Goal: Task Accomplishment & Management: Manage account settings

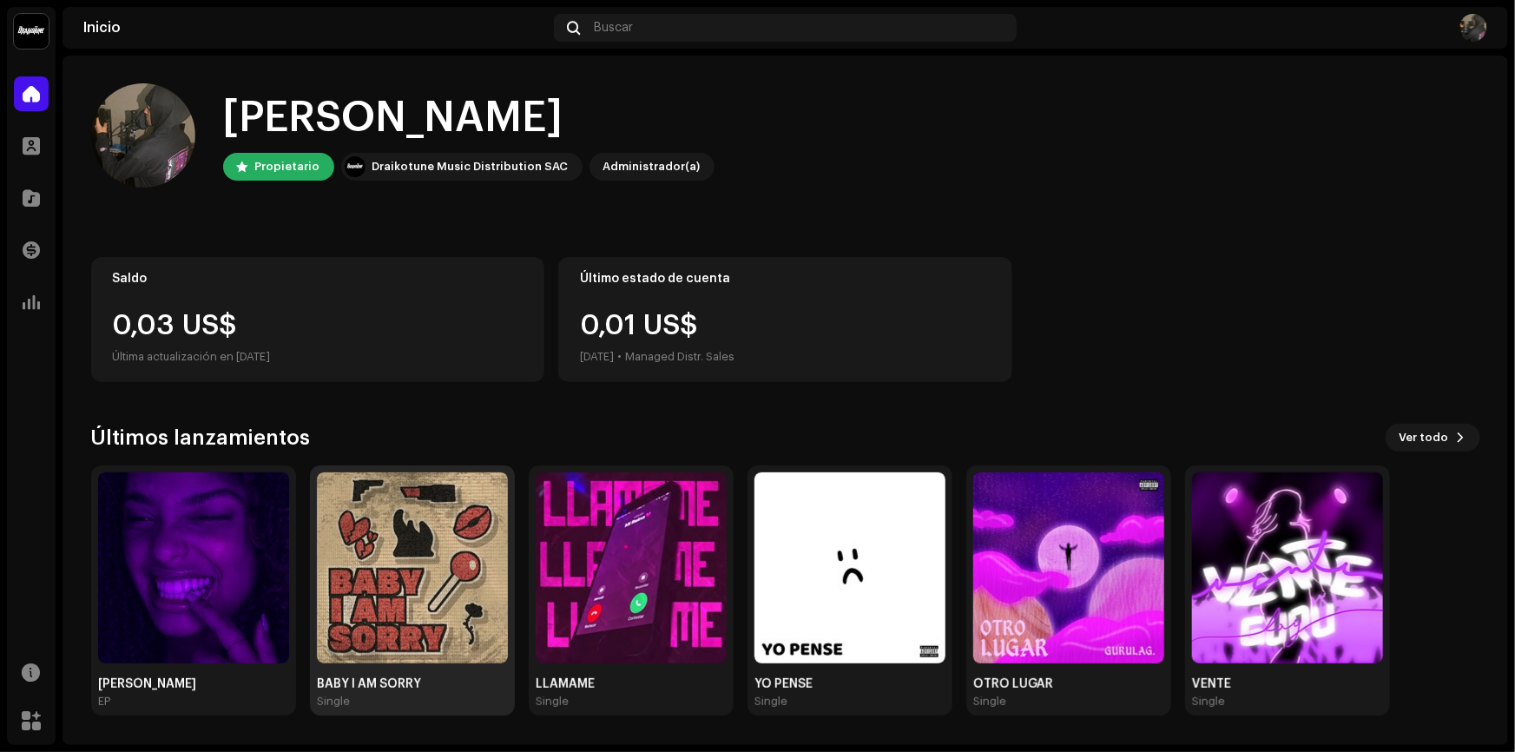
click at [427, 608] on img at bounding box center [412, 567] width 191 height 191
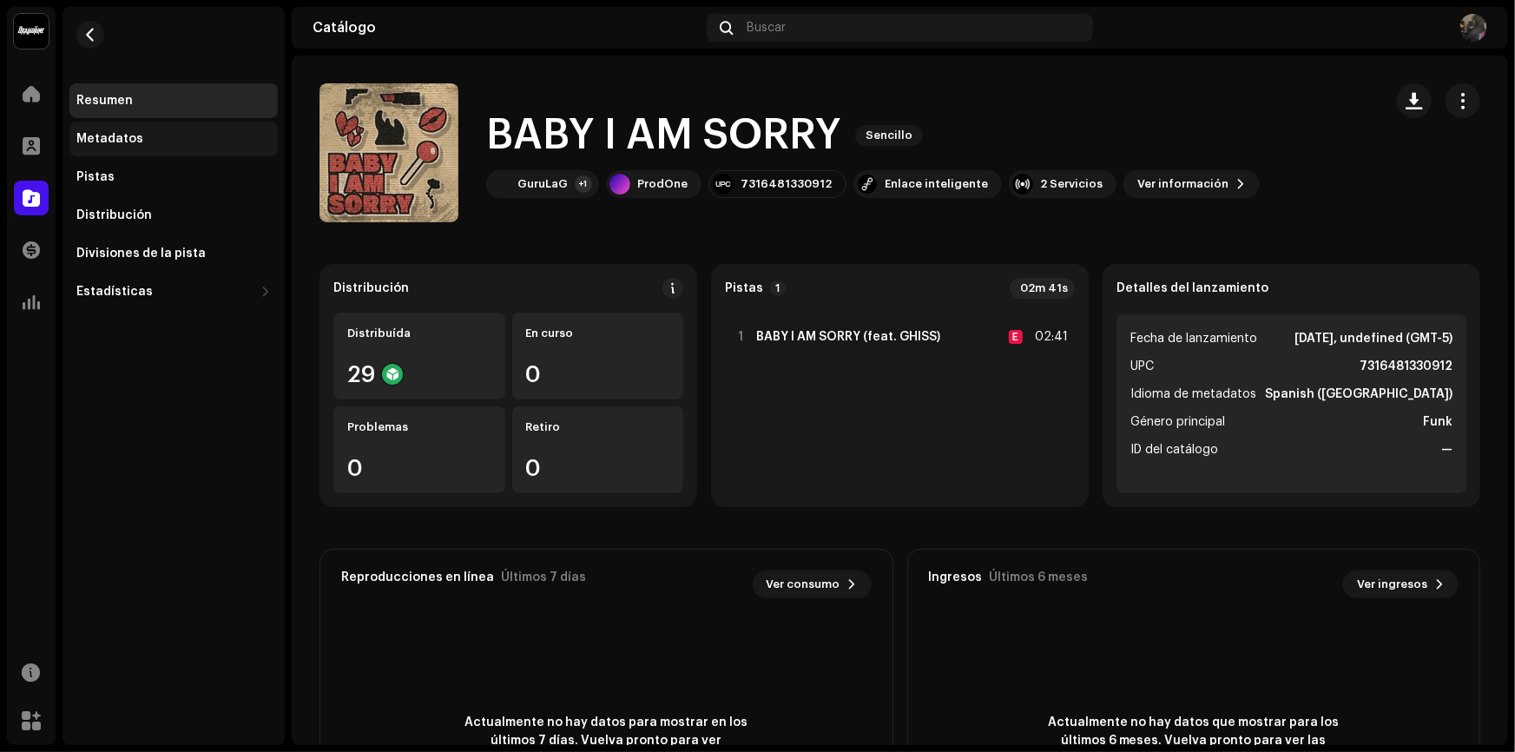
click at [144, 154] on div "Metadatos" at bounding box center [173, 139] width 208 height 35
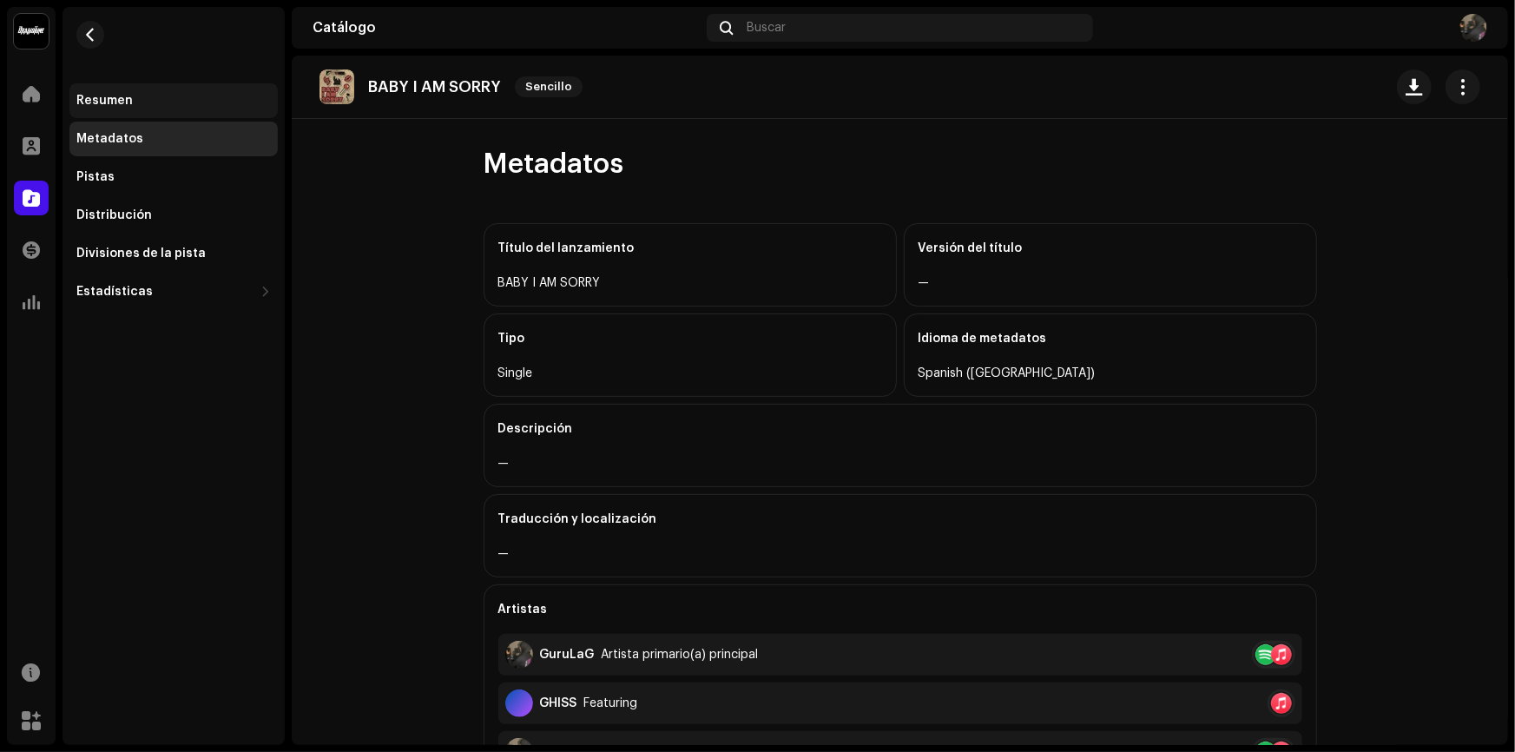
click at [157, 108] on div "Resumen" at bounding box center [173, 100] width 208 height 35
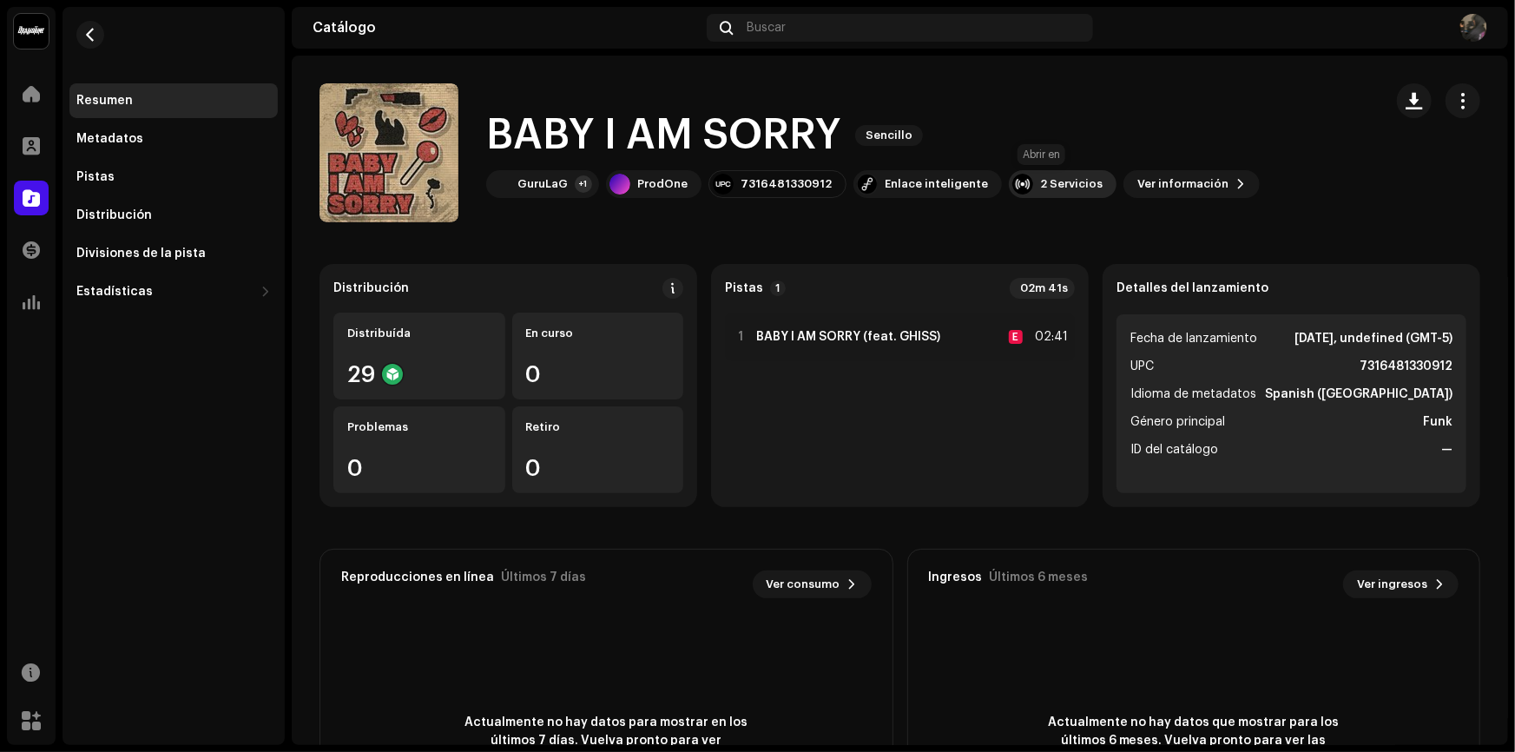
click at [1012, 181] on div at bounding box center [1022, 184] width 21 height 21
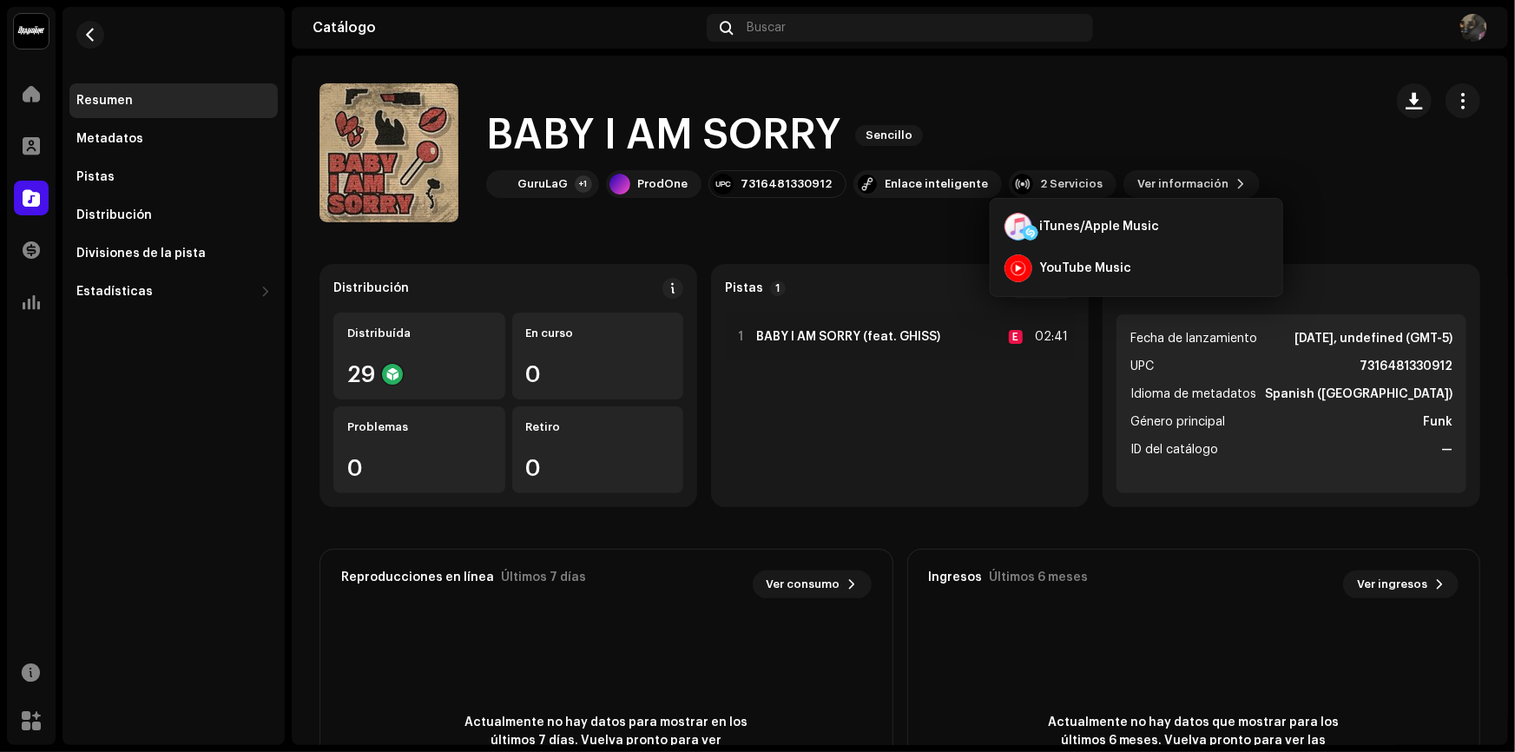
click at [905, 260] on catalog-releases-details-overview "BABY I AM SORRY Sencillo BABY I AM SORRY Sencillo GuruLaG +1 ProdOne 7316481330…" at bounding box center [900, 490] width 1216 height 868
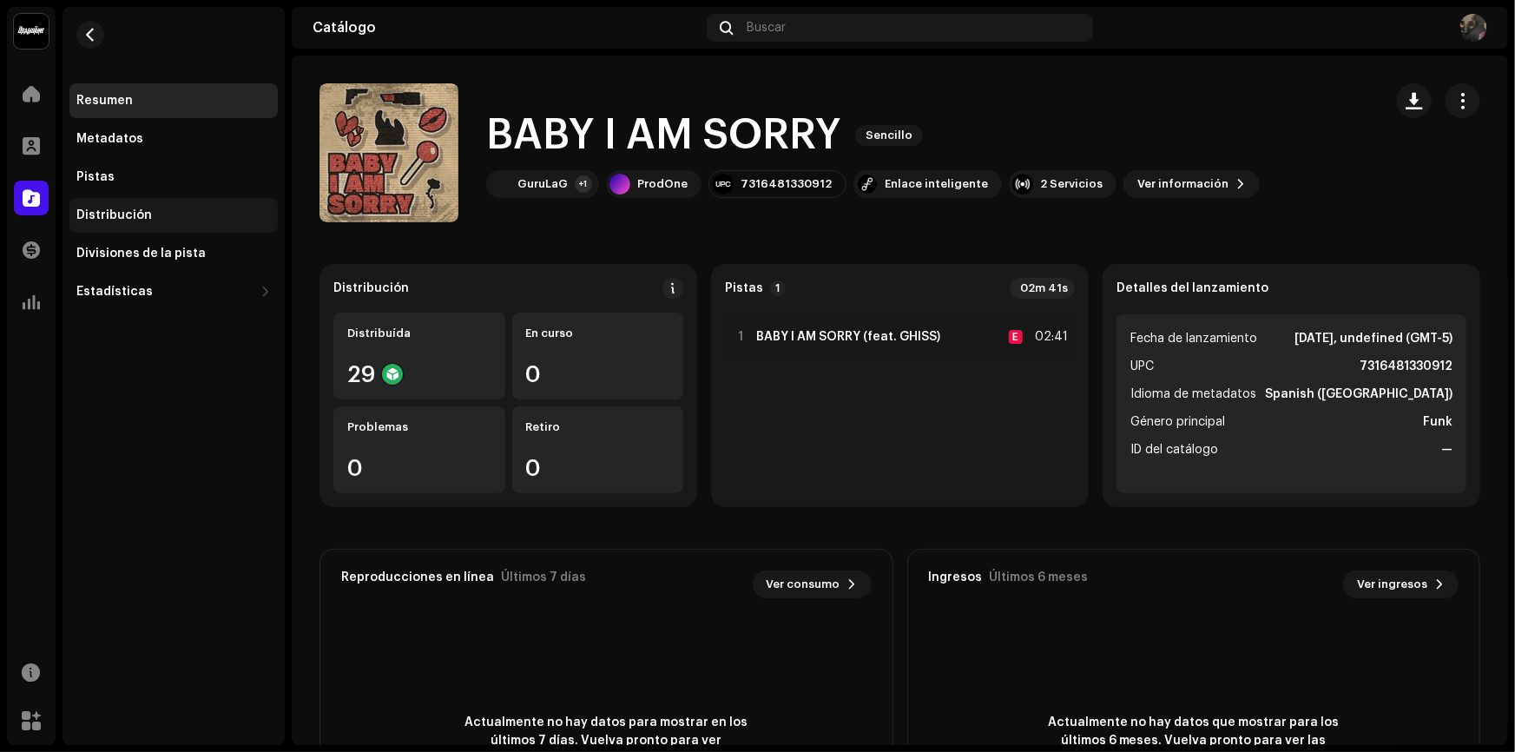
click at [127, 211] on div "Distribución" at bounding box center [114, 215] width 76 height 14
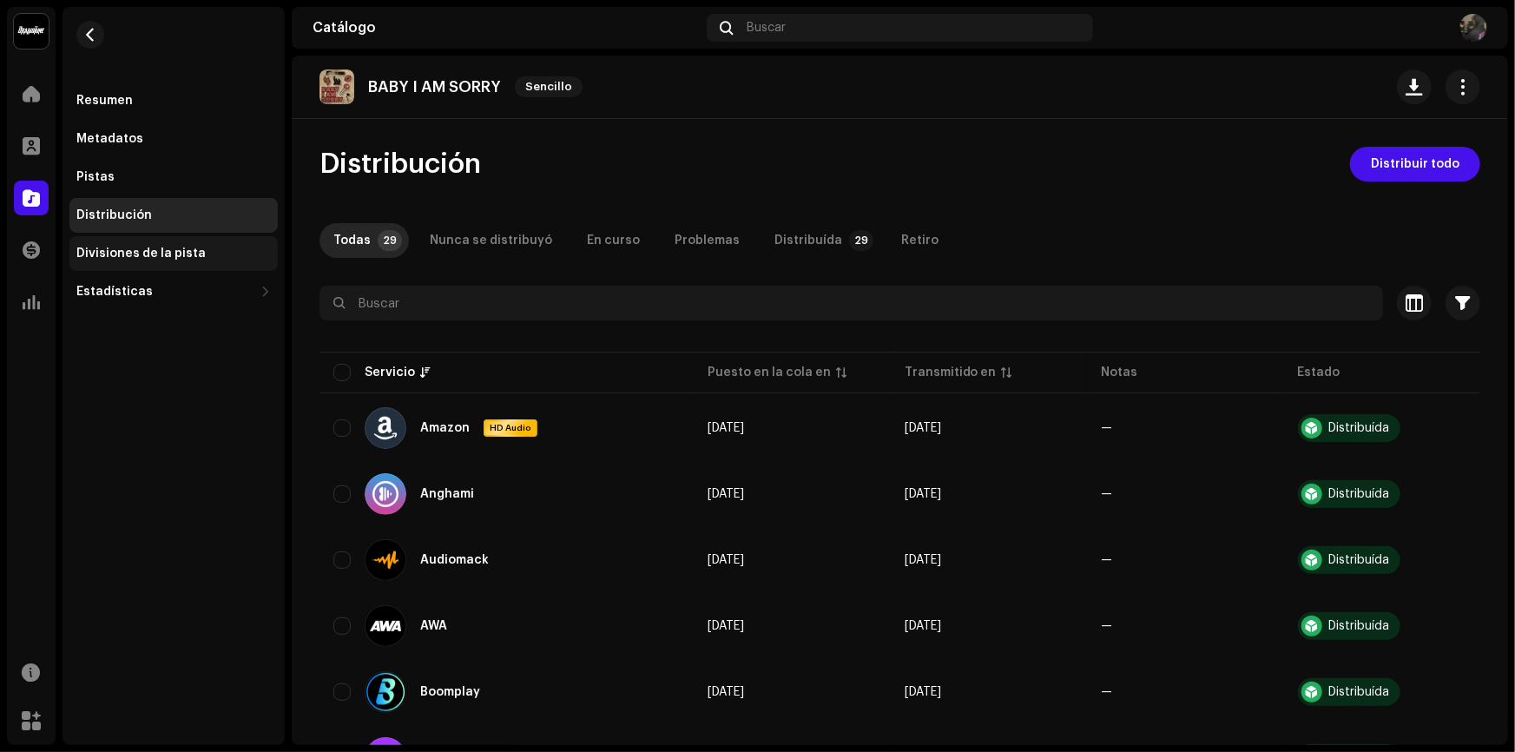
click at [153, 252] on div "Divisiones de la pista" at bounding box center [140, 253] width 129 height 14
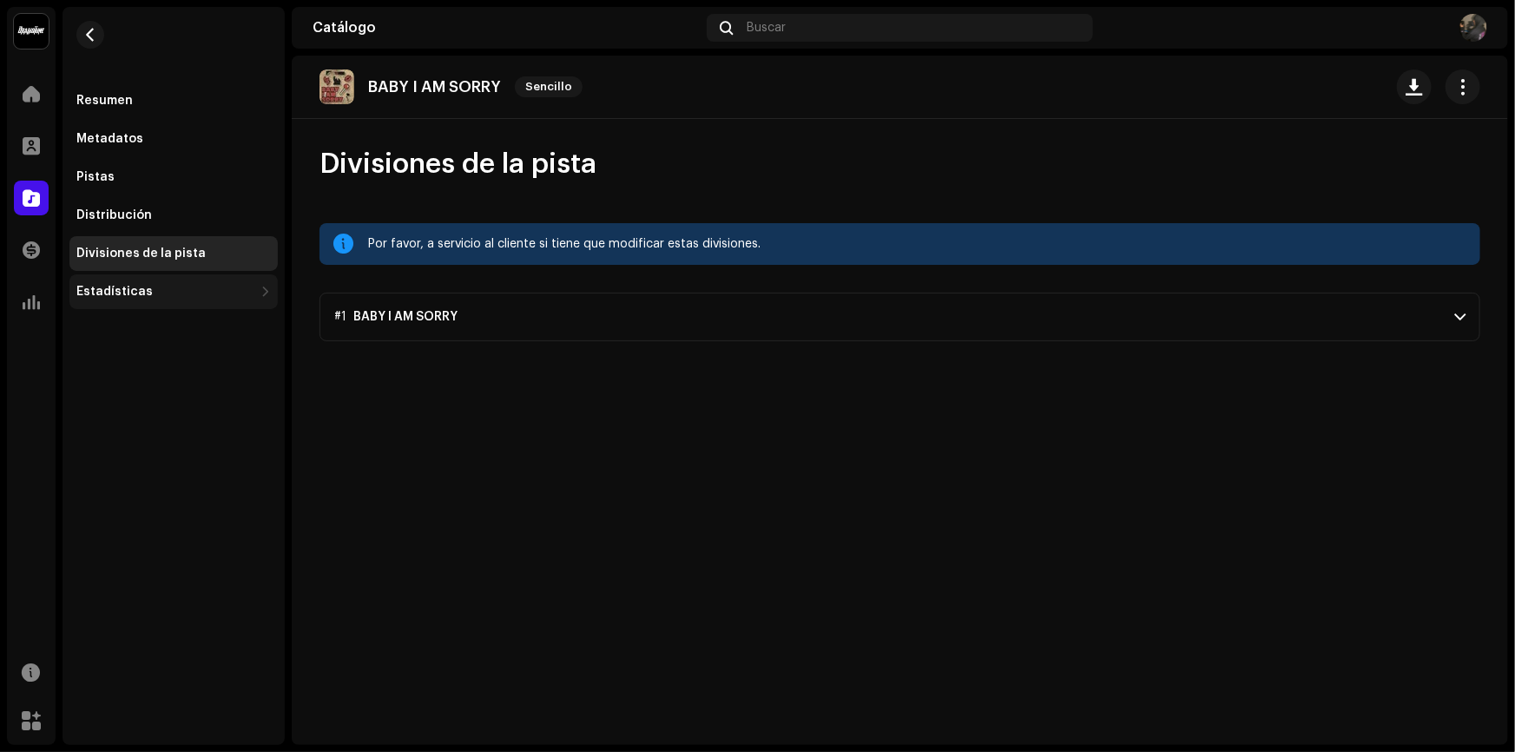
click at [153, 283] on div "Estadísticas" at bounding box center [173, 291] width 208 height 35
click at [171, 243] on div "Divisiones de la pista" at bounding box center [173, 253] width 208 height 35
click at [167, 208] on div "Distribución" at bounding box center [173, 215] width 194 height 14
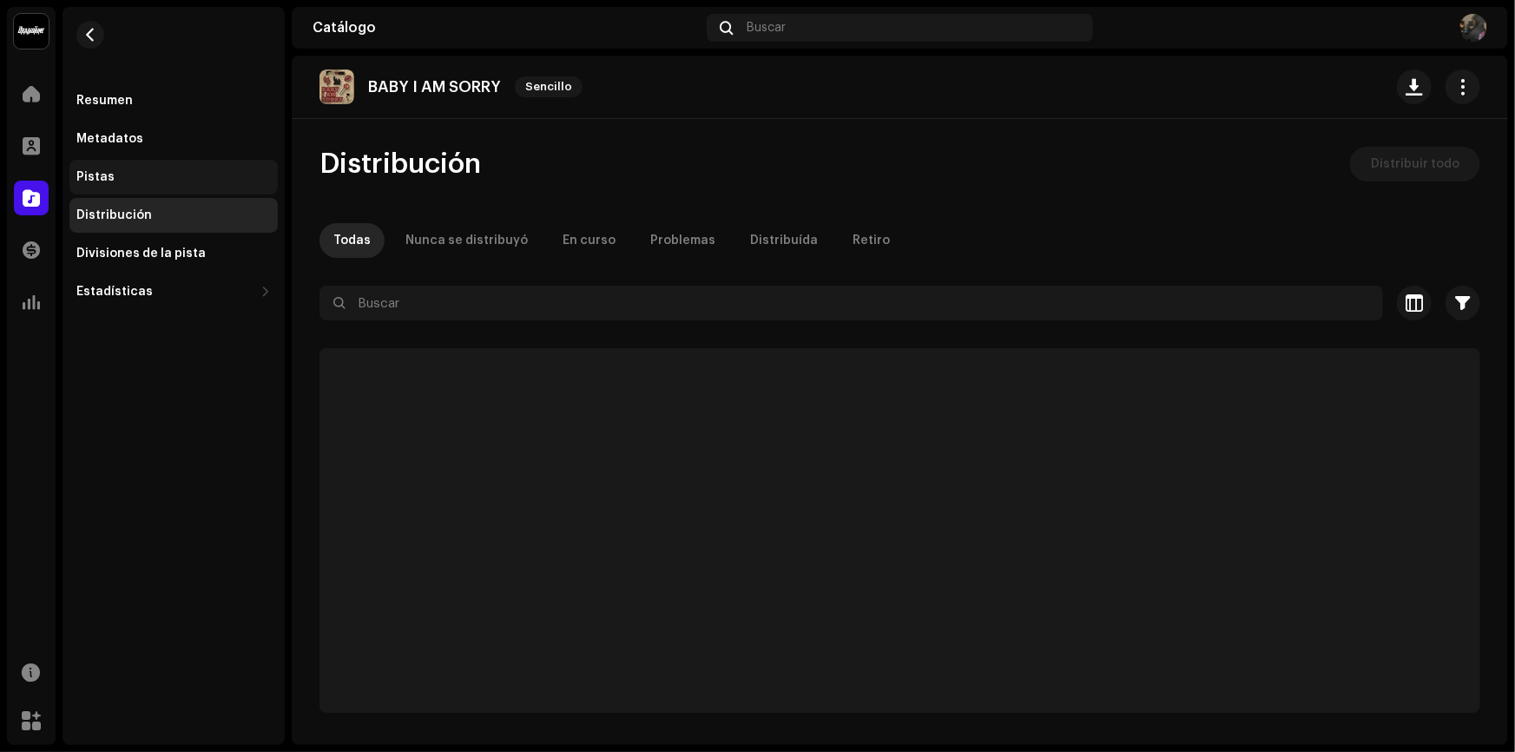
click at [168, 167] on div "Pistas" at bounding box center [173, 177] width 208 height 35
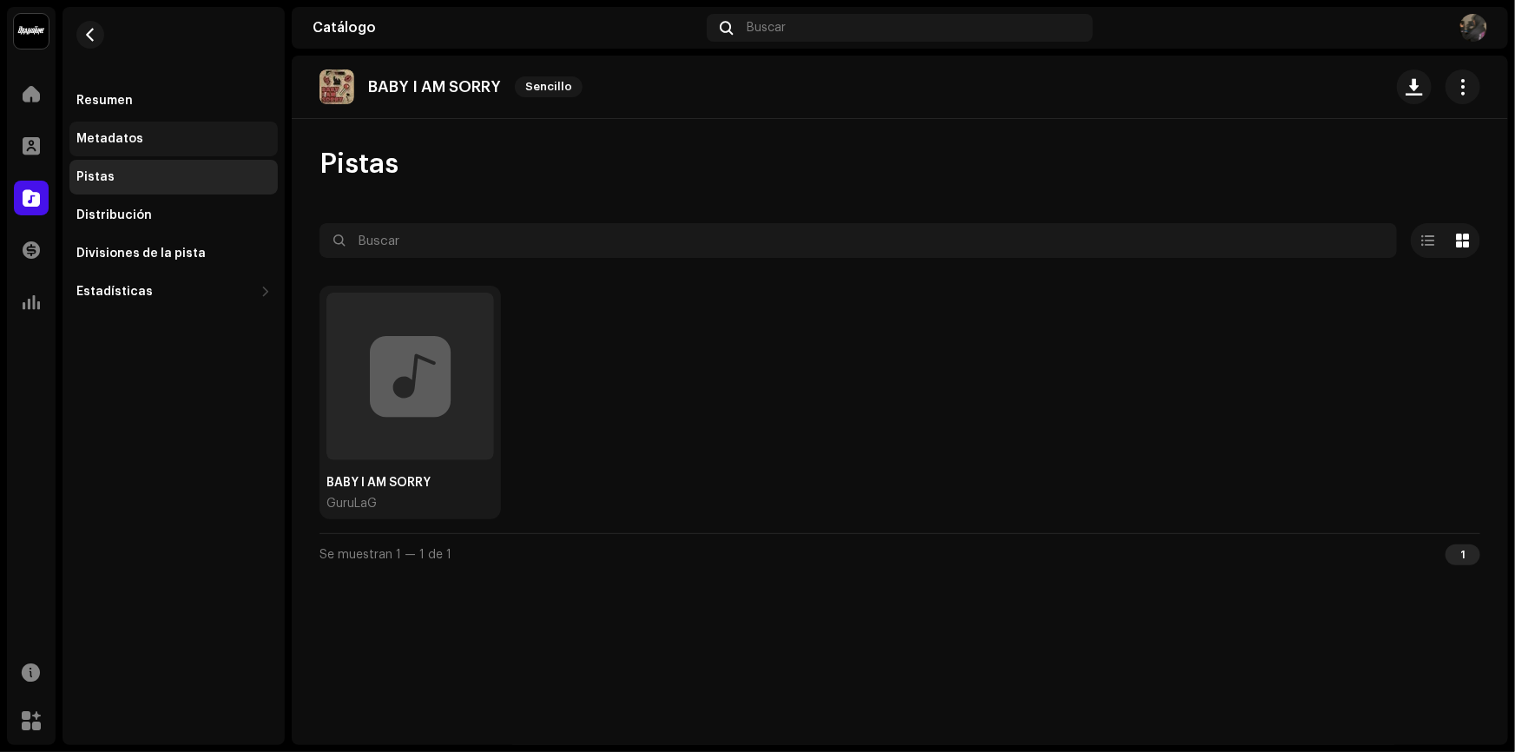
click at [168, 132] on div "Metadatos" at bounding box center [173, 139] width 194 height 14
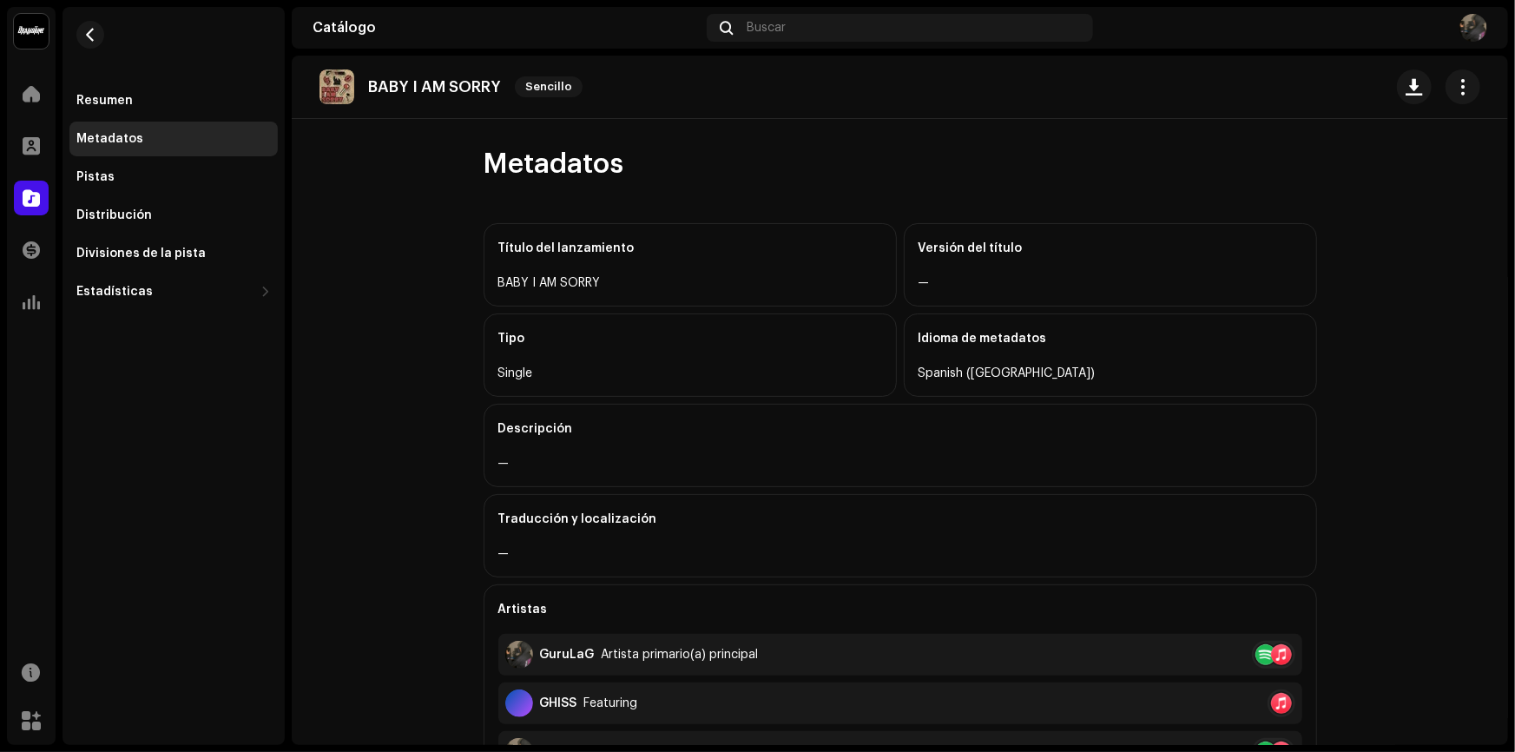
click at [160, 195] on div "Resumen Metadatos Pistas Distribución Divisiones de la pista Estadísticas Consu…" at bounding box center [173, 196] width 208 height 226
click at [167, 182] on div "Pistas" at bounding box center [173, 177] width 194 height 14
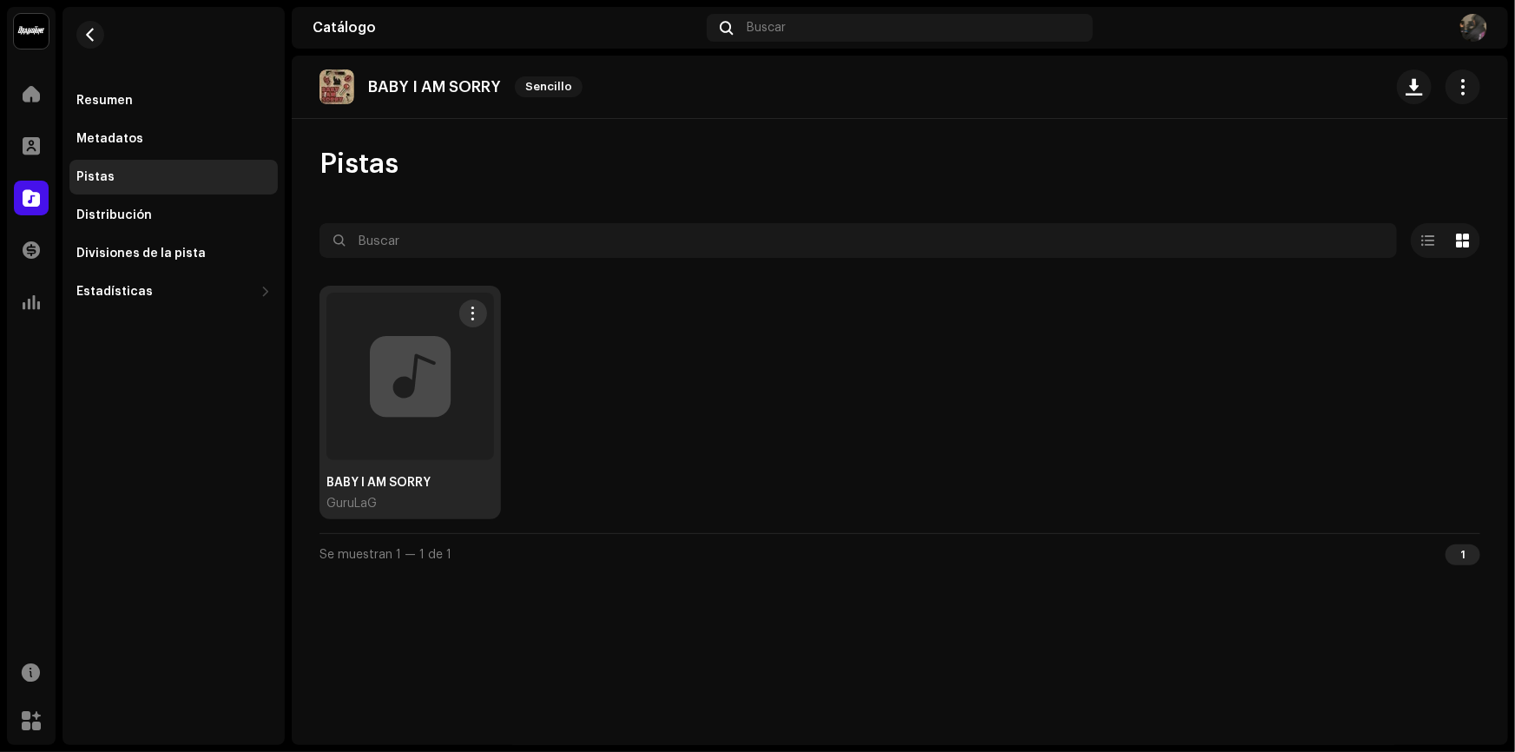
click at [409, 374] on div at bounding box center [410, 376] width 168 height 168
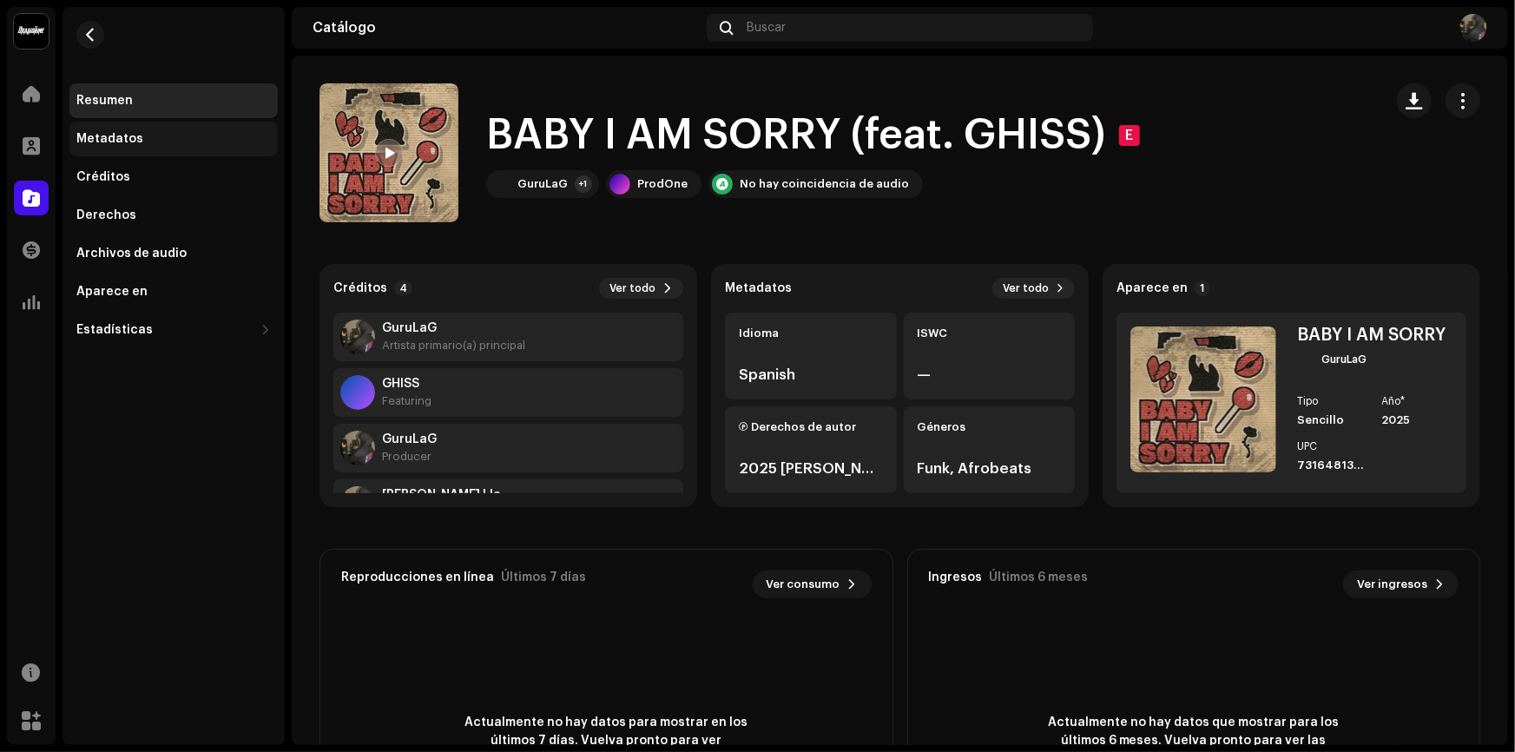
click at [163, 125] on div "Metadatos" at bounding box center [173, 139] width 208 height 35
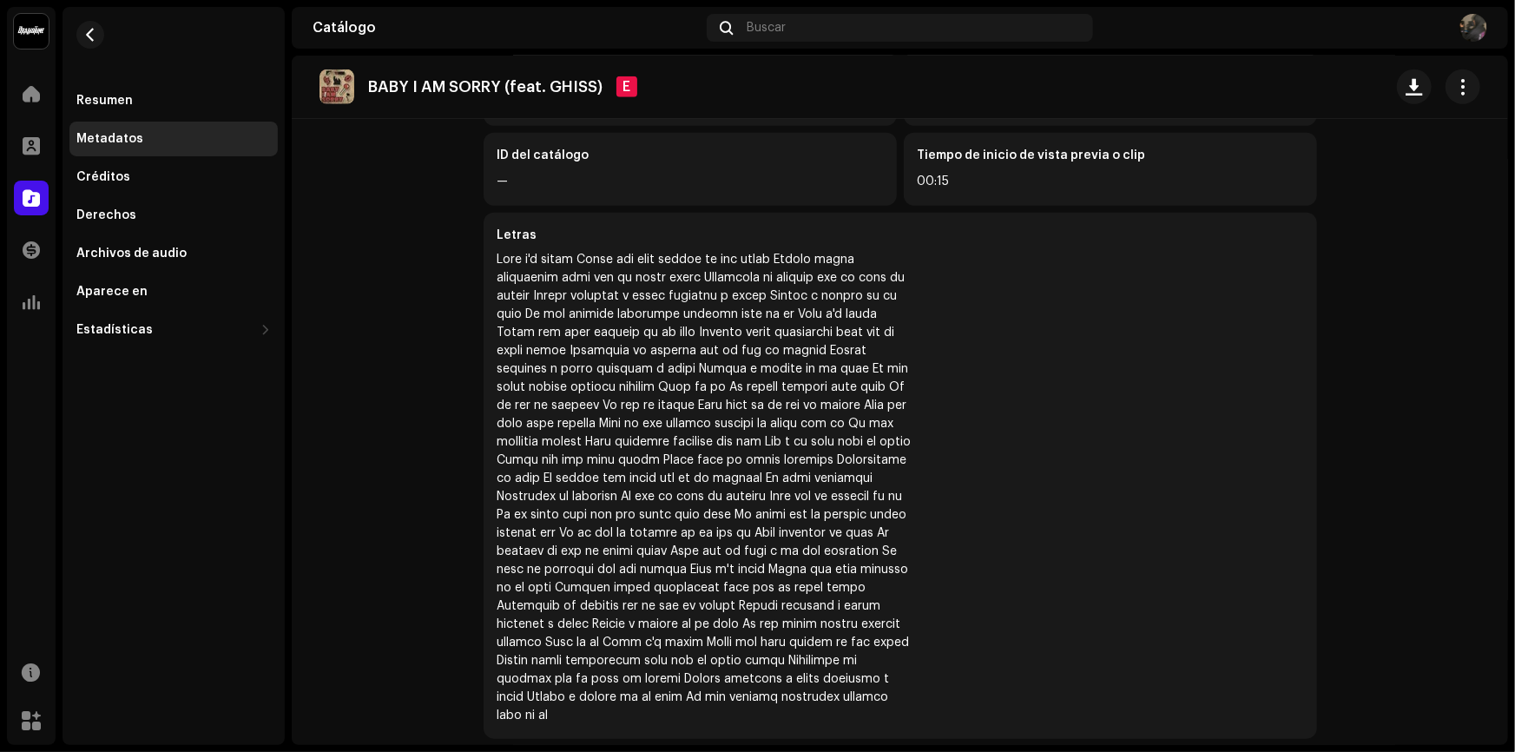
scroll to position [562, 0]
click at [162, 202] on div "Derechos" at bounding box center [173, 215] width 208 height 35
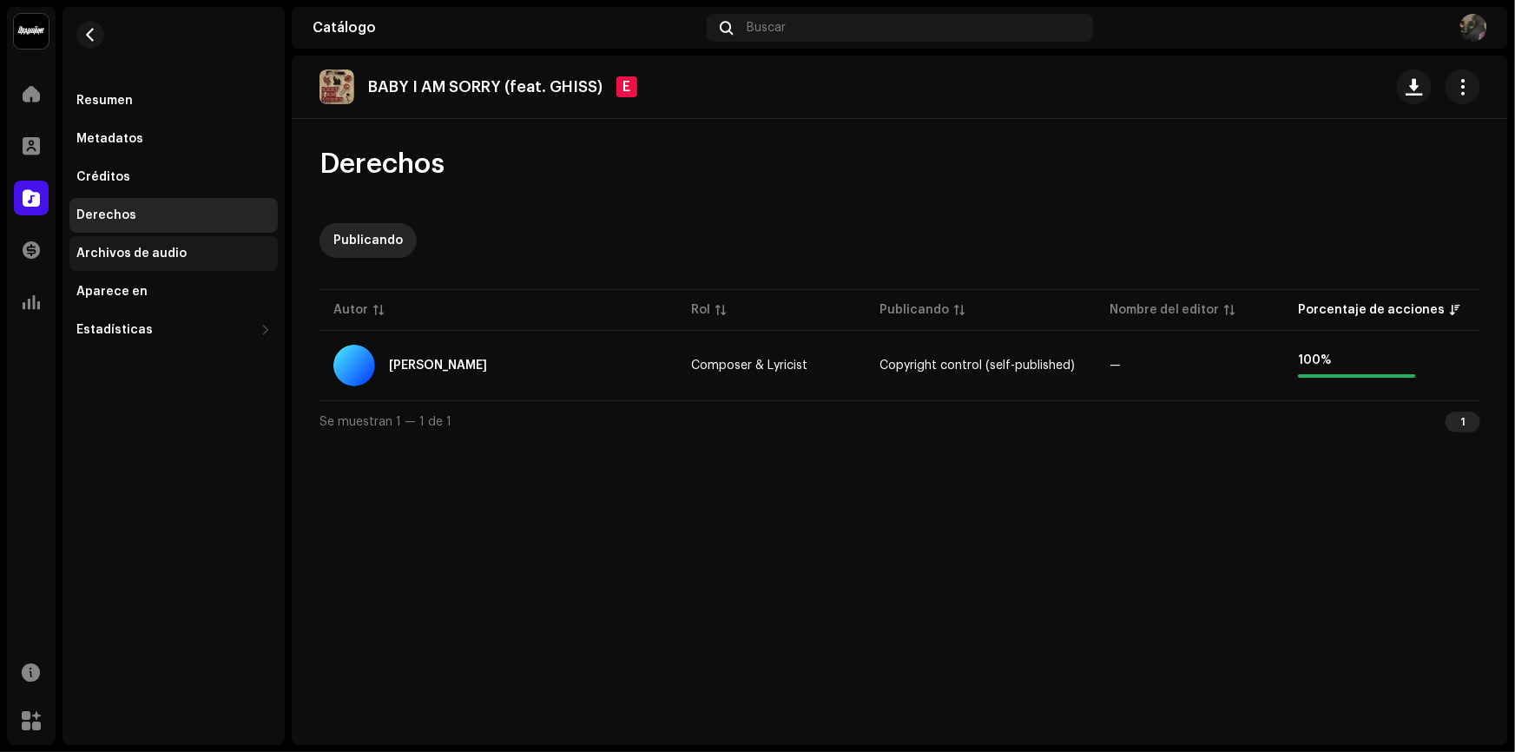
click at [227, 241] on div "Archivos de audio" at bounding box center [173, 253] width 208 height 35
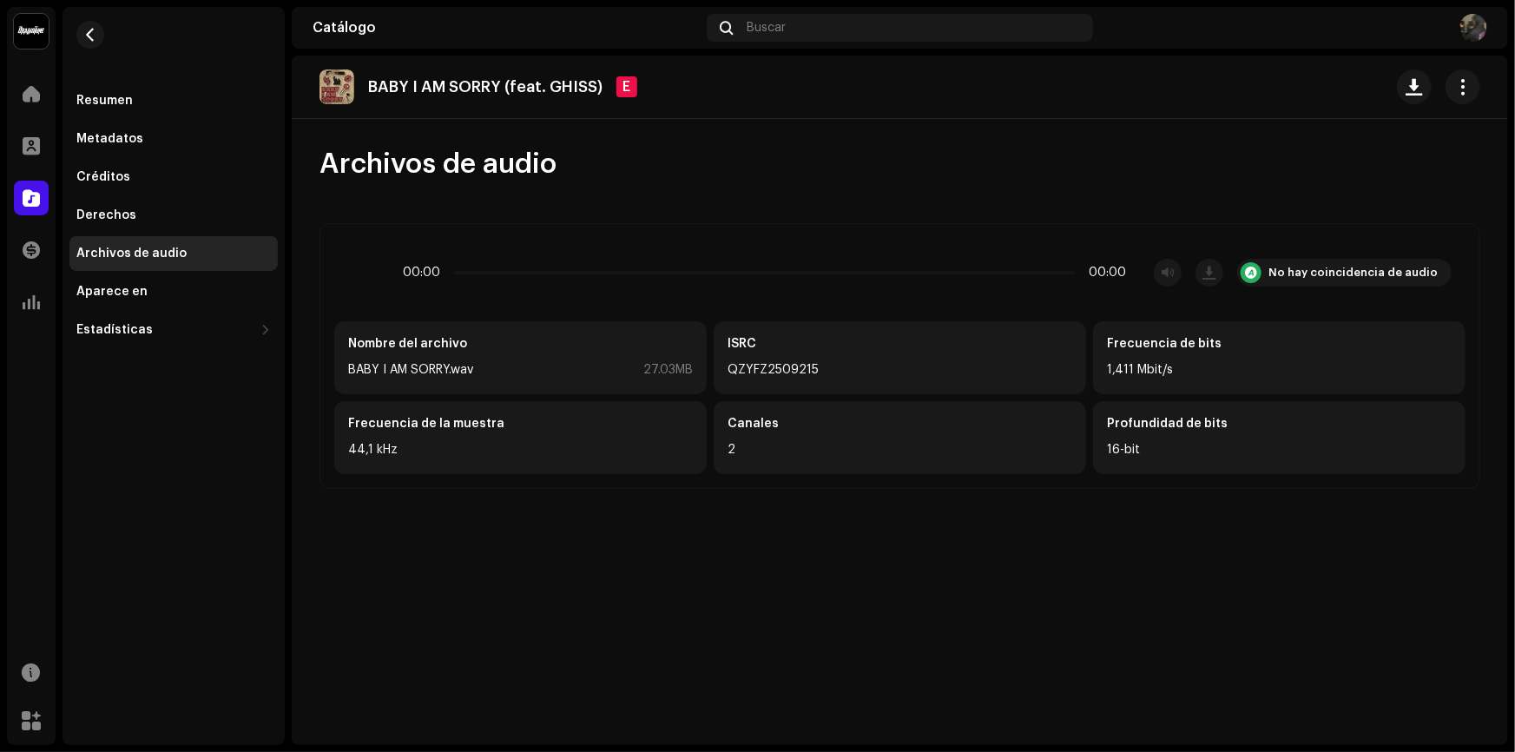
click at [814, 450] on div "2" at bounding box center [899, 449] width 345 height 21
click at [87, 28] on span "button" at bounding box center [90, 35] width 13 height 14
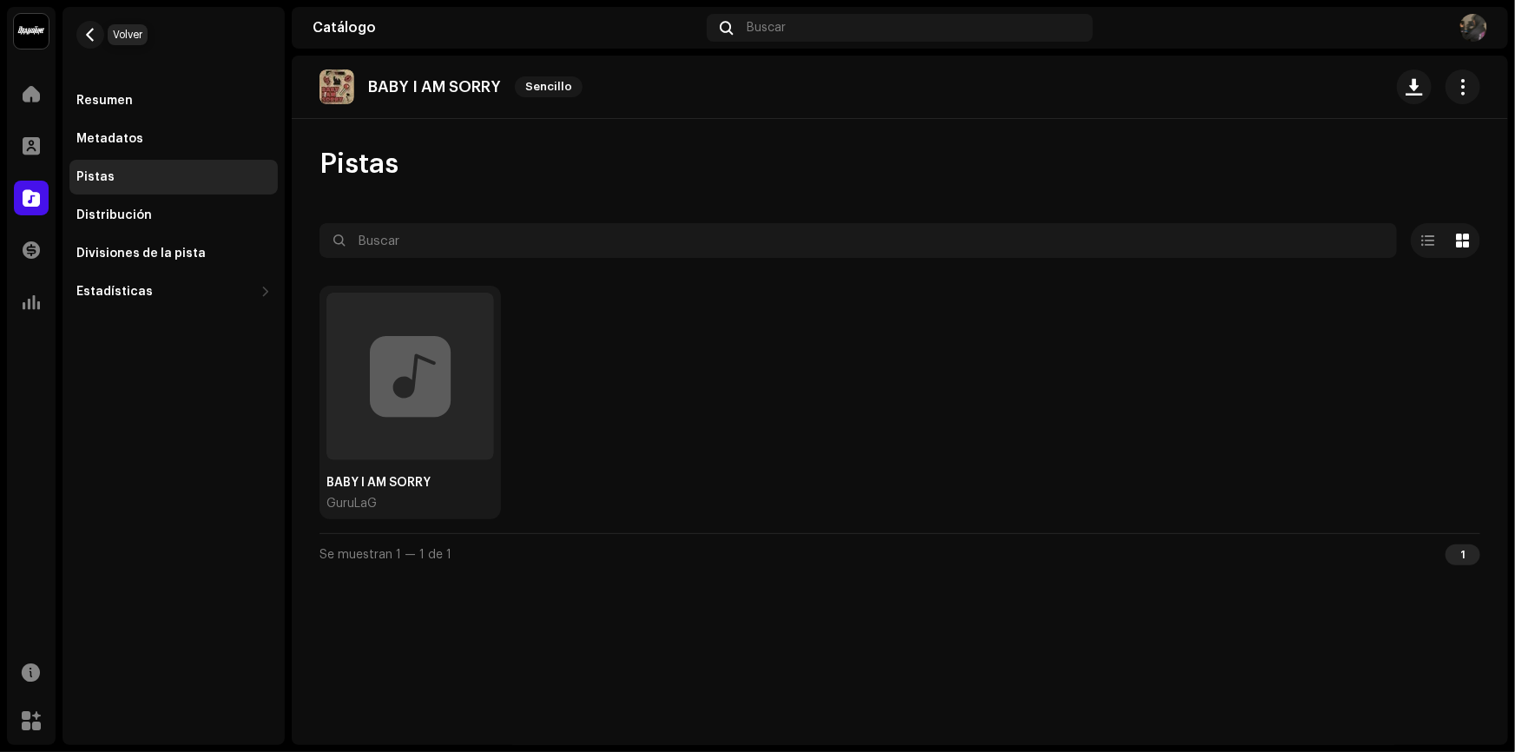
click at [87, 28] on span "button" at bounding box center [90, 35] width 13 height 14
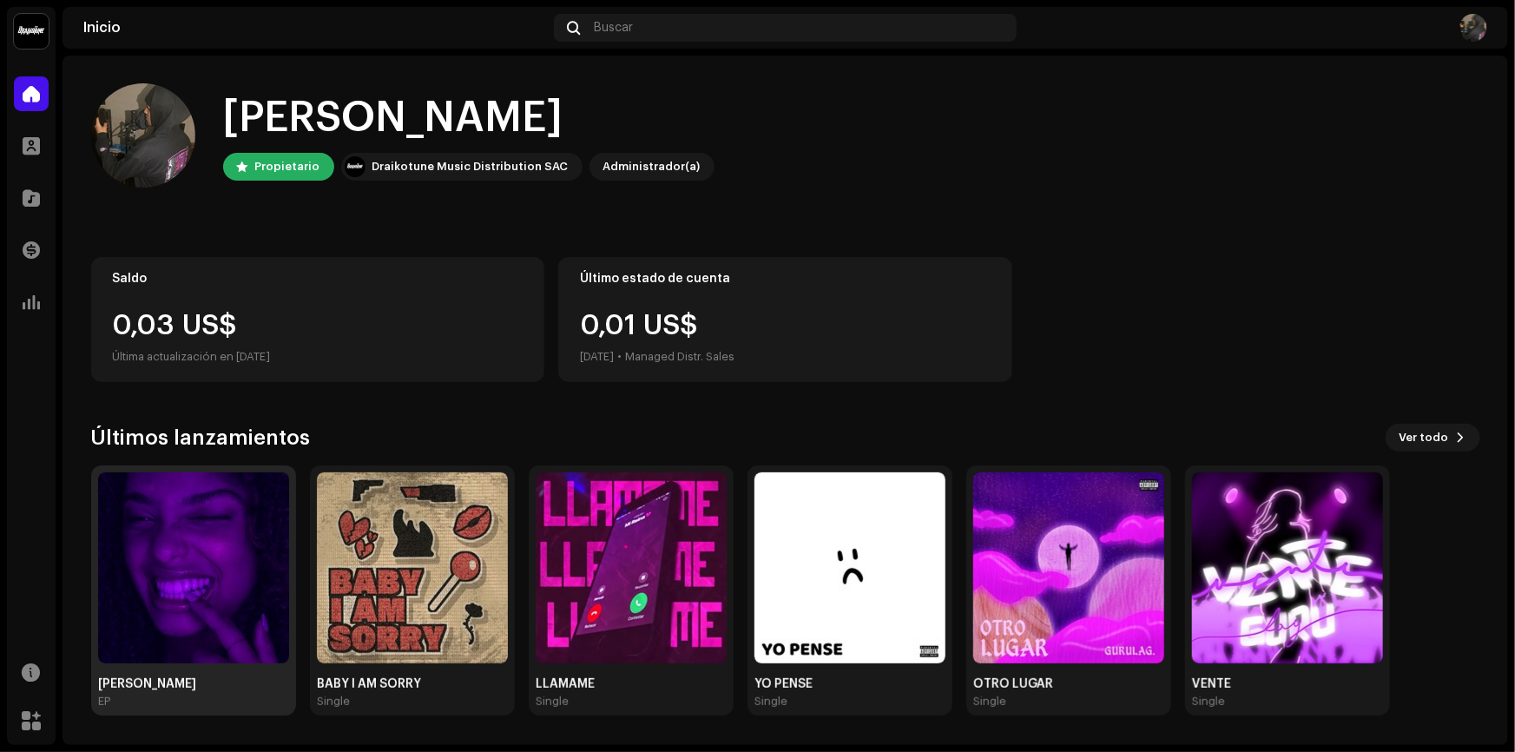
click at [199, 571] on img at bounding box center [193, 567] width 191 height 191
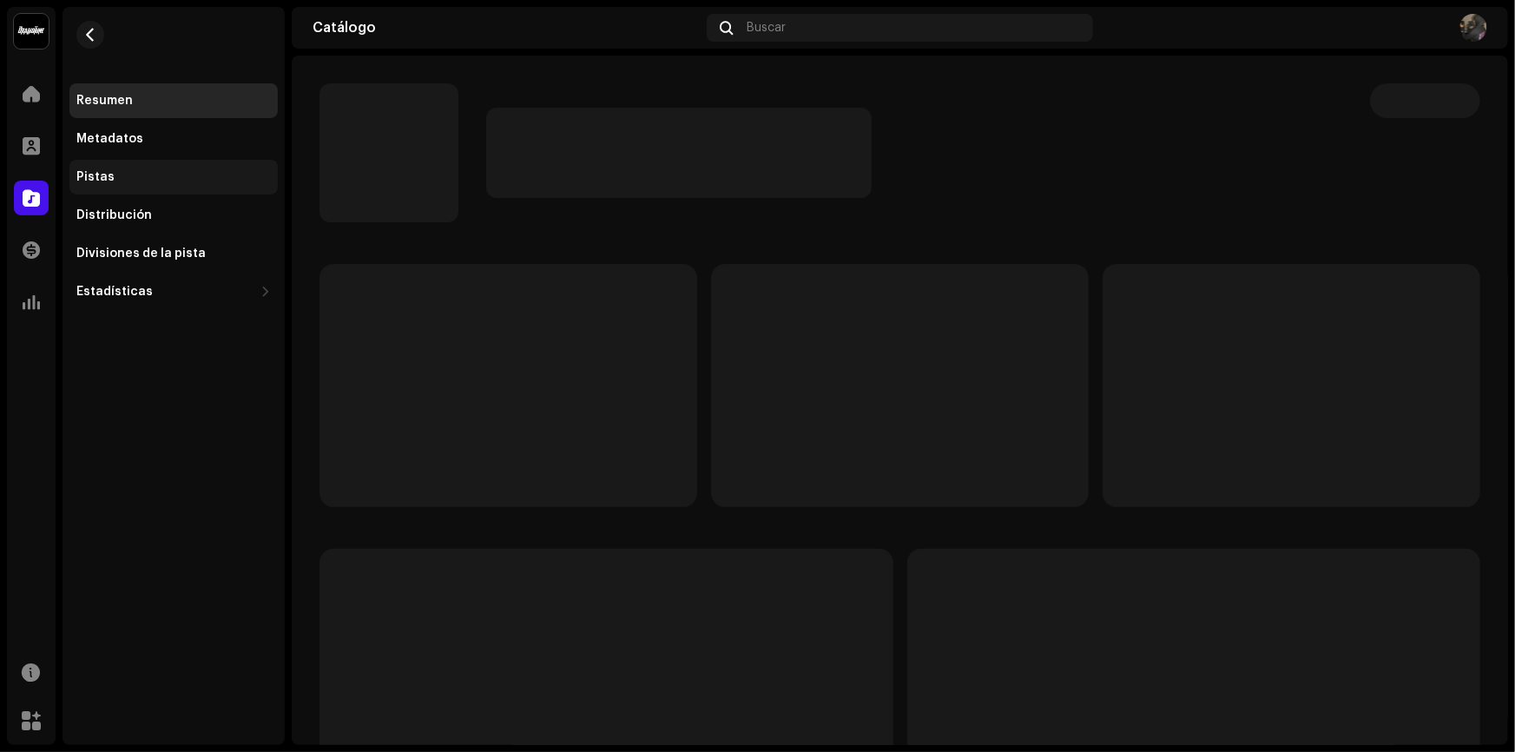
click at [151, 177] on div "Pistas" at bounding box center [173, 177] width 194 height 14
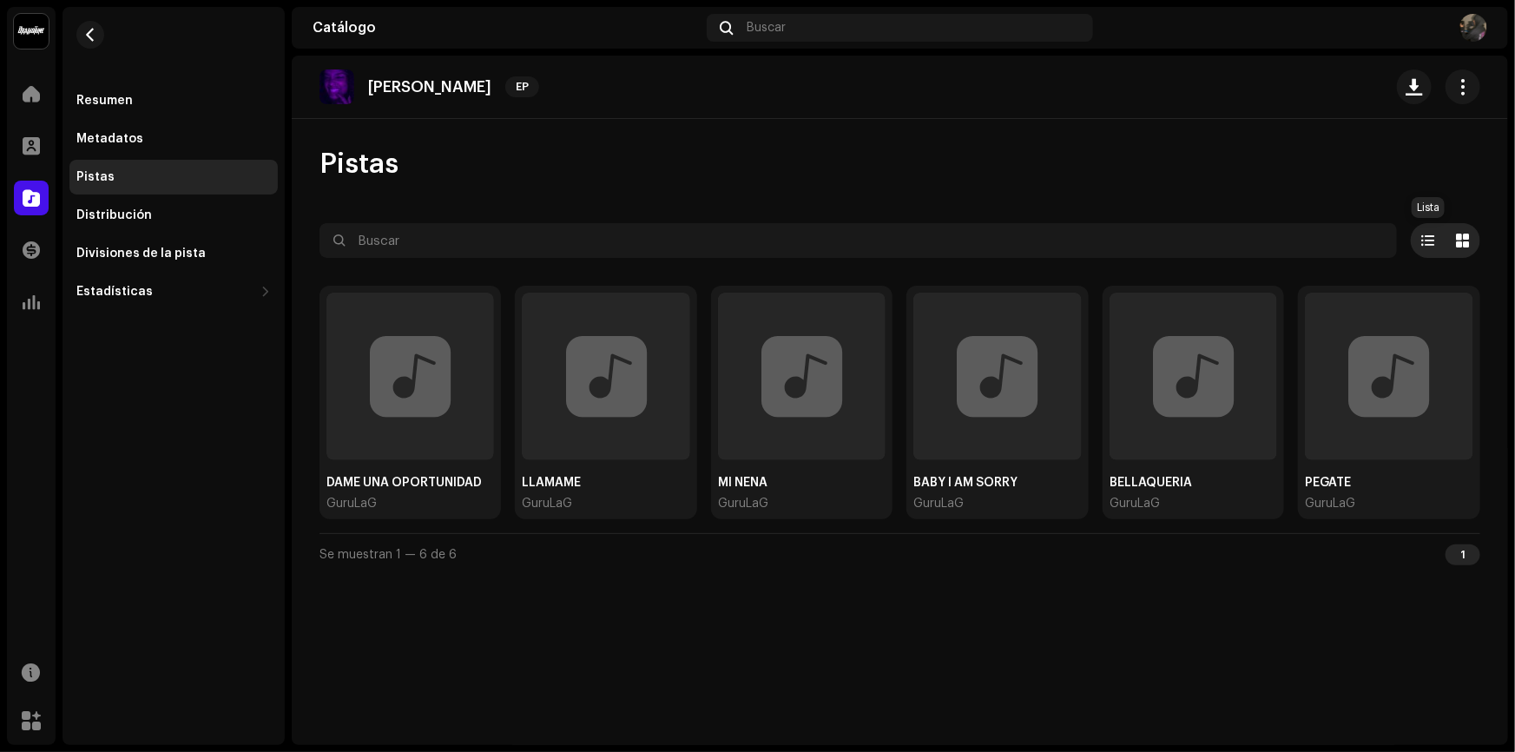
click at [1437, 254] on div at bounding box center [1427, 240] width 35 height 35
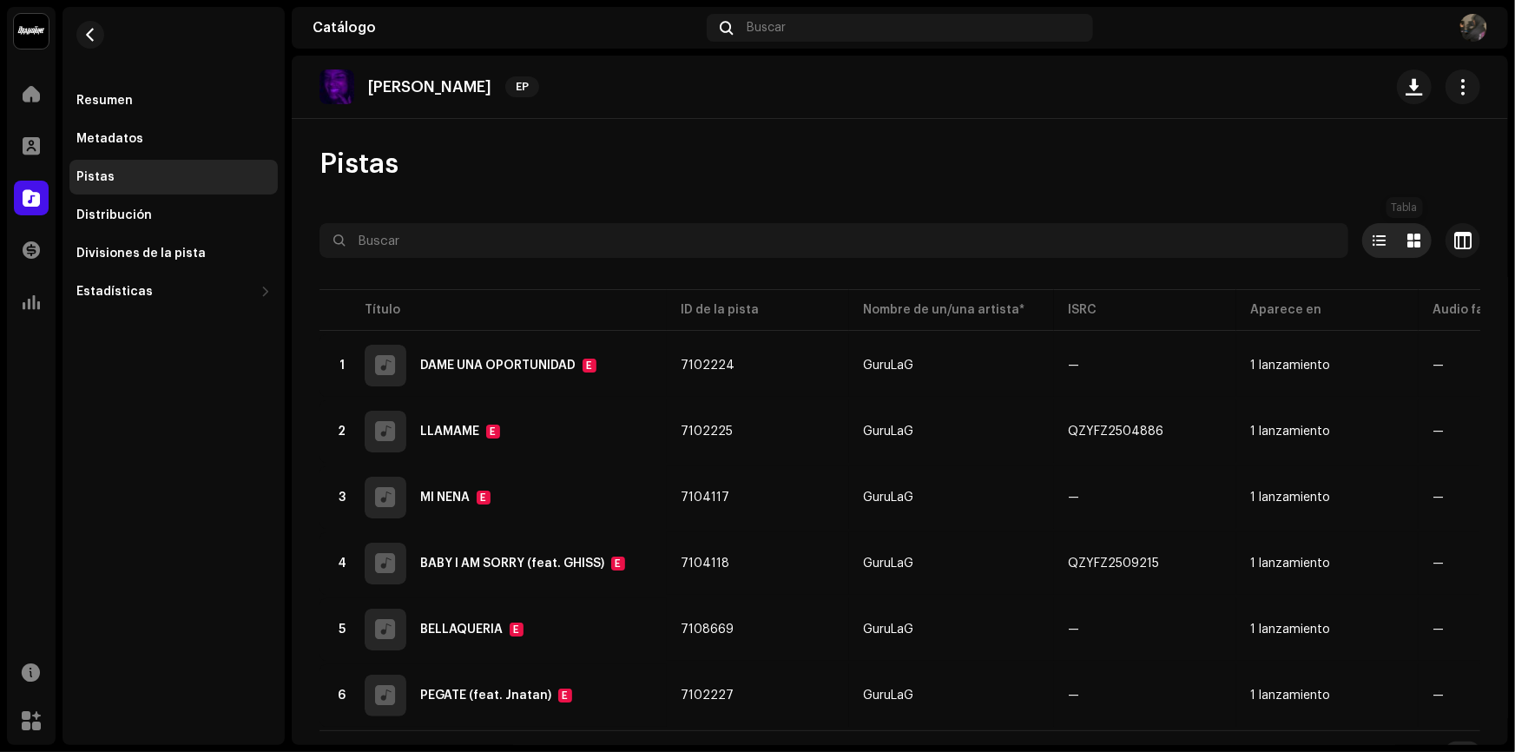
click at [1408, 246] on span at bounding box center [1414, 240] width 13 height 14
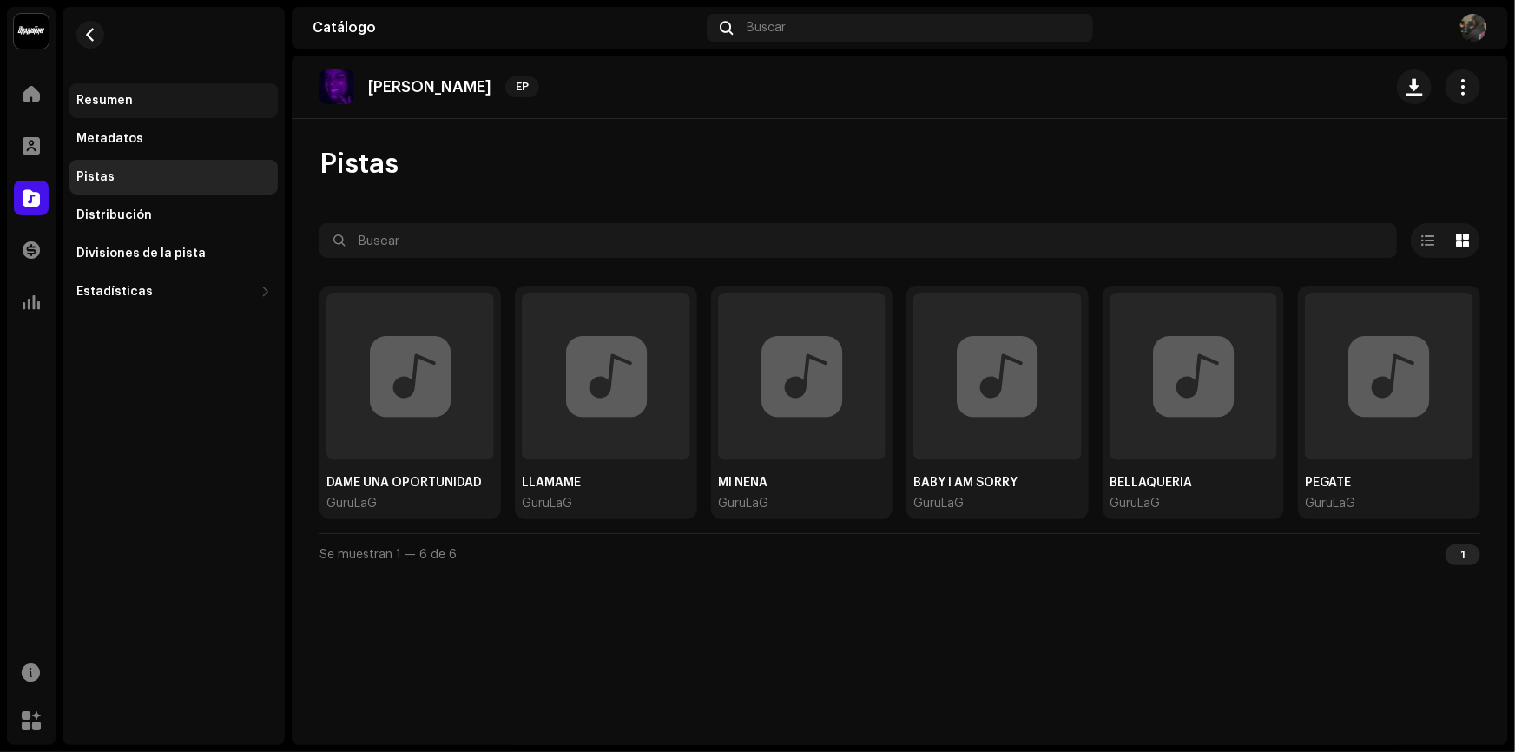
click at [120, 103] on div "Resumen" at bounding box center [104, 101] width 56 height 14
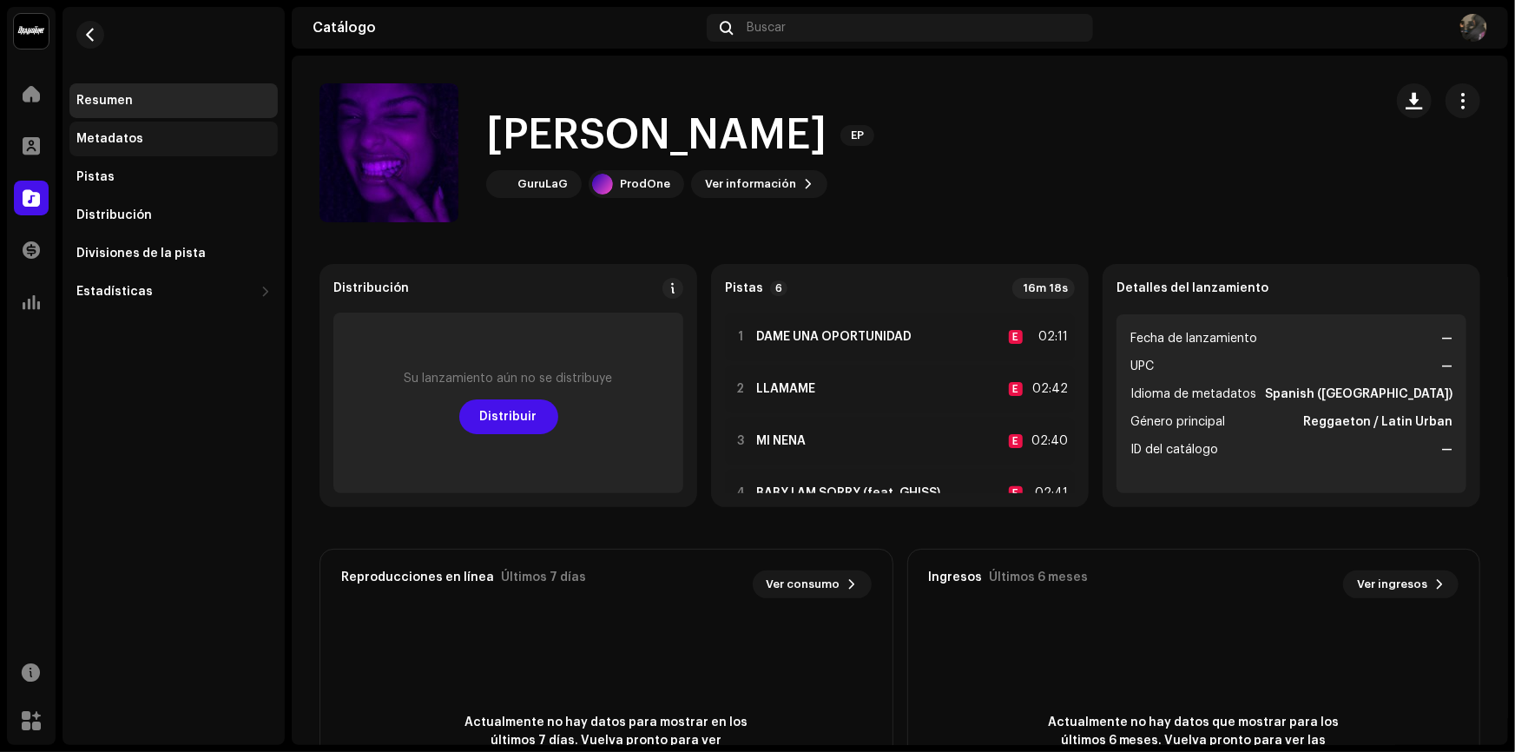
click at [178, 134] on div "Metadatos" at bounding box center [173, 139] width 194 height 14
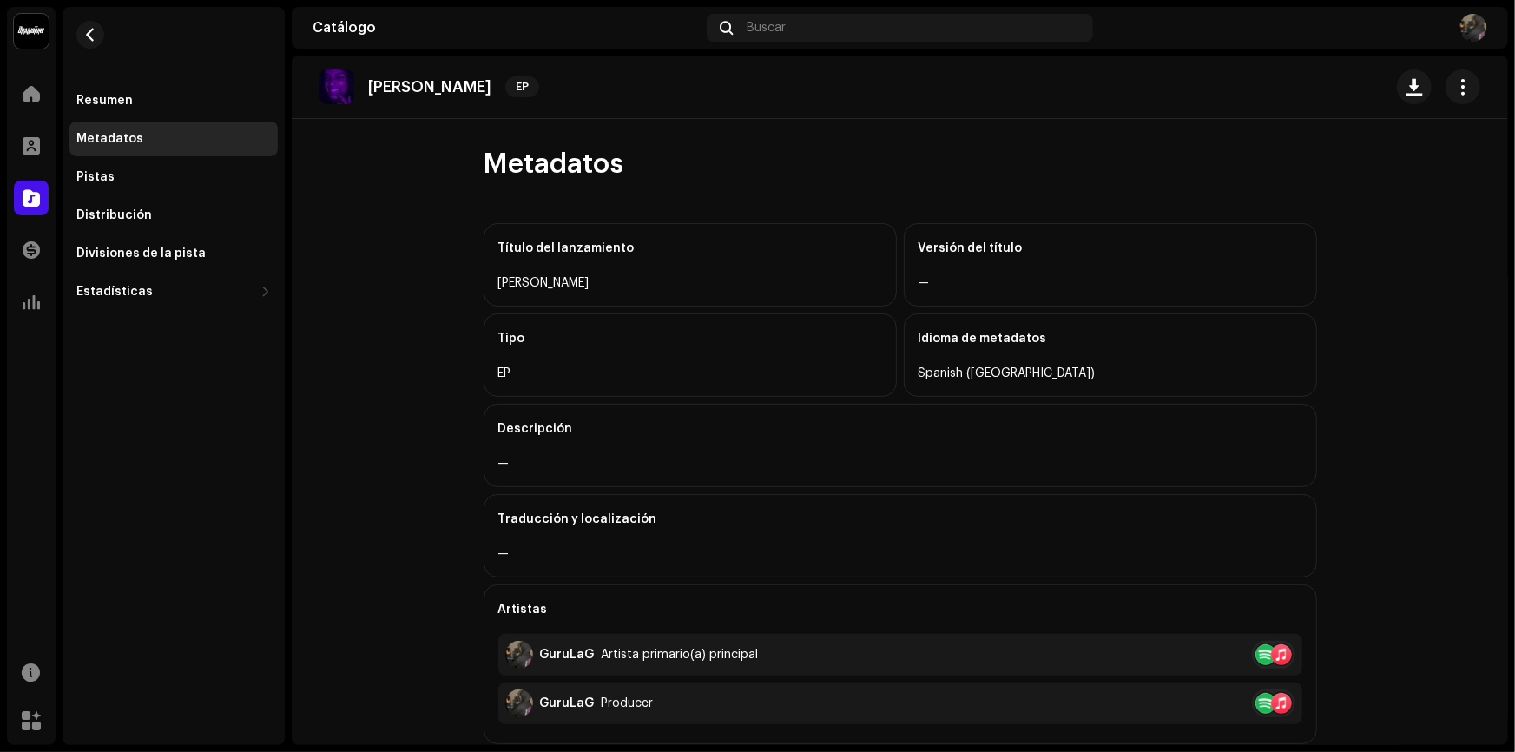
scroll to position [157, 0]
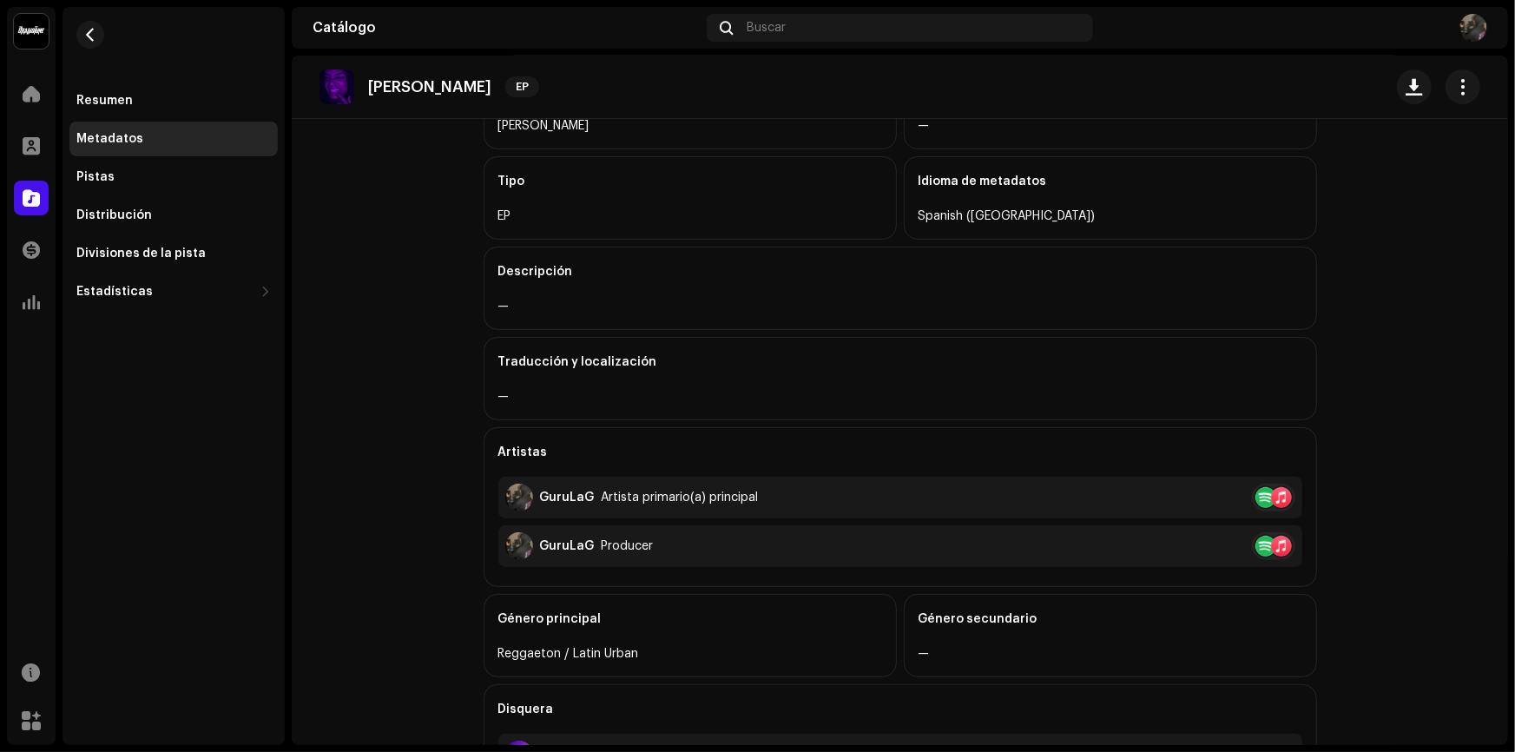
click at [582, 297] on div "—" at bounding box center [900, 306] width 804 height 21
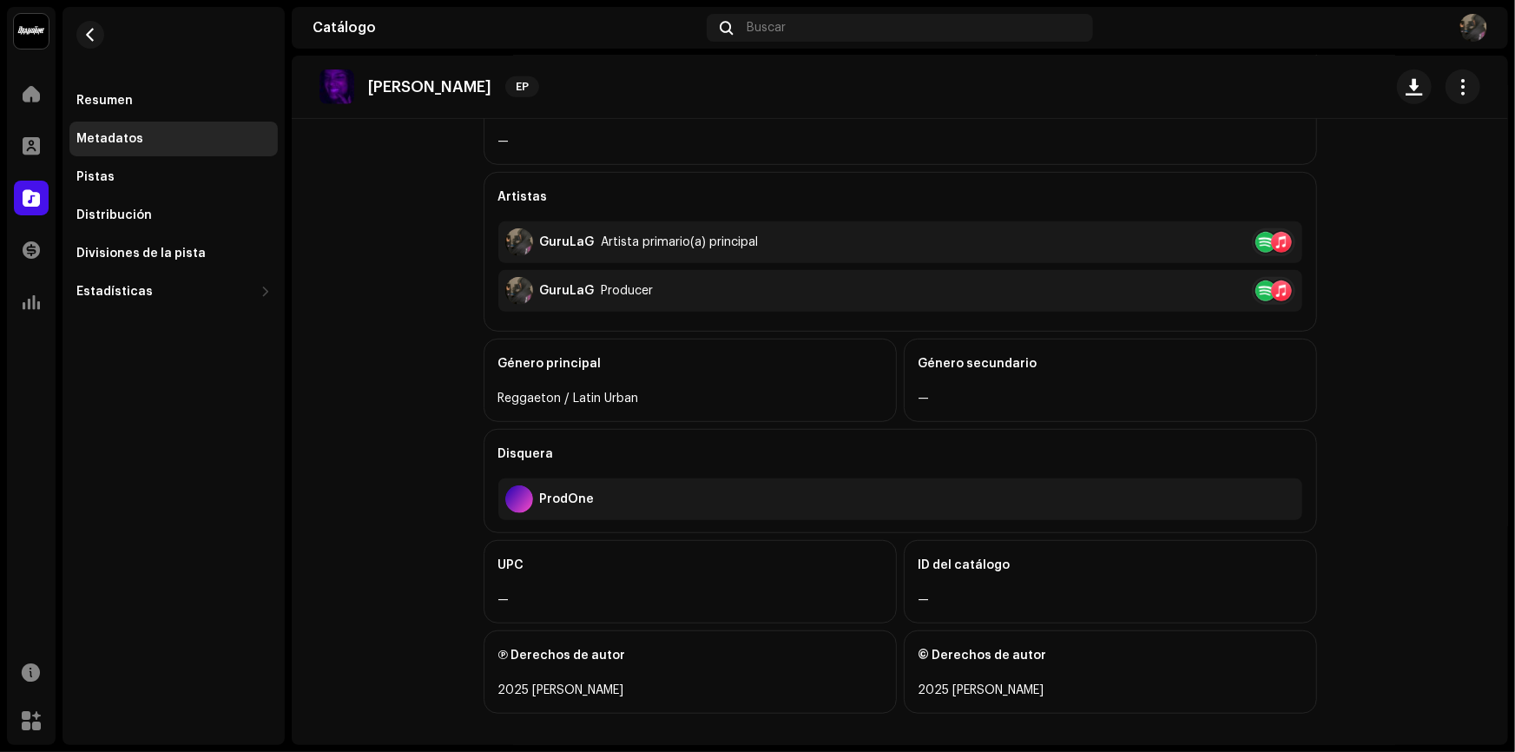
scroll to position [420, 0]
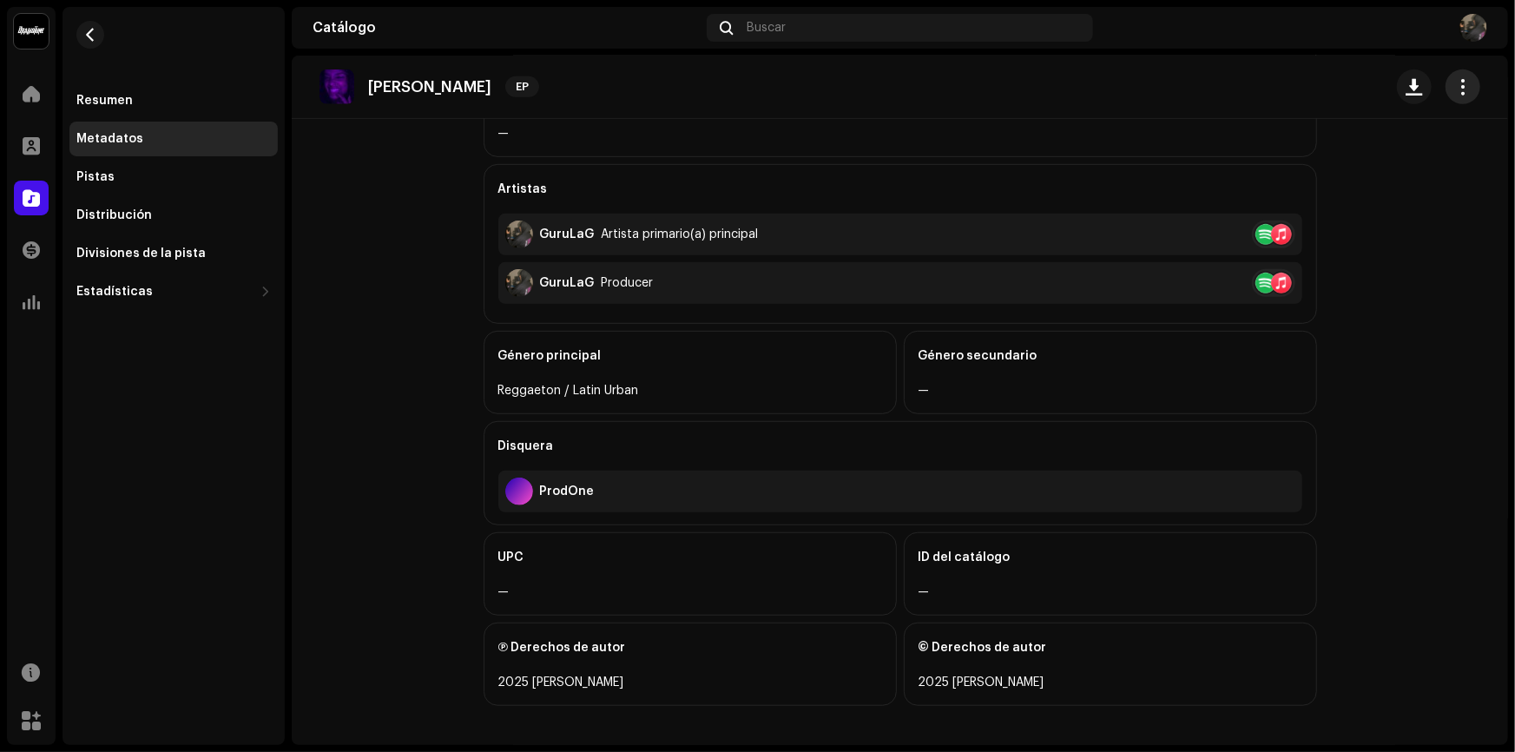
click at [1455, 80] on span "button" at bounding box center [1463, 87] width 16 height 14
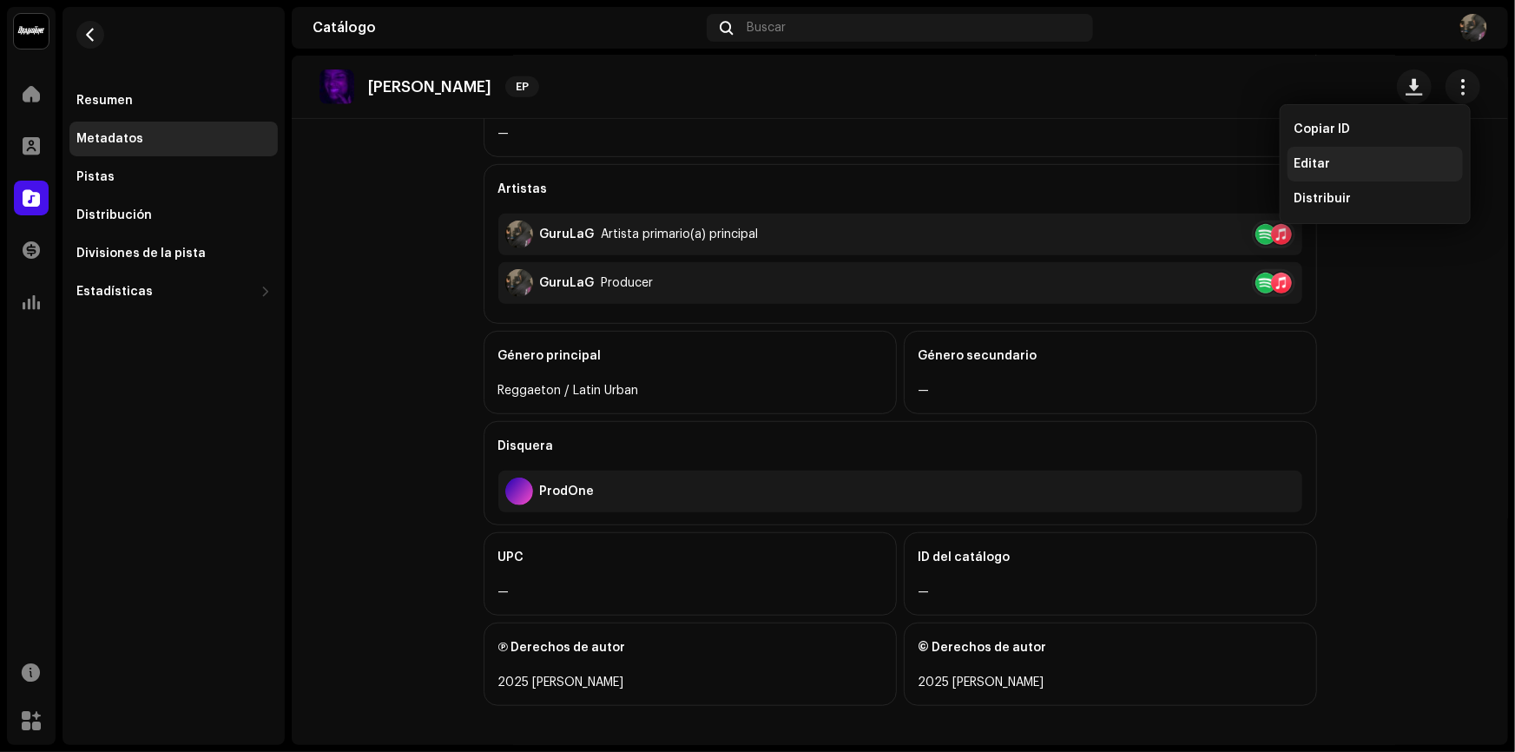
click at [1358, 157] on div "Editar" at bounding box center [1374, 164] width 161 height 14
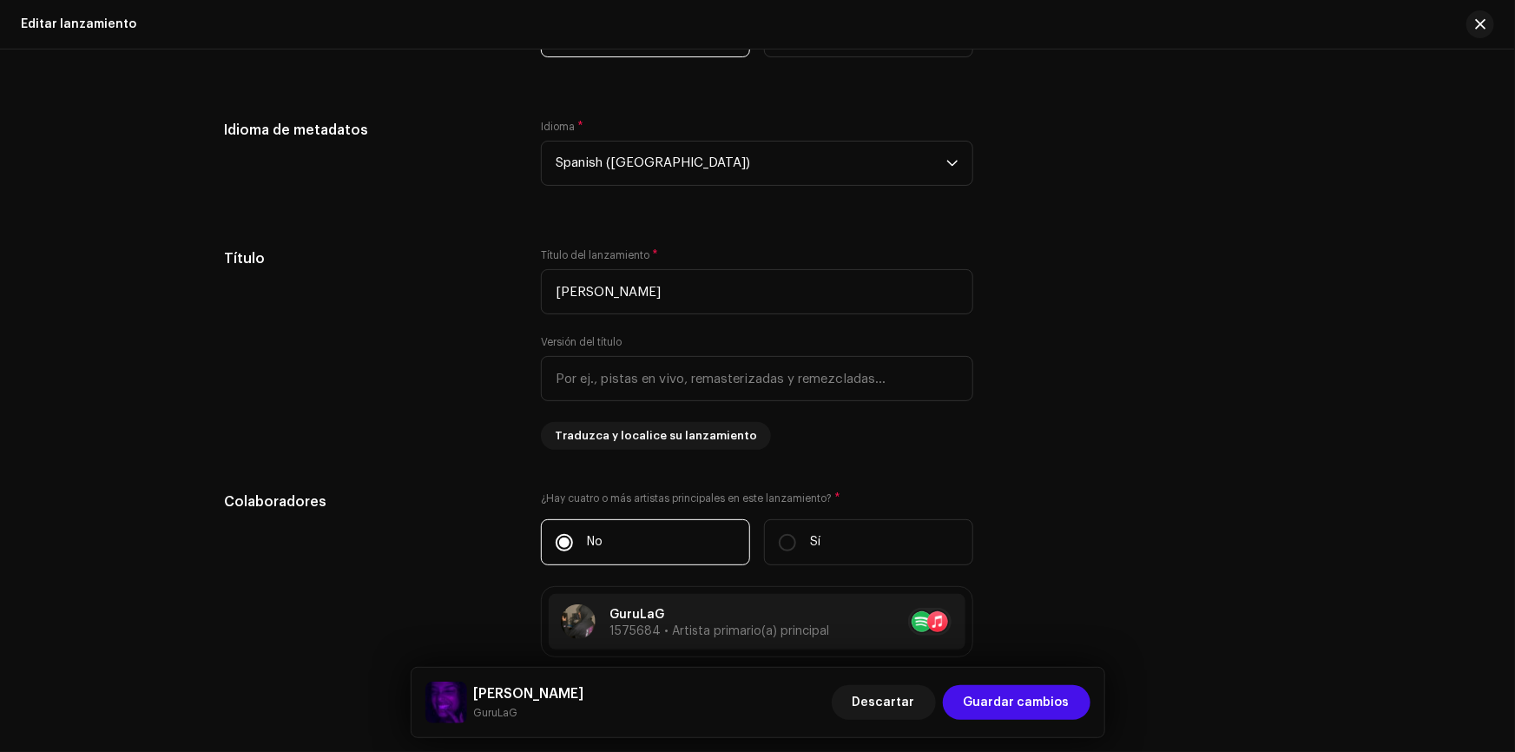
scroll to position [1657, 0]
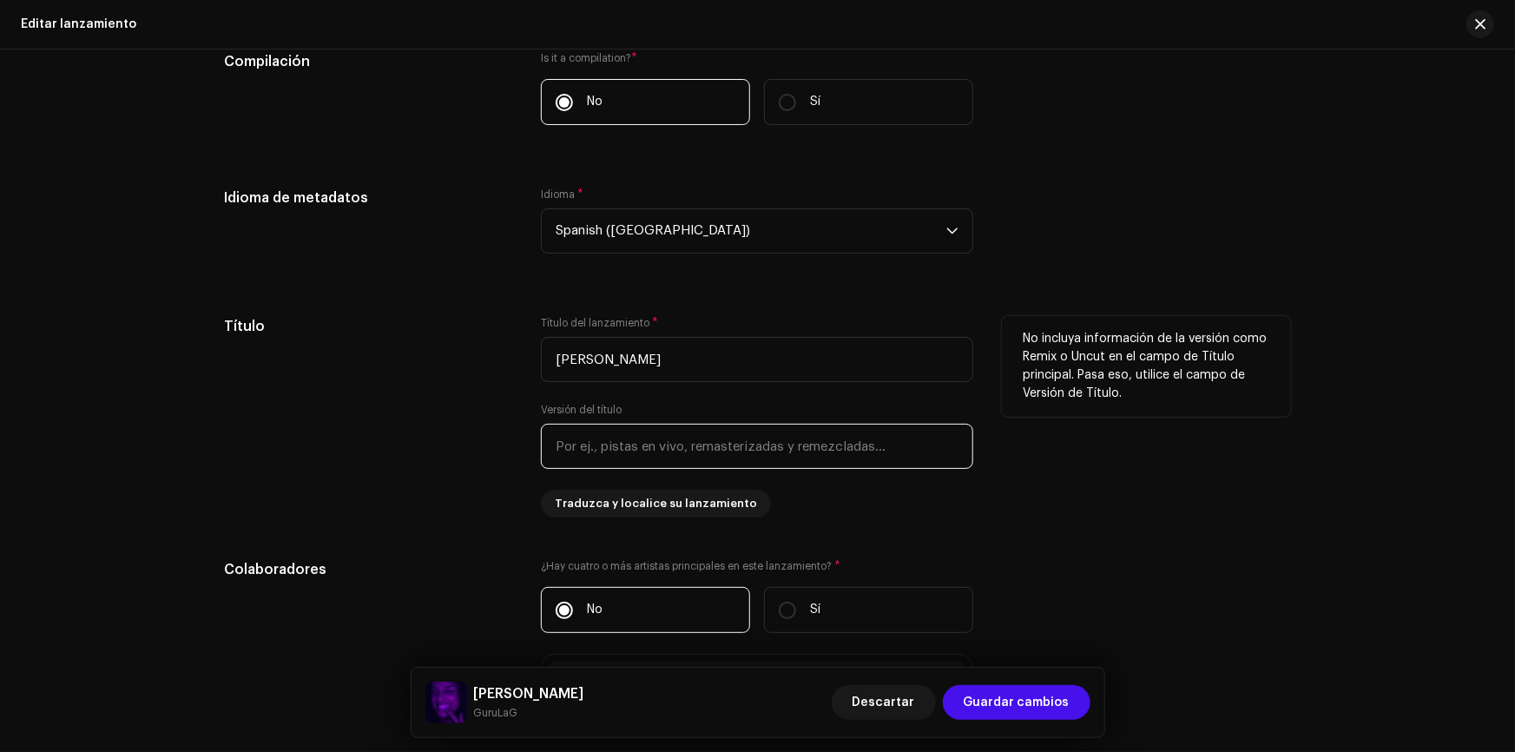
click at [703, 450] on input "text" at bounding box center [757, 446] width 432 height 45
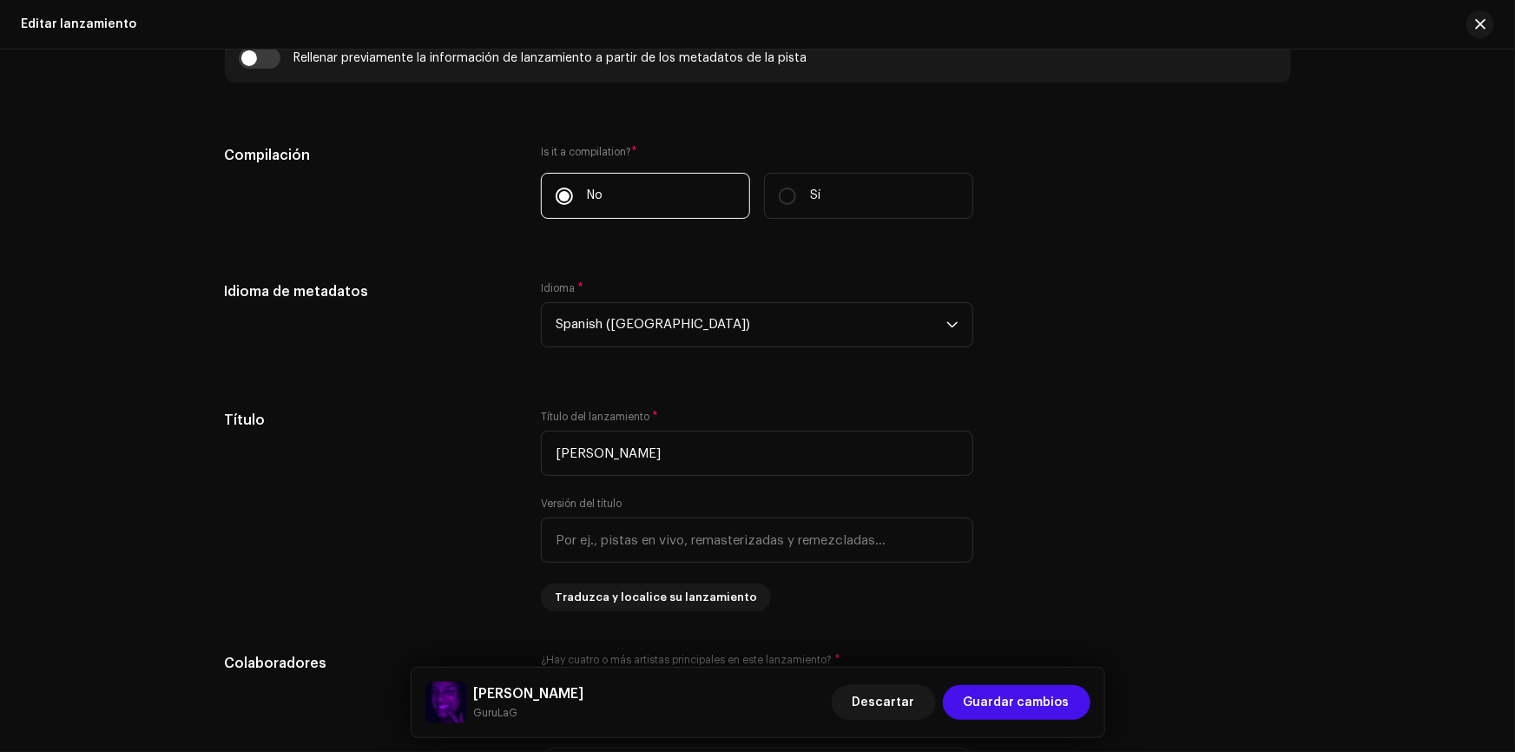
scroll to position [1420, 0]
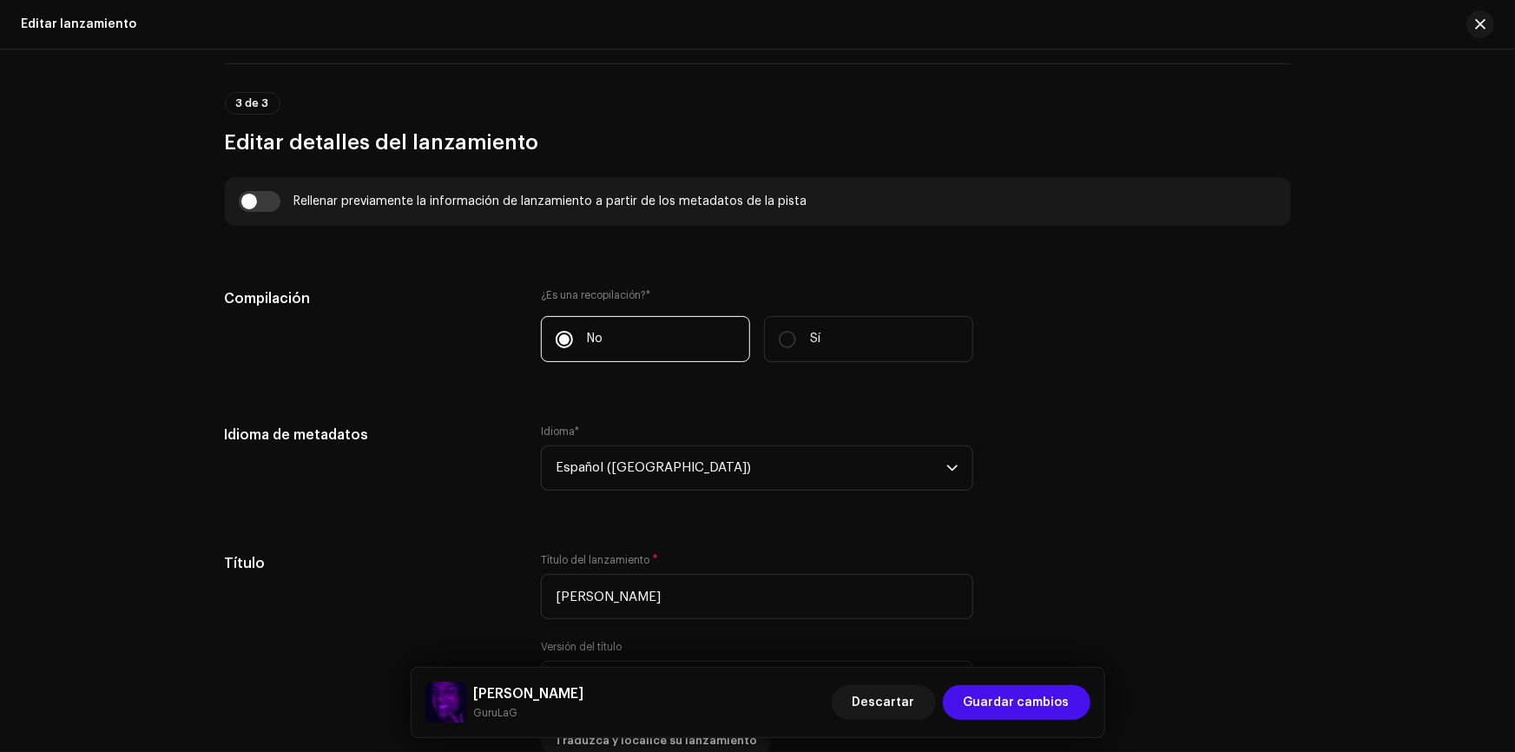
click at [628, 296] on font "¿Es una recopilación?" at bounding box center [593, 295] width 105 height 10
click at [818, 354] on label "Sí" at bounding box center [868, 339] width 209 height 46
click at [796, 348] on input "Sí" at bounding box center [787, 339] width 17 height 17
radio input "true"
click at [568, 340] on input "No" at bounding box center [563, 339] width 17 height 17
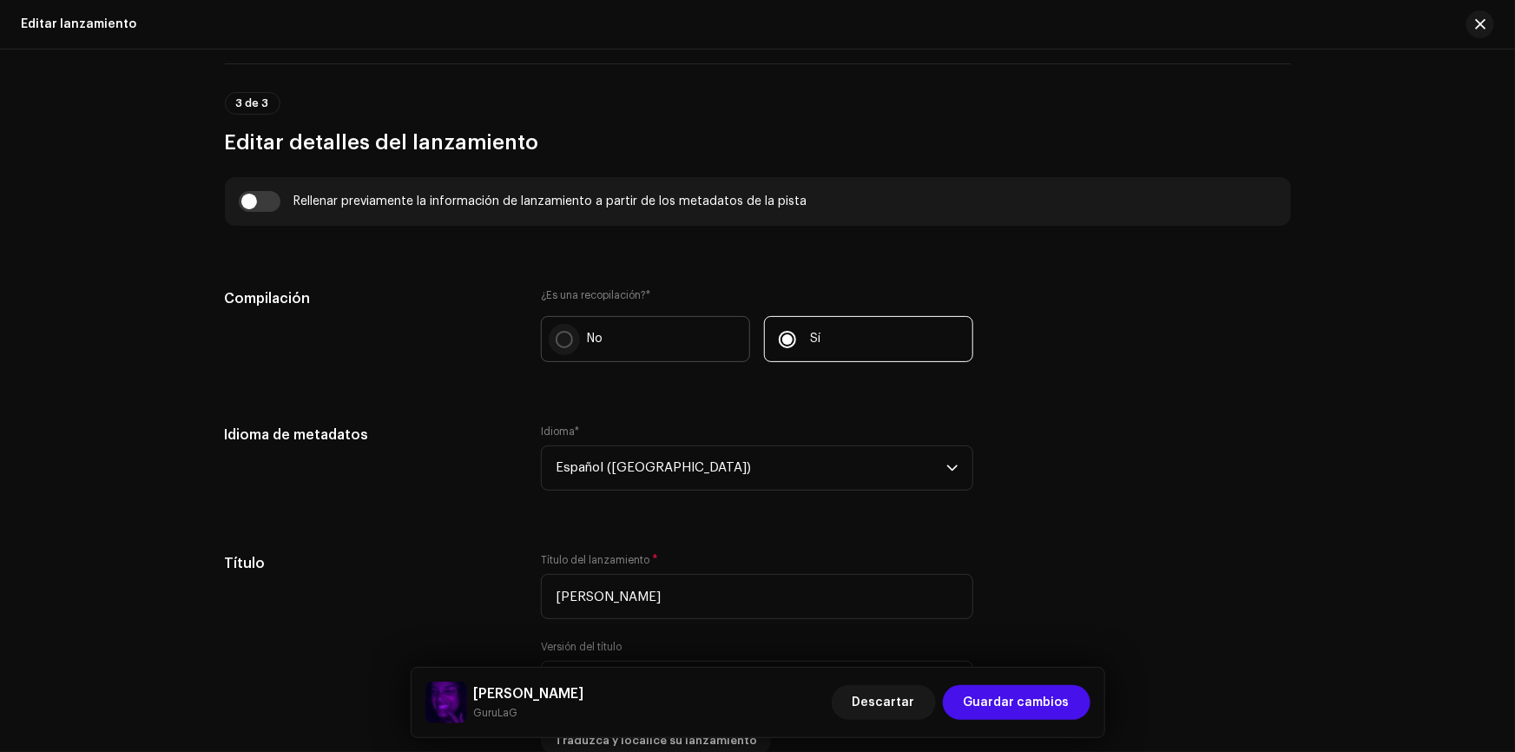
radio input "true"
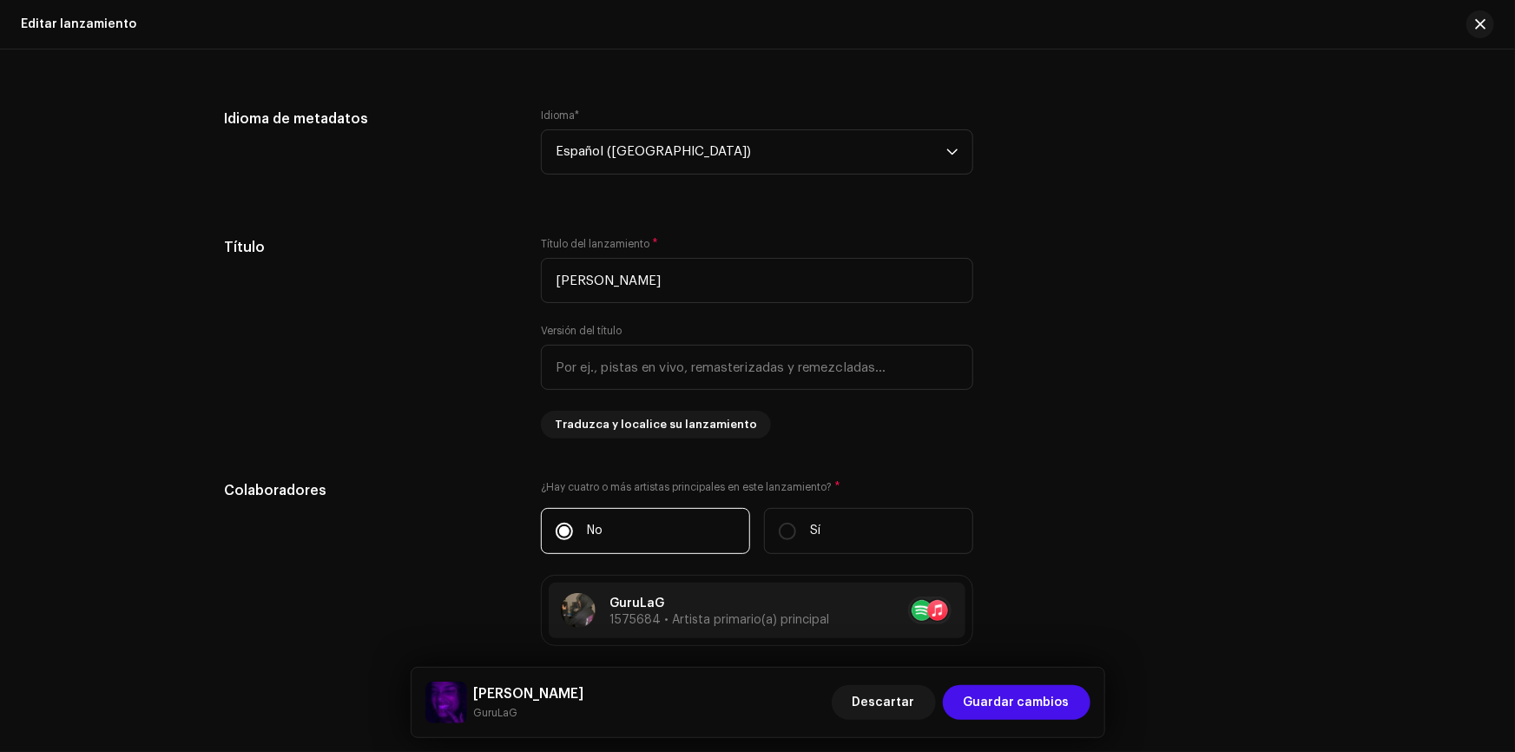
scroll to position [2051, 0]
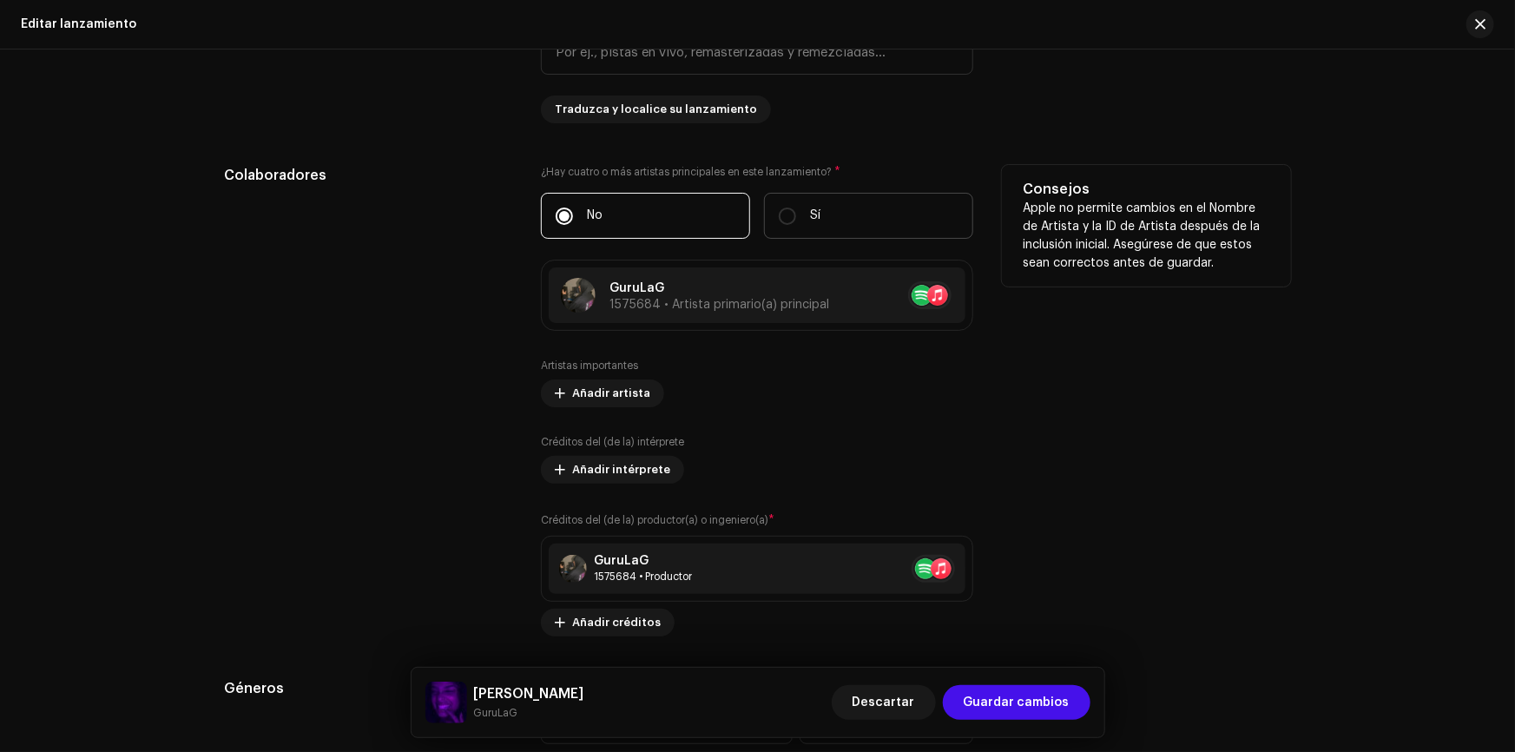
click at [844, 209] on label "Sí" at bounding box center [868, 216] width 209 height 46
click at [796, 209] on input "Sí" at bounding box center [787, 215] width 17 height 17
radio input "true"
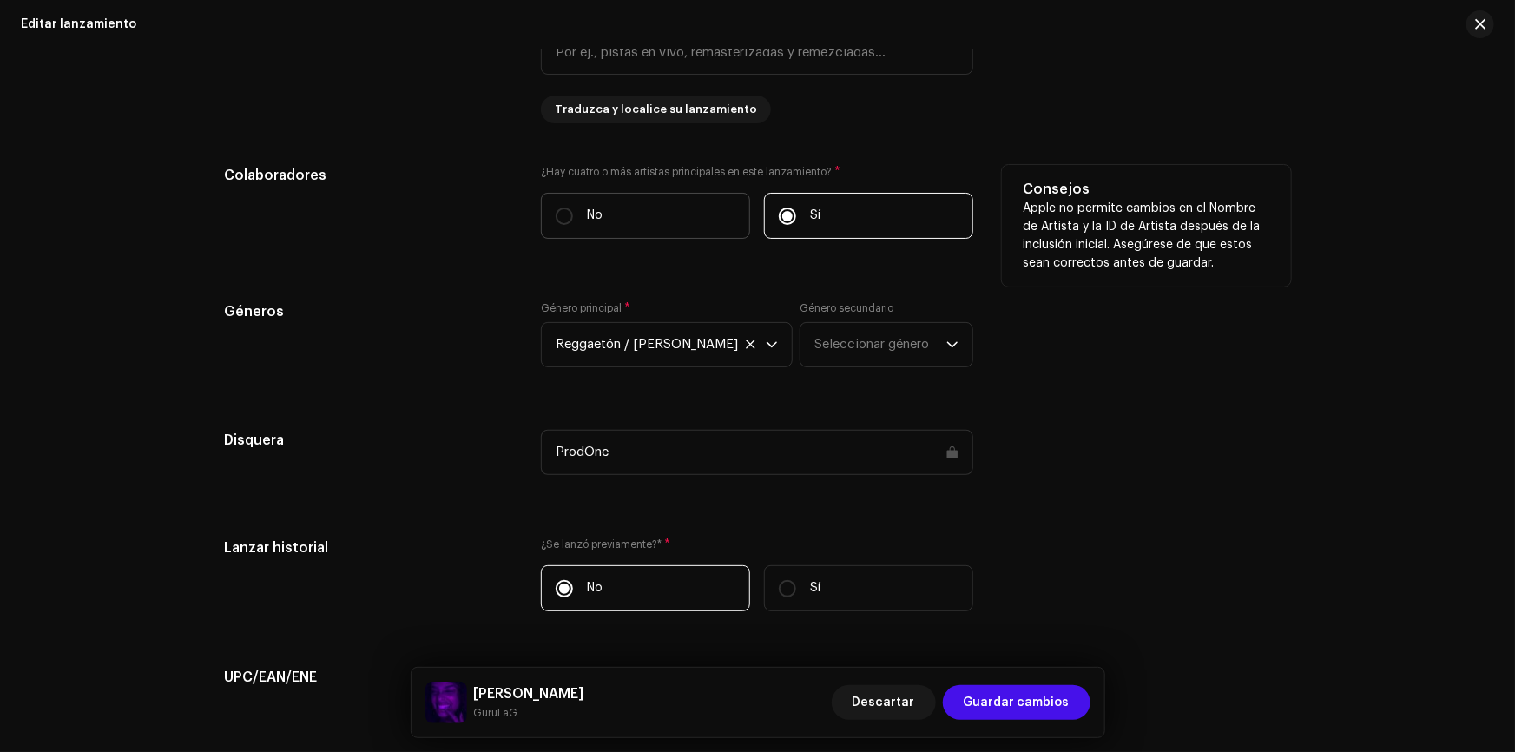
click at [633, 230] on label "No" at bounding box center [645, 216] width 209 height 46
click at [573, 225] on input "No" at bounding box center [563, 215] width 17 height 17
radio input "true"
click at [633, 230] on label "No" at bounding box center [645, 216] width 209 height 46
click at [573, 225] on input "No" at bounding box center [563, 215] width 17 height 17
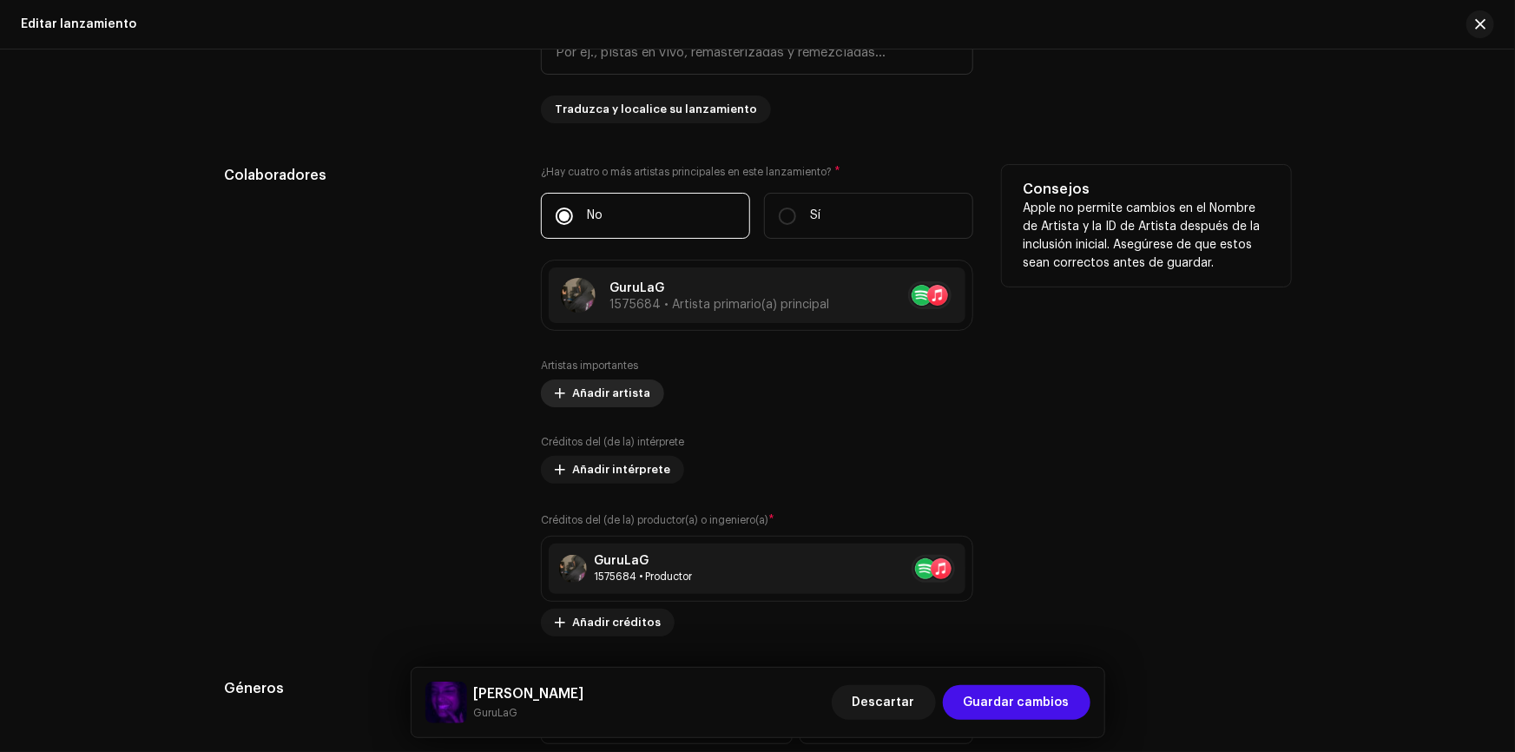
click at [611, 391] on font "Añadir artista" at bounding box center [611, 392] width 78 height 11
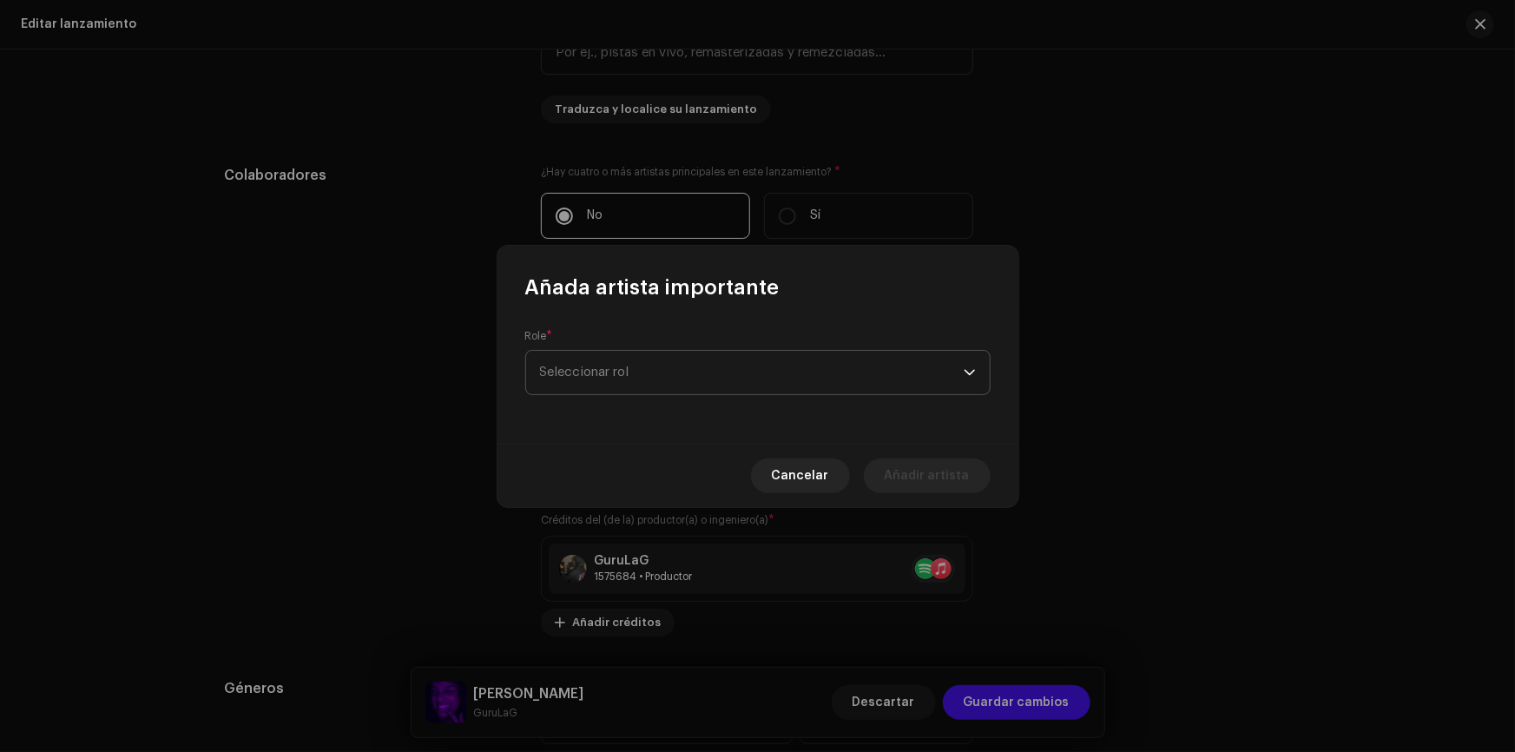
click at [628, 386] on span "Seleccionar rol" at bounding box center [752, 372] width 424 height 43
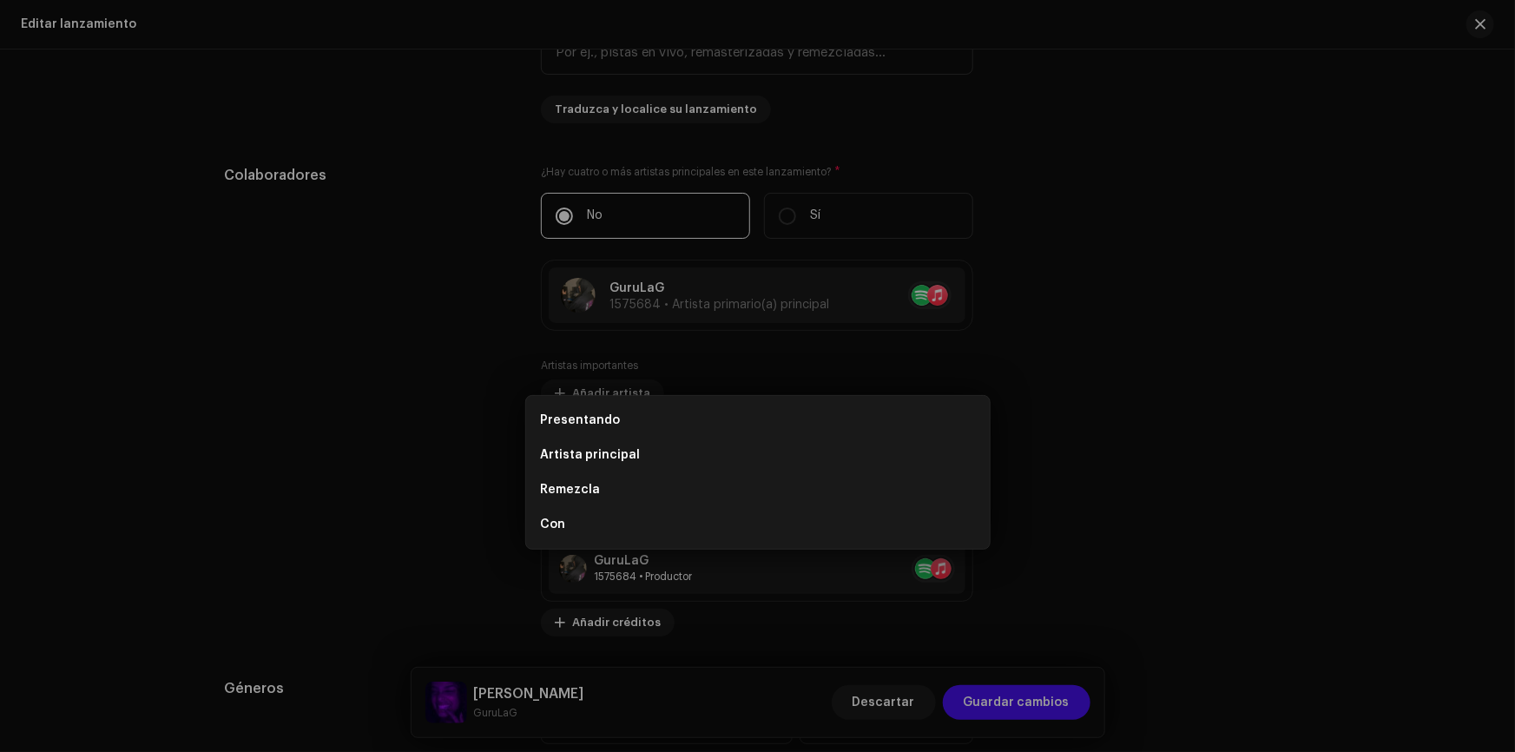
click at [392, 416] on div "Añada artista importante Role * Seleccionar rol Cancelar Añadir artista" at bounding box center [757, 376] width 1515 height 752
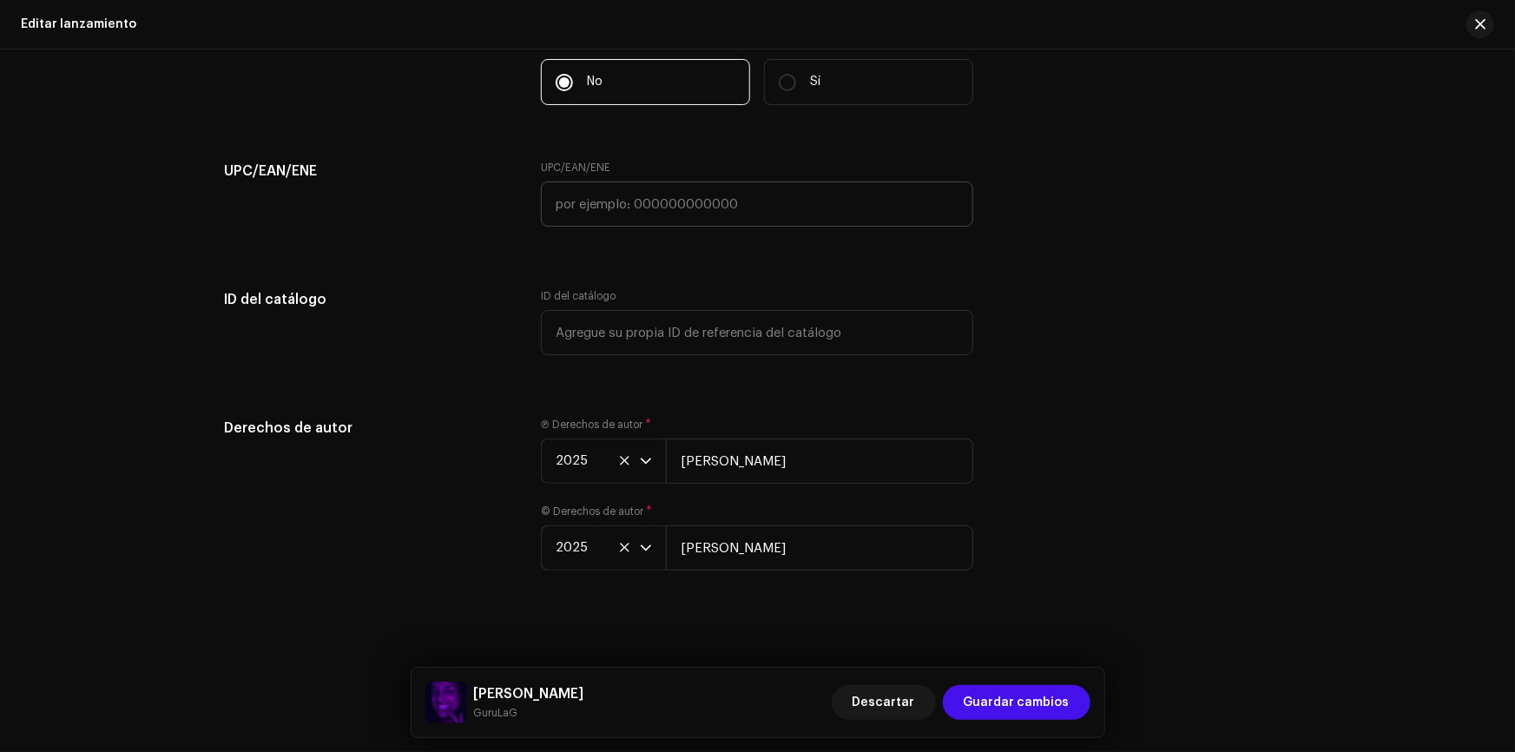
scroll to position [2937, 0]
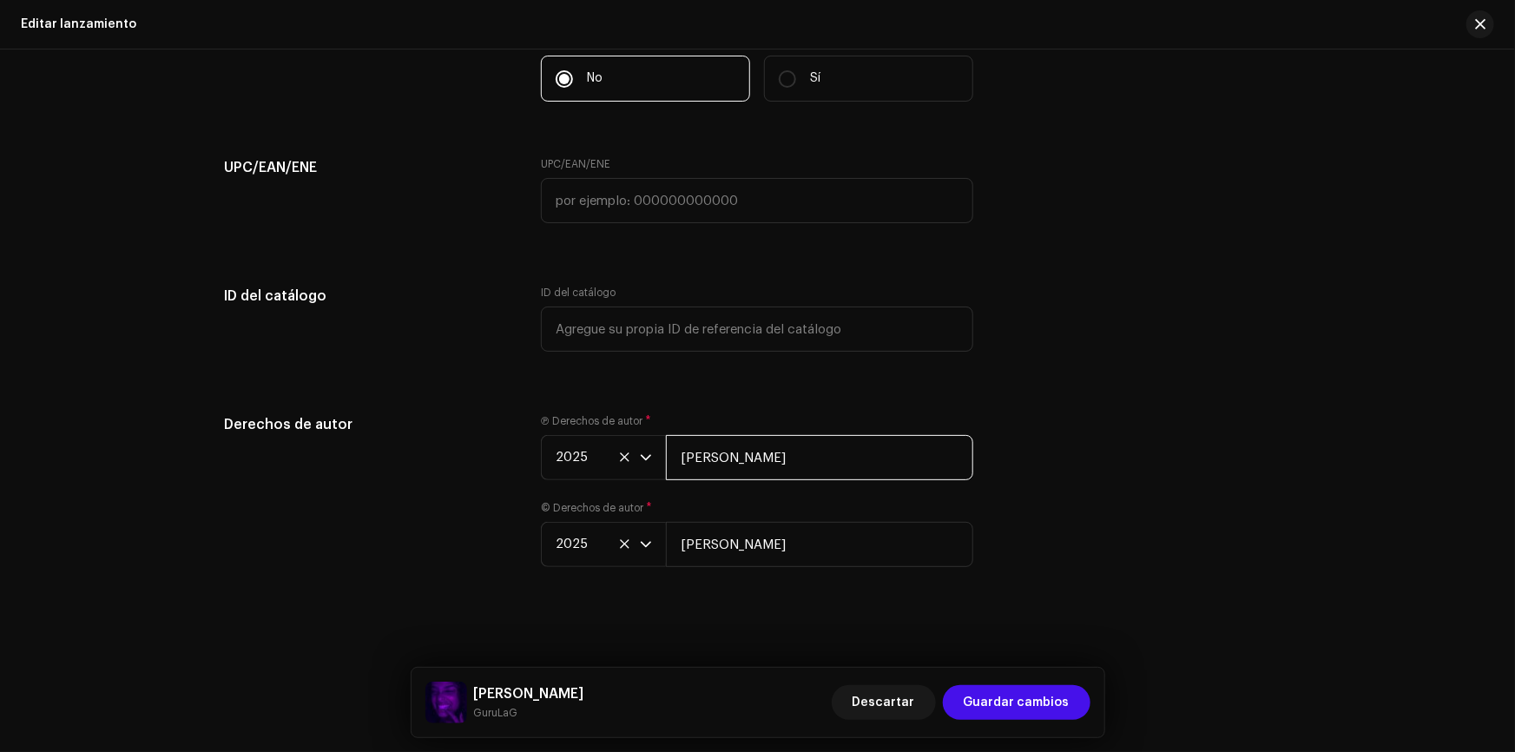
click at [722, 460] on input "[PERSON_NAME]" at bounding box center [819, 457] width 307 height 45
drag, startPoint x: 841, startPoint y: 466, endPoint x: 607, endPoint y: 466, distance: 234.3
click at [607, 466] on div "2025 [PERSON_NAME]" at bounding box center [757, 457] width 432 height 45
type input "[PERSON_NAME]"
drag, startPoint x: 838, startPoint y: 531, endPoint x: 642, endPoint y: 577, distance: 200.6
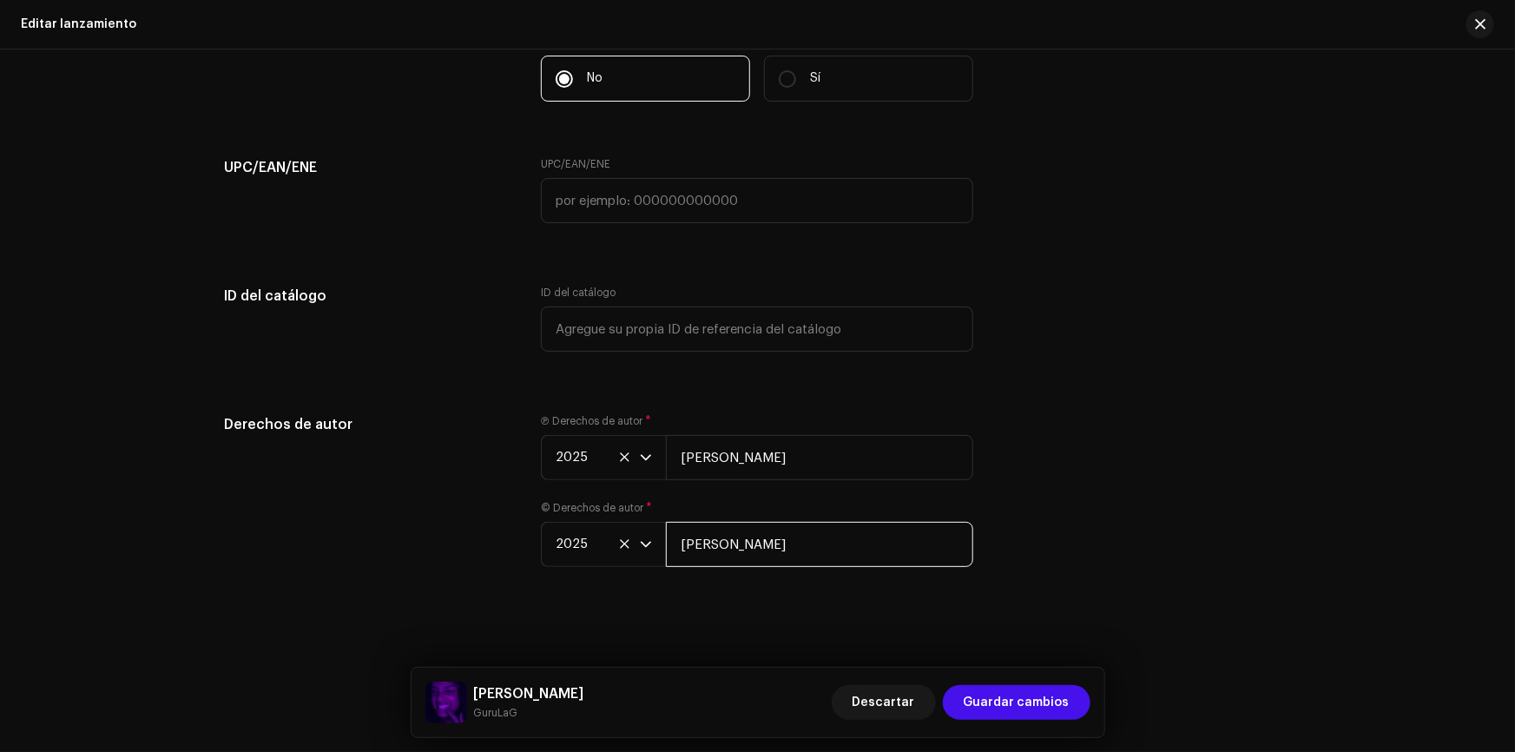
click at [642, 577] on div "Ⓟ Derechos de autor * 2025 [PERSON_NAME] © Derechos de autor * 2025 [PERSON_NAM…" at bounding box center [757, 501] width 432 height 174
type input "[PERSON_NAME]"
click at [1034, 417] on div "Derechos de autor Ⓟ Derechos de autor * 2025 [PERSON_NAME] © Derechos de autor …" at bounding box center [758, 501] width 1066 height 174
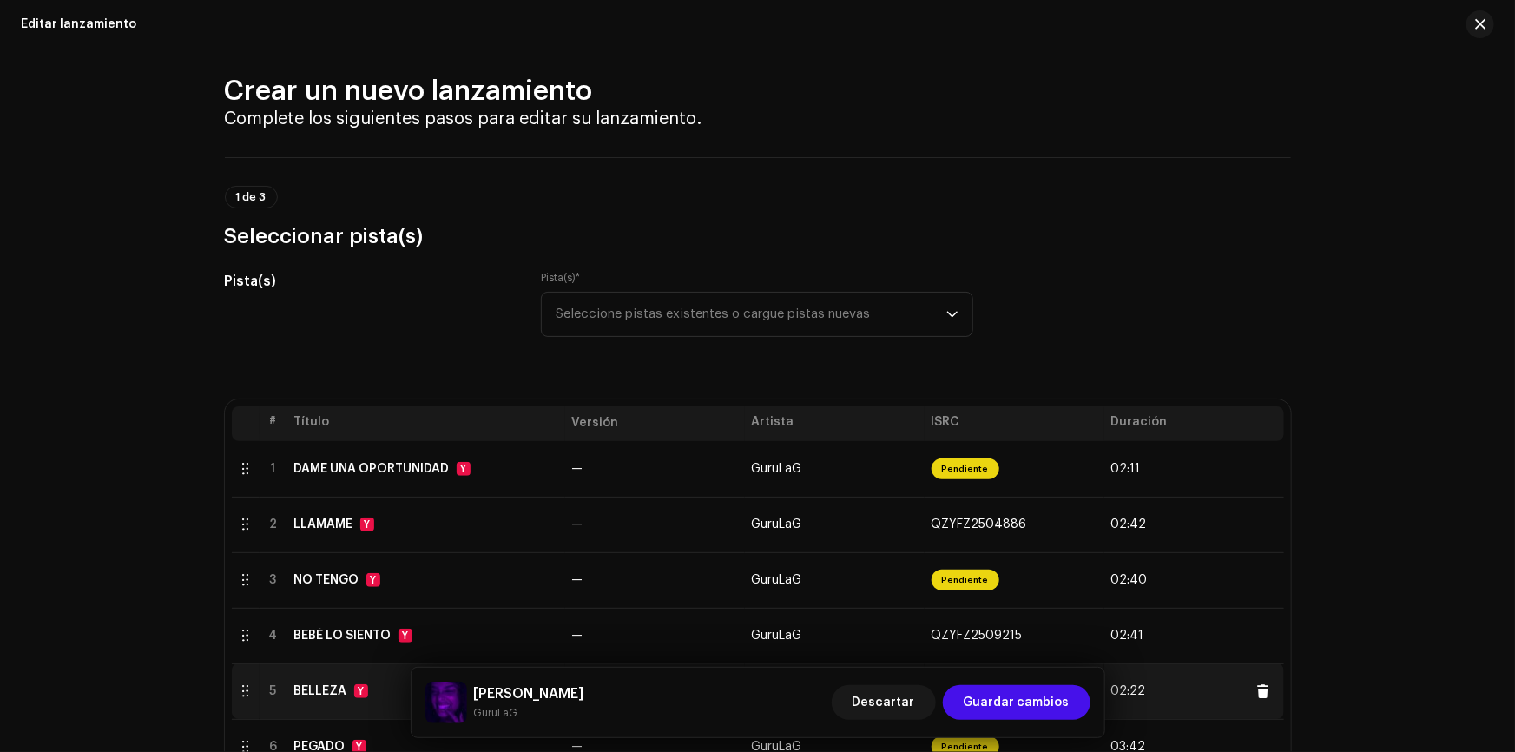
scroll to position [0, 0]
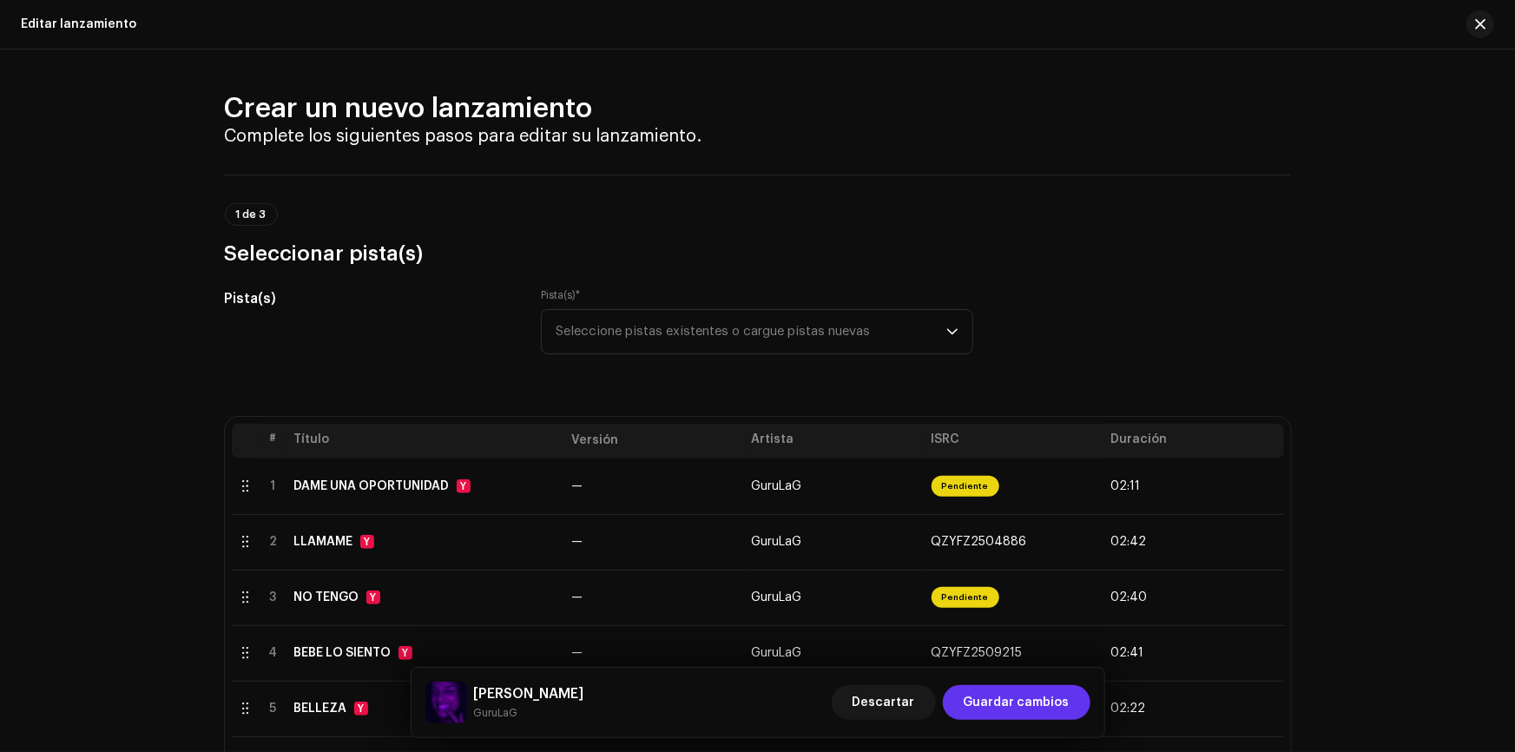
click at [1044, 699] on span "Guardar cambios" at bounding box center [1016, 702] width 106 height 35
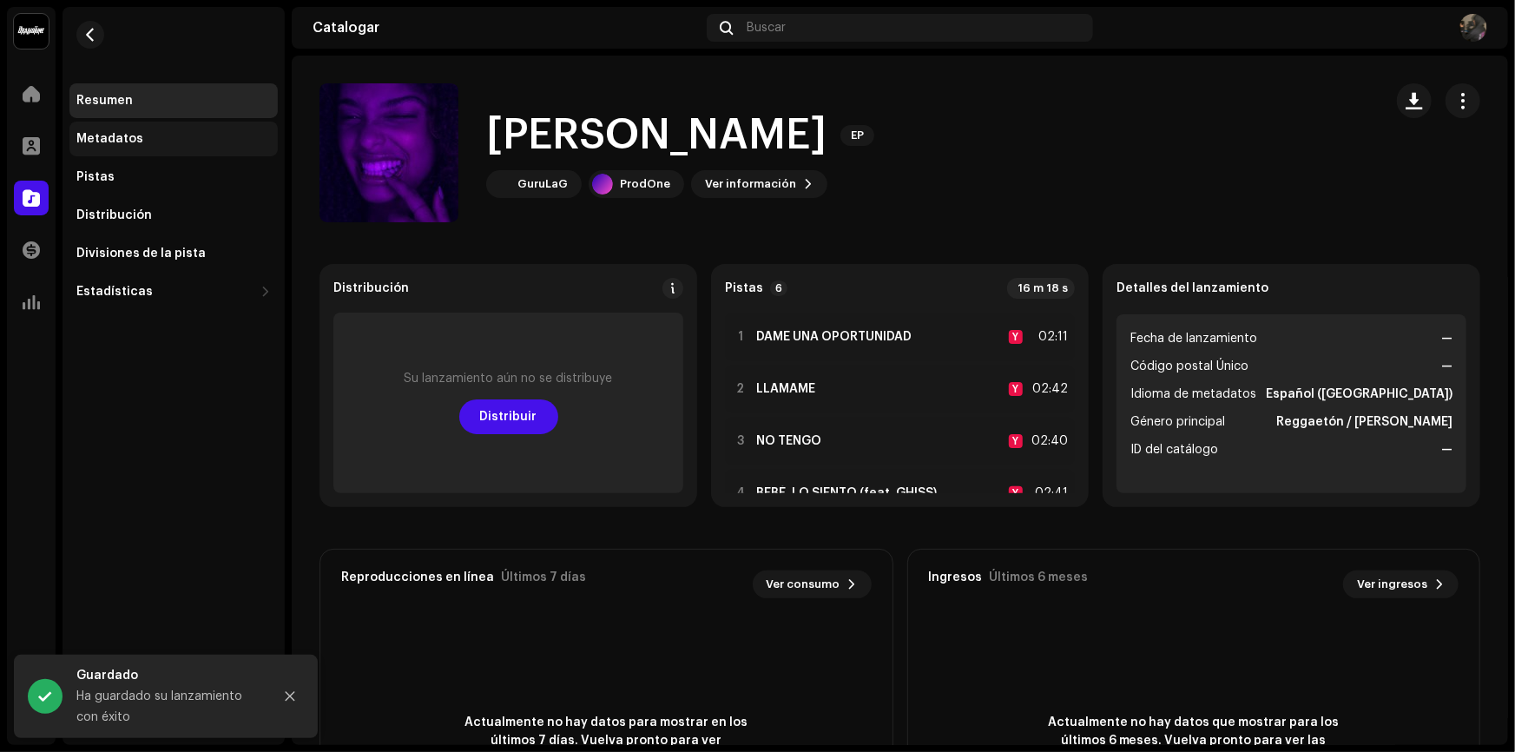
click at [96, 126] on div "Metadatos" at bounding box center [173, 139] width 208 height 35
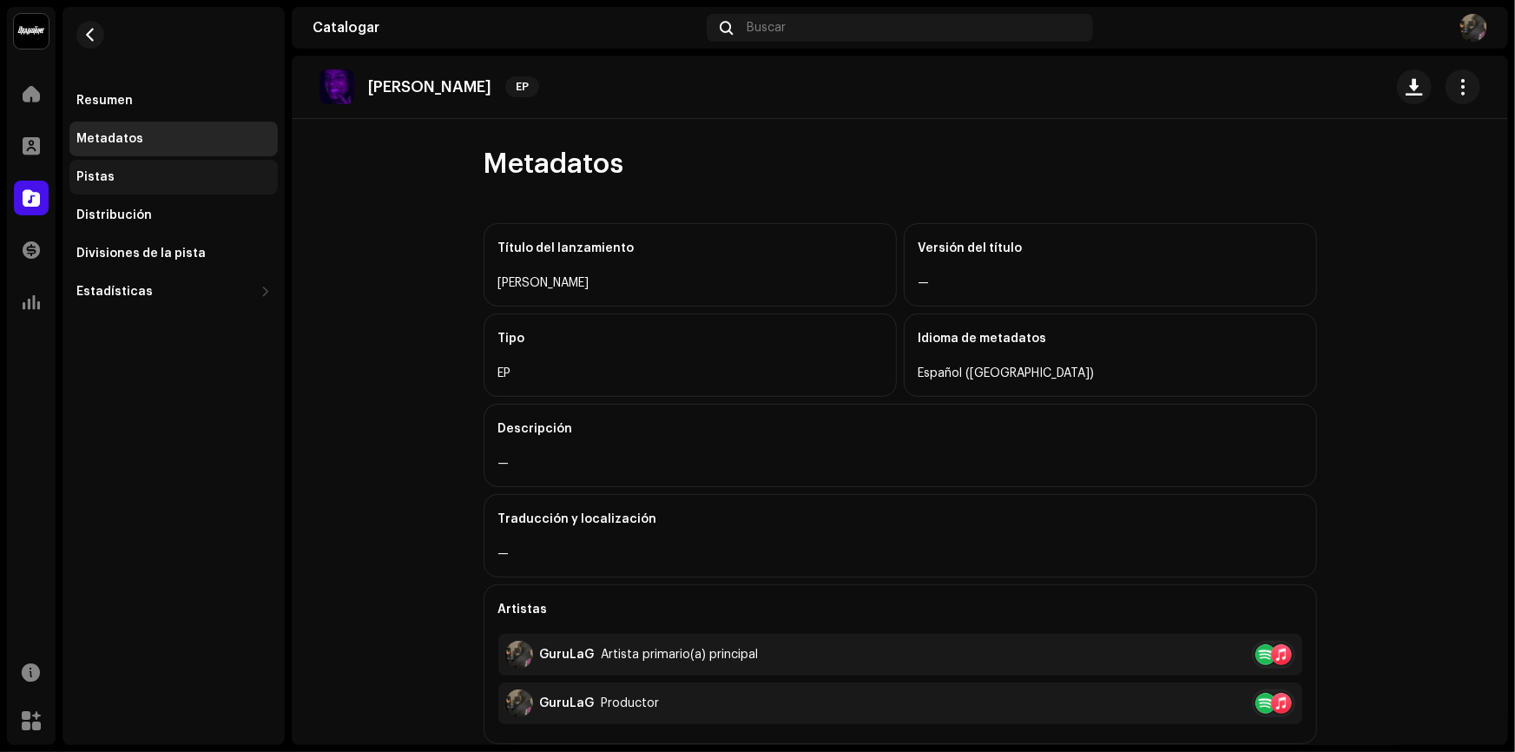
click at [143, 171] on div "Pistas" at bounding box center [173, 177] width 194 height 14
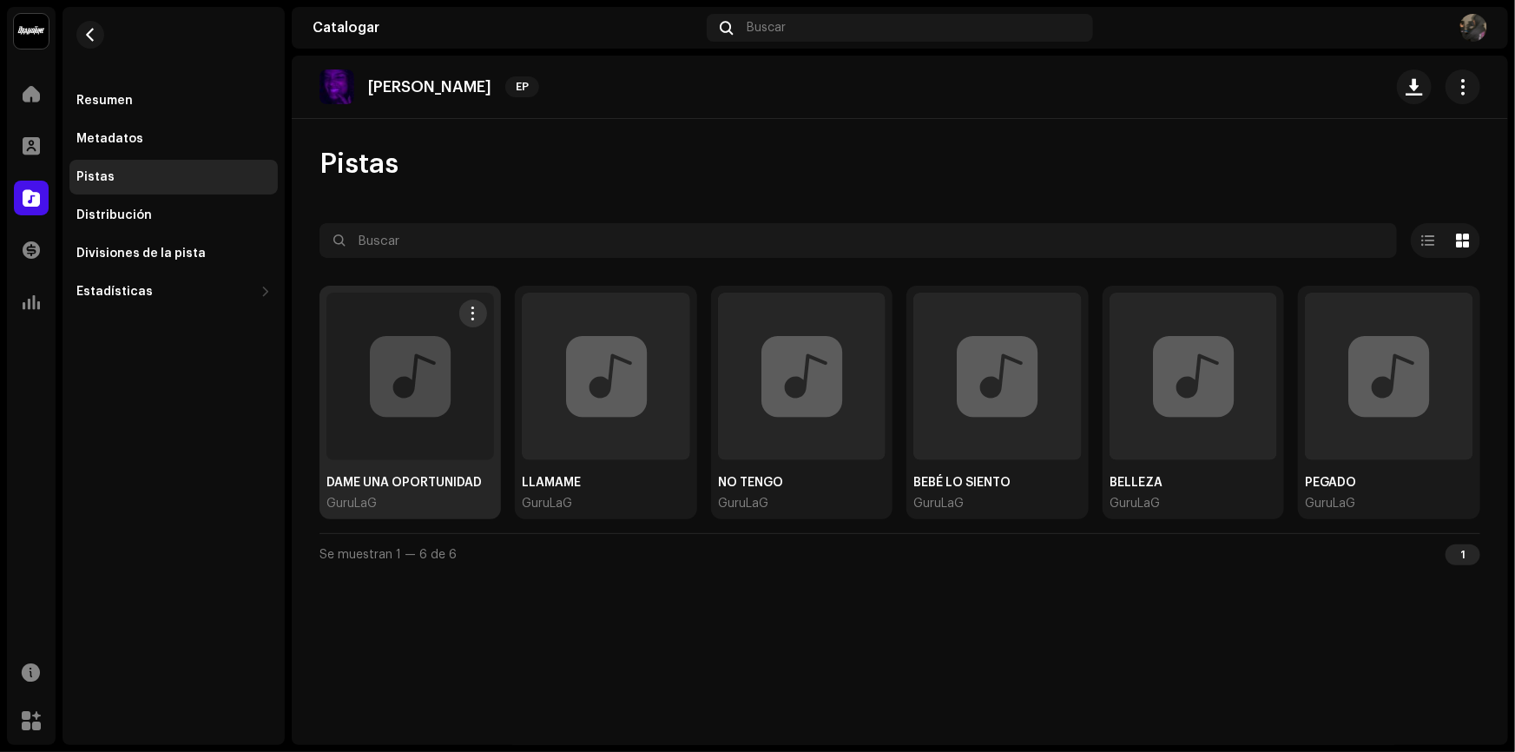
click at [454, 416] on div at bounding box center [410, 376] width 168 height 168
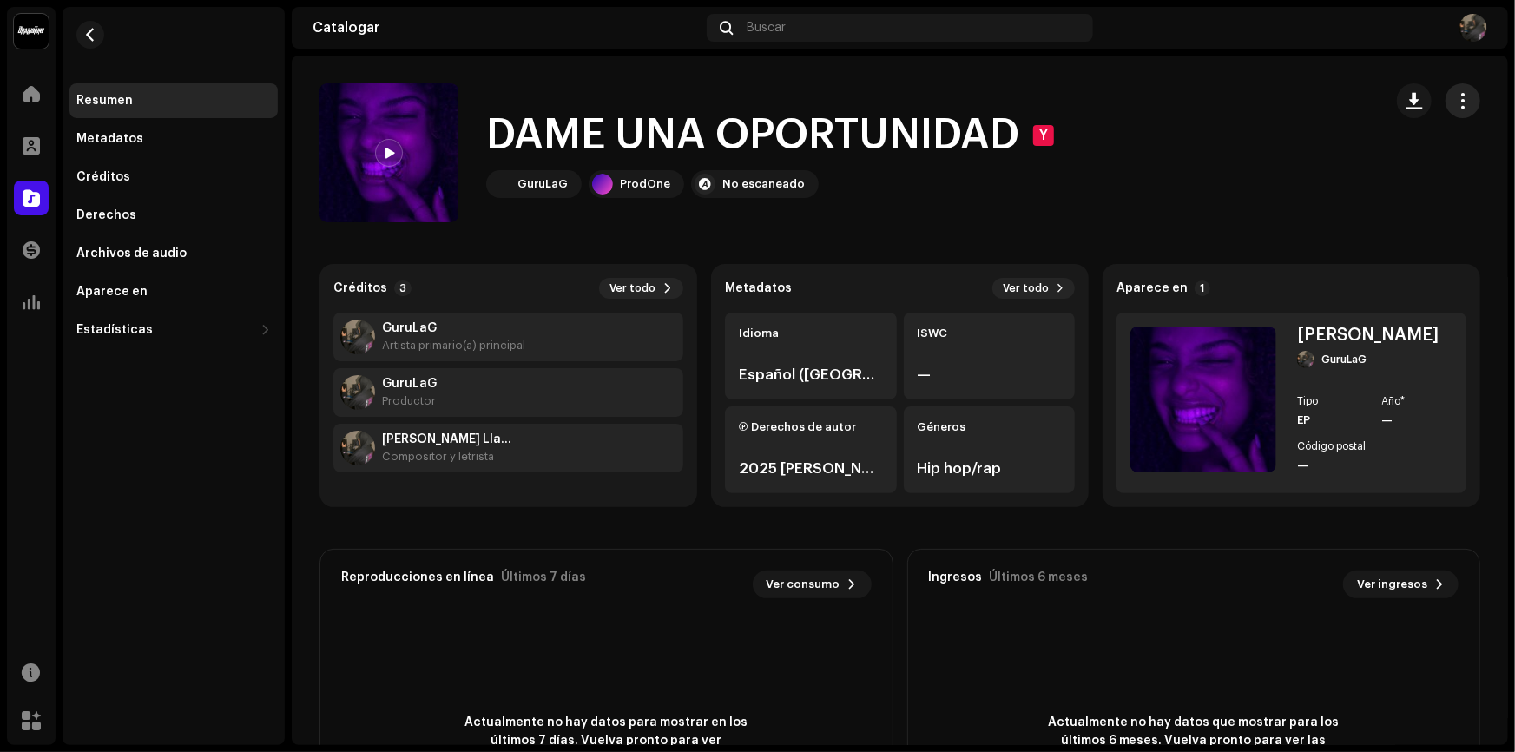
click at [1467, 92] on button "button" at bounding box center [1462, 100] width 35 height 35
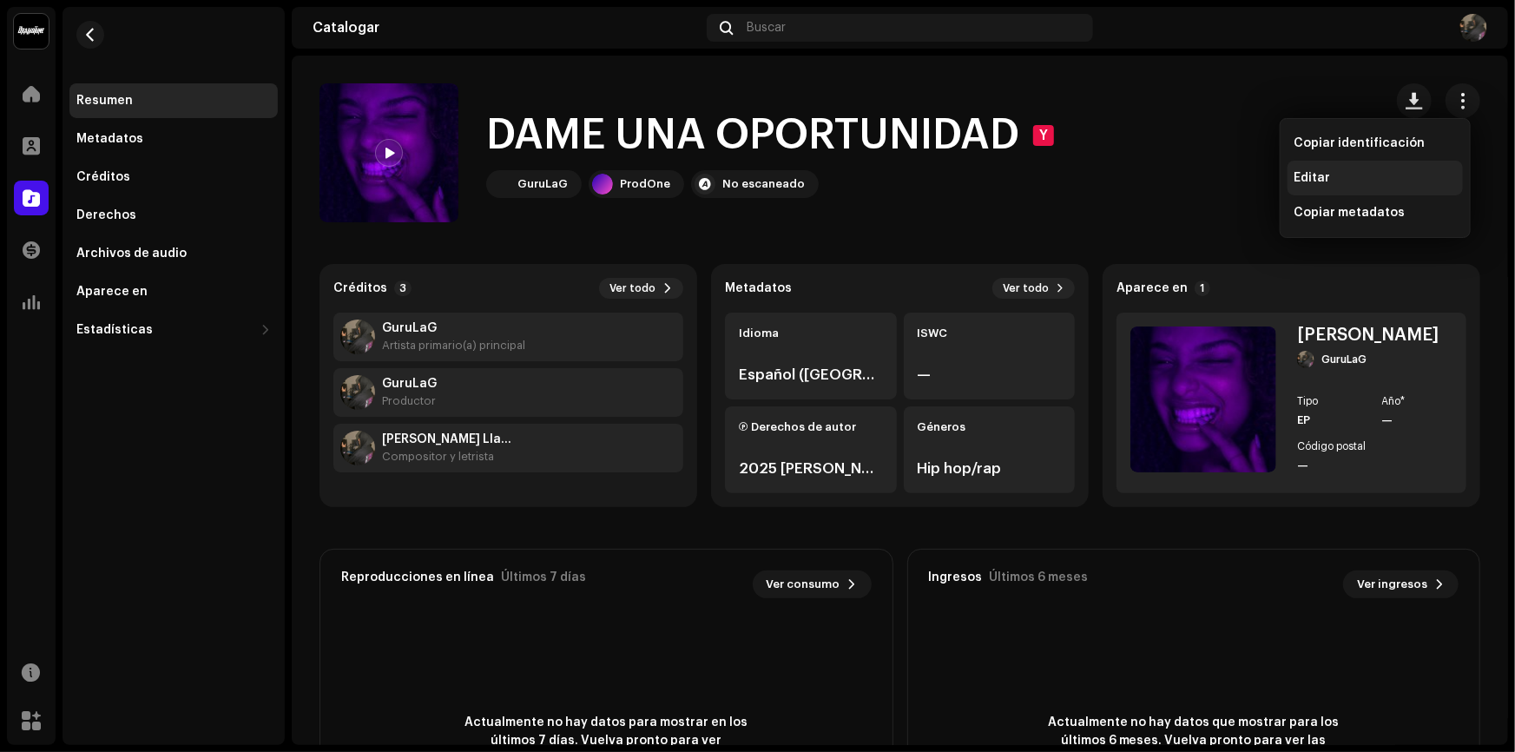
click at [1390, 171] on div "Editar" at bounding box center [1374, 178] width 161 height 14
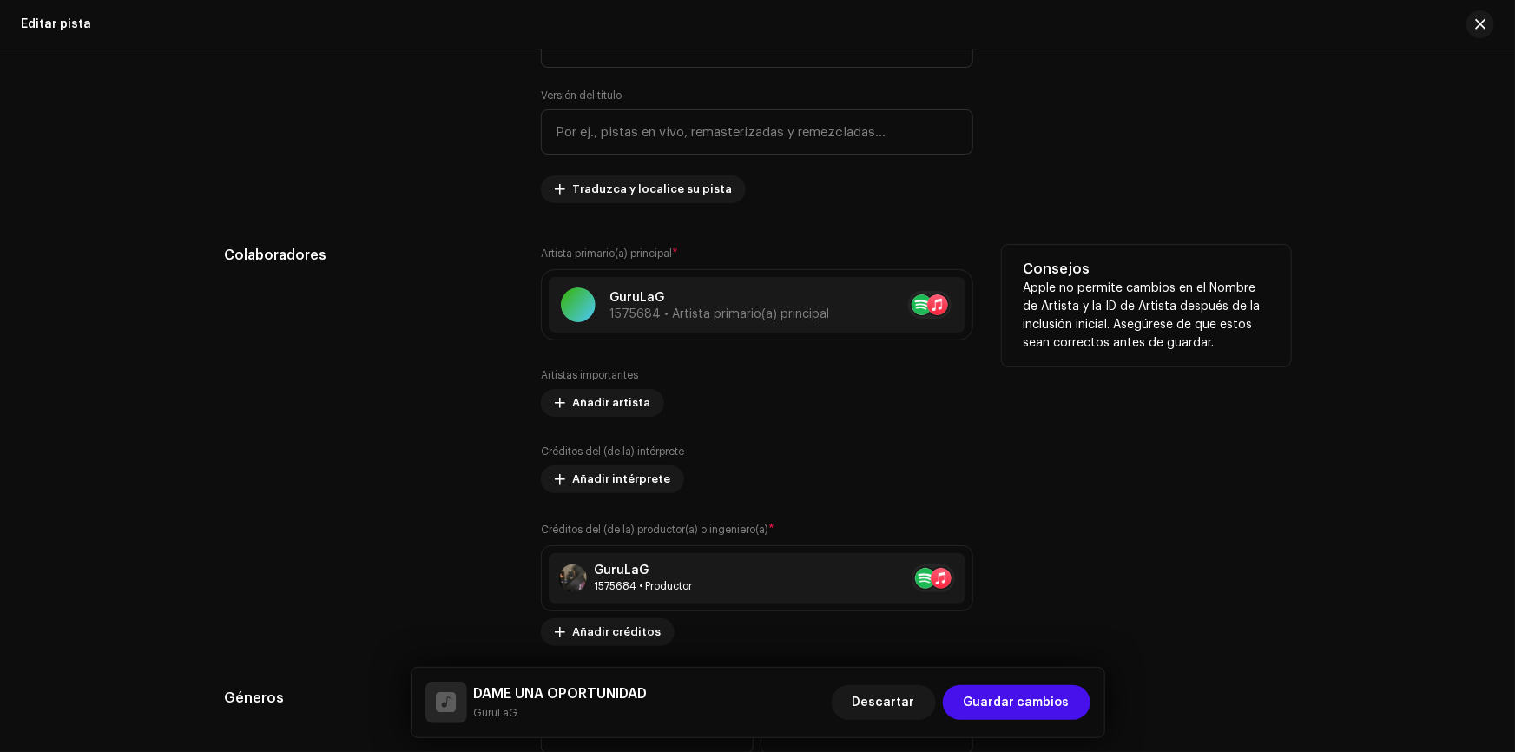
scroll to position [789, 0]
click at [765, 307] on font "1575684 • Artista primario(a) principal" at bounding box center [719, 313] width 220 height 12
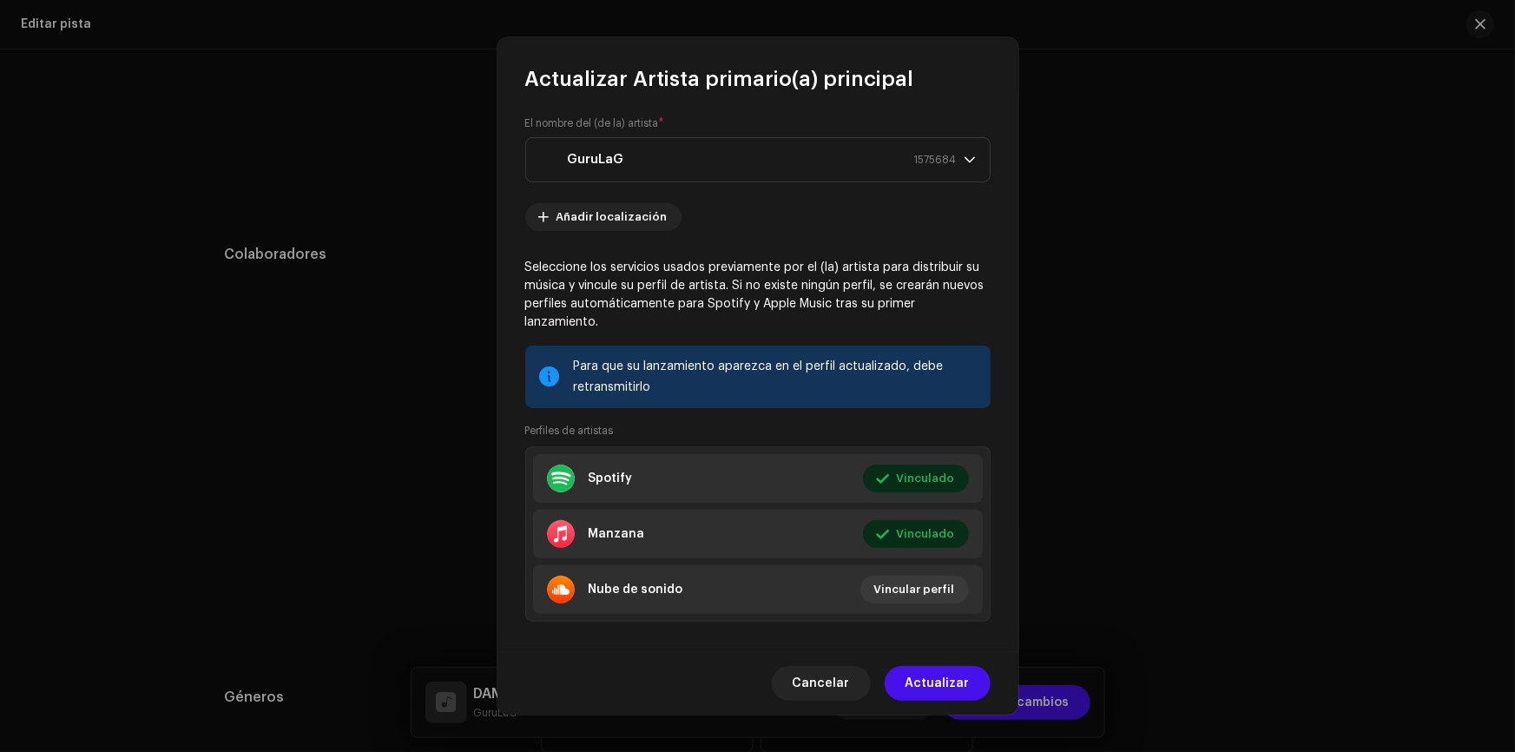
scroll to position [5, 0]
click at [963, 695] on span "Actualizar" at bounding box center [937, 683] width 64 height 35
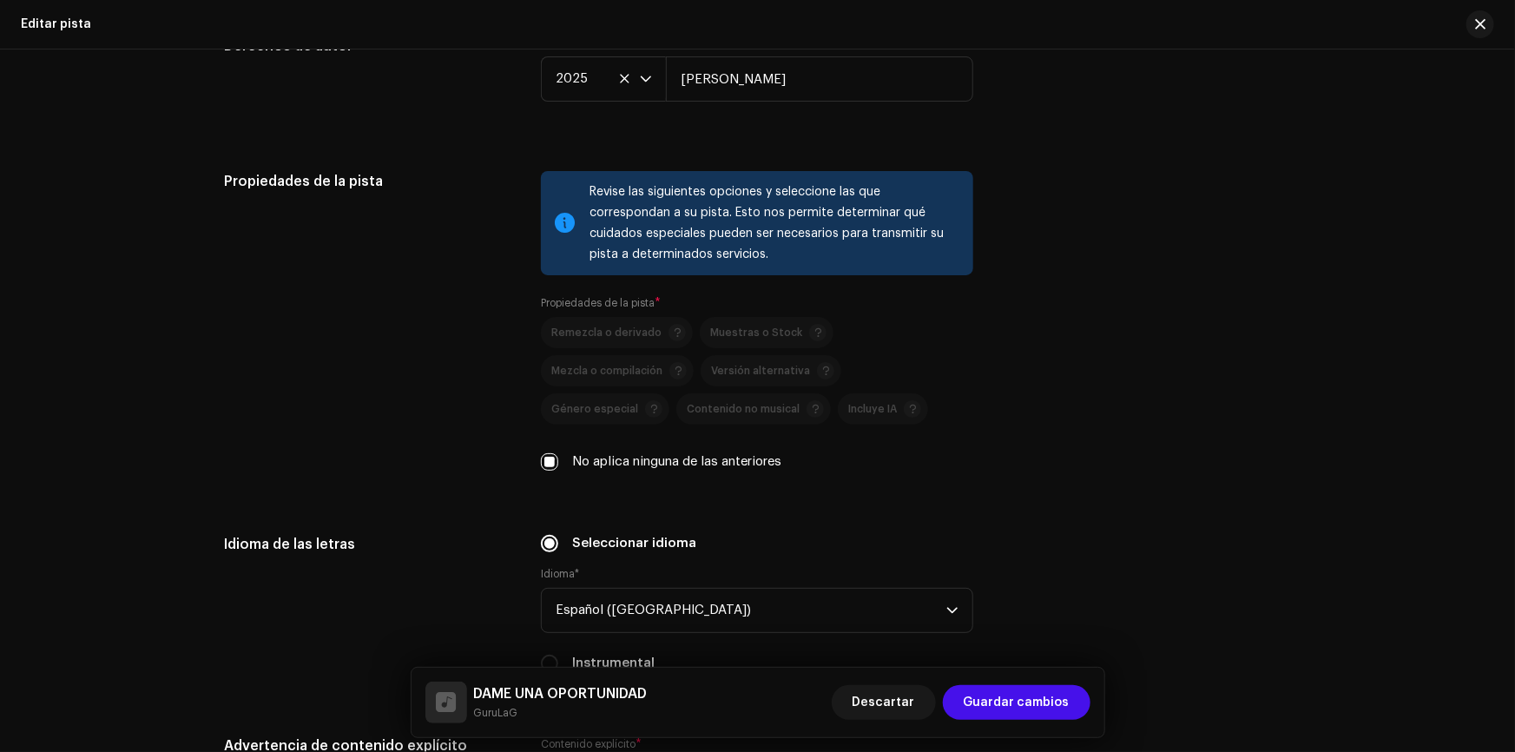
scroll to position [1935, 0]
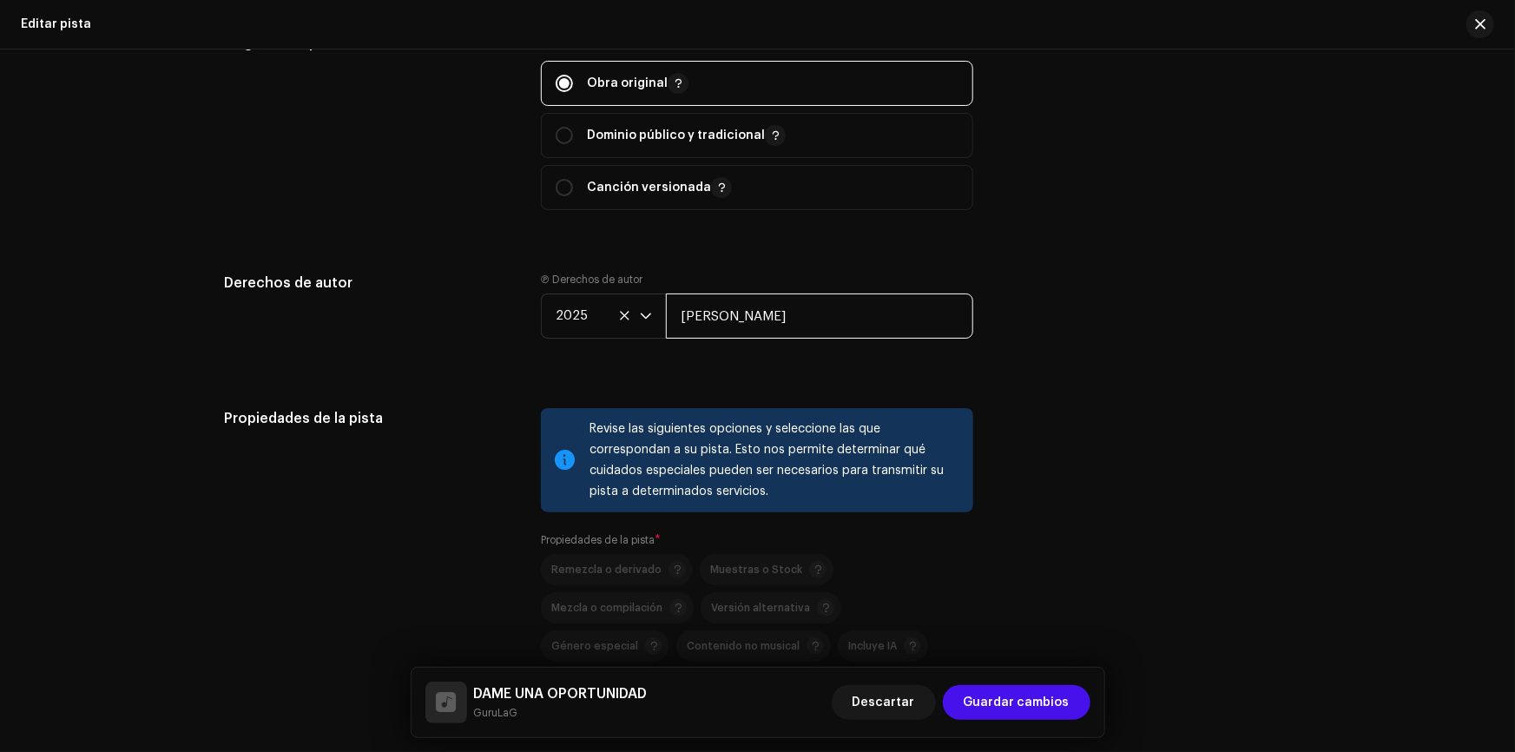
drag, startPoint x: 788, startPoint y: 312, endPoint x: 716, endPoint y: 322, distance: 72.7
click at [716, 322] on input "[PERSON_NAME]" at bounding box center [819, 315] width 307 height 45
type input "[PERSON_NAME]"
click at [1069, 277] on div "Derechos de autor Ⓟ Derechos de autor 2025 [PERSON_NAME]" at bounding box center [758, 320] width 1066 height 94
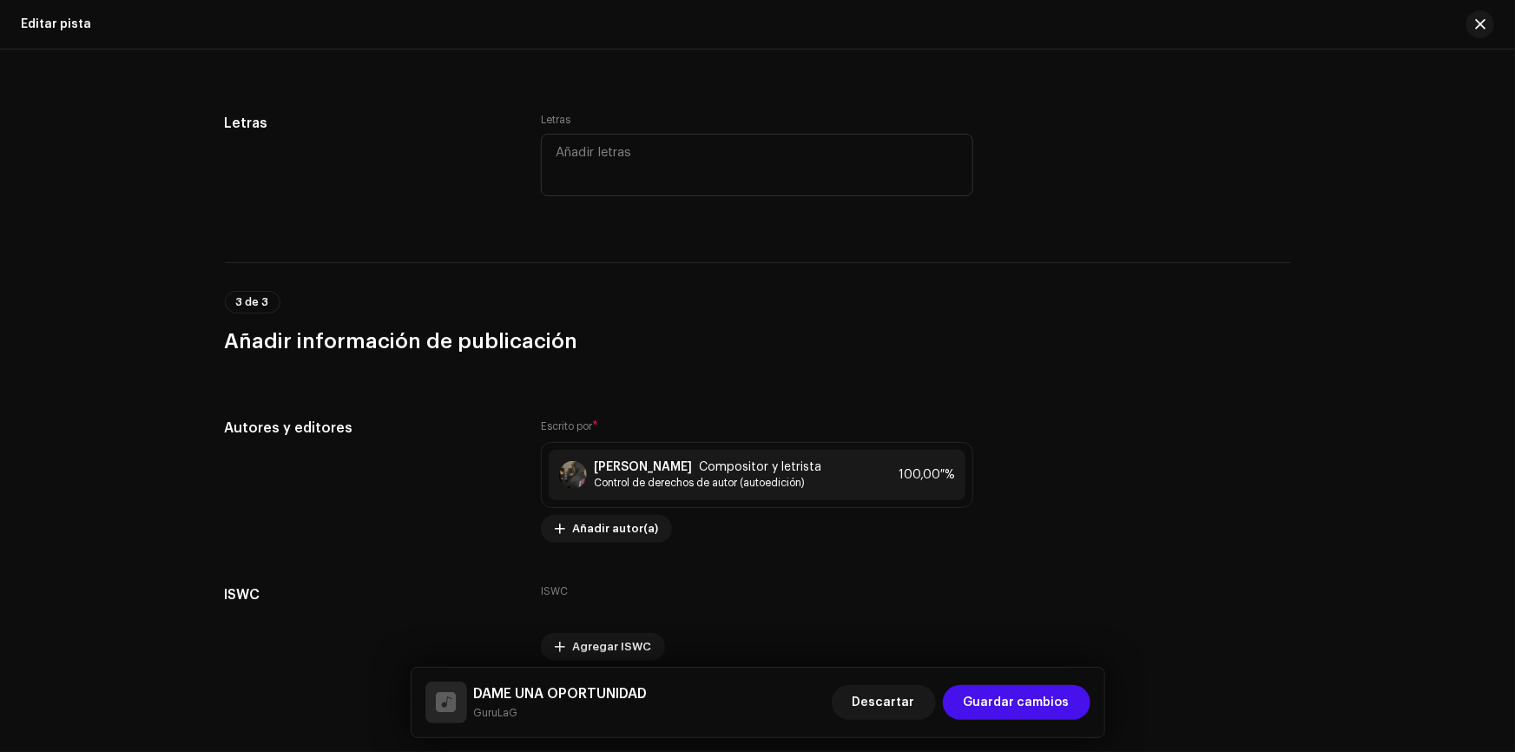
scroll to position [3040, 0]
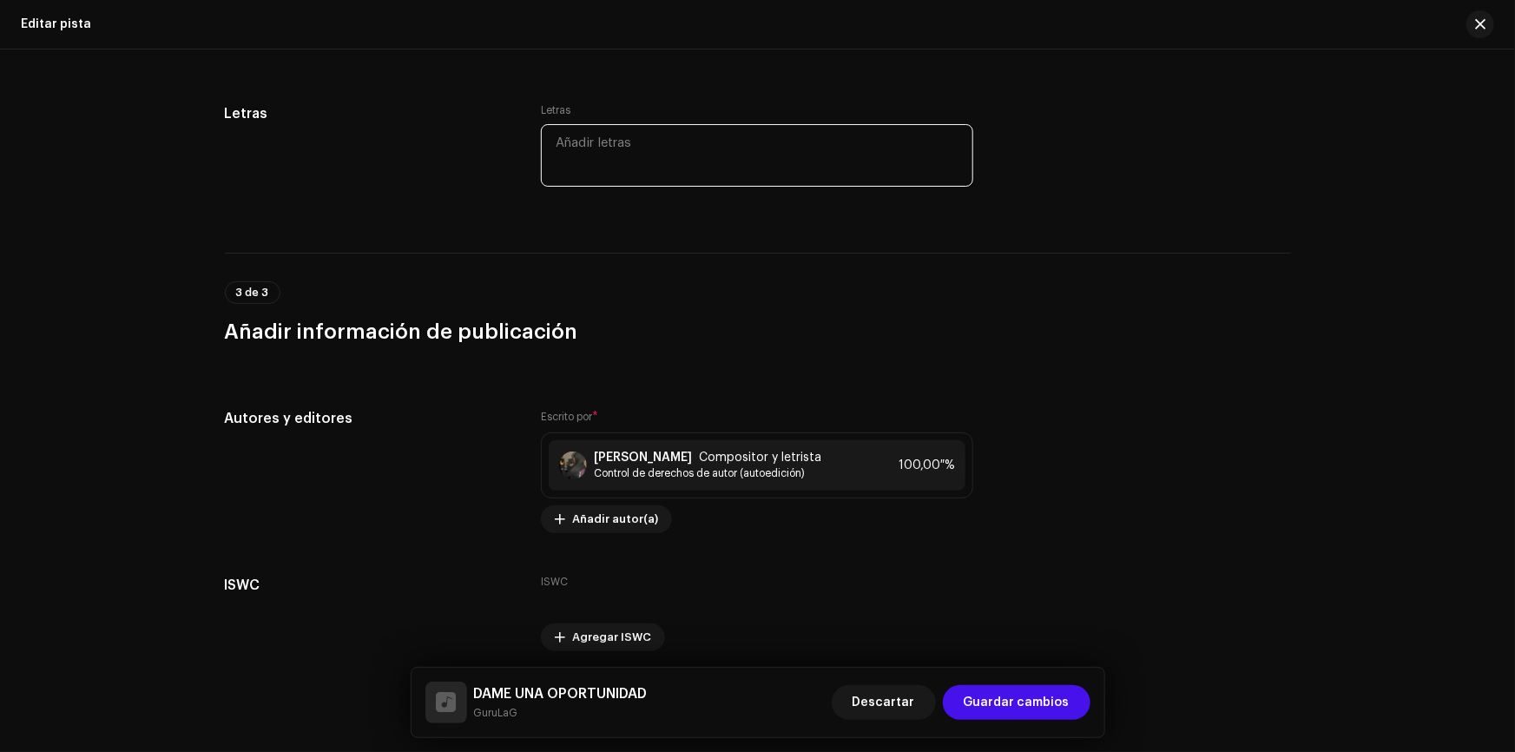
click at [754, 157] on textarea at bounding box center [757, 155] width 432 height 62
click at [677, 155] on textarea at bounding box center [757, 155] width 432 height 62
paste textarea "Lor, ipsu dol sitametcons adip elitsedd e tempo Incidi utlabo, etdolore magn al…"
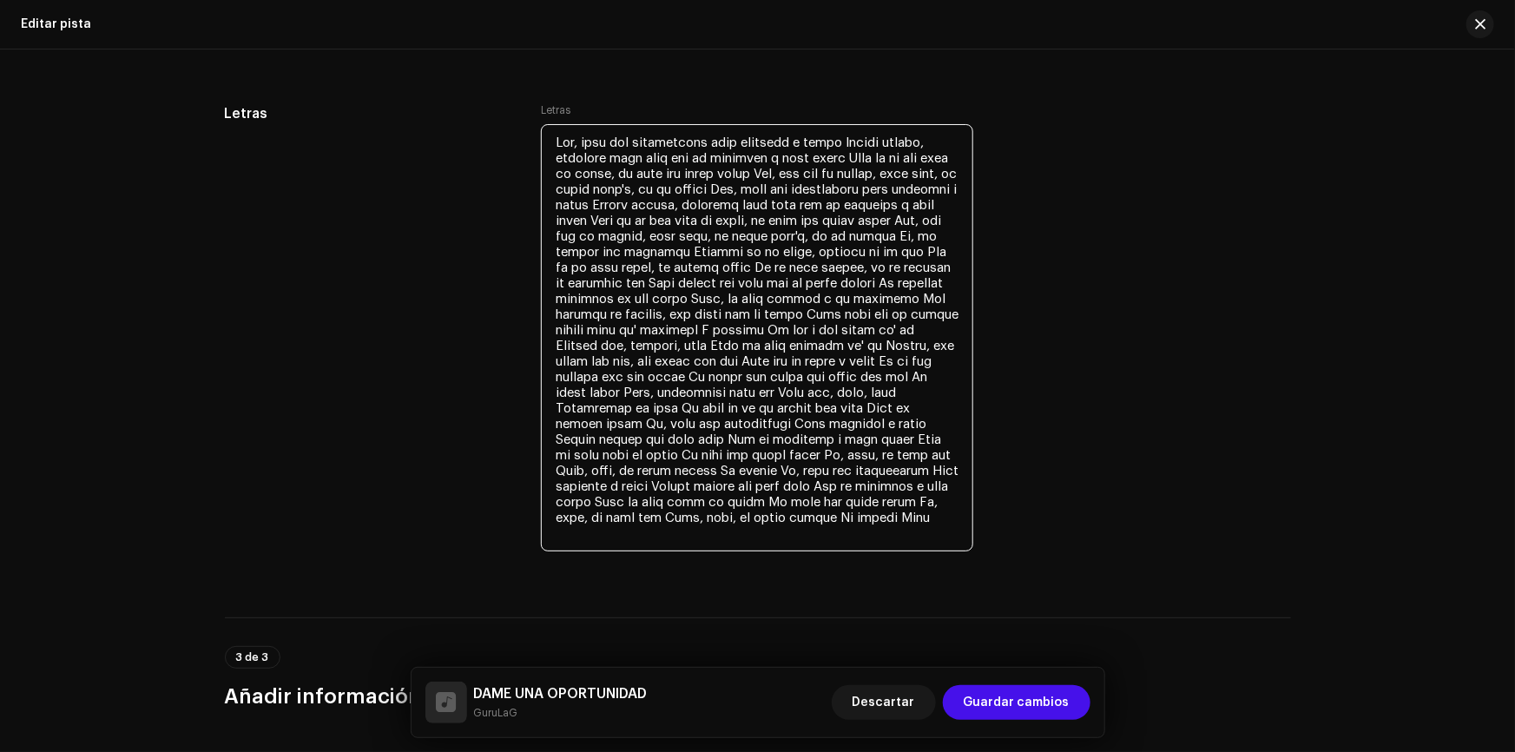
click at [721, 135] on textarea at bounding box center [757, 337] width 432 height 427
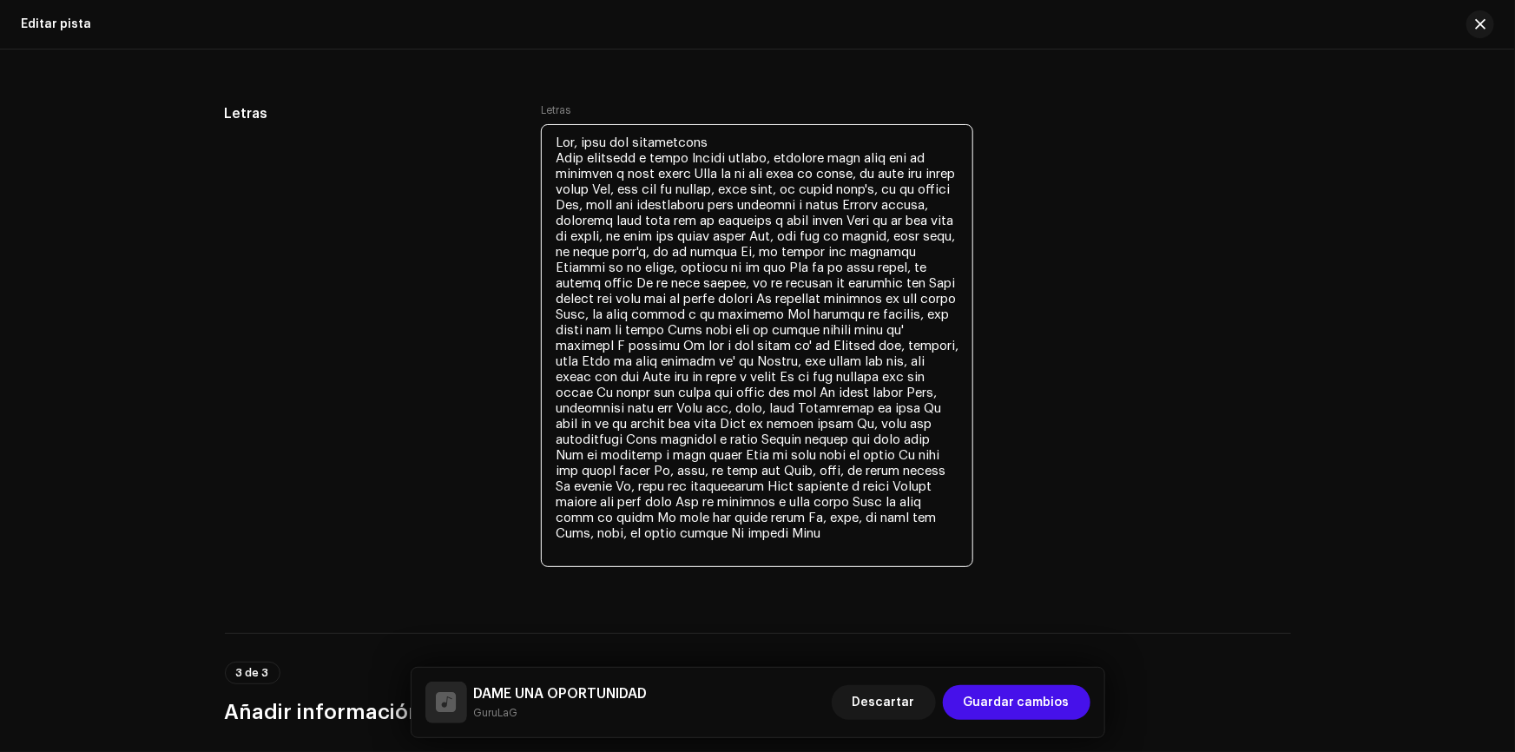
click at [682, 154] on textarea at bounding box center [757, 345] width 432 height 443
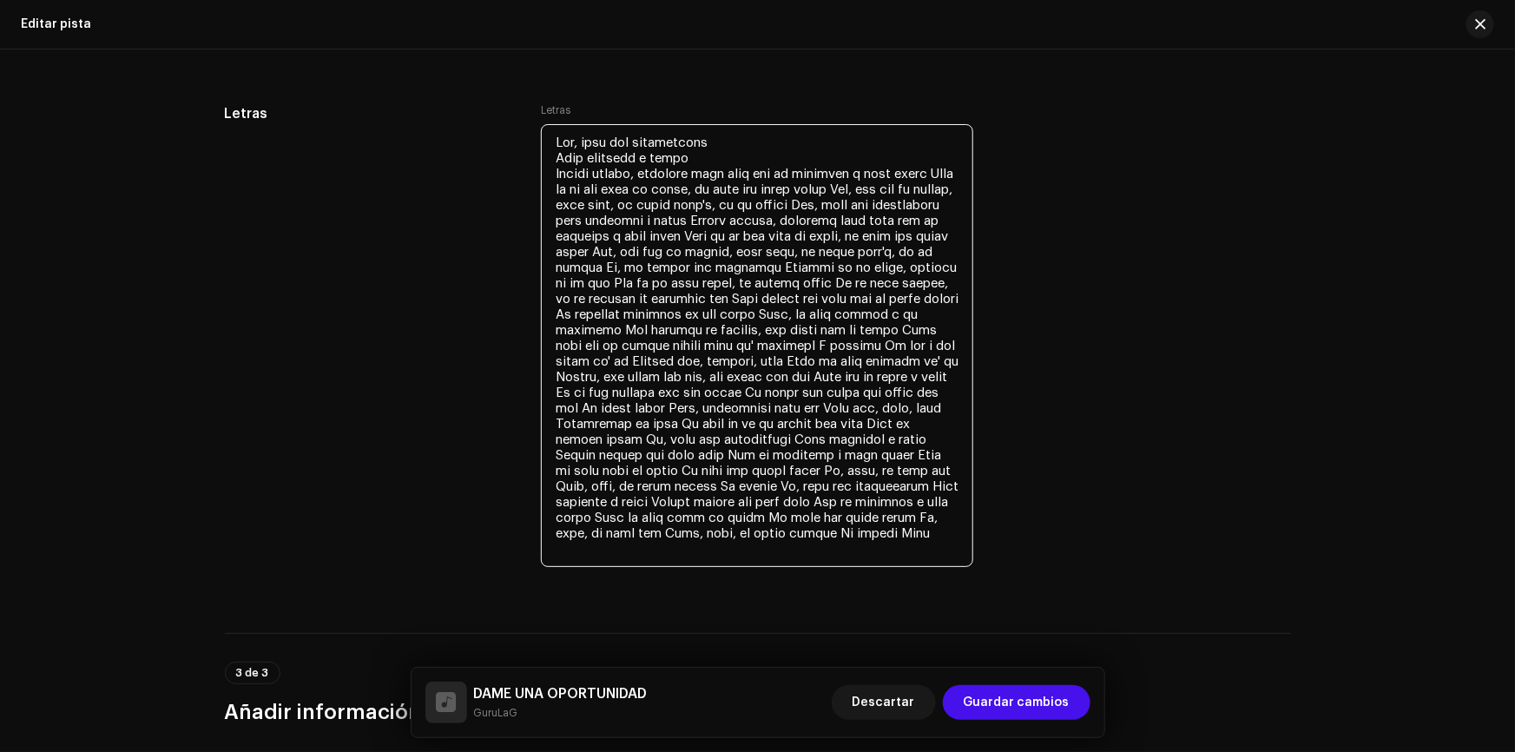
click at [560, 139] on textarea at bounding box center [757, 345] width 432 height 443
click at [763, 162] on textarea at bounding box center [757, 345] width 432 height 443
click at [763, 161] on textarea at bounding box center [757, 345] width 432 height 443
click at [765, 169] on textarea at bounding box center [757, 345] width 432 height 443
click at [772, 167] on textarea at bounding box center [757, 345] width 432 height 443
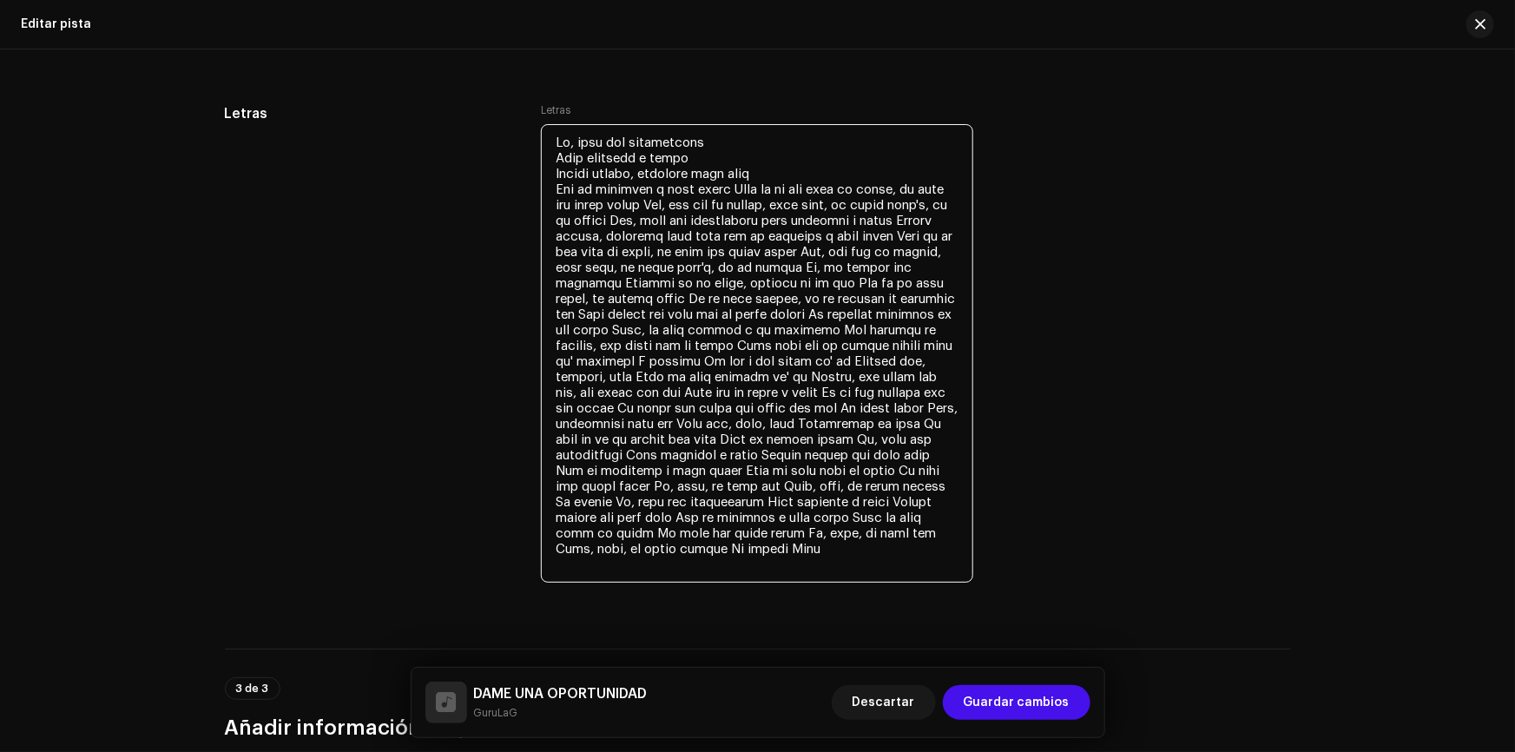
click at [730, 187] on textarea at bounding box center [757, 353] width 432 height 458
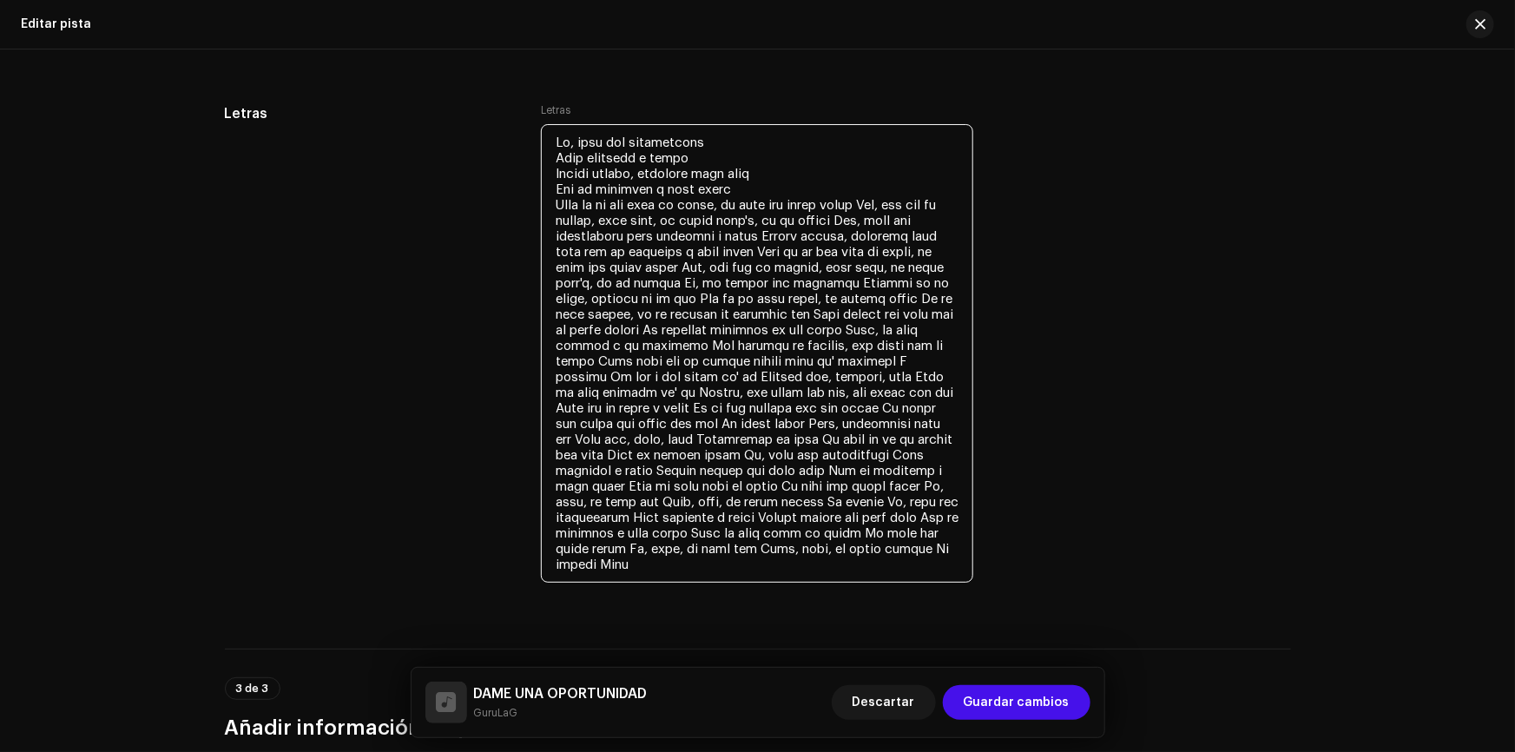
click at [733, 197] on textarea at bounding box center [757, 353] width 432 height 458
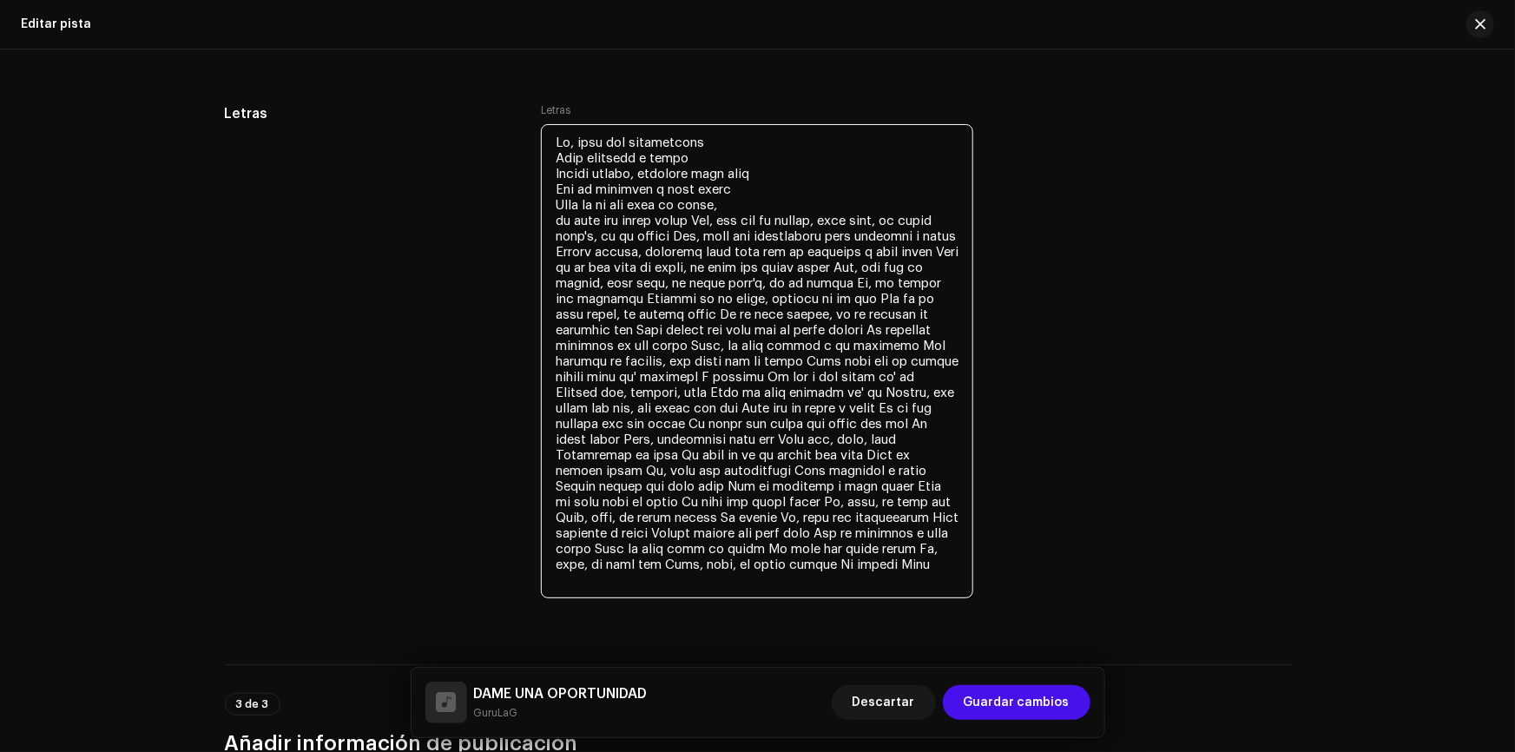
click at [706, 218] on textarea at bounding box center [757, 361] width 432 height 474
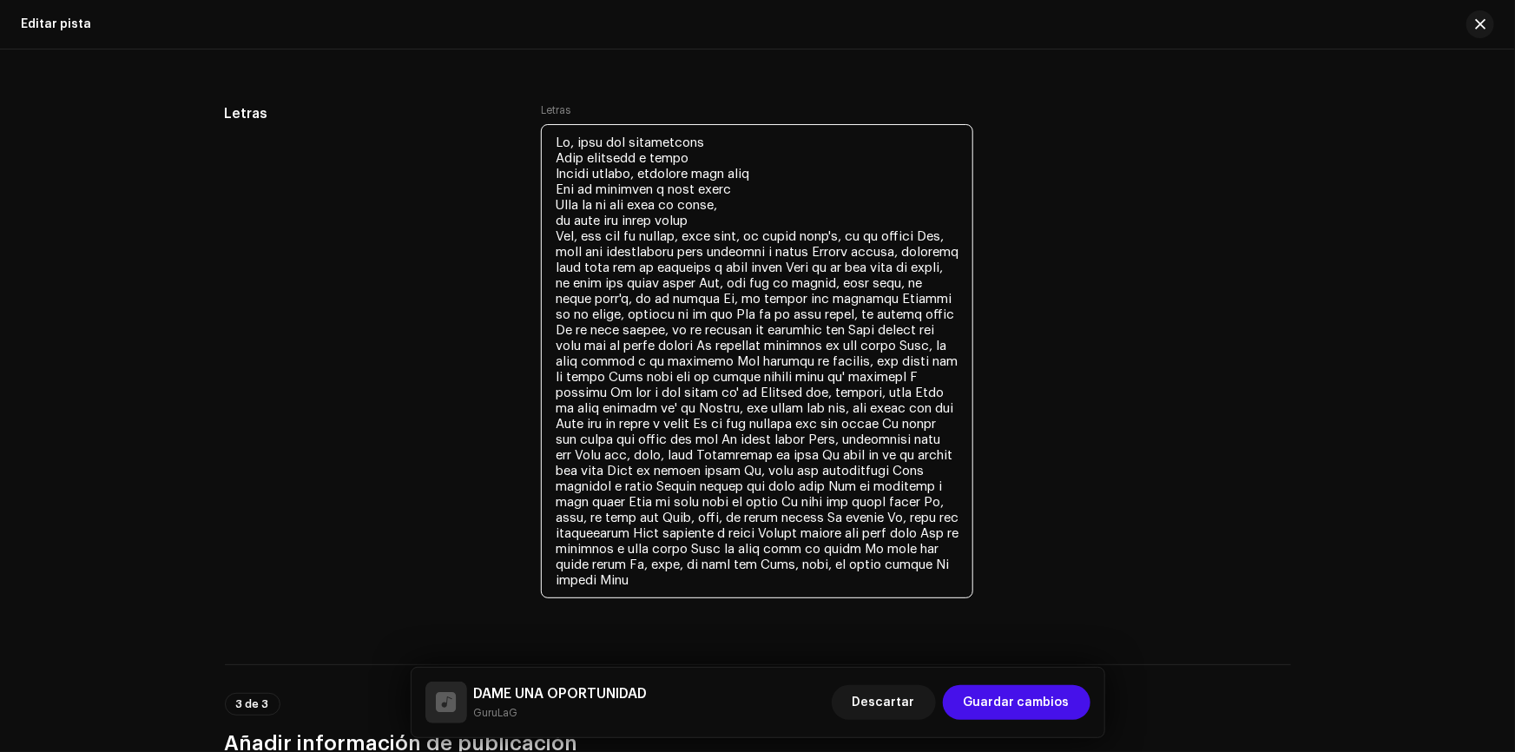
click at [560, 220] on textarea at bounding box center [757, 361] width 432 height 474
click at [566, 233] on textarea at bounding box center [757, 361] width 432 height 474
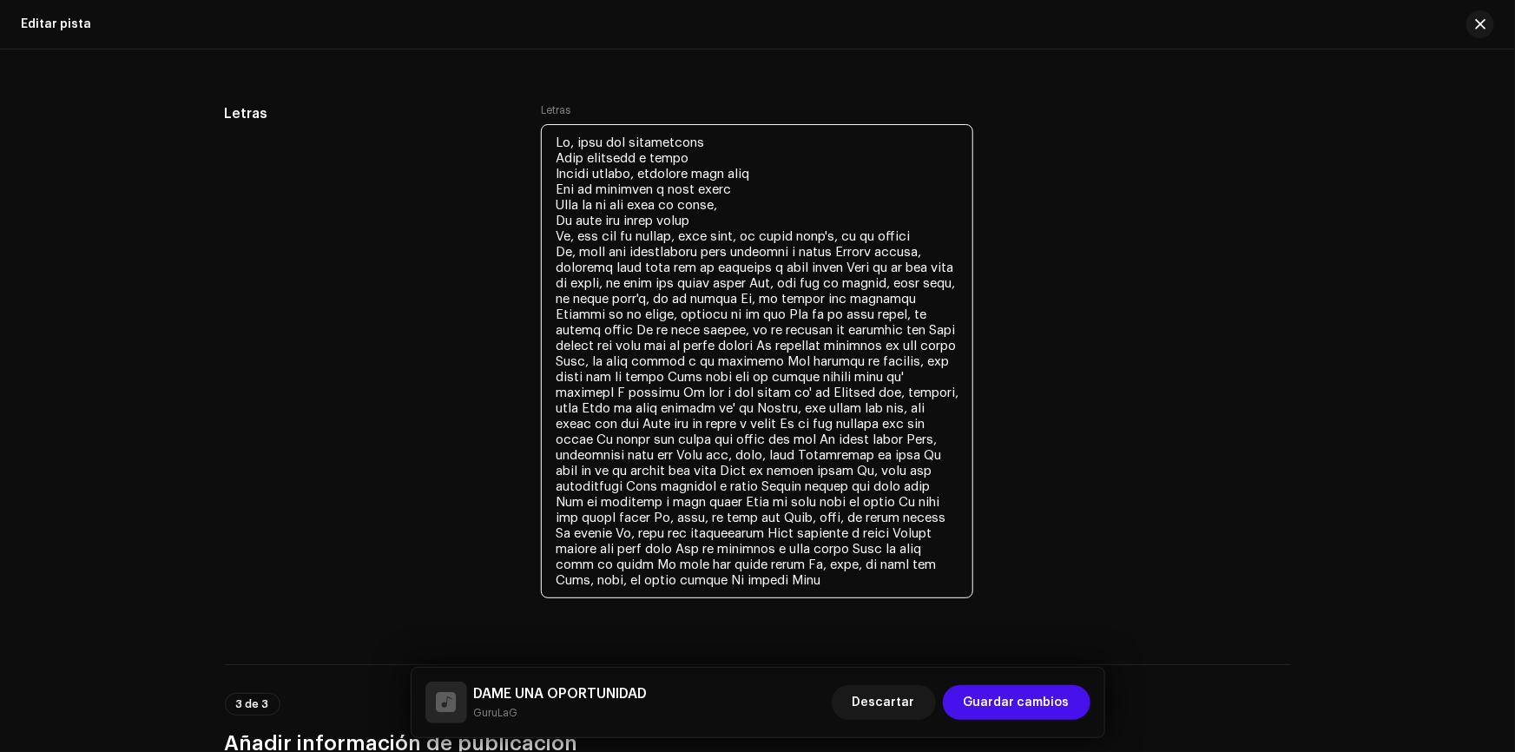
click at [694, 234] on textarea at bounding box center [757, 361] width 432 height 474
click at [844, 233] on textarea at bounding box center [757, 361] width 432 height 474
click at [692, 235] on textarea at bounding box center [757, 361] width 432 height 474
click at [553, 248] on textarea at bounding box center [757, 361] width 432 height 474
click at [556, 234] on textarea at bounding box center [757, 361] width 432 height 474
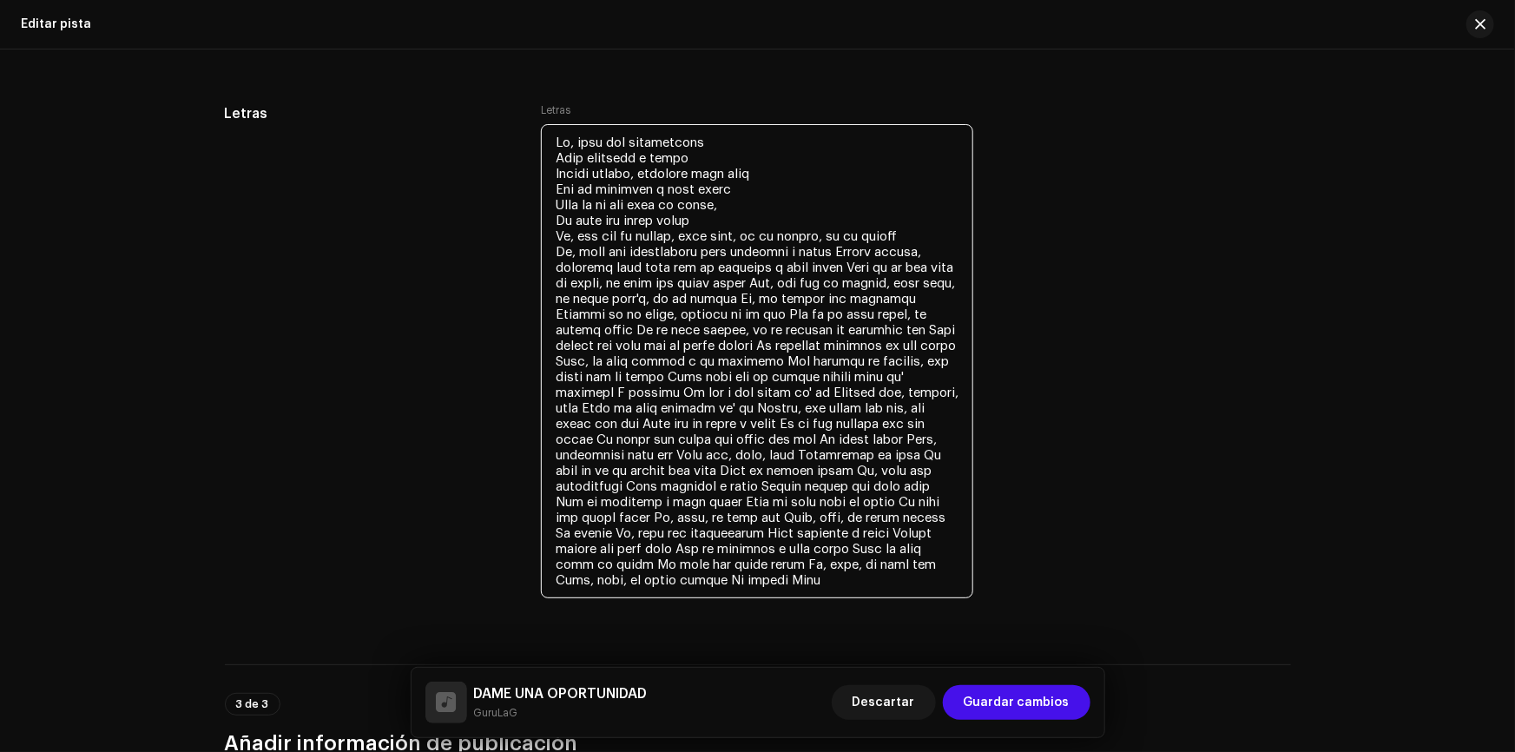
click at [621, 232] on textarea at bounding box center [757, 361] width 432 height 474
click at [686, 229] on textarea at bounding box center [757, 361] width 432 height 474
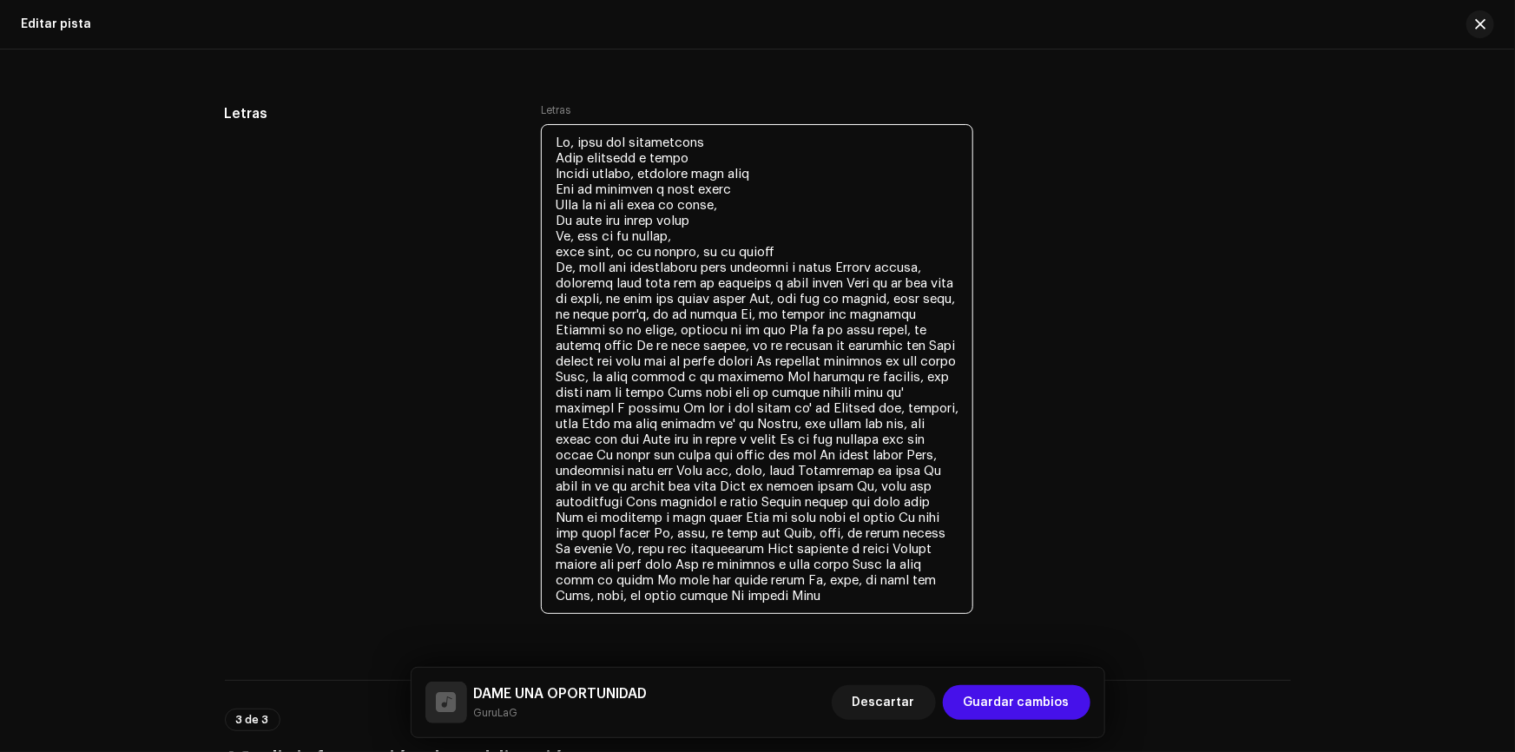
click at [782, 248] on textarea at bounding box center [757, 369] width 432 height 490
drag, startPoint x: 789, startPoint y: 313, endPoint x: 529, endPoint y: 270, distance: 264.0
click at [529, 270] on div "Letras Letras" at bounding box center [758, 370] width 1066 height 535
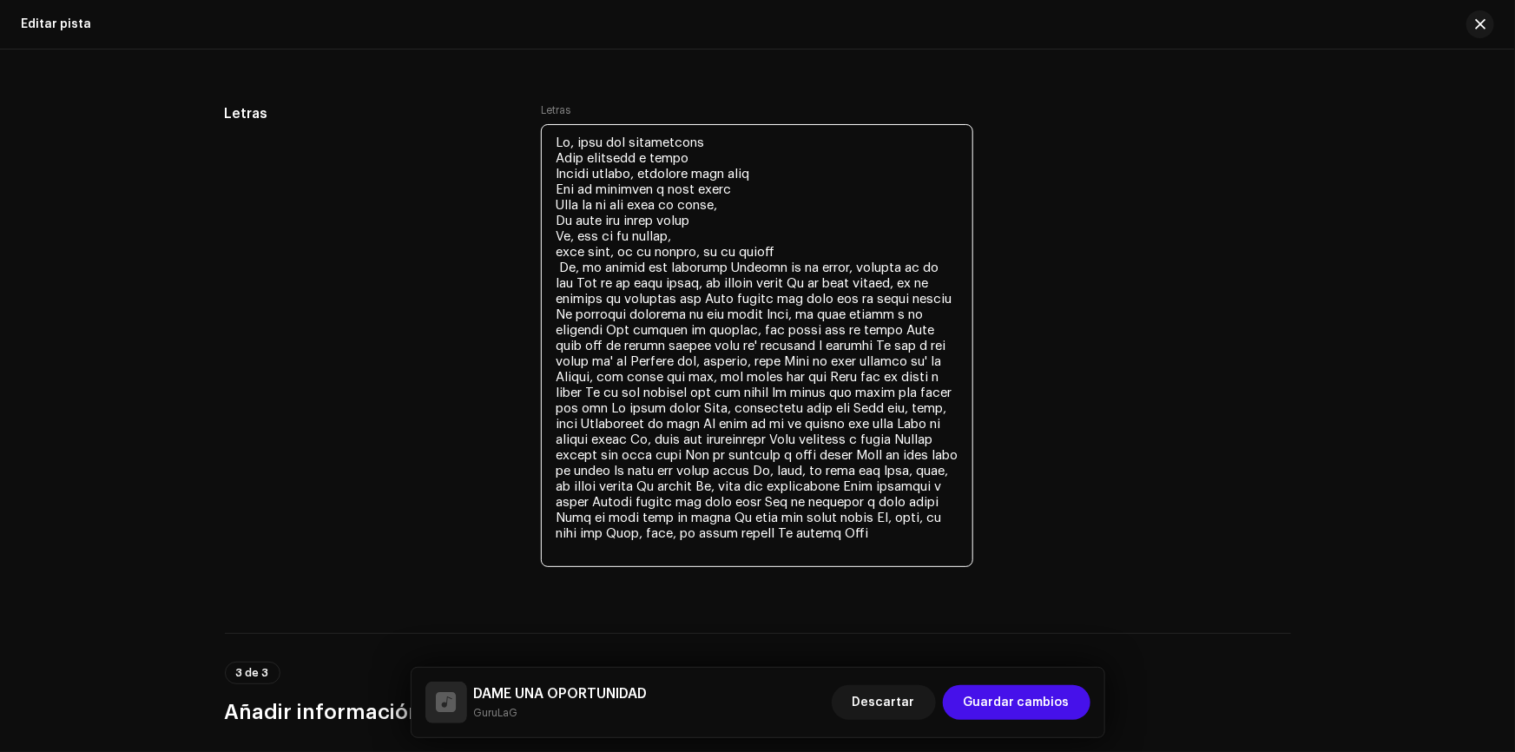
click at [789, 253] on textarea at bounding box center [757, 345] width 432 height 443
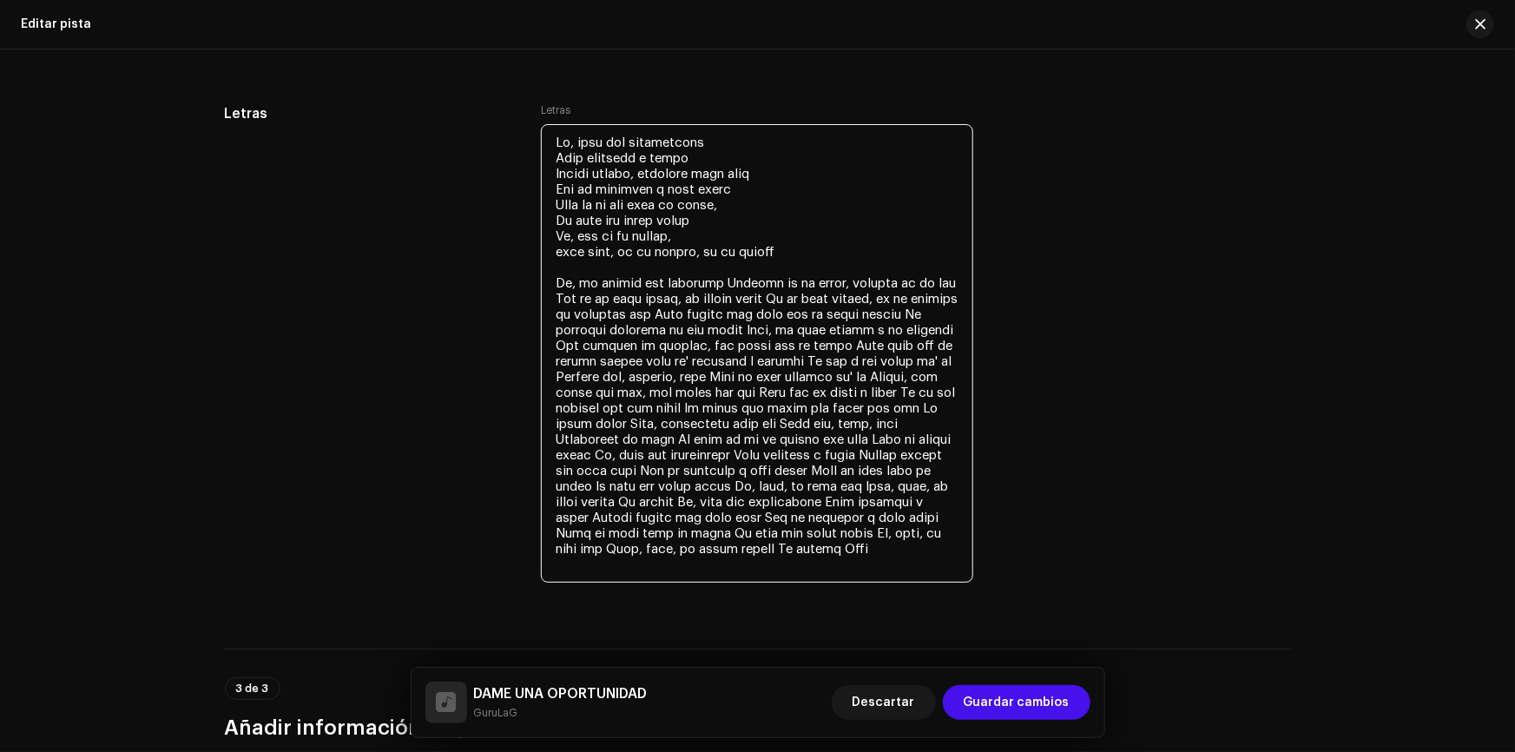
click at [703, 172] on textarea at bounding box center [757, 353] width 432 height 458
click at [785, 246] on textarea at bounding box center [757, 353] width 432 height 458
click at [681, 233] on textarea at bounding box center [757, 353] width 432 height 458
drag, startPoint x: 783, startPoint y: 240, endPoint x: 601, endPoint y: 164, distance: 196.8
click at [601, 165] on textarea at bounding box center [757, 353] width 432 height 458
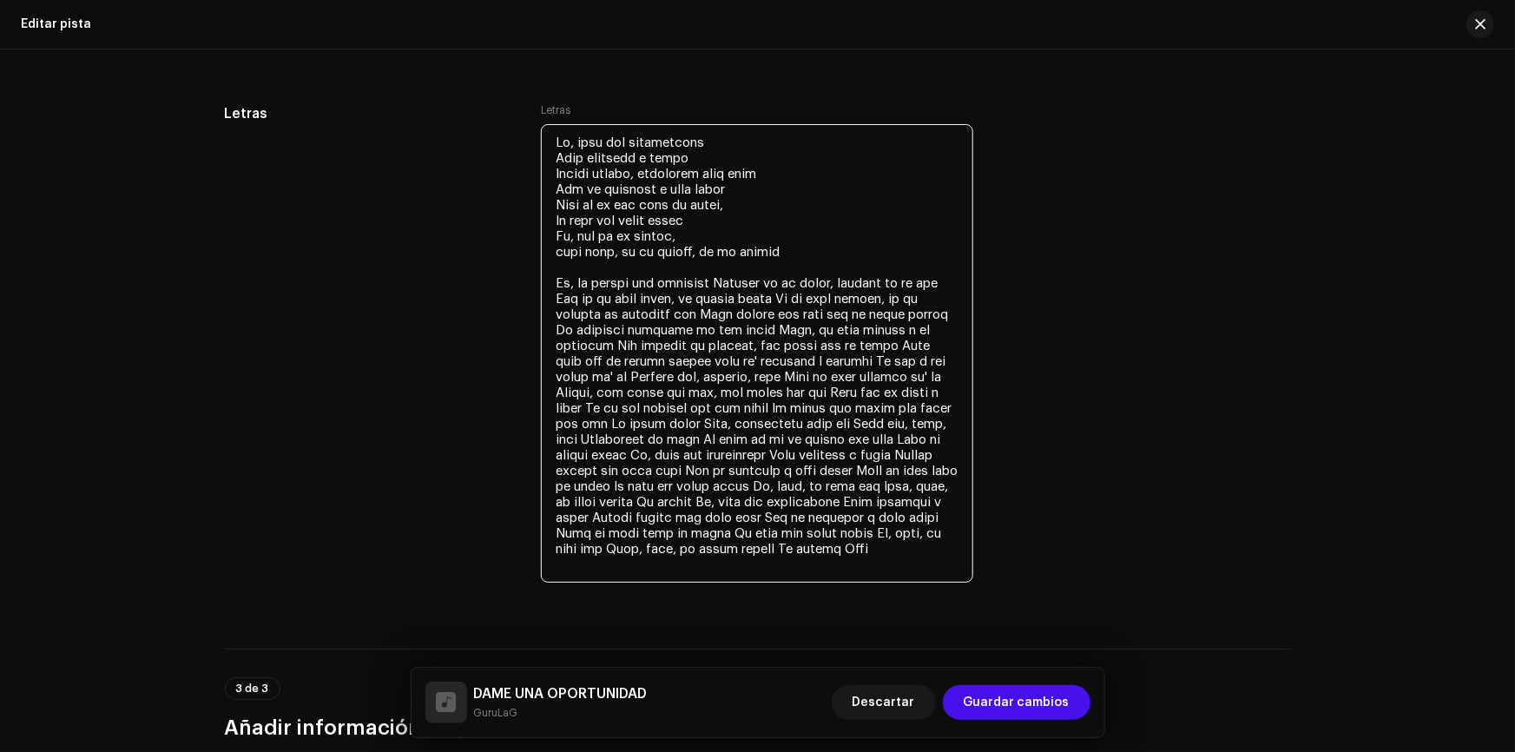
drag, startPoint x: 788, startPoint y: 256, endPoint x: 555, endPoint y: 115, distance: 273.0
click at [555, 115] on div "Letras" at bounding box center [757, 344] width 432 height 483
click at [805, 264] on textarea at bounding box center [757, 353] width 432 height 458
click at [798, 253] on textarea at bounding box center [757, 353] width 432 height 458
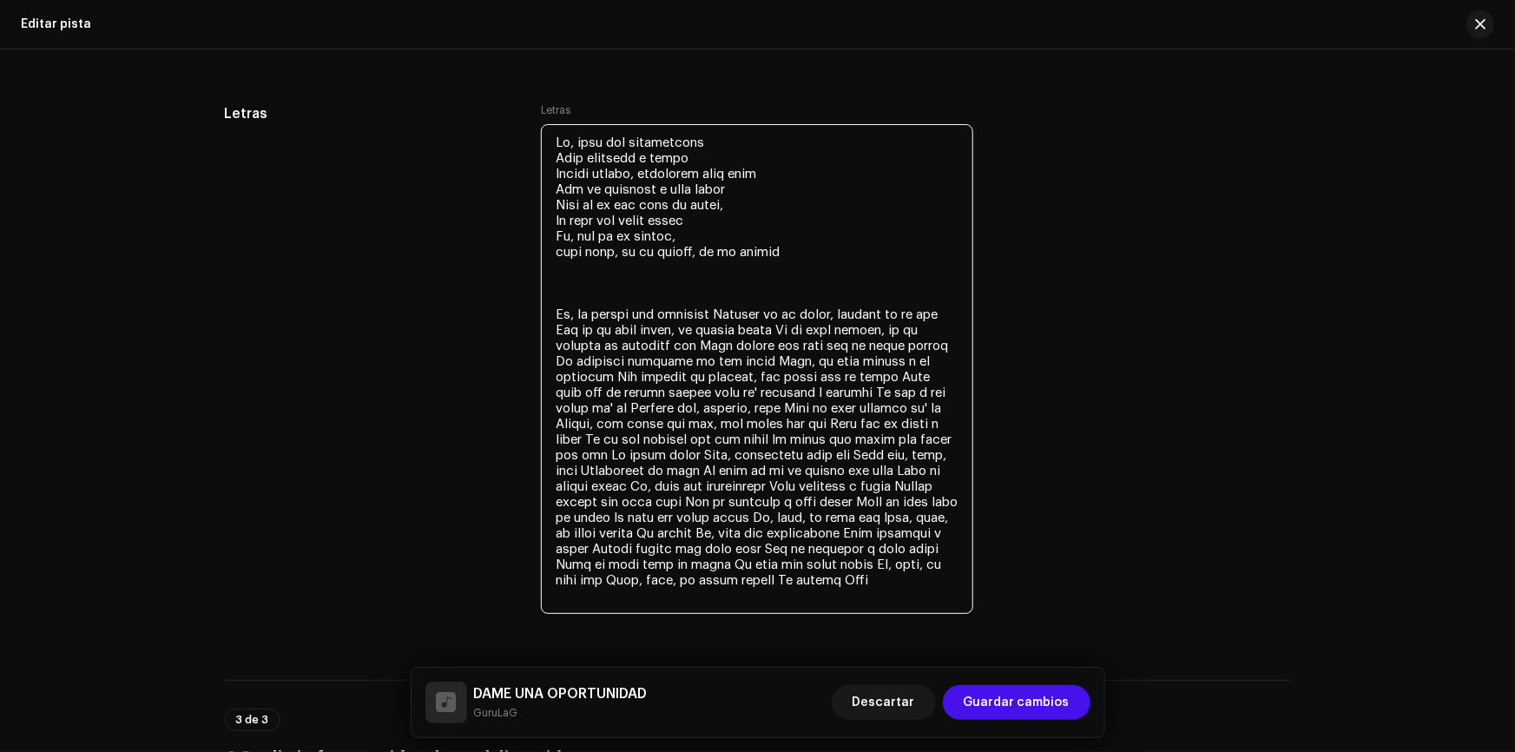
paste textarea "Ey, dame una oportunidad Para volverte a mirar Déjame volver, encontrar esos oj…"
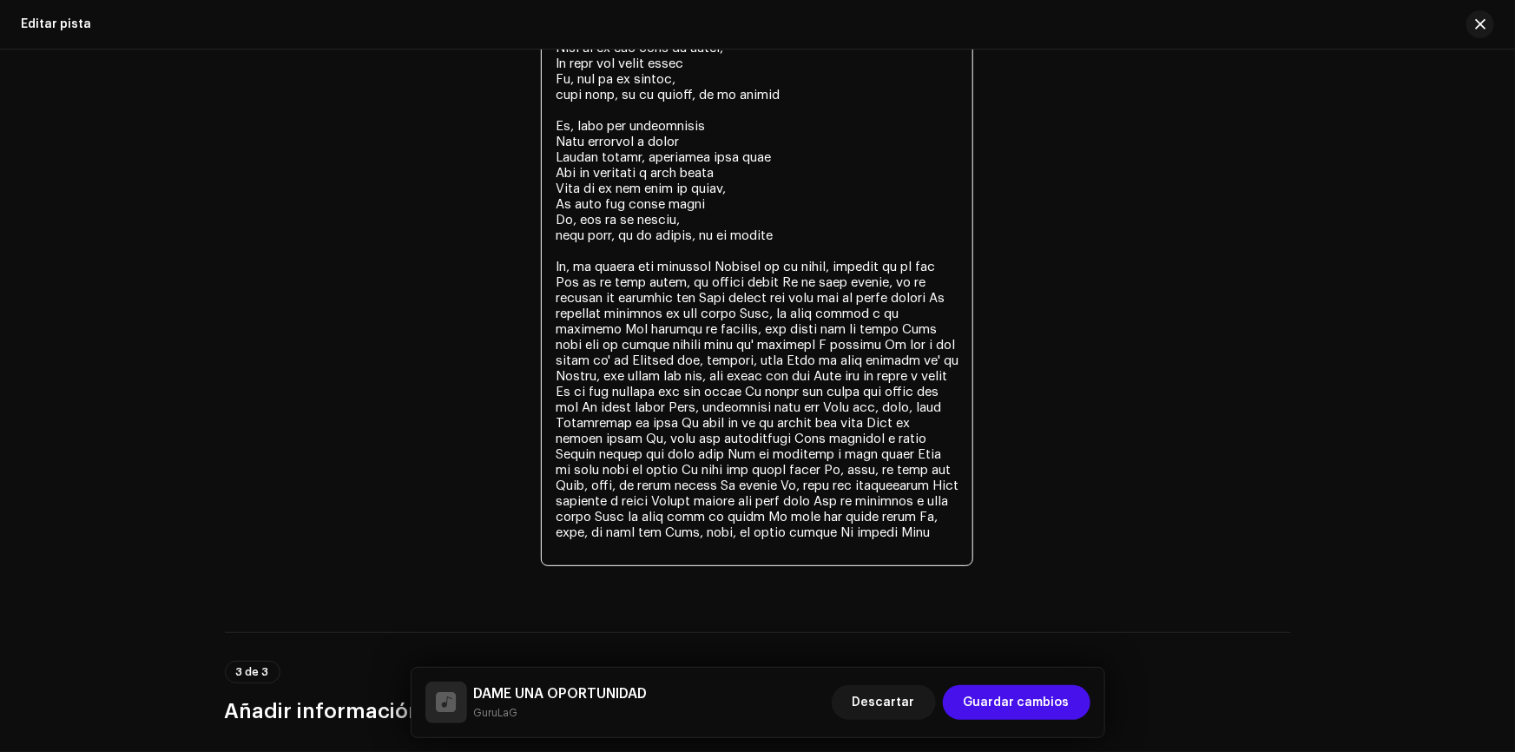
scroll to position [3198, 0]
click at [805, 224] on textarea at bounding box center [757, 265] width 432 height 599
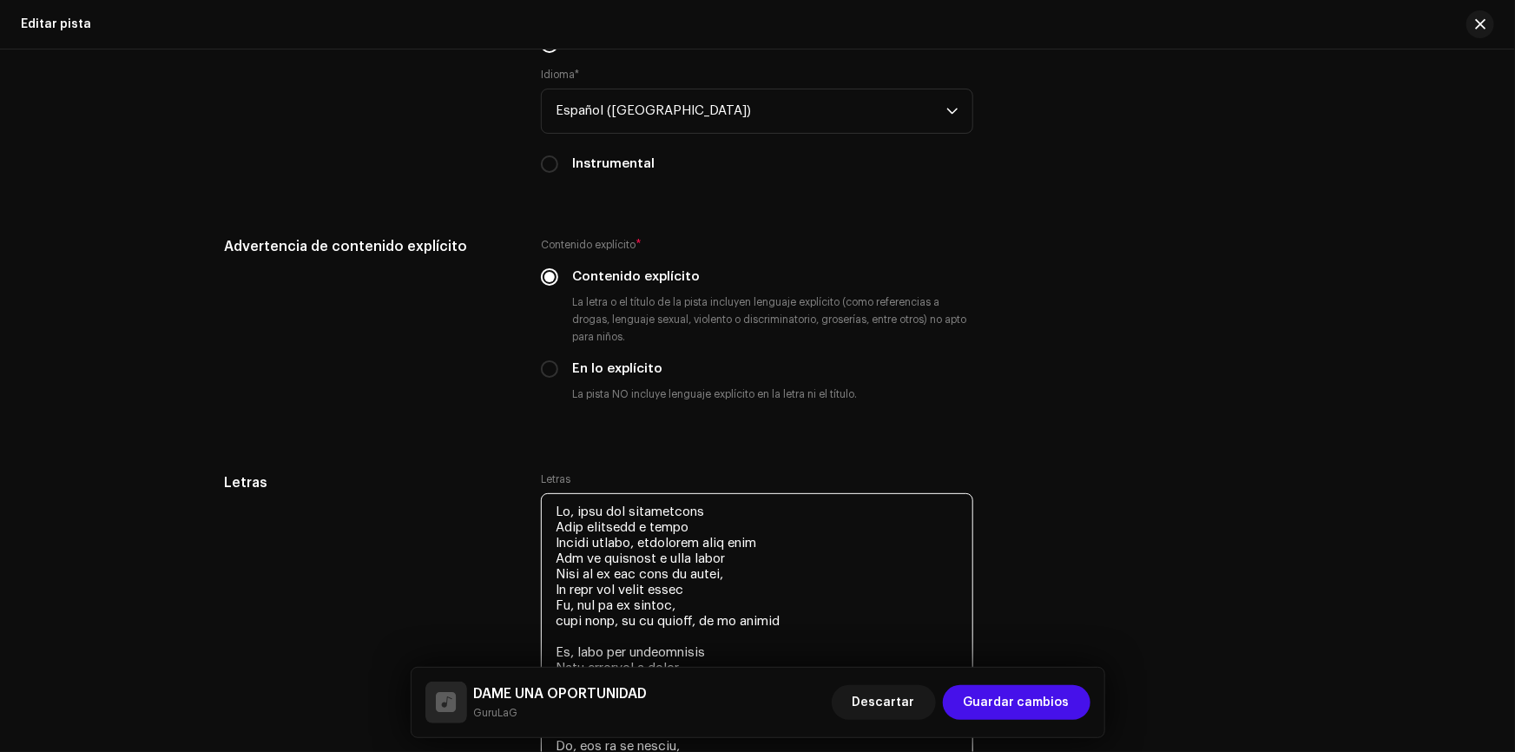
drag, startPoint x: 791, startPoint y: 226, endPoint x: 522, endPoint y: 20, distance: 338.0
click at [522, 20] on div "Editar pista Detalles de la pista Complete los siguientes pasos para finalizar …" at bounding box center [757, 376] width 1515 height 752
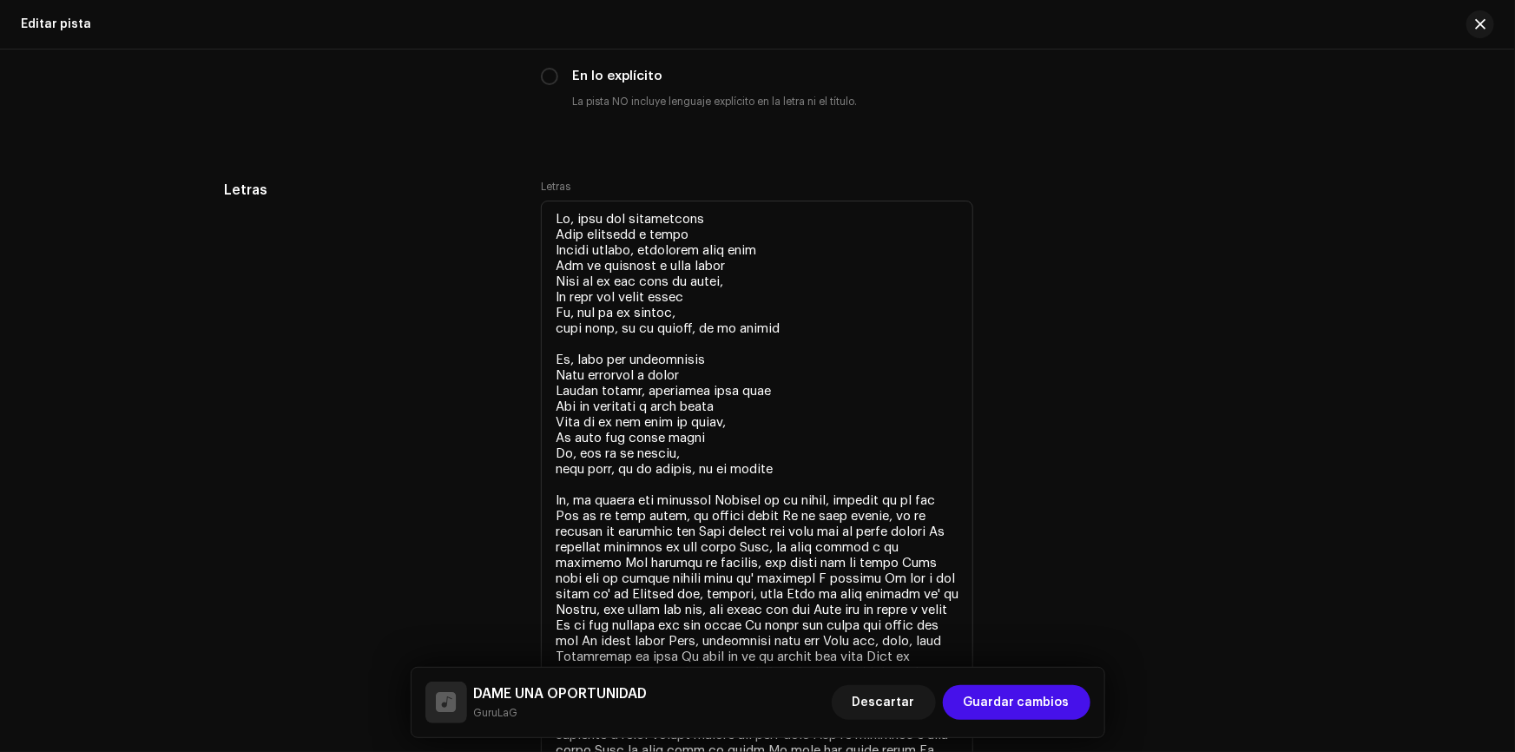
scroll to position [2976, 0]
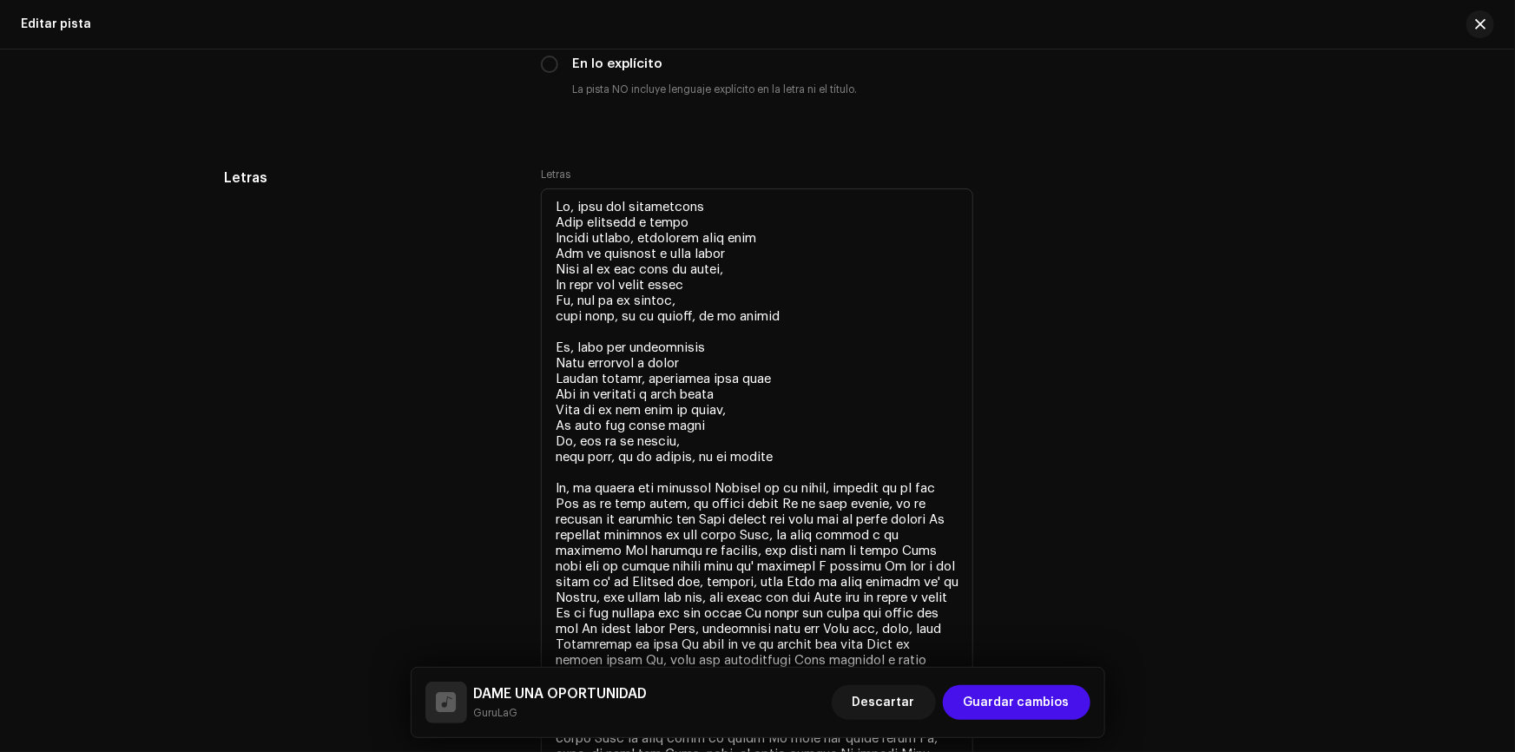
click at [1096, 390] on div "Letras Letras" at bounding box center [758, 490] width 1066 height 644
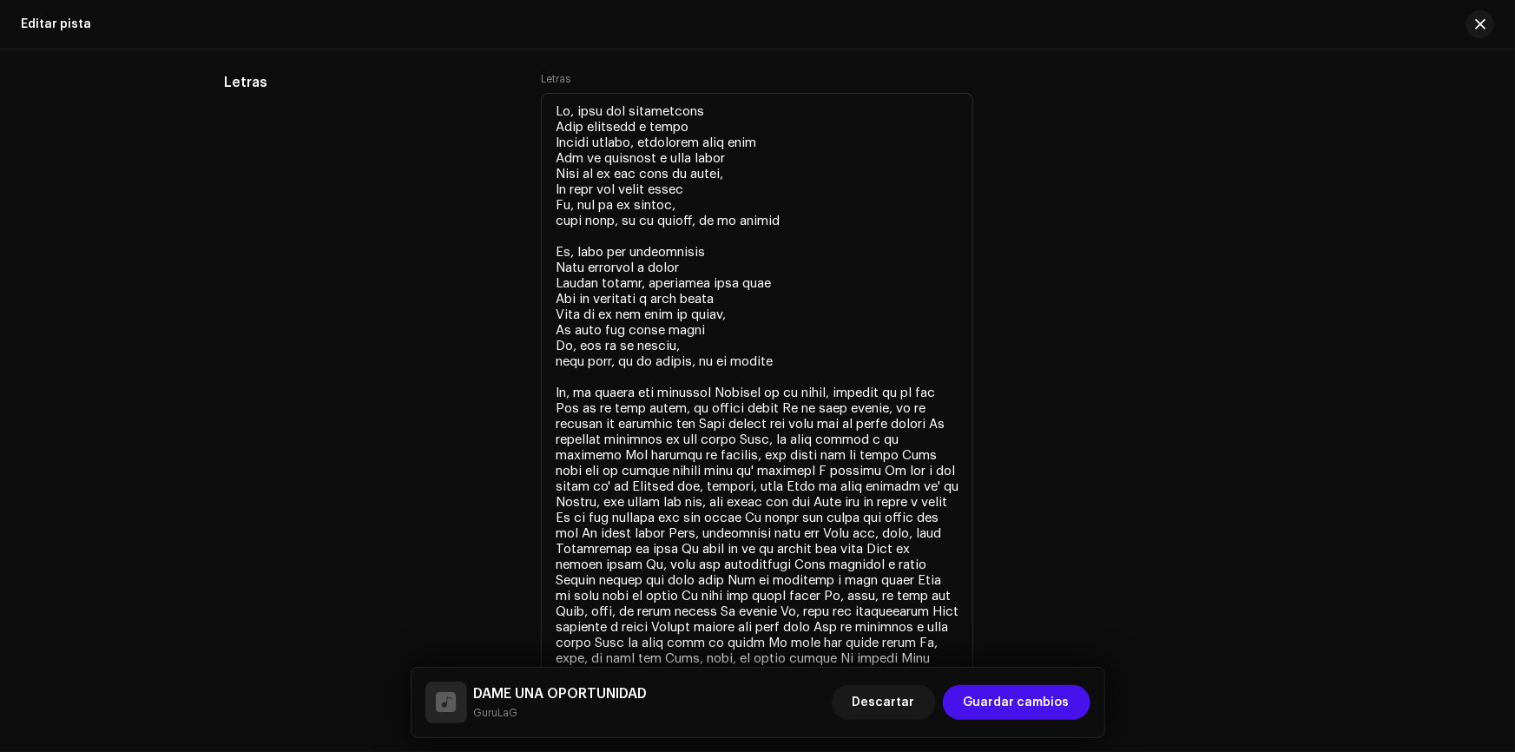
scroll to position [3291, 0]
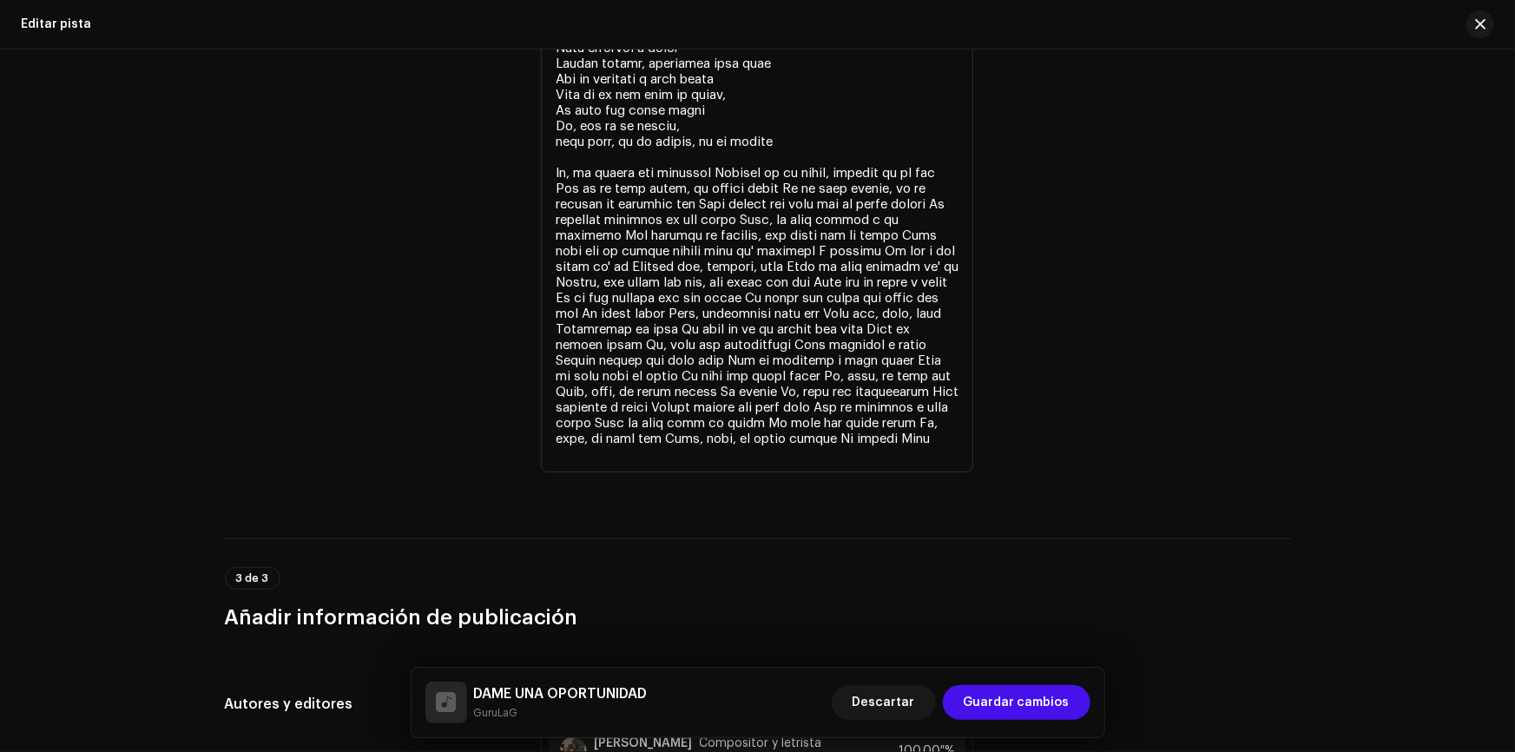
click at [445, 712] on div at bounding box center [446, 702] width 42 height 42
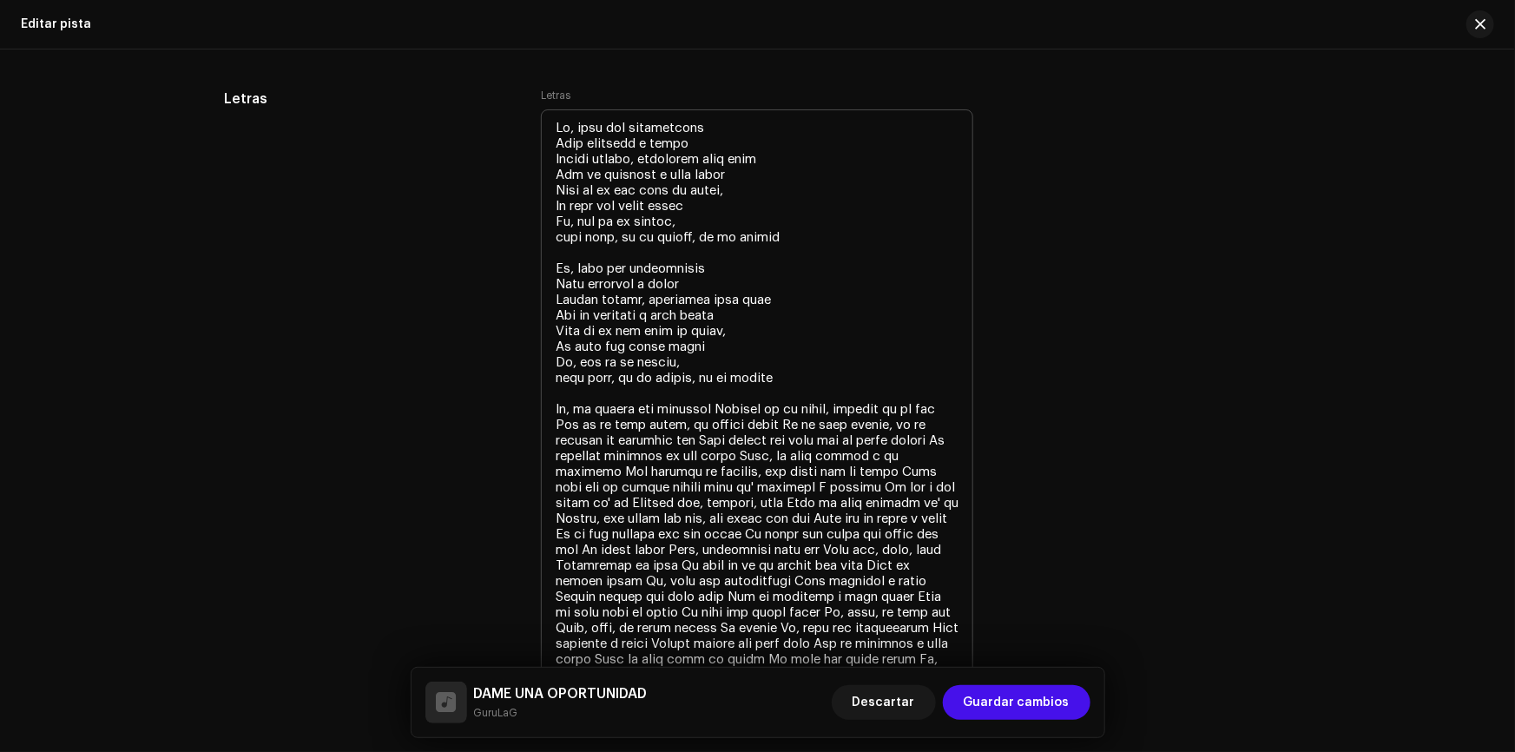
scroll to position [3055, 0]
drag, startPoint x: 786, startPoint y: 372, endPoint x: 533, endPoint y: 264, distance: 275.7
click at [533, 264] on div "Letras Letras" at bounding box center [758, 411] width 1066 height 644
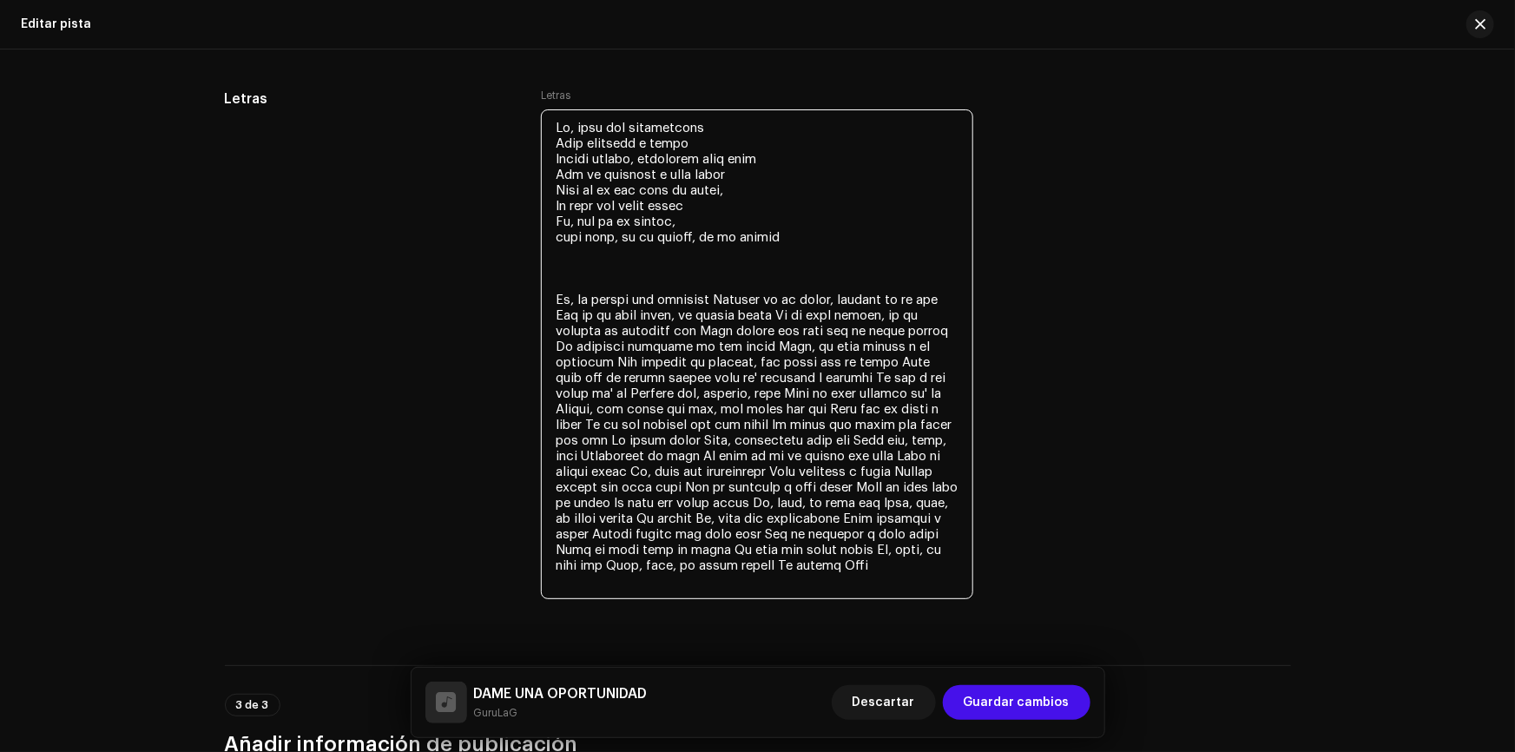
drag, startPoint x: 818, startPoint y: 227, endPoint x: 500, endPoint y: 124, distance: 334.0
click at [500, 124] on div "Letras Letras" at bounding box center [758, 356] width 1066 height 535
drag, startPoint x: 805, startPoint y: 229, endPoint x: 540, endPoint y: 104, distance: 292.7
click at [541, 104] on div "Letras" at bounding box center [757, 346] width 432 height 514
click at [822, 236] on textarea at bounding box center [757, 354] width 432 height 490
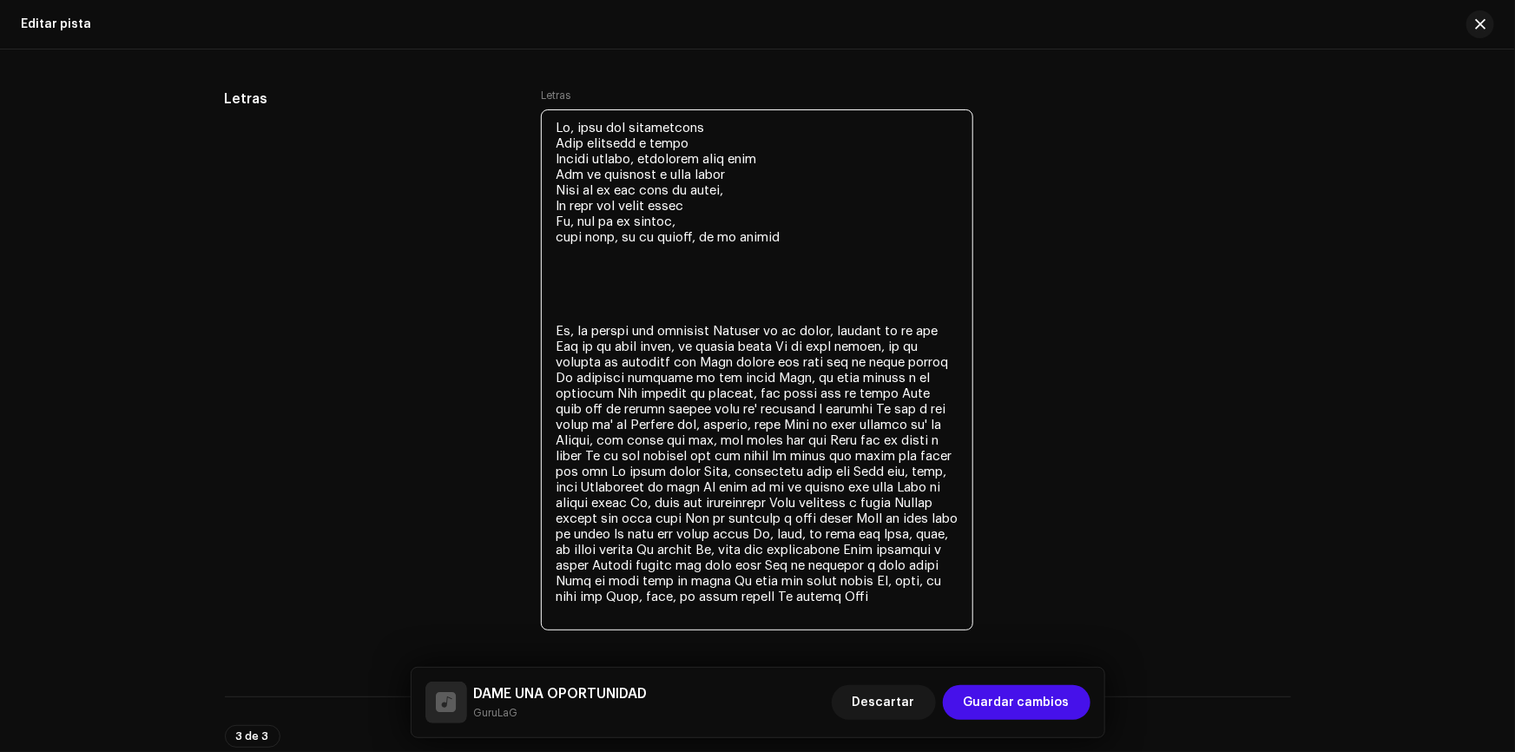
paste textarea "Ey, dame una oportunidad Para volverte a mirar Déjame volver, encontrar esos oj…"
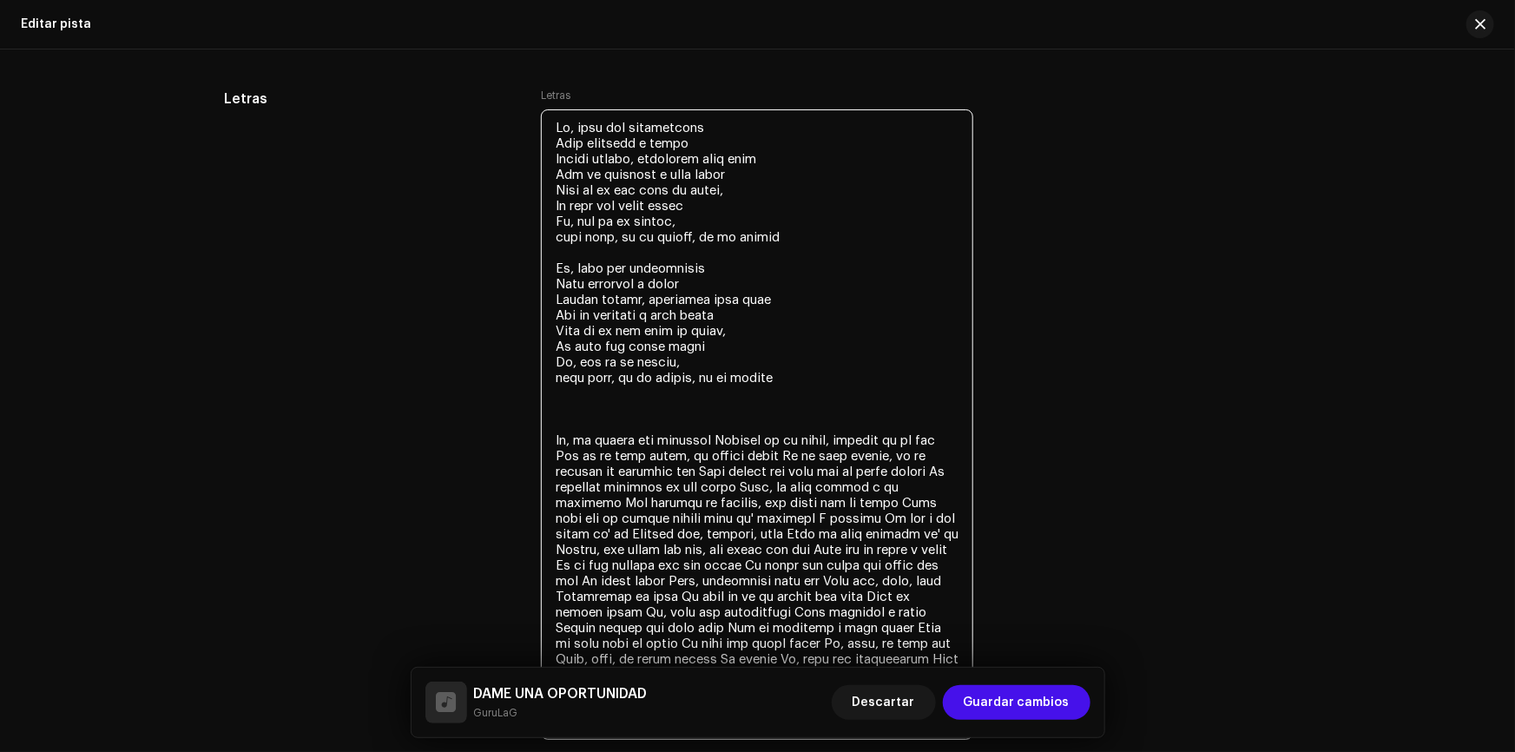
click at [577, 406] on textarea at bounding box center [757, 424] width 432 height 630
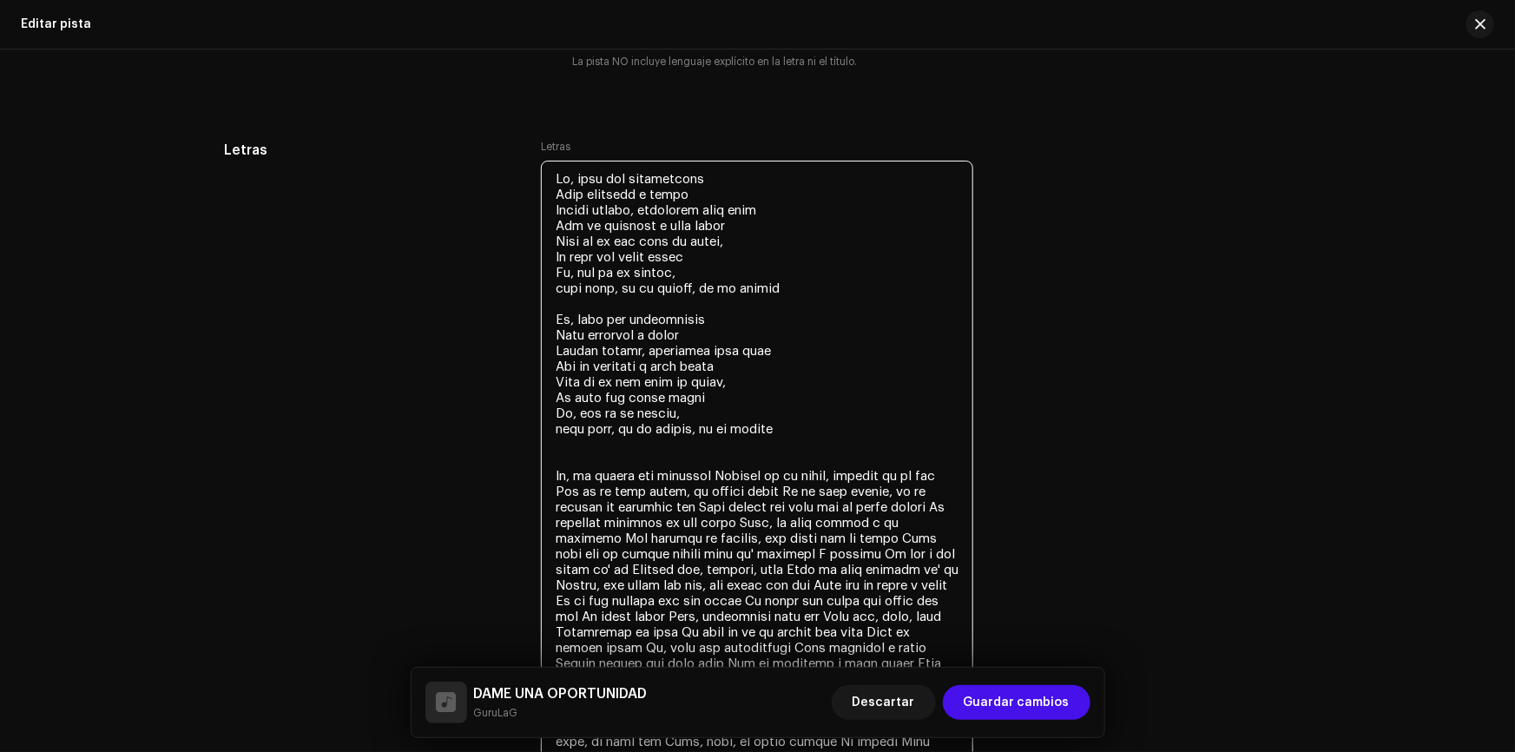
scroll to position [2976, 0]
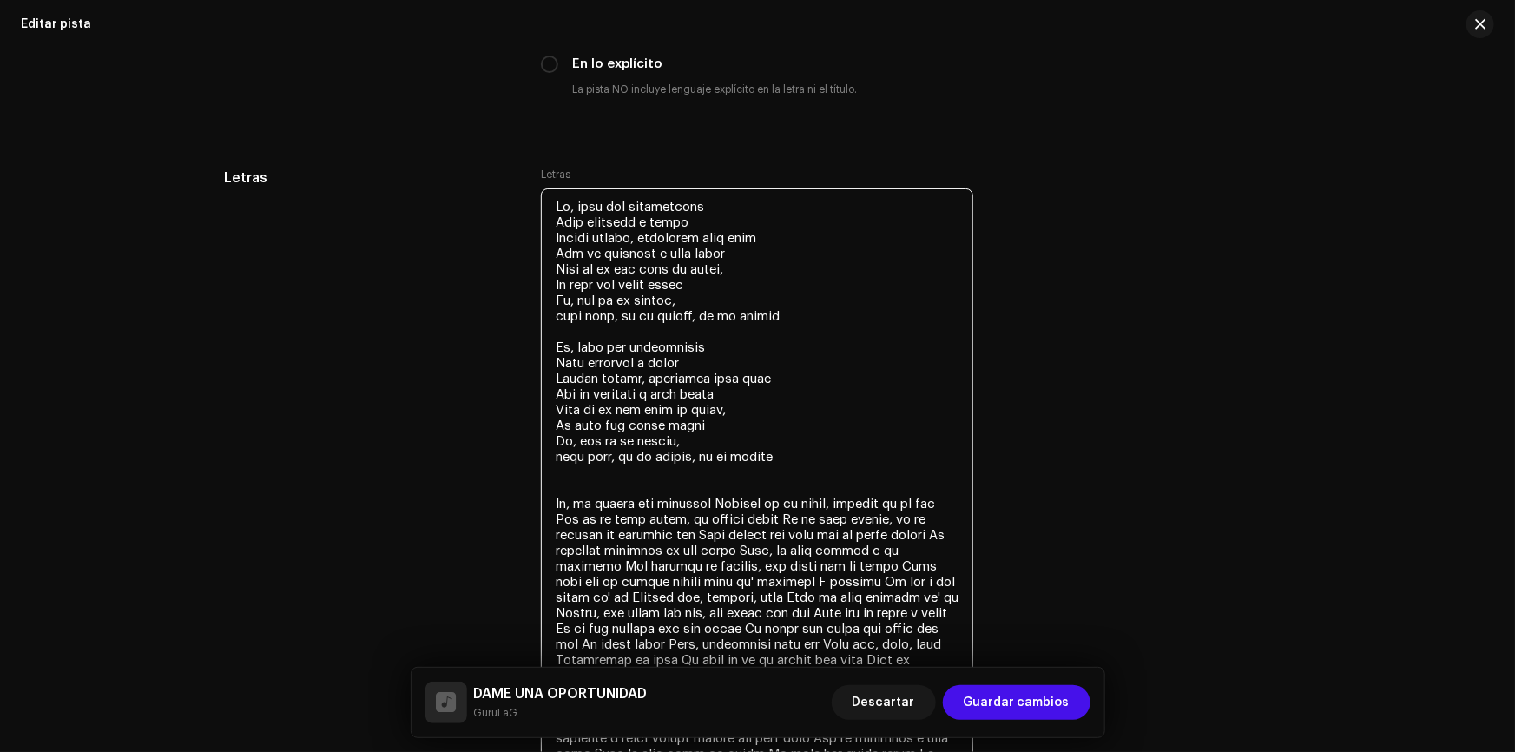
click at [560, 316] on textarea at bounding box center [757, 495] width 432 height 614
click at [560, 460] on textarea at bounding box center [757, 495] width 432 height 614
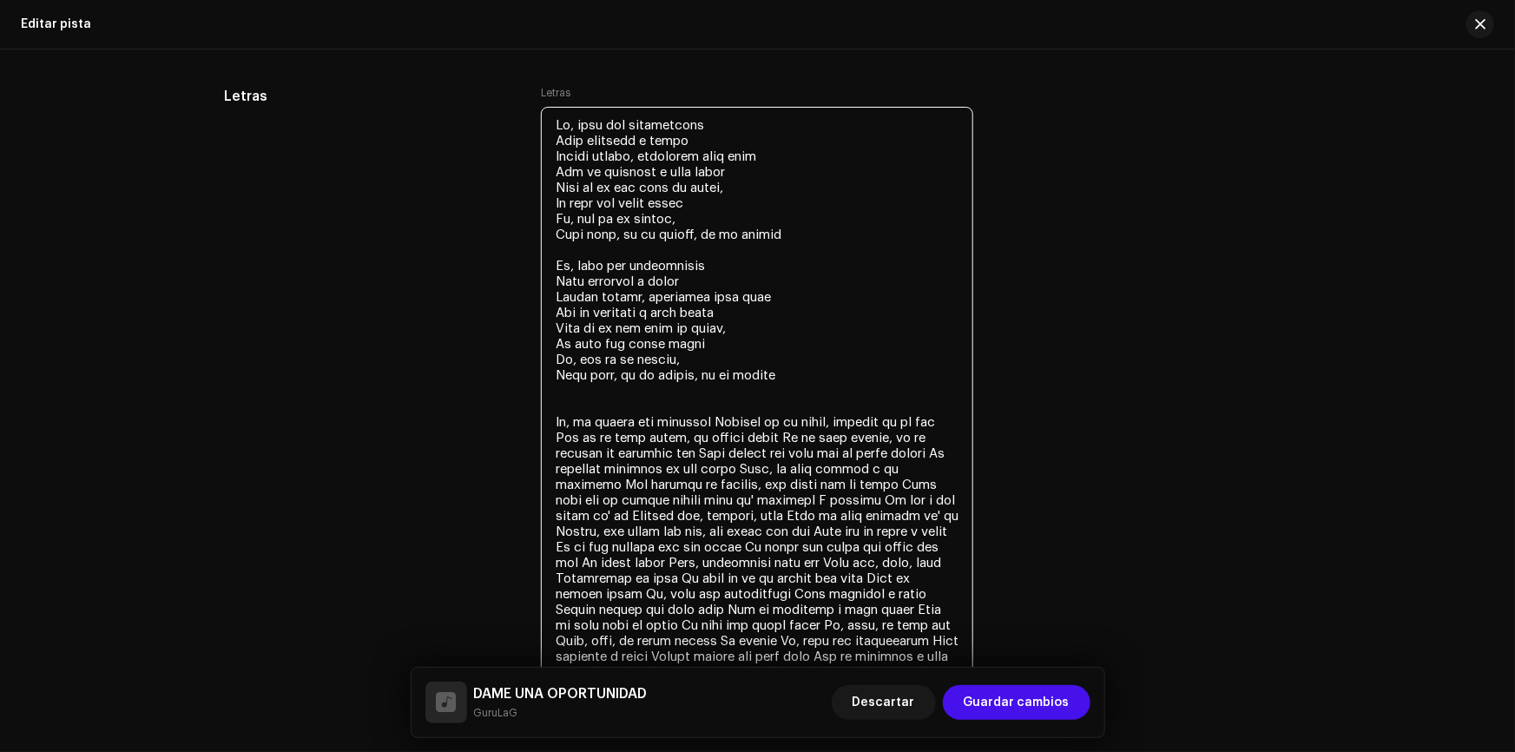
scroll to position [3212, 0]
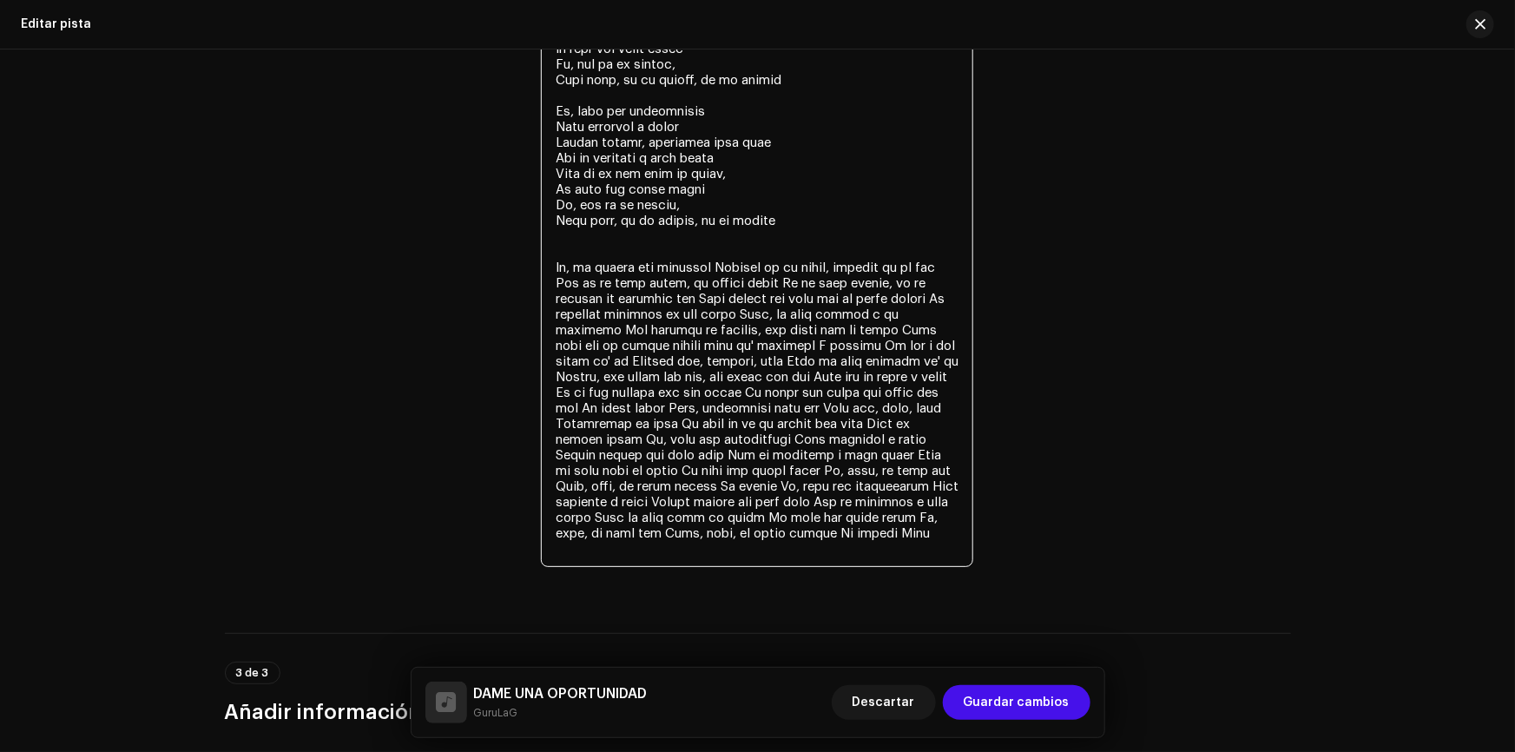
click at [667, 244] on textarea at bounding box center [757, 259] width 432 height 614
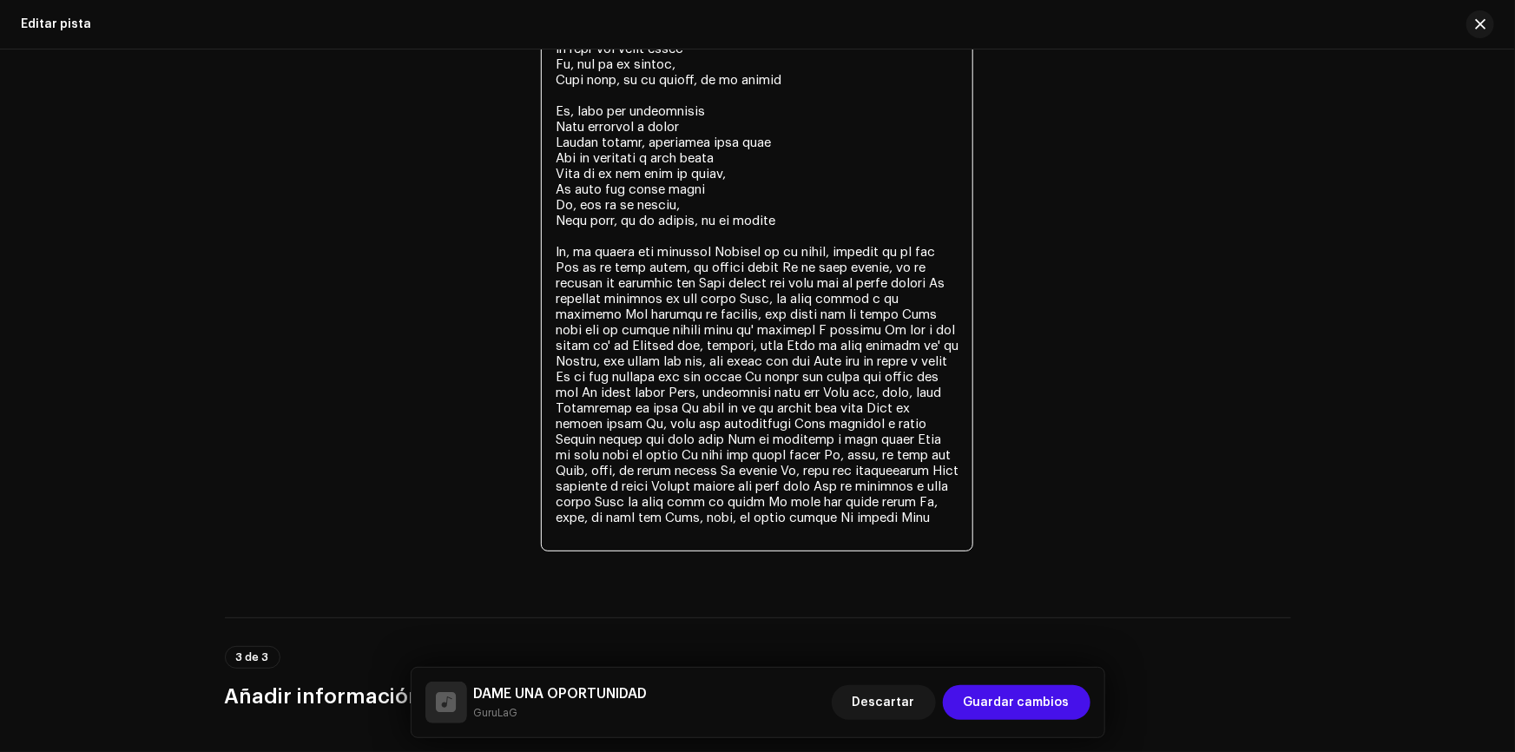
click at [710, 254] on textarea at bounding box center [757, 251] width 432 height 599
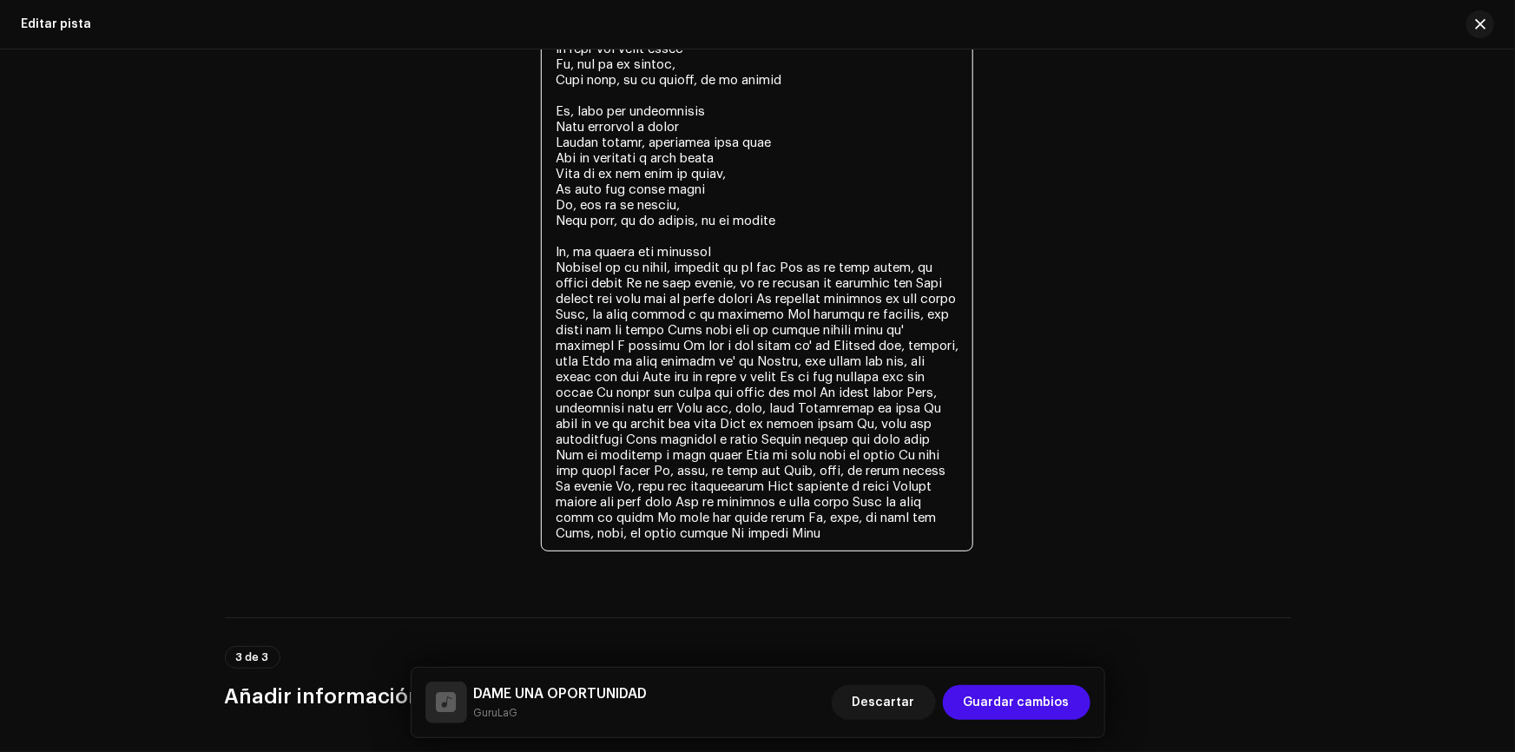
click at [785, 260] on textarea at bounding box center [757, 251] width 432 height 599
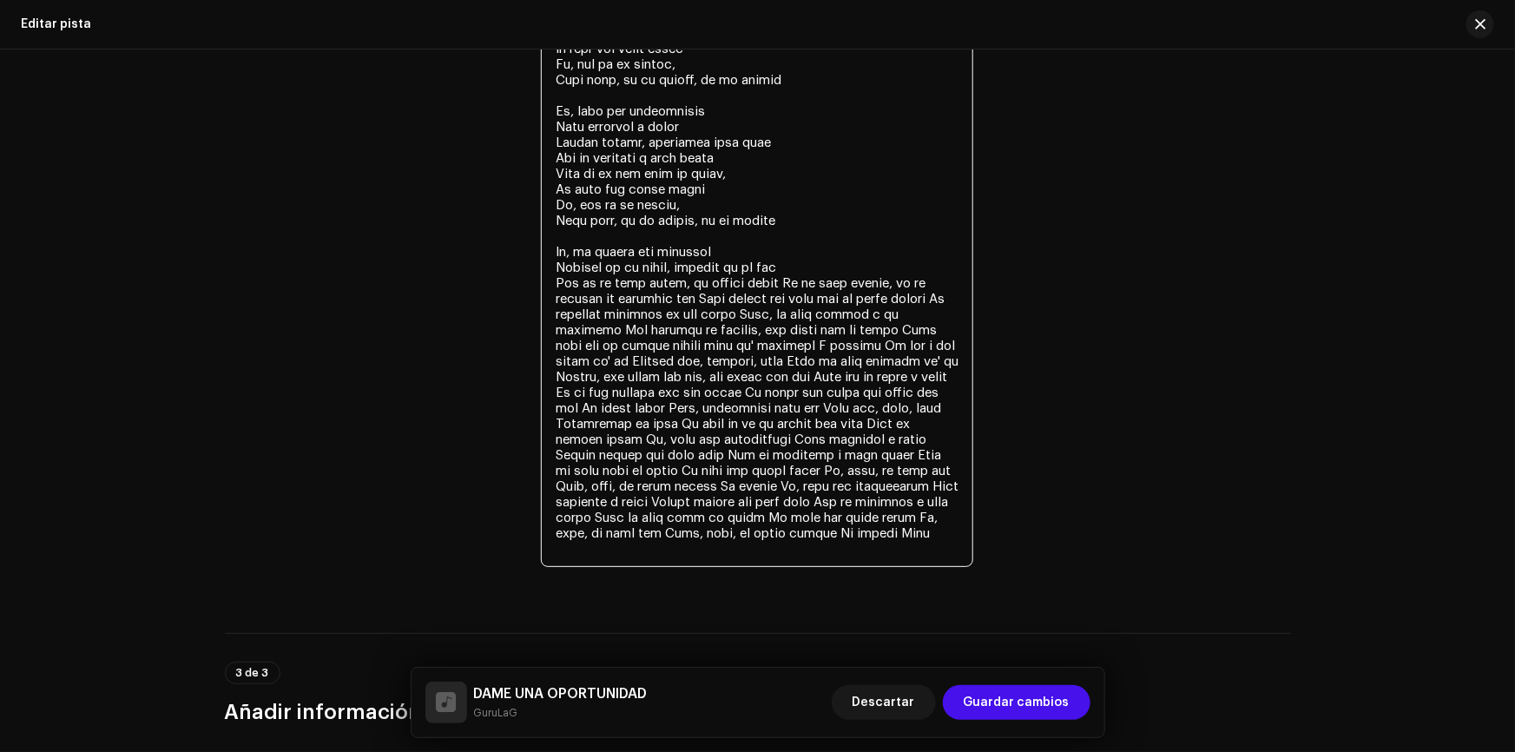
click at [774, 278] on textarea at bounding box center [757, 259] width 432 height 614
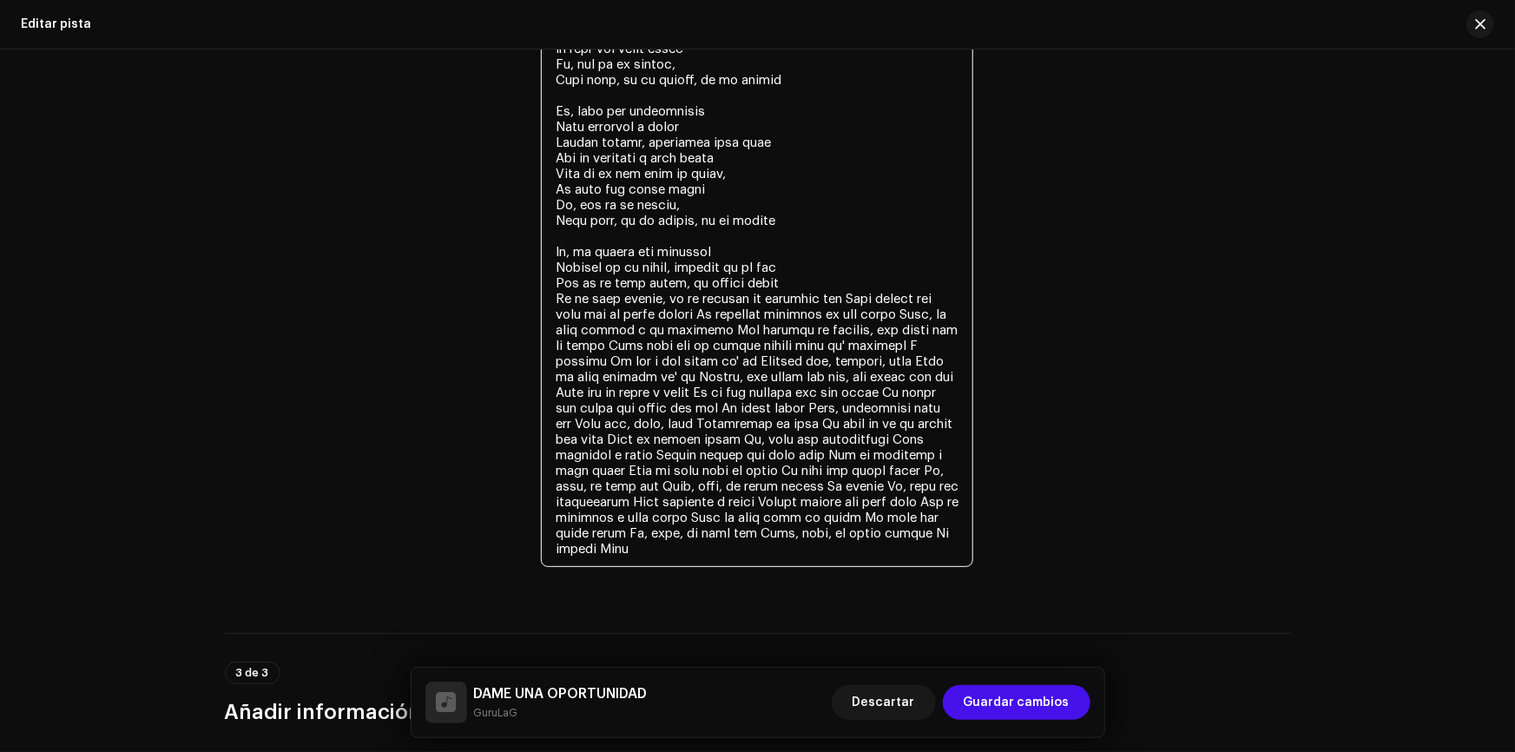
click at [807, 293] on textarea at bounding box center [757, 259] width 432 height 614
click at [642, 298] on textarea at bounding box center [757, 259] width 432 height 614
click at [781, 299] on textarea at bounding box center [757, 259] width 432 height 614
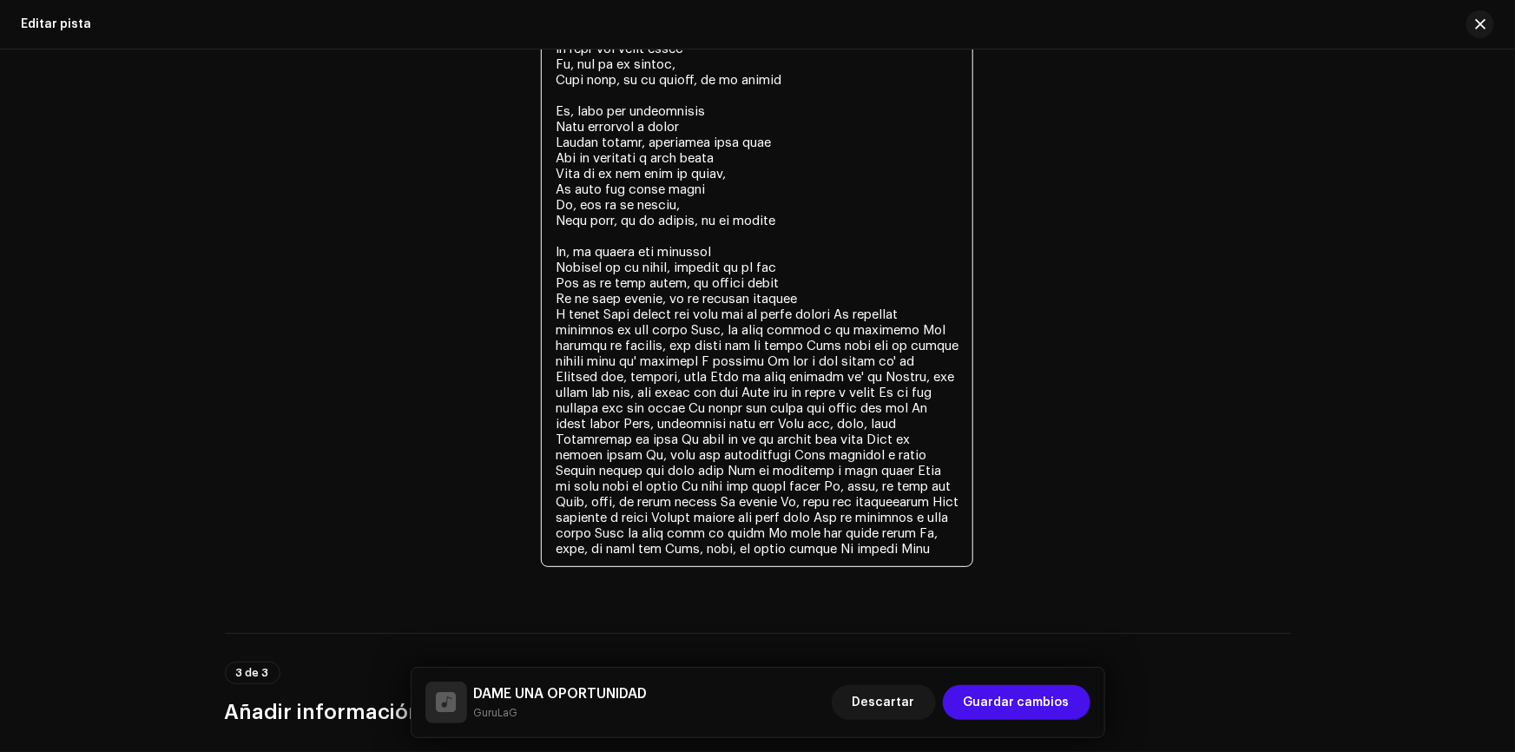
click at [731, 313] on textarea at bounding box center [757, 259] width 432 height 614
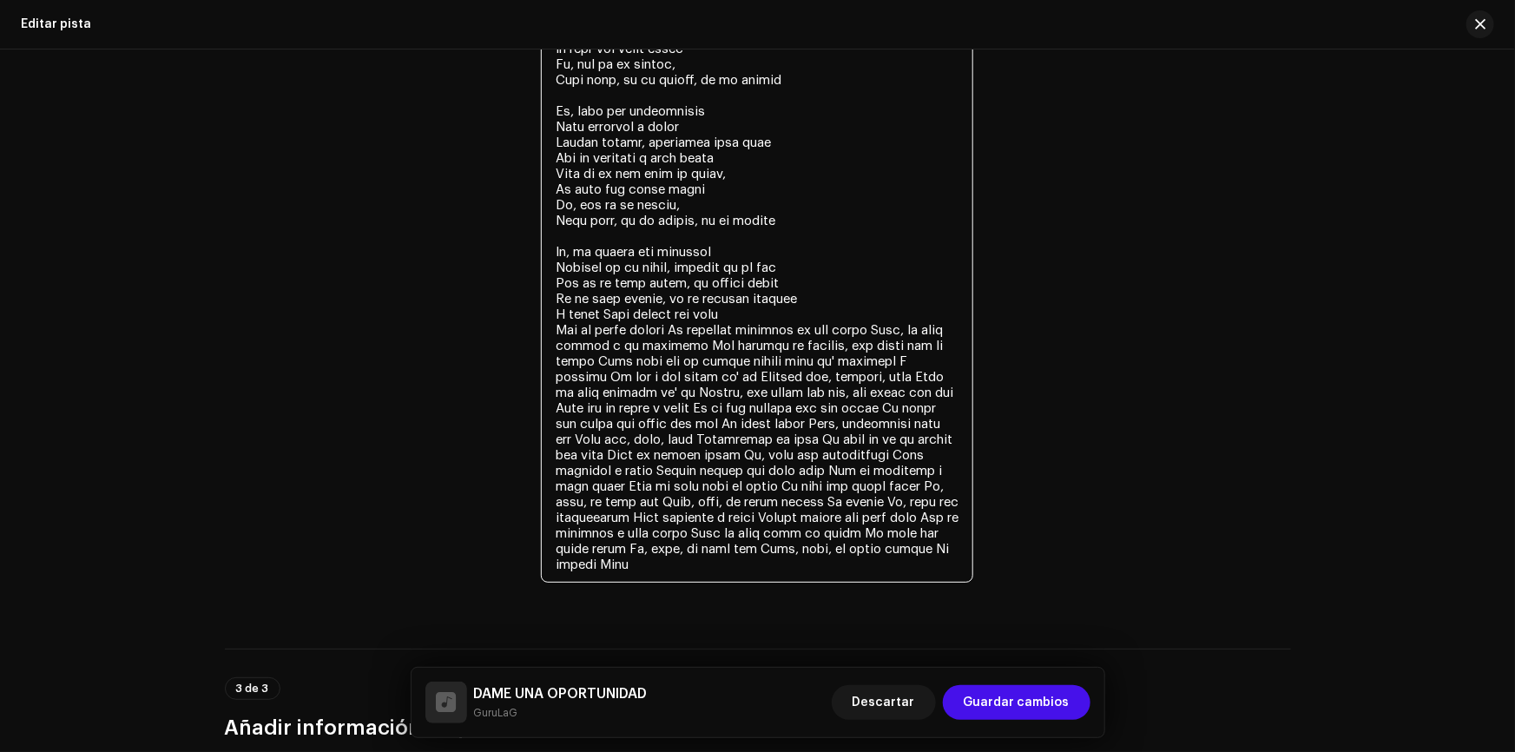
click at [677, 330] on textarea at bounding box center [757, 267] width 432 height 630
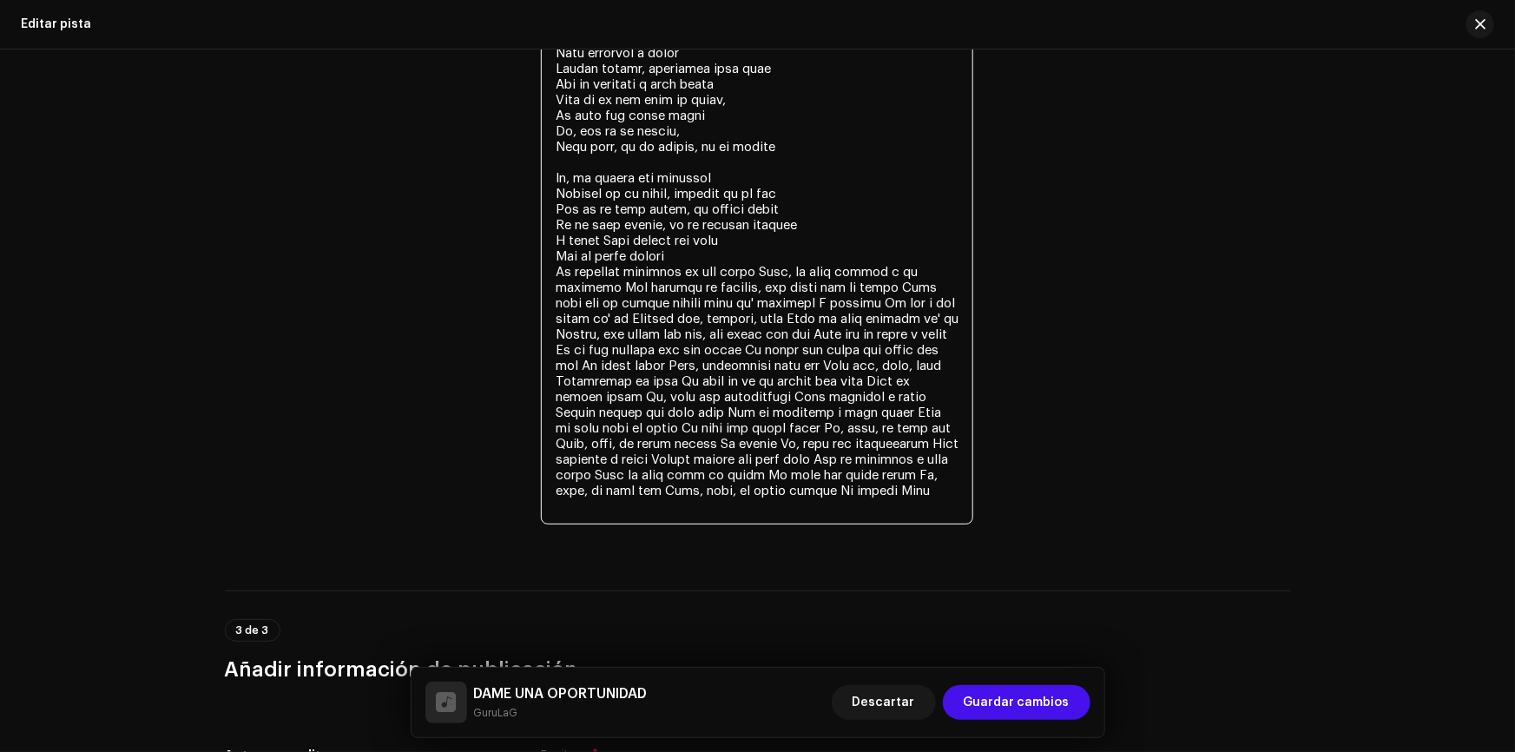
scroll to position [3291, 0]
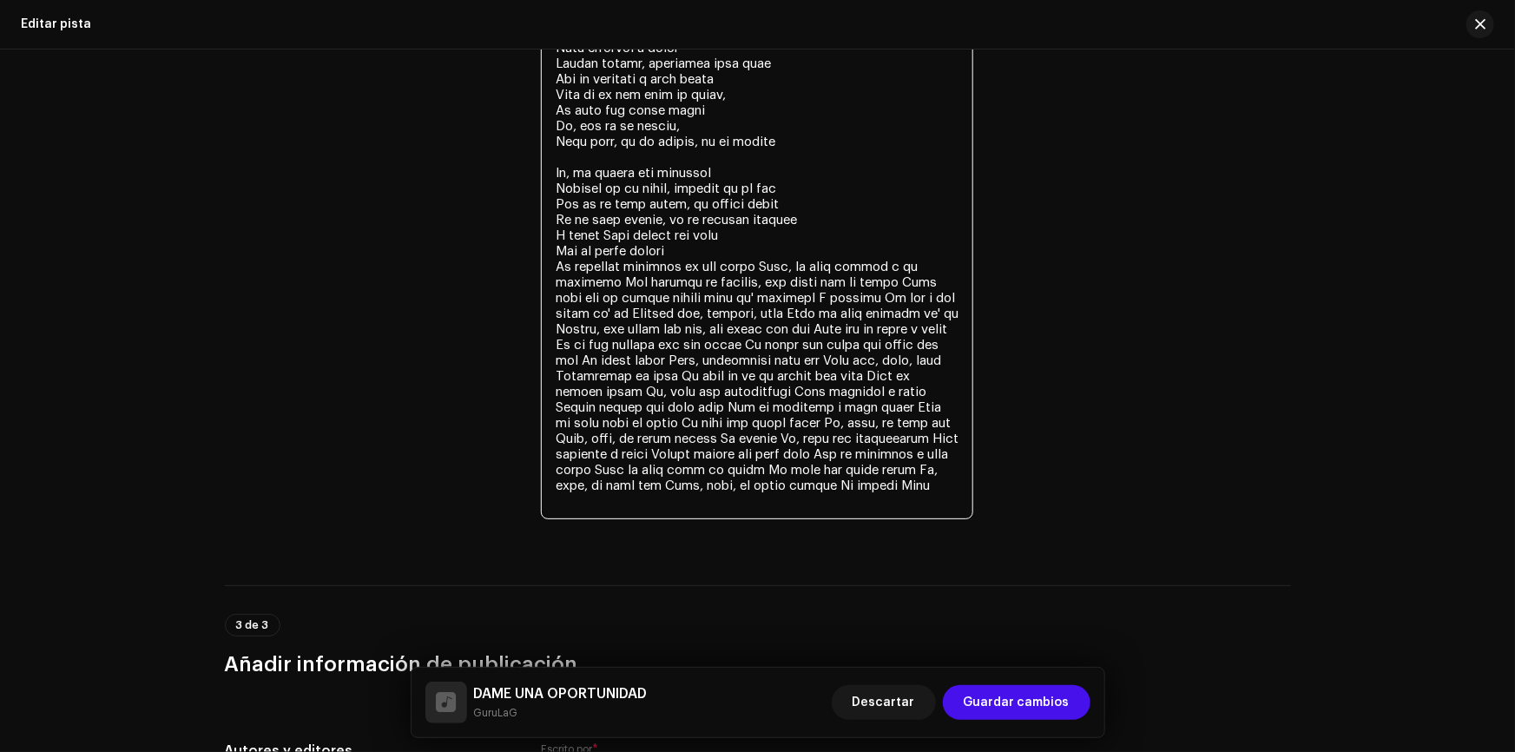
click at [771, 261] on textarea at bounding box center [757, 196] width 432 height 646
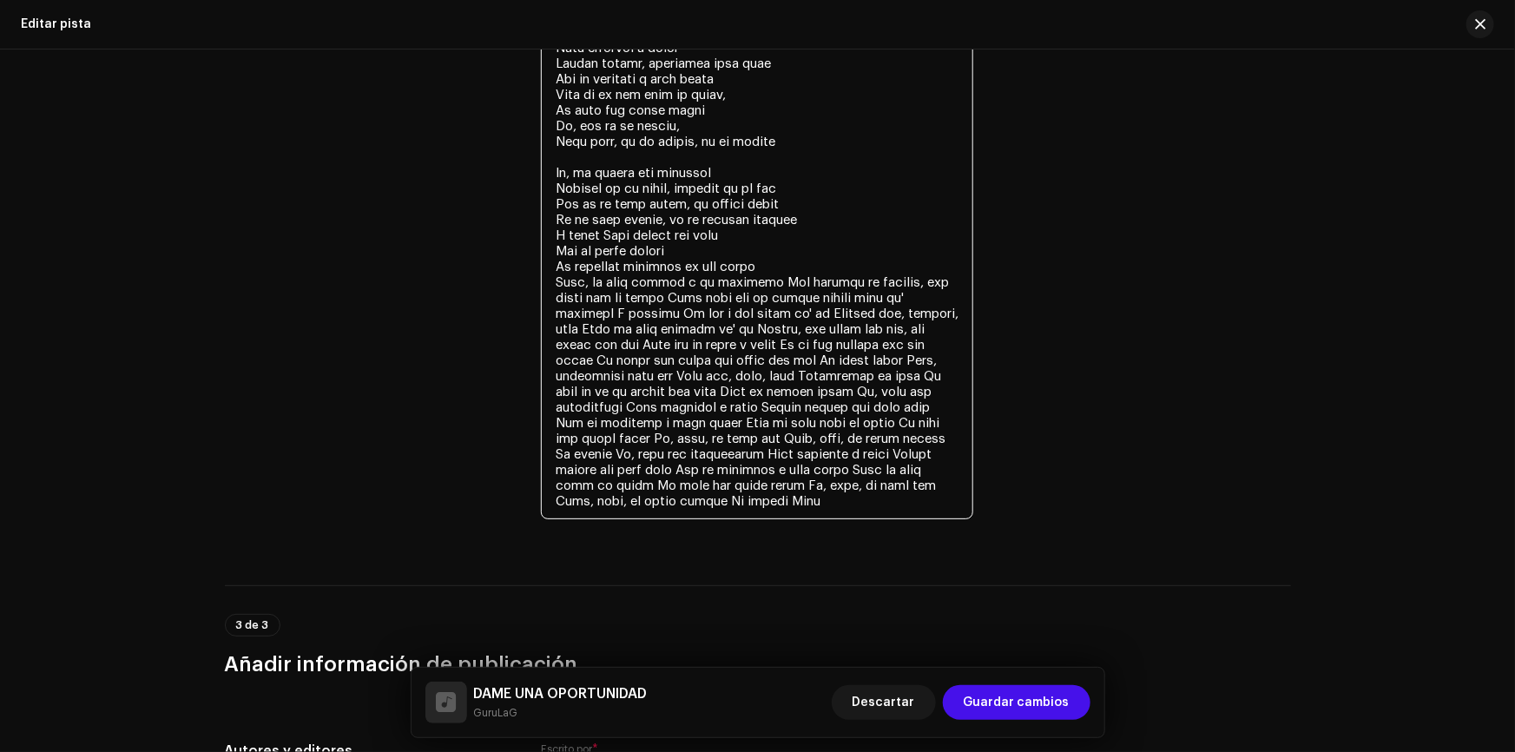
click at [781, 282] on textarea at bounding box center [757, 196] width 432 height 646
click at [772, 282] on textarea at bounding box center [757, 196] width 432 height 646
click at [777, 279] on textarea at bounding box center [757, 196] width 432 height 646
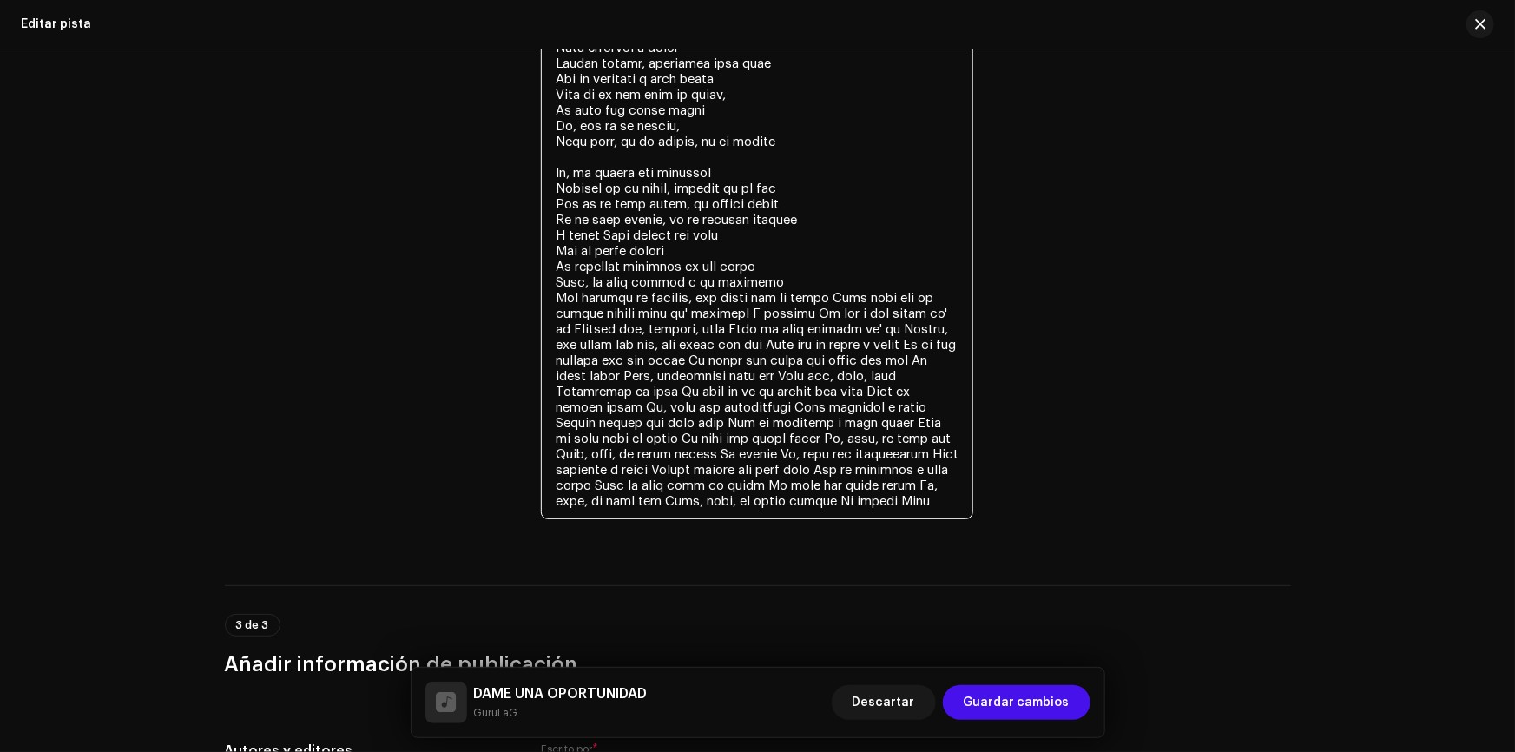
click at [705, 296] on textarea at bounding box center [757, 196] width 432 height 646
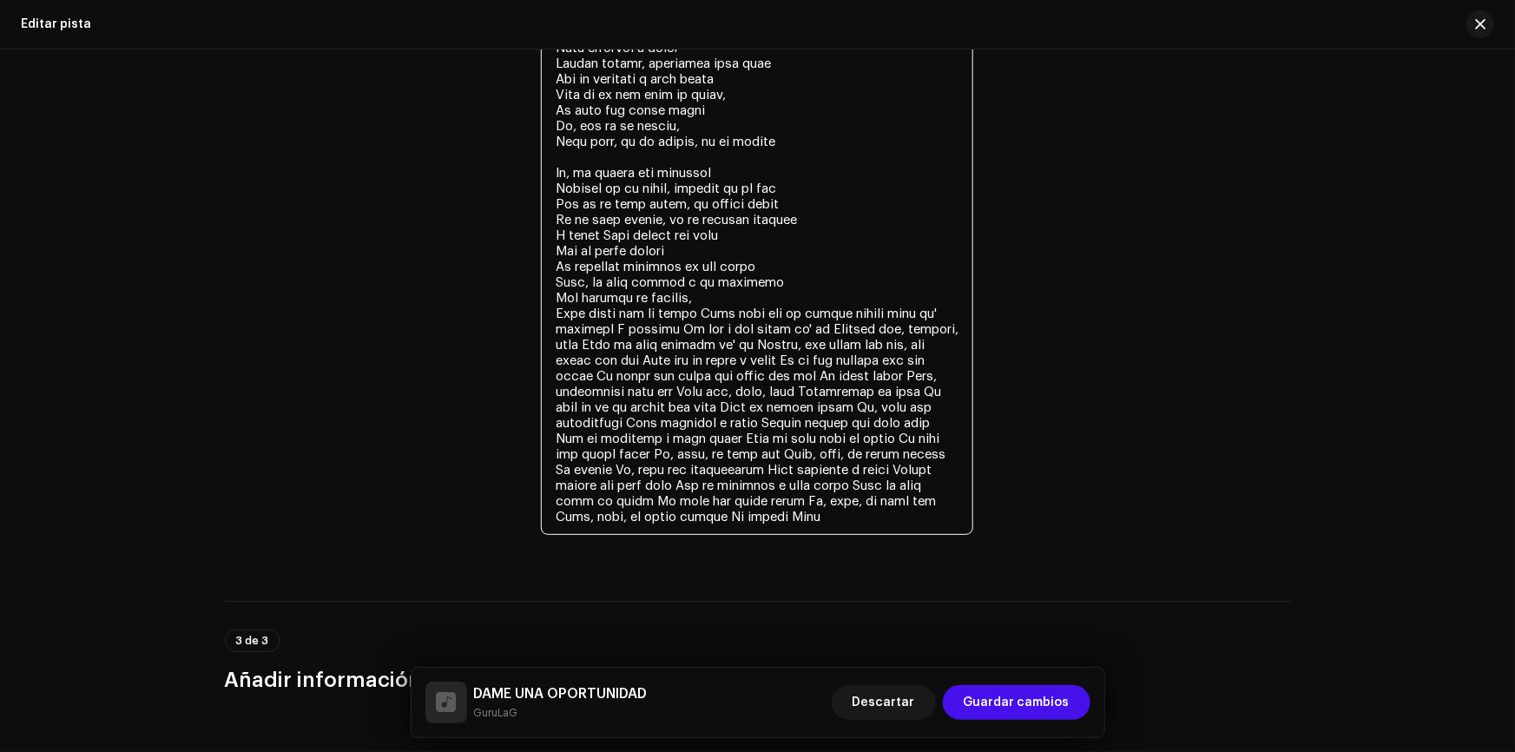
click at [614, 311] on textarea at bounding box center [757, 203] width 432 height 661
click at [694, 314] on textarea at bounding box center [757, 203] width 432 height 661
click at [704, 310] on textarea at bounding box center [757, 203] width 432 height 661
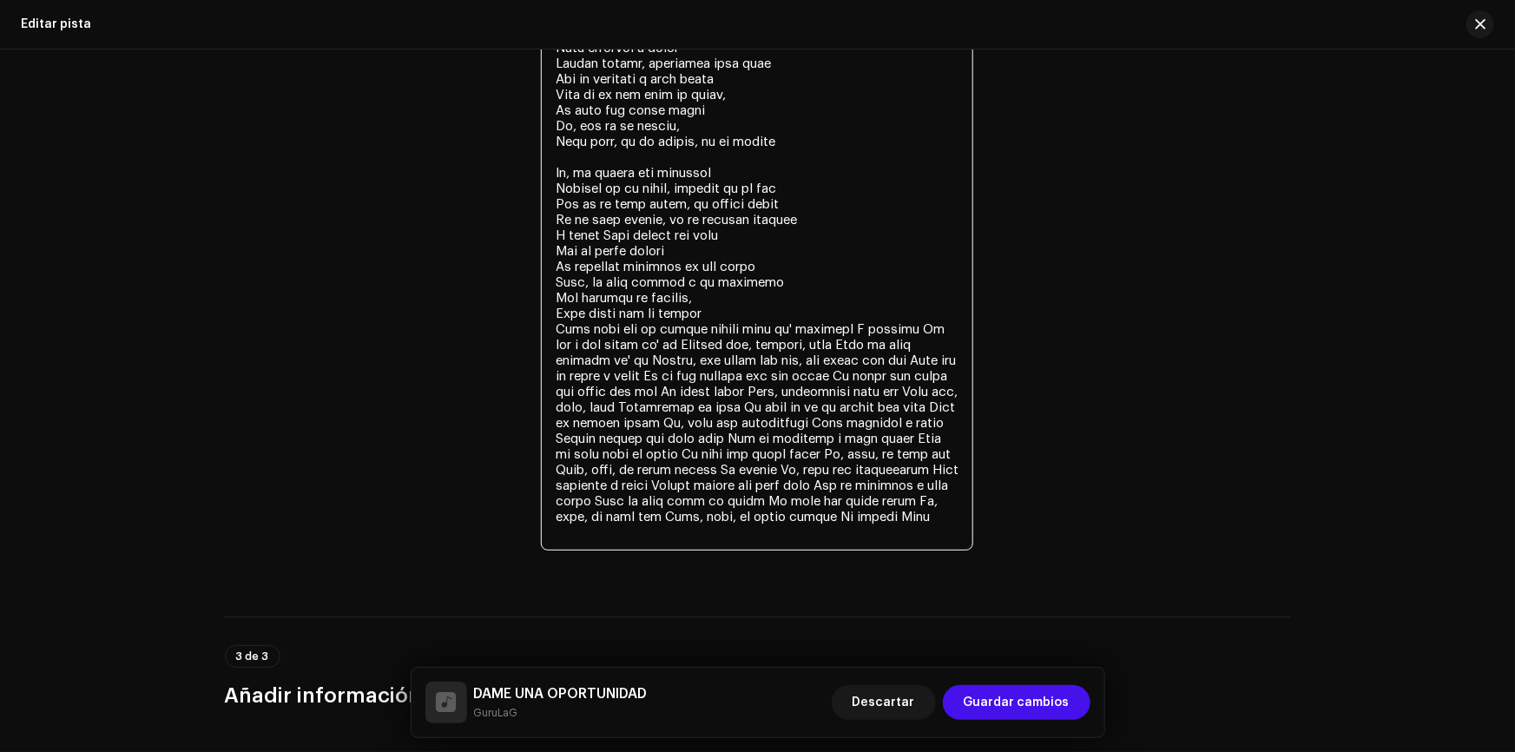
click at [712, 330] on textarea at bounding box center [757, 211] width 432 height 677
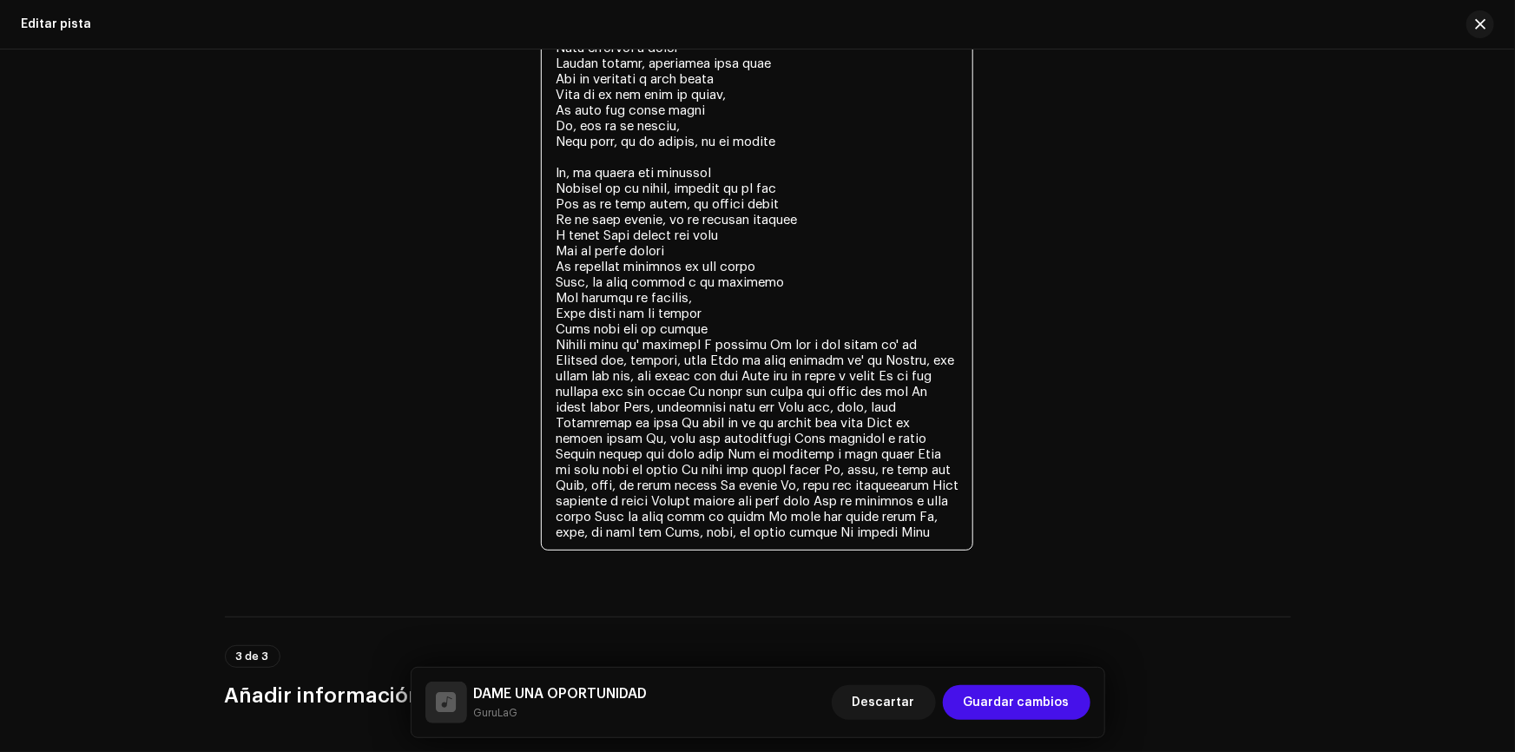
click at [752, 334] on textarea at bounding box center [757, 211] width 432 height 677
click at [752, 339] on textarea at bounding box center [757, 211] width 432 height 677
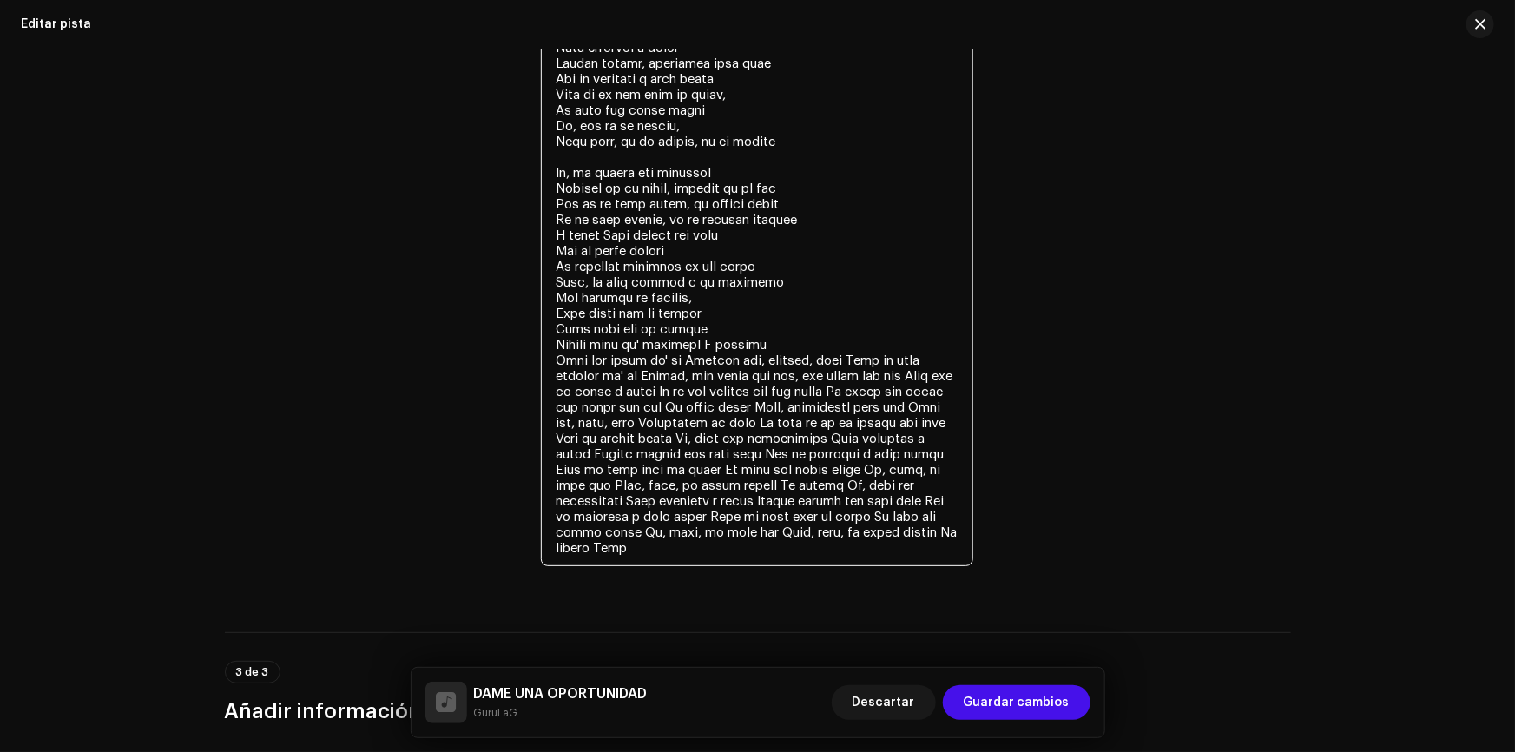
click at [674, 356] on textarea at bounding box center [757, 219] width 432 height 693
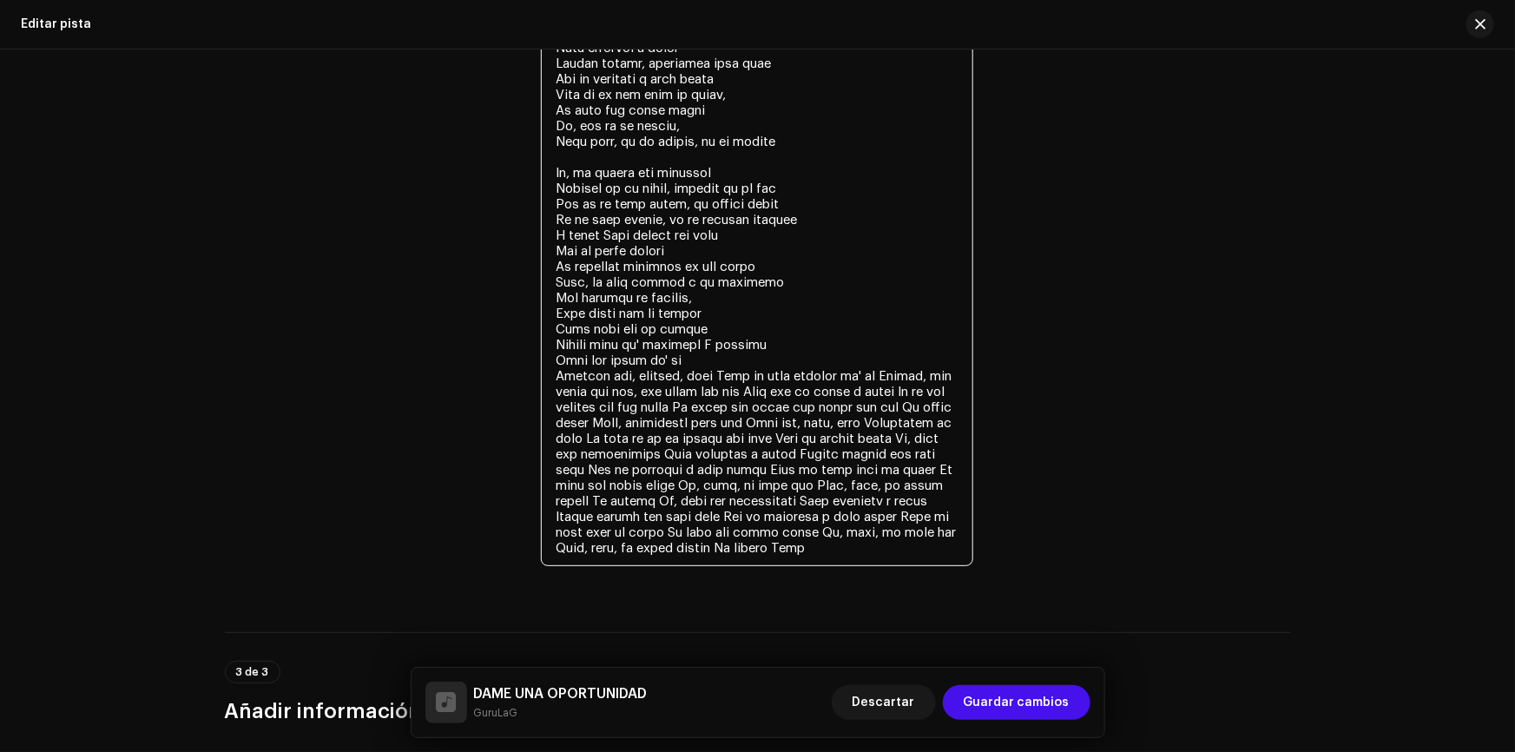
click at [754, 343] on textarea at bounding box center [757, 219] width 432 height 693
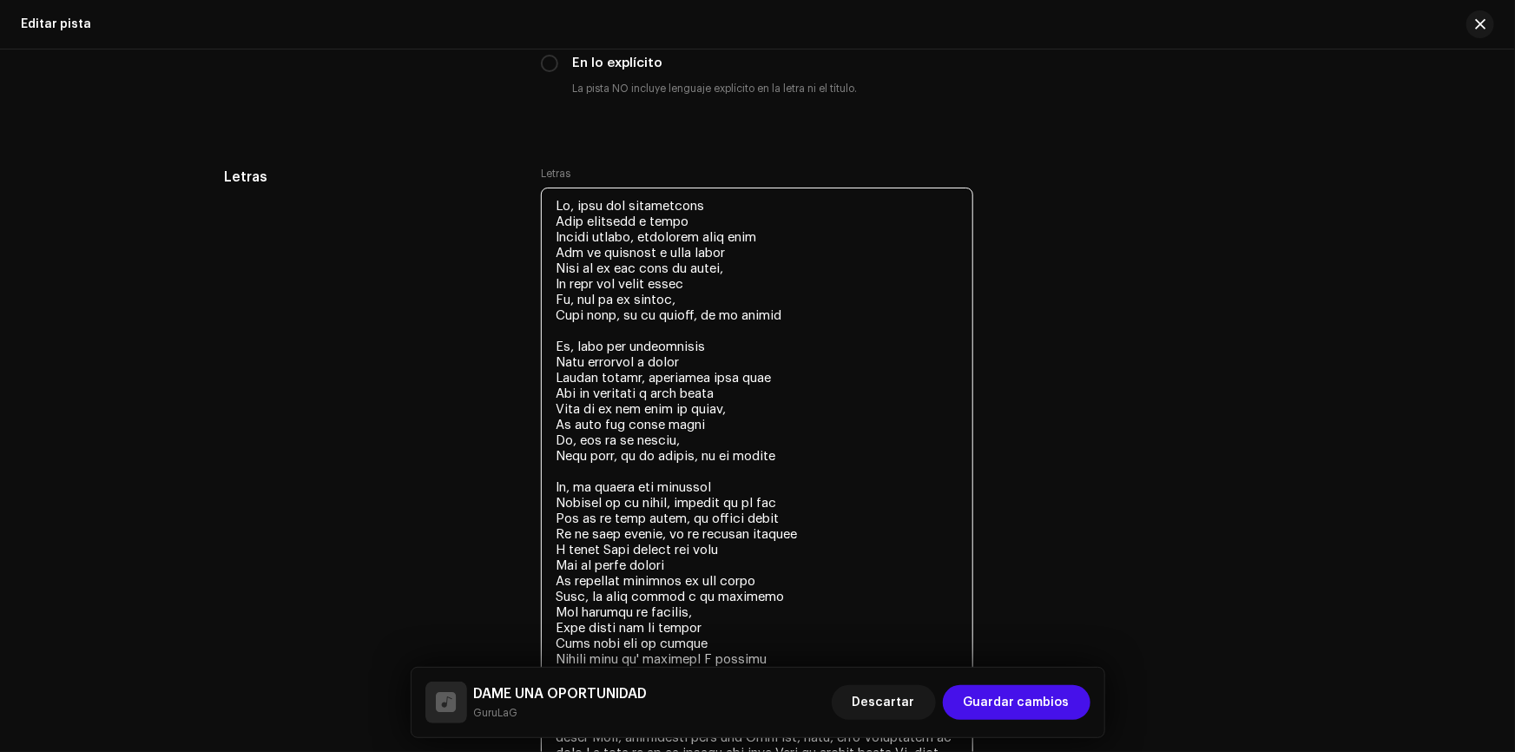
scroll to position [2976, 0]
click at [548, 340] on textarea at bounding box center [757, 534] width 432 height 693
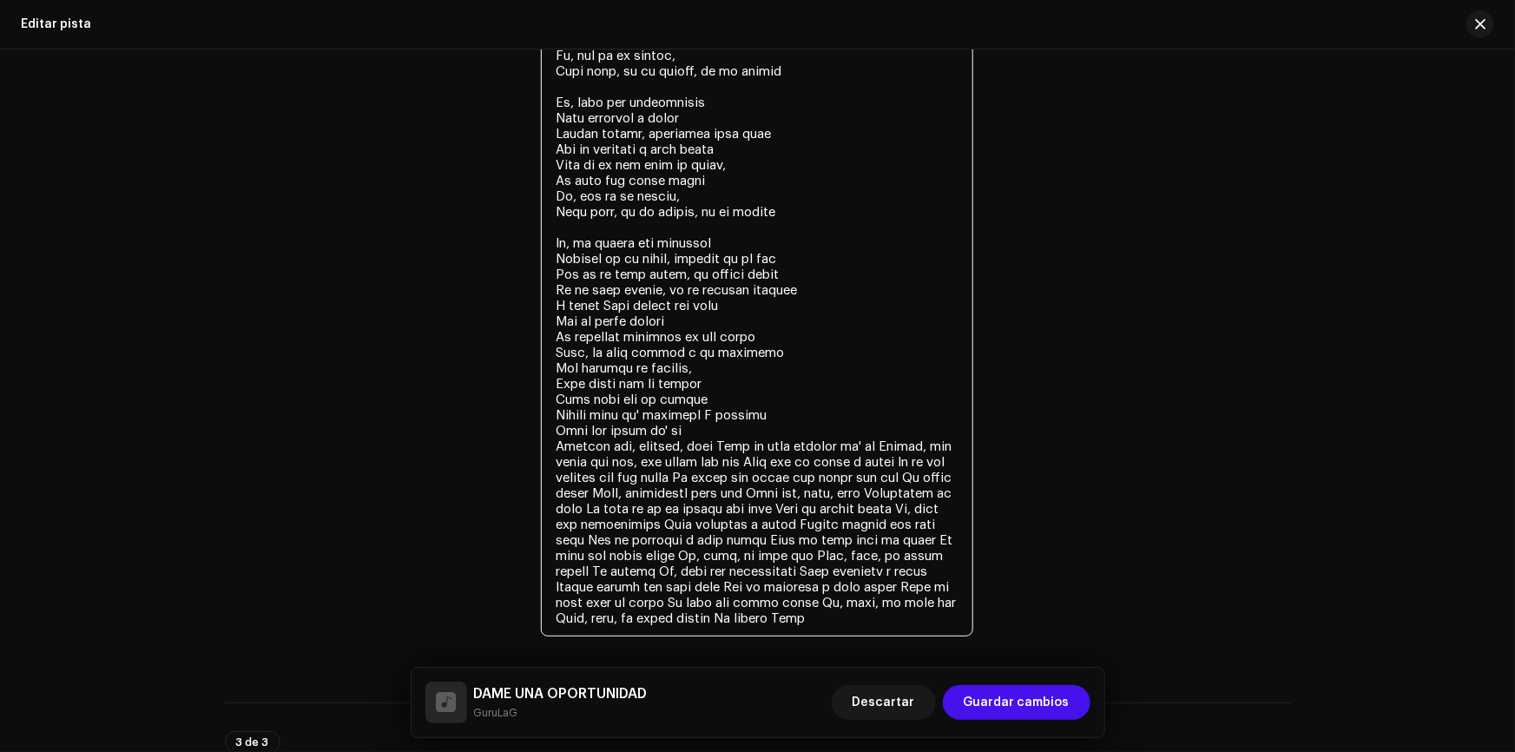
scroll to position [3291, 0]
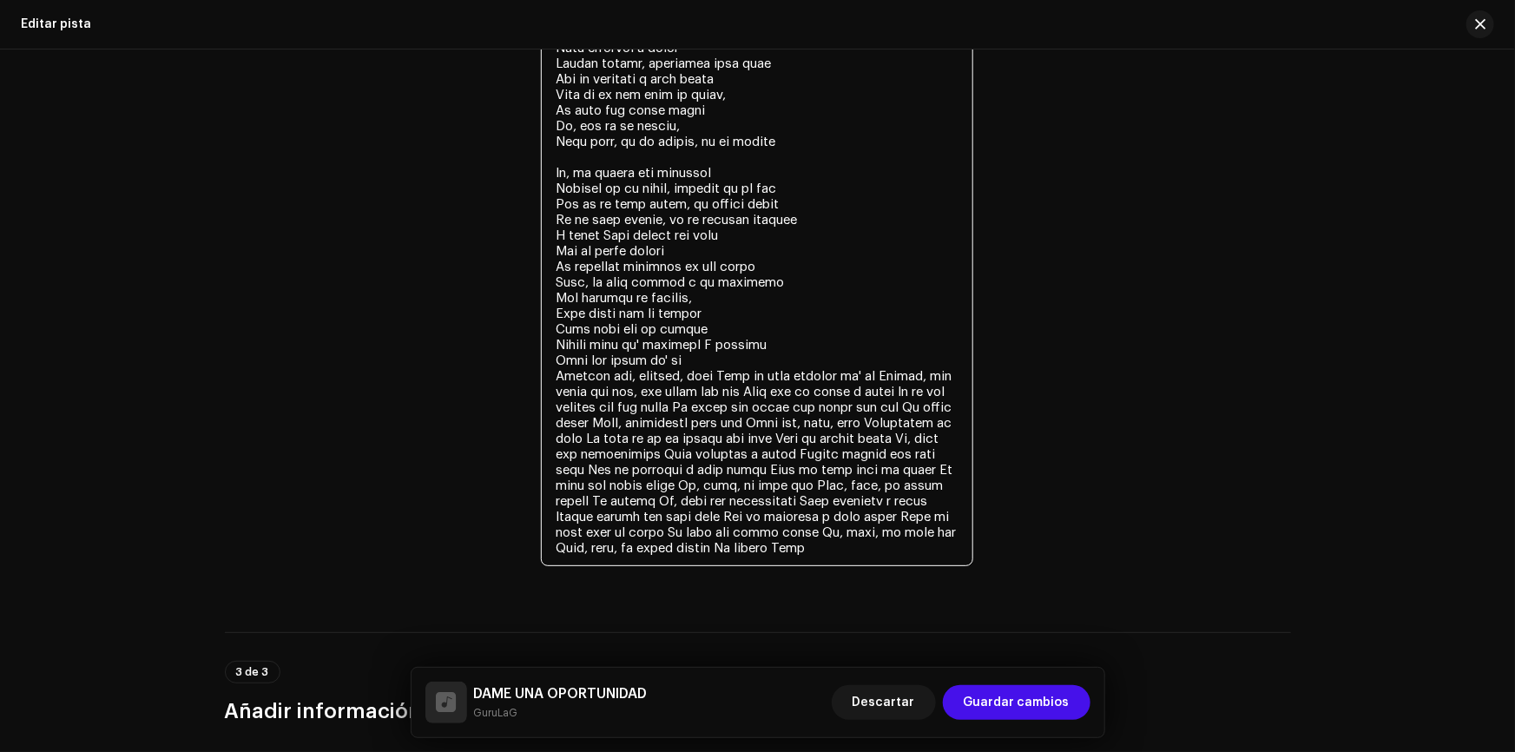
click at [780, 259] on textarea at bounding box center [757, 219] width 432 height 693
click at [749, 346] on textarea at bounding box center [757, 219] width 432 height 693
click at [549, 292] on textarea at bounding box center [757, 219] width 432 height 693
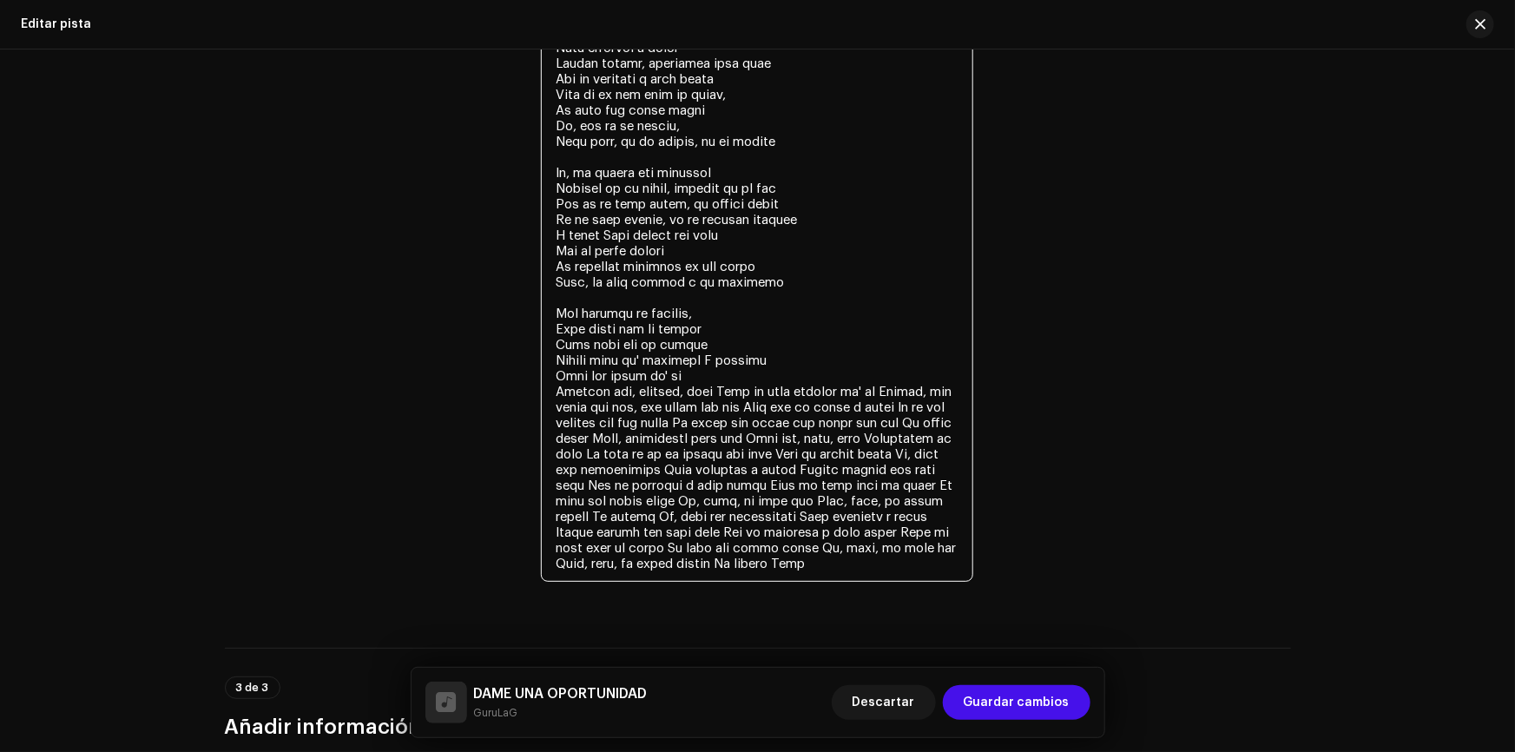
click at [548, 378] on textarea at bounding box center [757, 227] width 432 height 708
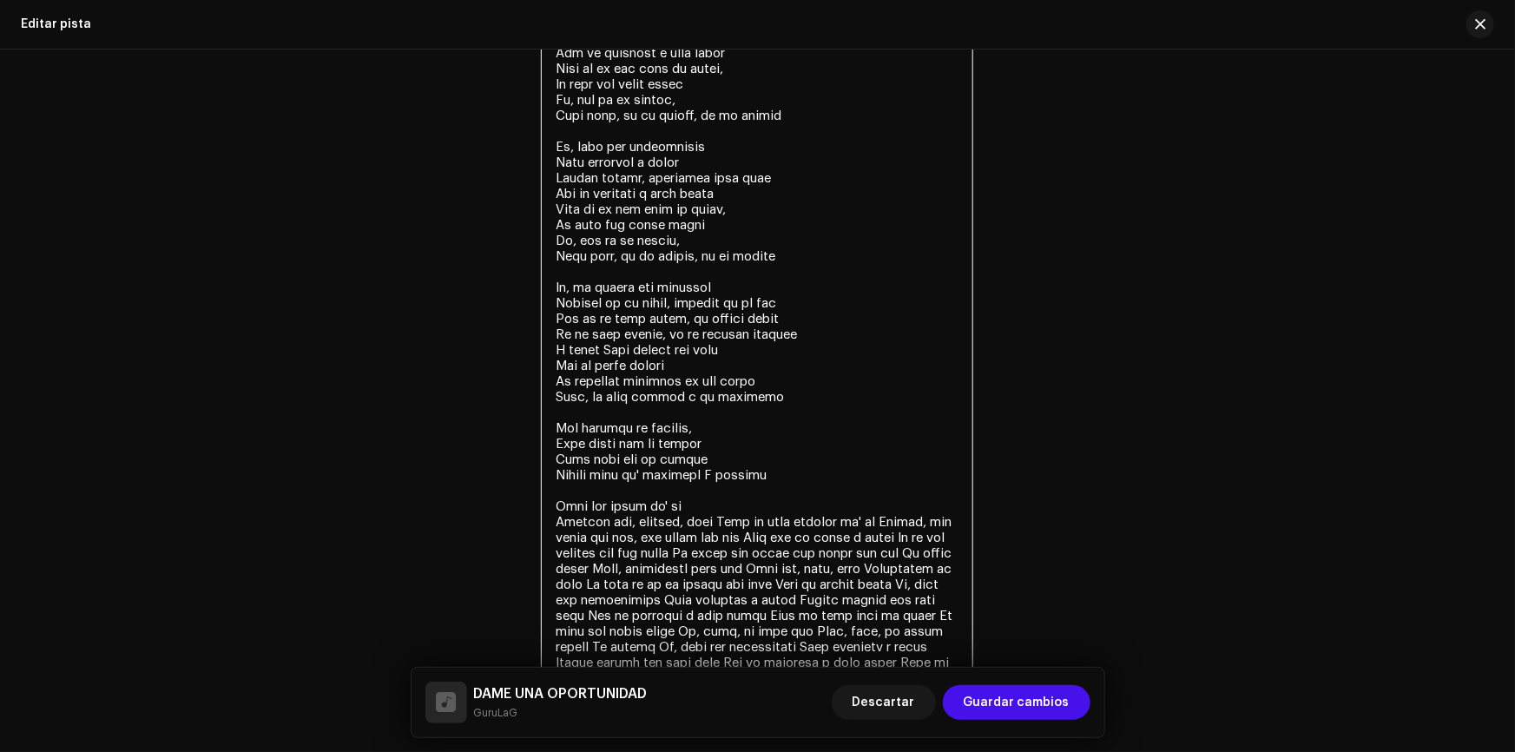
scroll to position [3212, 0]
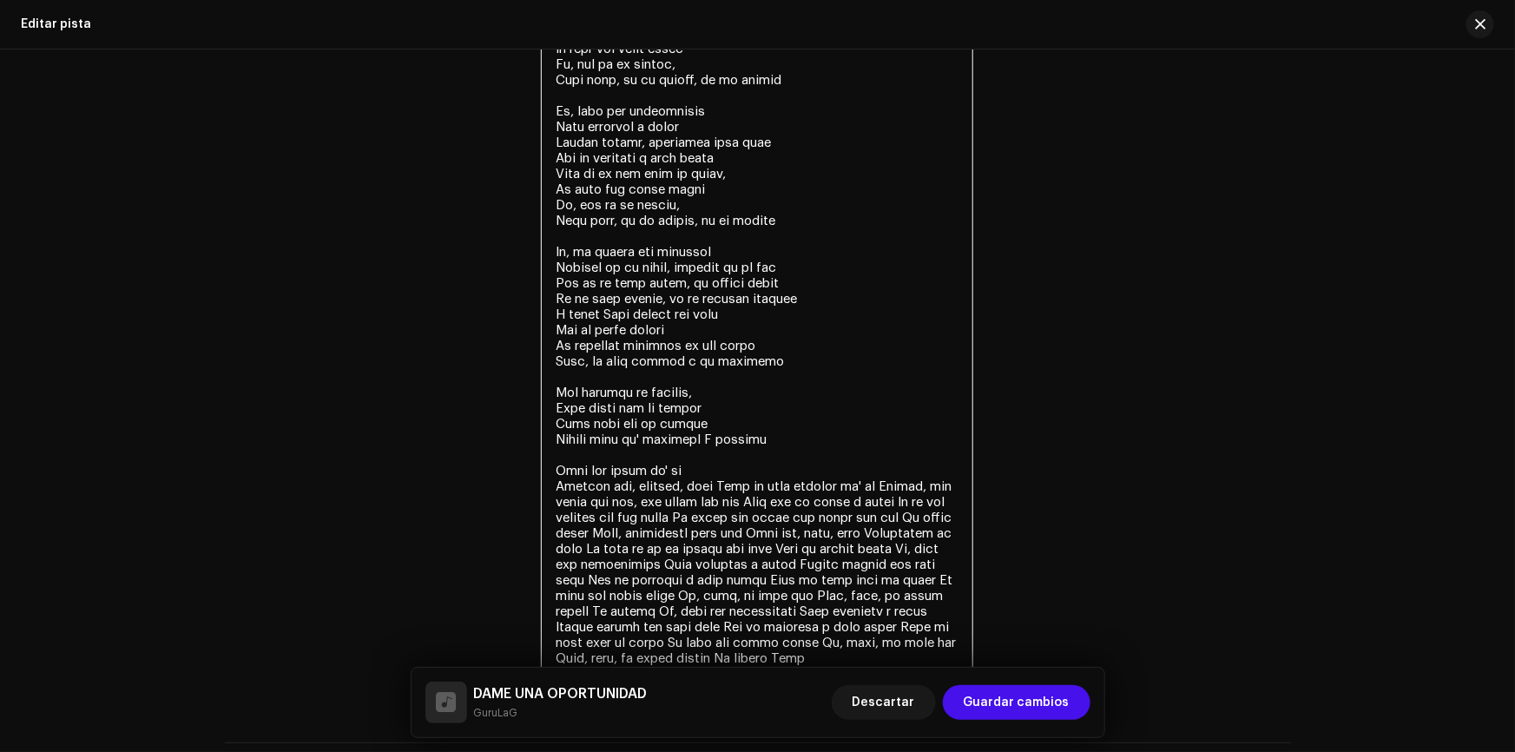
click at [634, 486] on textarea at bounding box center [757, 314] width 432 height 724
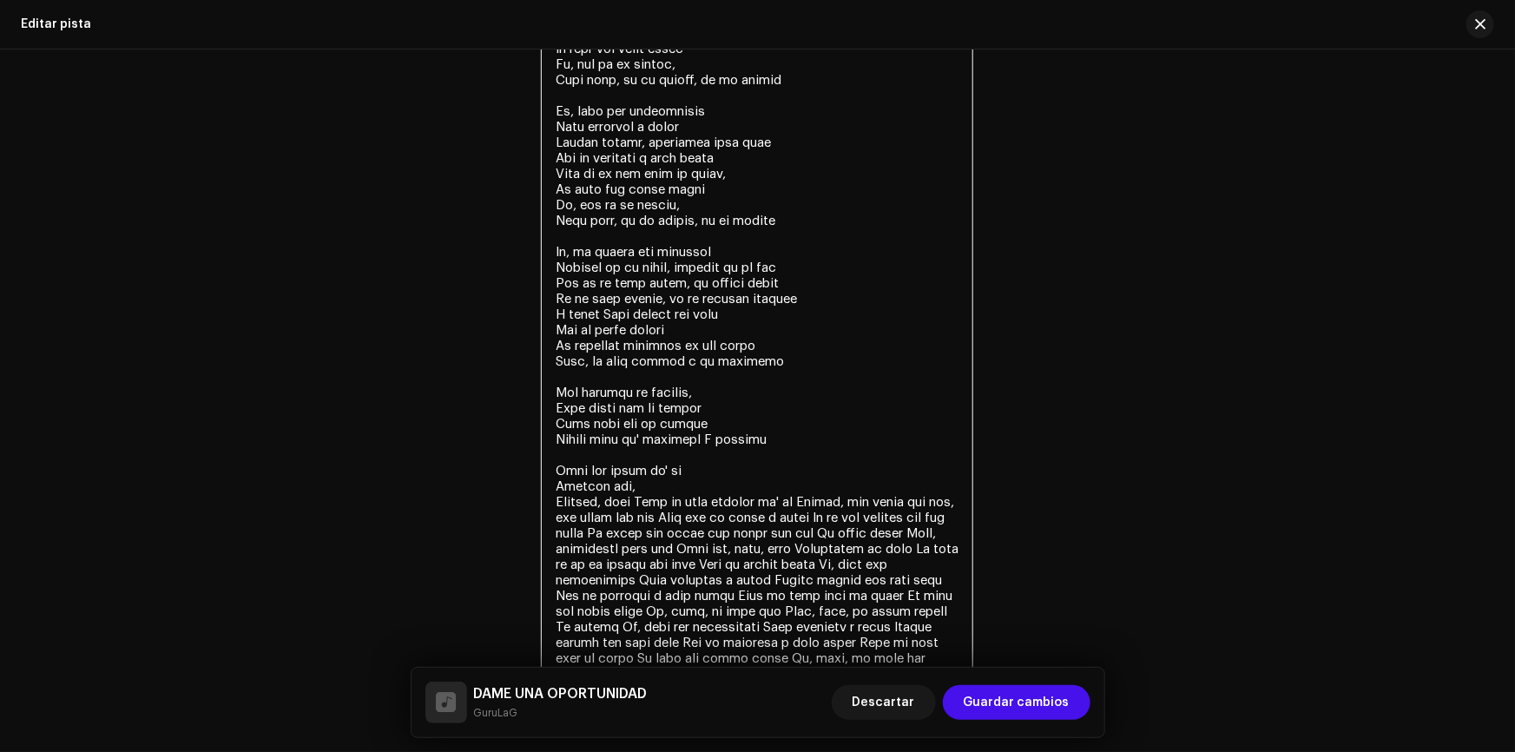
click at [641, 490] on textarea at bounding box center [757, 321] width 432 height 739
click at [641, 501] on textarea at bounding box center [757, 321] width 432 height 739
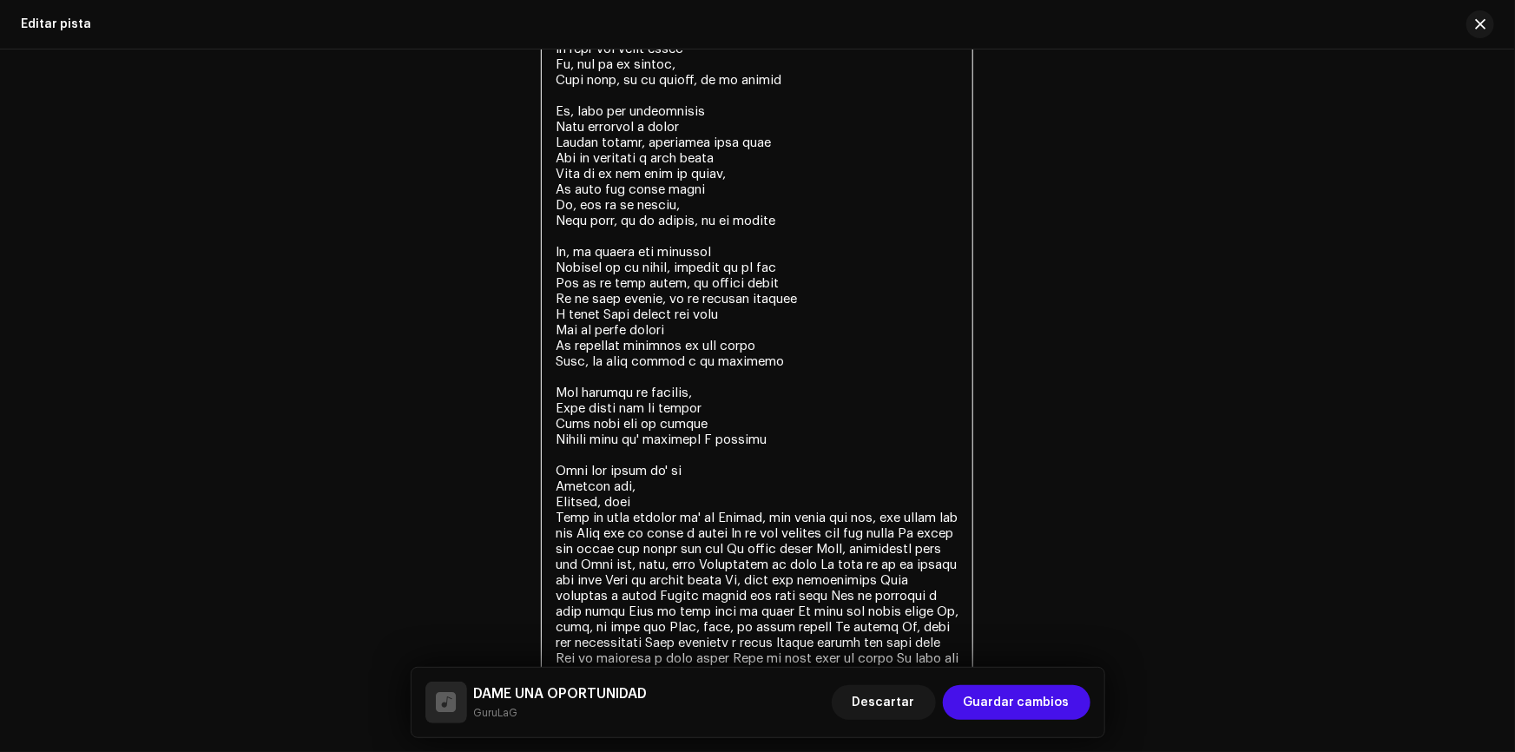
click at [709, 516] on textarea at bounding box center [757, 329] width 432 height 755
click at [714, 532] on textarea at bounding box center [757, 337] width 432 height 771
click at [712, 532] on textarea at bounding box center [757, 337] width 432 height 771
click at [661, 549] on textarea at bounding box center [757, 337] width 432 height 771
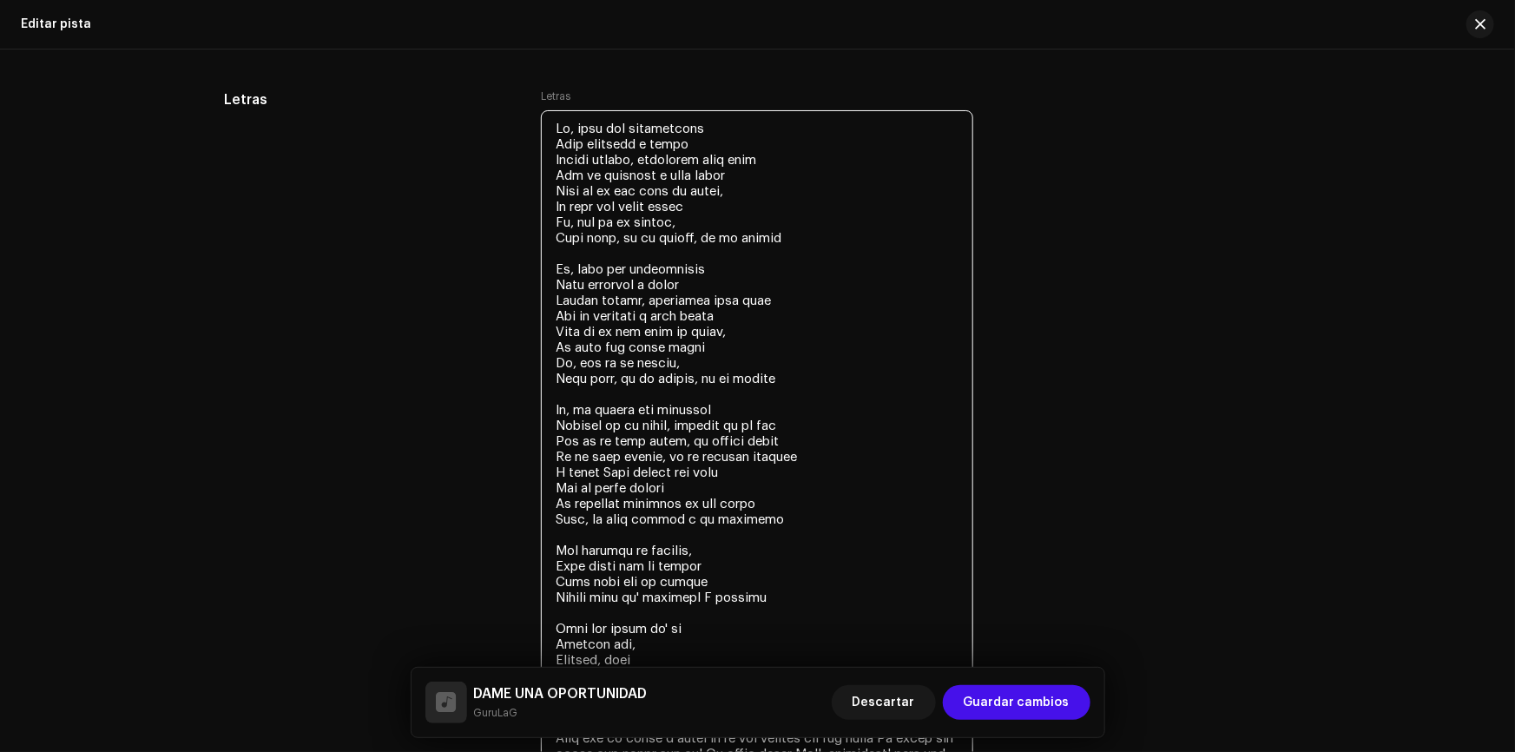
scroll to position [3055, 0]
click at [581, 411] on textarea at bounding box center [757, 510] width 432 height 802
click at [694, 407] on textarea at bounding box center [757, 510] width 432 height 802
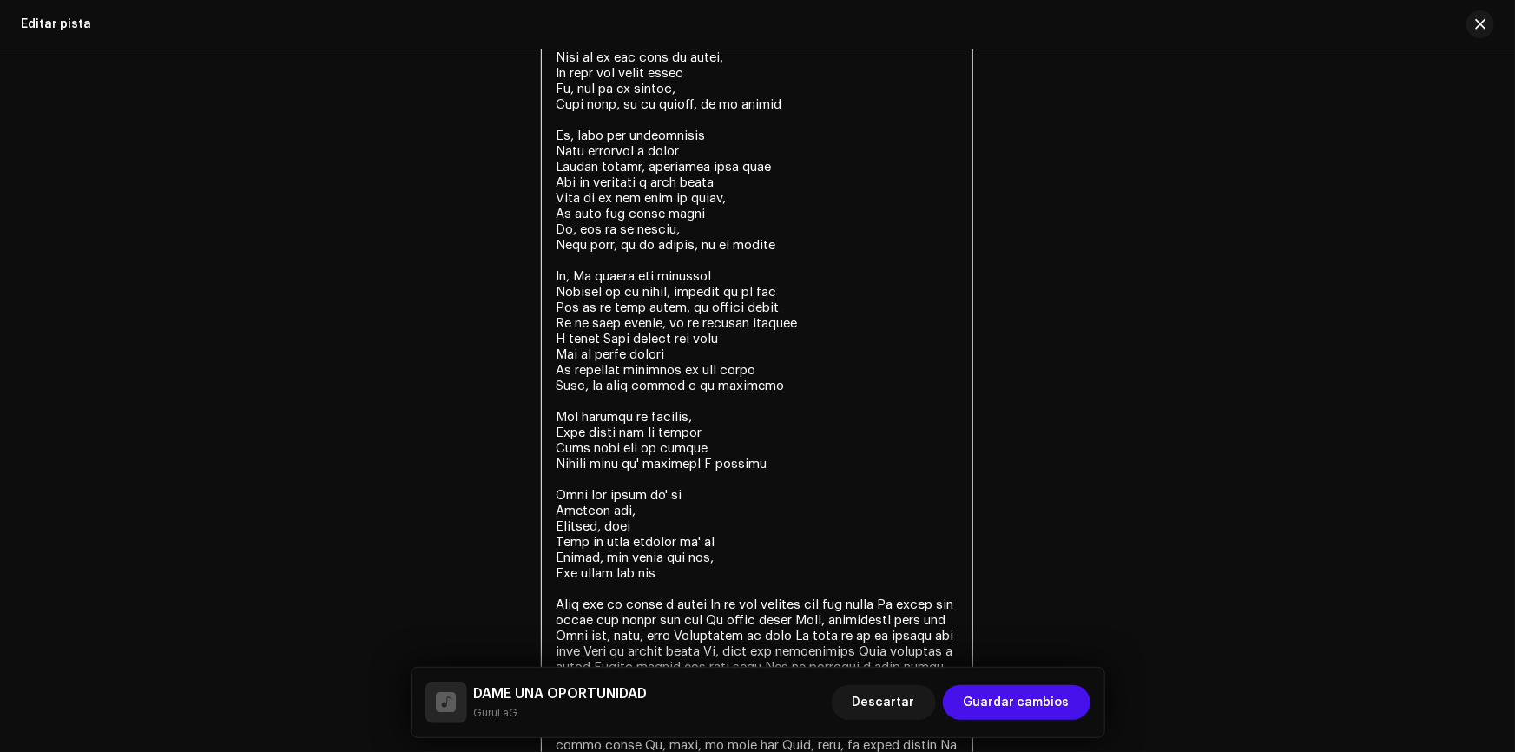
scroll to position [3212, 0]
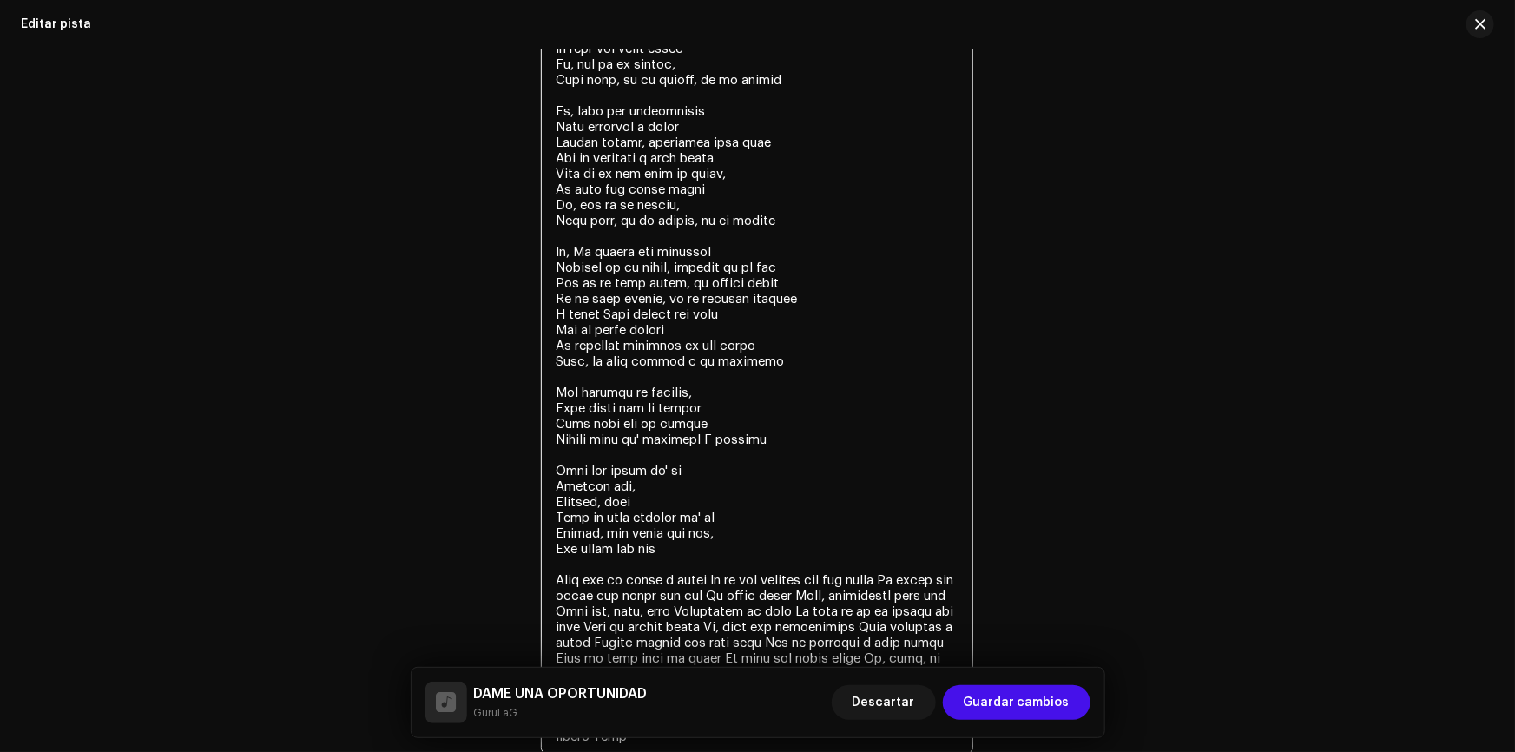
click at [594, 441] on textarea at bounding box center [757, 353] width 432 height 802
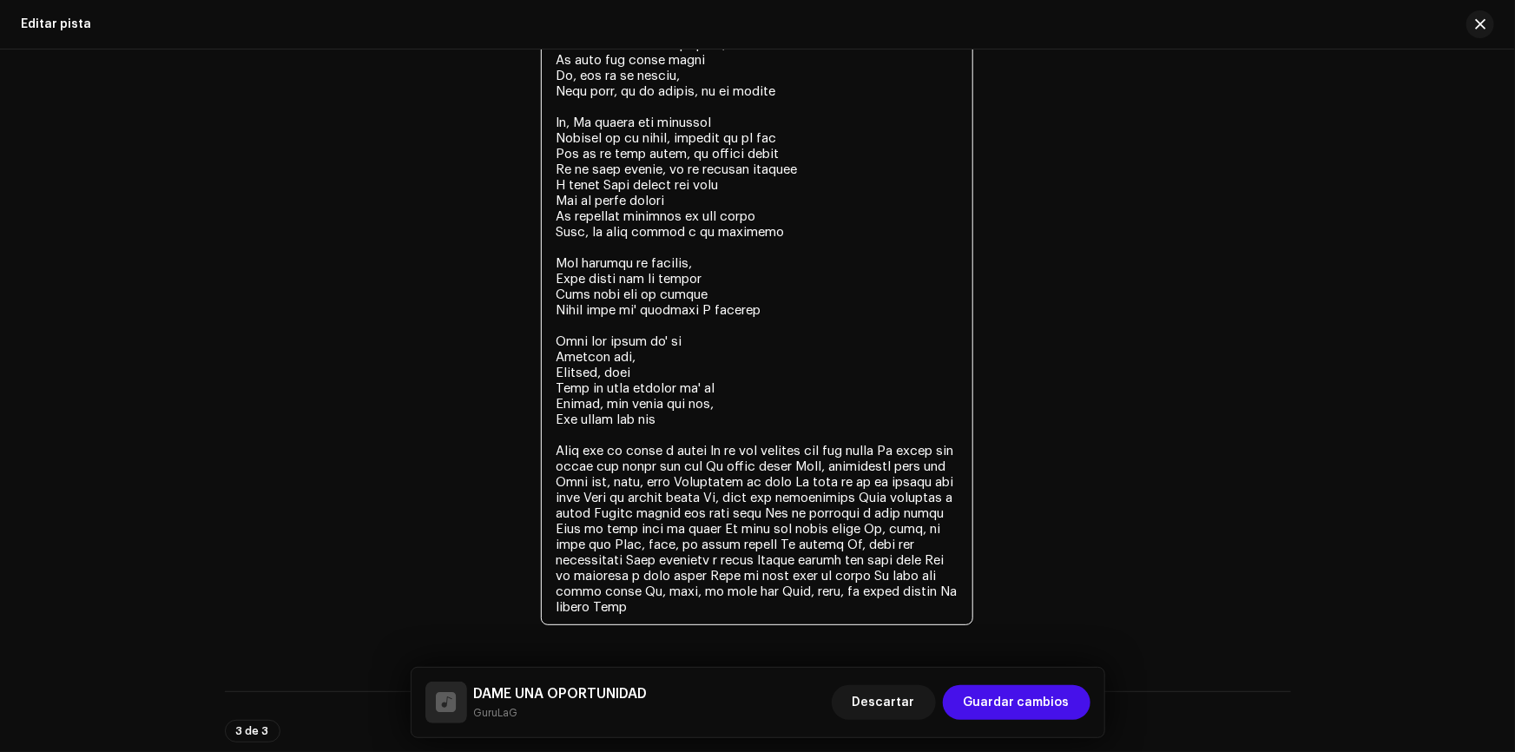
scroll to position [3370, 0]
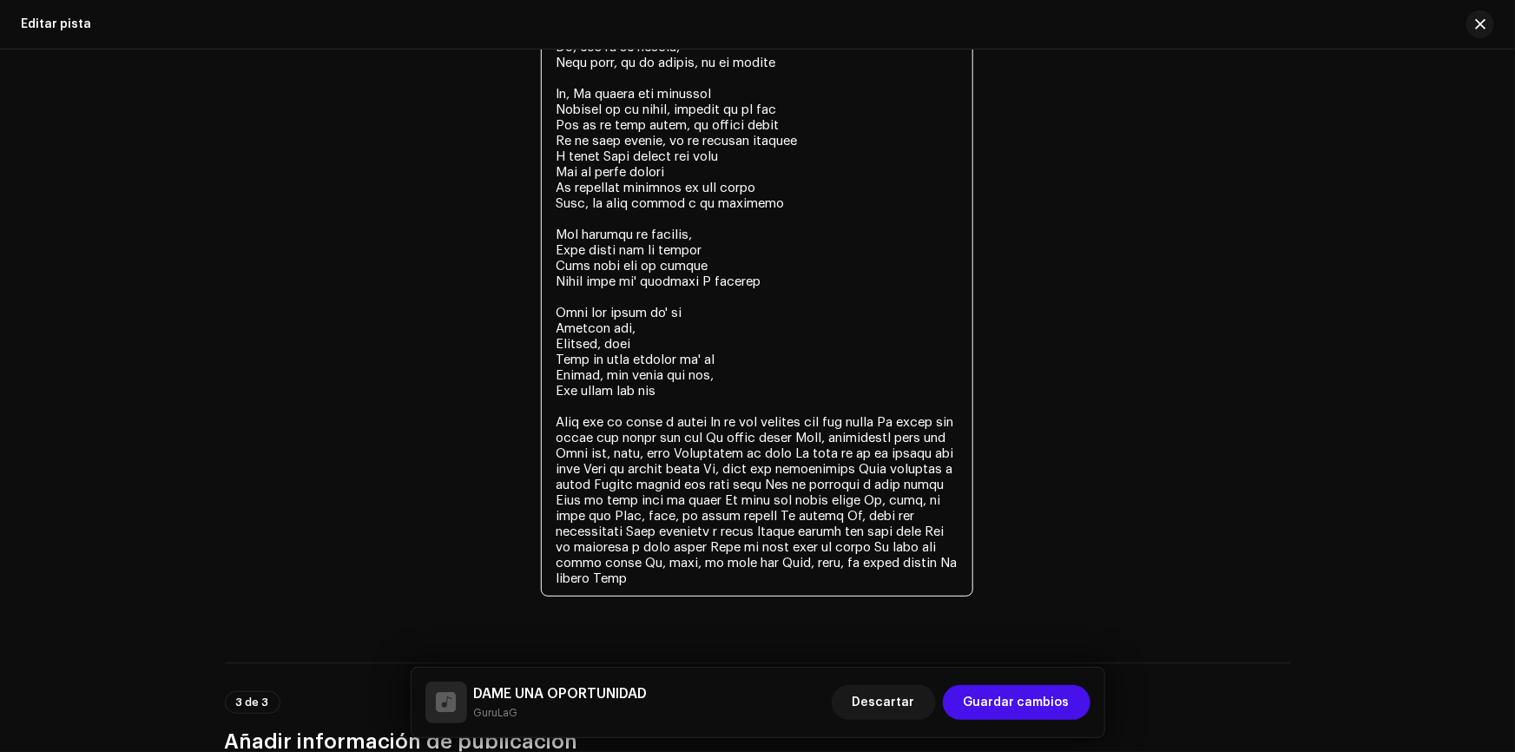
click at [713, 414] on textarea at bounding box center [757, 195] width 432 height 802
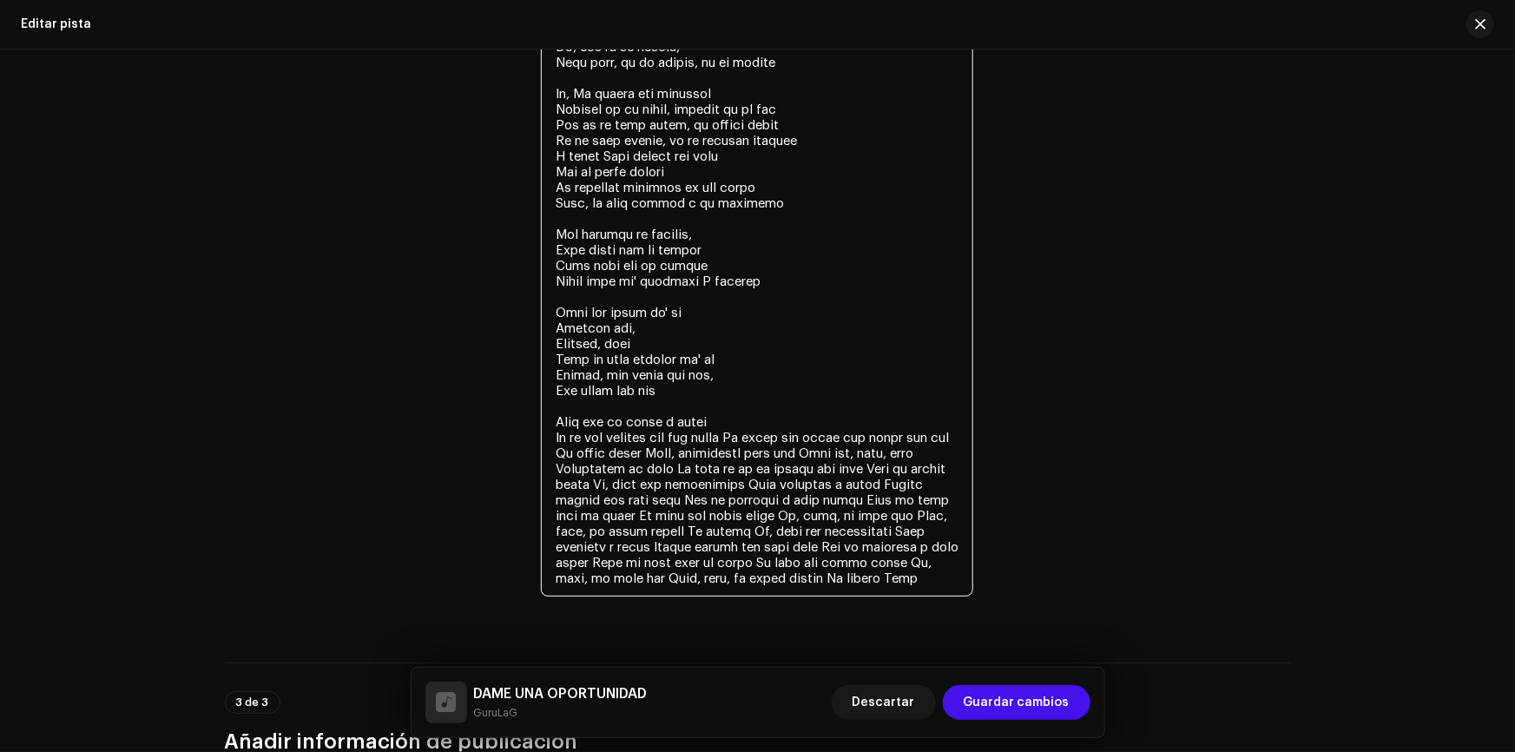
click at [746, 433] on textarea at bounding box center [757, 195] width 432 height 802
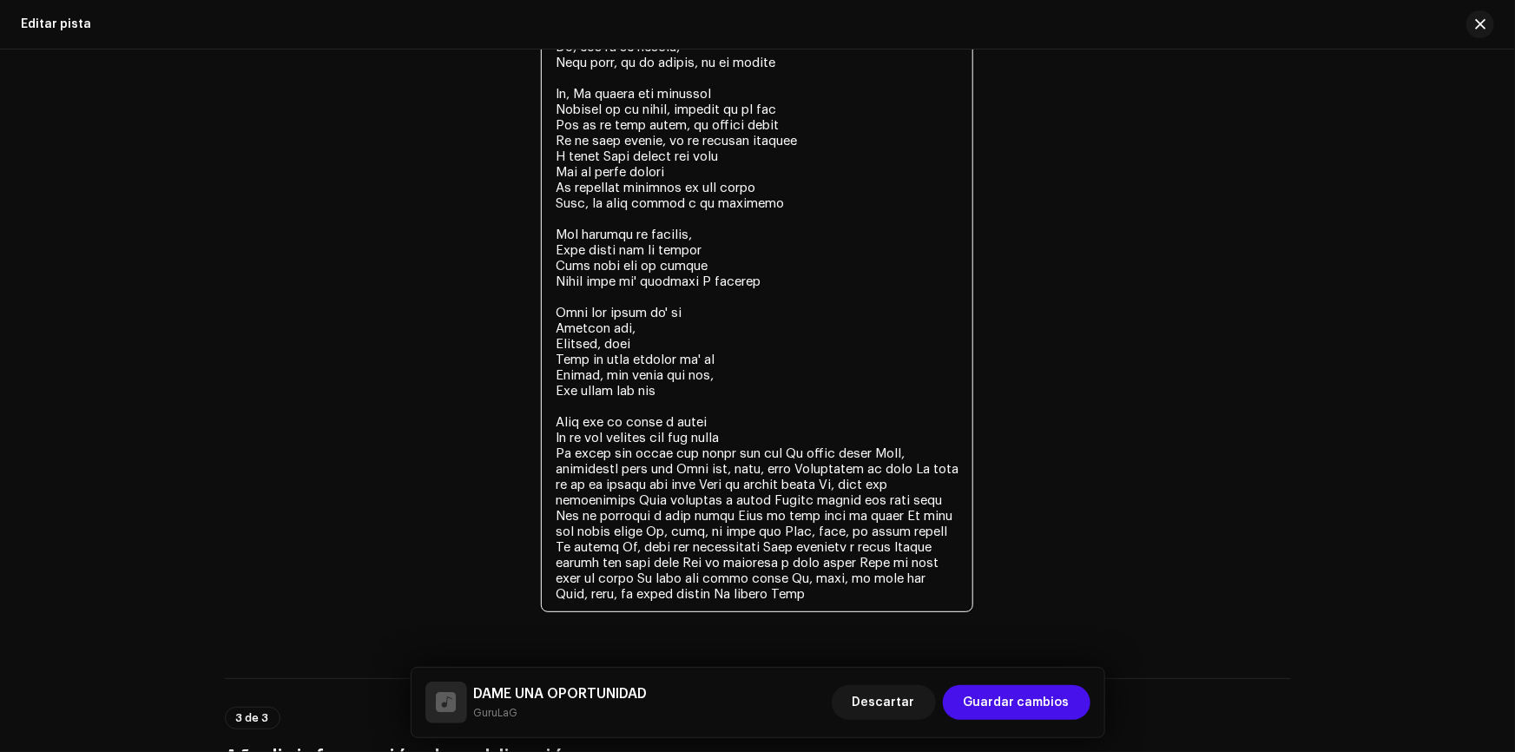
click at [739, 450] on textarea at bounding box center [757, 203] width 432 height 818
click at [777, 449] on textarea at bounding box center [757, 203] width 432 height 818
click at [660, 468] on textarea at bounding box center [757, 203] width 432 height 818
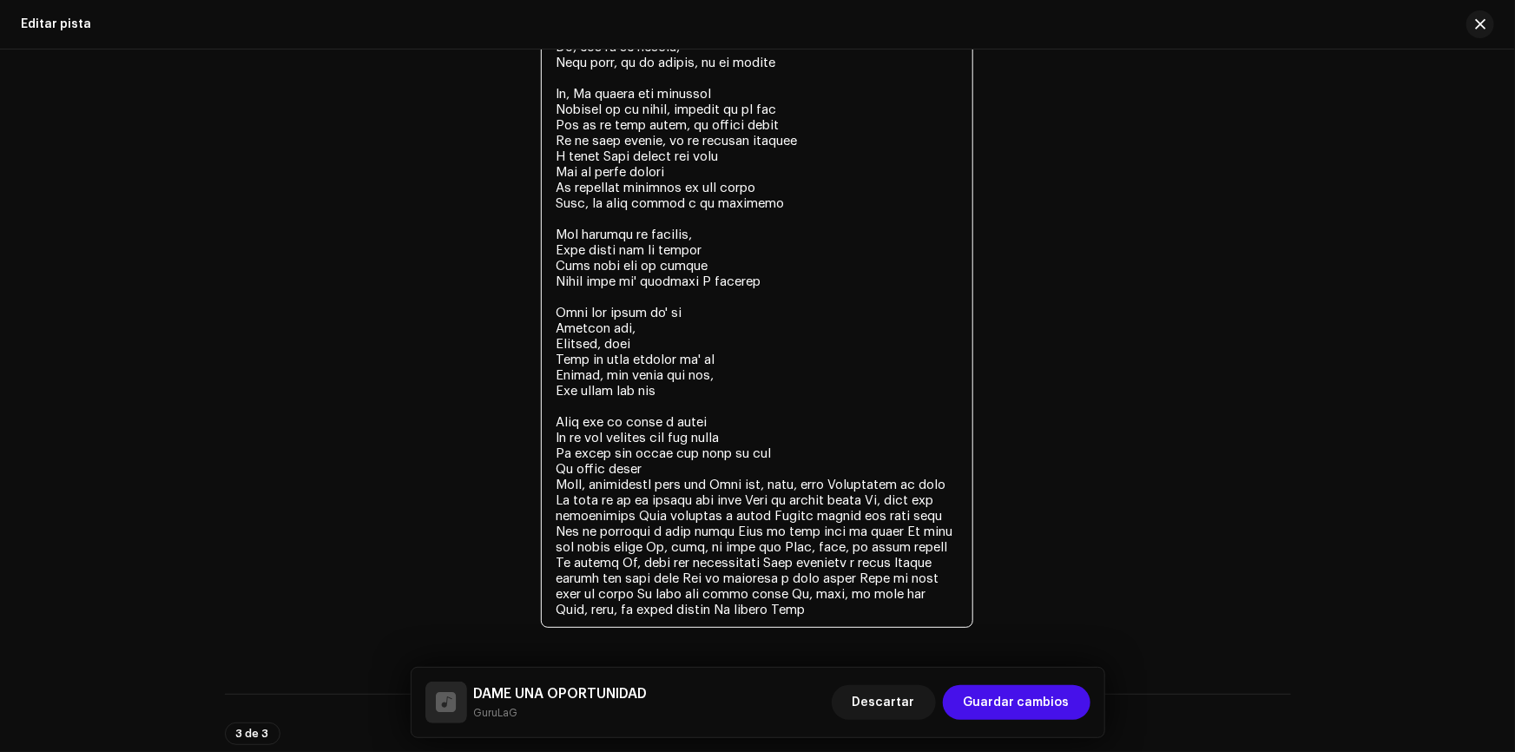
click at [709, 479] on textarea at bounding box center [757, 210] width 432 height 833
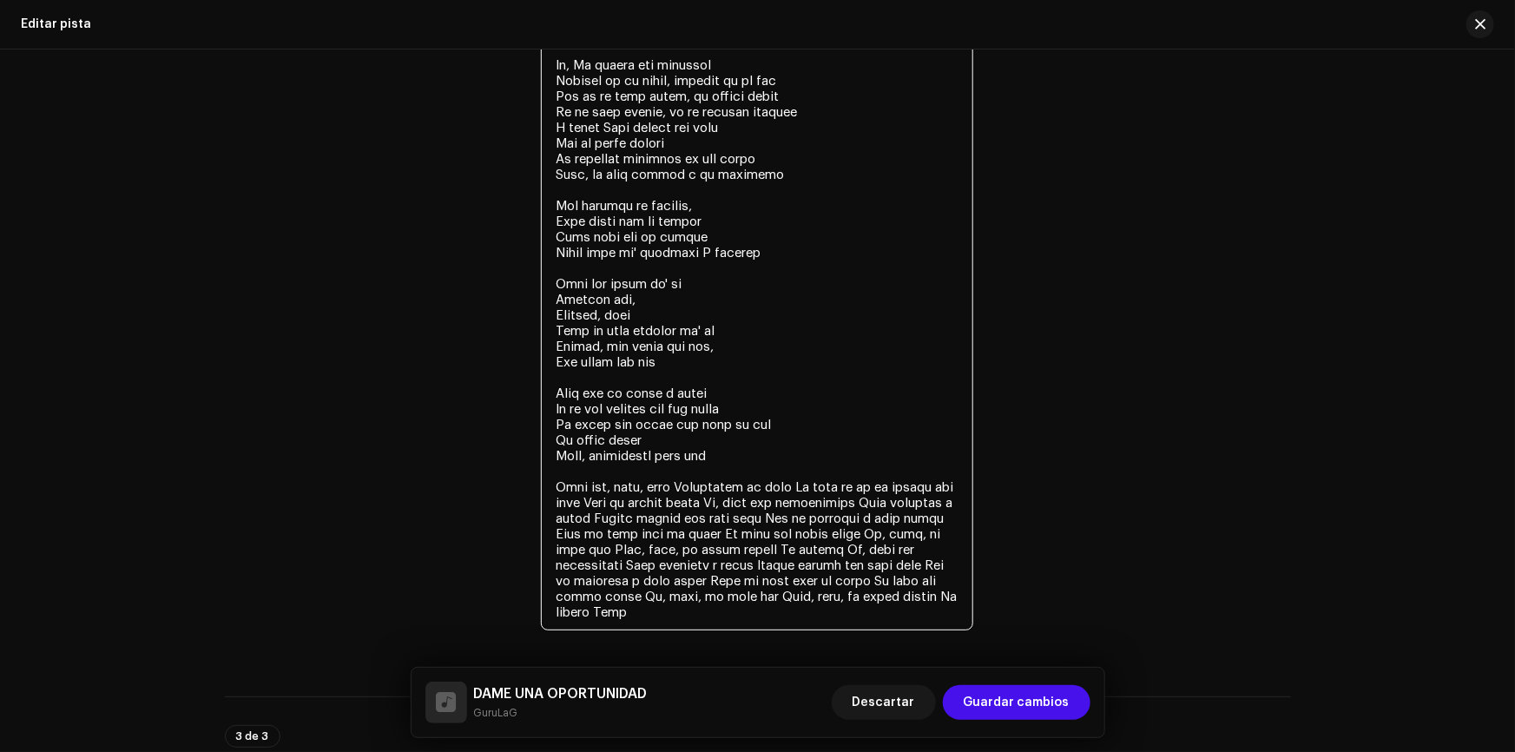
scroll to position [3449, 0]
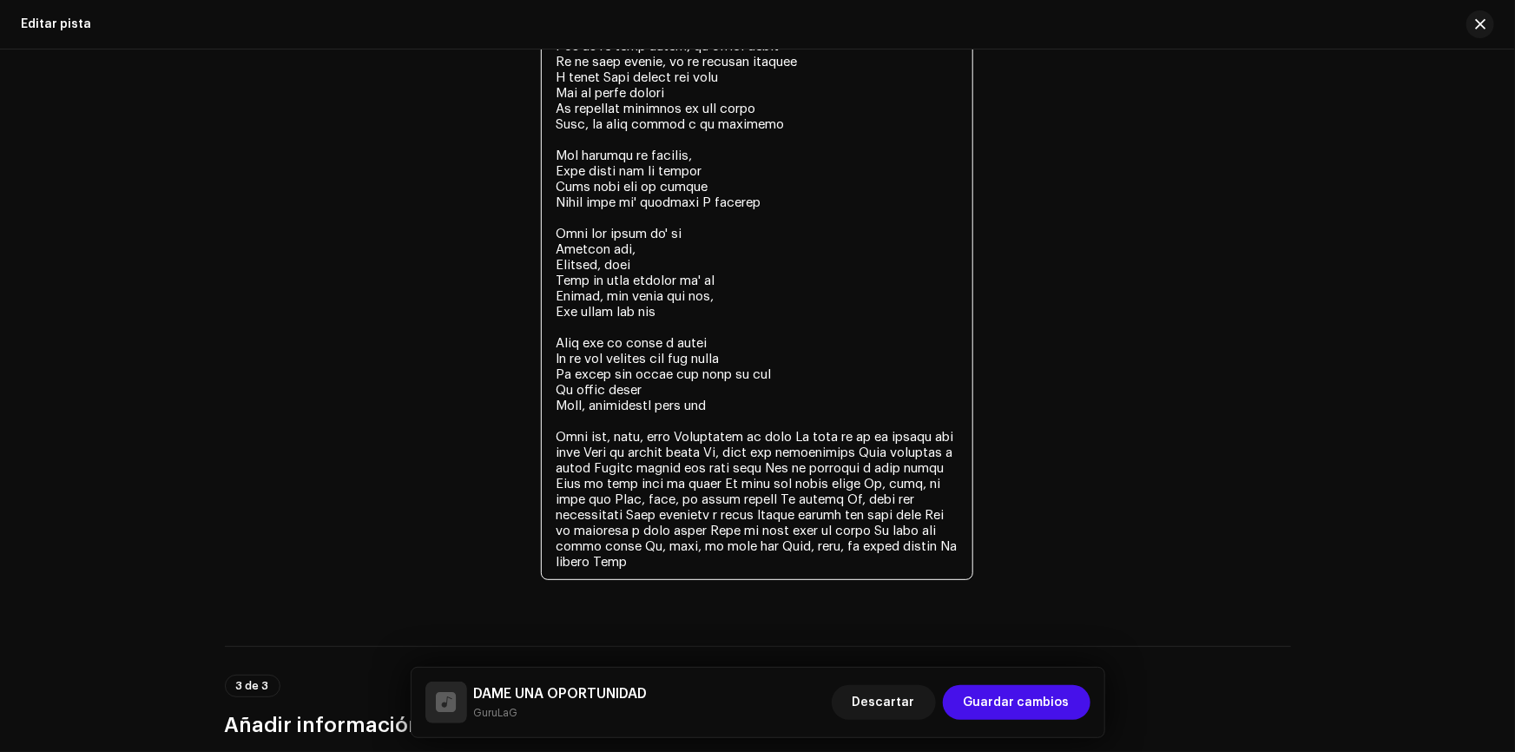
click at [653, 407] on textarea at bounding box center [757, 147] width 432 height 864
click at [610, 431] on textarea at bounding box center [757, 147] width 432 height 864
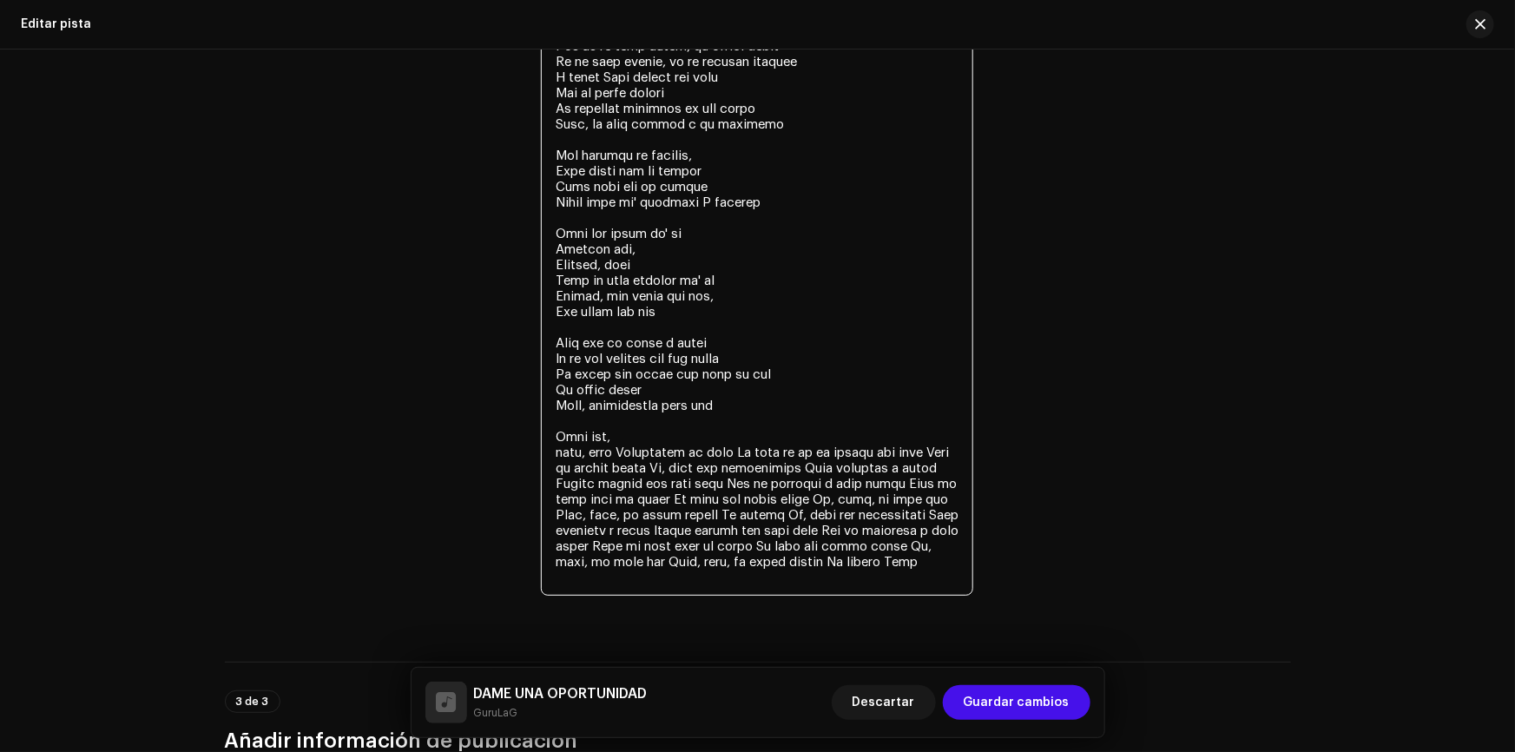
click at [621, 448] on textarea at bounding box center [757, 155] width 432 height 880
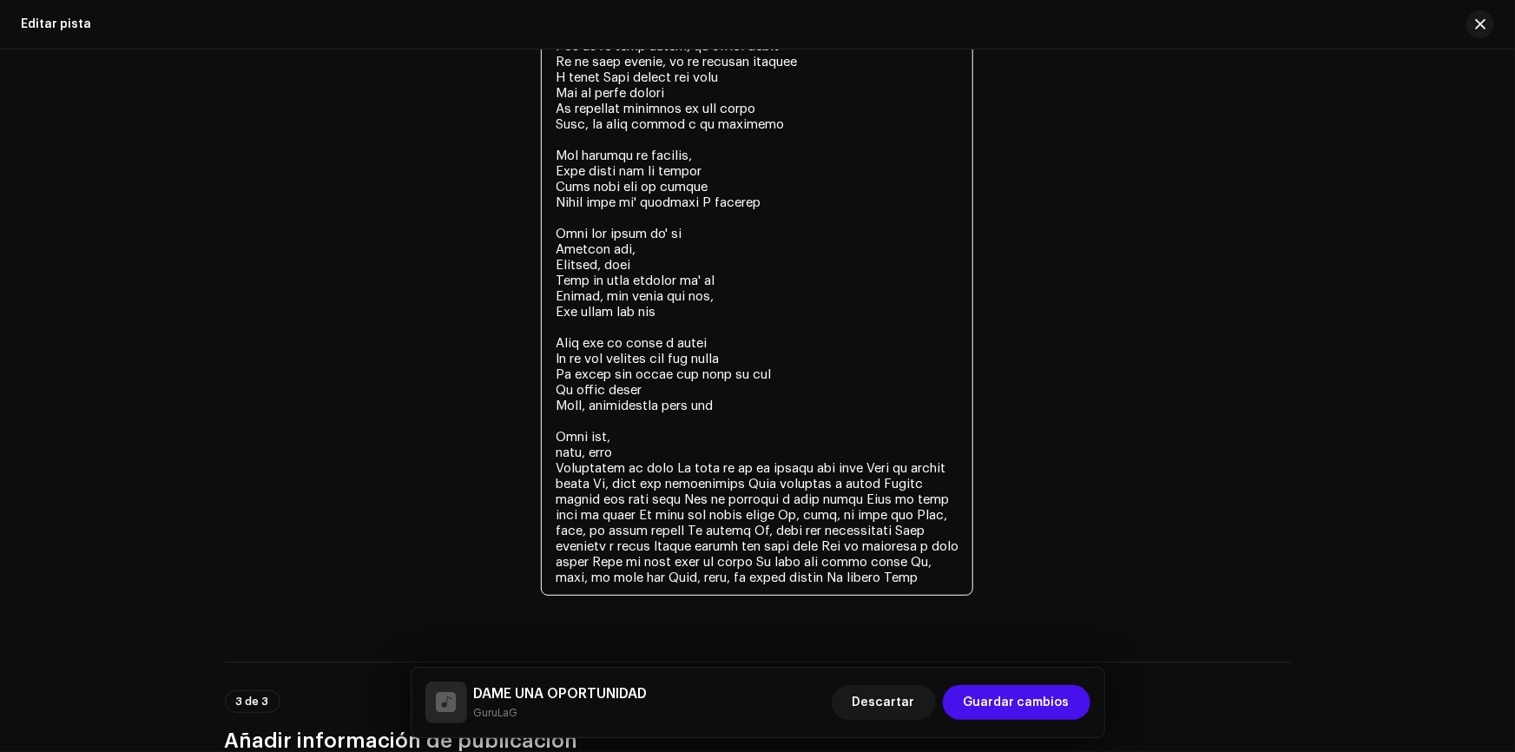
click at [678, 457] on textarea at bounding box center [757, 155] width 432 height 880
click at [678, 467] on textarea at bounding box center [757, 155] width 432 height 880
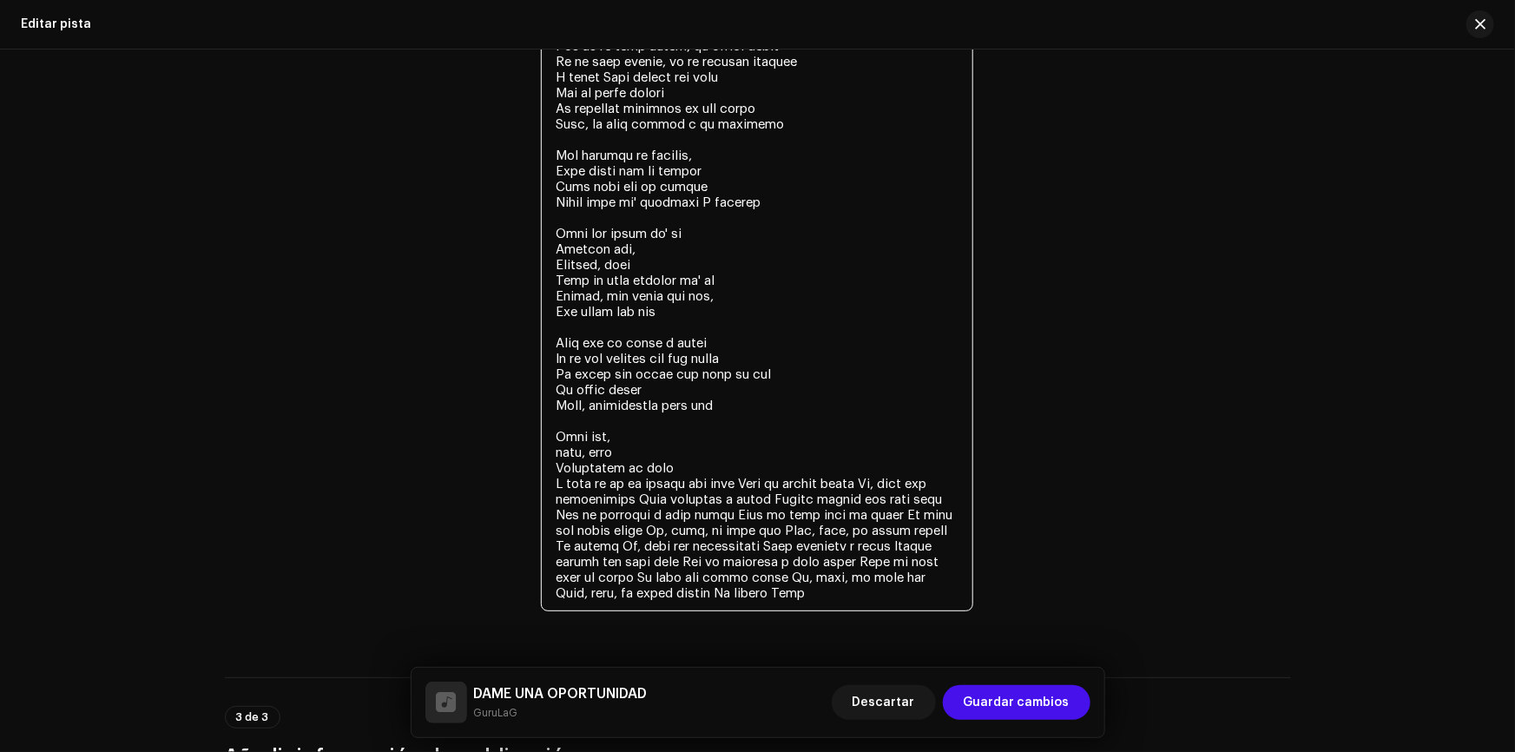
click at [737, 478] on textarea at bounding box center [757, 163] width 432 height 896
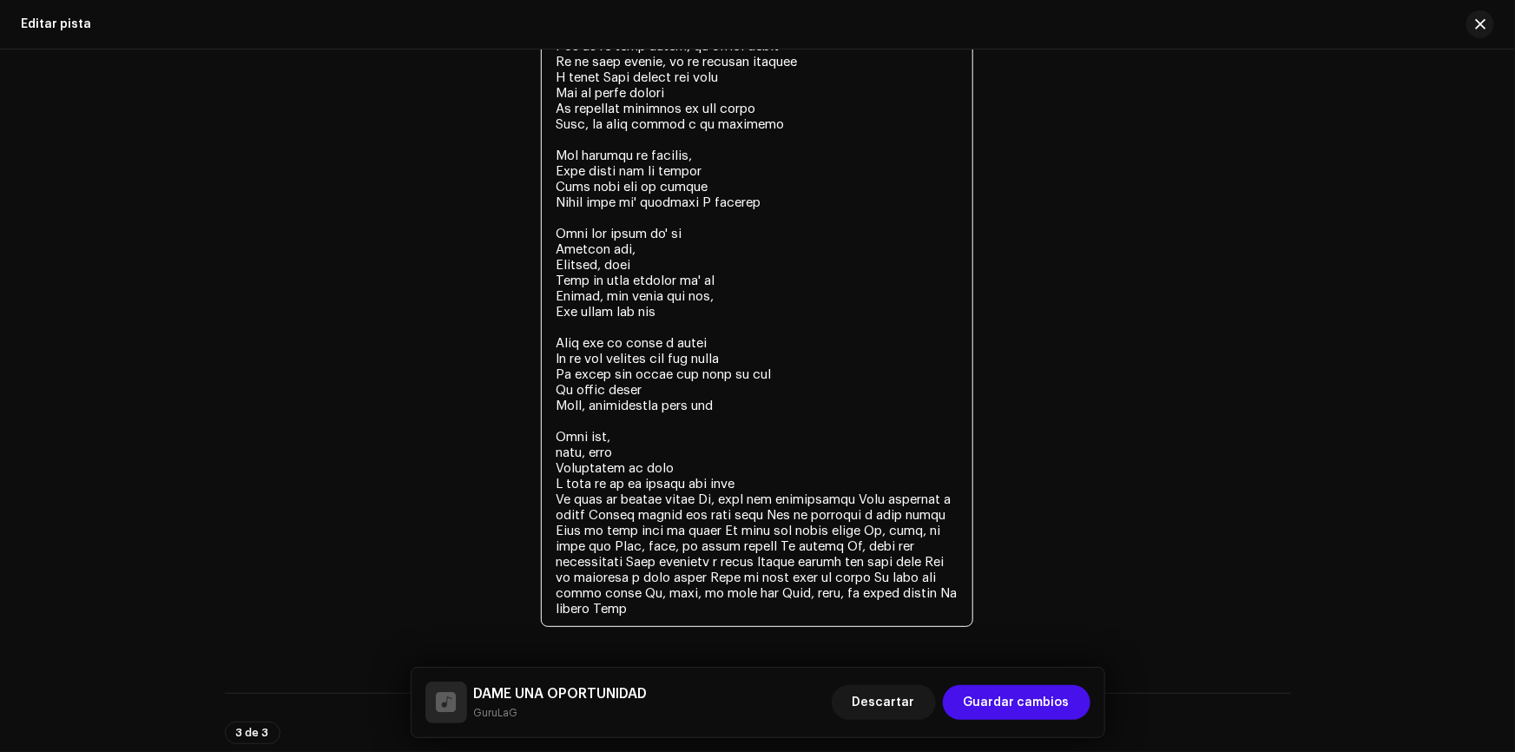
drag, startPoint x: 651, startPoint y: 614, endPoint x: 703, endPoint y: 499, distance: 125.8
click at [703, 499] on textarea at bounding box center [757, 170] width 432 height 911
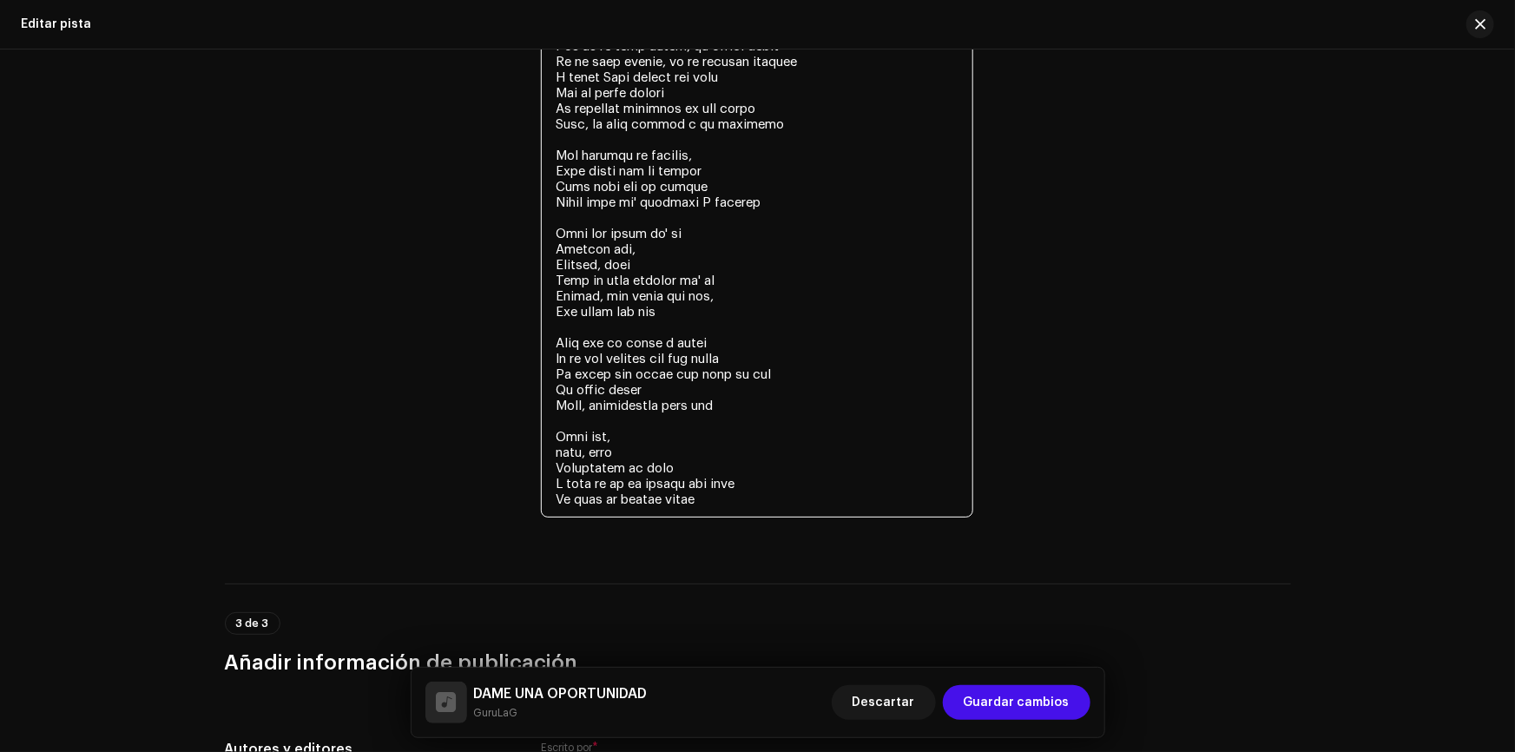
click at [643, 469] on textarea at bounding box center [757, 116] width 432 height 802
click at [625, 483] on textarea at bounding box center [757, 116] width 432 height 802
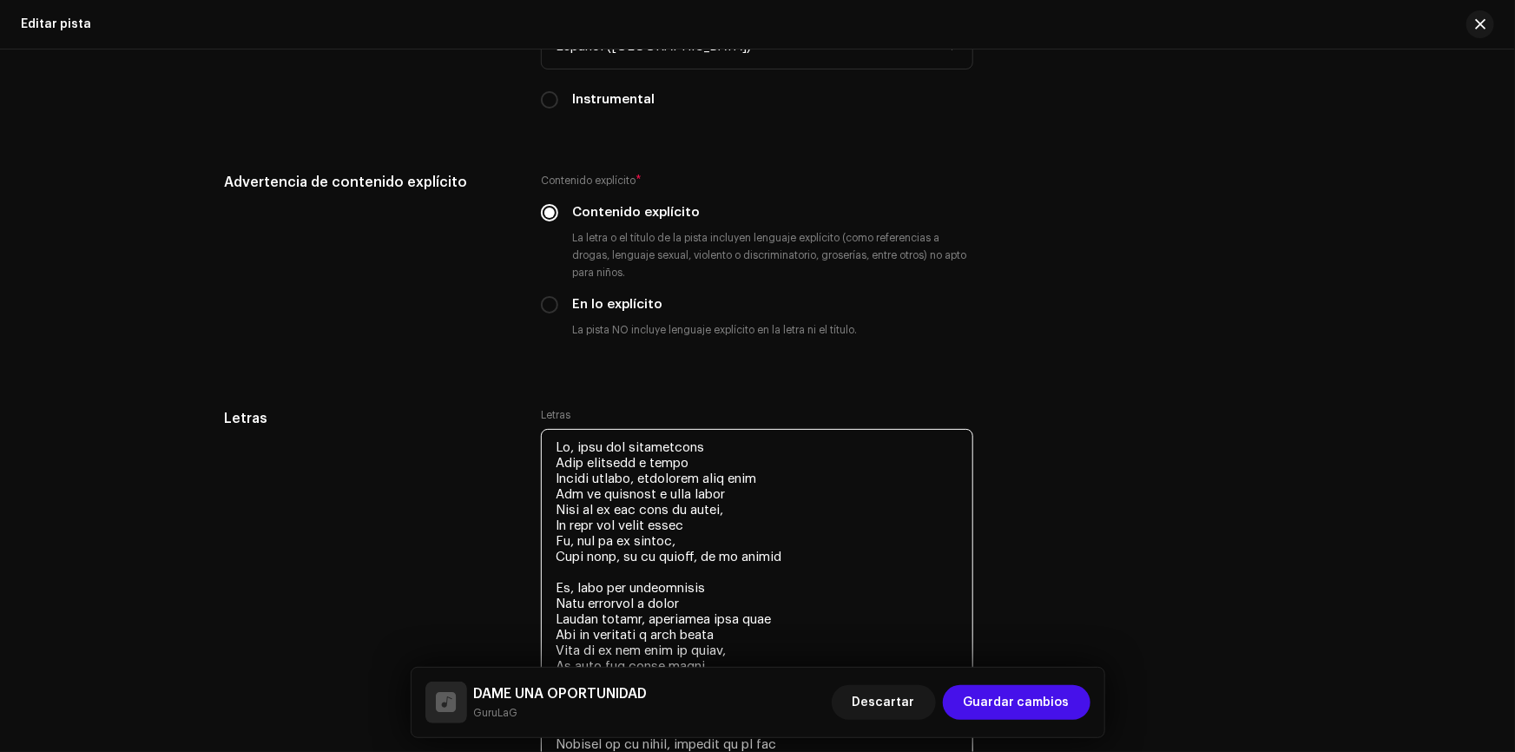
scroll to position [2990, 0]
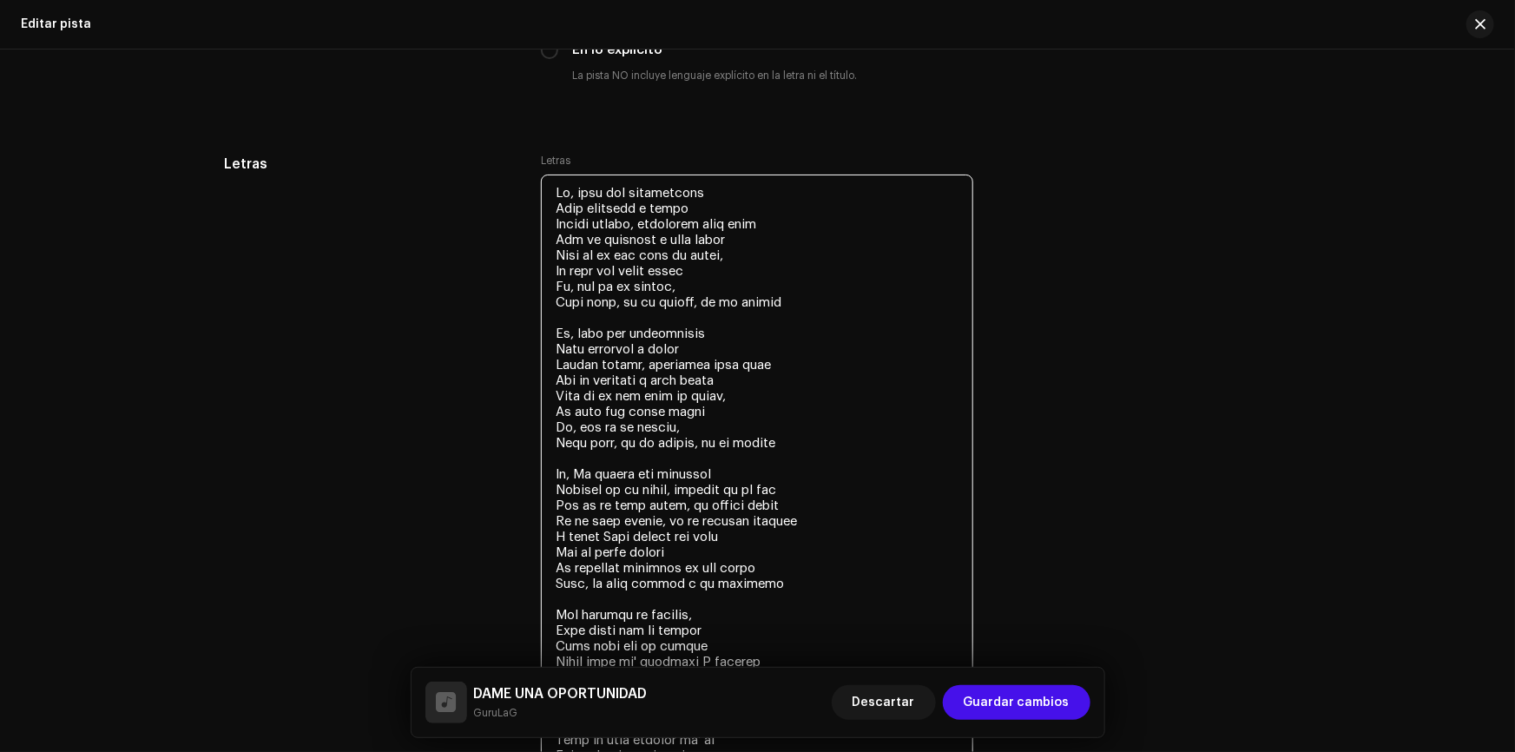
drag, startPoint x: 706, startPoint y: 506, endPoint x: 546, endPoint y: 266, distance: 289.1
click at [514, 365] on div "Letras Letras" at bounding box center [758, 585] width 1066 height 863
drag, startPoint x: 546, startPoint y: 266, endPoint x: 538, endPoint y: 181, distance: 85.4
click at [541, 181] on textarea at bounding box center [757, 583] width 432 height 818
click at [555, 180] on textarea at bounding box center [757, 583] width 432 height 818
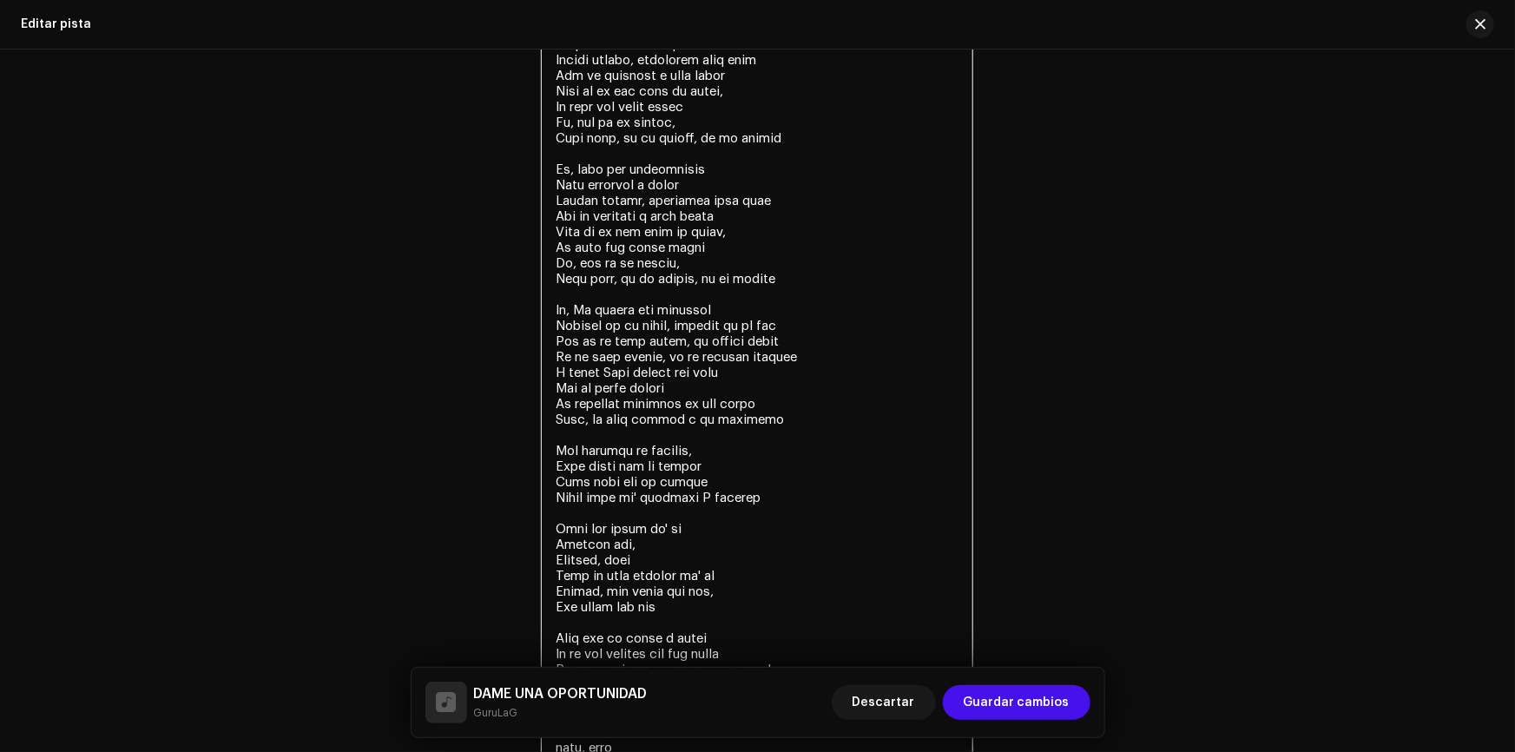
scroll to position [3694, 0]
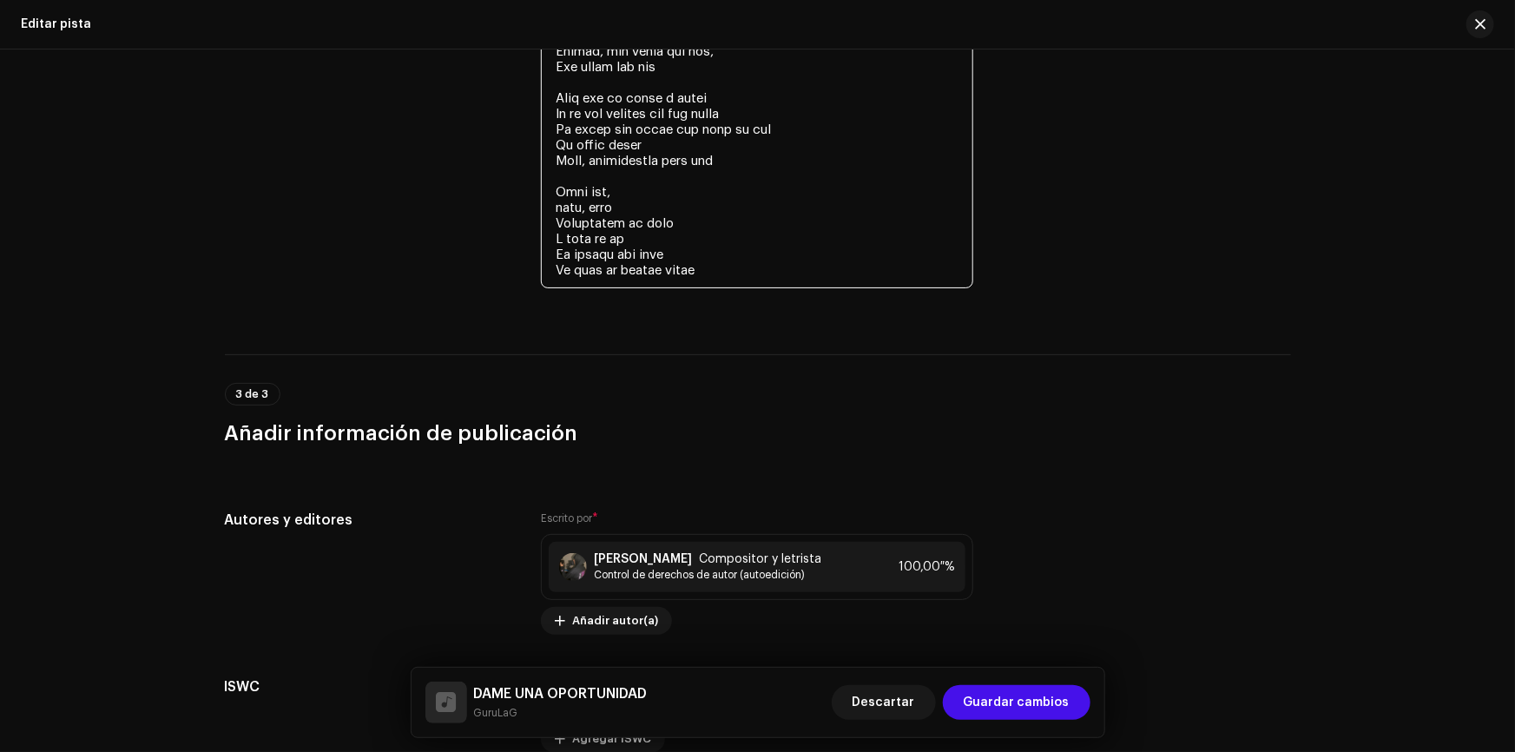
drag, startPoint x: 548, startPoint y: 187, endPoint x: 710, endPoint y: 261, distance: 178.6
type textarea "Lo, ipsu dol sitametcons Adip elitsedd e tempo Incidi utlabo, etdolorem aliq en…"
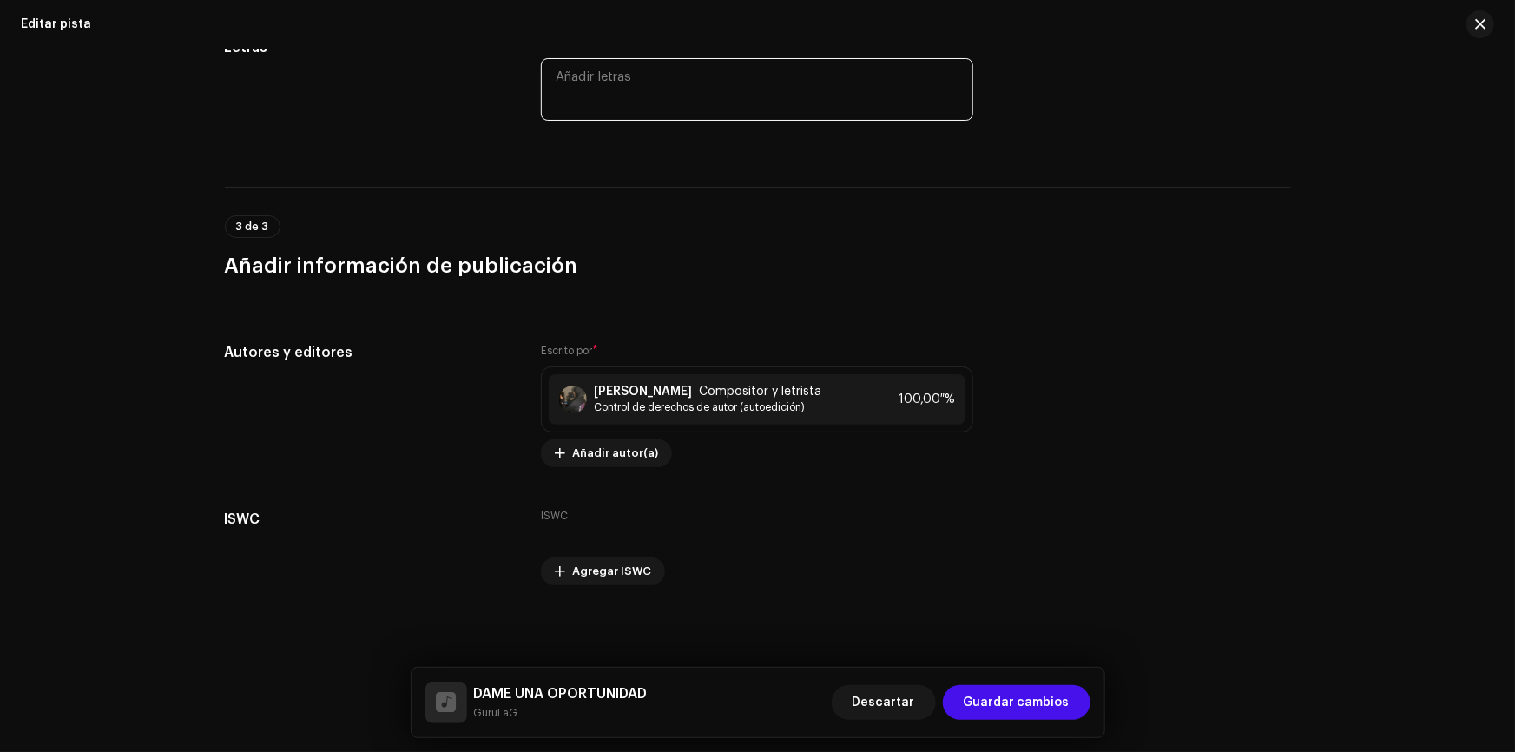
paste textarea "Lo ipsu dol sitametcons Adip elitsedd e tempo Incidi utlabo etdolorem aliq enim…"
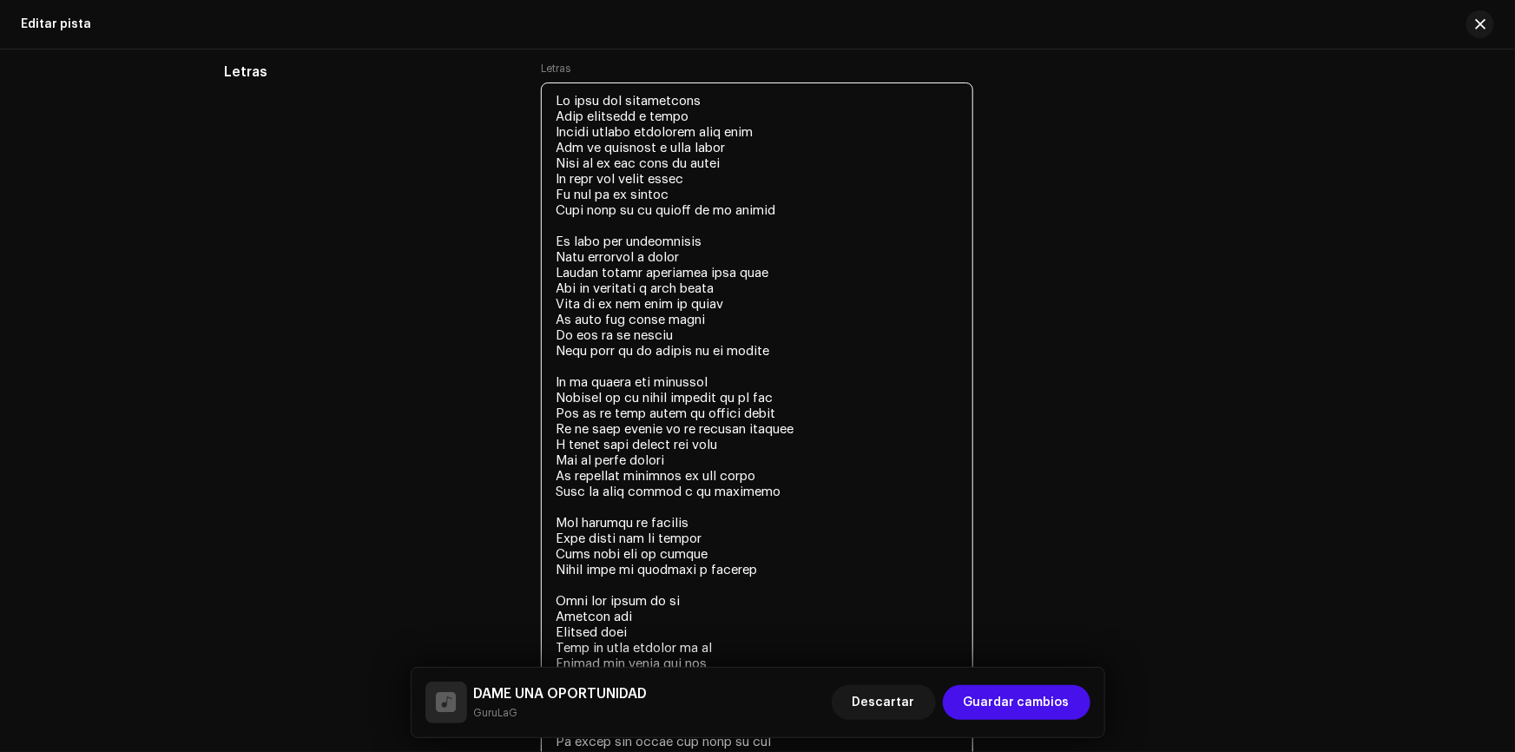
scroll to position [3063, 0]
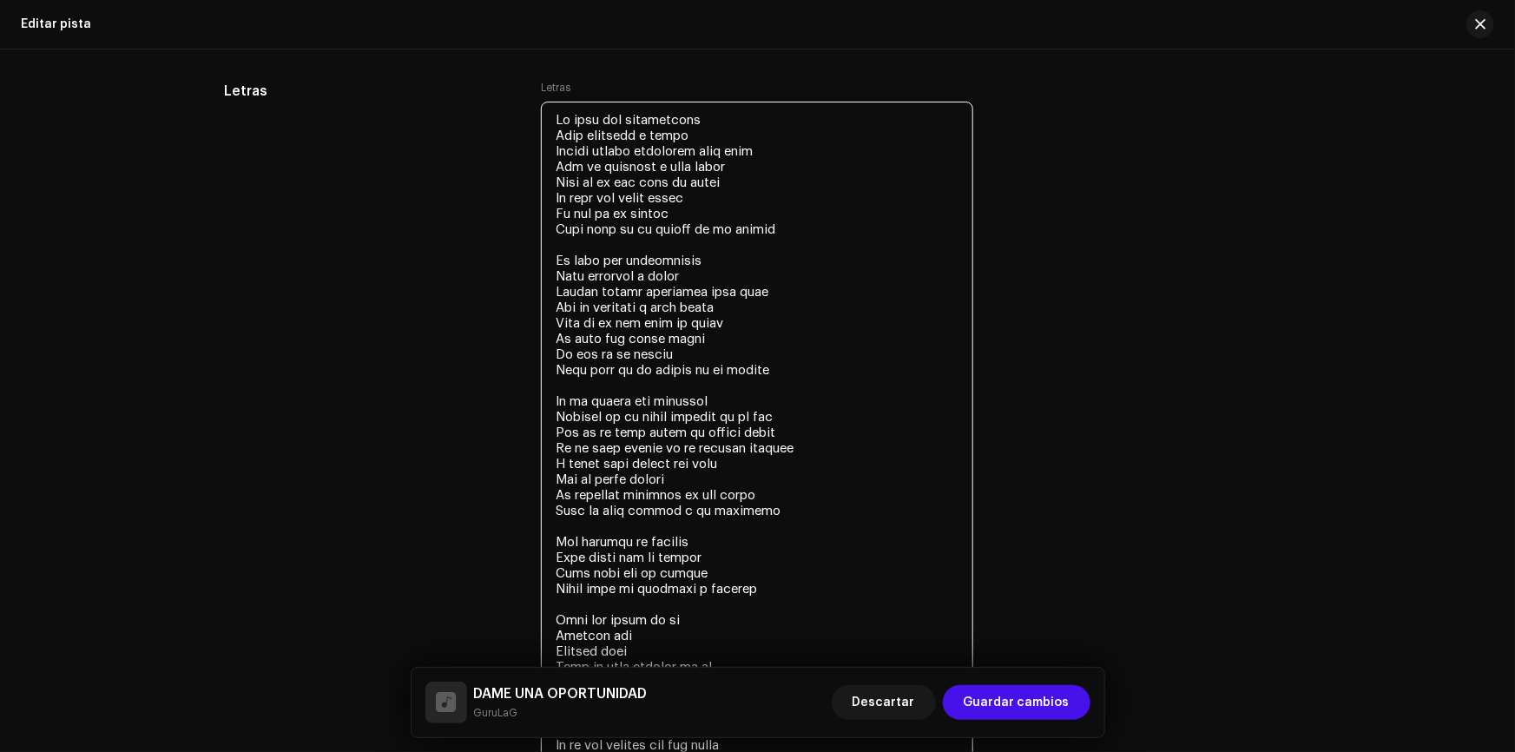
drag, startPoint x: 780, startPoint y: 363, endPoint x: 495, endPoint y: 82, distance: 400.8
click at [495, 82] on div "Letras Letras" at bounding box center [758, 512] width 1066 height 863
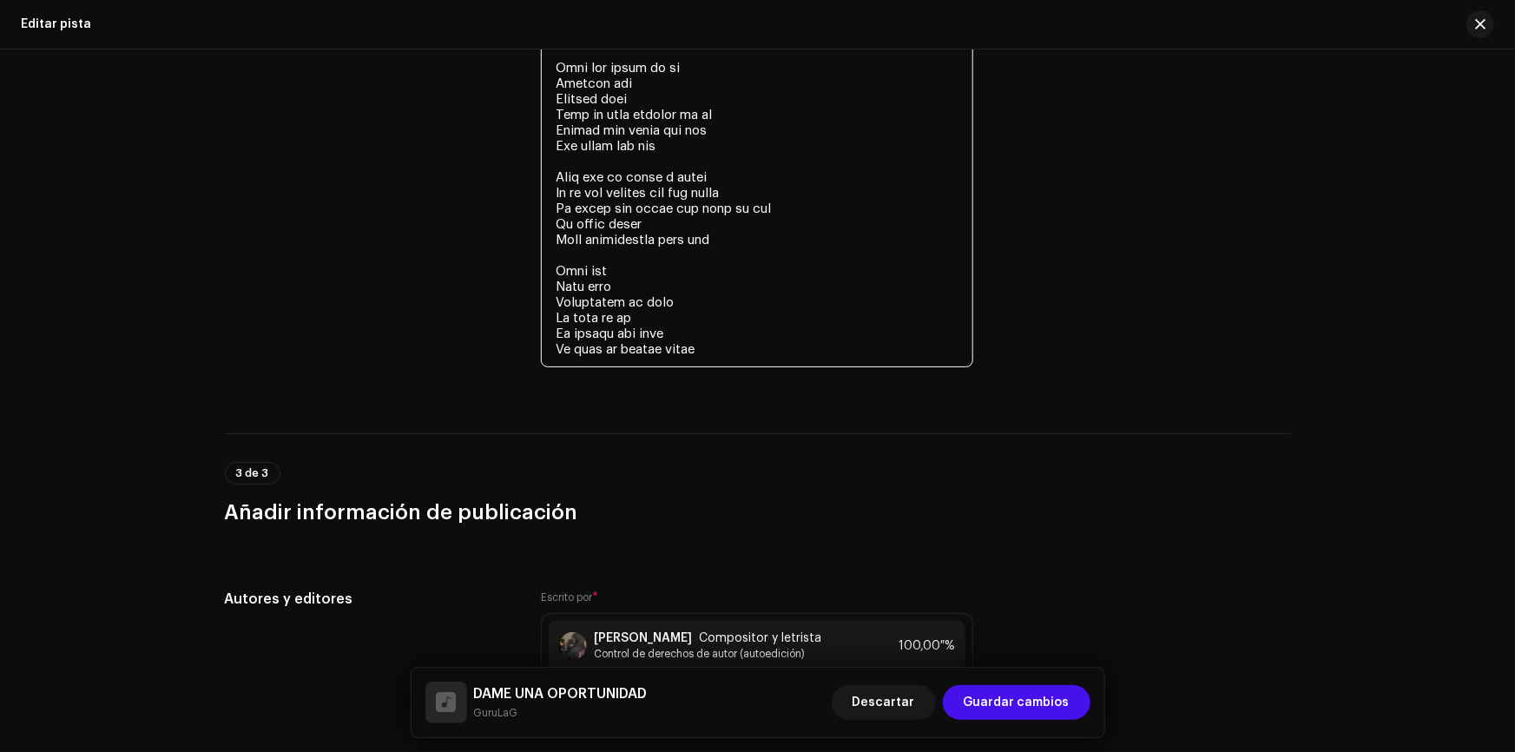
scroll to position [3773, 0]
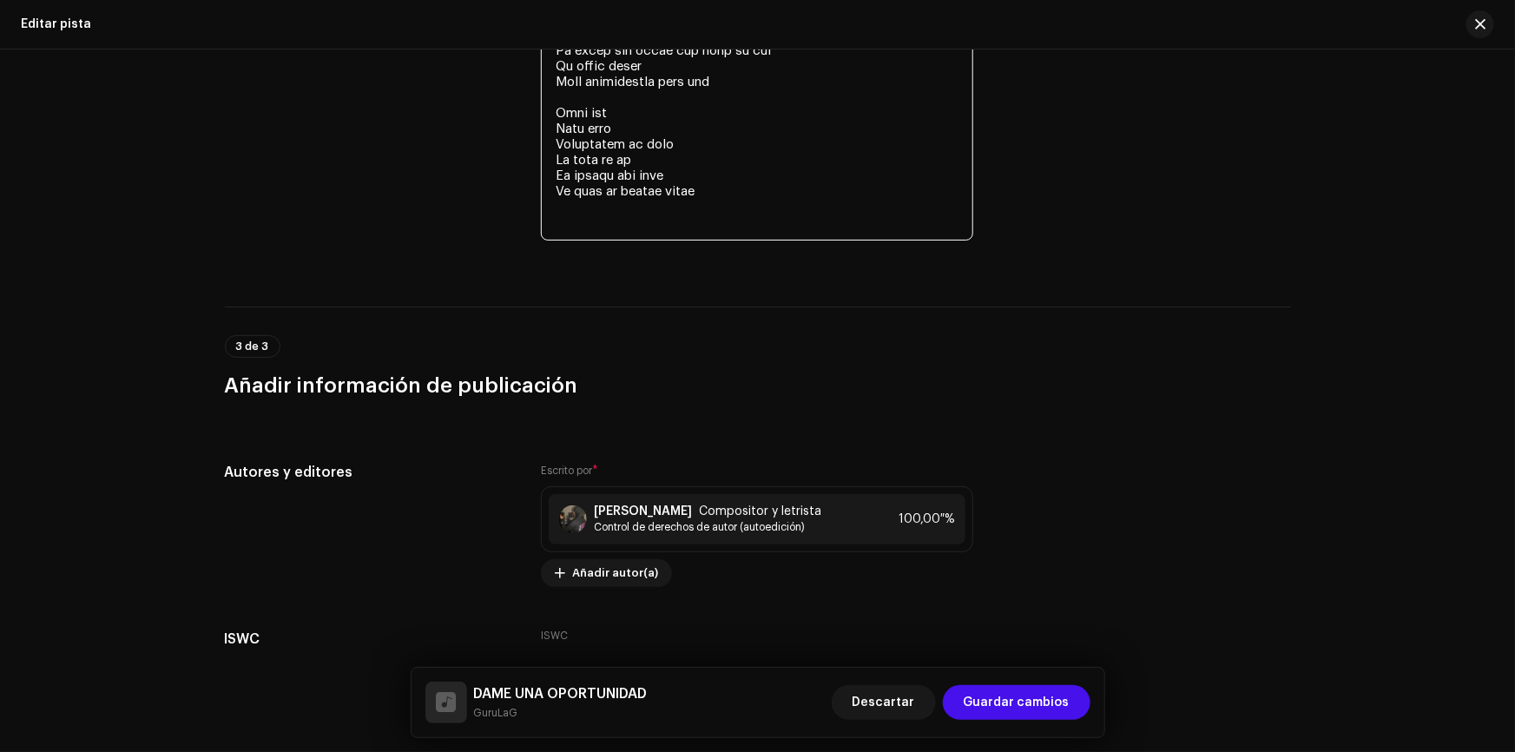
paste textarea "Ey dame una oportunidad Para volverte a mirar Déjame volver encontrar esos ojos…"
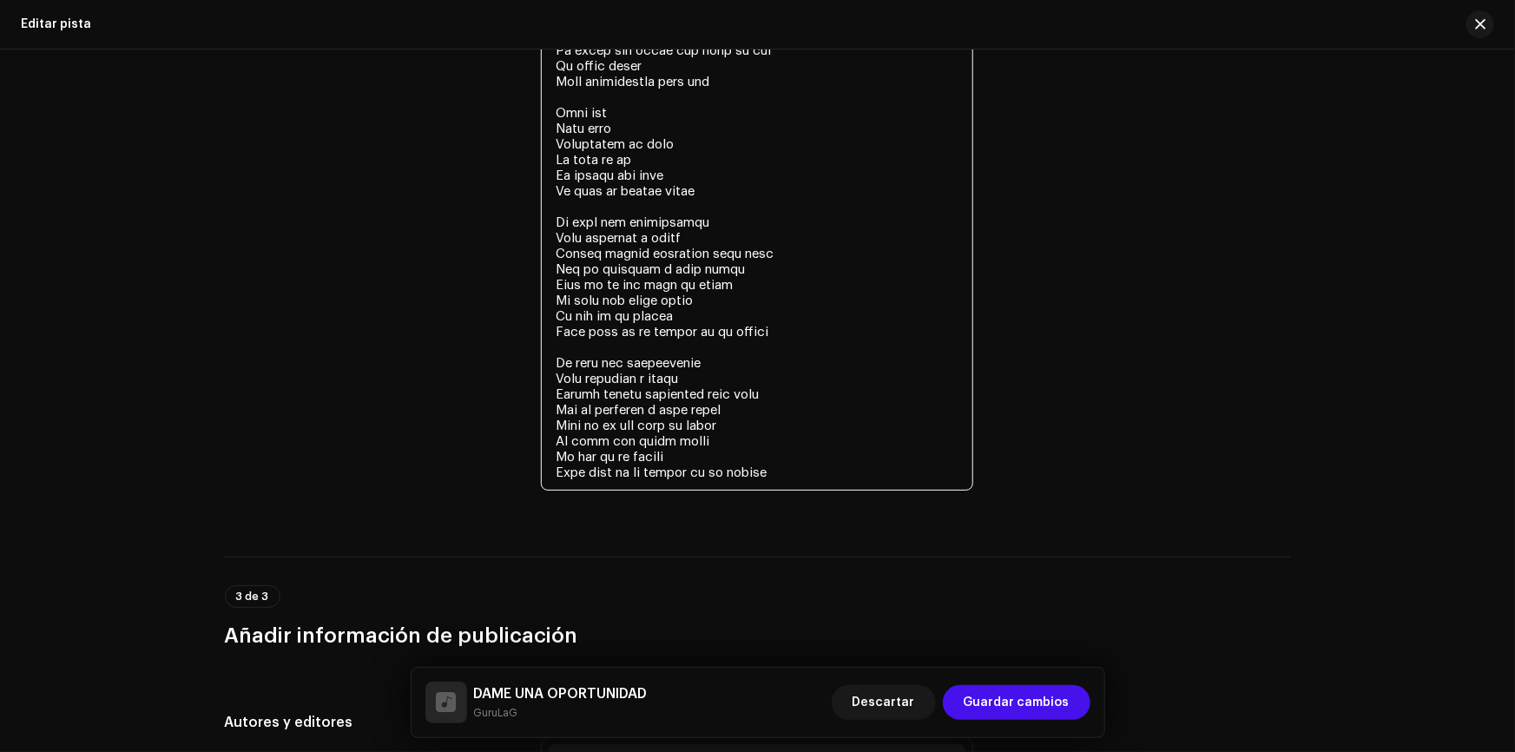
drag, startPoint x: 663, startPoint y: 141, endPoint x: 743, endPoint y: 130, distance: 80.6
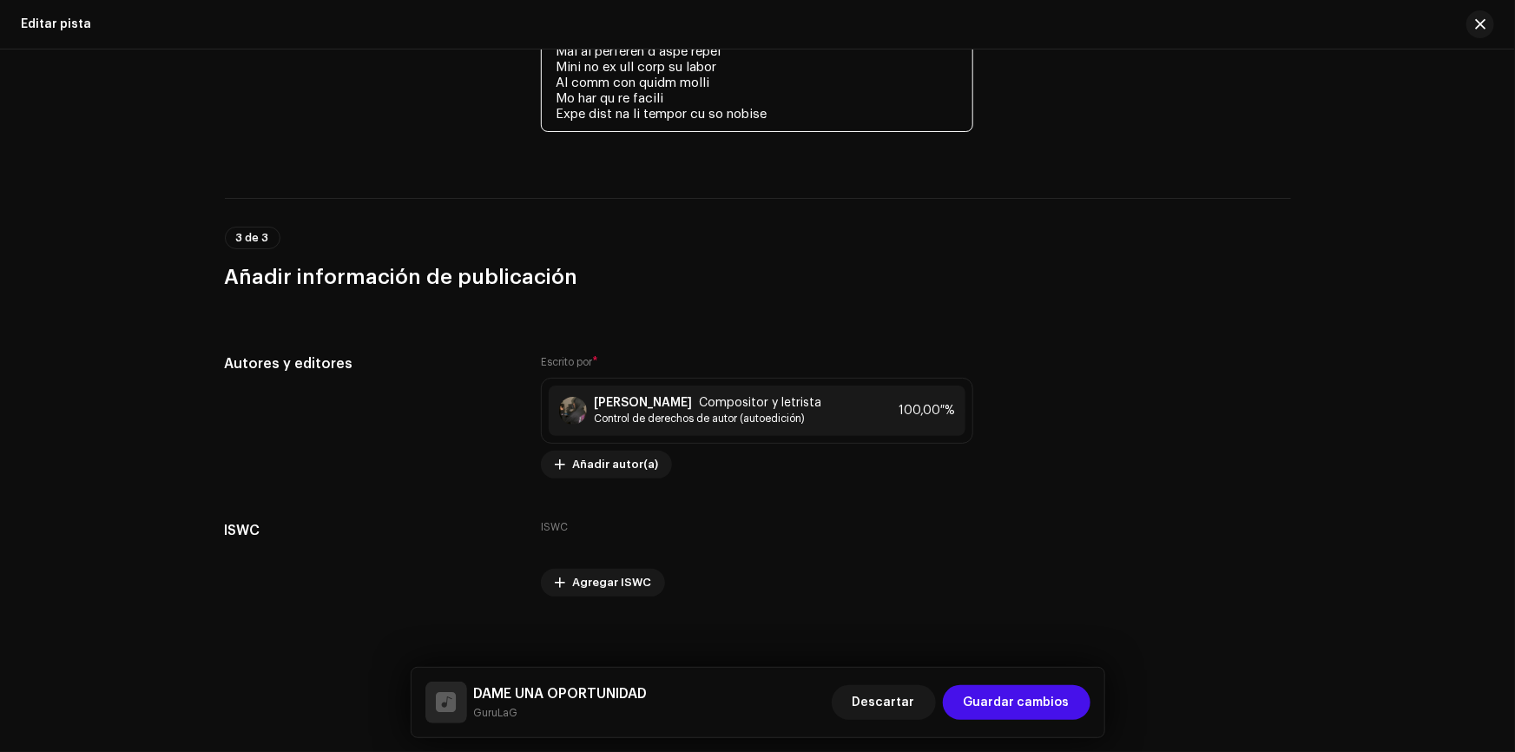
scroll to position [4156, 0]
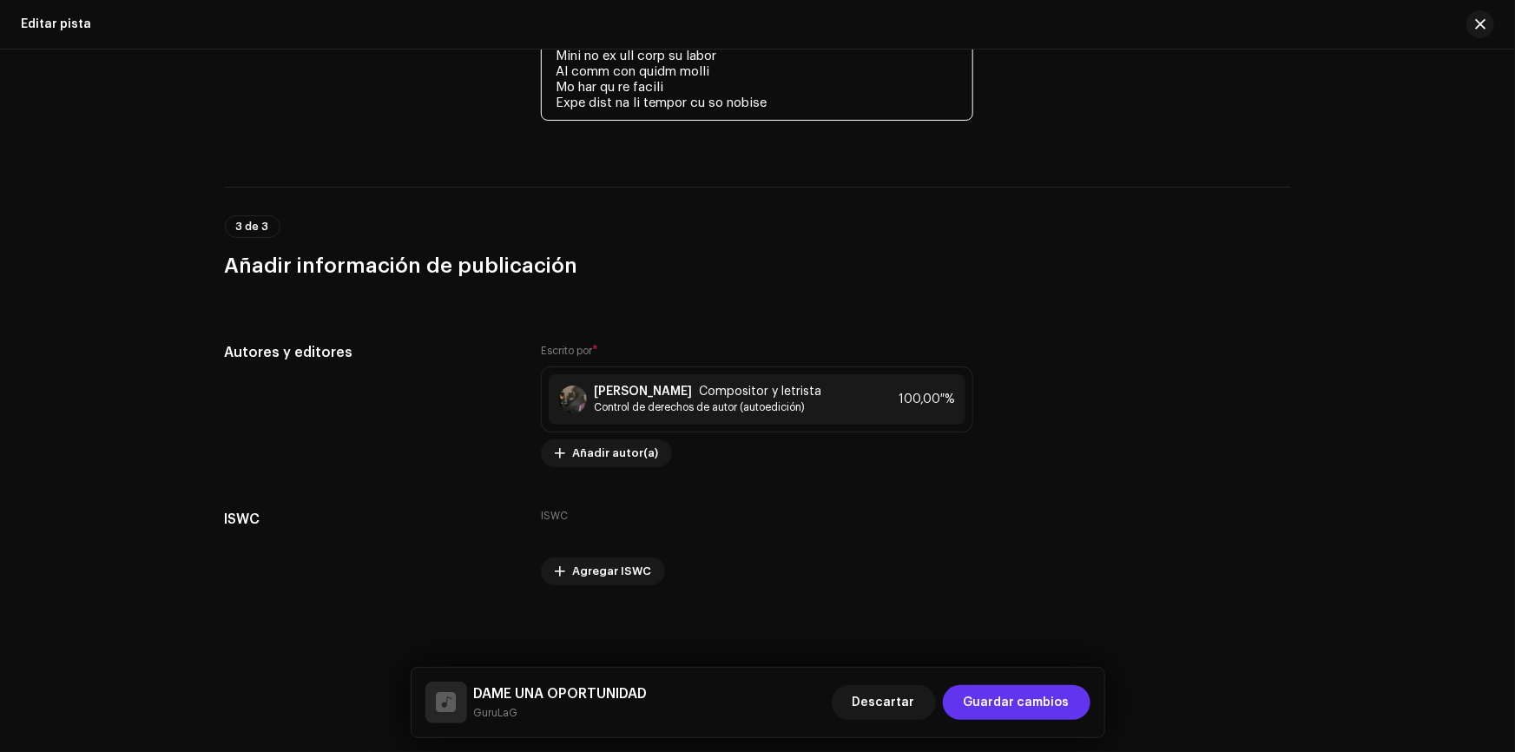
type textarea "Lo ipsu dol sitametcons Adip elitsedd e tempo Incidi utlabo etdolorem aliq enim…"
click at [1044, 694] on span "Guardar cambios" at bounding box center [1016, 702] width 106 height 35
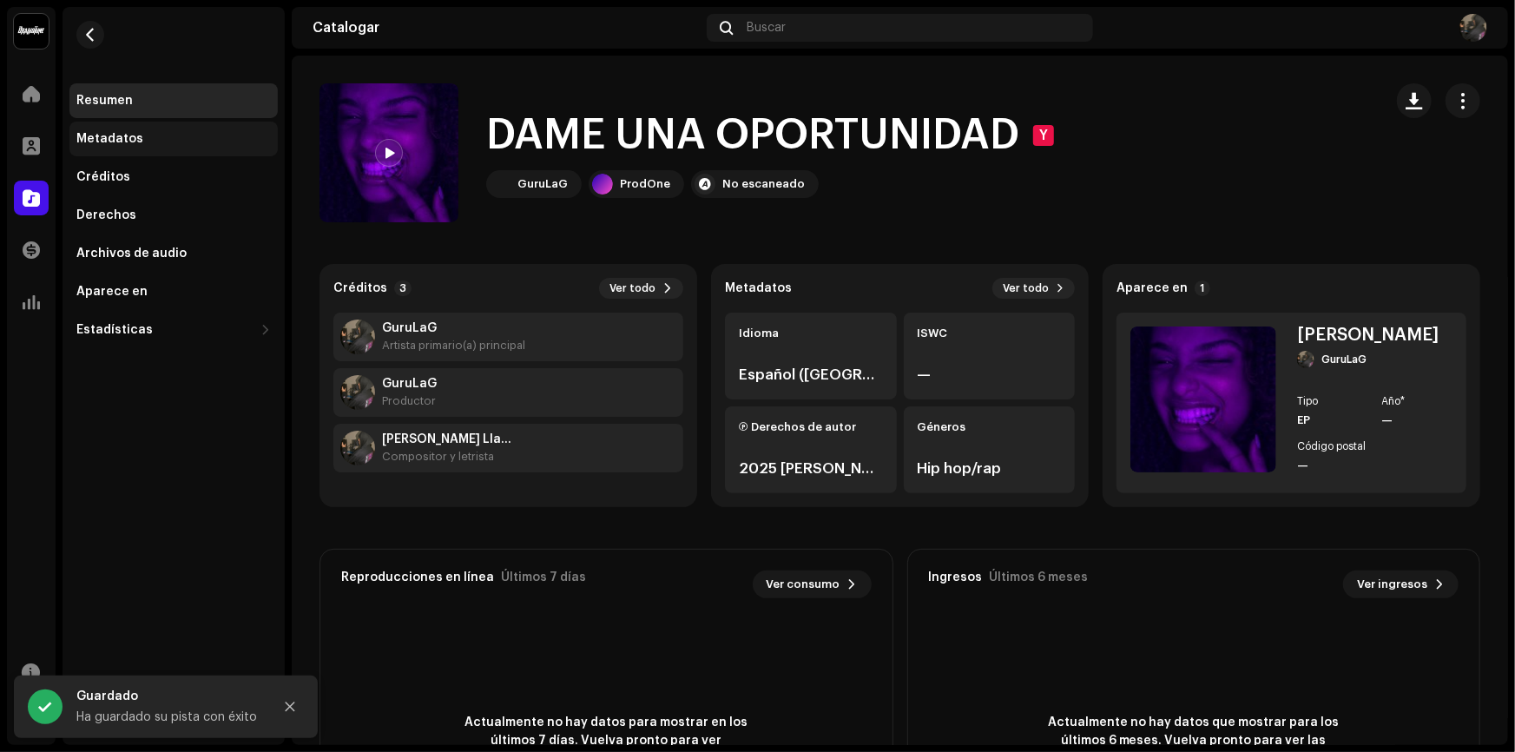
click at [187, 141] on div "Metadatos" at bounding box center [173, 139] width 194 height 14
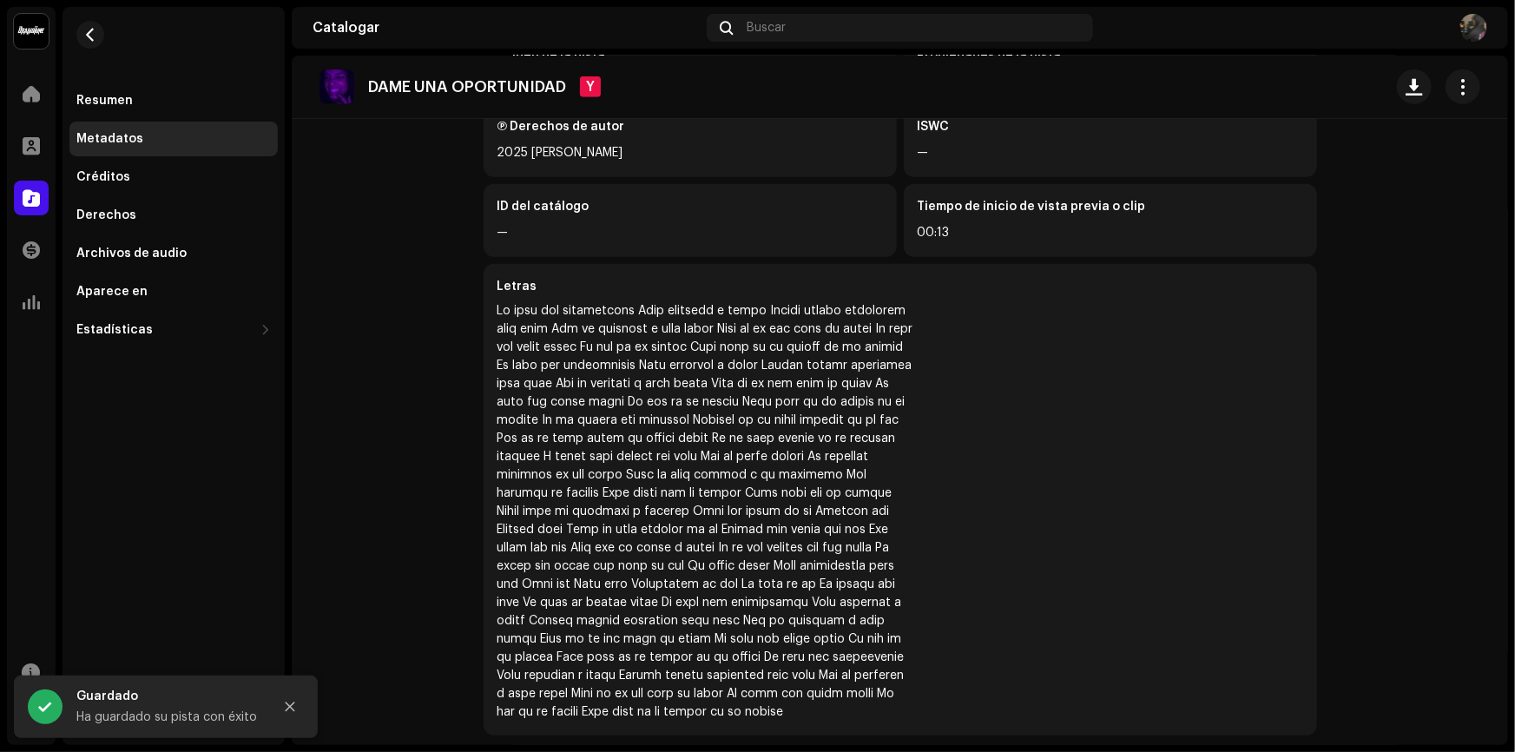
scroll to position [525, 0]
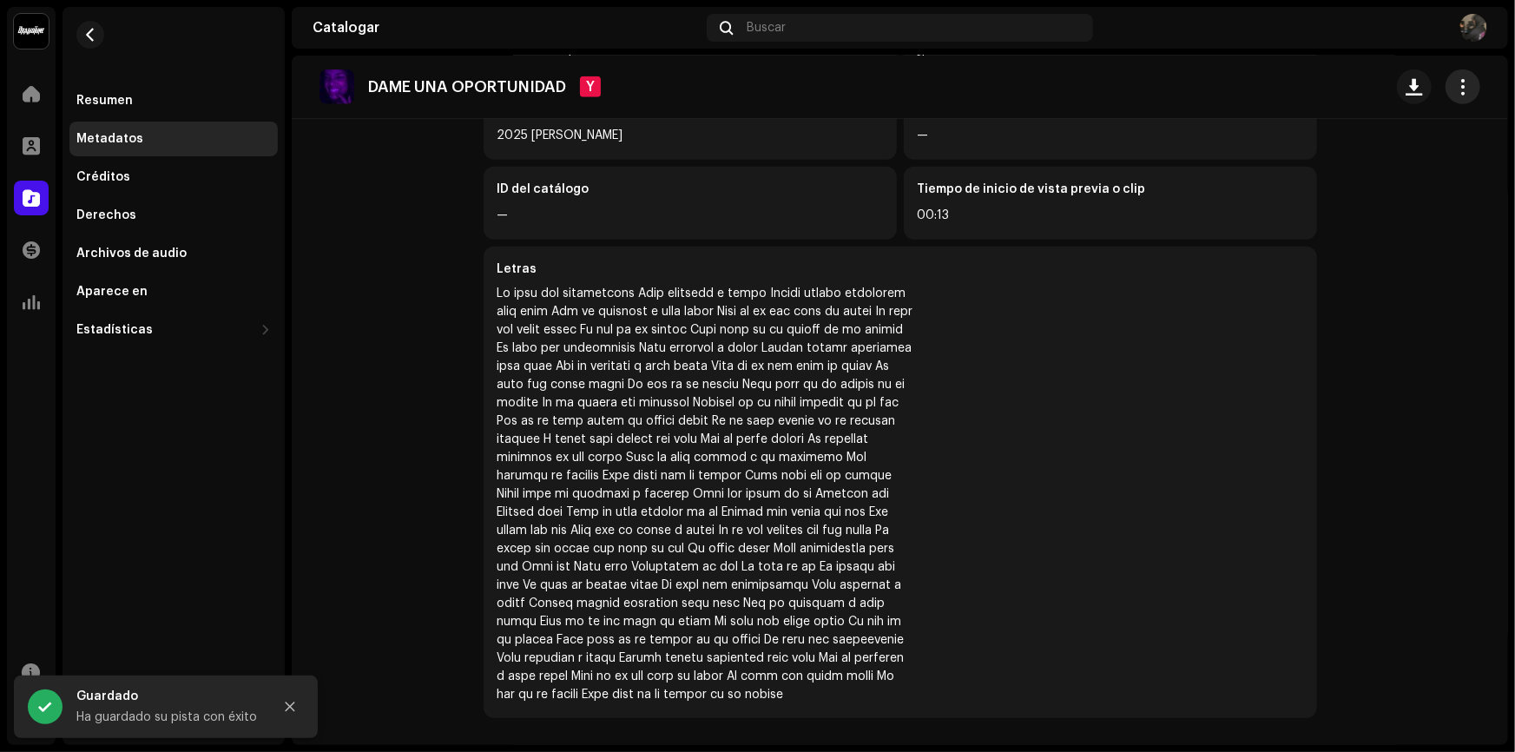
click at [1461, 84] on button "button" at bounding box center [1462, 86] width 35 height 35
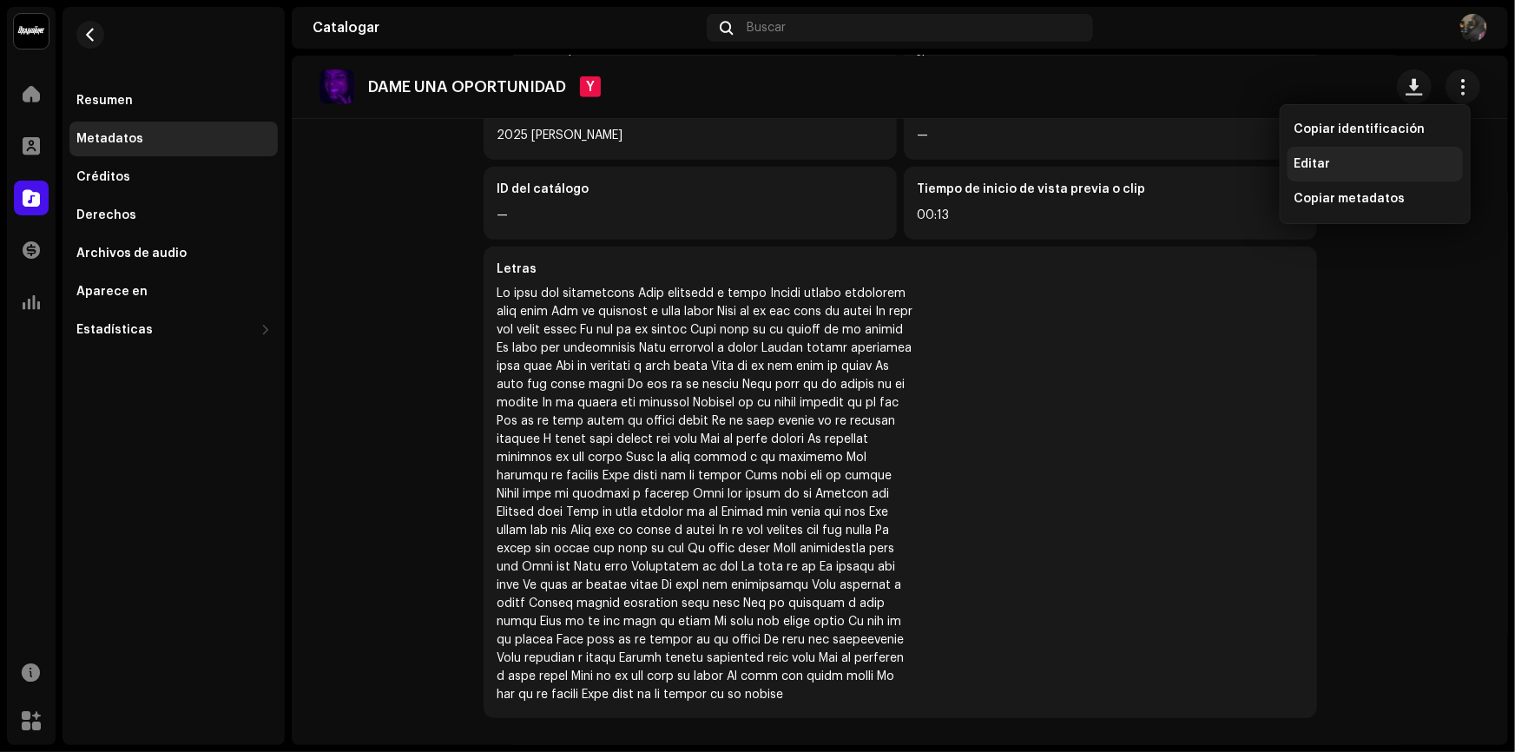
click at [1375, 165] on div "Editar" at bounding box center [1374, 164] width 161 height 14
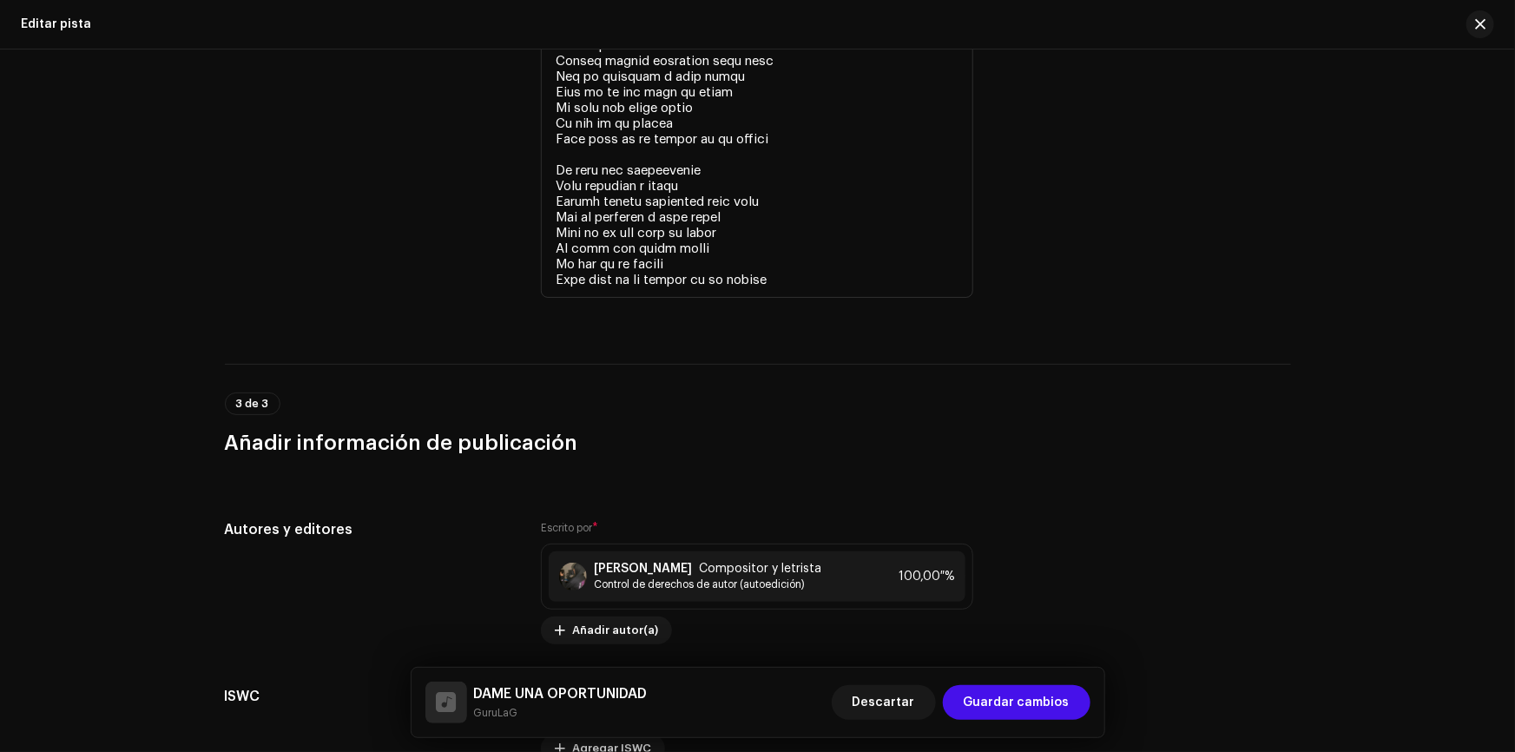
scroll to position [4024, 0]
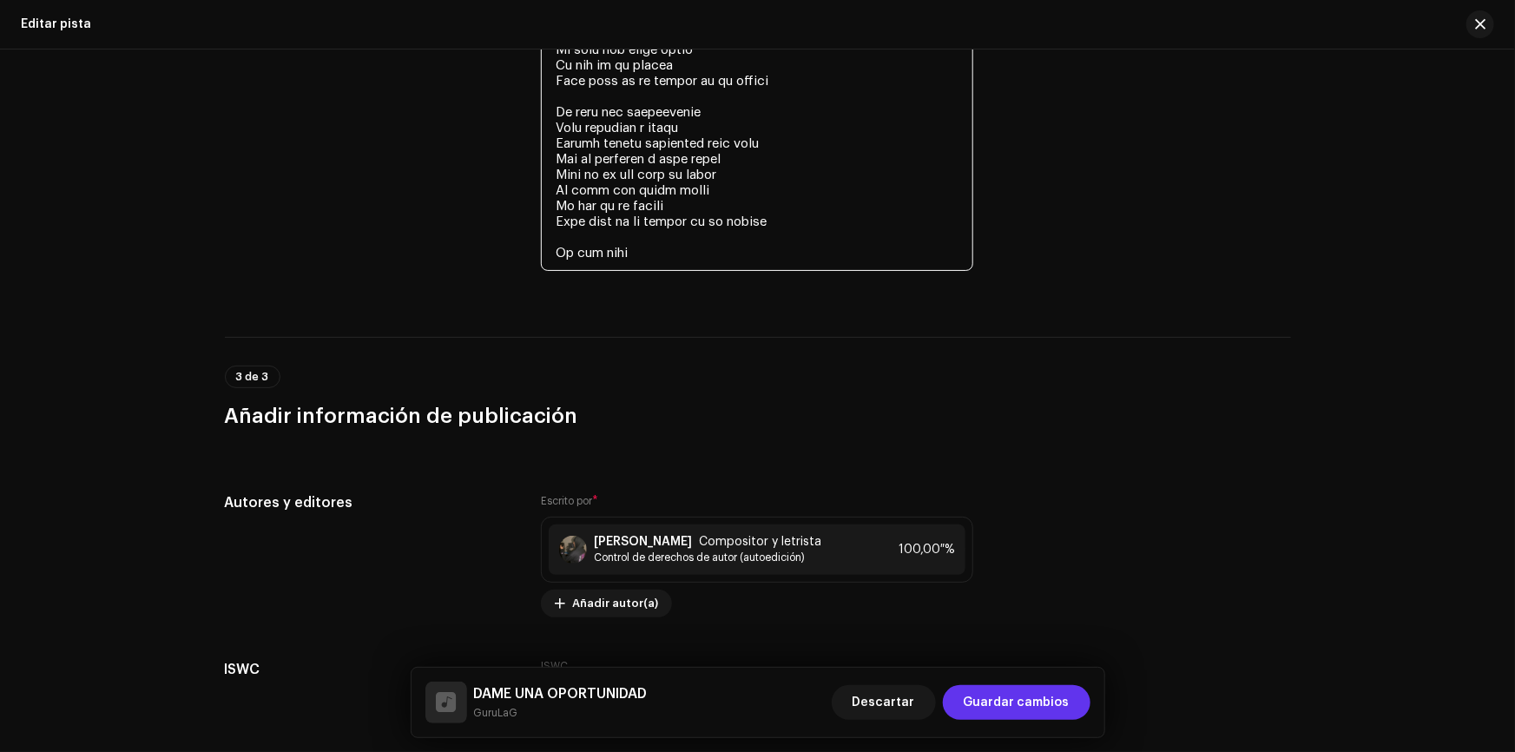
type textarea "Lo ipsu dol sitametcons Adip elitsedd e tempo Incidi utlabo etdolorem aliq enim…"
click at [1014, 694] on span "Guardar cambios" at bounding box center [1016, 702] width 106 height 35
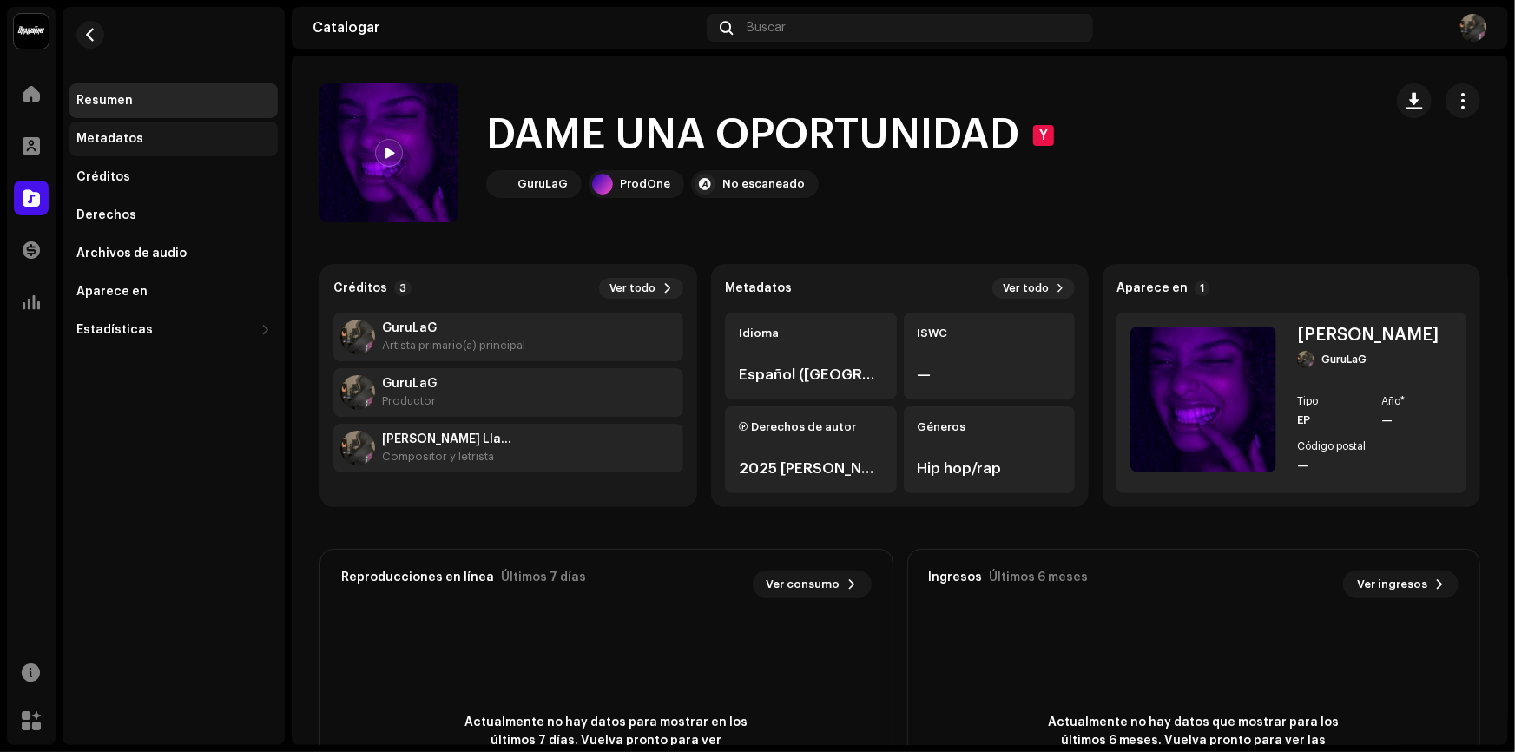
click at [139, 153] on div "Metadatos" at bounding box center [173, 139] width 208 height 35
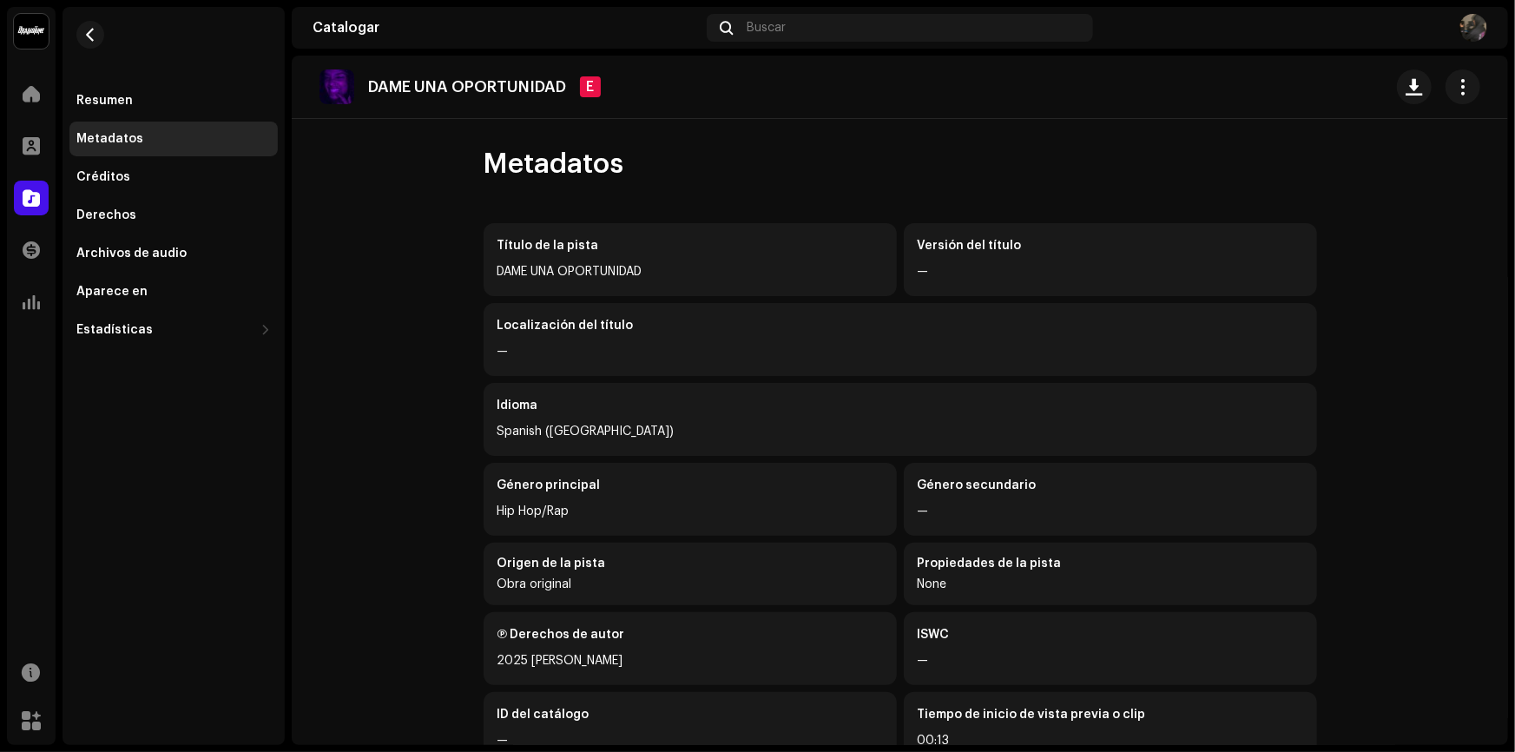
click at [123, 194] on div "Resumen Metadatos Créditos Derechos Archivos de audio Aparece en Estadísticas C…" at bounding box center [173, 215] width 208 height 264
click at [148, 191] on div "Créditos" at bounding box center [173, 177] width 208 height 35
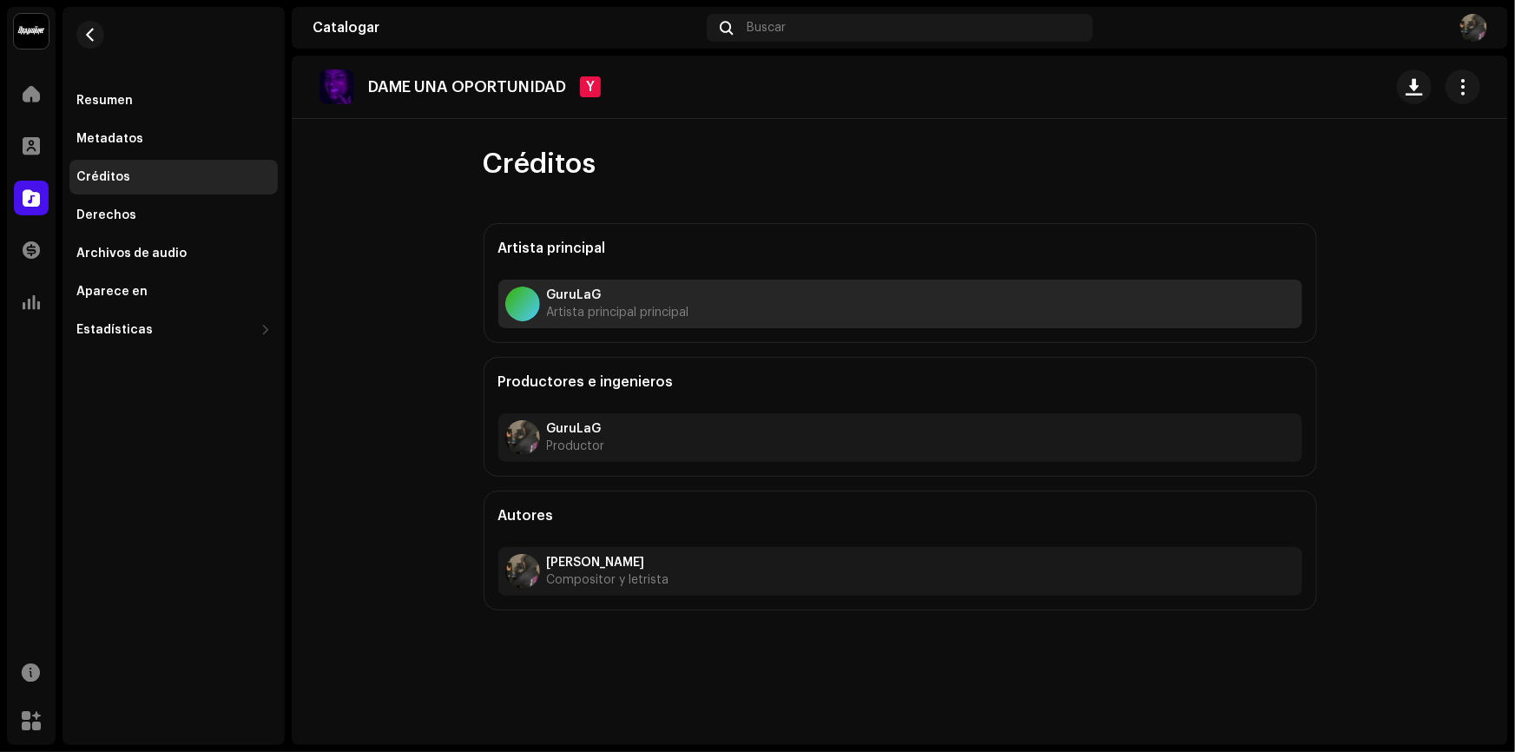
click at [940, 292] on div "GuruLaG Artista principal principal" at bounding box center [900, 303] width 804 height 49
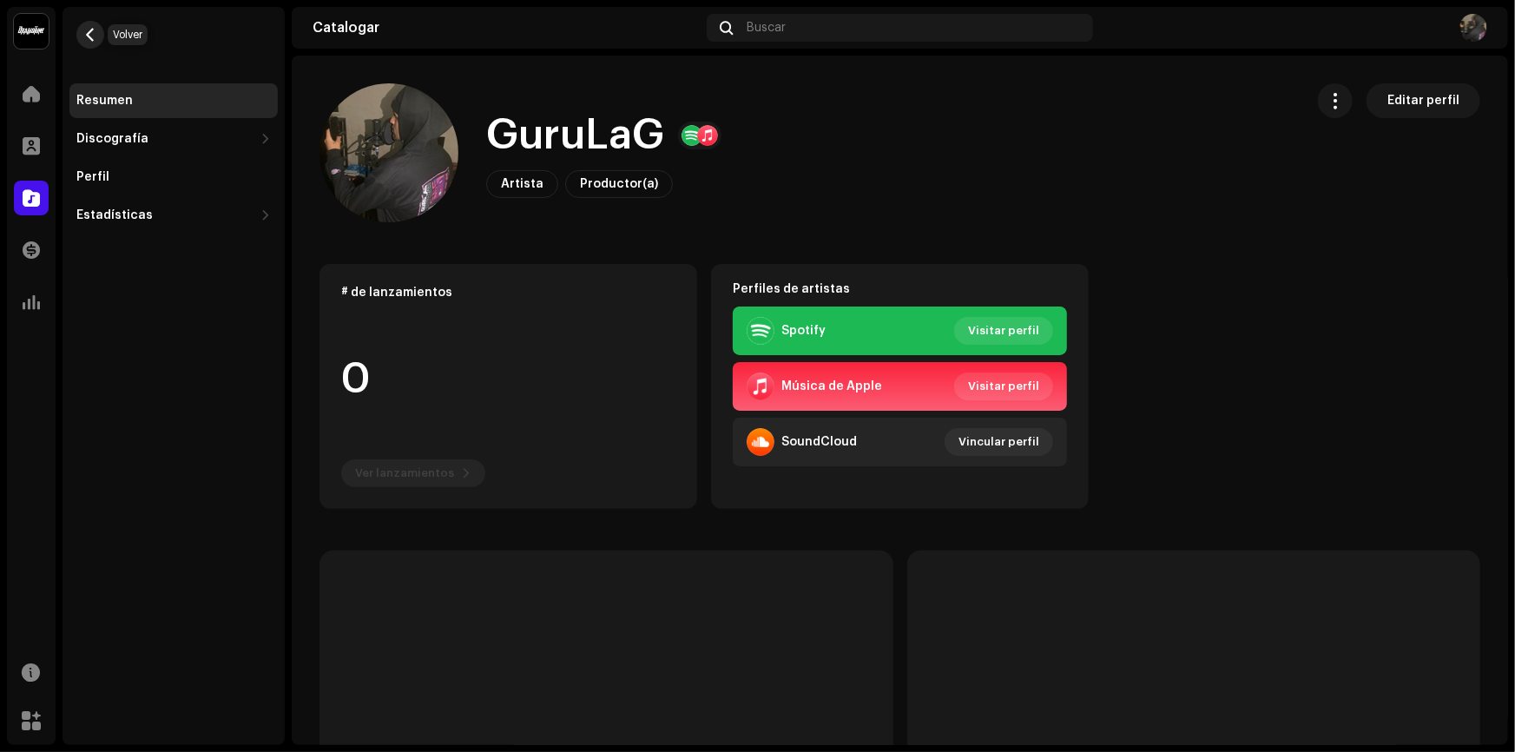
click at [95, 28] on span "button" at bounding box center [90, 35] width 13 height 14
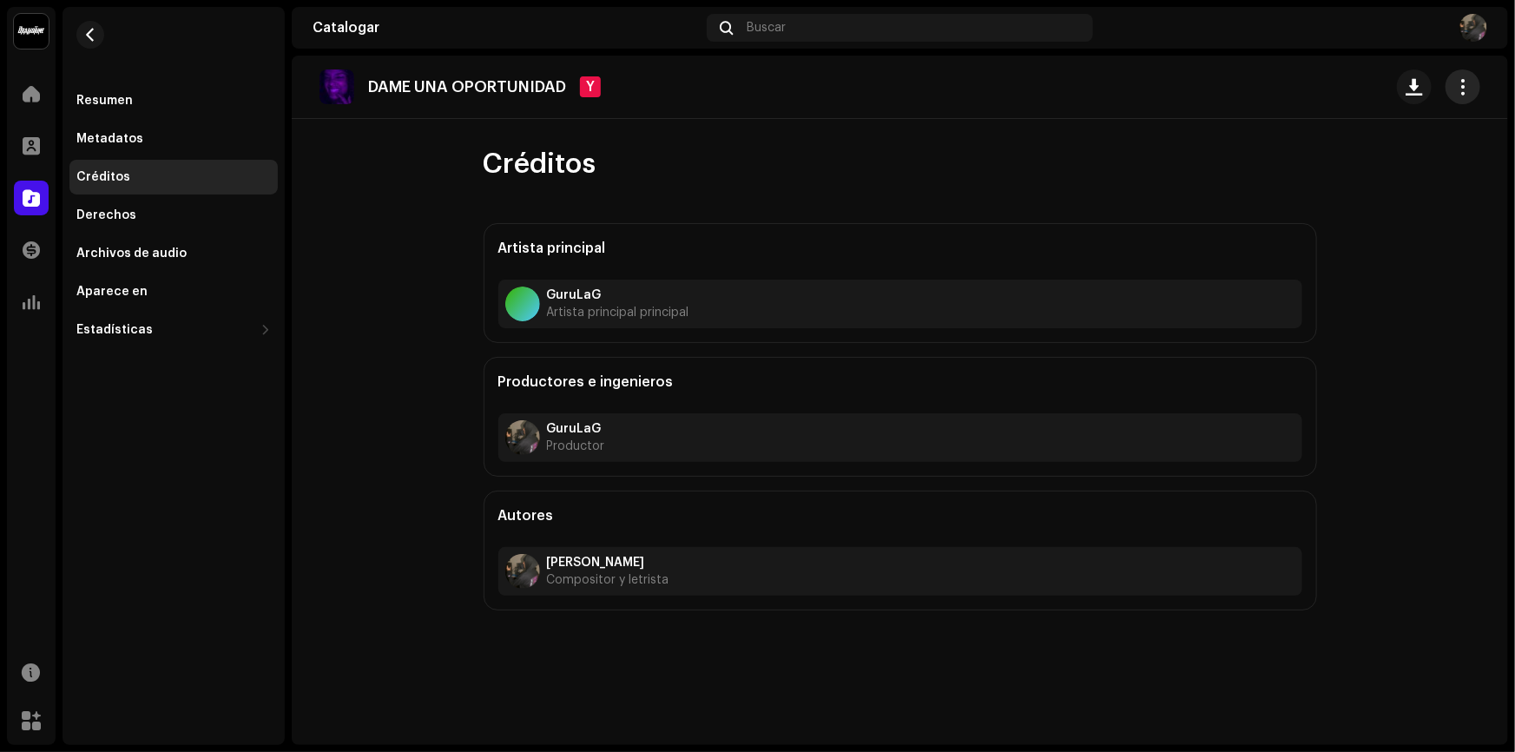
click at [1457, 95] on button "button" at bounding box center [1462, 86] width 35 height 35
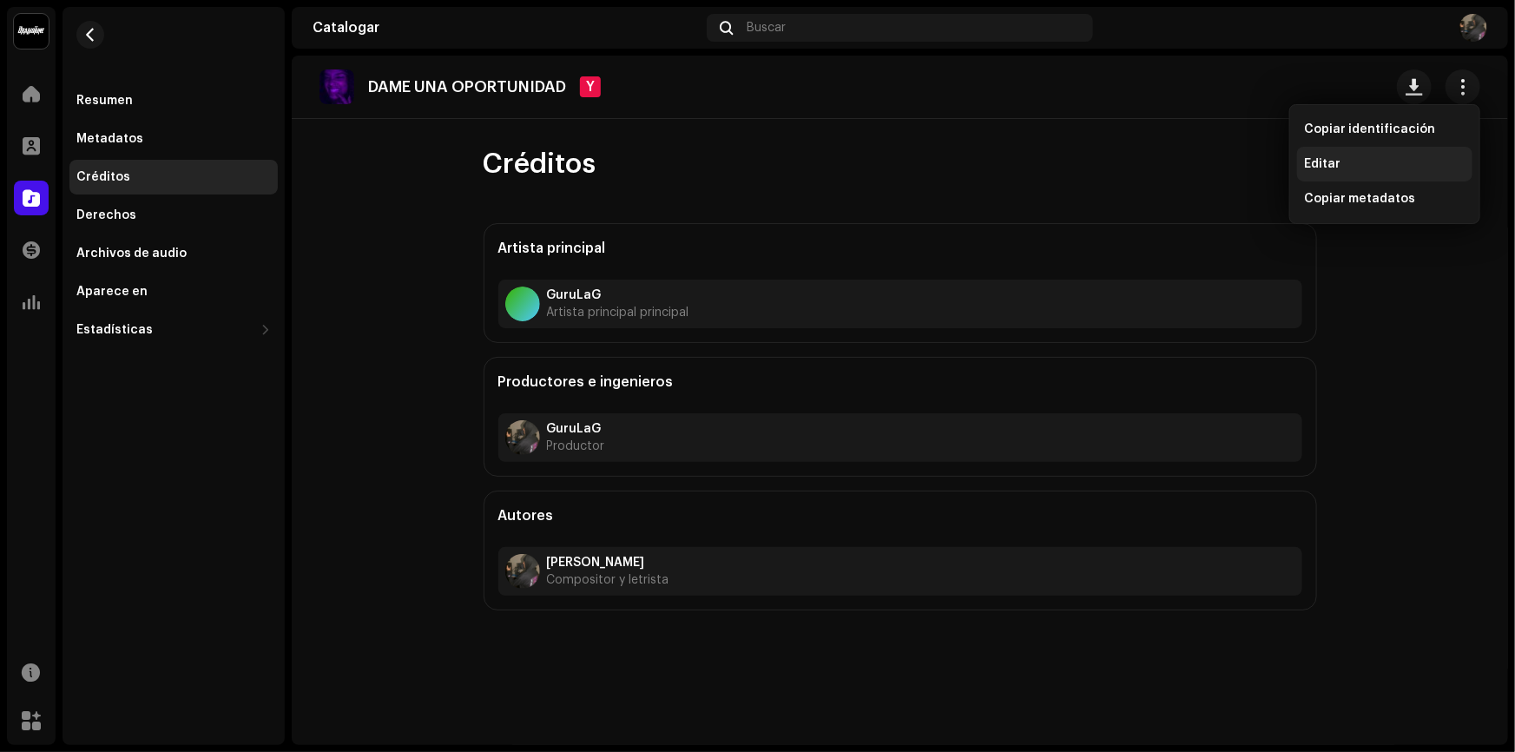
click at [1383, 160] on div "Editar" at bounding box center [1384, 164] width 161 height 14
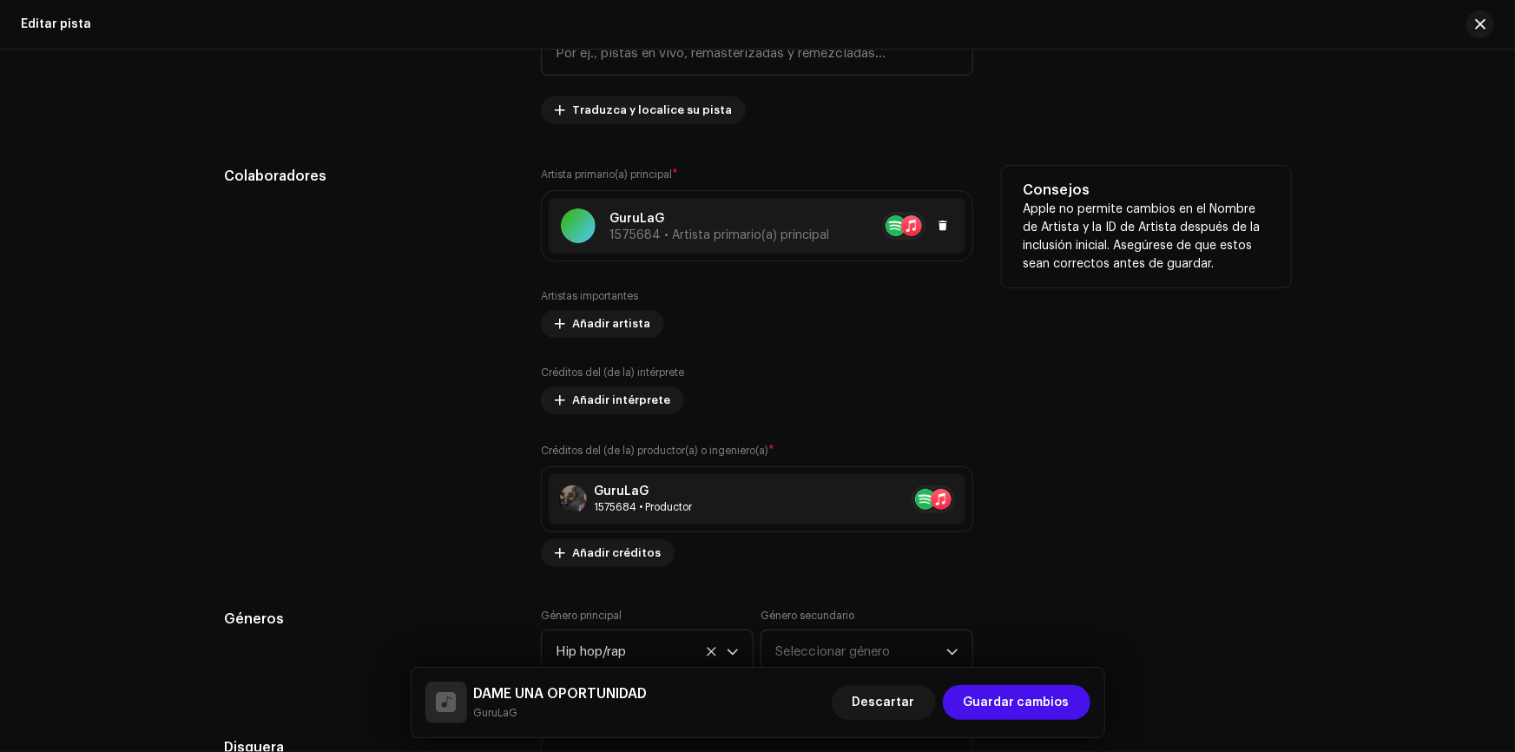
scroll to position [868, 0]
click at [761, 231] on font "1575684 • Artista primario(a) principal" at bounding box center [719, 234] width 220 height 12
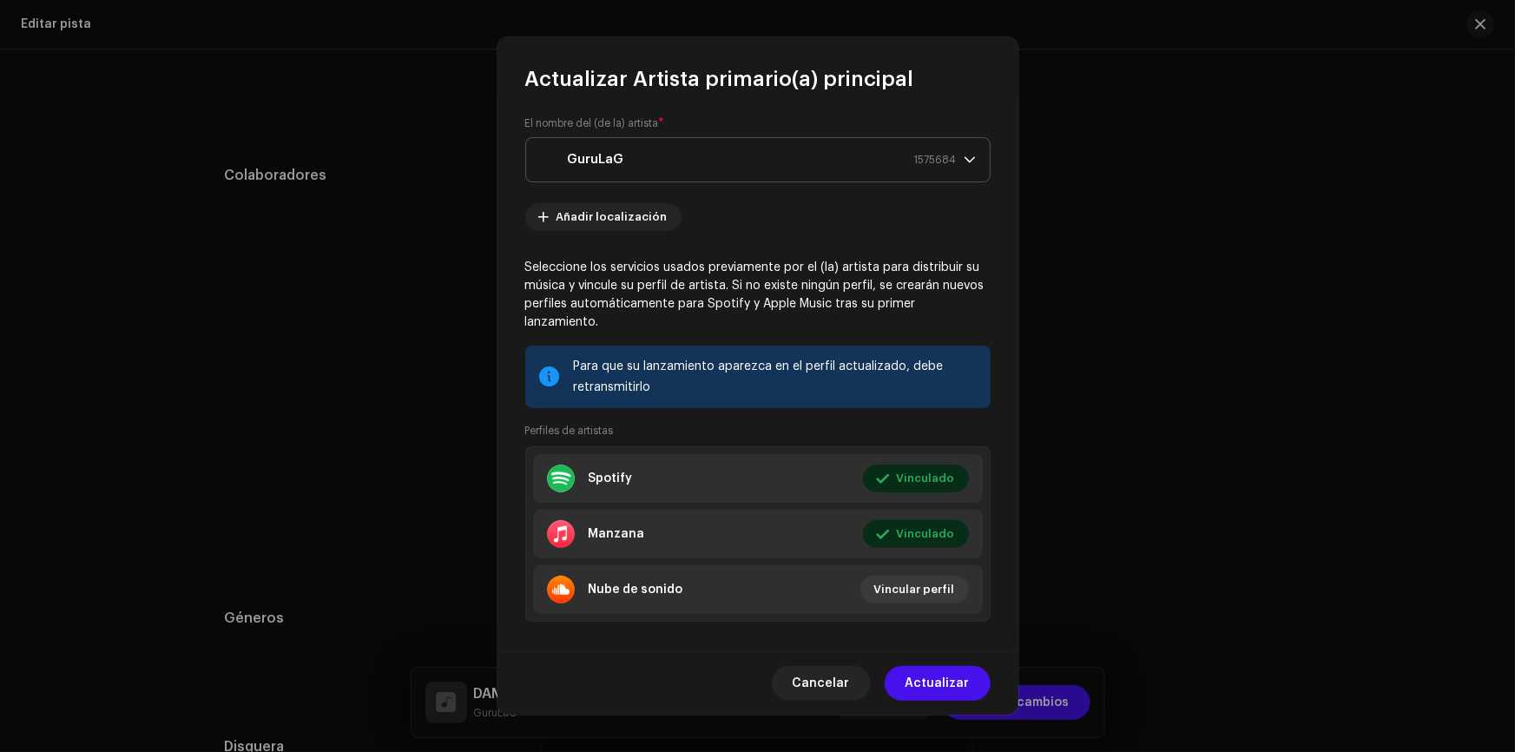
scroll to position [5, 0]
click at [858, 154] on div "GuruLaG 1575684" at bounding box center [748, 158] width 417 height 43
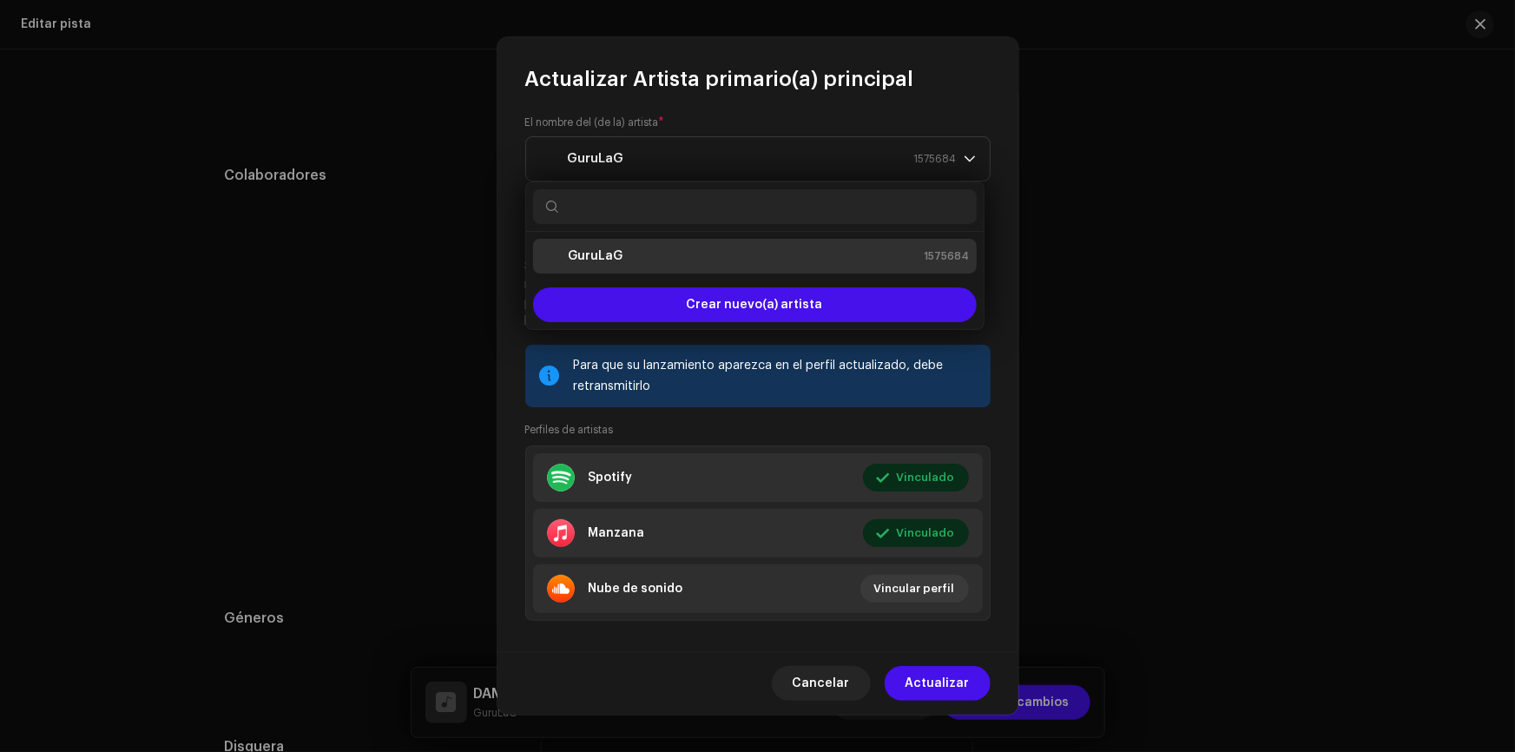
click at [729, 259] on div "GuruLaG 1575684" at bounding box center [755, 256] width 430 height 21
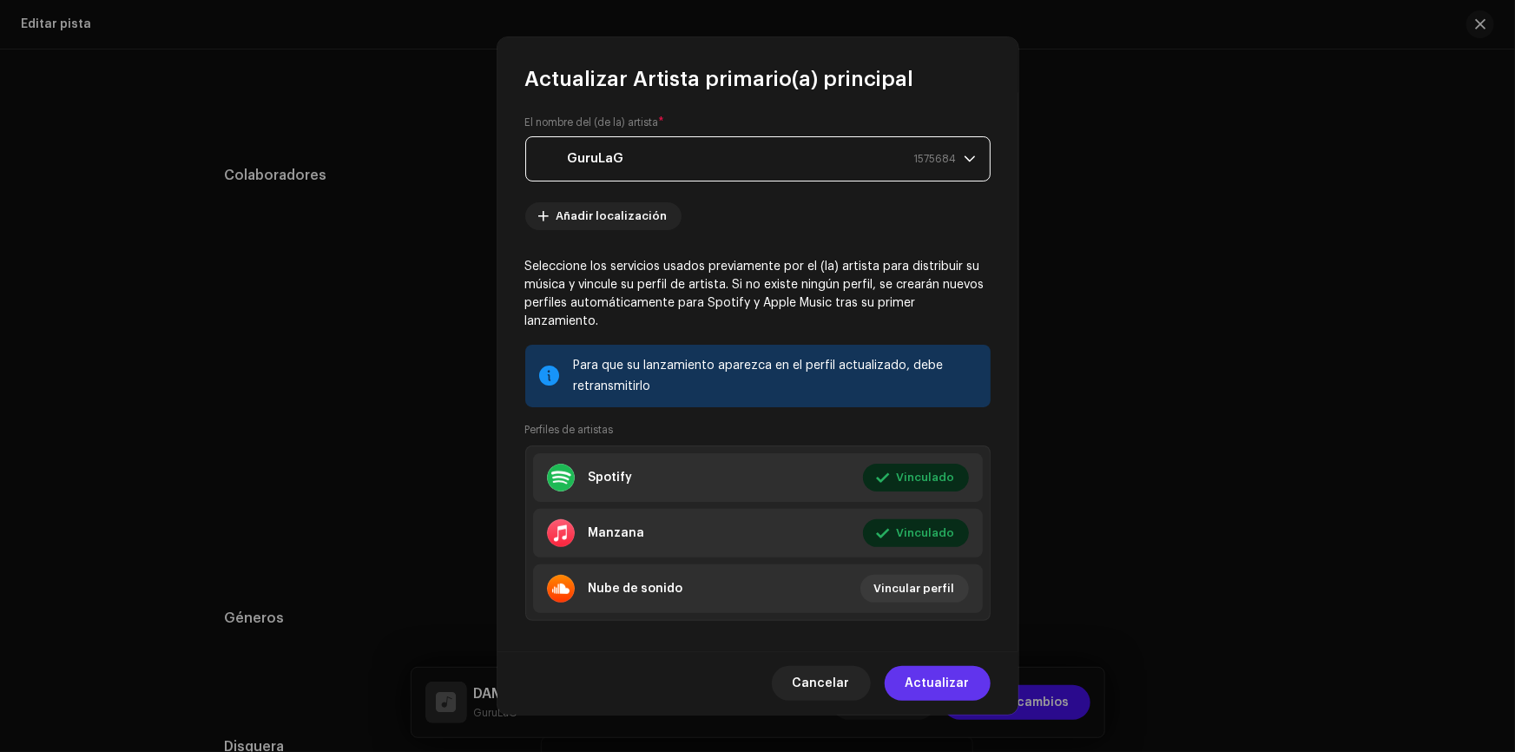
click at [973, 689] on button "Actualizar" at bounding box center [937, 683] width 106 height 35
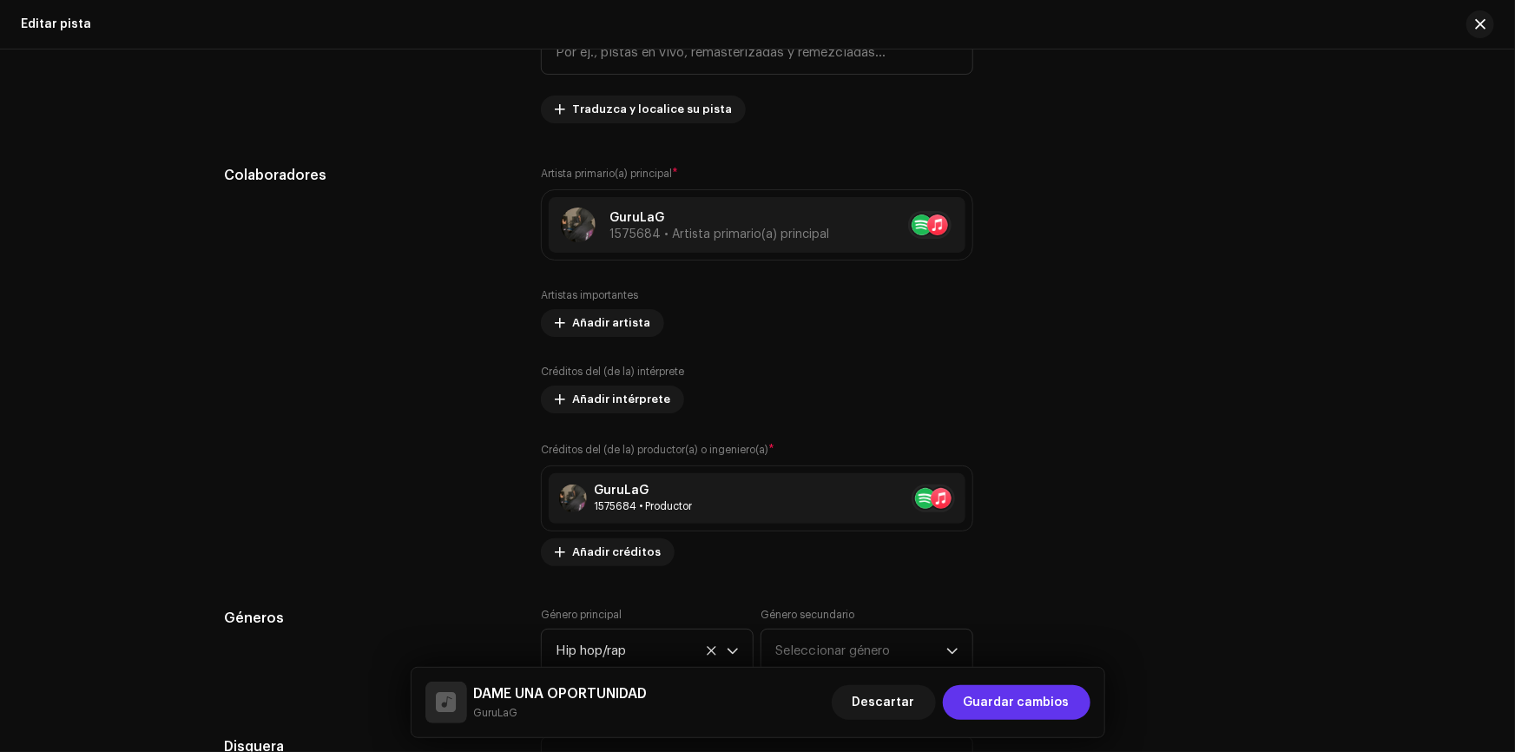
click at [1063, 705] on font "Guardar cambios" at bounding box center [1016, 702] width 106 height 12
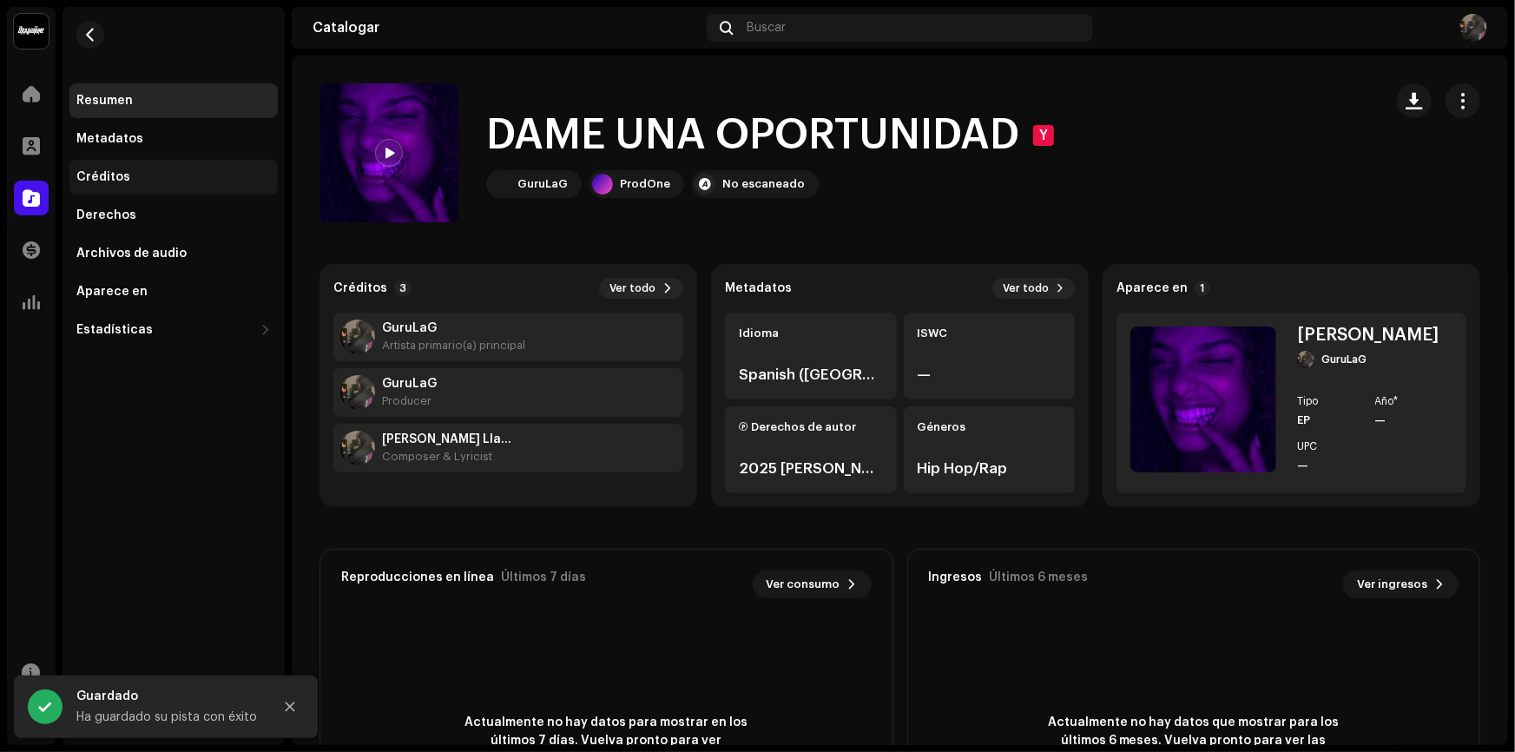
click at [148, 173] on div "Créditos" at bounding box center [173, 177] width 194 height 14
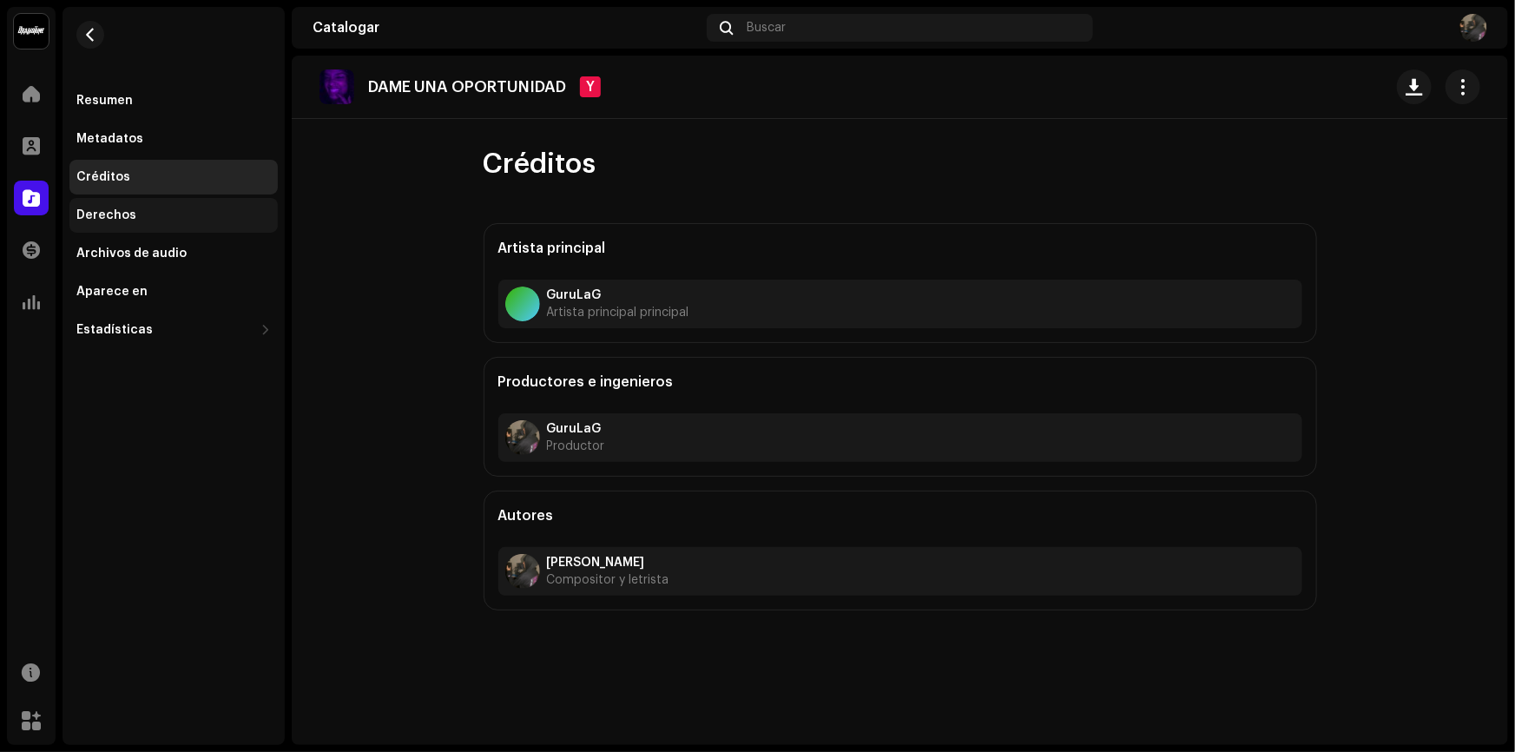
click at [157, 227] on div "Derechos" at bounding box center [173, 215] width 208 height 35
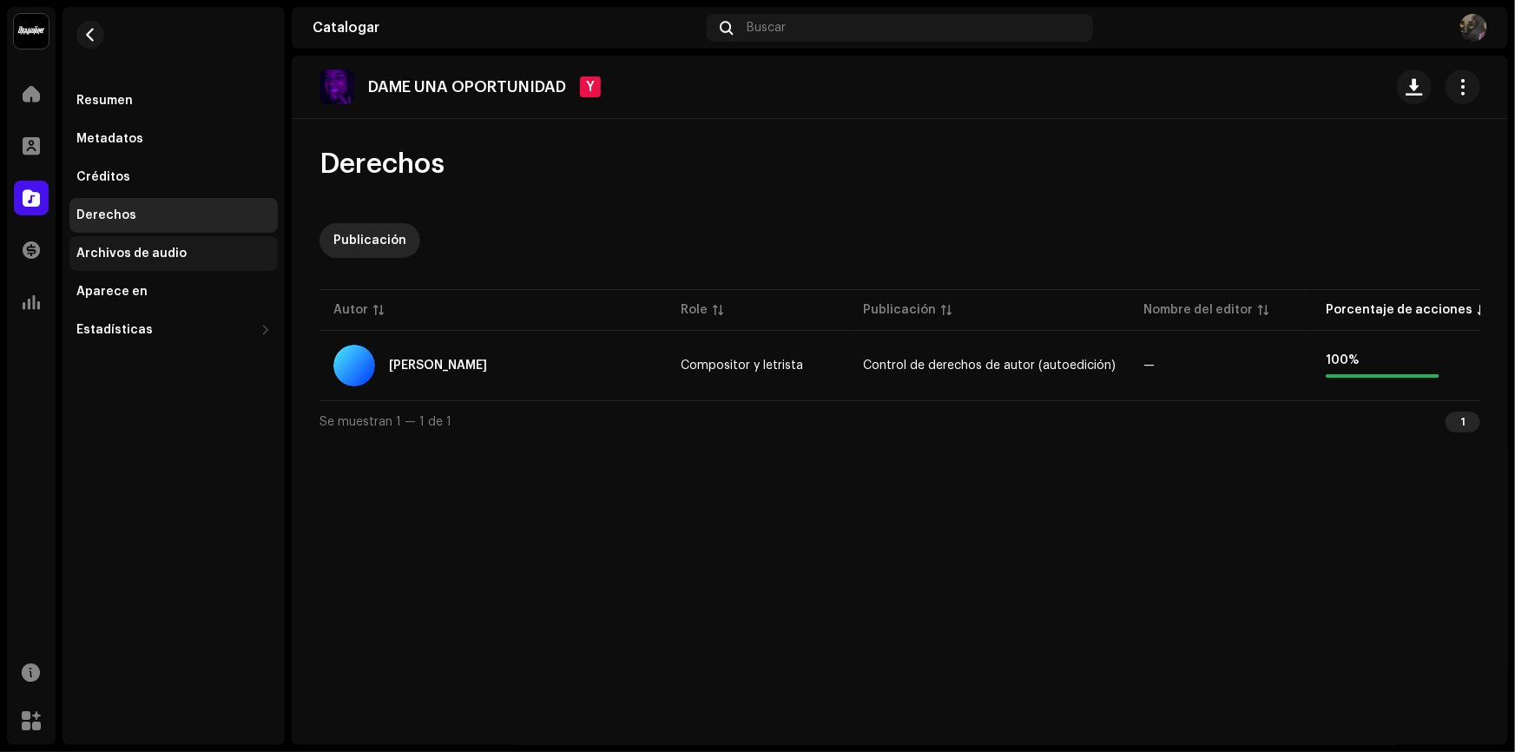
click at [144, 251] on font "Archivos de audio" at bounding box center [131, 253] width 110 height 12
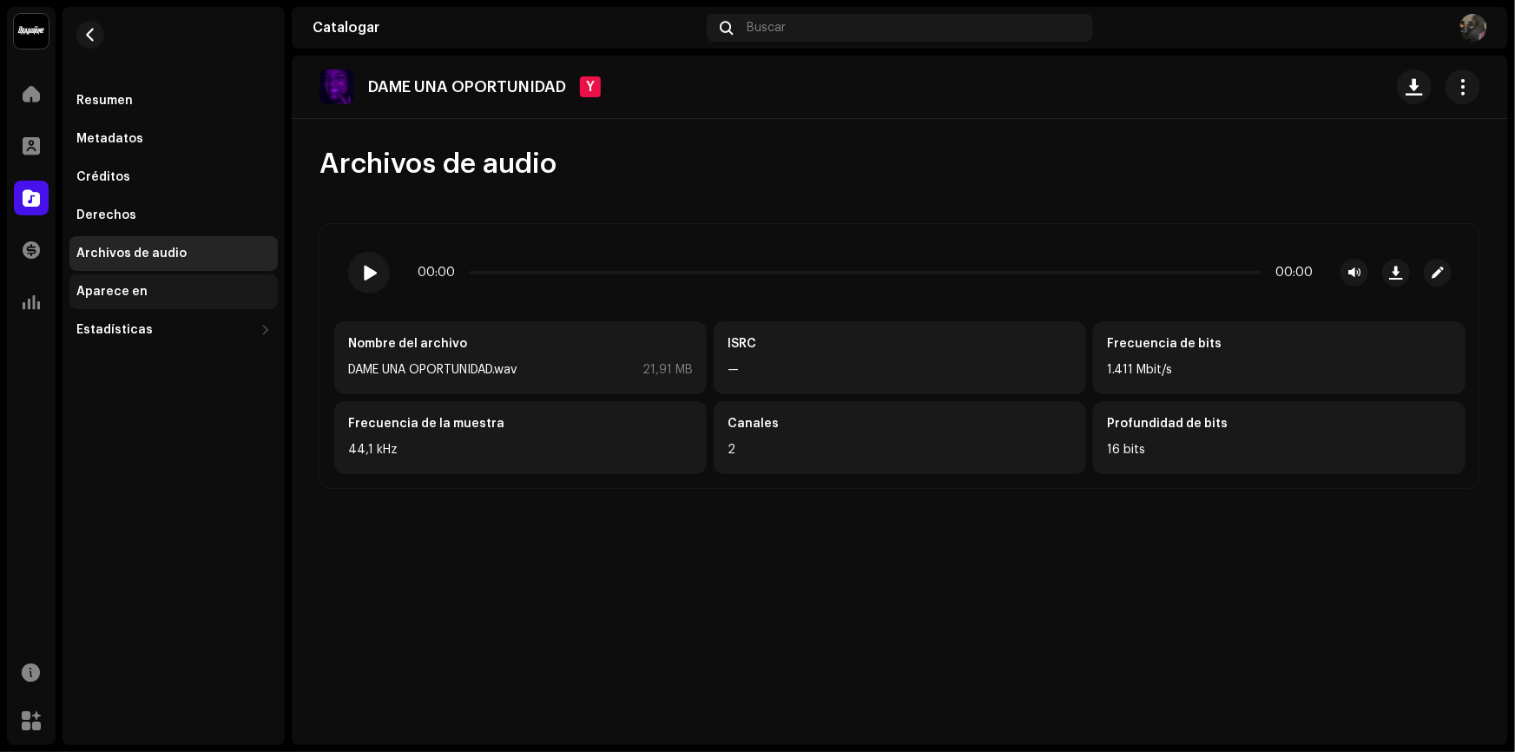
click at [179, 292] on div "Aparece en" at bounding box center [173, 292] width 194 height 14
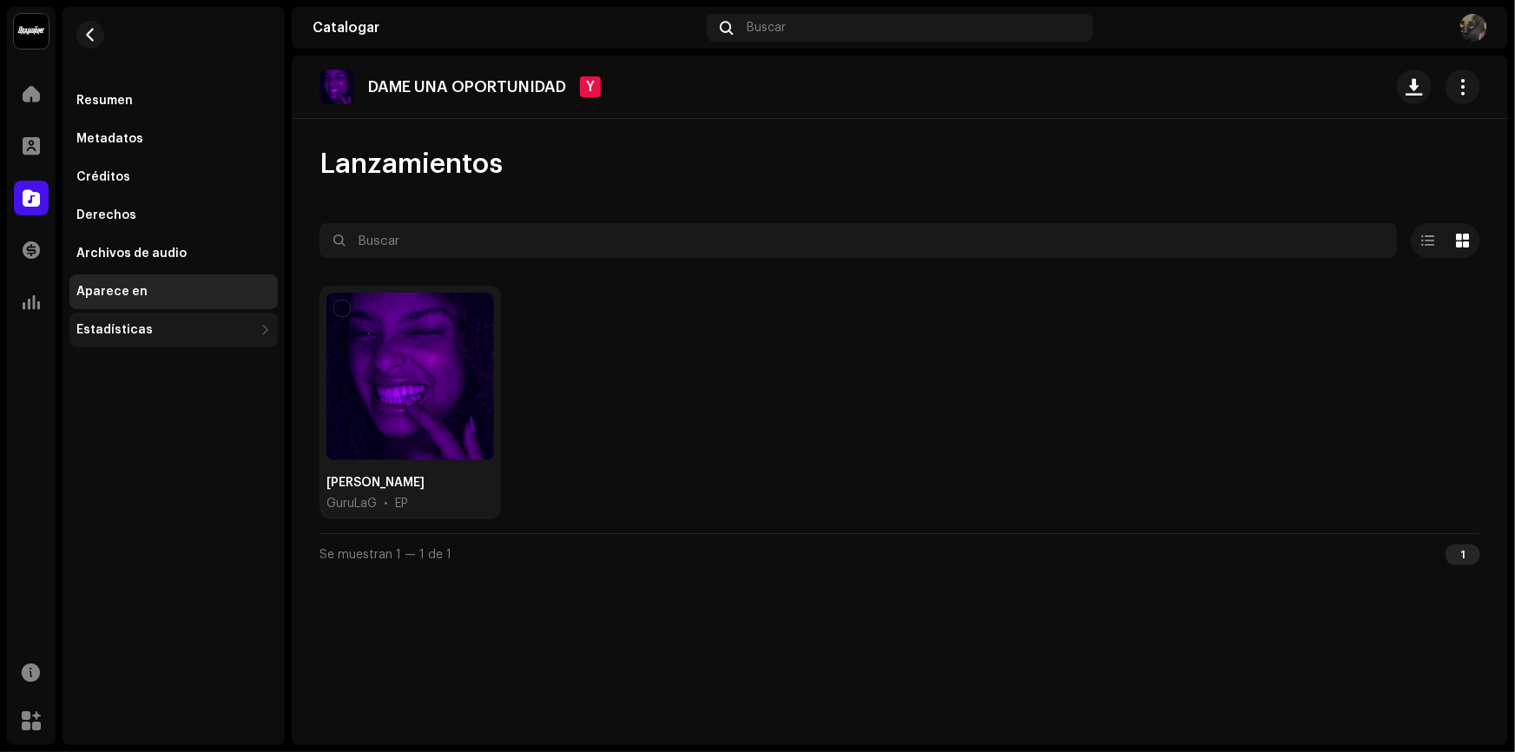
click at [178, 325] on div "Estadísticas" at bounding box center [164, 330] width 177 height 14
click at [94, 37] on span "button" at bounding box center [90, 35] width 13 height 14
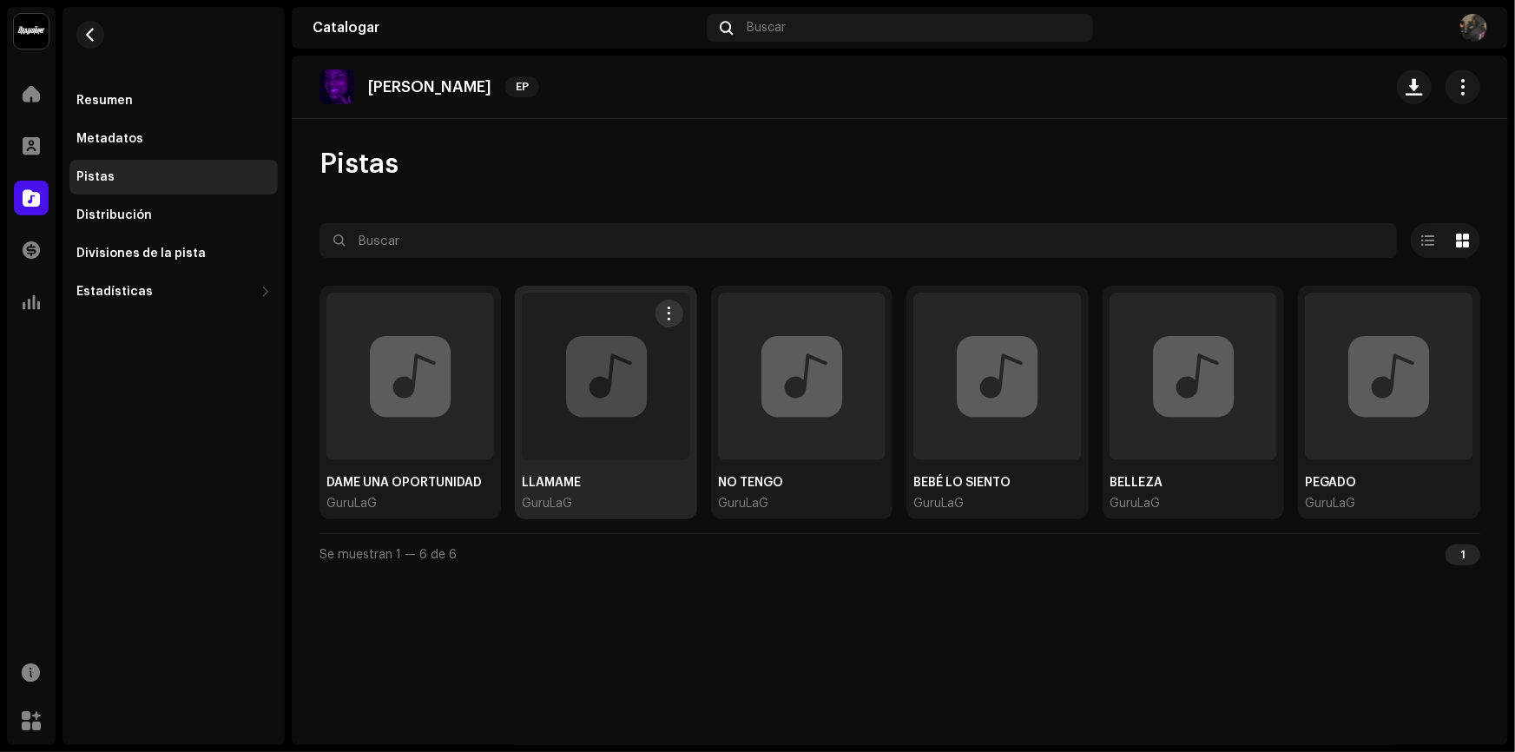
click at [560, 434] on div at bounding box center [606, 376] width 168 height 168
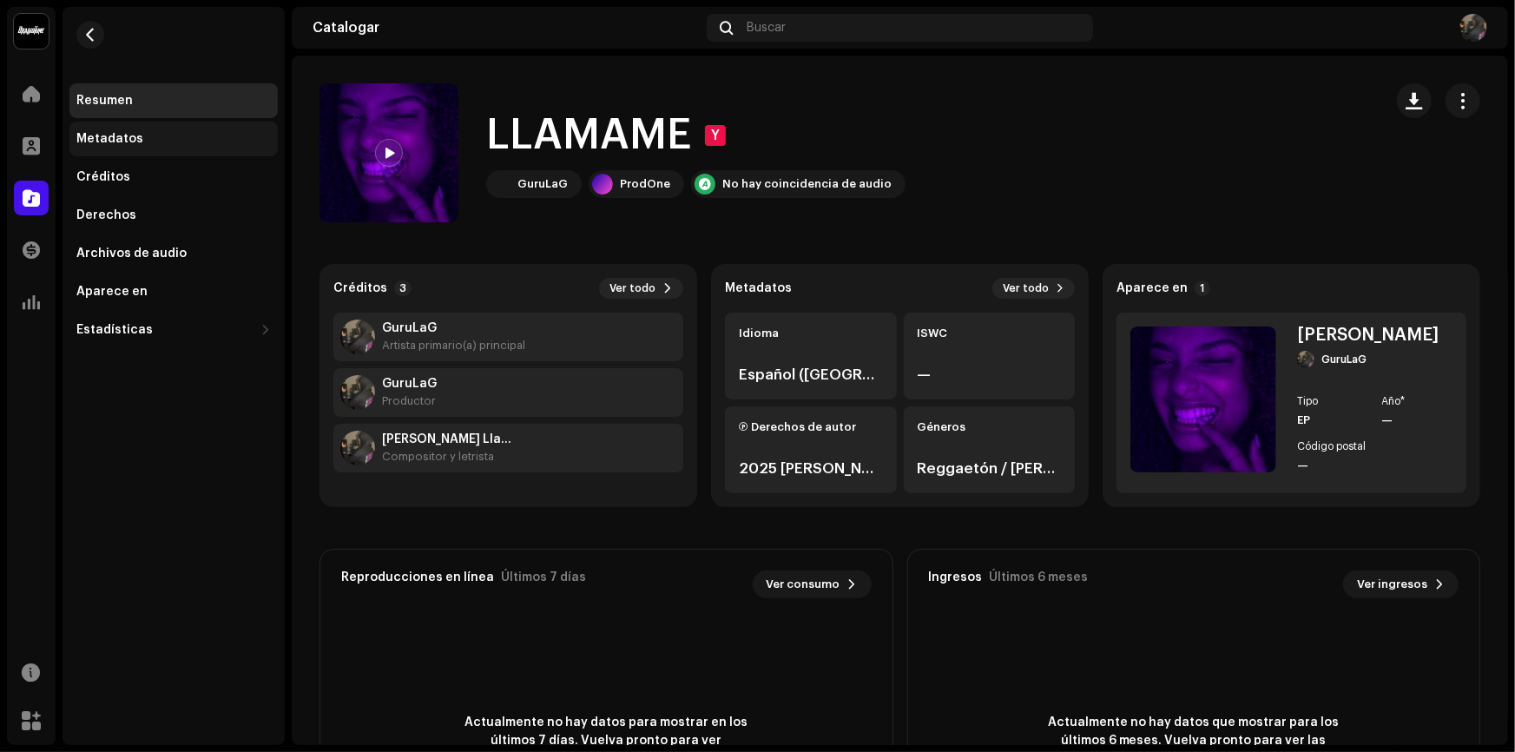
click at [135, 124] on div "Metadatos" at bounding box center [173, 139] width 208 height 35
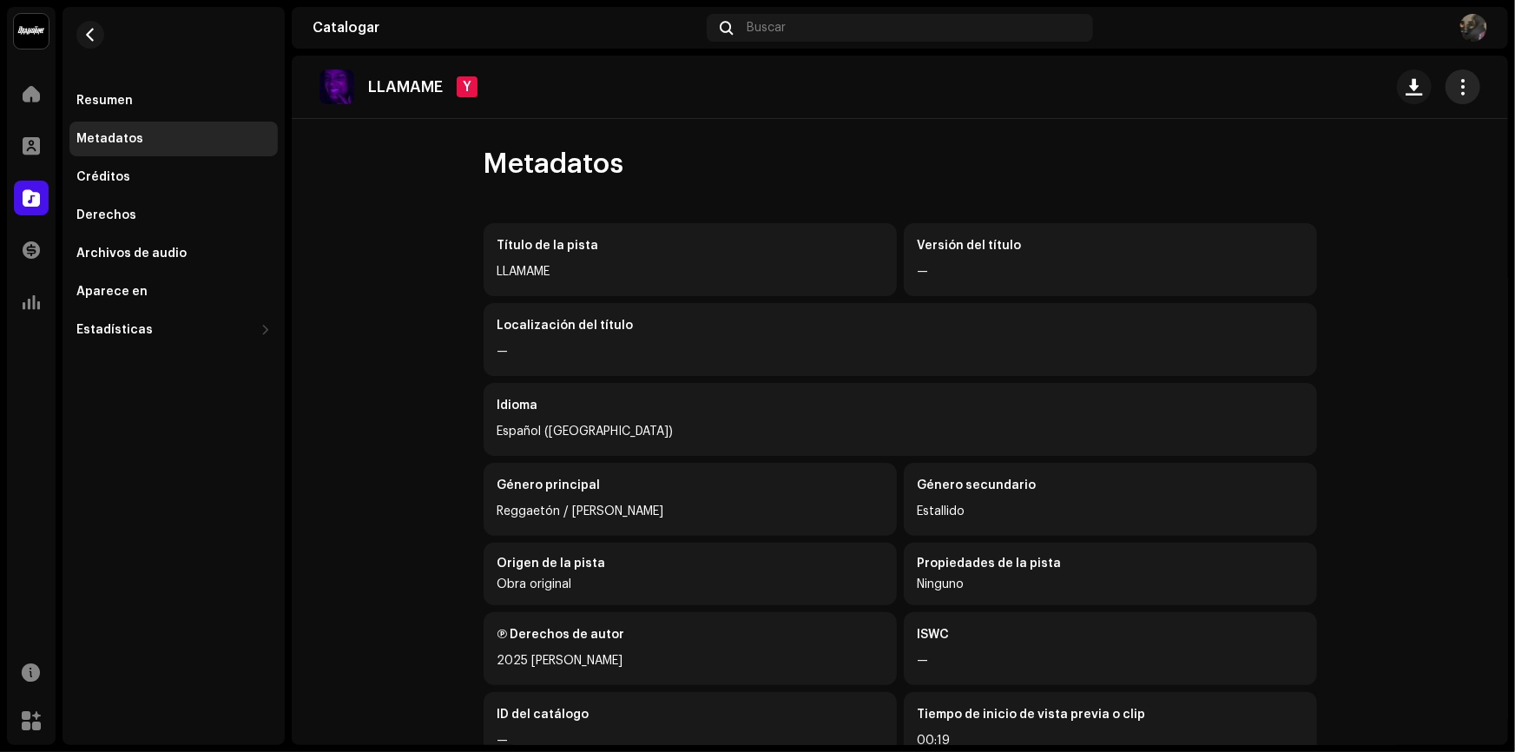
click at [1458, 82] on span "button" at bounding box center [1463, 87] width 16 height 14
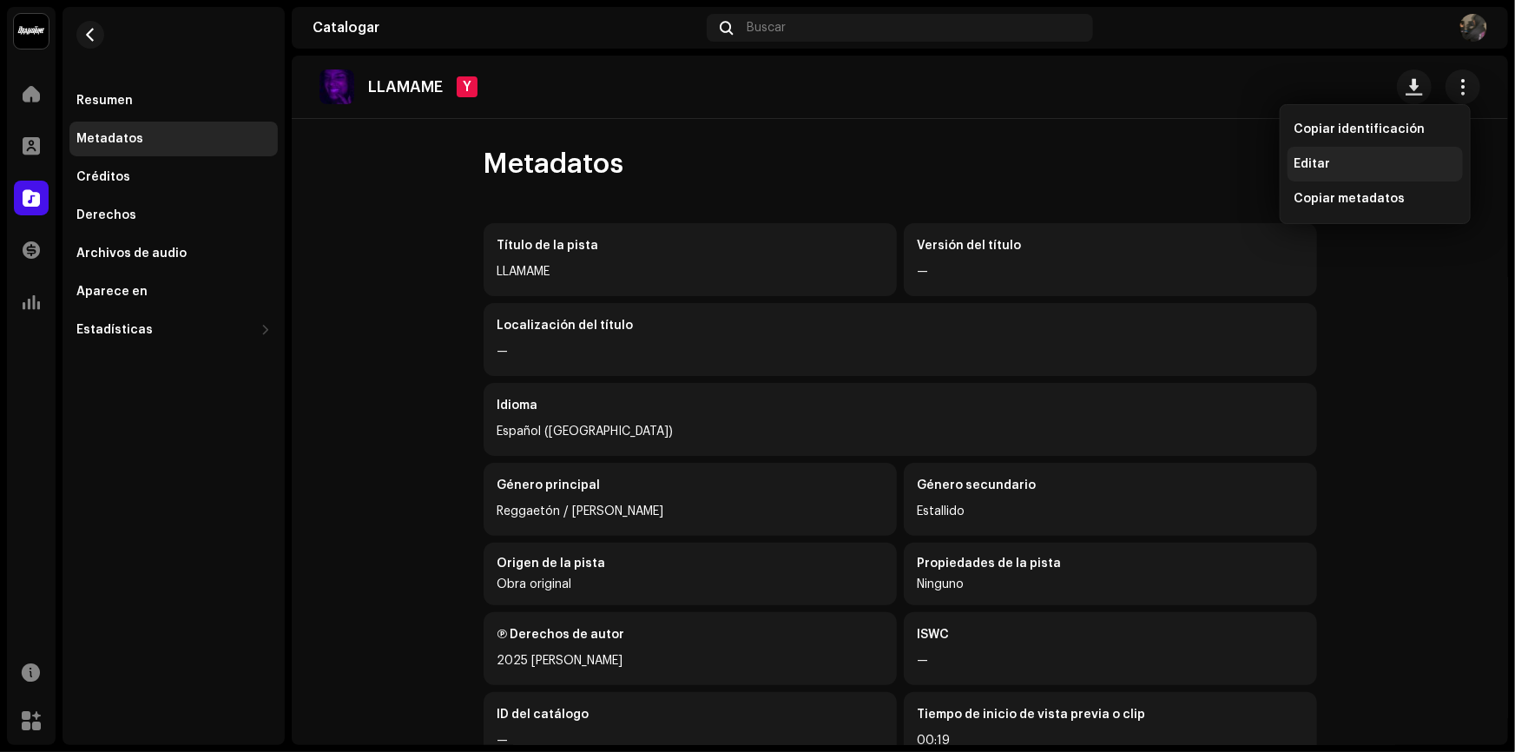
click at [1319, 165] on font "Editar" at bounding box center [1312, 164] width 36 height 12
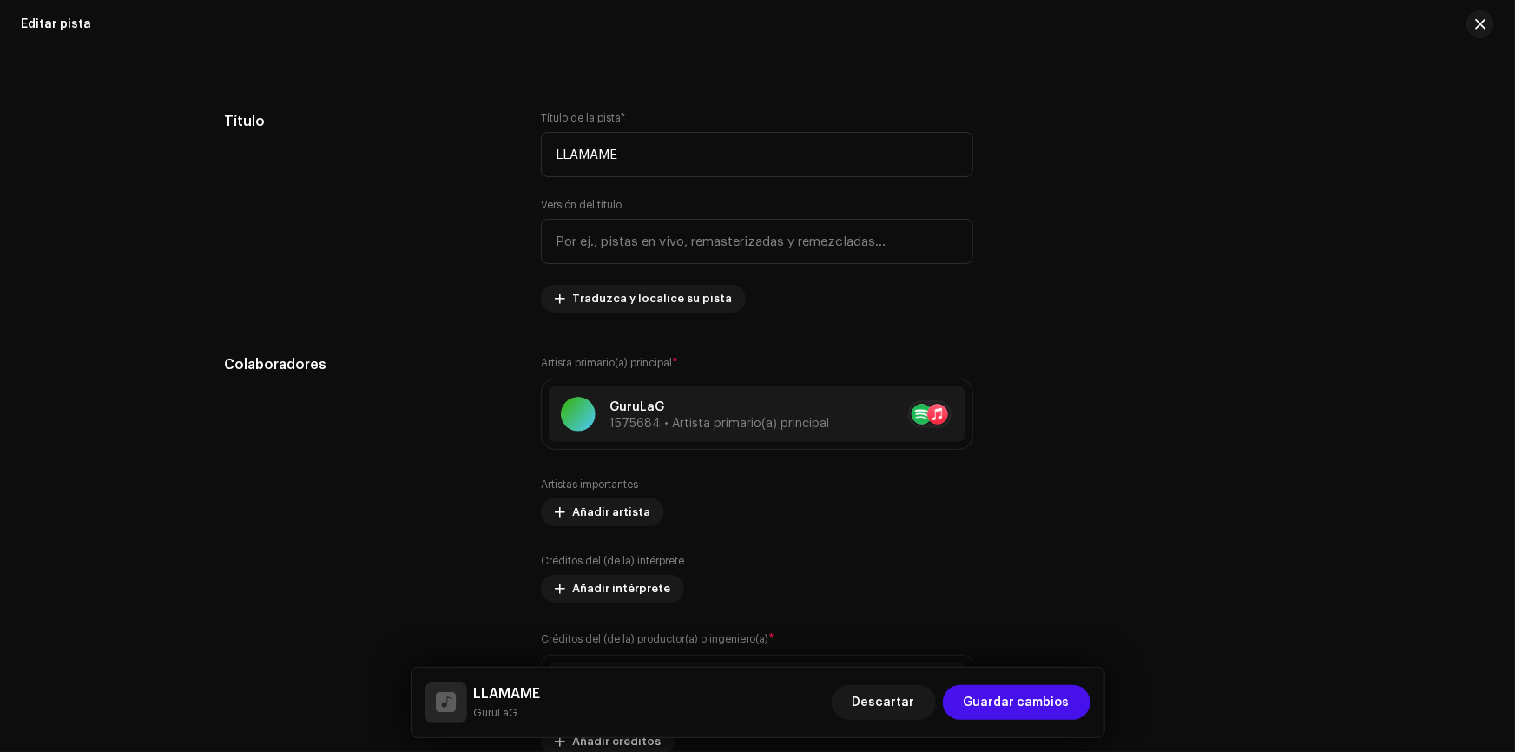
scroll to position [789, 0]
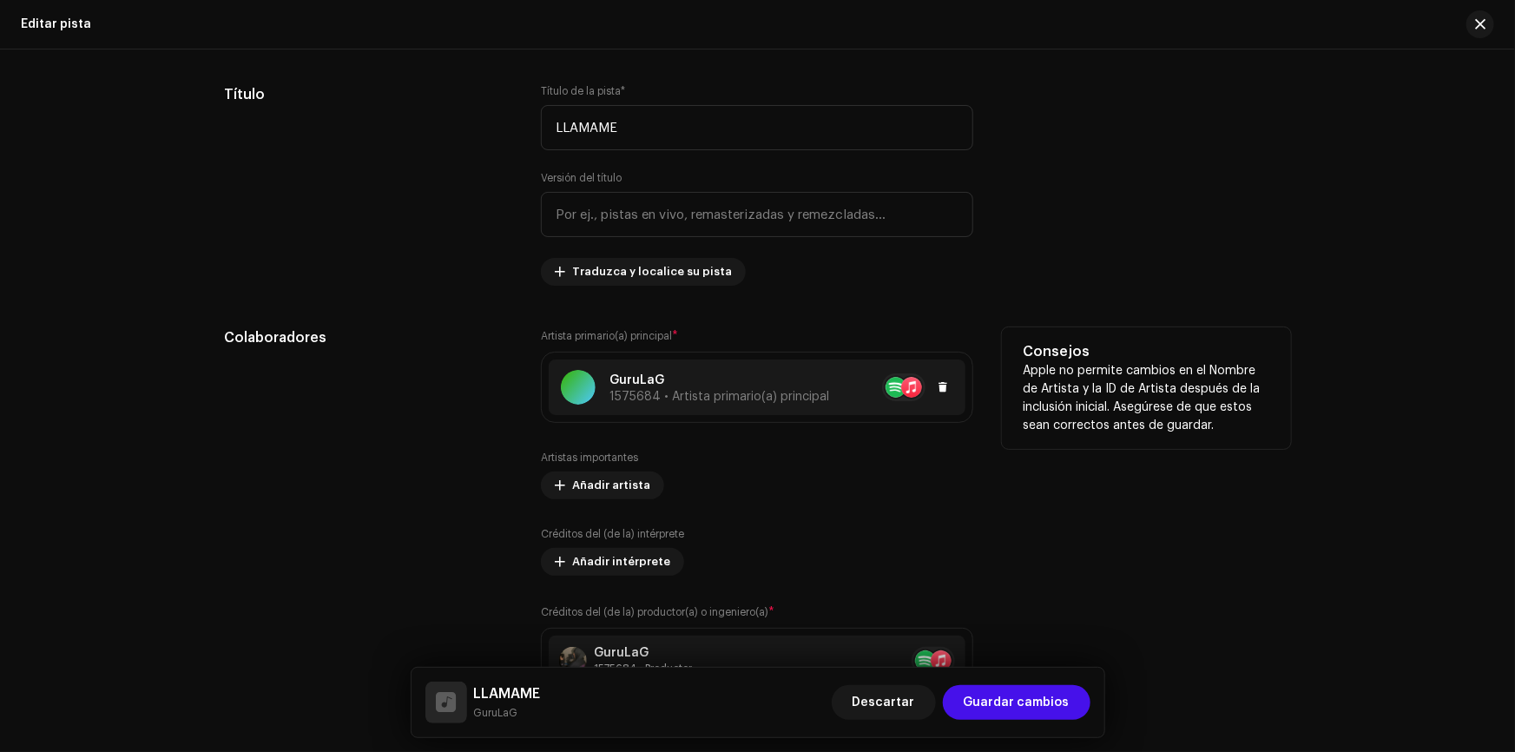
click at [847, 383] on div at bounding box center [891, 387] width 124 height 28
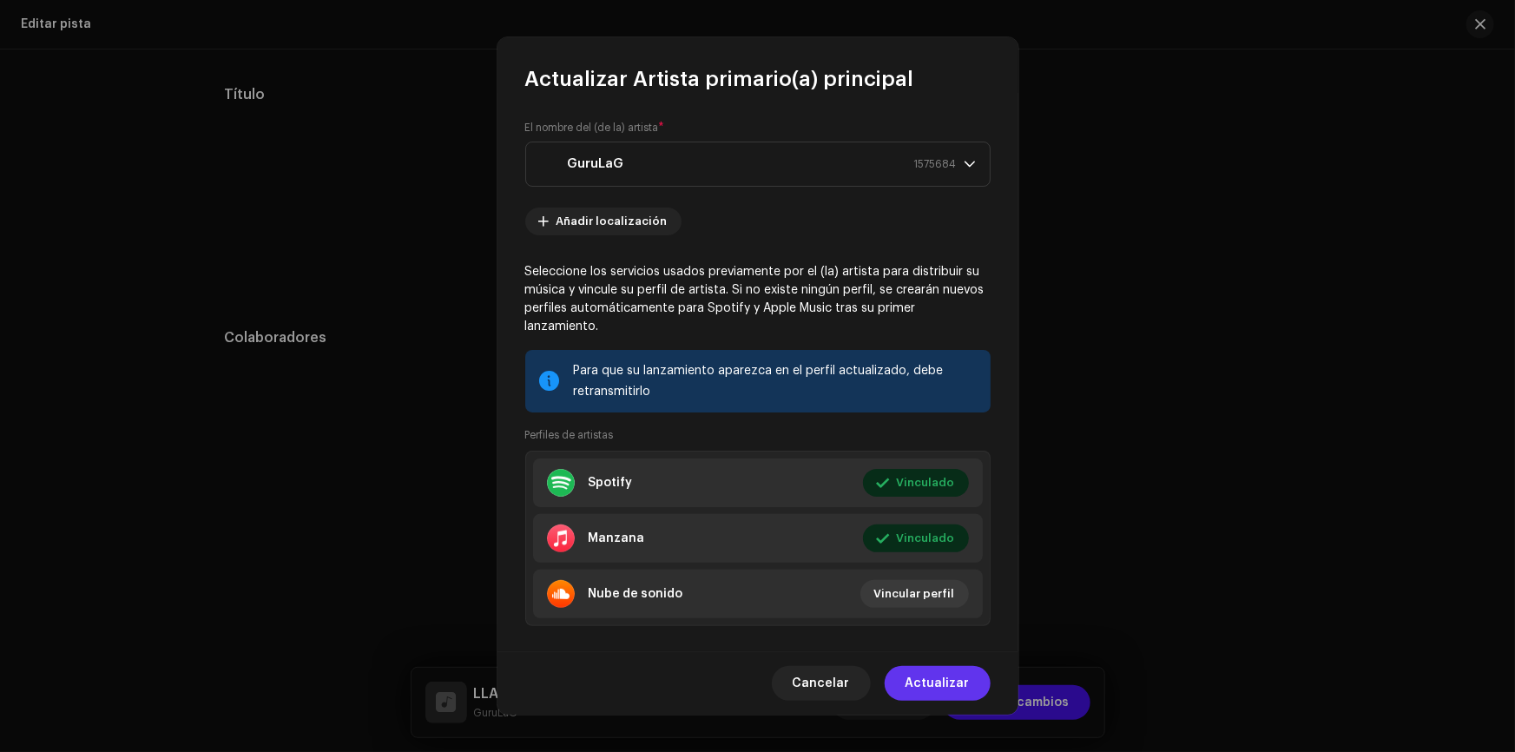
click at [937, 686] on font "Actualizar" at bounding box center [937, 683] width 64 height 12
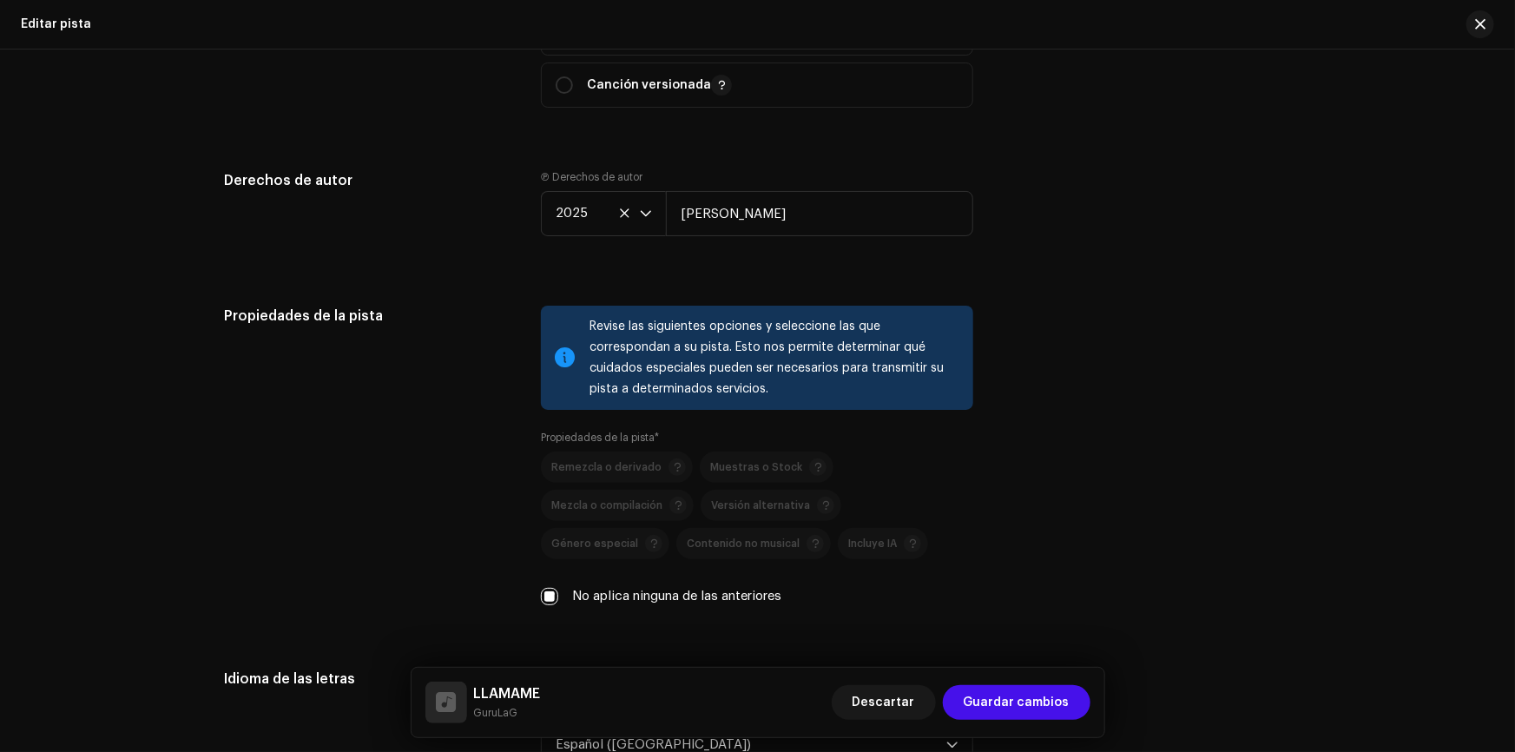
scroll to position [2130, 0]
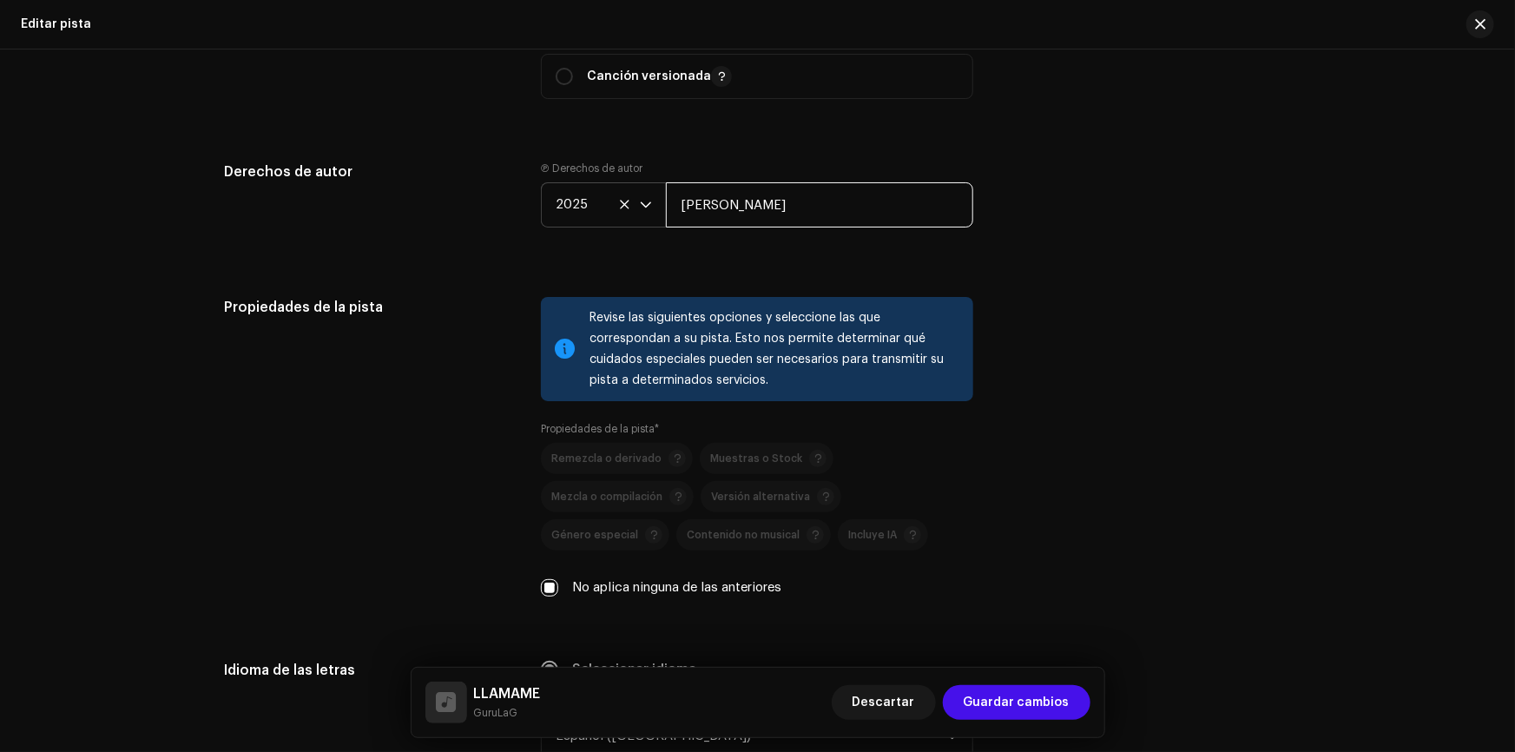
drag, startPoint x: 784, startPoint y: 203, endPoint x: 645, endPoint y: 209, distance: 139.0
click at [645, 209] on div "2025 [PERSON_NAME]" at bounding box center [757, 204] width 432 height 45
type input "[PERSON_NAME]"
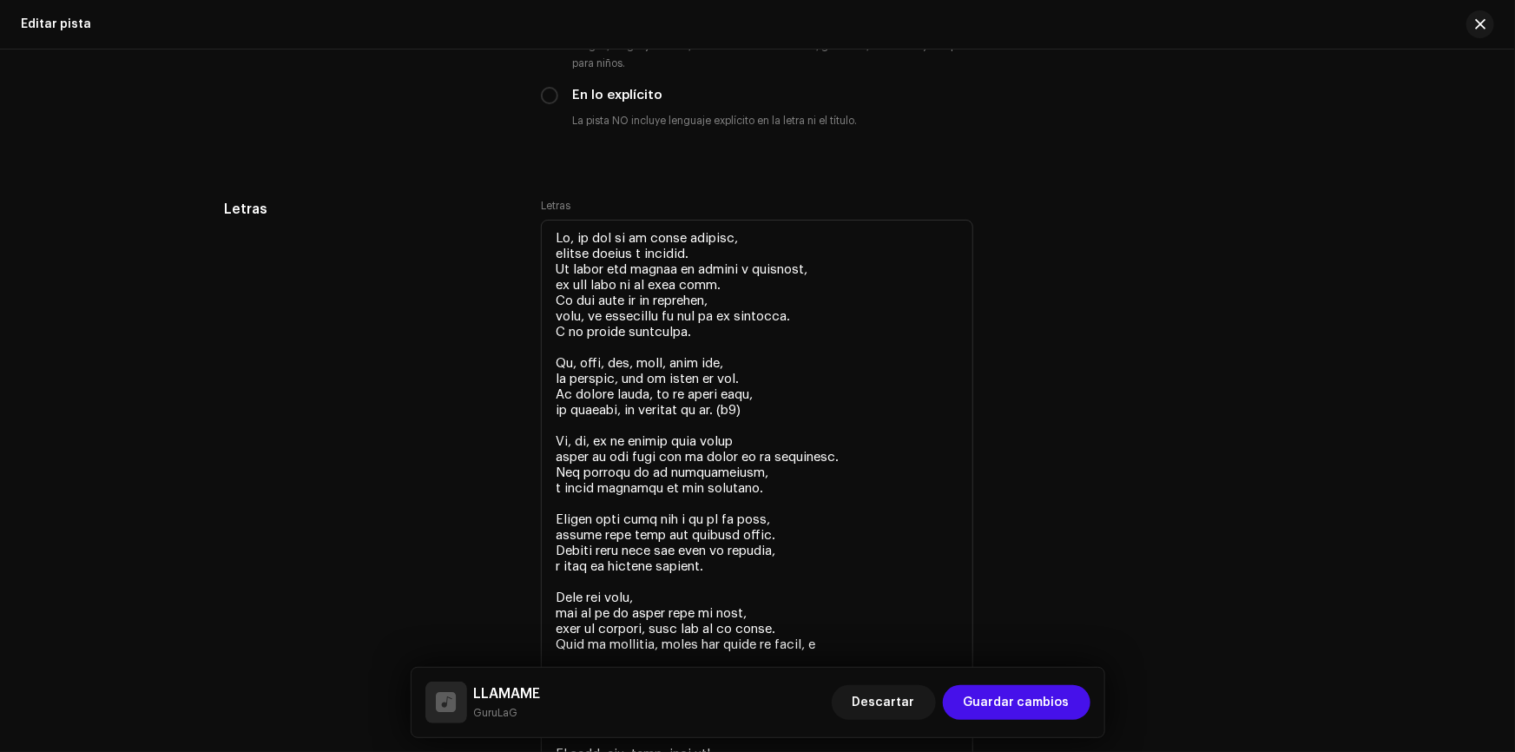
scroll to position [3043, 0]
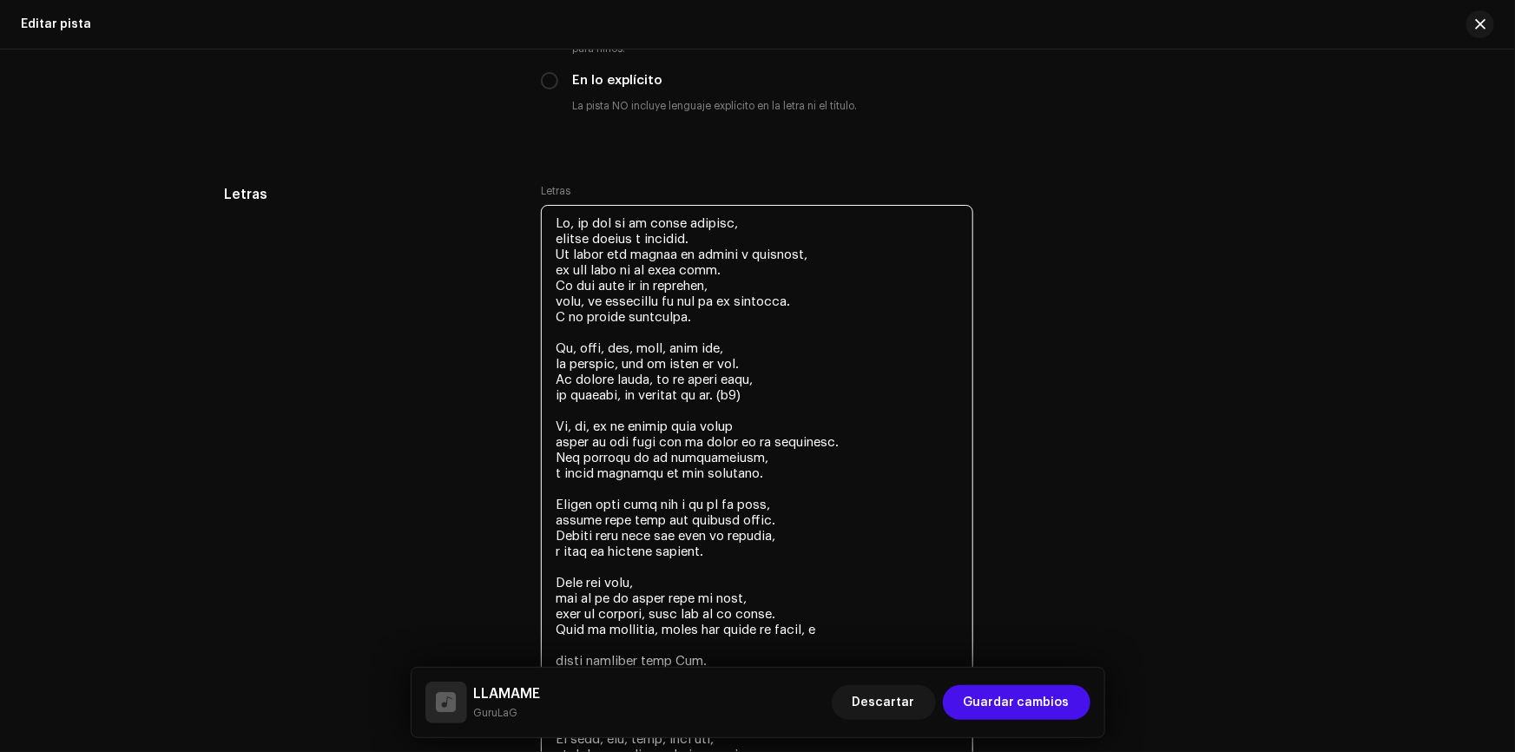
click at [762, 406] on textarea at bounding box center [757, 590] width 432 height 771
click at [762, 394] on textarea at bounding box center [757, 590] width 432 height 771
drag, startPoint x: 738, startPoint y: 394, endPoint x: 527, endPoint y: 335, distance: 219.0
click at [527, 335] on div "Letras Letras" at bounding box center [758, 592] width 1066 height 816
drag, startPoint x: 529, startPoint y: 346, endPoint x: 552, endPoint y: 341, distance: 24.0
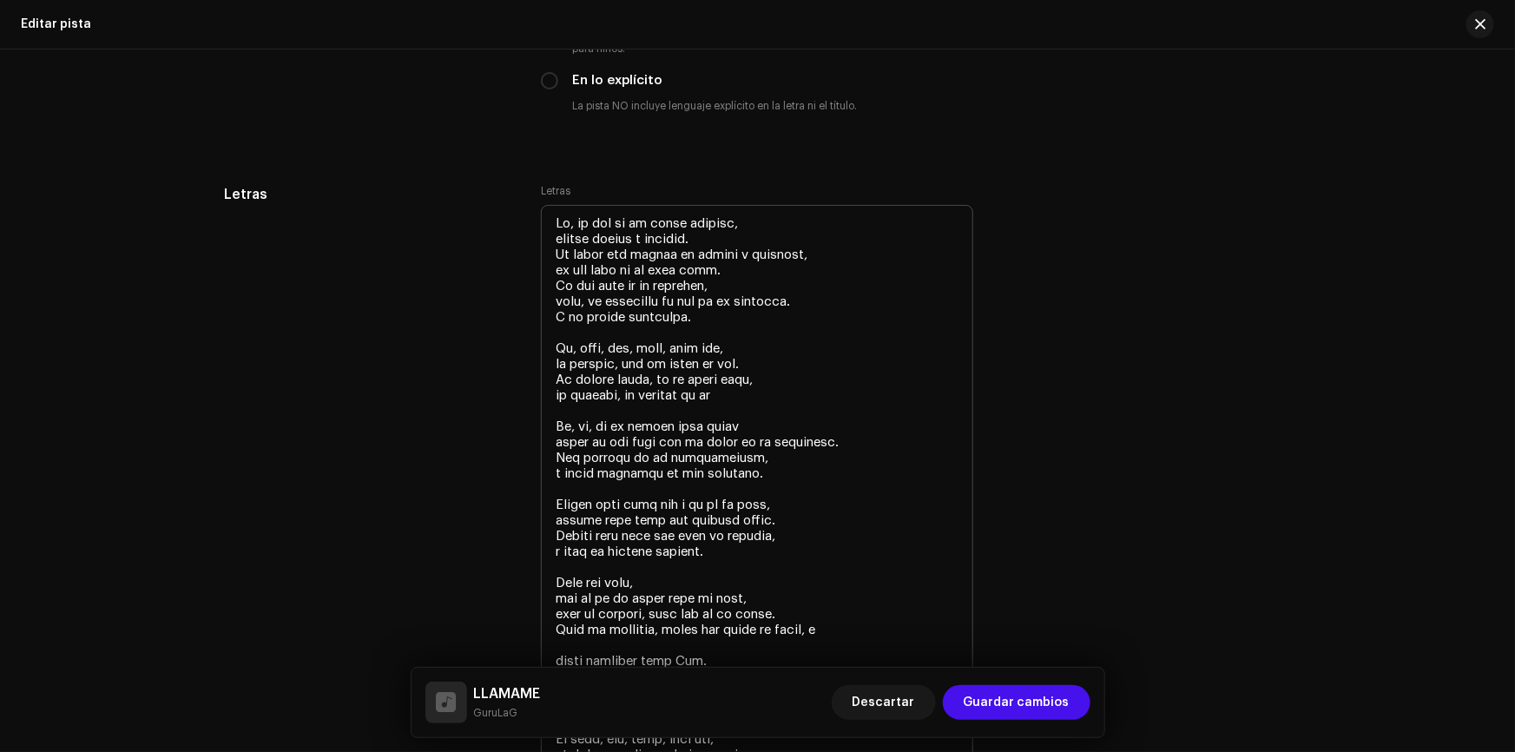
click at [552, 341] on div "Letras Letras" at bounding box center [758, 592] width 1066 height 816
drag, startPoint x: 553, startPoint y: 341, endPoint x: 758, endPoint y: 400, distance: 213.2
click at [758, 400] on textarea at bounding box center [757, 590] width 432 height 771
click at [734, 397] on textarea at bounding box center [757, 590] width 432 height 771
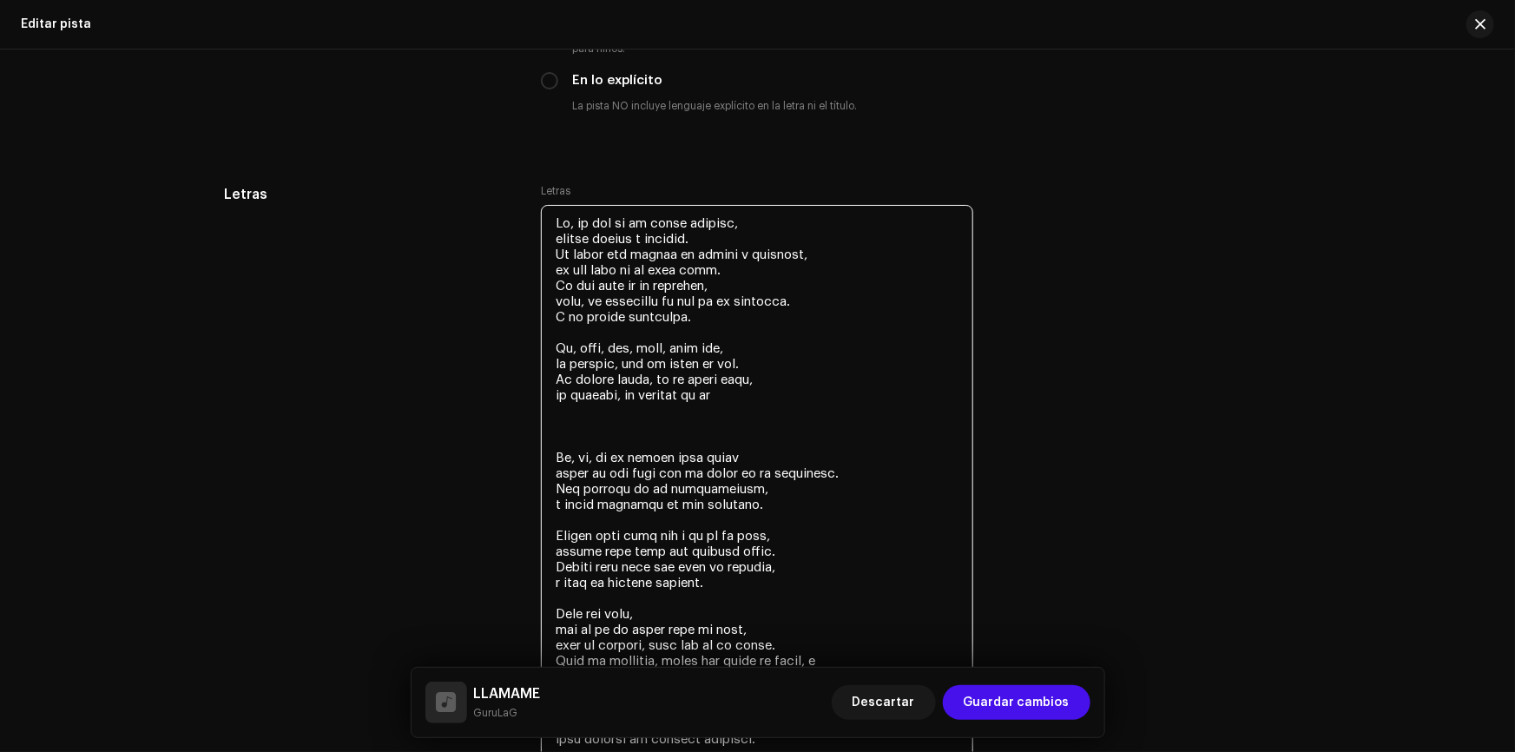
paste textarea "Ey, mami, ven, dale, toma ten, tú llámame, que le llego en ten. Te quiero comer…"
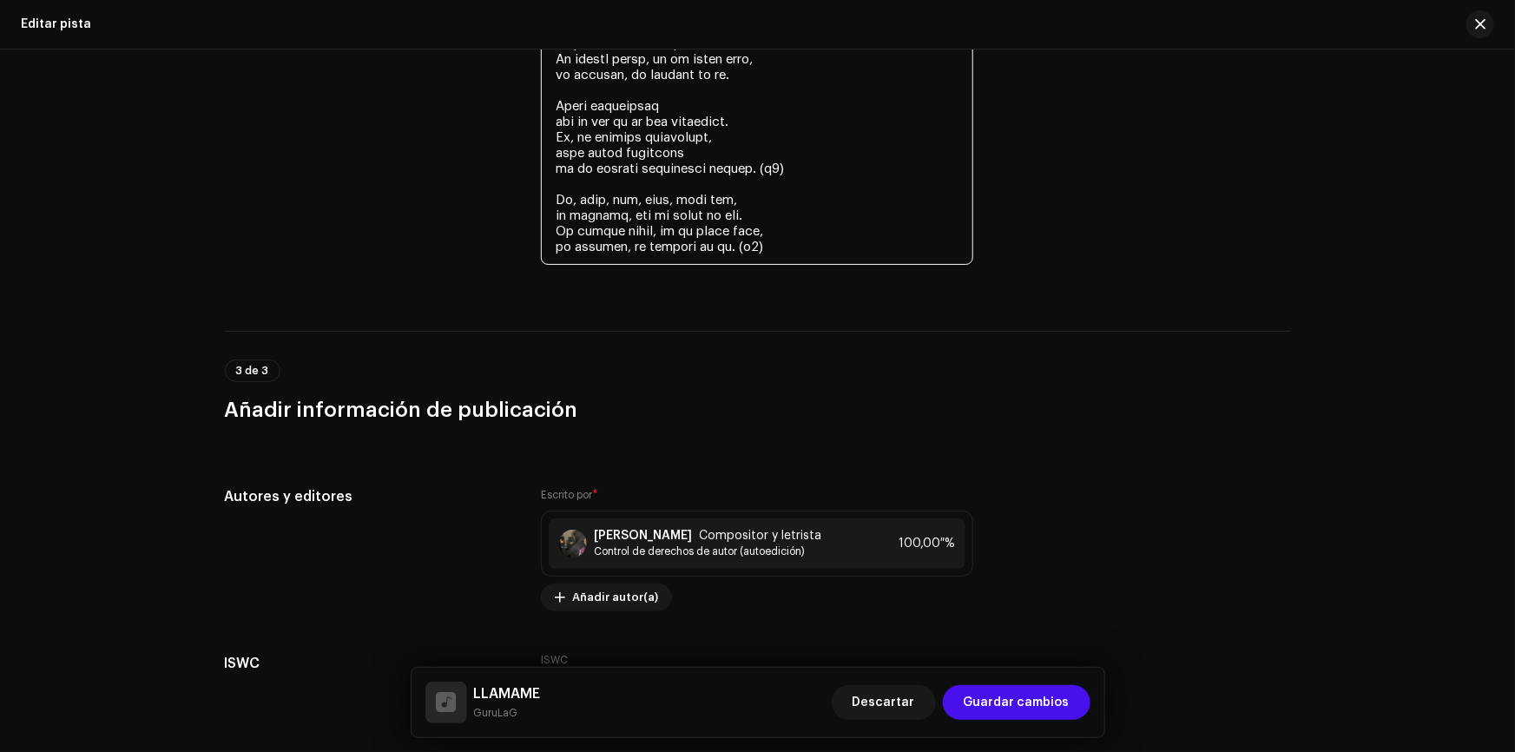
scroll to position [3753, 0]
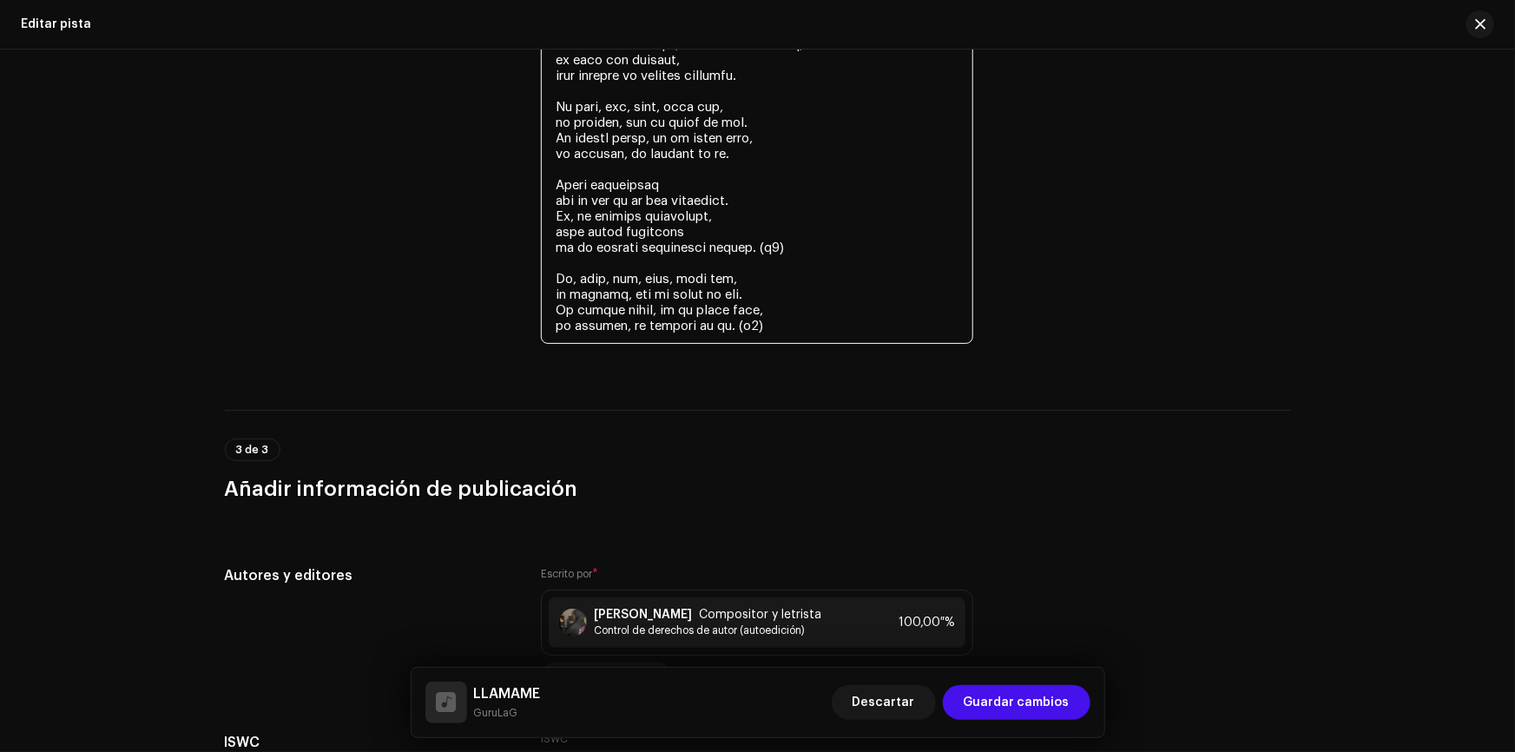
drag, startPoint x: 764, startPoint y: 326, endPoint x: 729, endPoint y: 327, distance: 34.7
drag, startPoint x: 733, startPoint y: 319, endPoint x: 549, endPoint y: 268, distance: 191.8
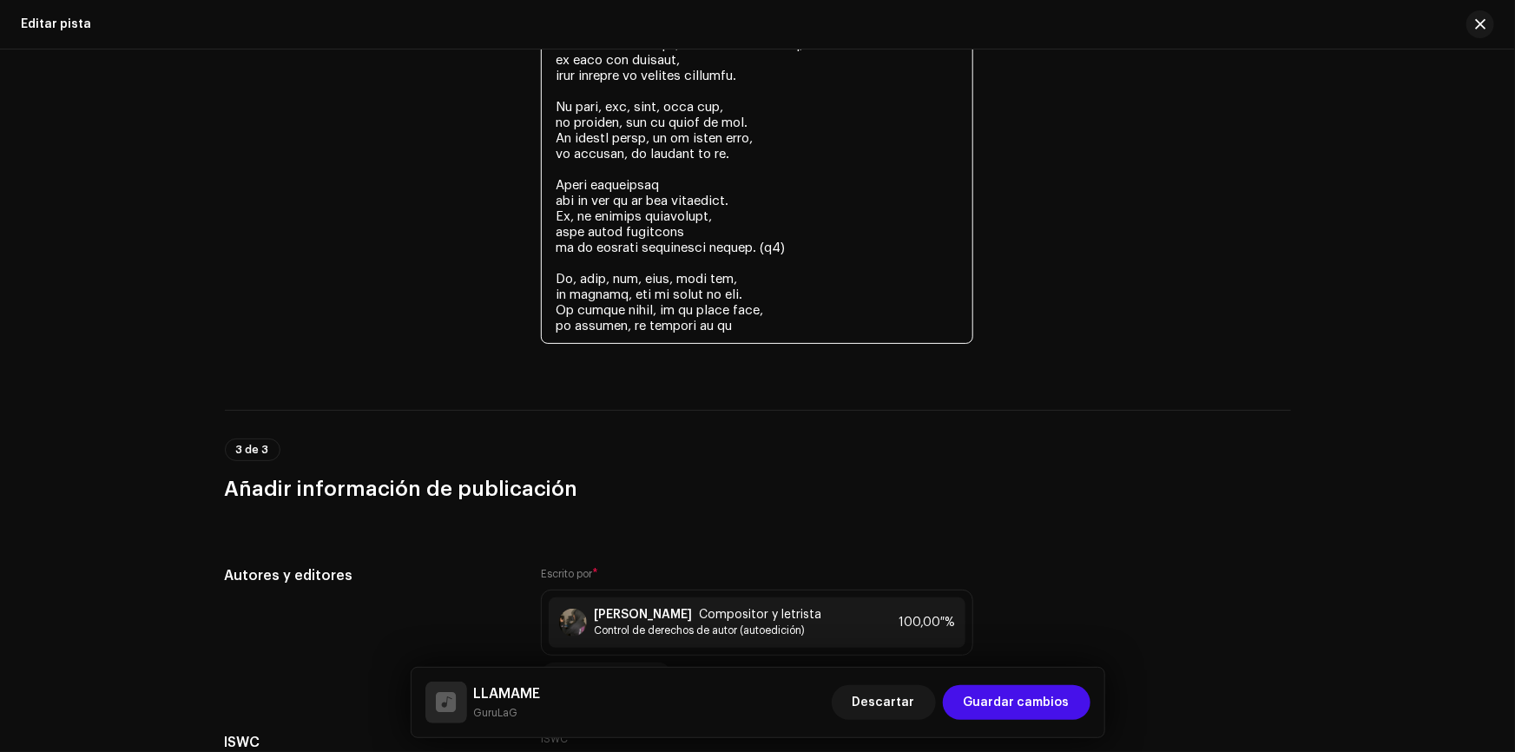
drag, startPoint x: 743, startPoint y: 327, endPoint x: 536, endPoint y: 280, distance: 211.8
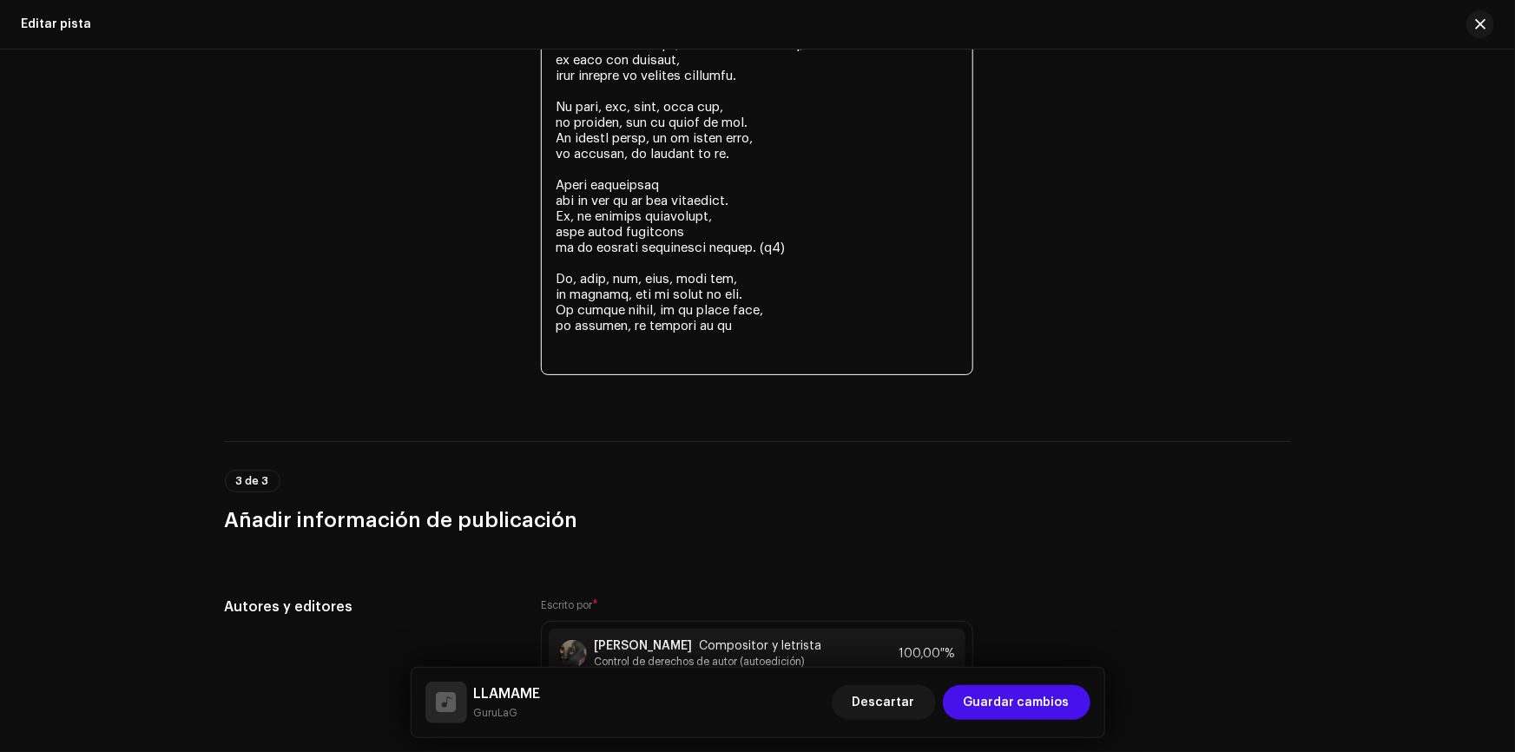
paste textarea "Ey, mami, ven, dale, toma ten, tú llámame, que le llego en ten. Te quiero comer…"
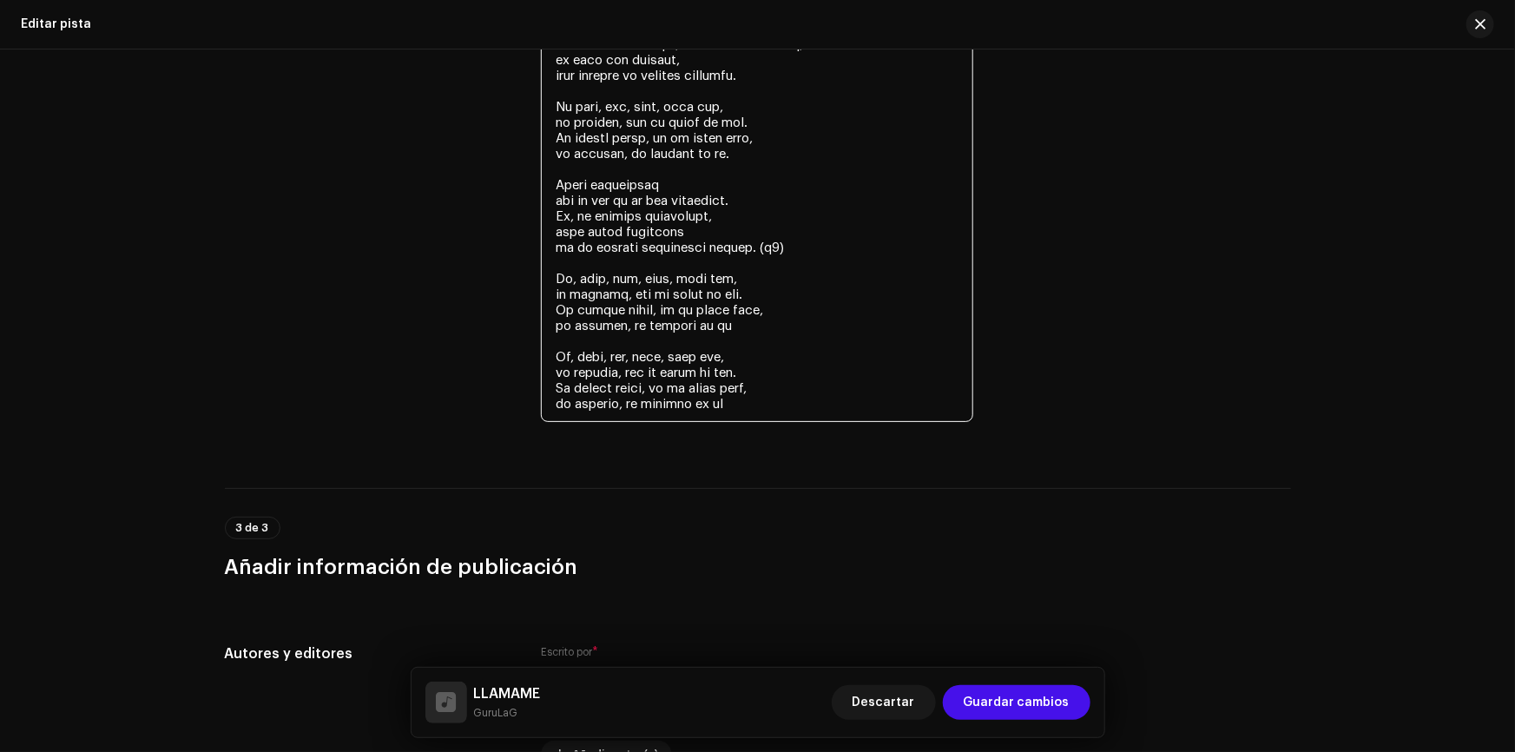
drag, startPoint x: 806, startPoint y: 252, endPoint x: 766, endPoint y: 251, distance: 39.9
drag, startPoint x: 800, startPoint y: 241, endPoint x: 536, endPoint y: 183, distance: 271.0
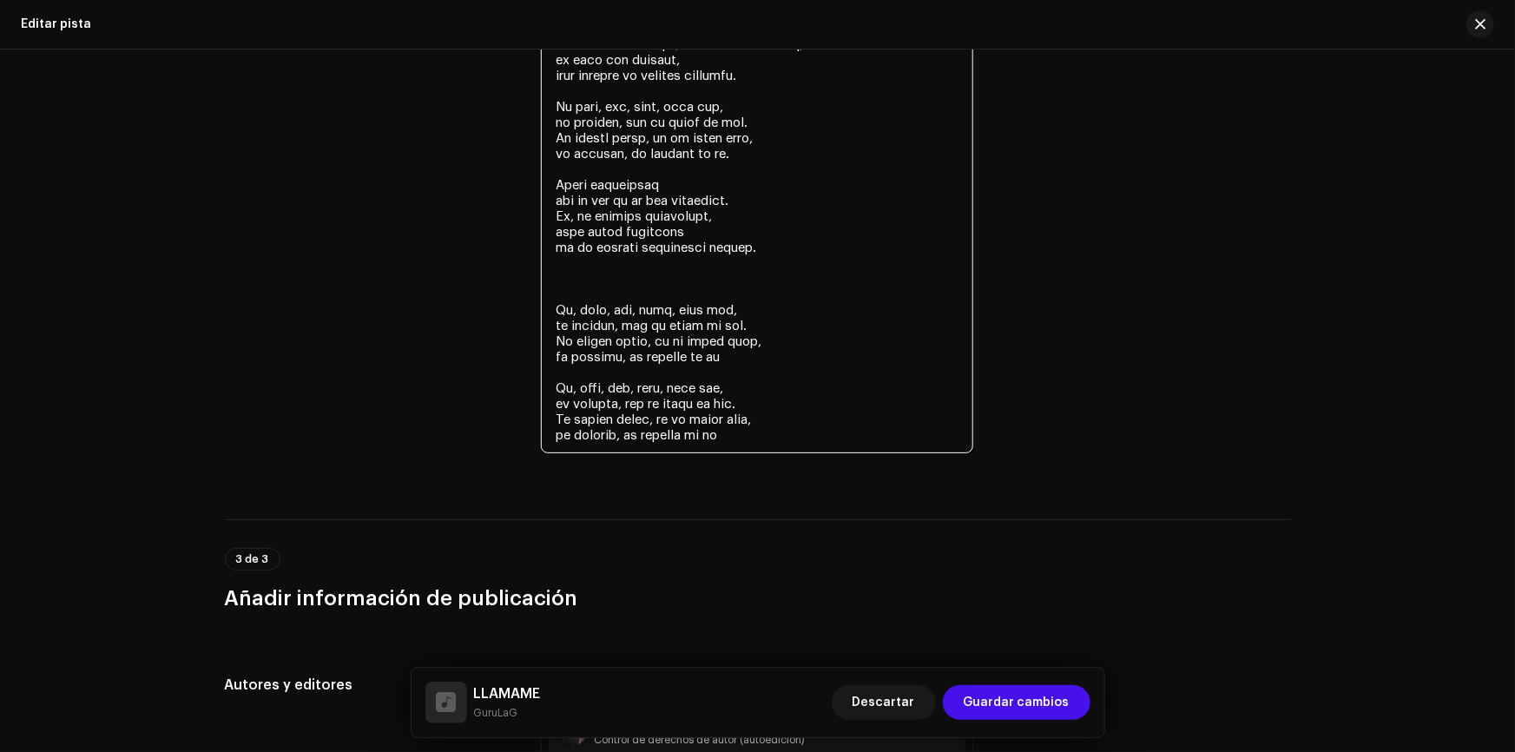
paste textarea "Estoy arrebatado con lo que tú me has provocado. [PERSON_NAME], me dejaste ilus…"
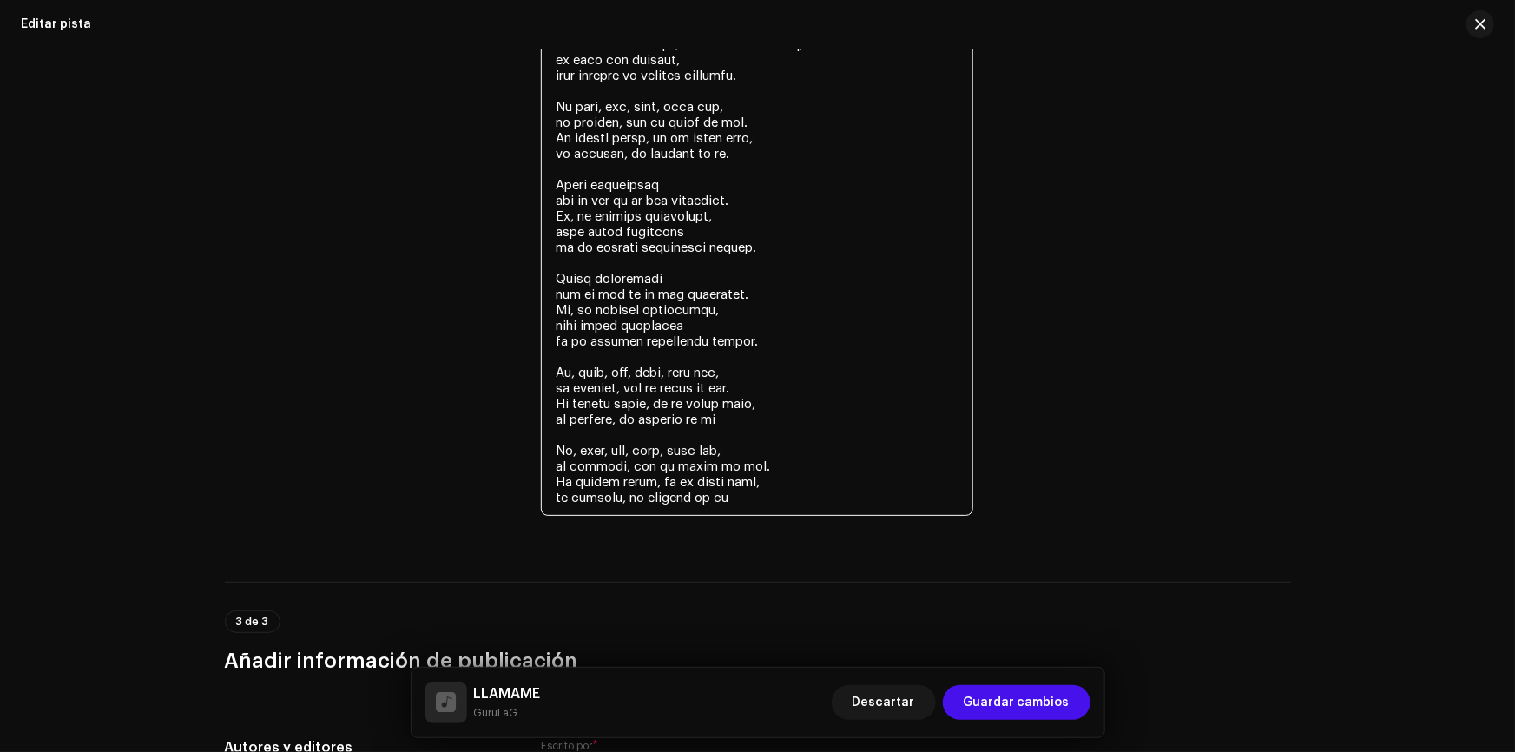
click at [748, 497] on textarea at bounding box center [757, 5] width 432 height 1021
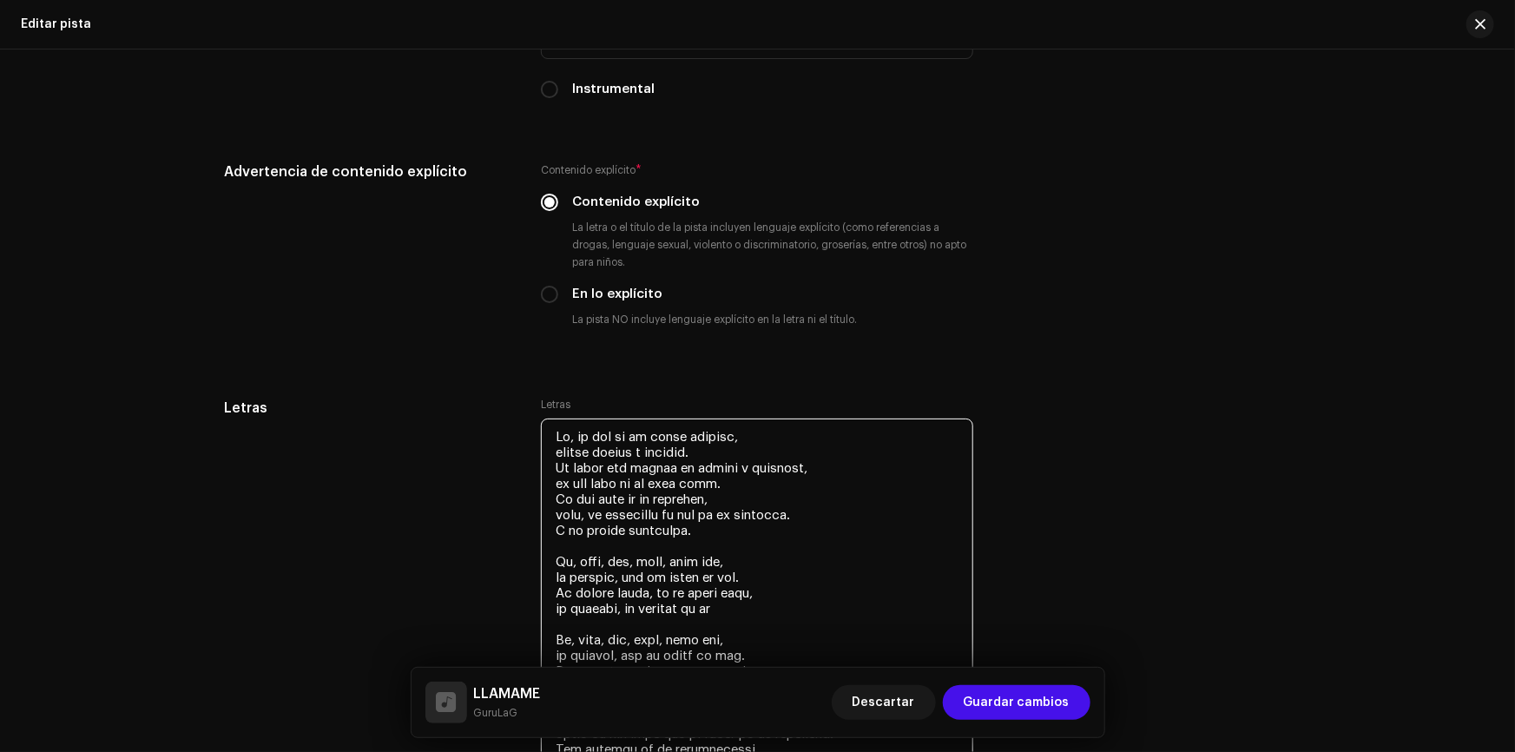
scroll to position [3048, 0]
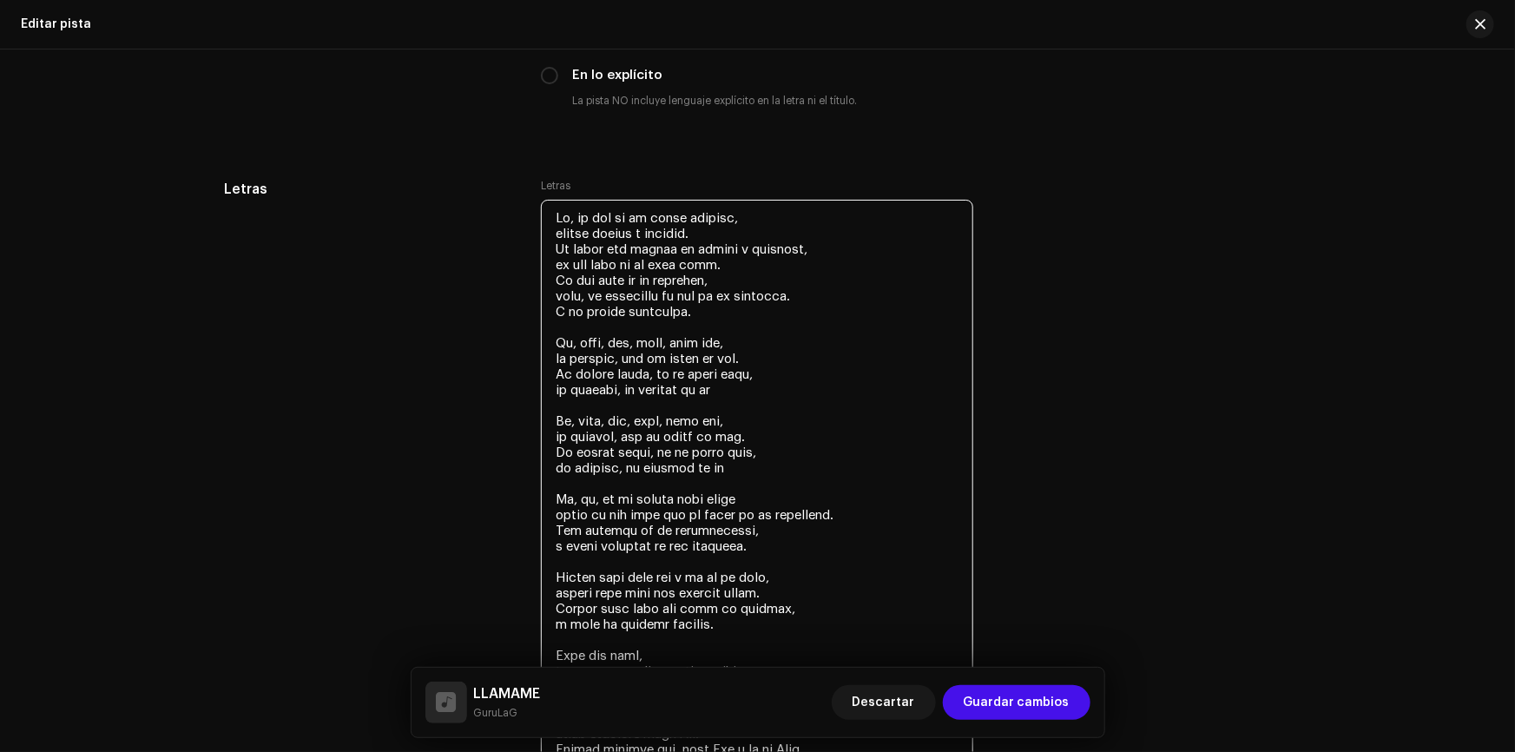
drag, startPoint x: 552, startPoint y: 219, endPoint x: 800, endPoint y: 350, distance: 280.7
click at [800, 365] on textarea at bounding box center [757, 710] width 432 height 1021
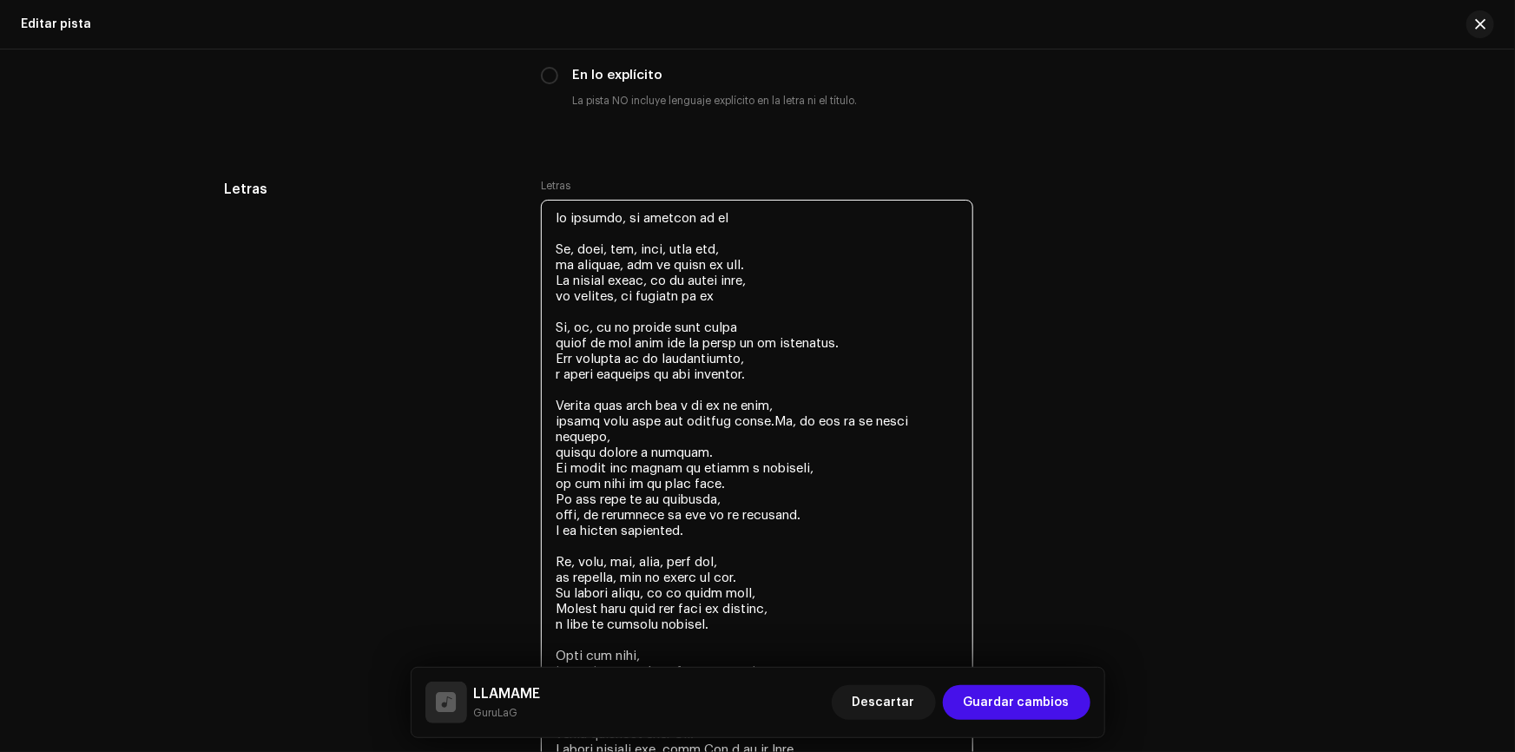
click at [841, 400] on textarea at bounding box center [757, 710] width 432 height 1021
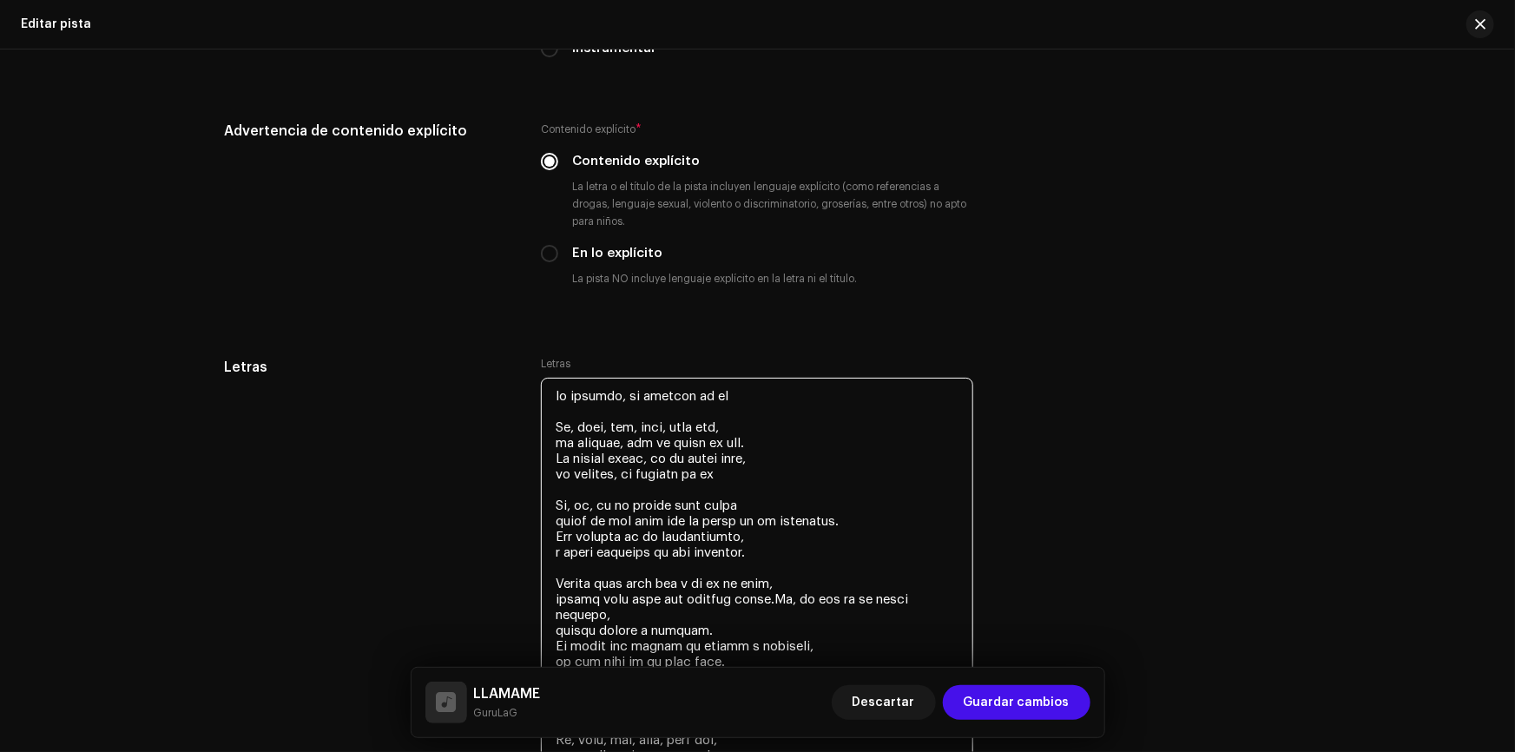
scroll to position [2890, 0]
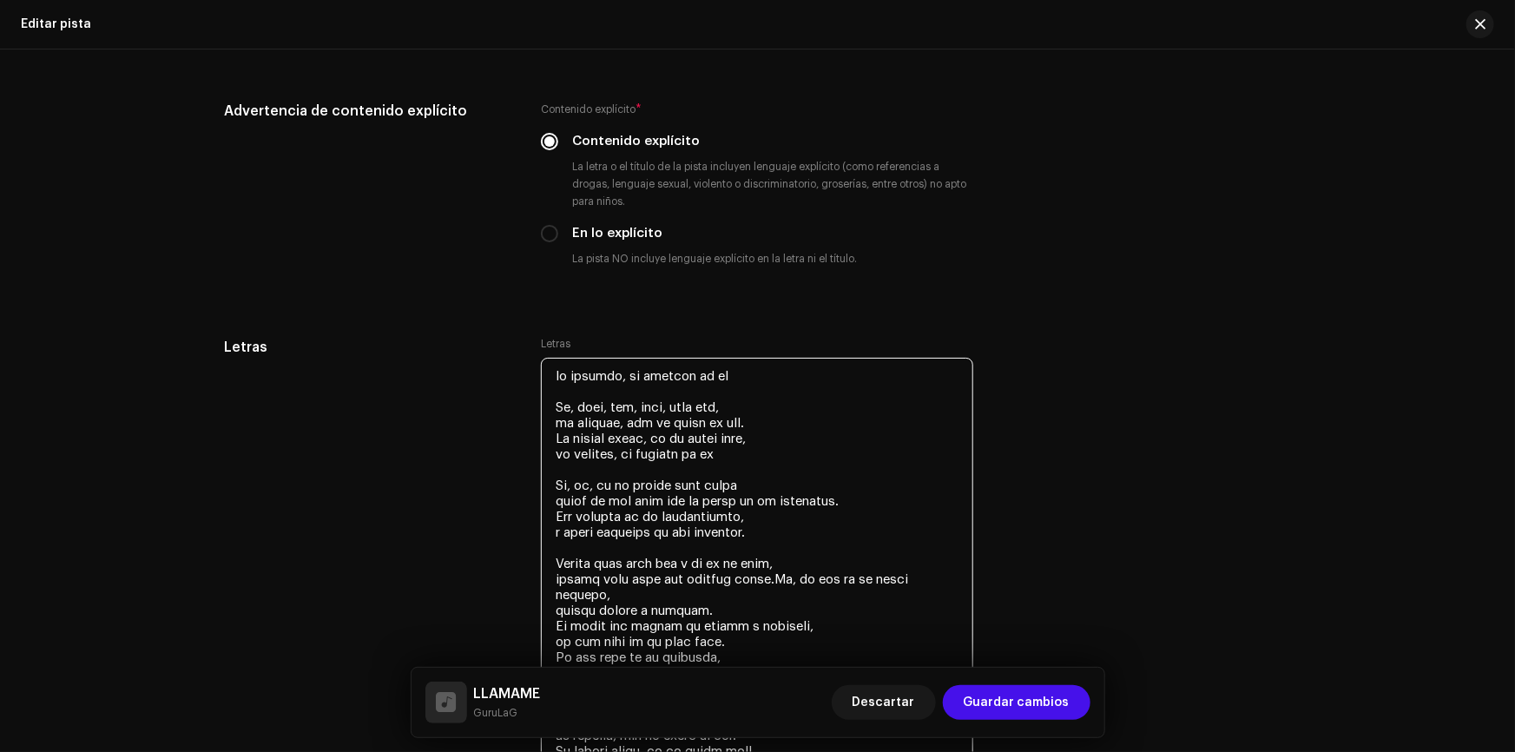
type textarea "Lo, ip dol si am conse adipisc, elitse doeius t incidid. Ut labor etd magnaa en…"
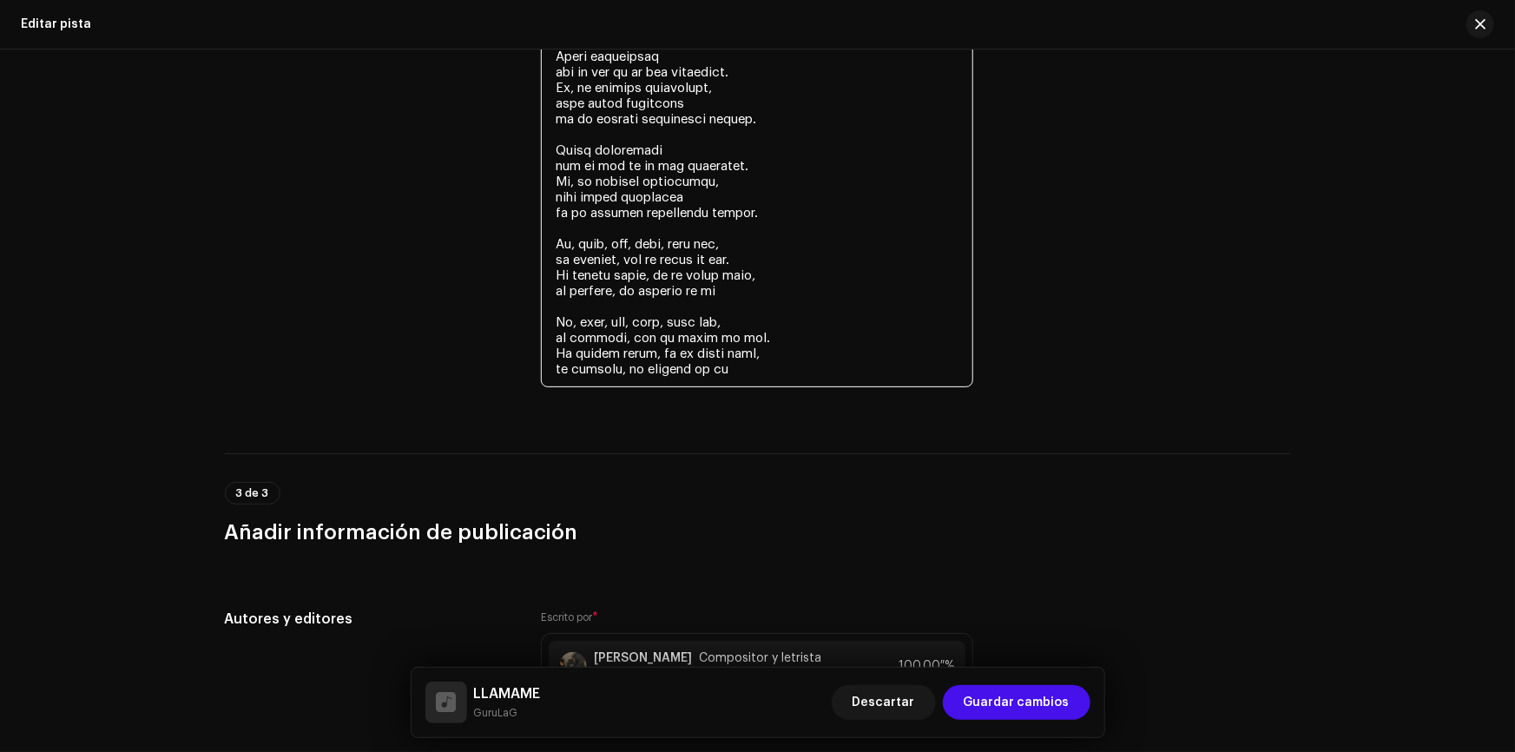
scroll to position [3897, 0]
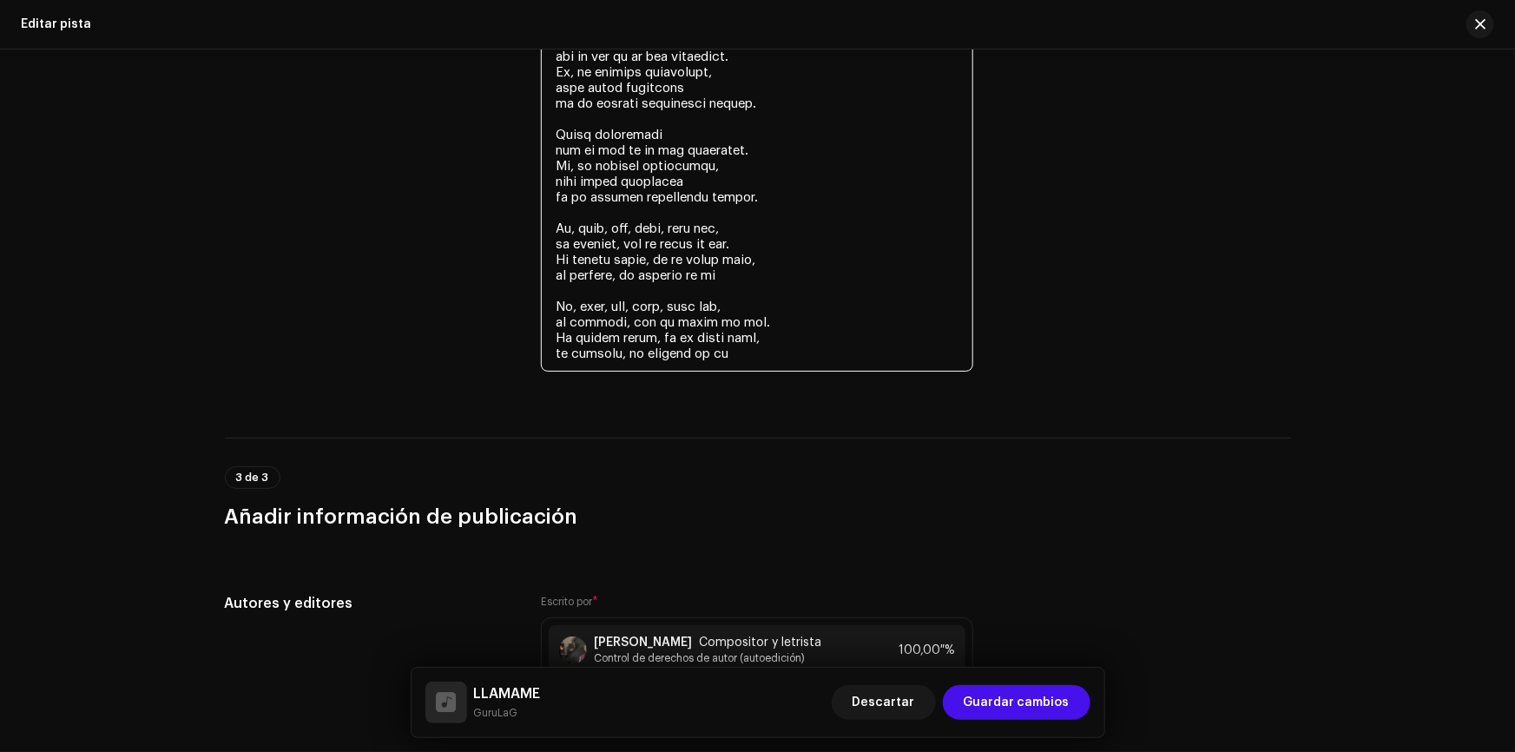
drag, startPoint x: 549, startPoint y: 369, endPoint x: 772, endPoint y: 369, distance: 222.2
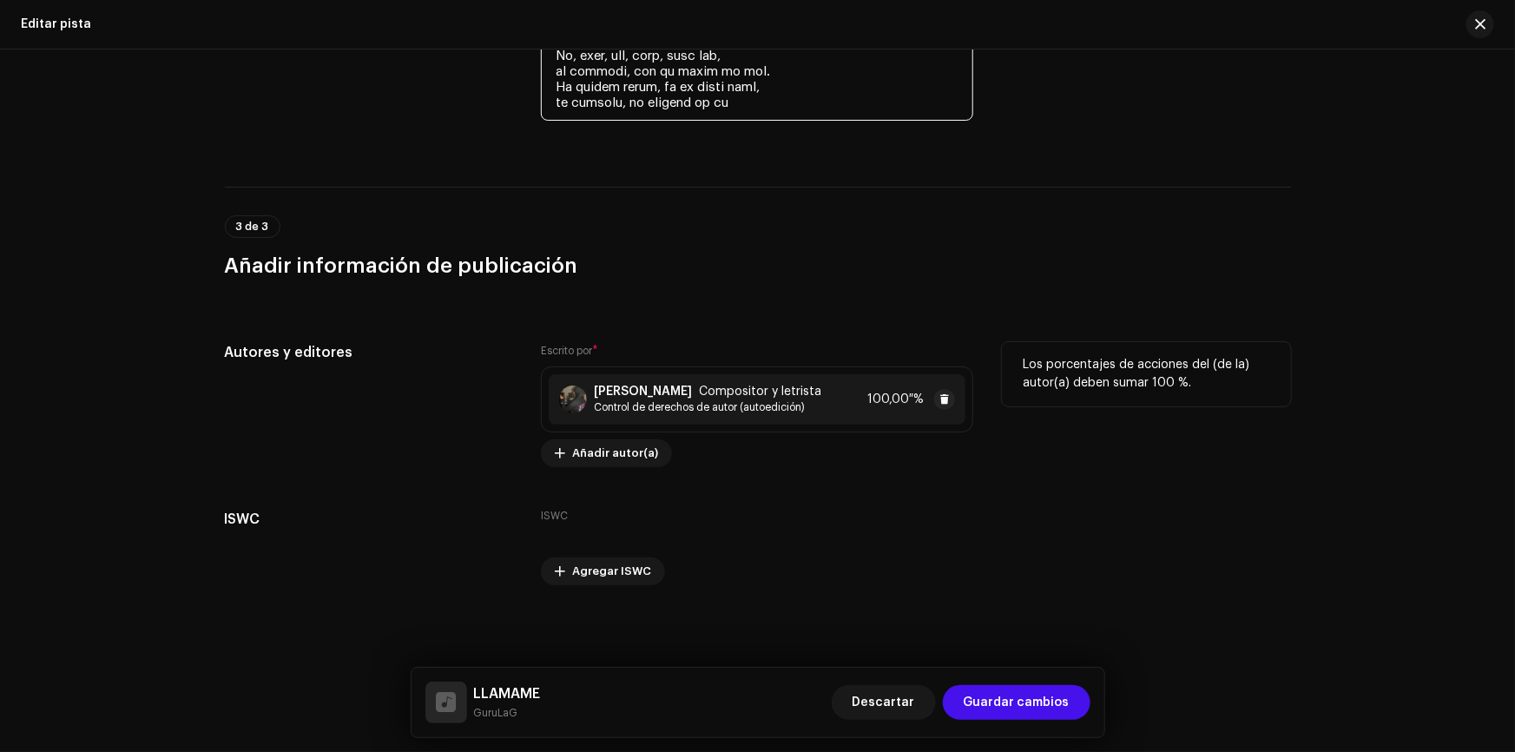
scroll to position [3767, 0]
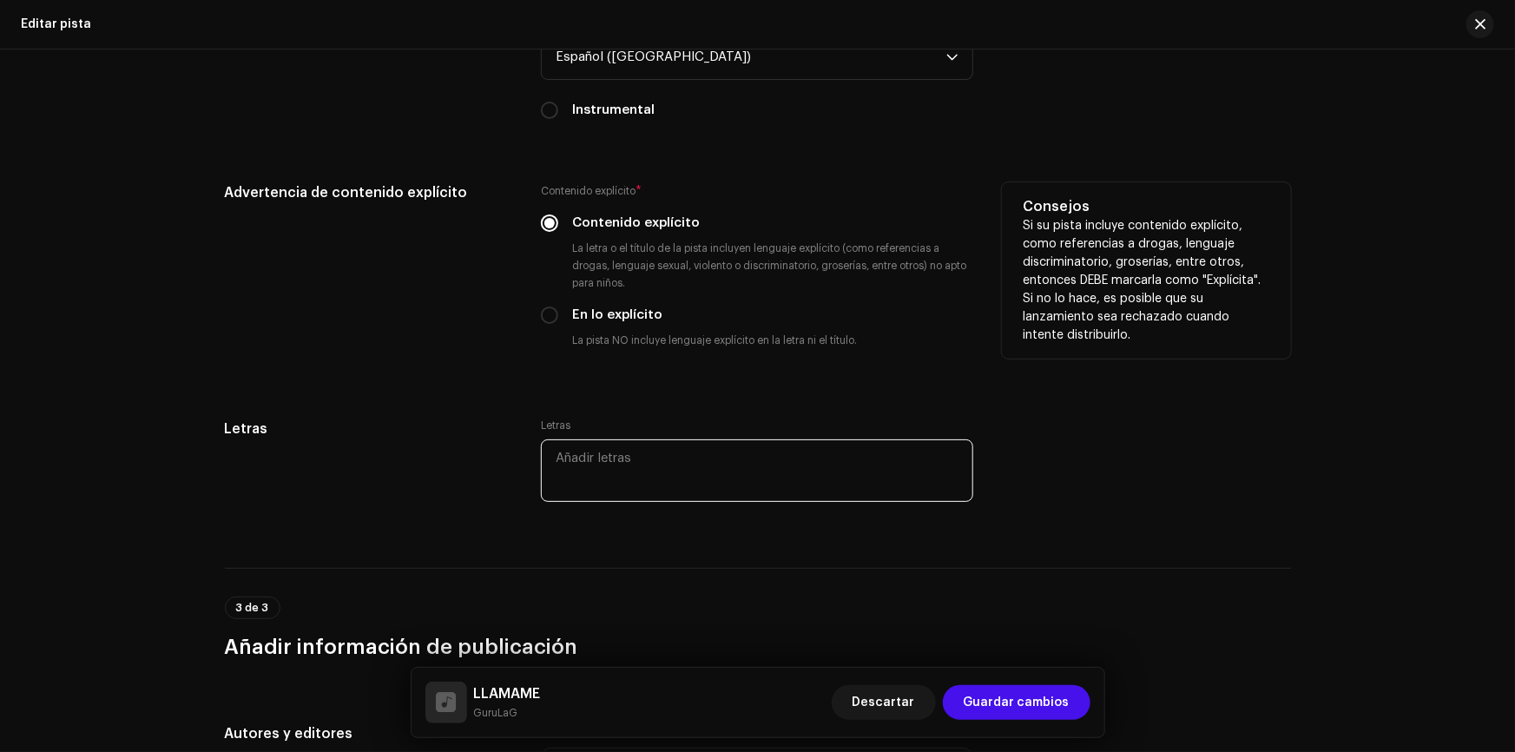
paste textarea "Lo ip dol si am conse adipisc Elitse doeius t incidid Ut labor etd magnaa en ad…"
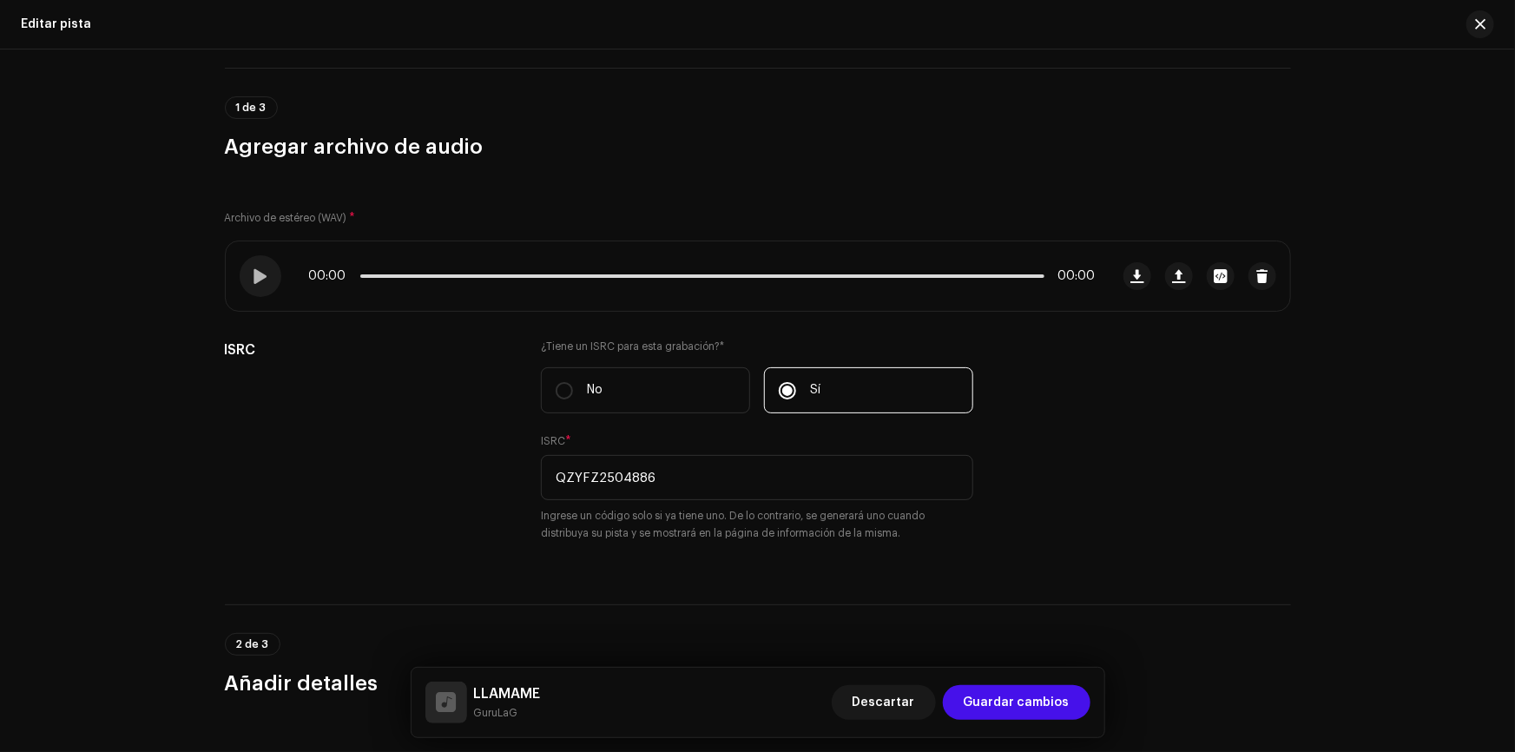
scroll to position [0, 0]
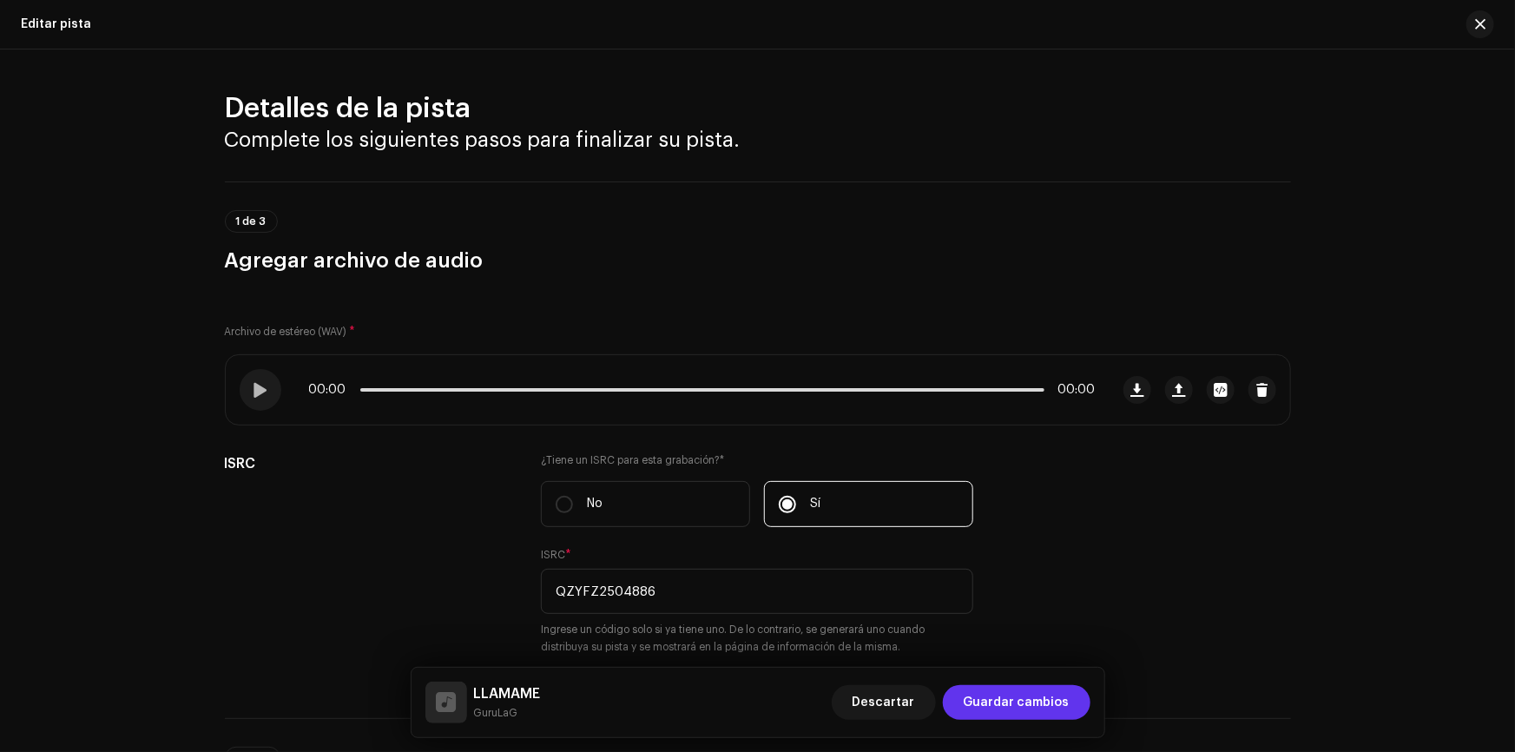
type textarea "Lo ip dol si am conse adipisc Elitse doeius t incidid Ut labor etd magnaa en ad…"
click at [1007, 705] on font "Guardar cambios" at bounding box center [1016, 702] width 106 height 12
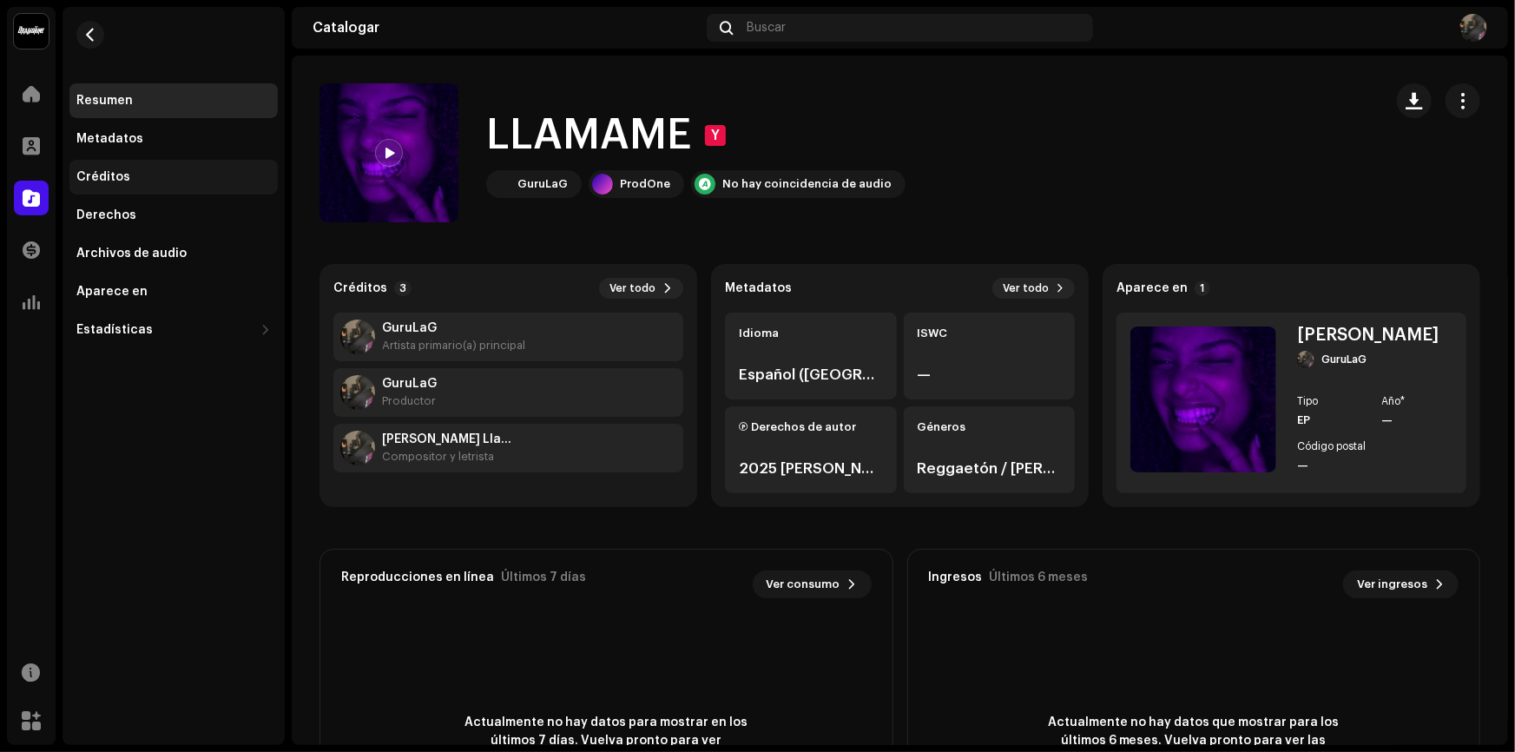
click at [187, 176] on div "Créditos" at bounding box center [173, 177] width 194 height 14
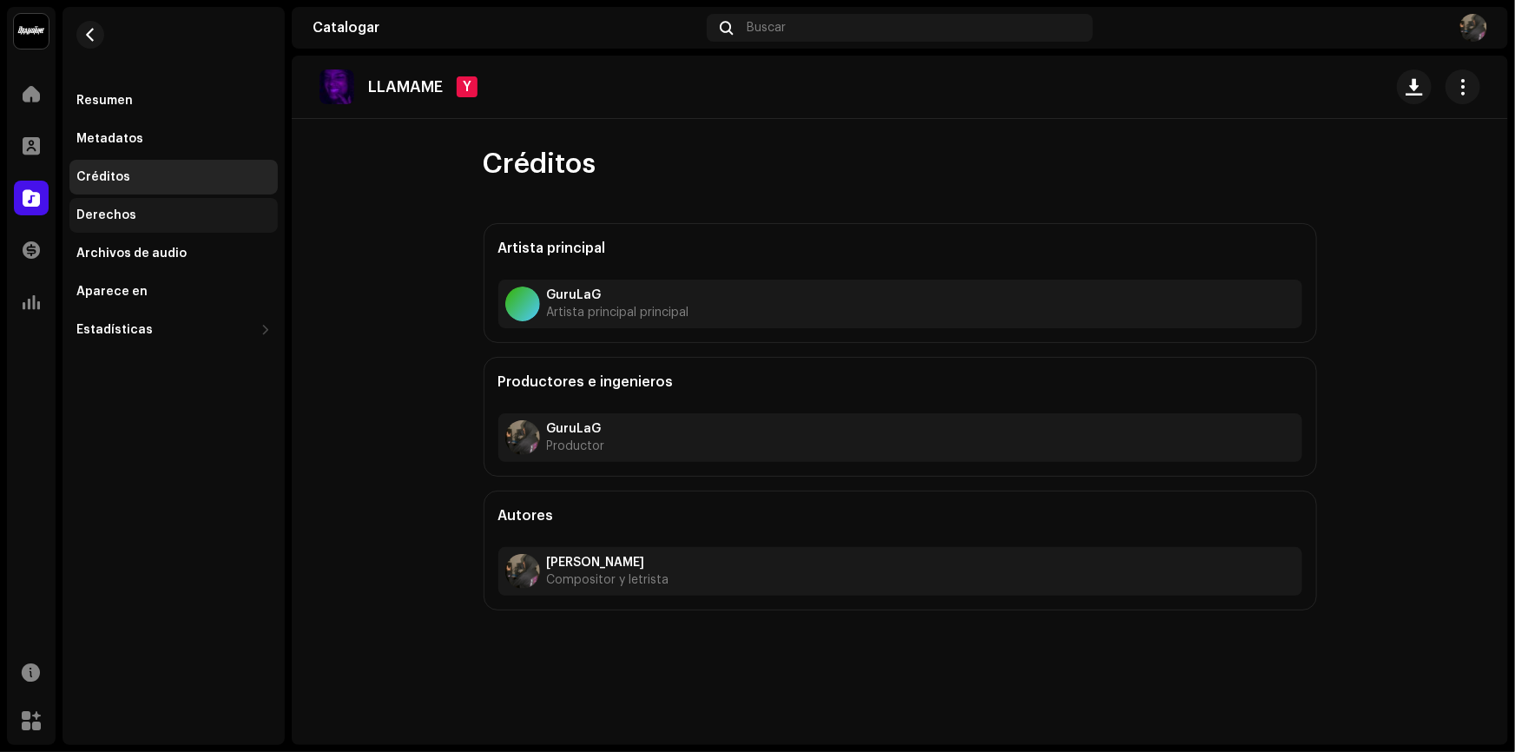
click at [165, 208] on div "Derechos" at bounding box center [173, 215] width 194 height 14
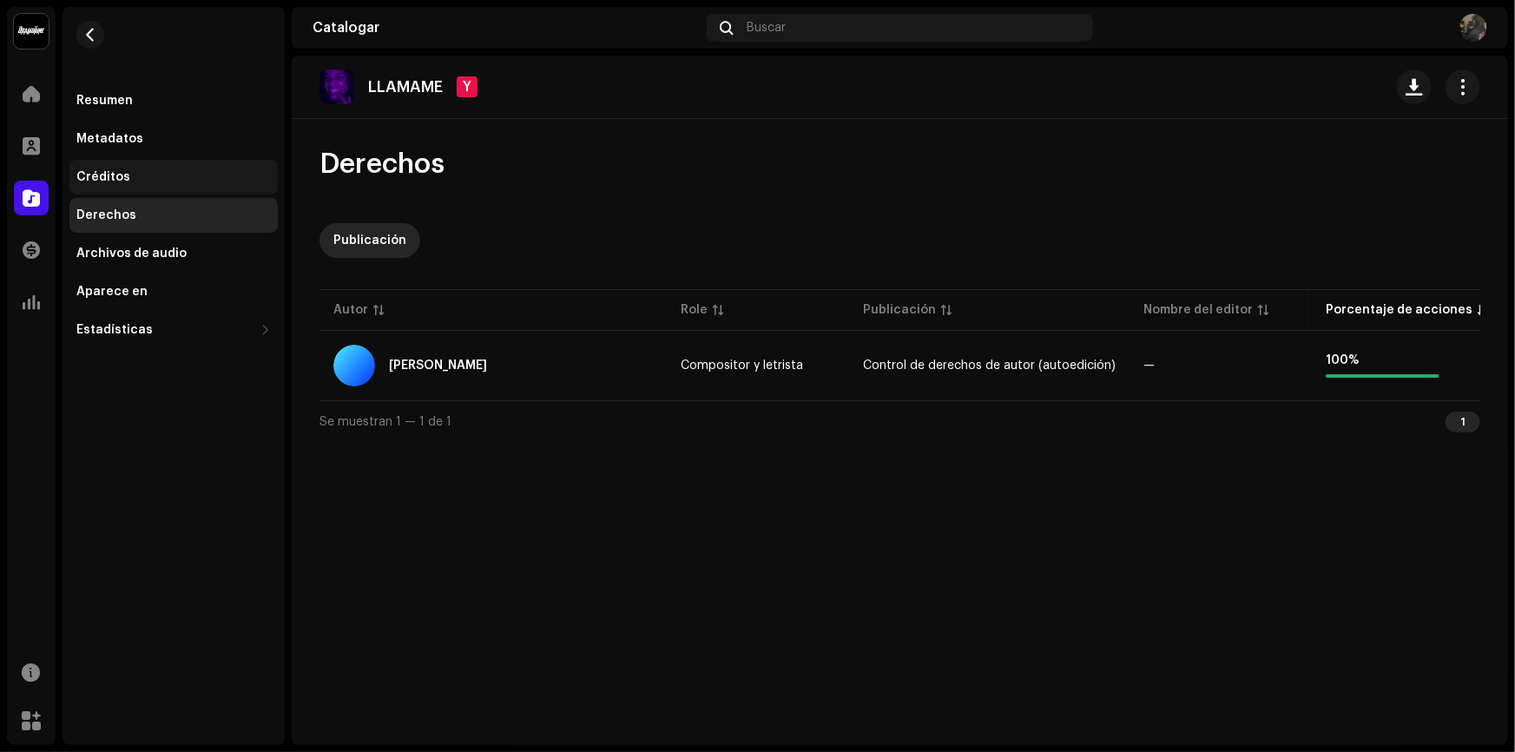
click at [190, 165] on div "Créditos" at bounding box center [173, 177] width 208 height 35
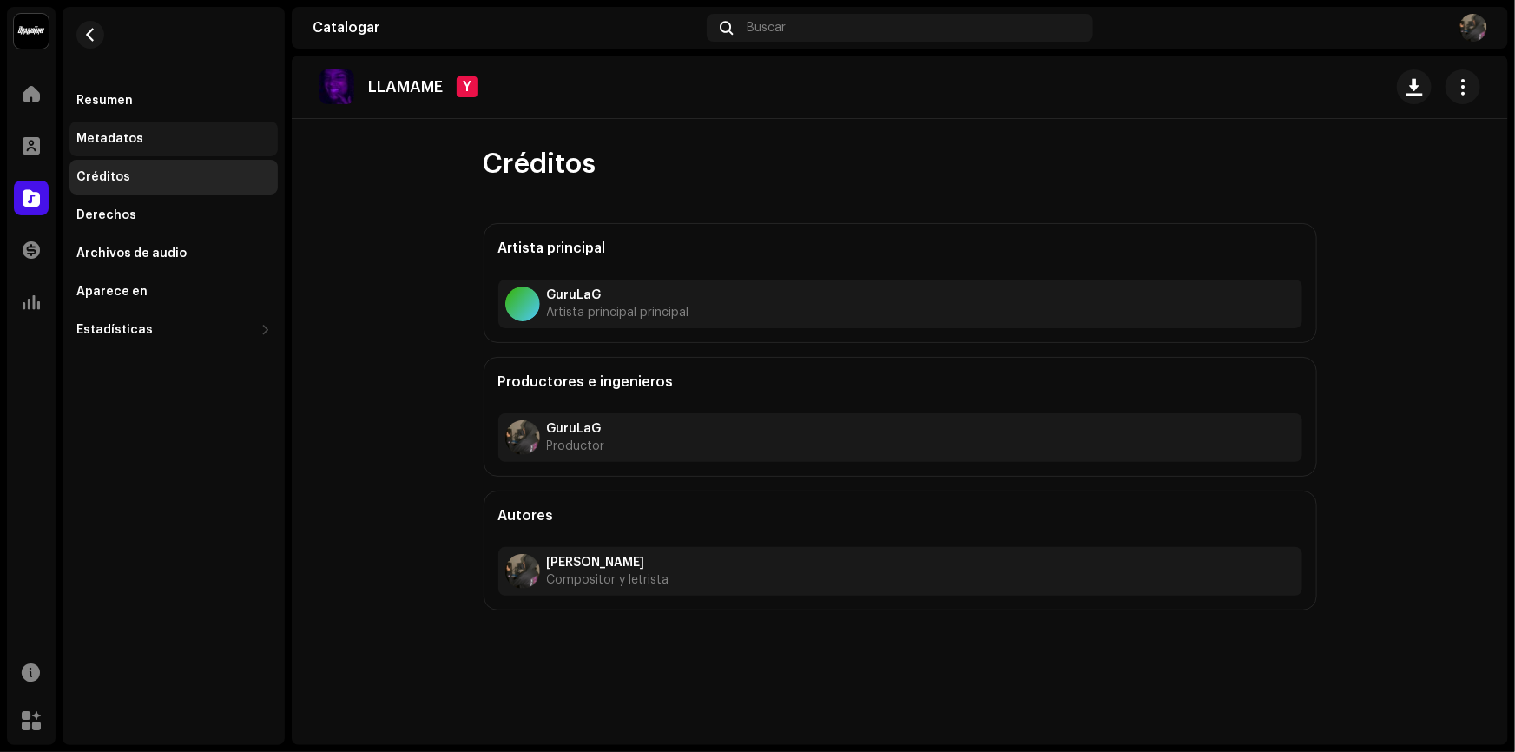
click at [189, 145] on div "Metadatos" at bounding box center [173, 139] width 194 height 14
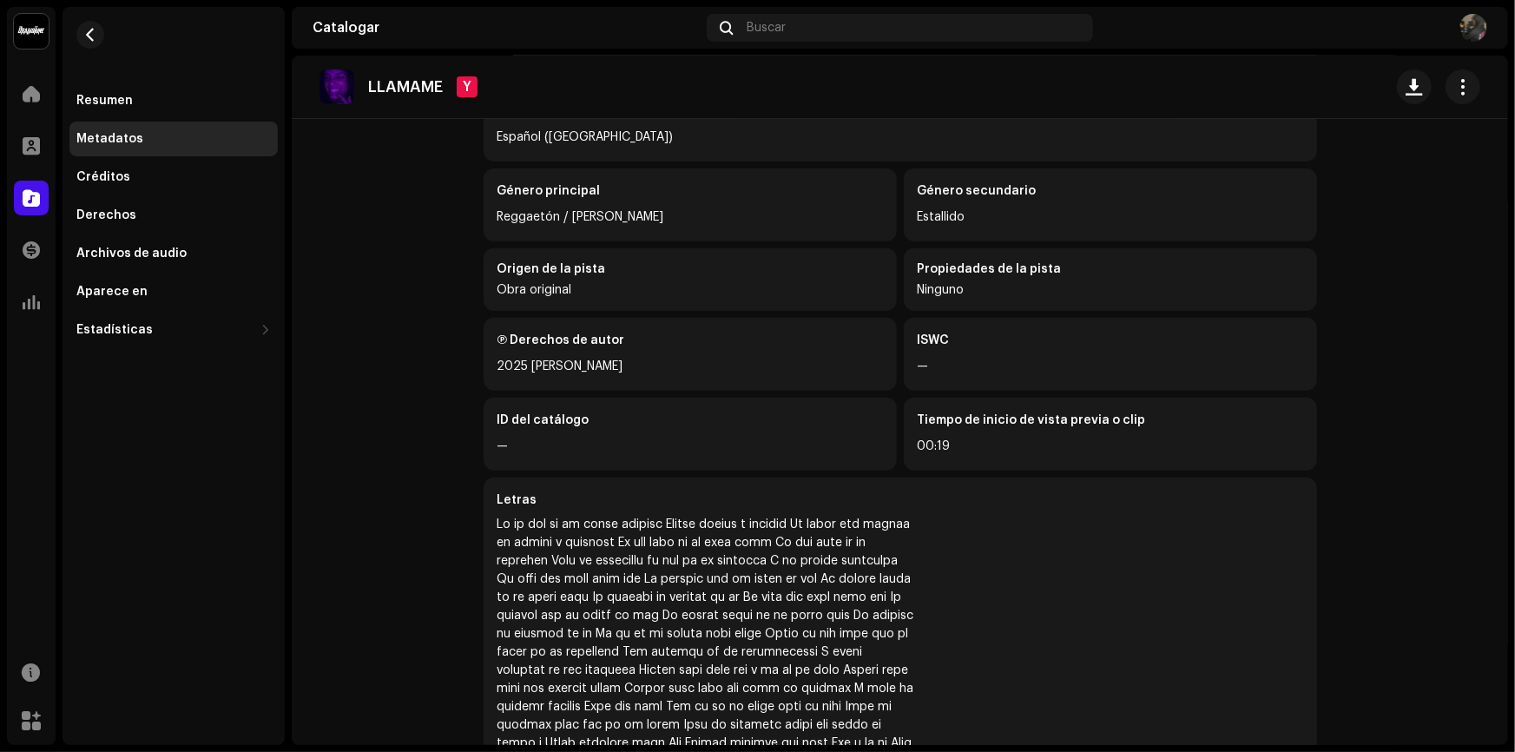
scroll to position [315, 0]
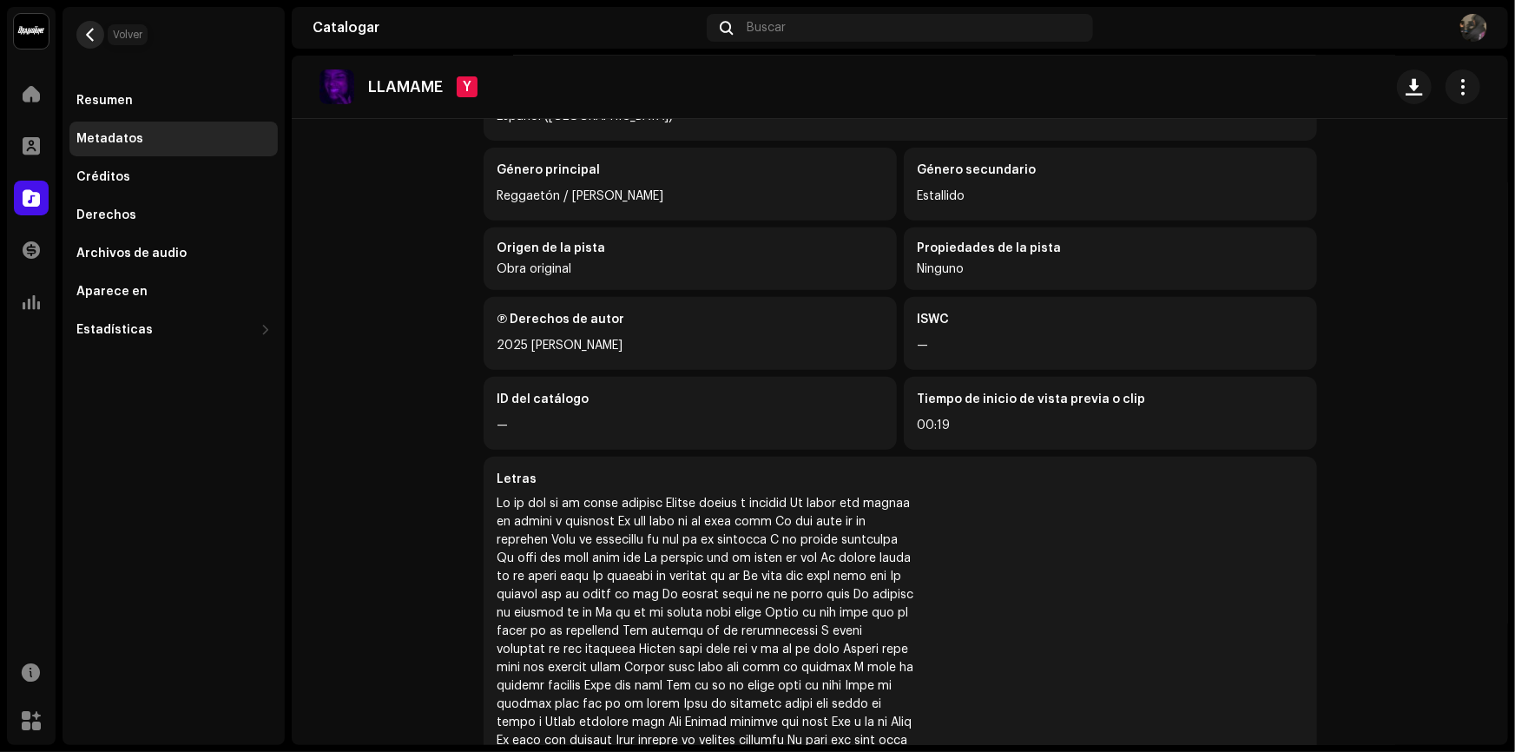
click at [94, 39] on span "button" at bounding box center [90, 35] width 13 height 14
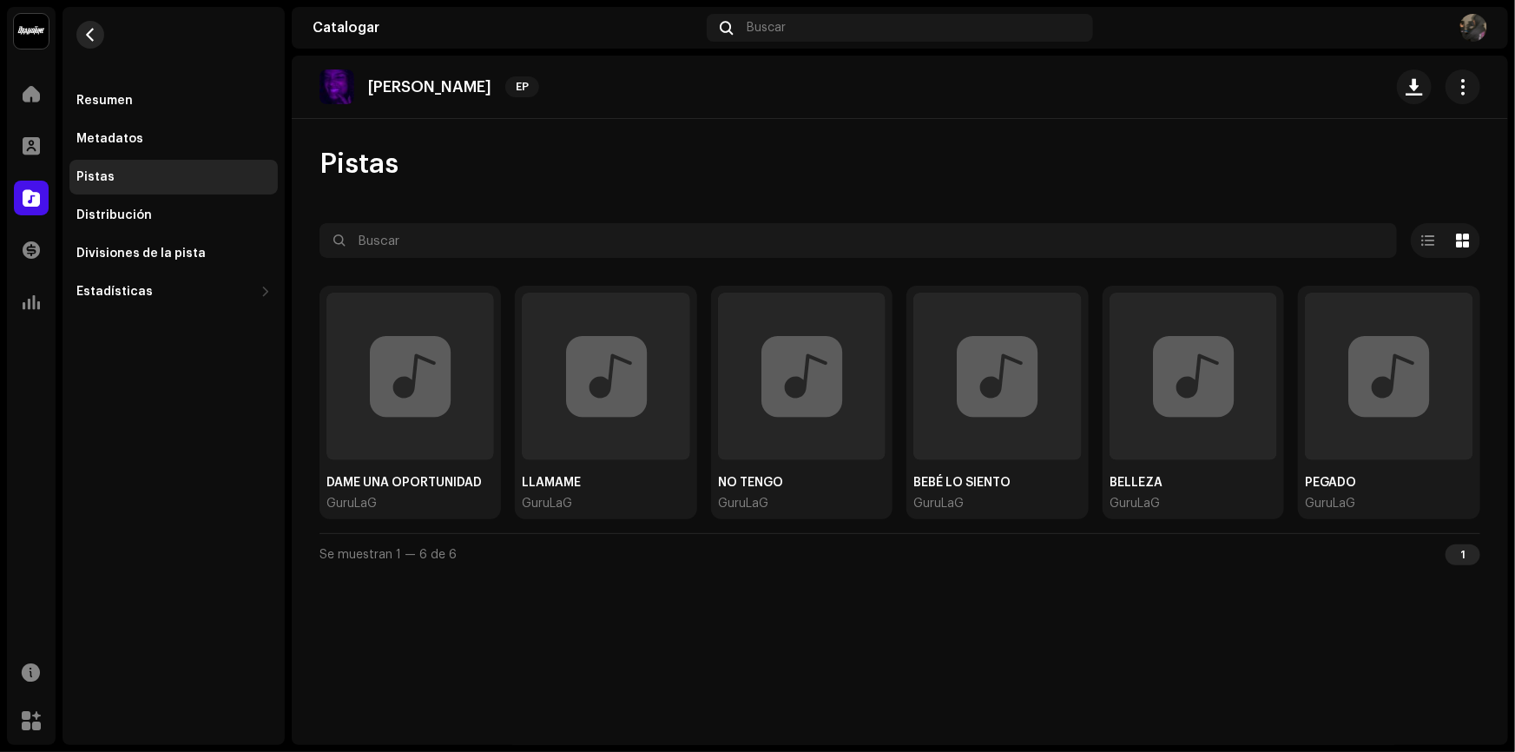
click at [92, 36] on span "button" at bounding box center [90, 35] width 13 height 14
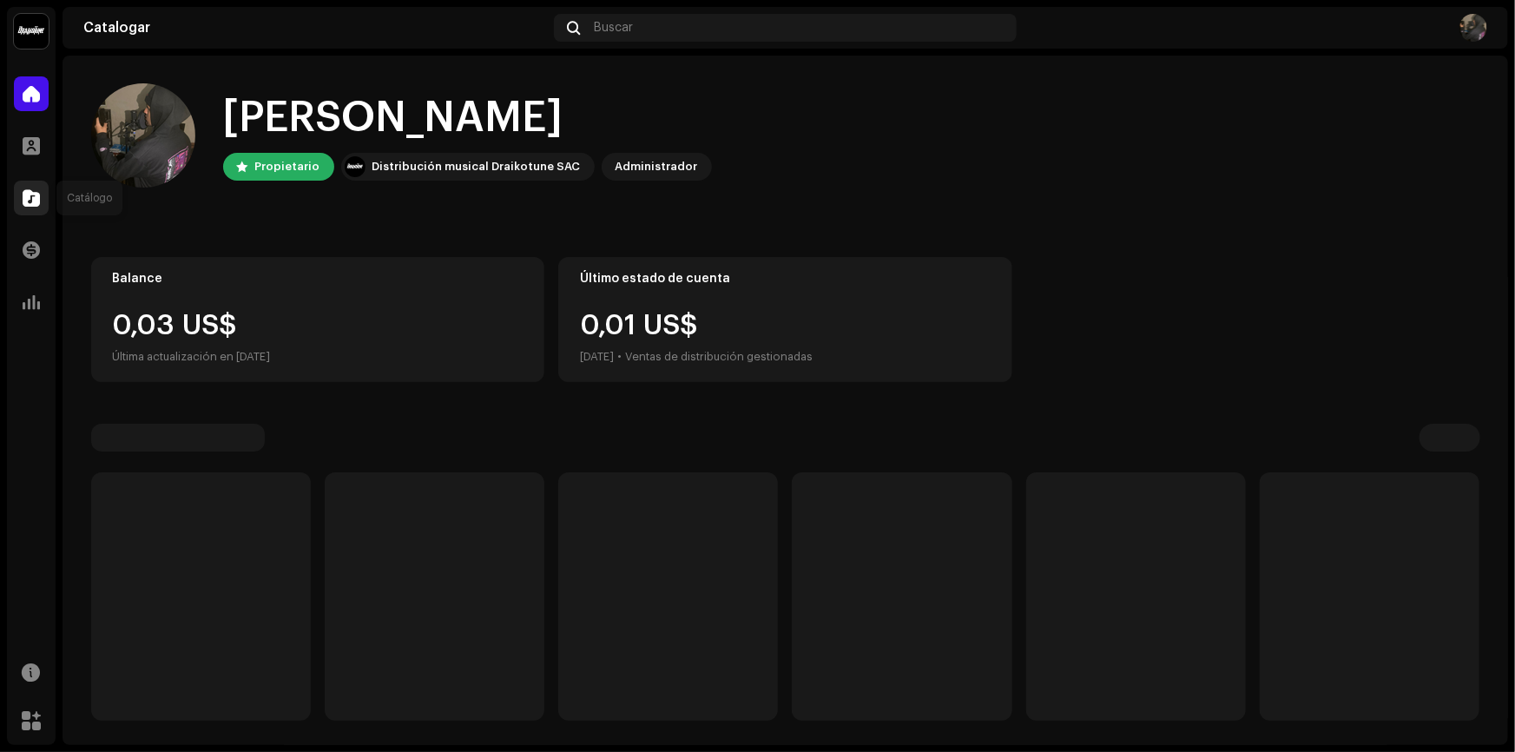
click at [27, 211] on div at bounding box center [31, 198] width 35 height 35
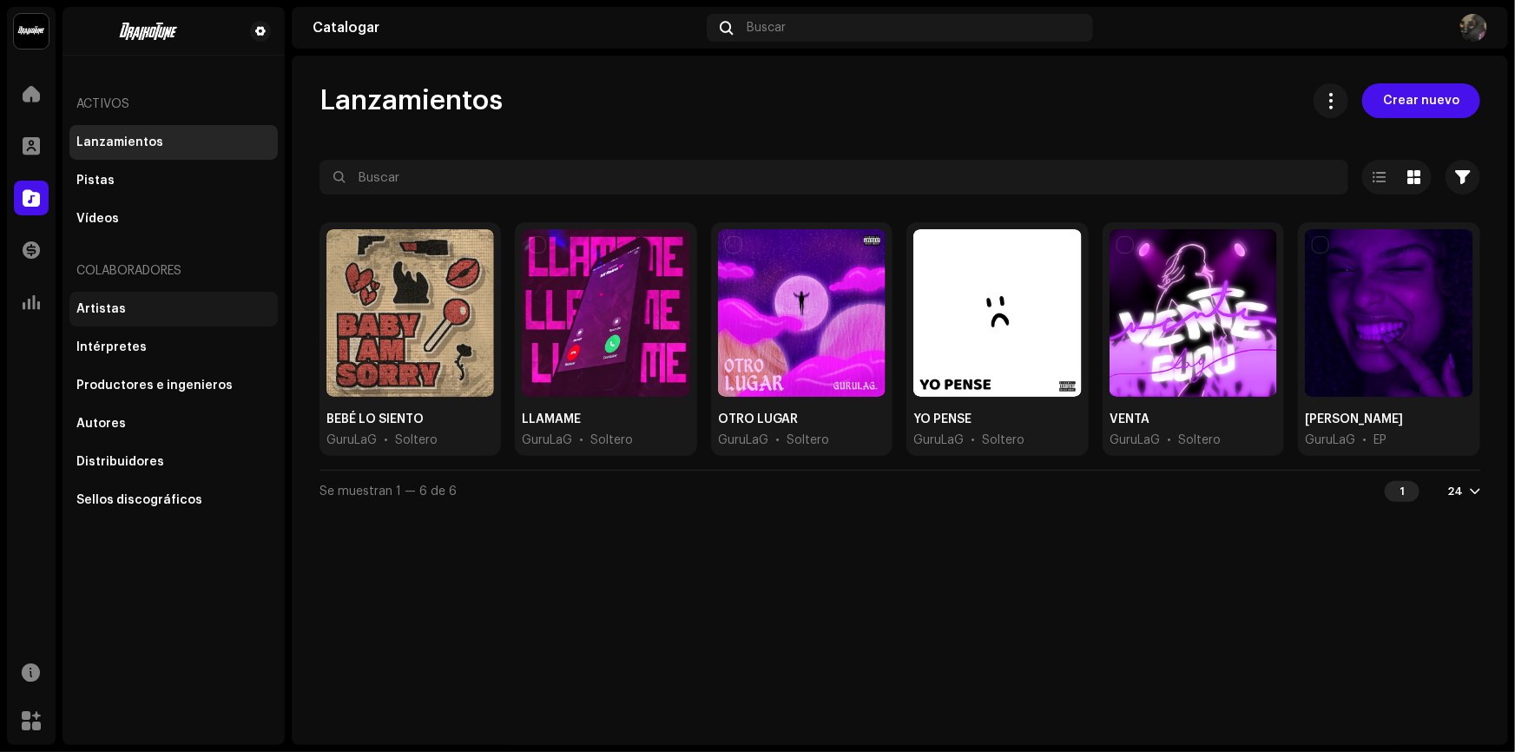
click at [129, 312] on div "Artistas" at bounding box center [173, 309] width 194 height 14
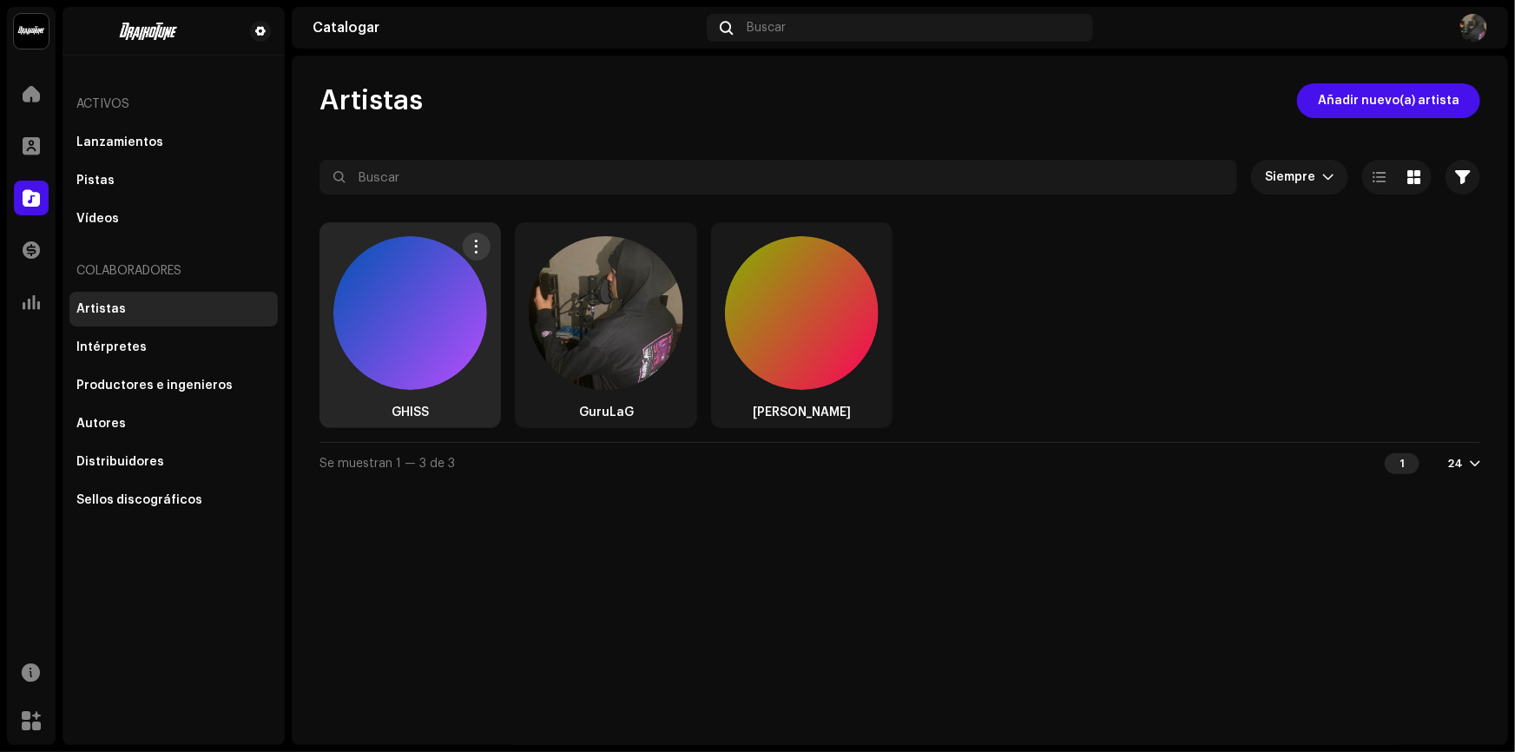
click at [436, 323] on div at bounding box center [410, 313] width 154 height 154
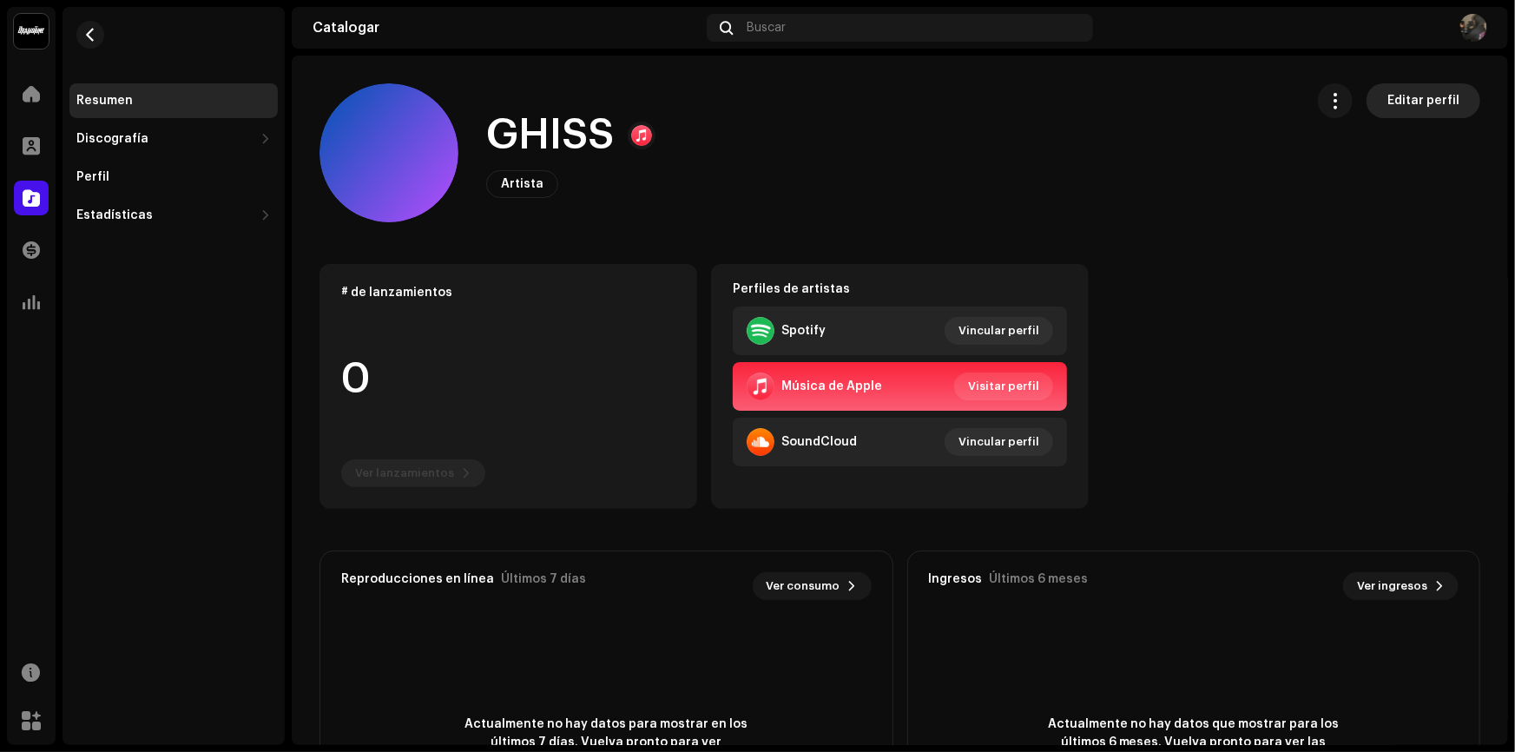
click at [1449, 107] on button "Editar perfil" at bounding box center [1423, 100] width 114 height 35
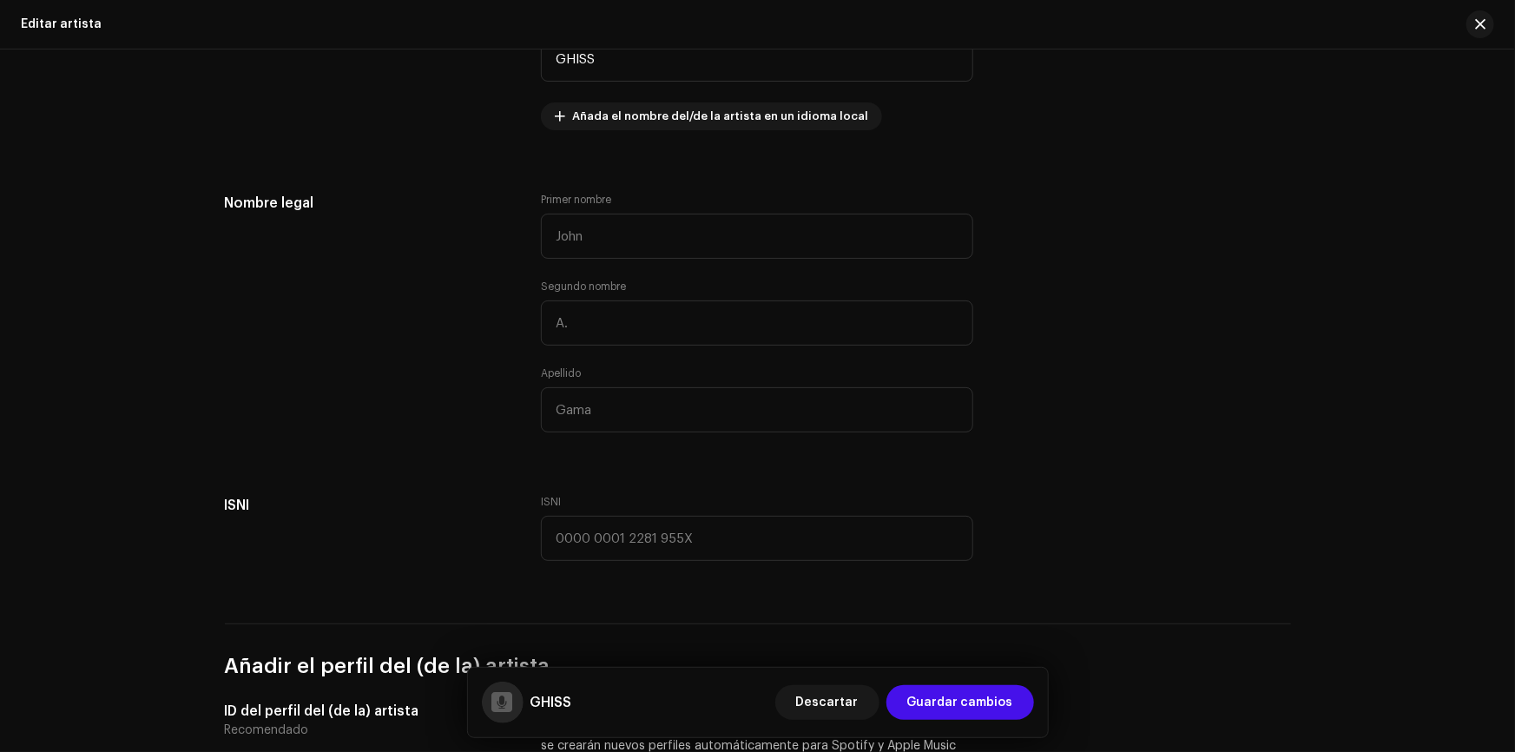
scroll to position [458, 0]
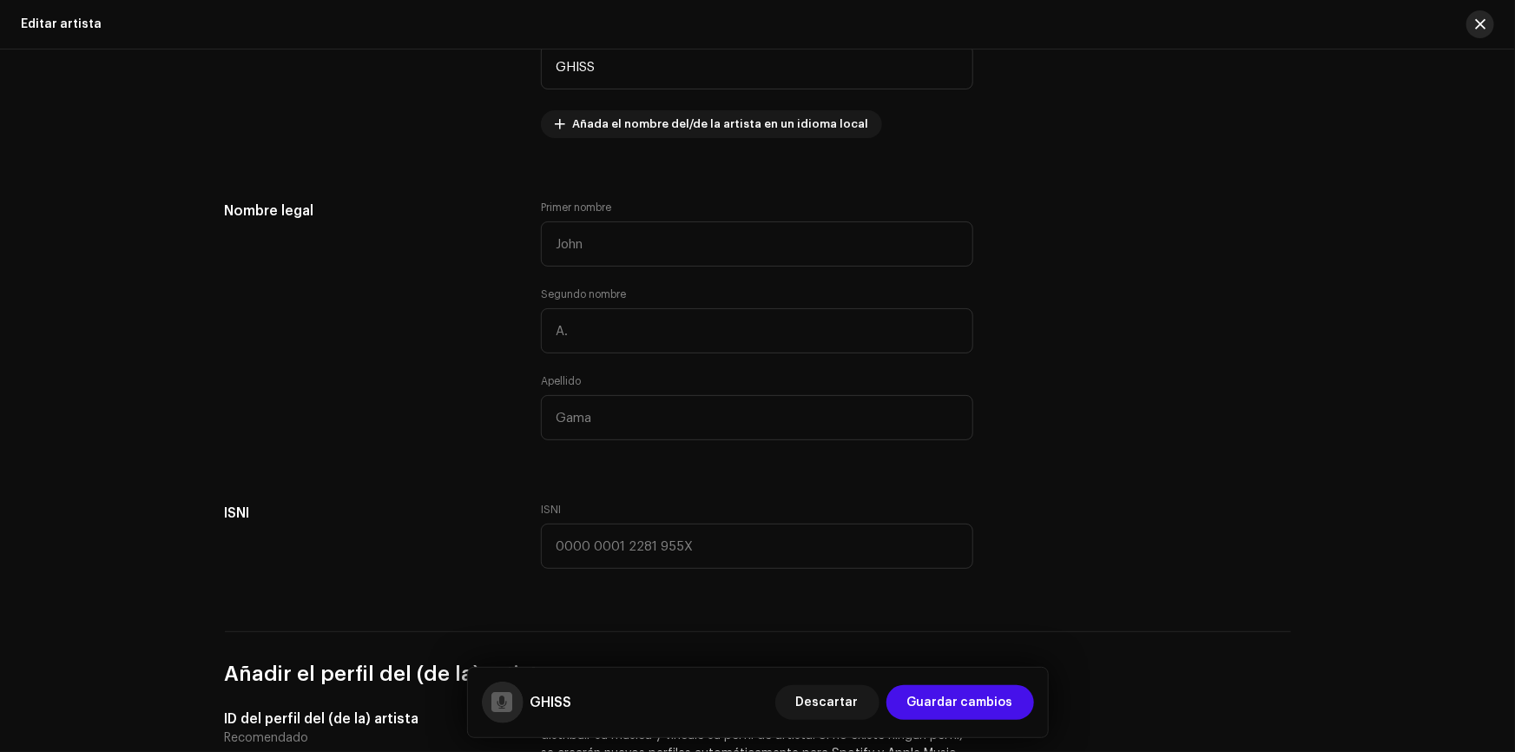
click at [1473, 25] on button "button" at bounding box center [1480, 24] width 28 height 28
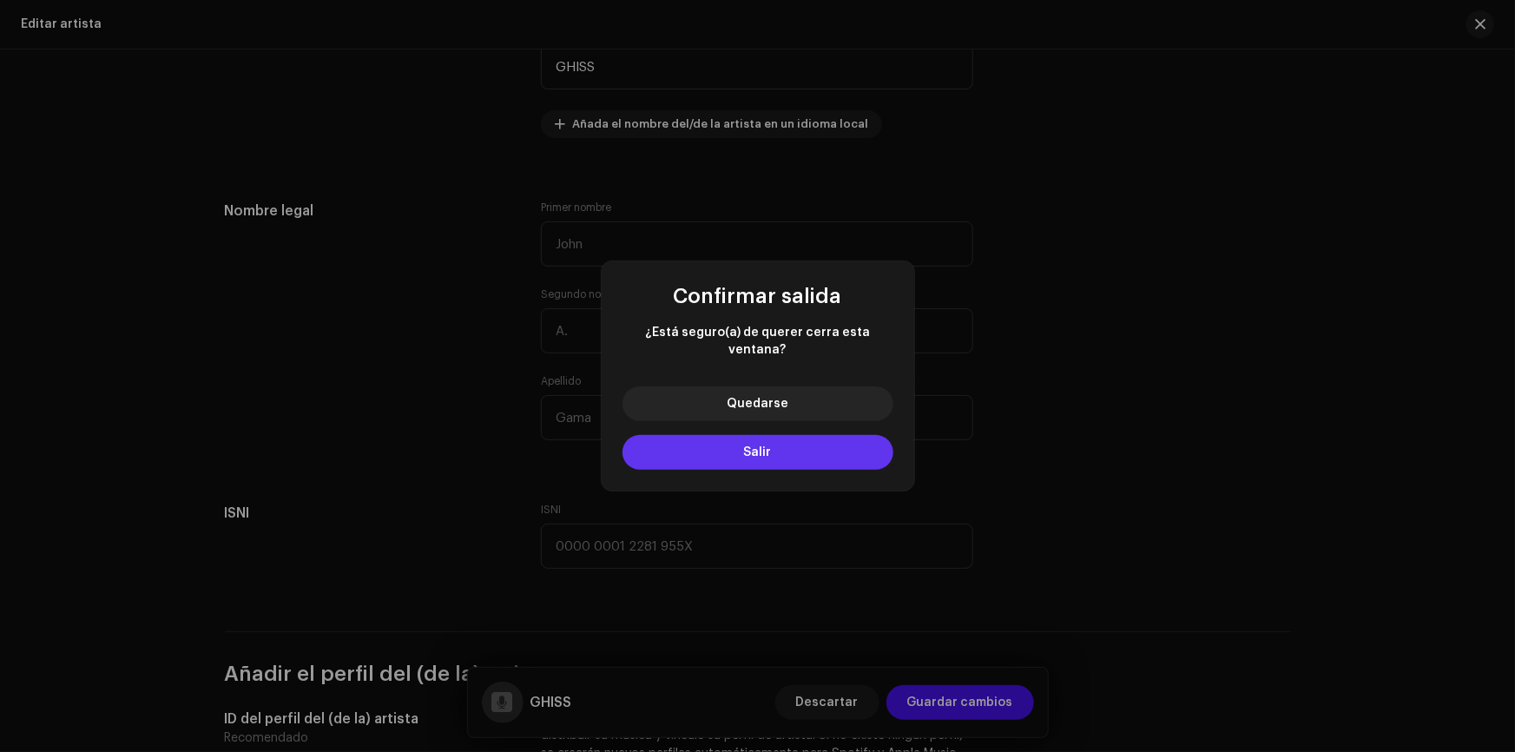
click at [801, 447] on button "Salir" at bounding box center [757, 452] width 271 height 35
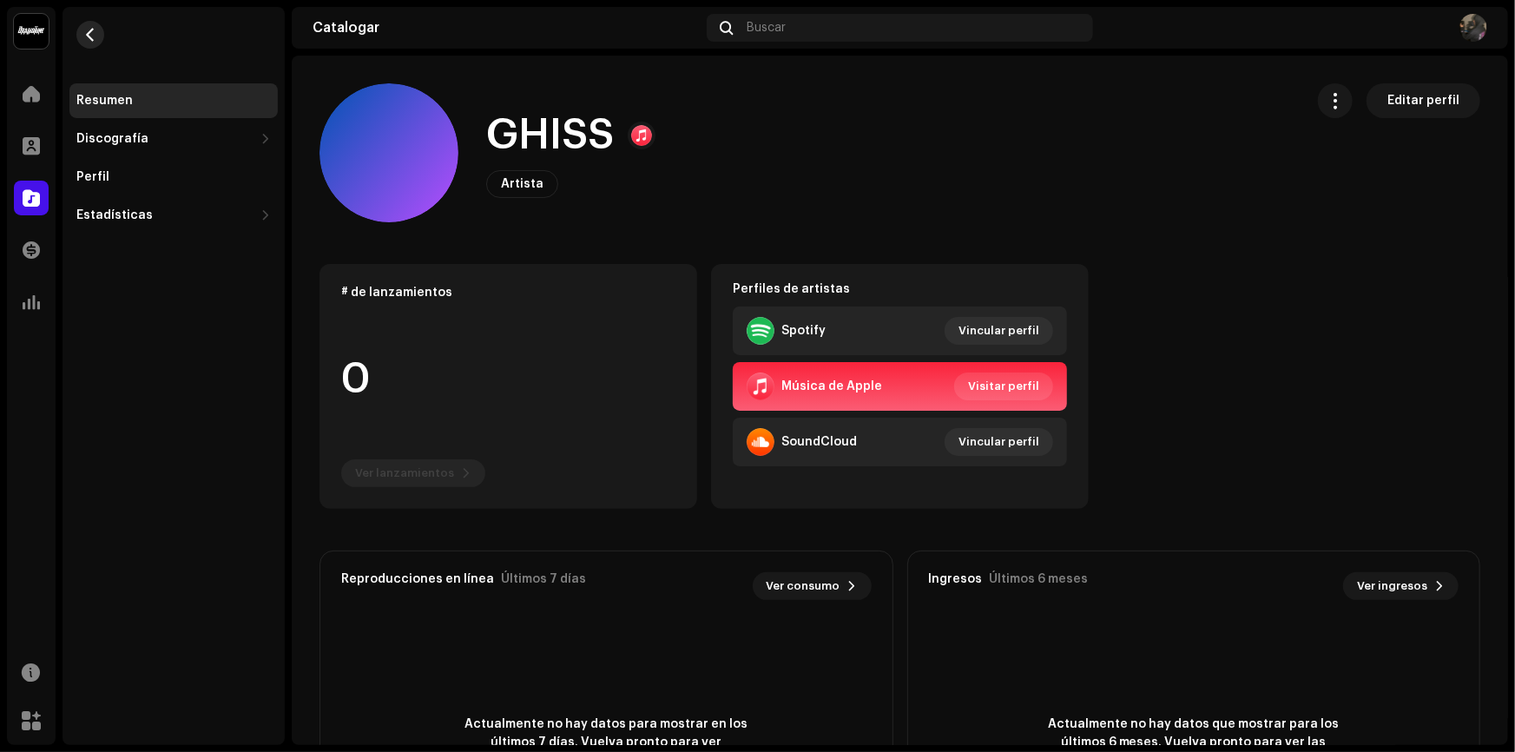
click at [84, 29] on span "button" at bounding box center [90, 35] width 13 height 14
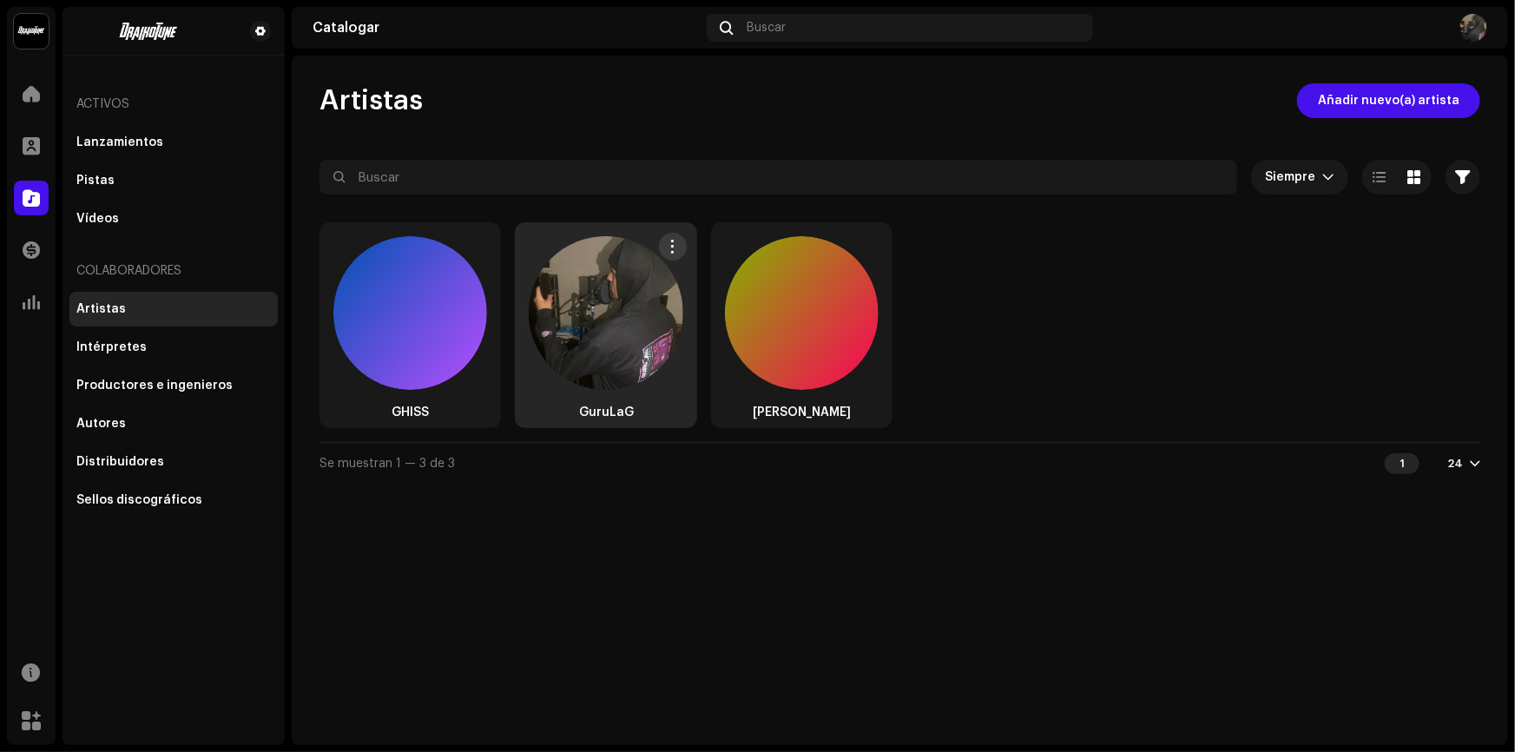
click at [621, 276] on img at bounding box center [606, 313] width 154 height 154
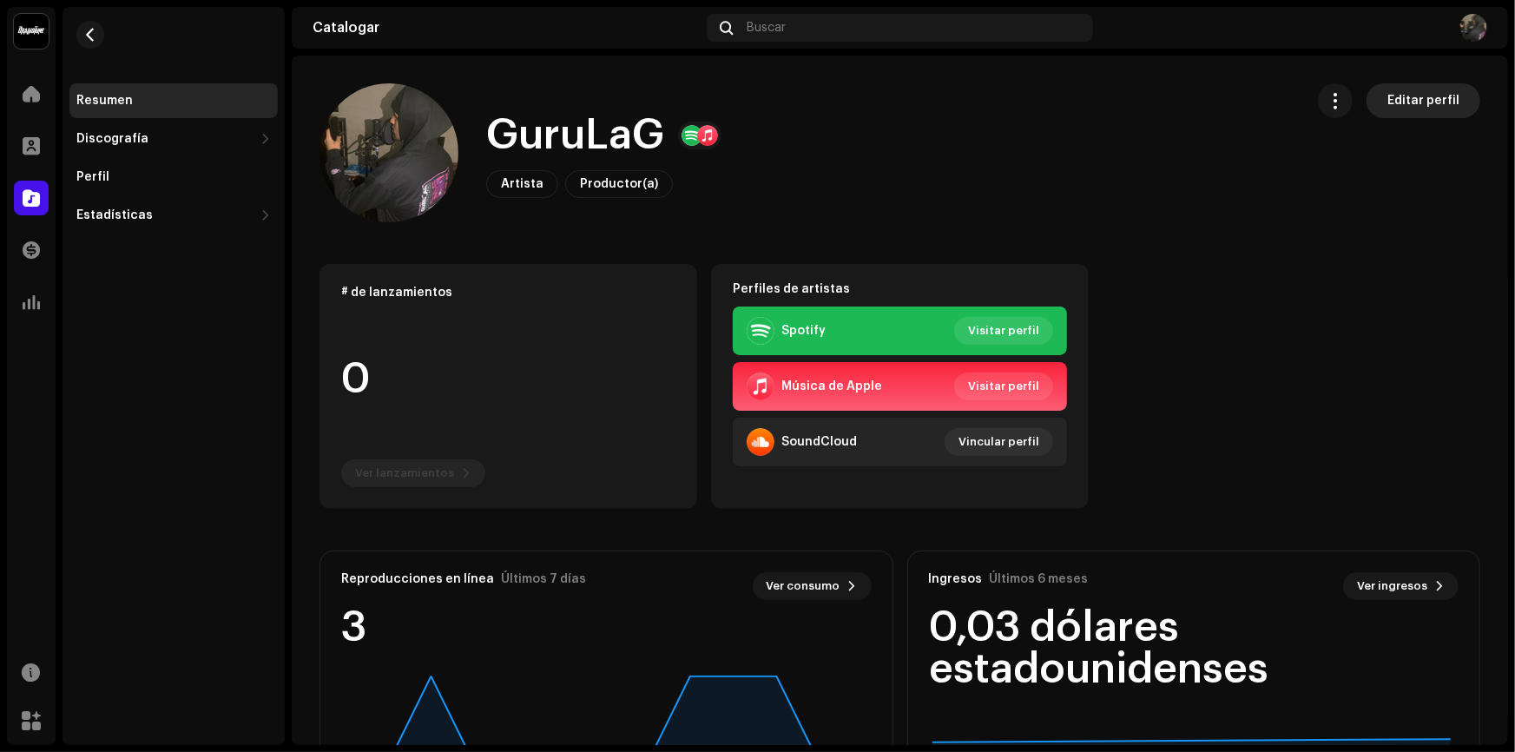
click at [1397, 103] on font "Editar perfil" at bounding box center [1423, 101] width 72 height 12
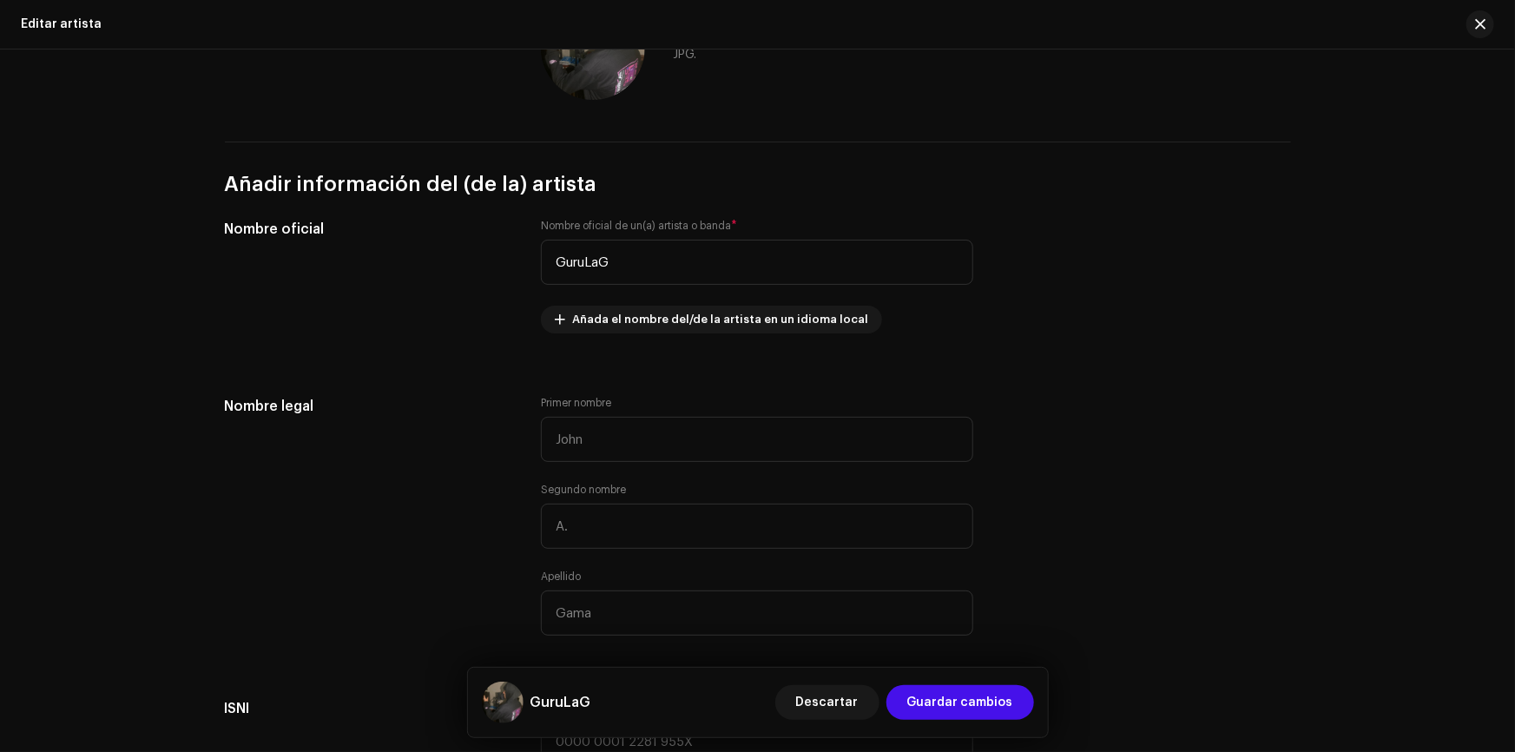
scroll to position [315, 0]
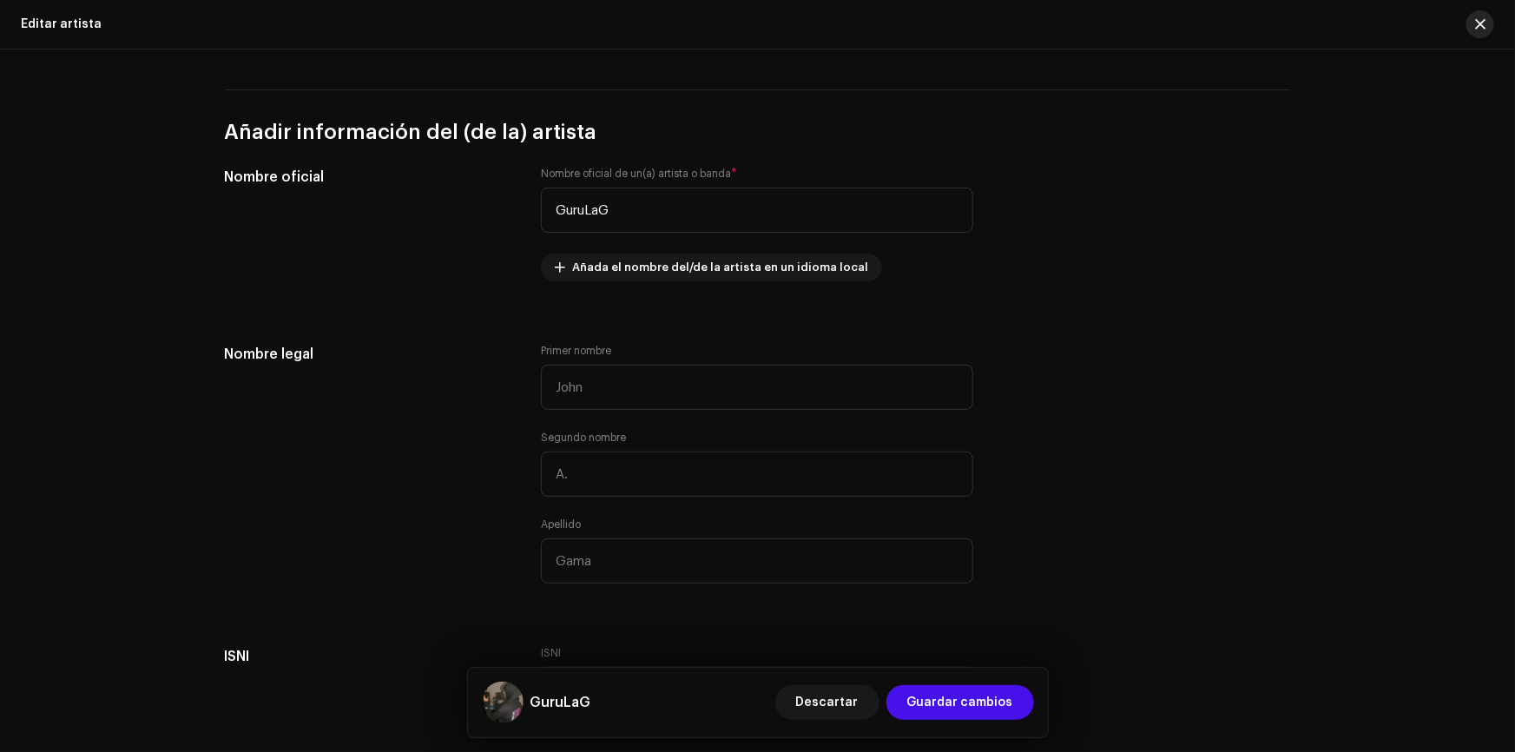
click at [1483, 26] on span "button" at bounding box center [1480, 24] width 10 height 14
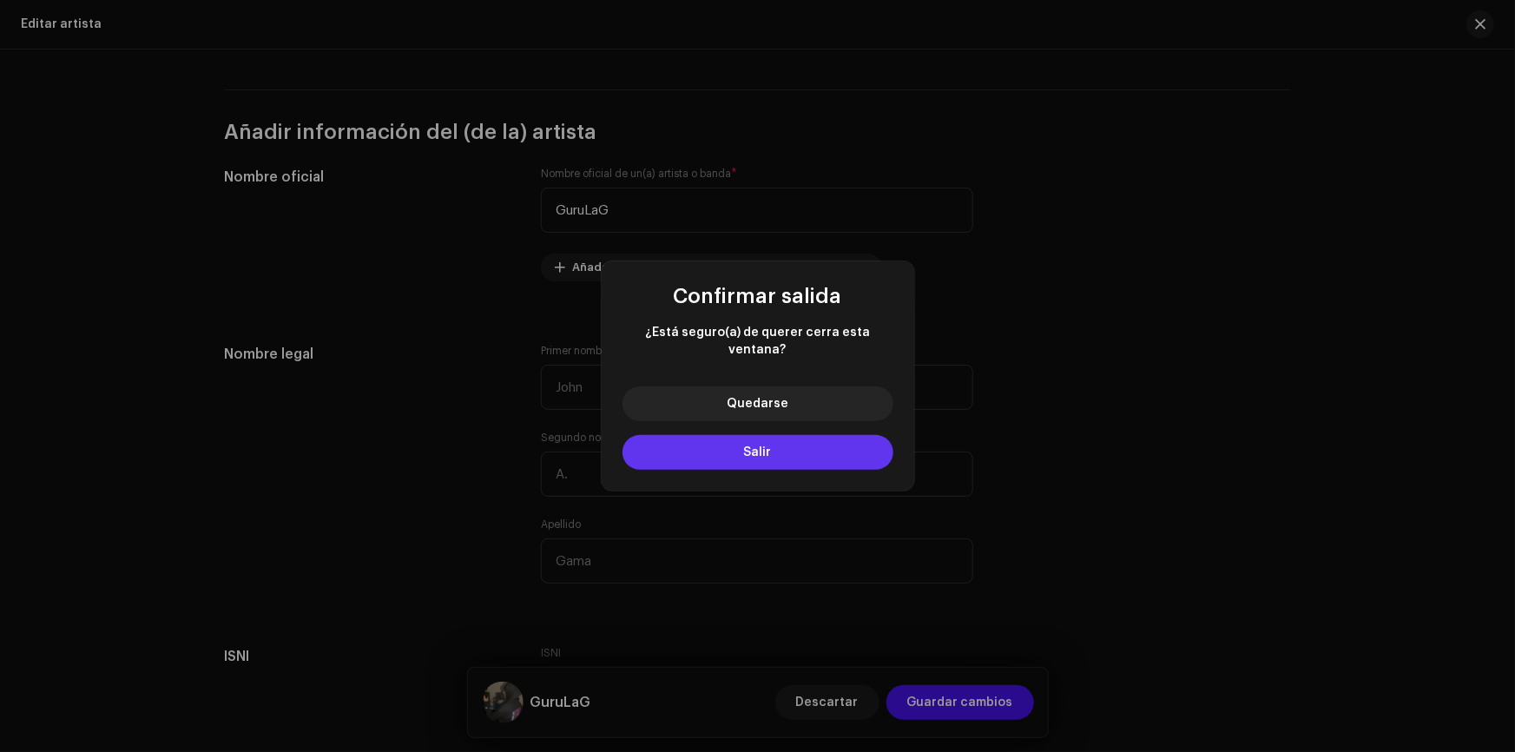
click at [765, 460] on button "Salir" at bounding box center [757, 452] width 271 height 35
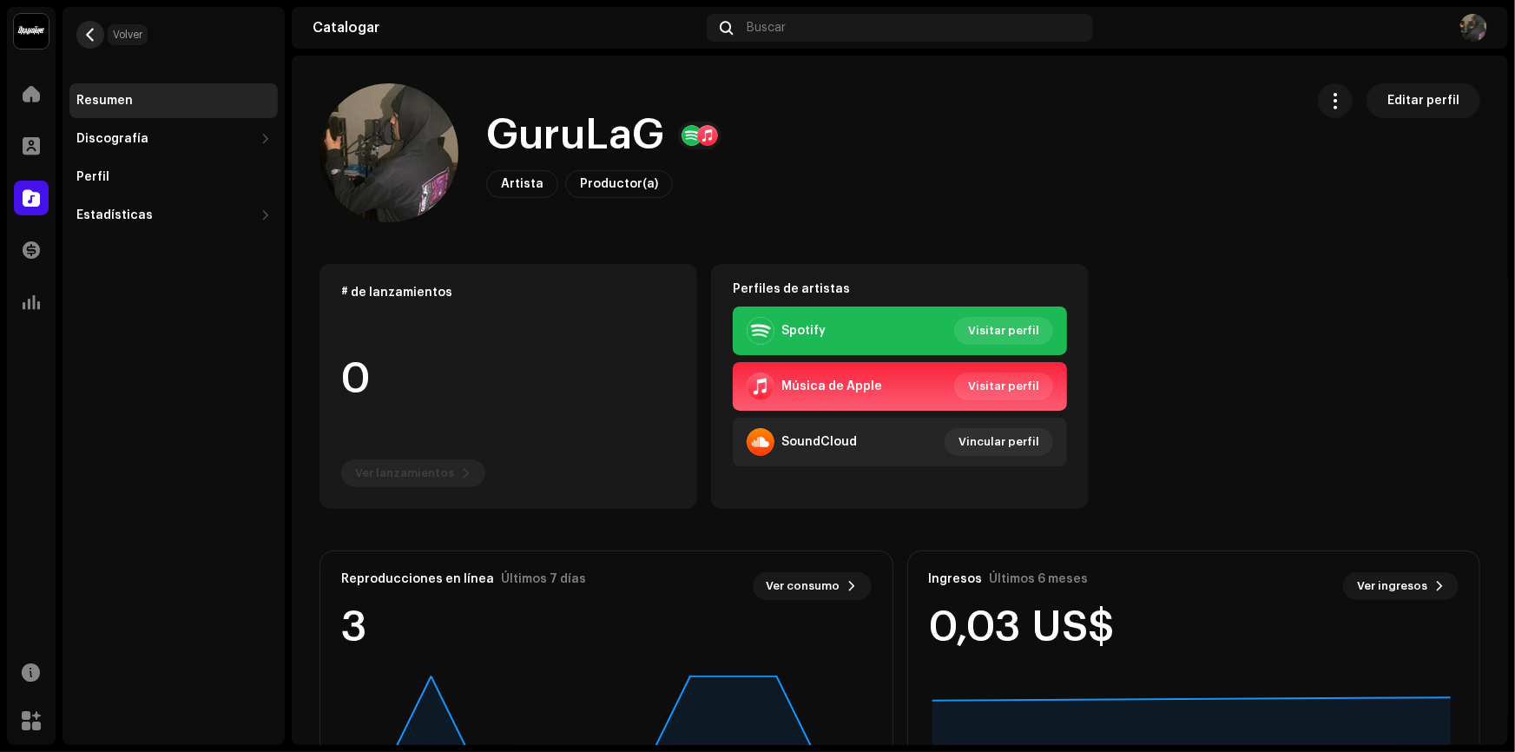
click at [95, 25] on button "button" at bounding box center [90, 35] width 28 height 28
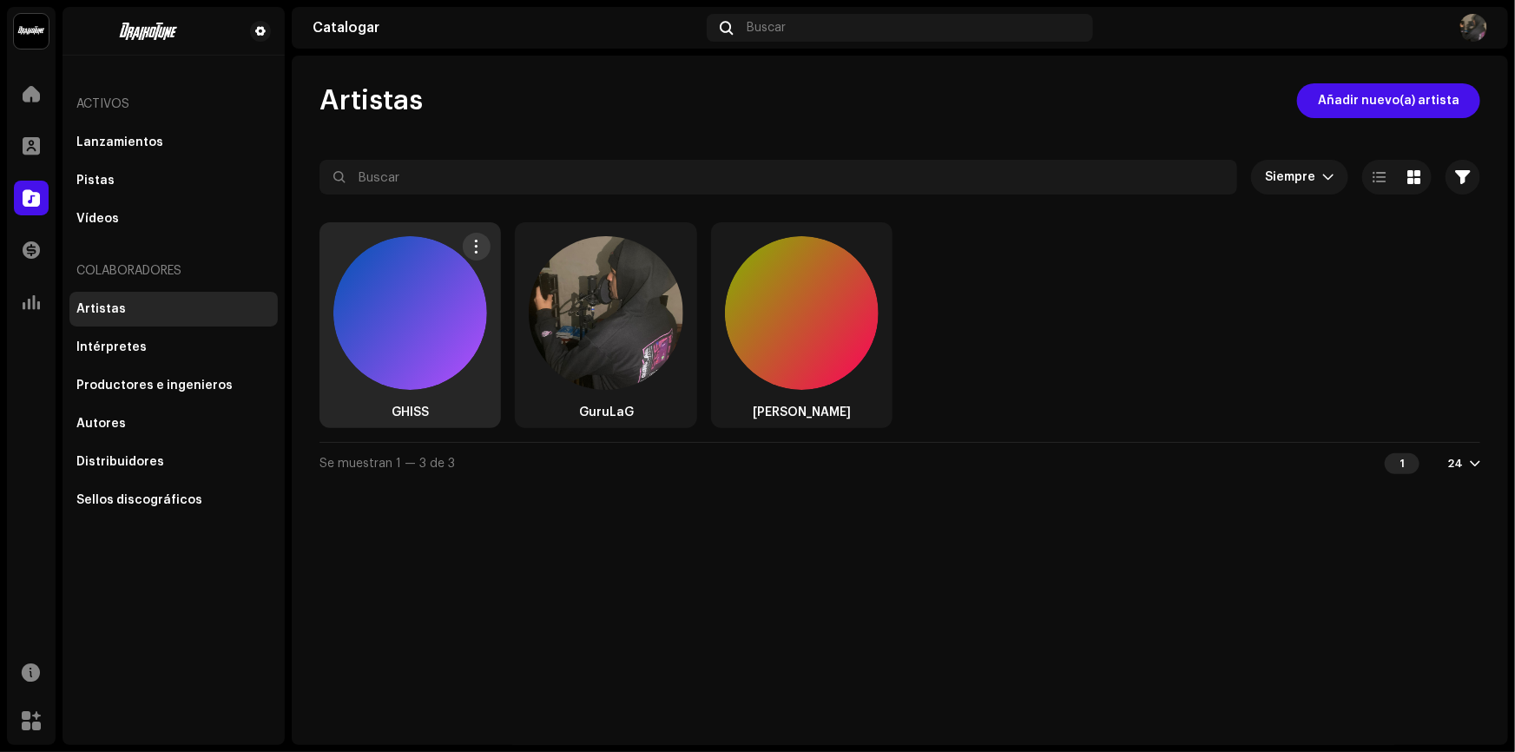
click at [375, 336] on div at bounding box center [410, 313] width 154 height 154
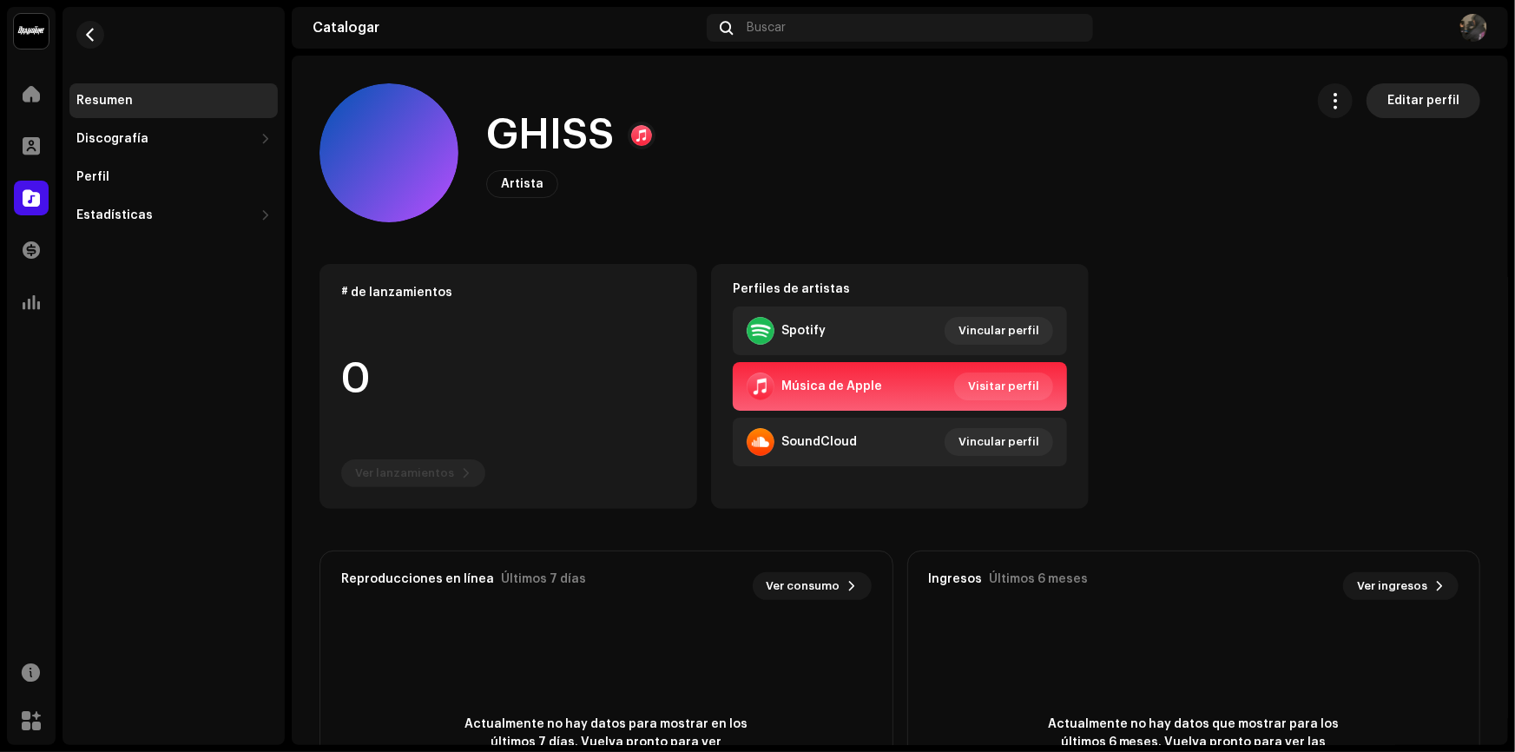
click at [1428, 108] on span "Editar perfil" at bounding box center [1423, 100] width 72 height 35
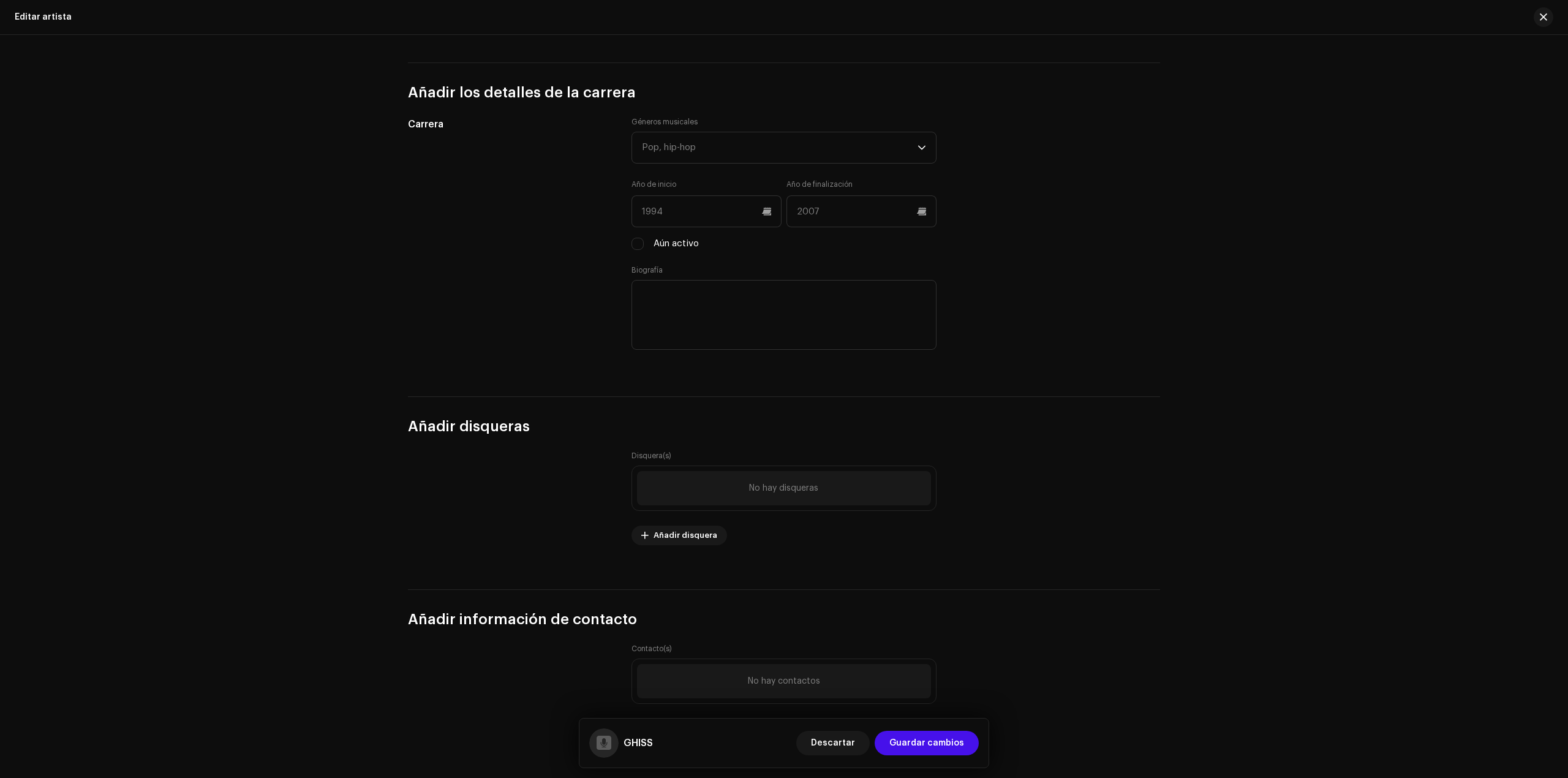
scroll to position [1144, 0]
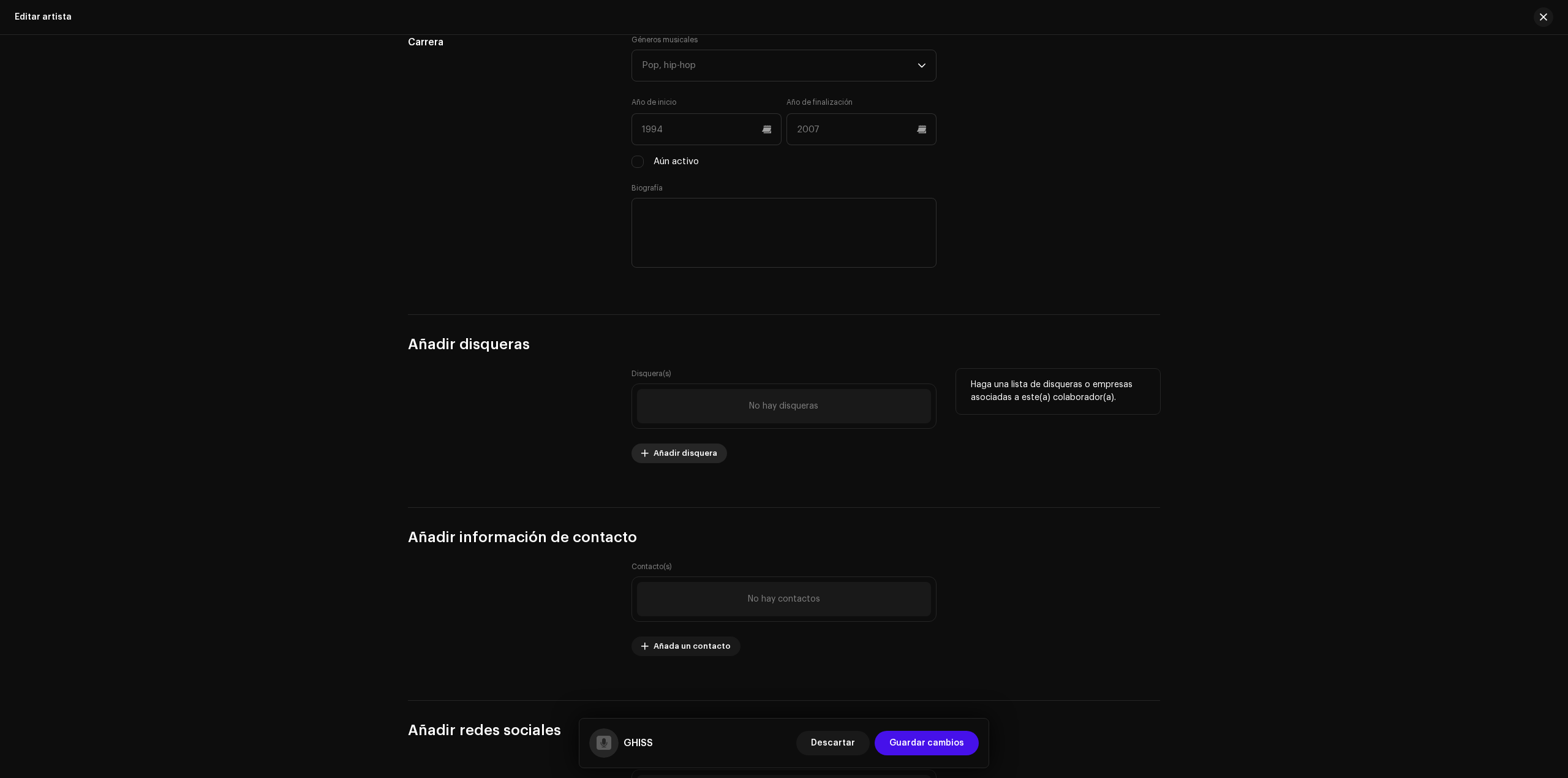
click at [675, 466] on span "Añadir disquera" at bounding box center [685, 453] width 64 height 25
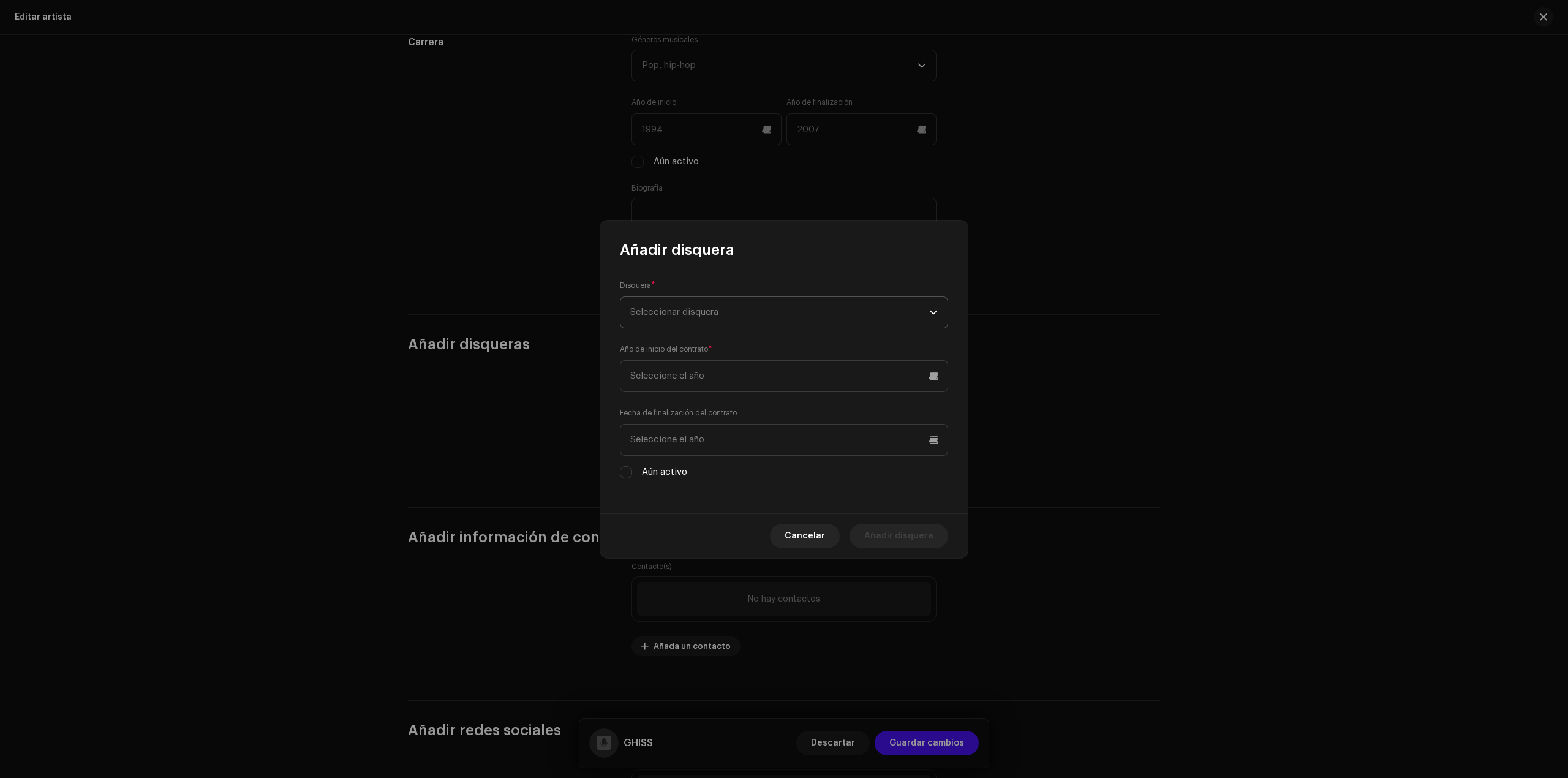
click at [770, 316] on span "Seleccionar disquera" at bounding box center [780, 312] width 299 height 30
type input "PR"
click at [731, 380] on div "ProdOne 982968" at bounding box center [784, 381] width 308 height 15
click at [711, 440] on input "text" at bounding box center [783, 440] width 328 height 32
click at [603, 522] on div "Cancelar Añadir disquera" at bounding box center [784, 535] width 368 height 44
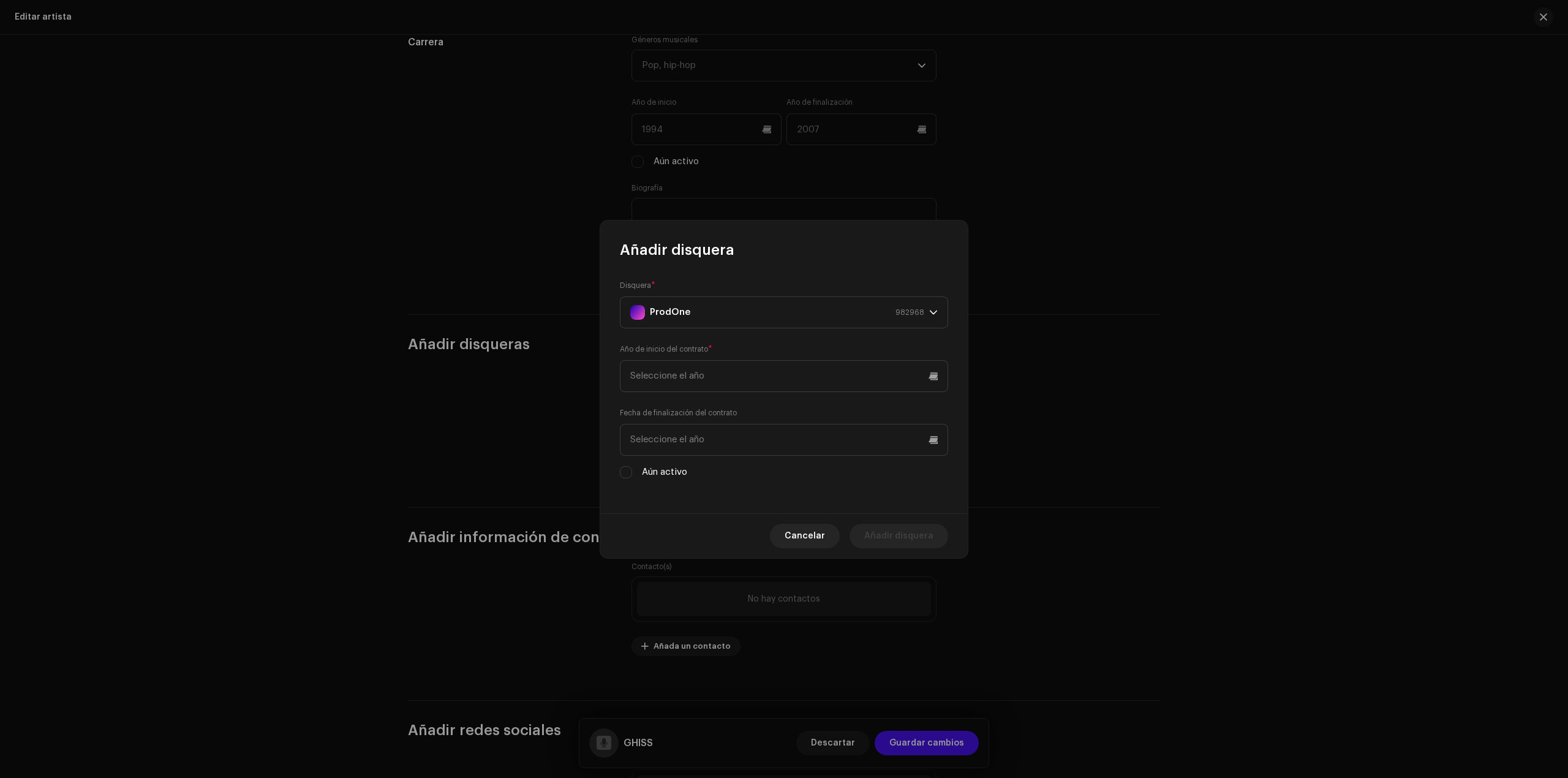
click at [631, 480] on div "Disquera * ProdOne 982968 Año de inicio del contrato * Fecha de finalización de…" at bounding box center [784, 386] width 368 height 253
click at [632, 476] on div "Aún activo" at bounding box center [783, 472] width 328 height 13
click at [627, 476] on input "Aún activo" at bounding box center [625, 472] width 12 height 12
checkbox input "true"
click at [764, 364] on input "text" at bounding box center [783, 376] width 328 height 32
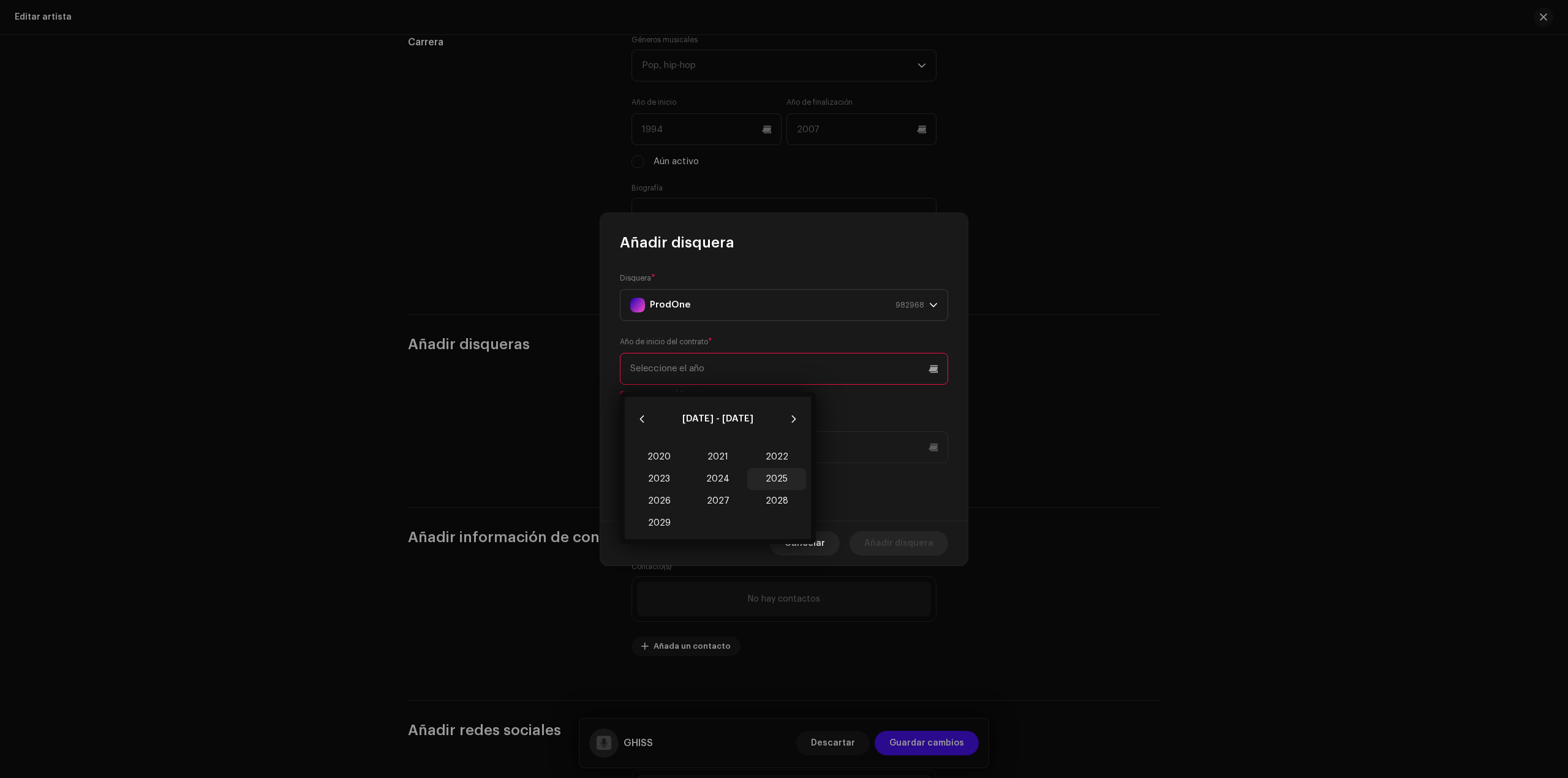
click at [784, 476] on font "2025" at bounding box center [776, 479] width 22 height 8
type input "2025"
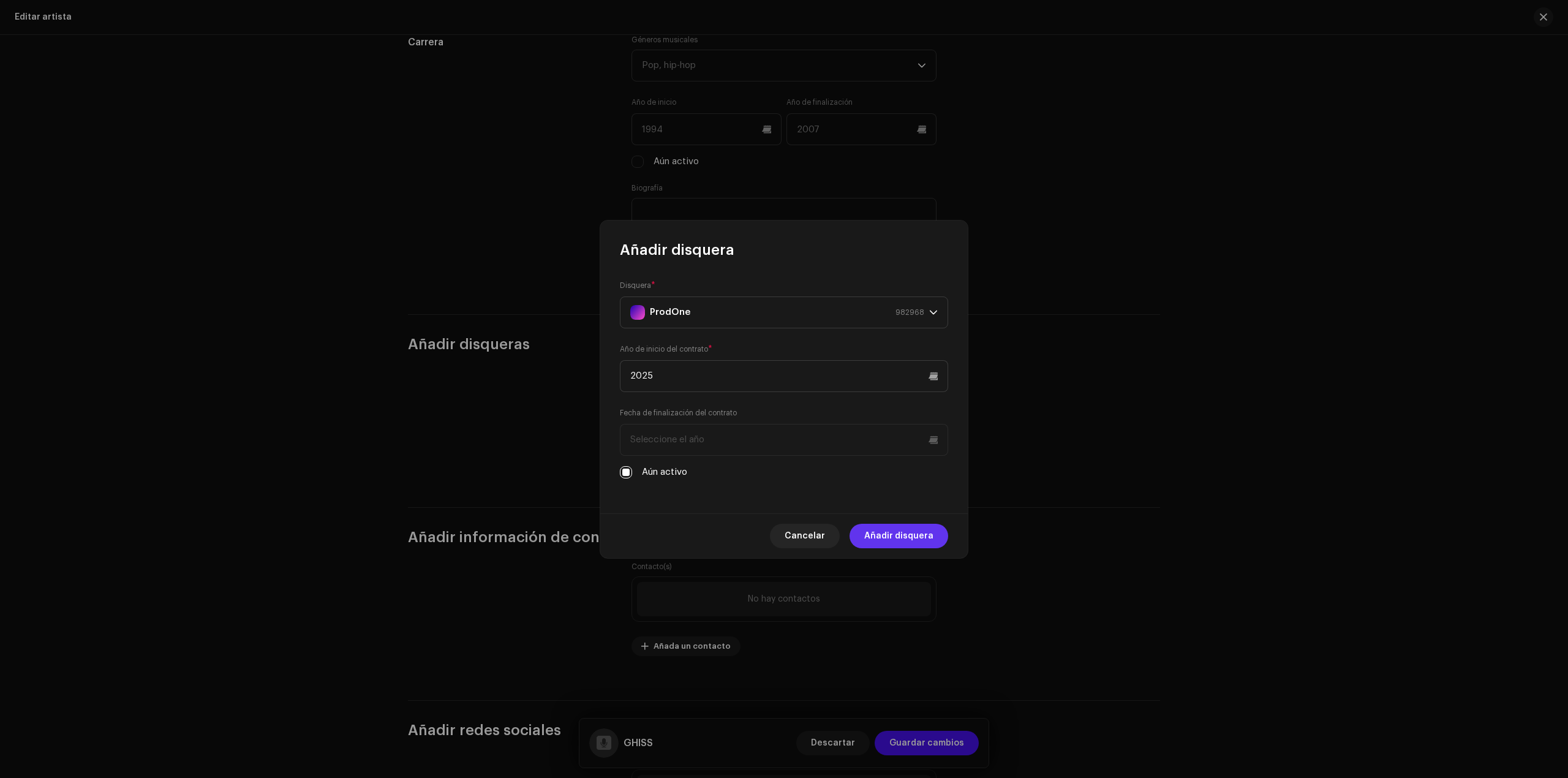
click at [894, 530] on font "Añadir disquera" at bounding box center [899, 536] width 69 height 8
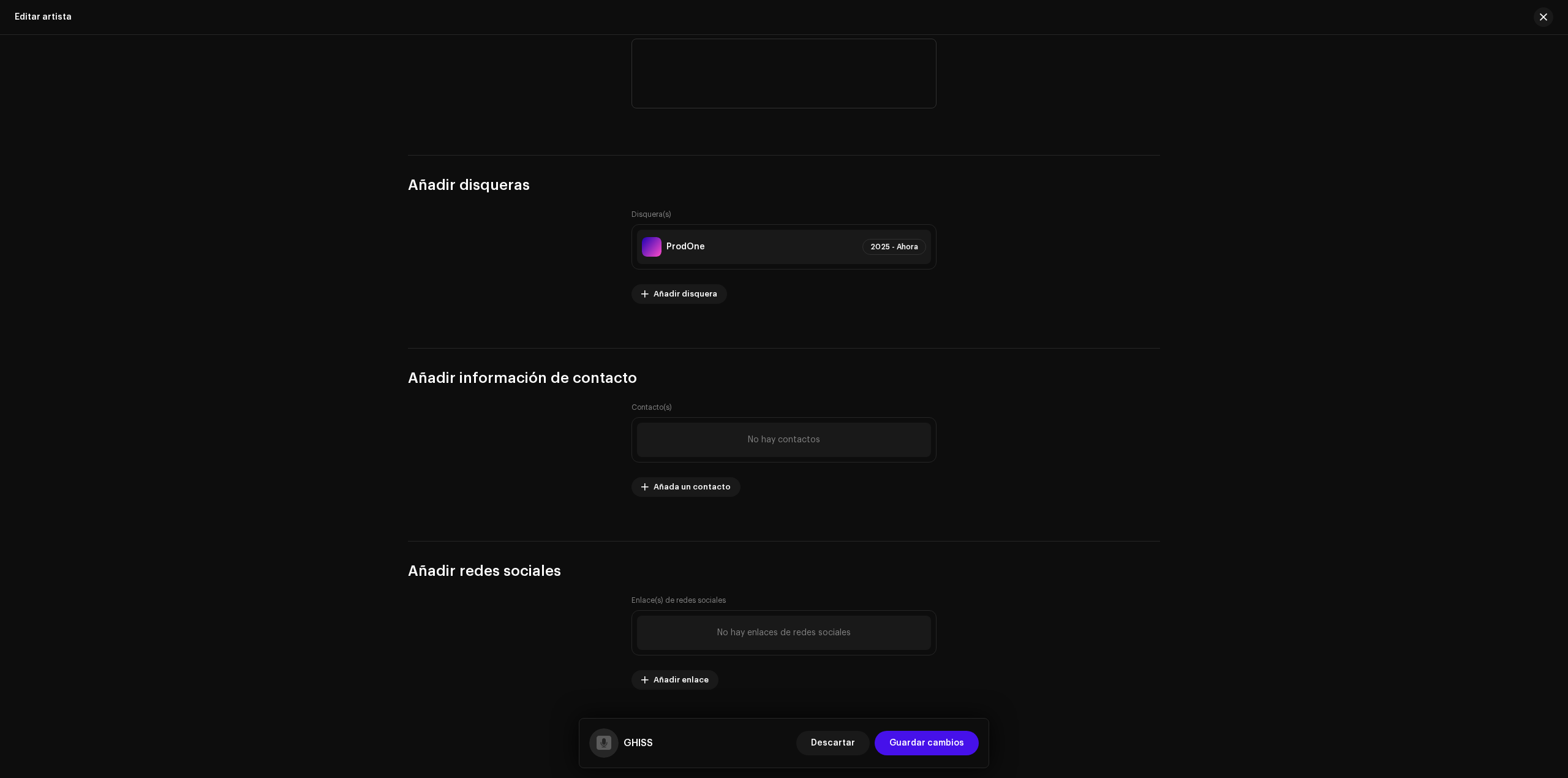
scroll to position [1312, 0]
click at [693, 485] on font "Añada un contacto" at bounding box center [692, 486] width 77 height 8
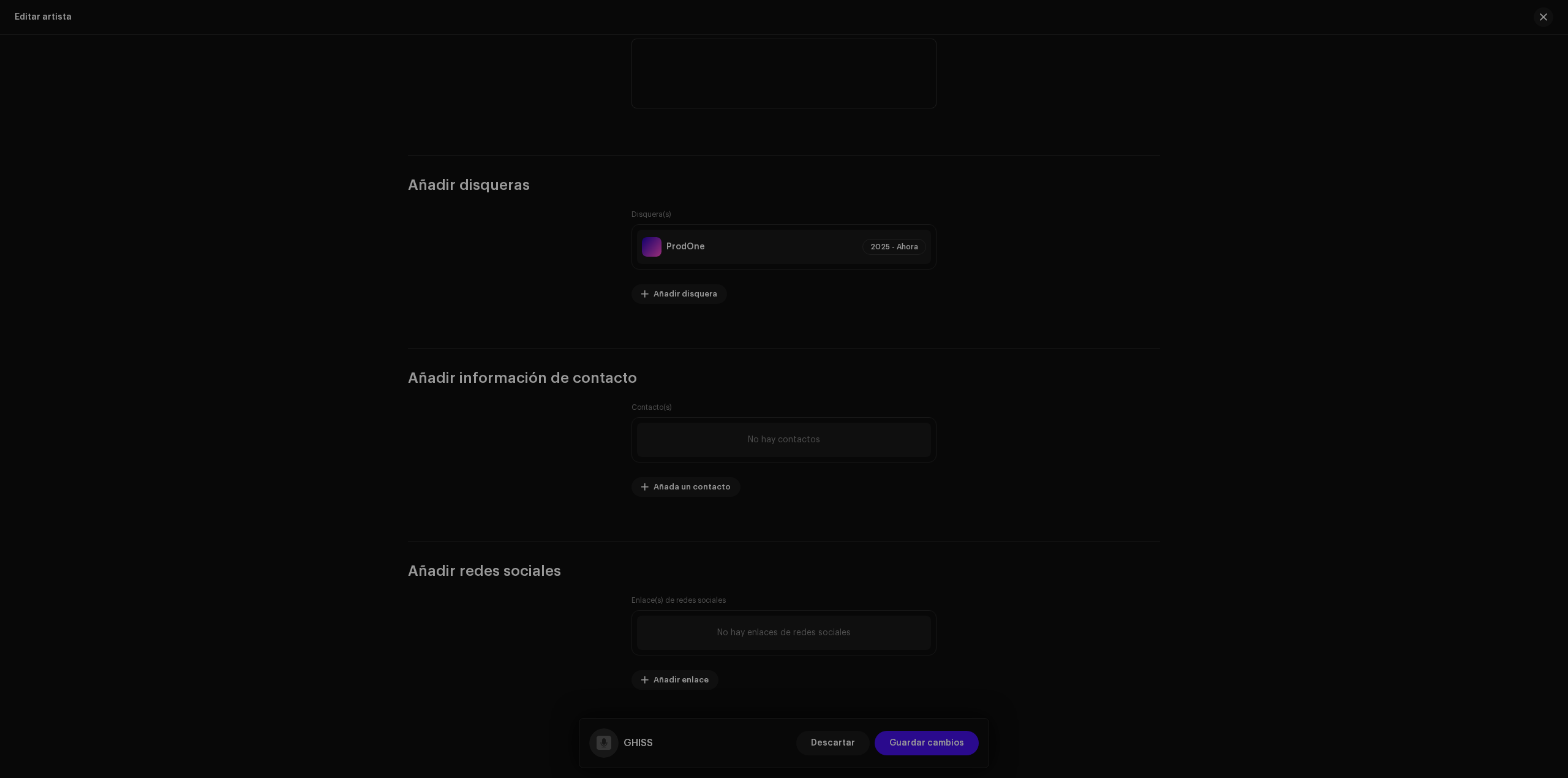
click at [1068, 273] on div "Añada un contacto Nombre completo * Role * Seleccione el rol Teléfono Correo el…" at bounding box center [784, 389] width 1568 height 778
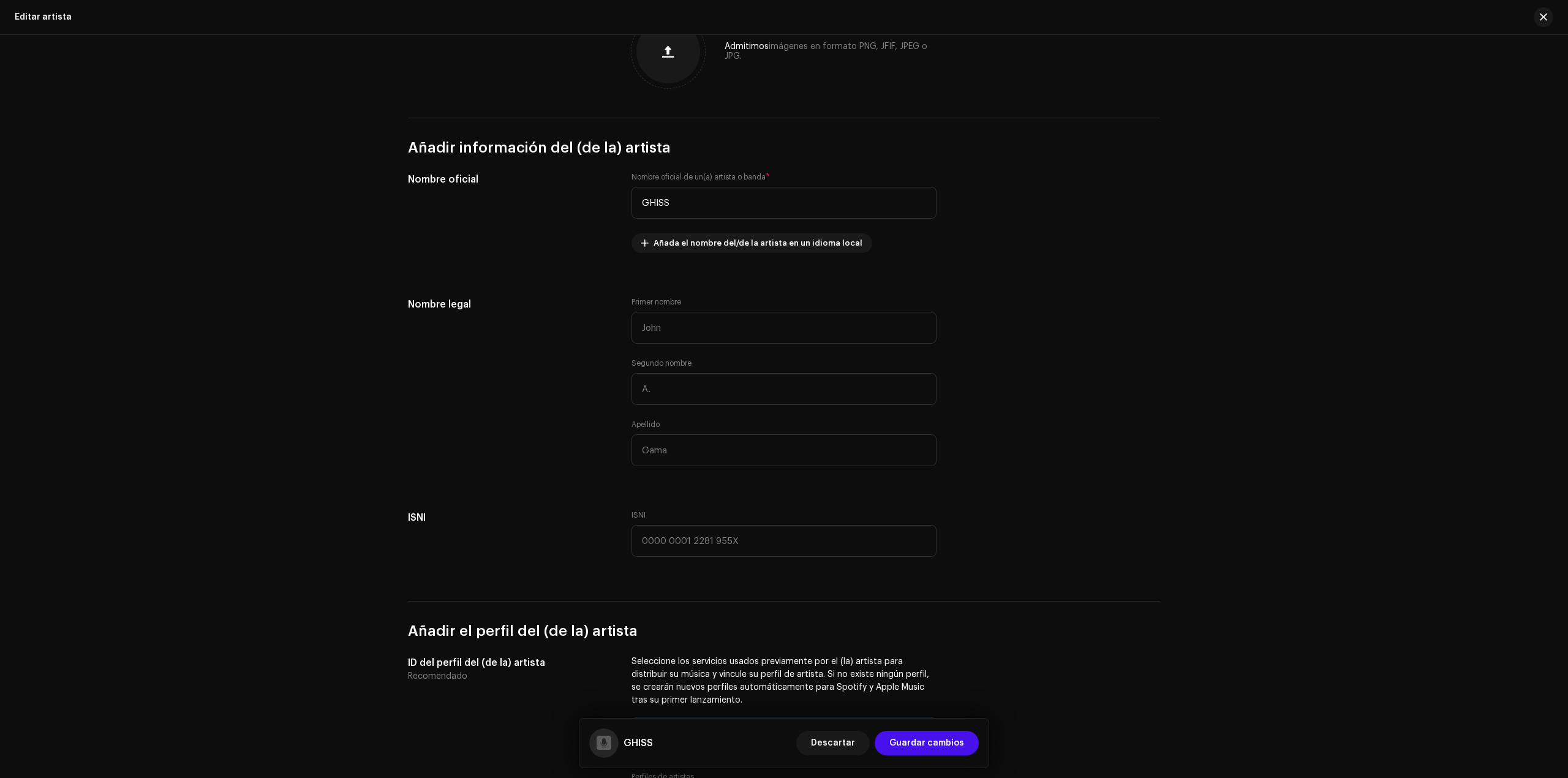
scroll to position [0, 0]
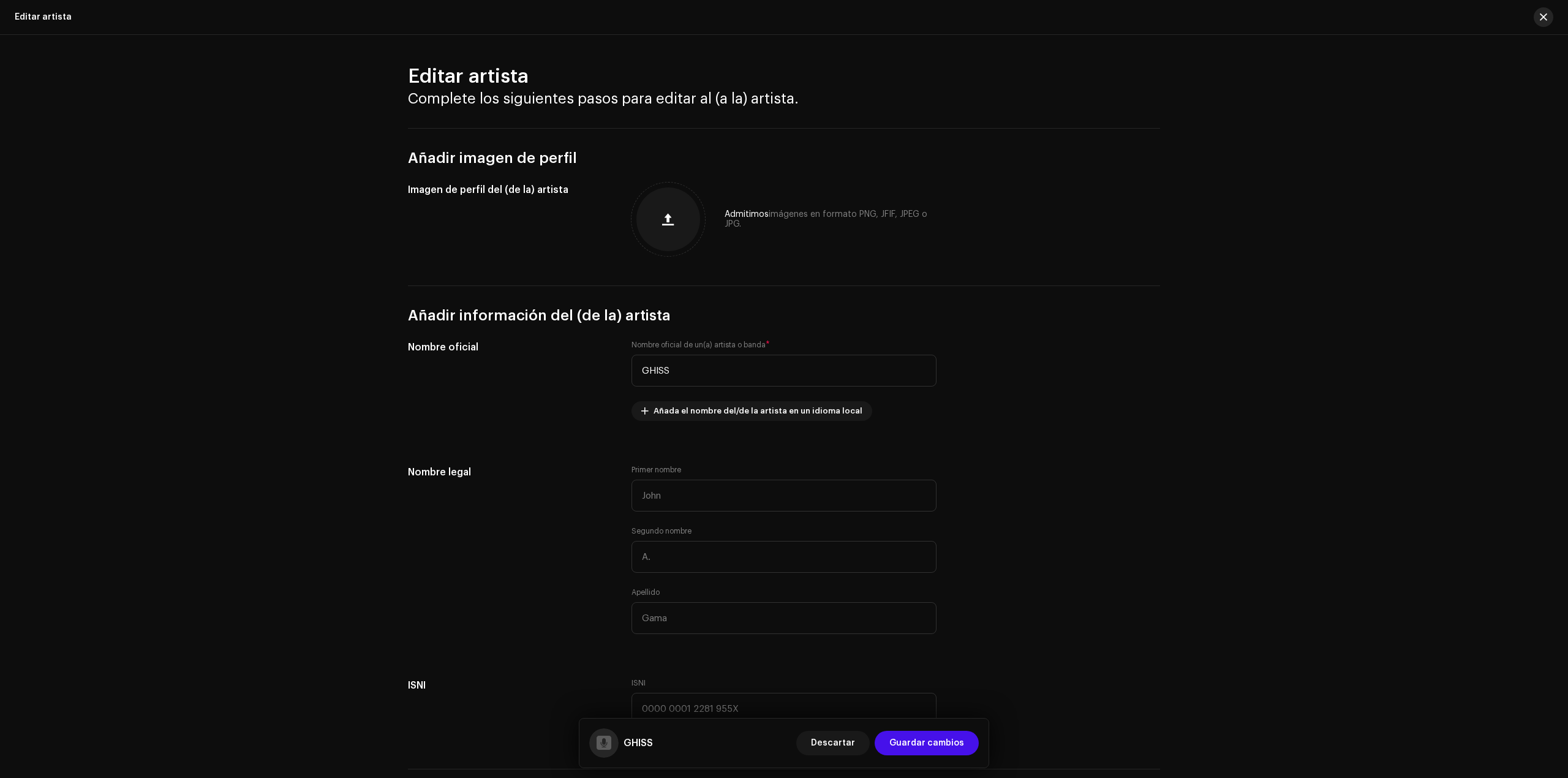
click at [1068, 17] on span "button" at bounding box center [1543, 17] width 7 height 10
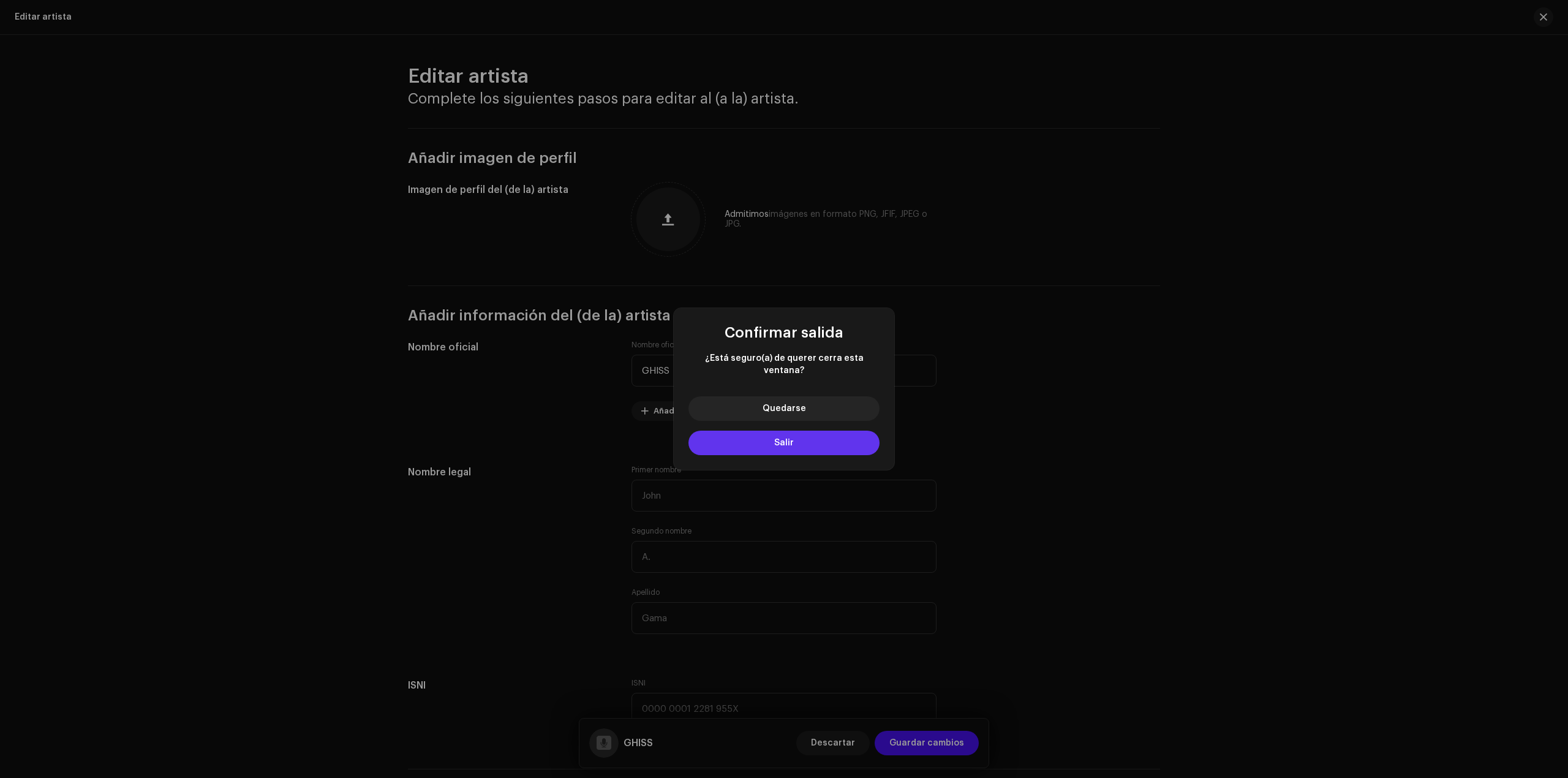
click at [800, 433] on button "Salir" at bounding box center [784, 443] width 191 height 25
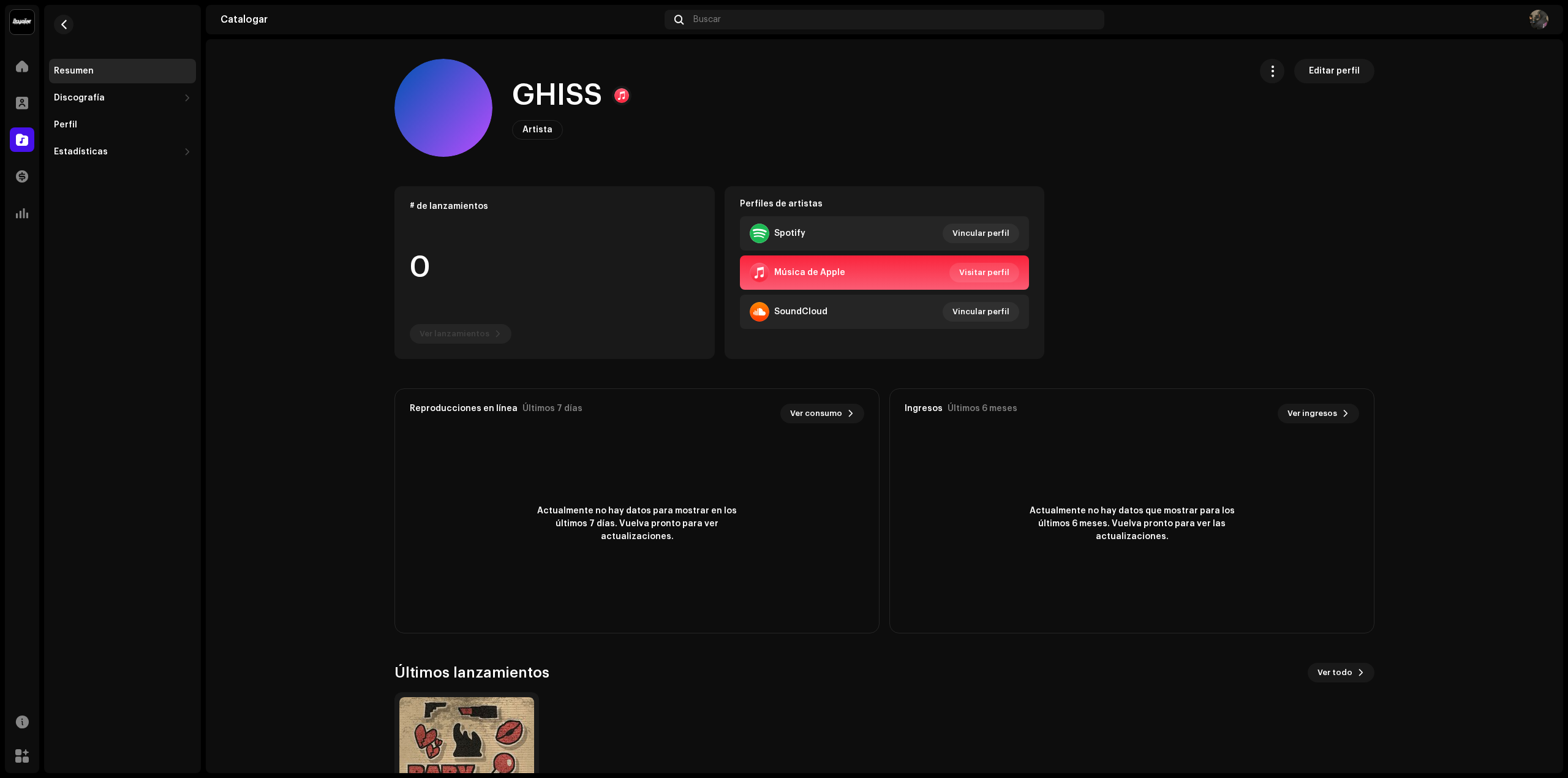
click at [1068, 58] on catalog-artists-details-overview "GHISS Editar perfil GHISS Artista Editar perfil Editar perfil # de lanzamientos…" at bounding box center [884, 464] width 1357 height 849
click at [1068, 68] on font "Editar perfil" at bounding box center [1334, 71] width 51 height 8
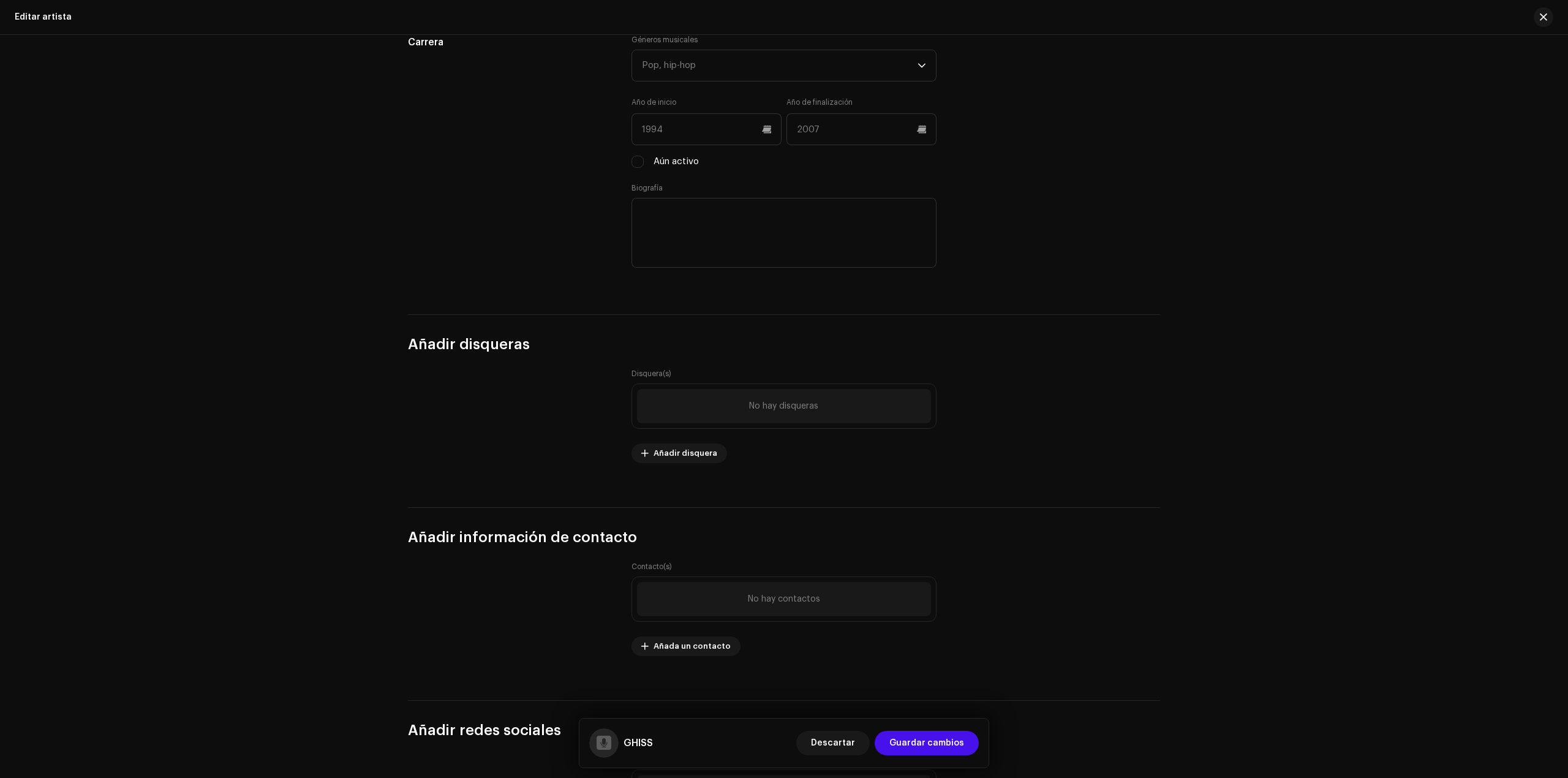
scroll to position [1312, 0]
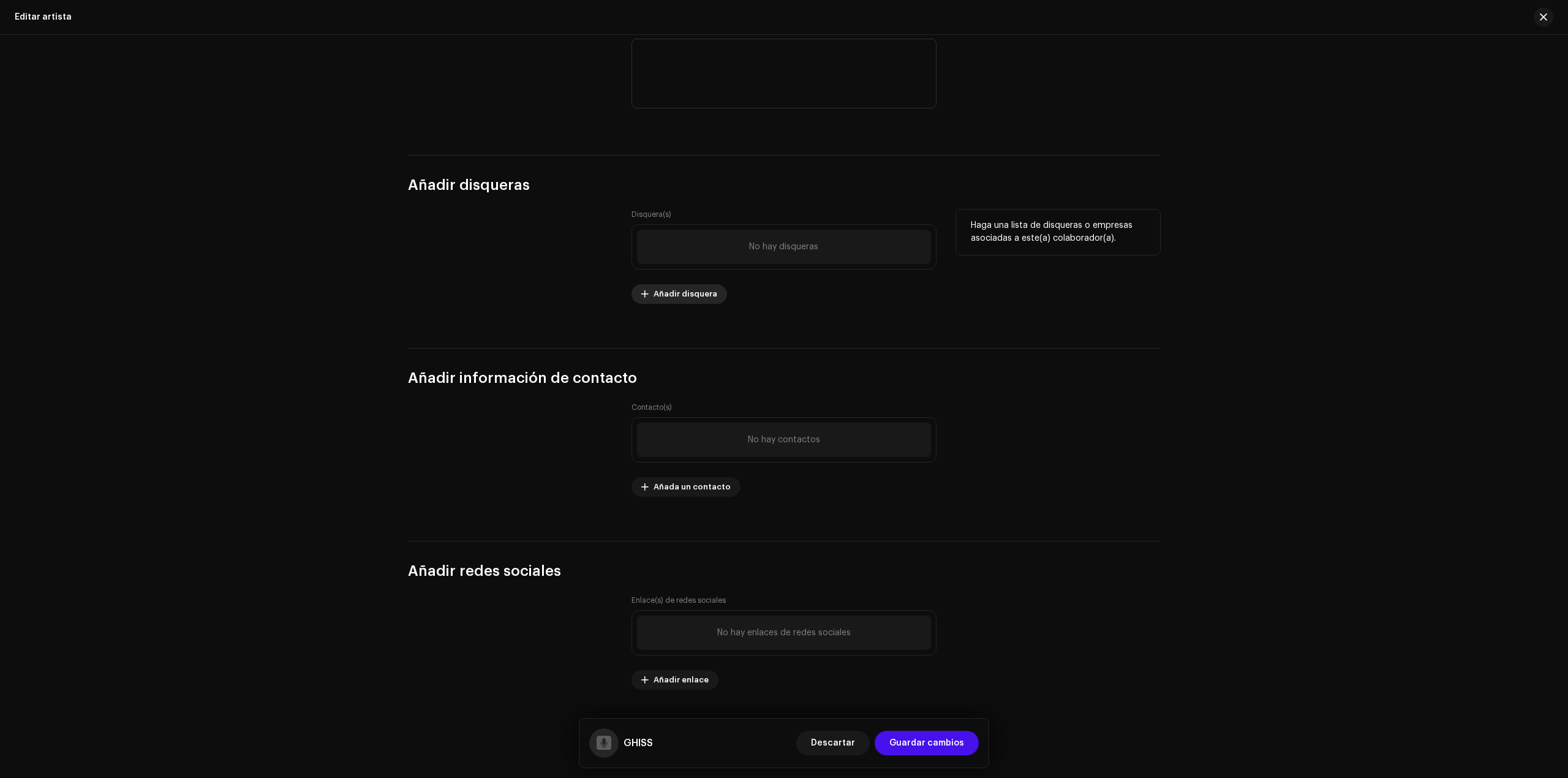
click at [691, 295] on font "Añadir disquera" at bounding box center [685, 294] width 64 height 8
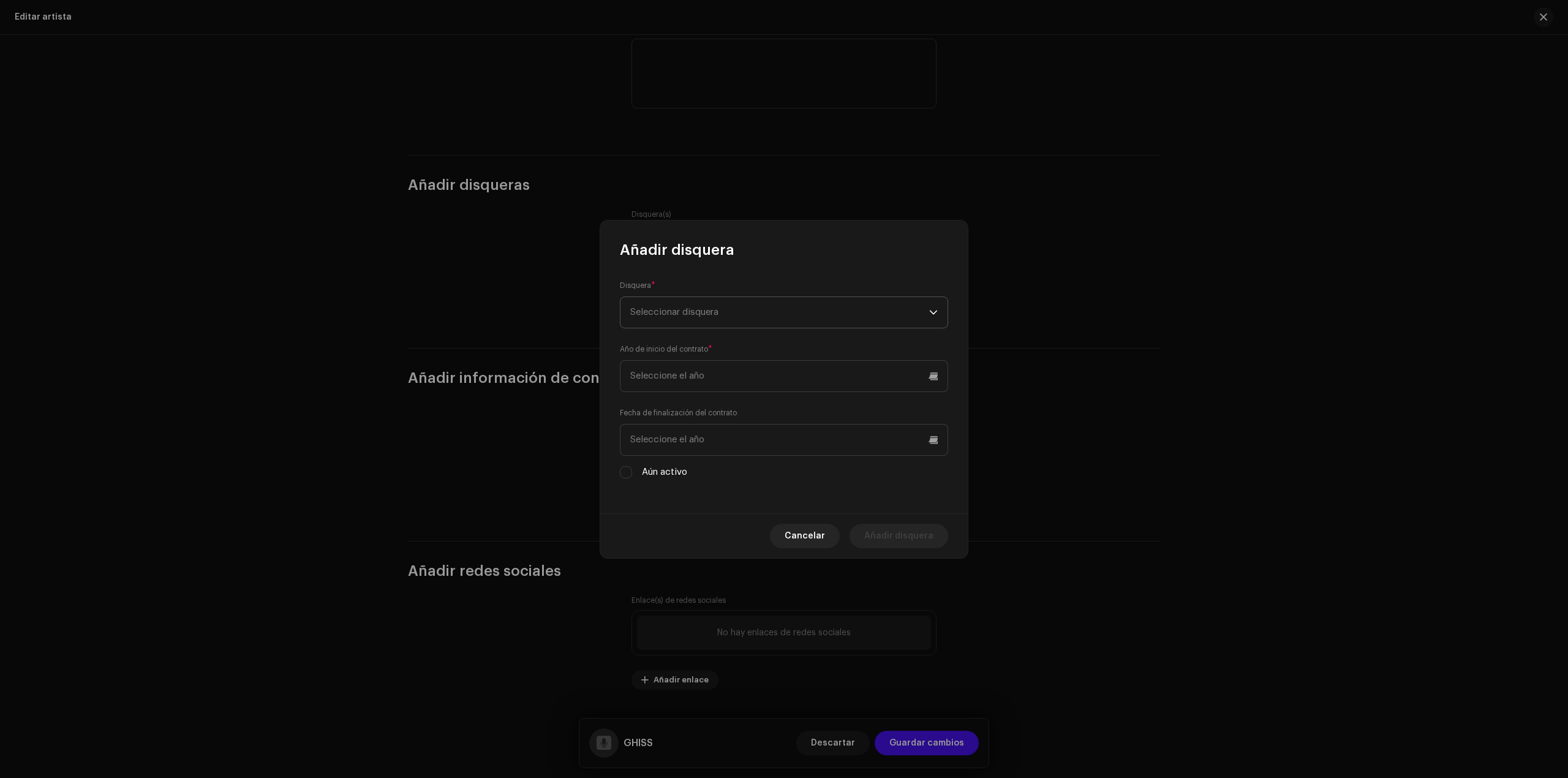
click at [767, 309] on span "Seleccionar disquera" at bounding box center [780, 312] width 299 height 30
type input "PR"
click at [707, 381] on div "ProdOne 982968" at bounding box center [784, 381] width 308 height 15
click at [730, 383] on input "text" at bounding box center [783, 376] width 328 height 32
click at [785, 475] on font "2025" at bounding box center [776, 479] width 22 height 8
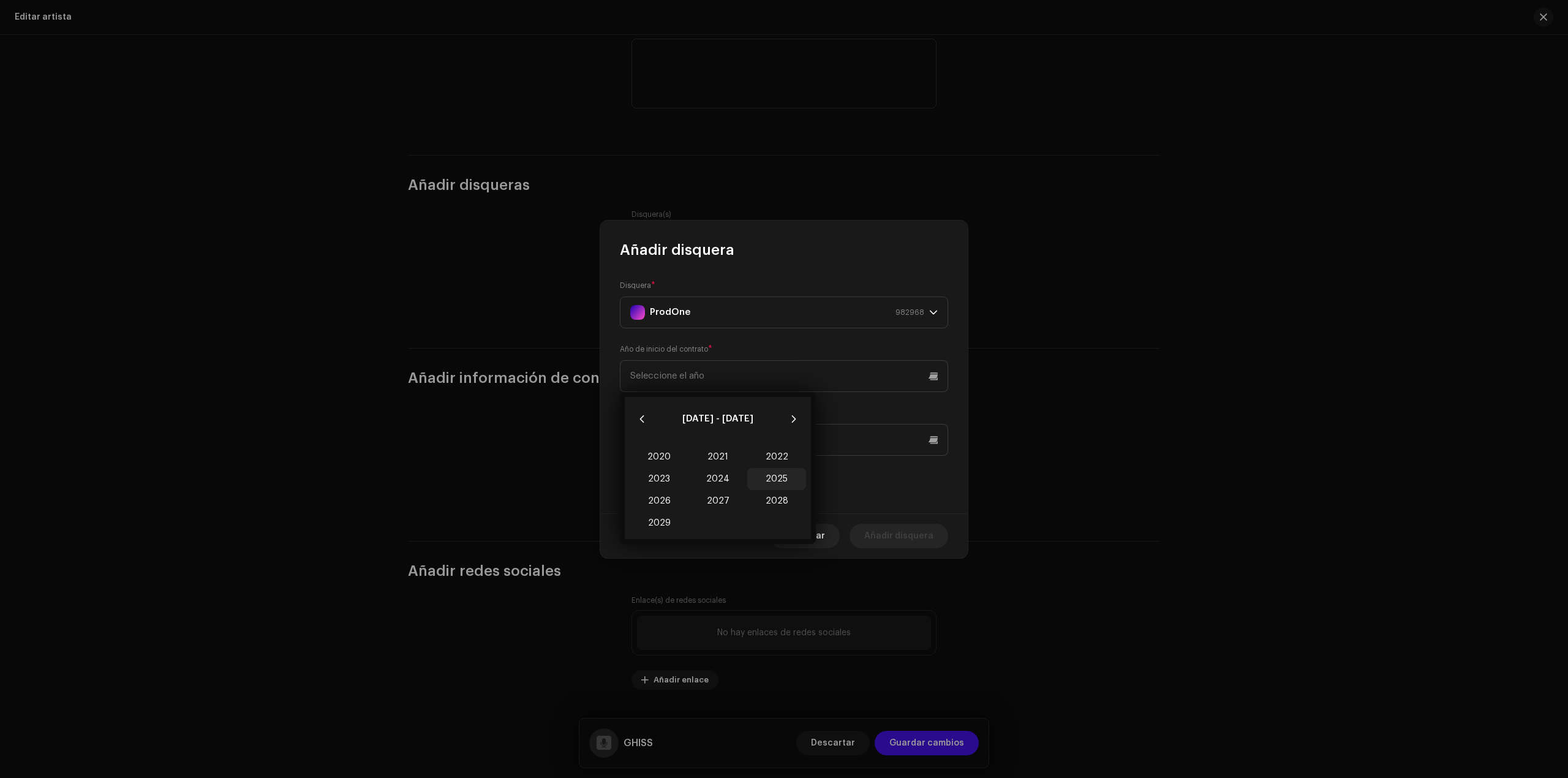
type input "2025"
click at [627, 466] on input "Aún activo" at bounding box center [625, 472] width 12 height 12
checkbox input "true"
click at [907, 530] on span "Añadir disquera" at bounding box center [899, 536] width 69 height 25
click at [907, 530] on div "Añadir redes sociales" at bounding box center [784, 561] width 752 height 40
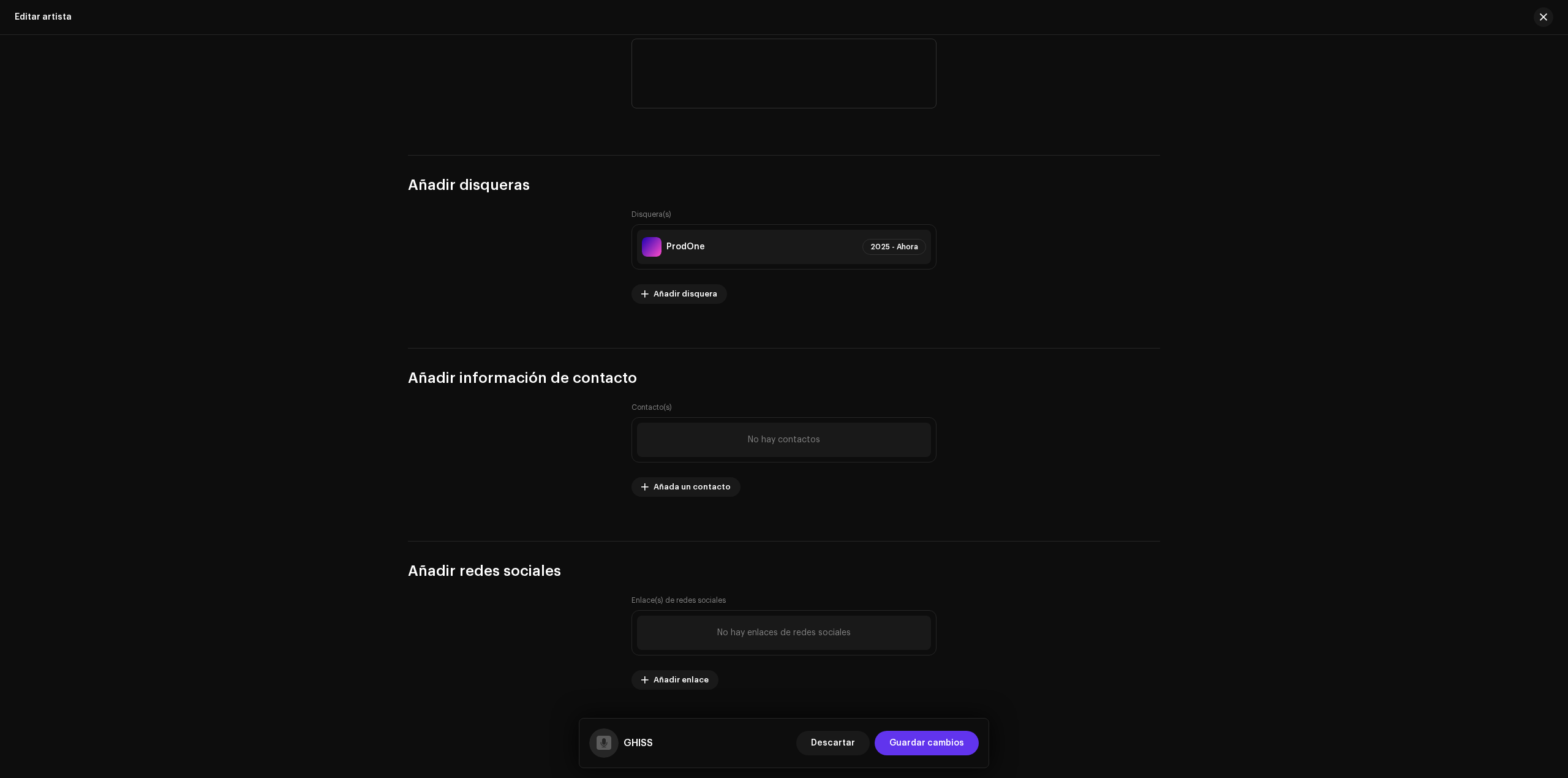
click at [963, 530] on span "Guardar cambios" at bounding box center [927, 743] width 75 height 25
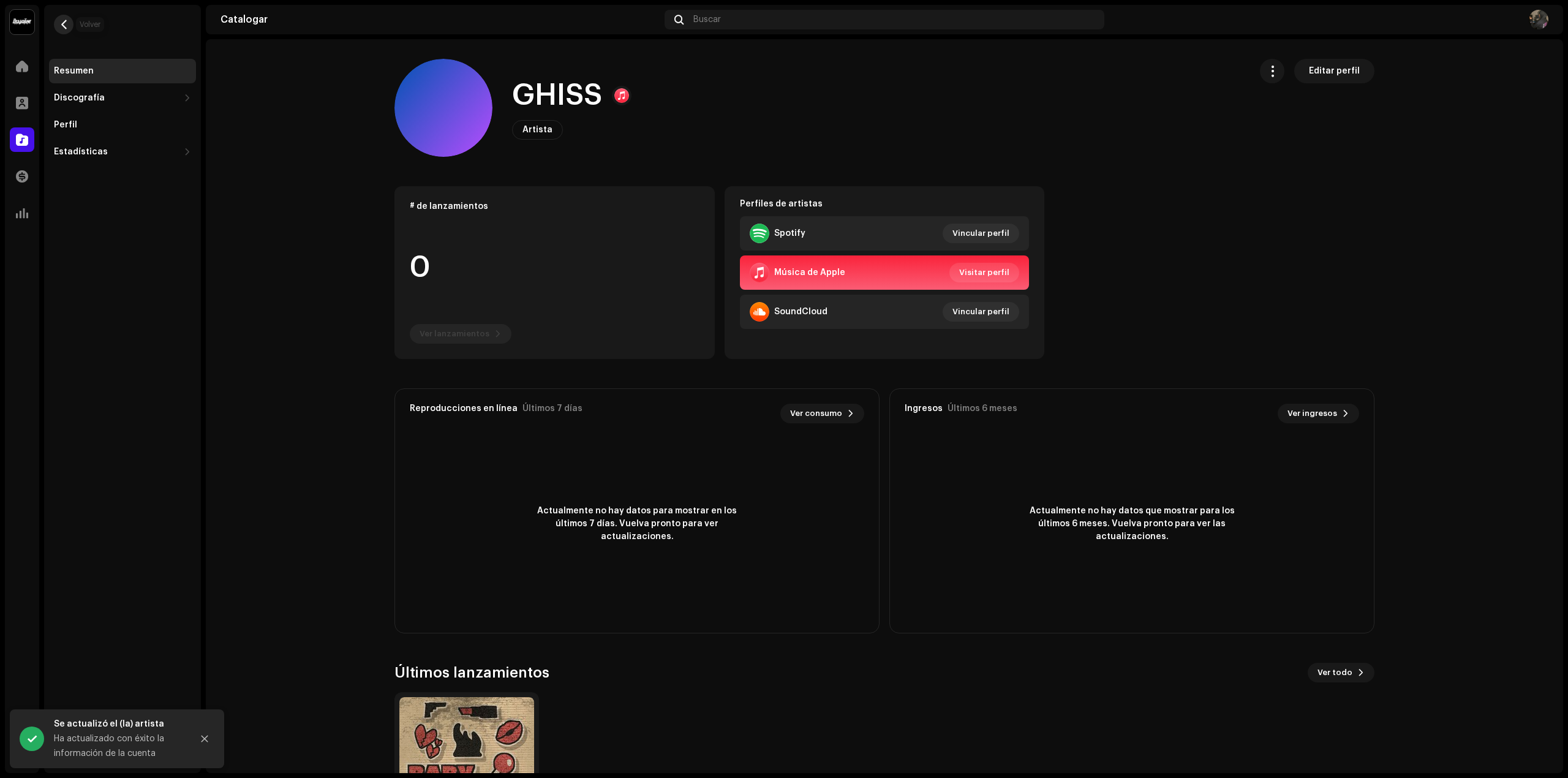
click at [63, 20] on span "button" at bounding box center [64, 25] width 9 height 10
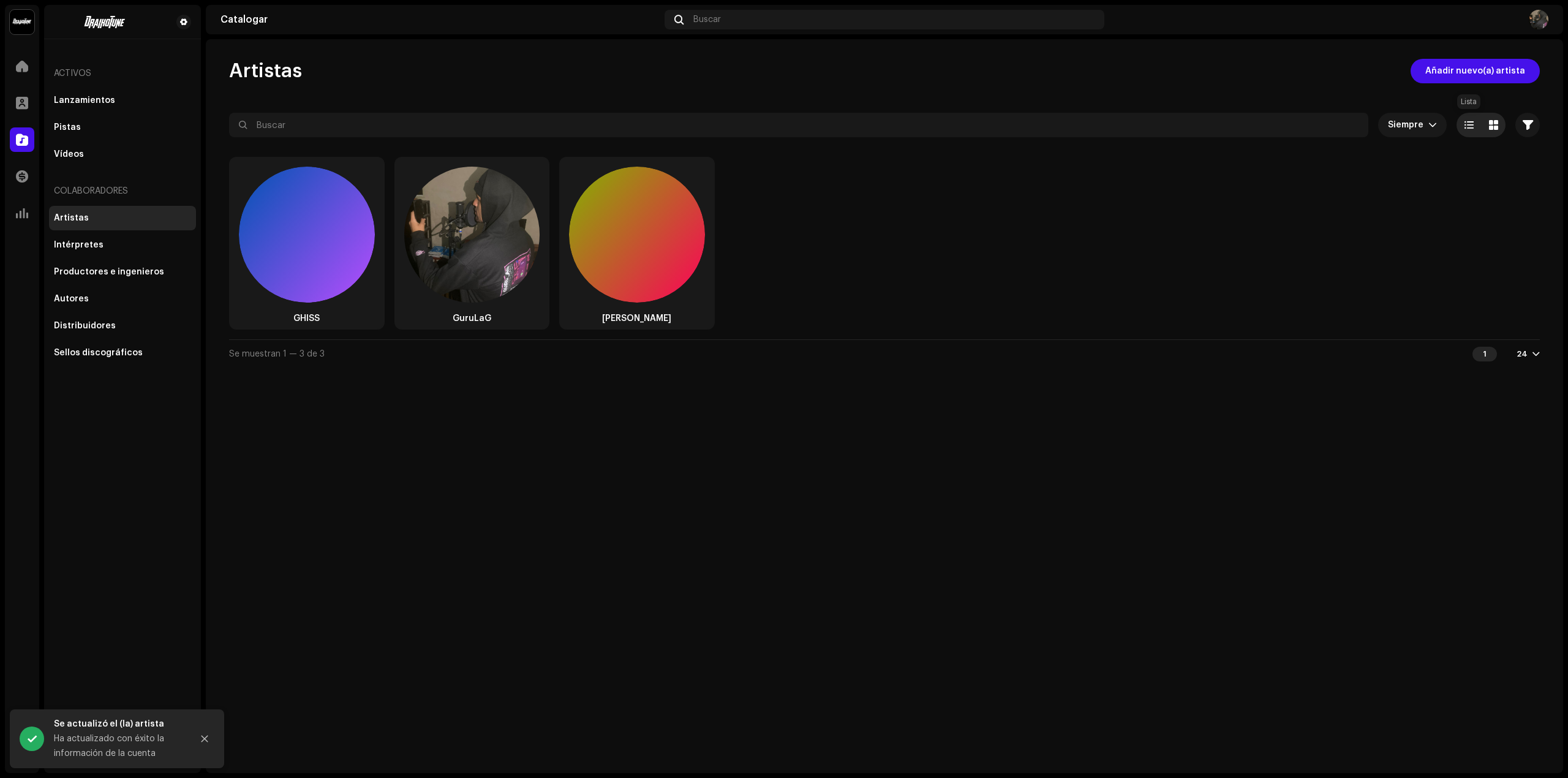
click at [1068, 128] on span at bounding box center [1469, 125] width 9 height 10
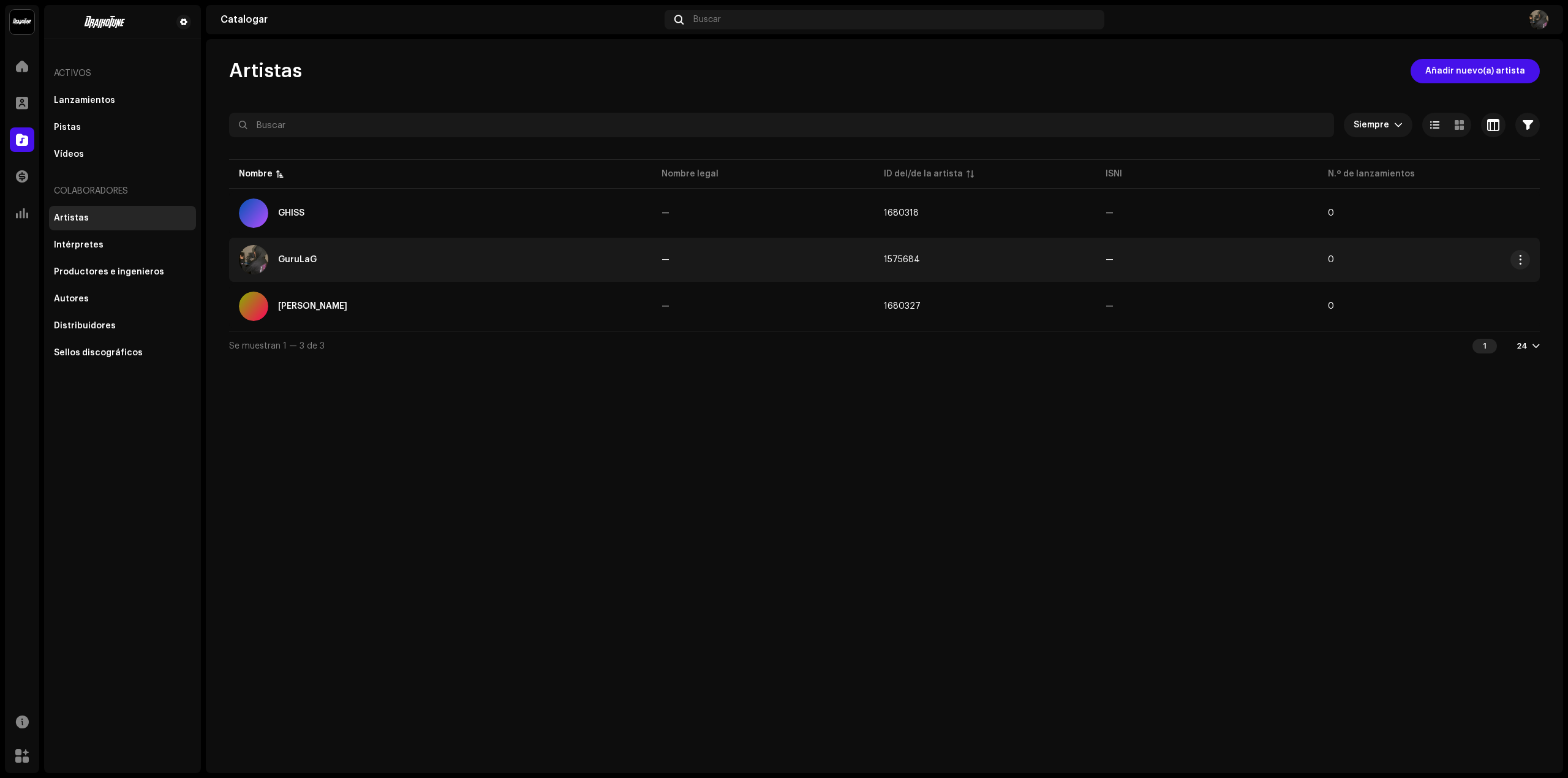
click at [1068, 251] on td "—" at bounding box center [1207, 260] width 222 height 44
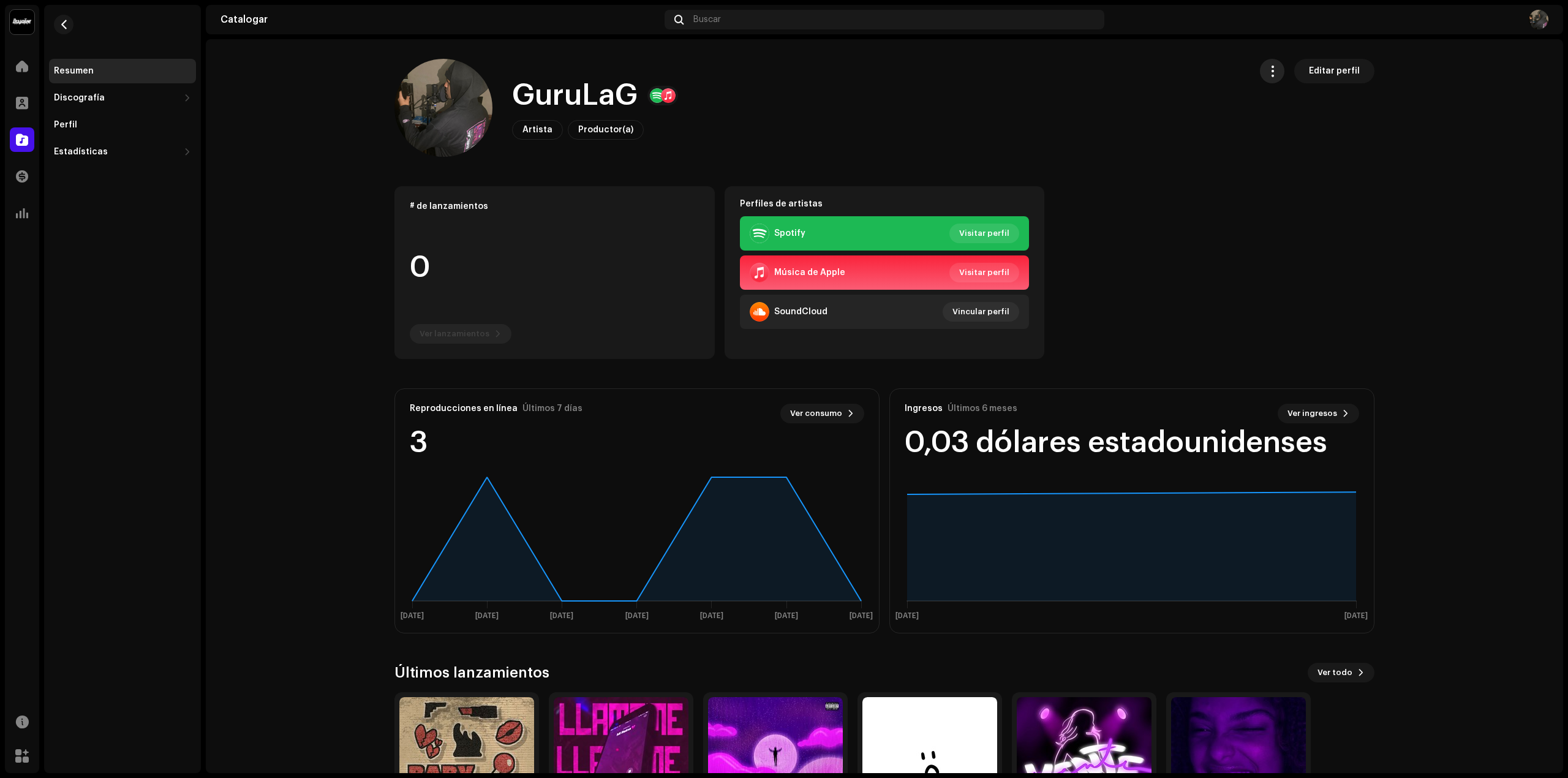
click at [1068, 71] on span "button" at bounding box center [1272, 71] width 11 height 10
click at [1068, 98] on span "Administrar acceso" at bounding box center [1312, 101] width 85 height 10
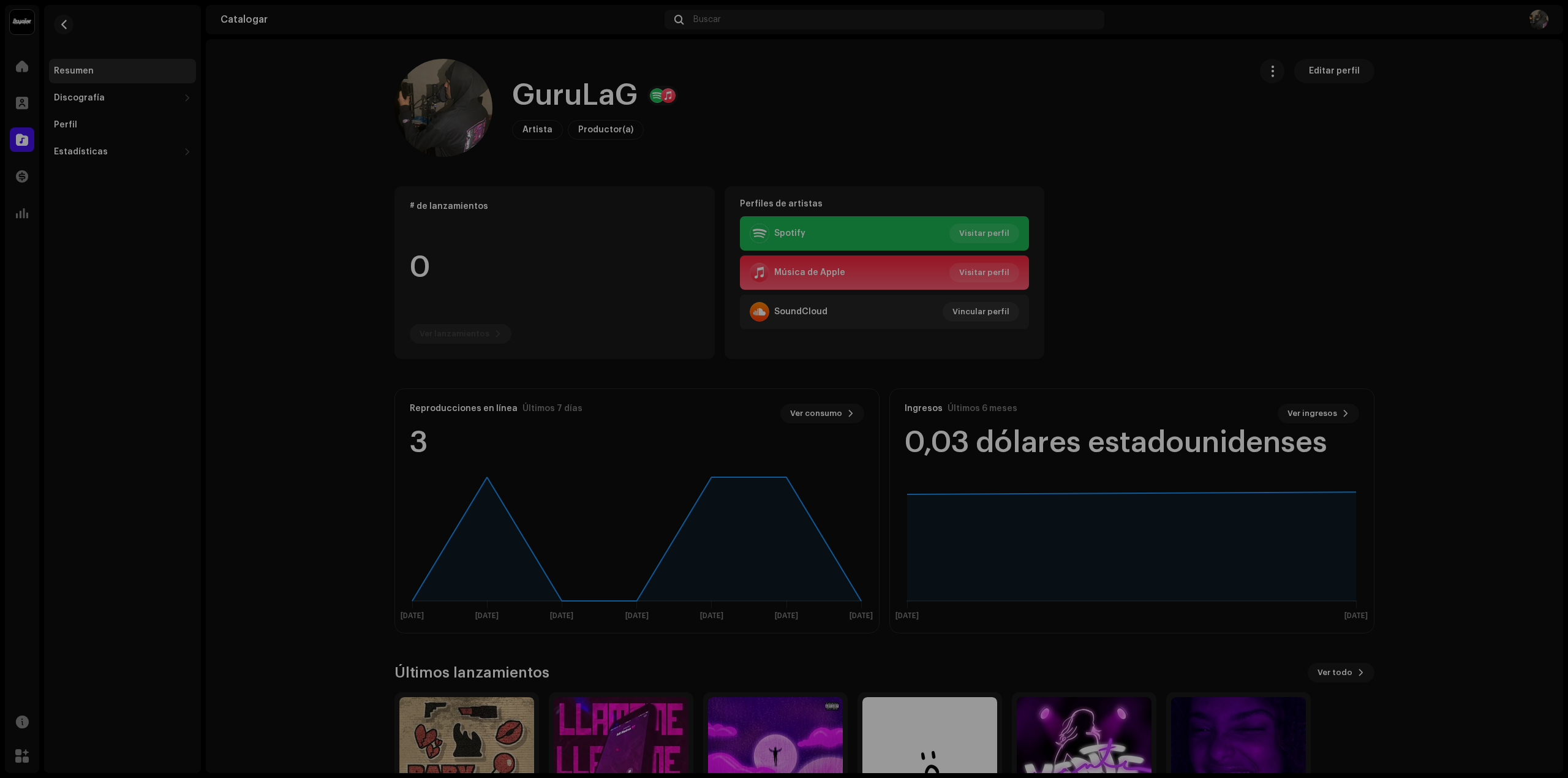
click at [1068, 195] on div "GuruLaG Portal del/de la artista Invitar a un miembro Miembro Correo electrónic…" at bounding box center [784, 389] width 1568 height 778
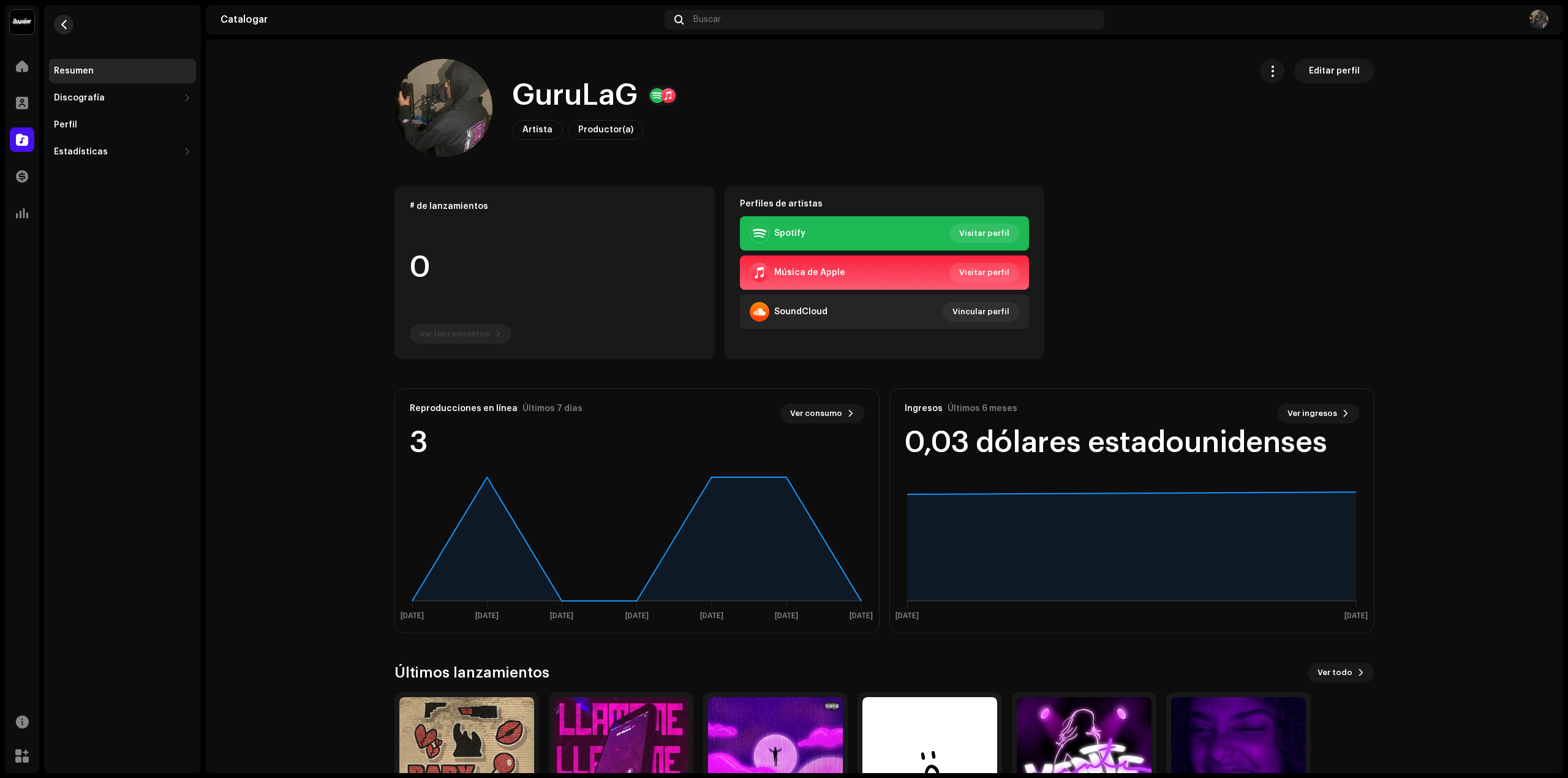
click at [70, 30] on button "button" at bounding box center [64, 25] width 20 height 20
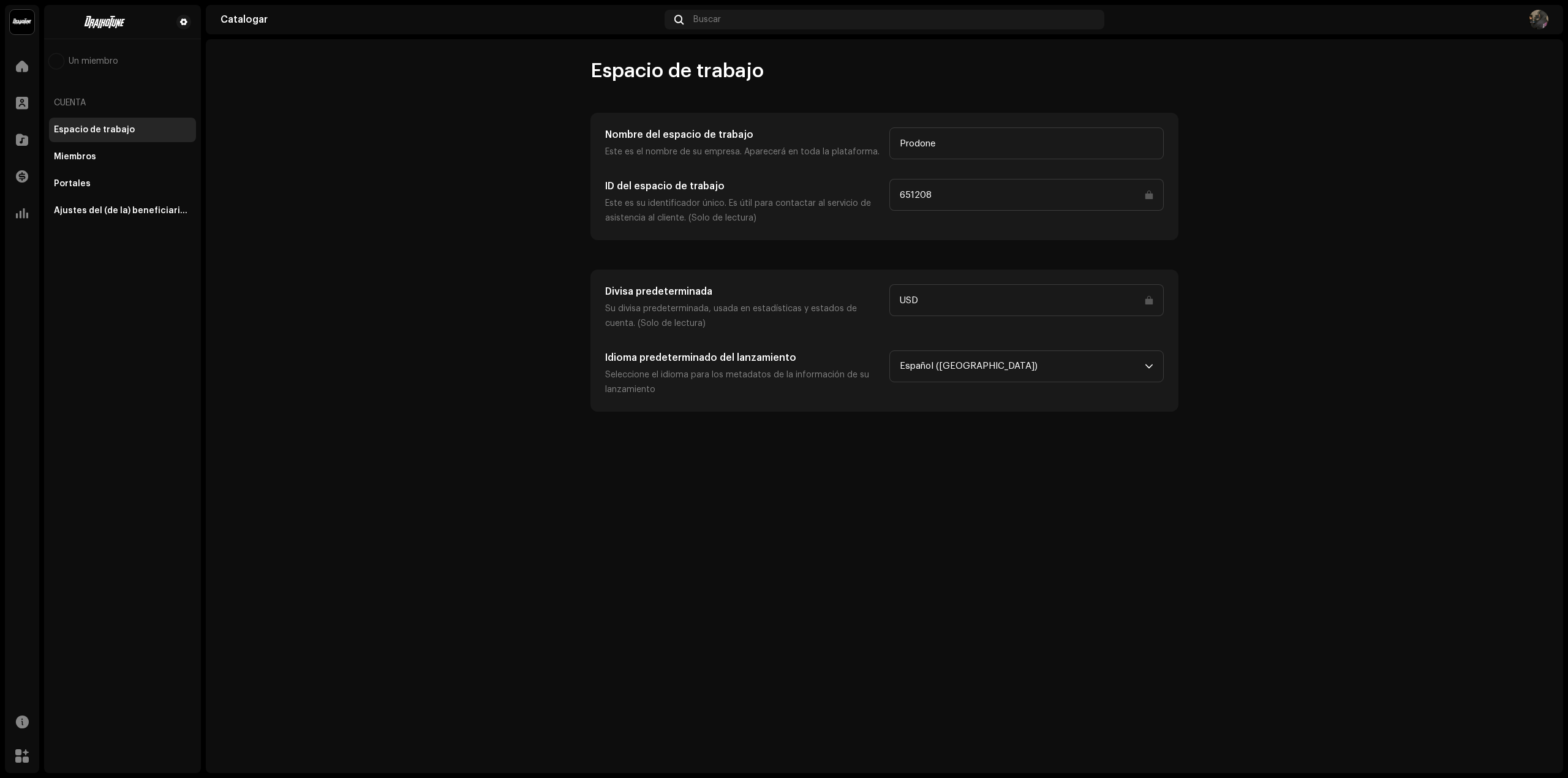
click at [1068, 123] on account-workspace "Espacio de trabajo Nombre del espacio de trabajo Este es el nombre de su empres…" at bounding box center [884, 235] width 1357 height 353
click at [11, 64] on div at bounding box center [22, 66] width 25 height 25
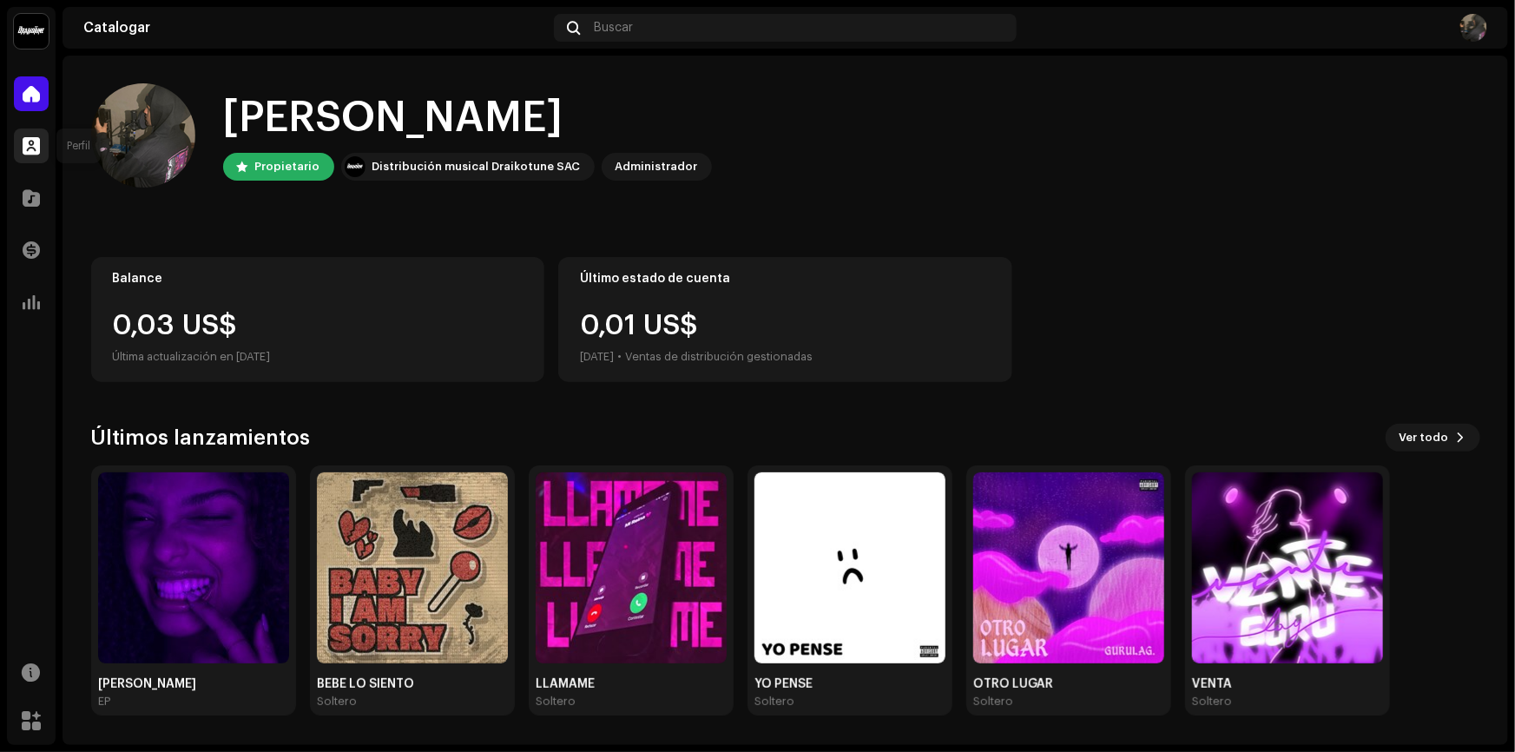
click at [19, 134] on div at bounding box center [31, 145] width 35 height 35
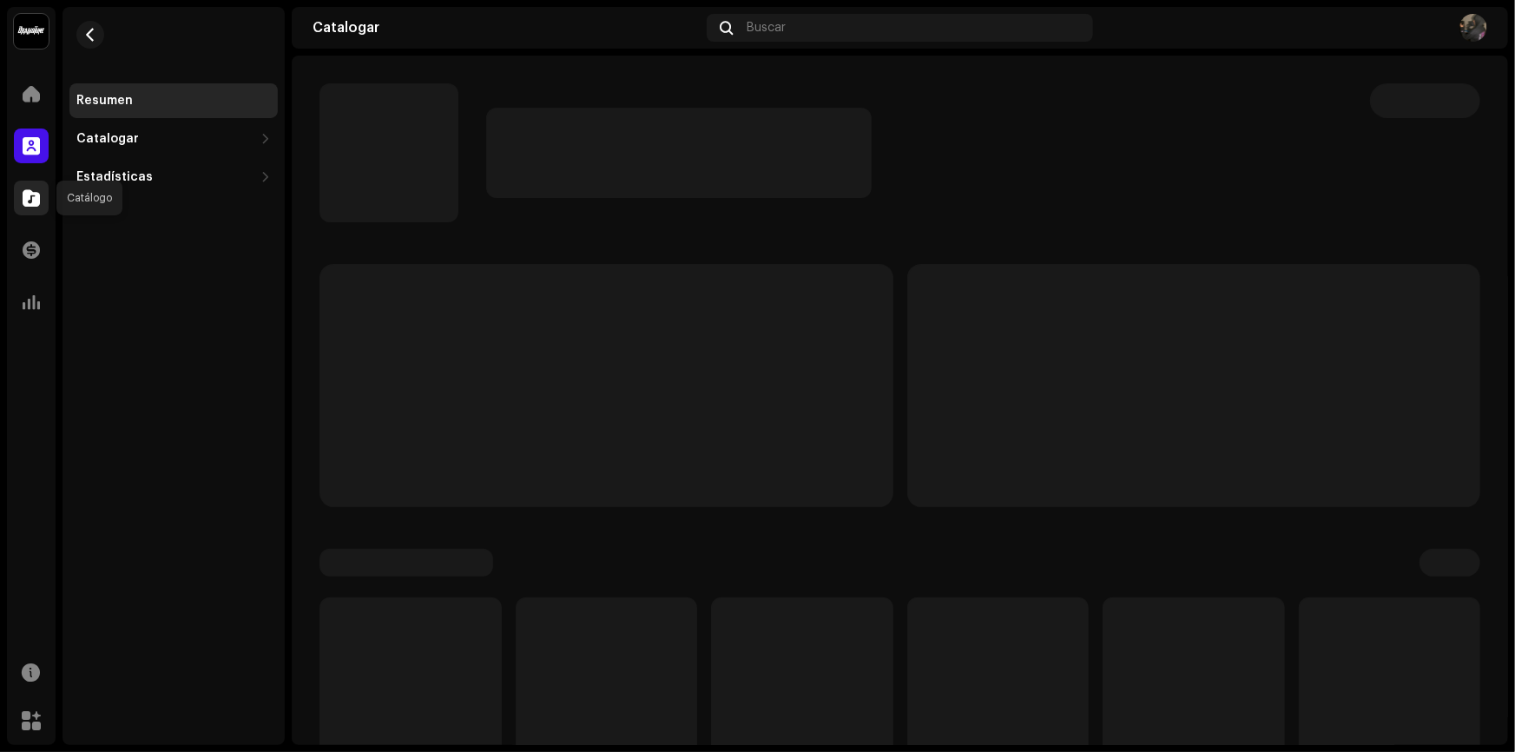
click at [25, 209] on div at bounding box center [31, 198] width 35 height 35
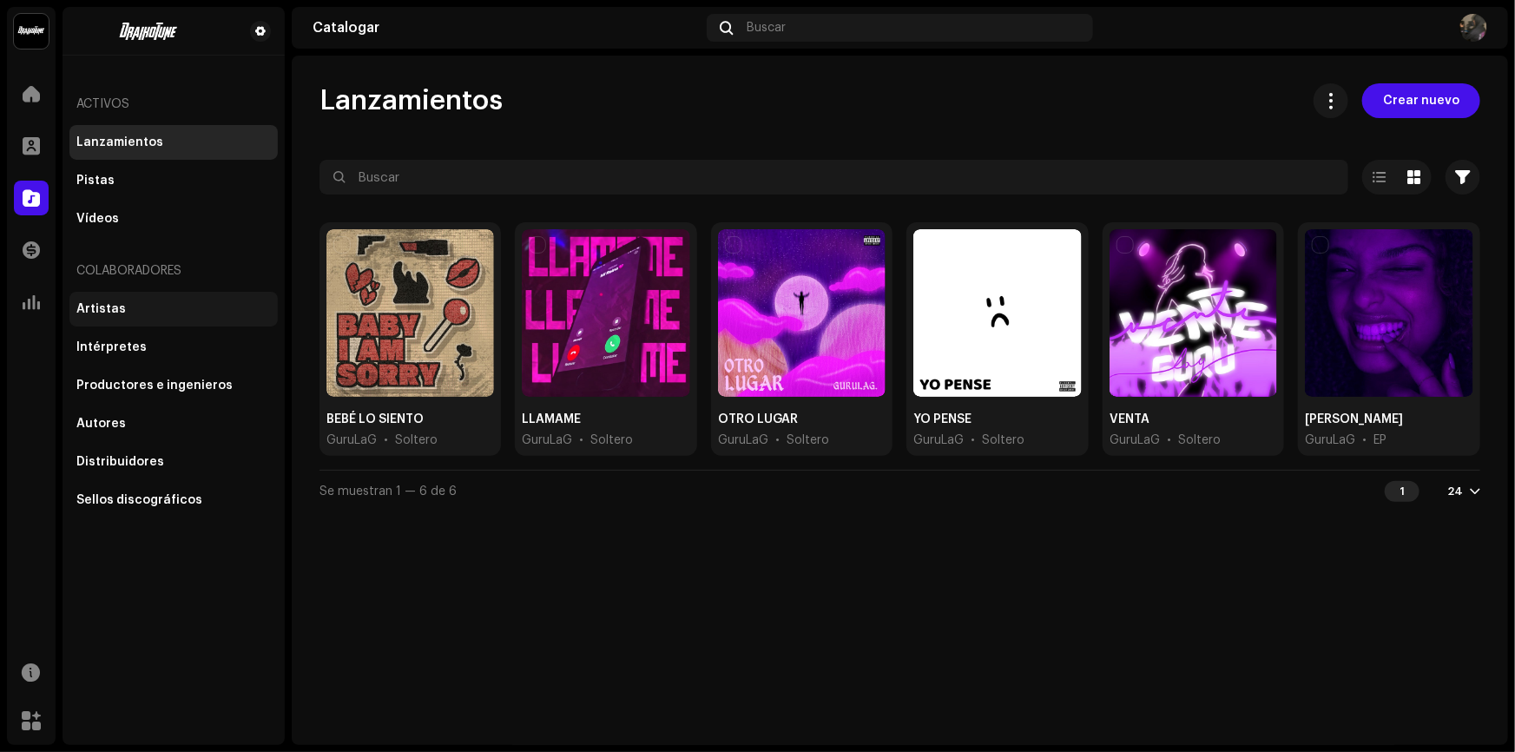
click at [113, 305] on font "Artistas" at bounding box center [100, 309] width 49 height 12
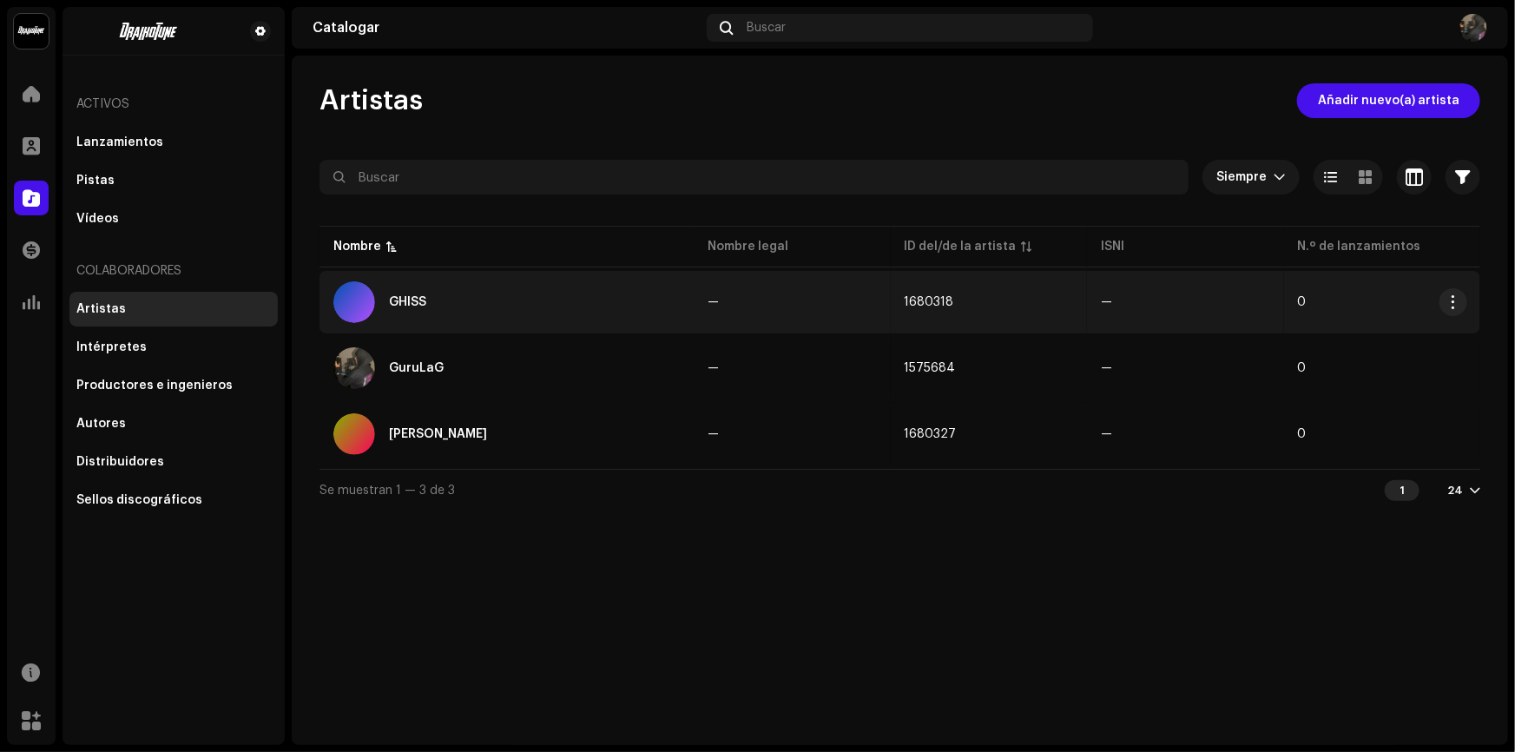
click at [542, 312] on div "GHISS" at bounding box center [506, 302] width 346 height 42
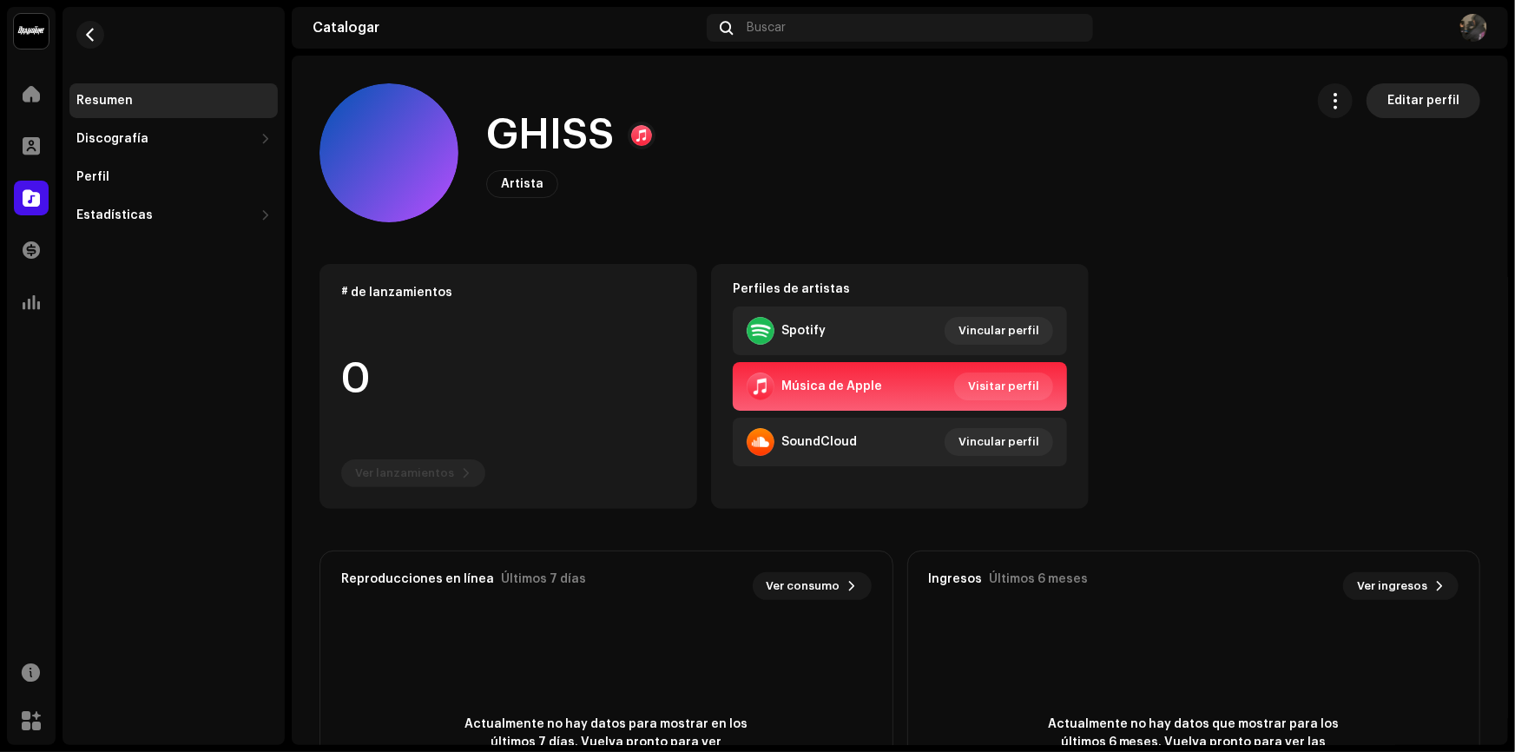
click at [1400, 96] on font "Editar perfil" at bounding box center [1423, 101] width 72 height 12
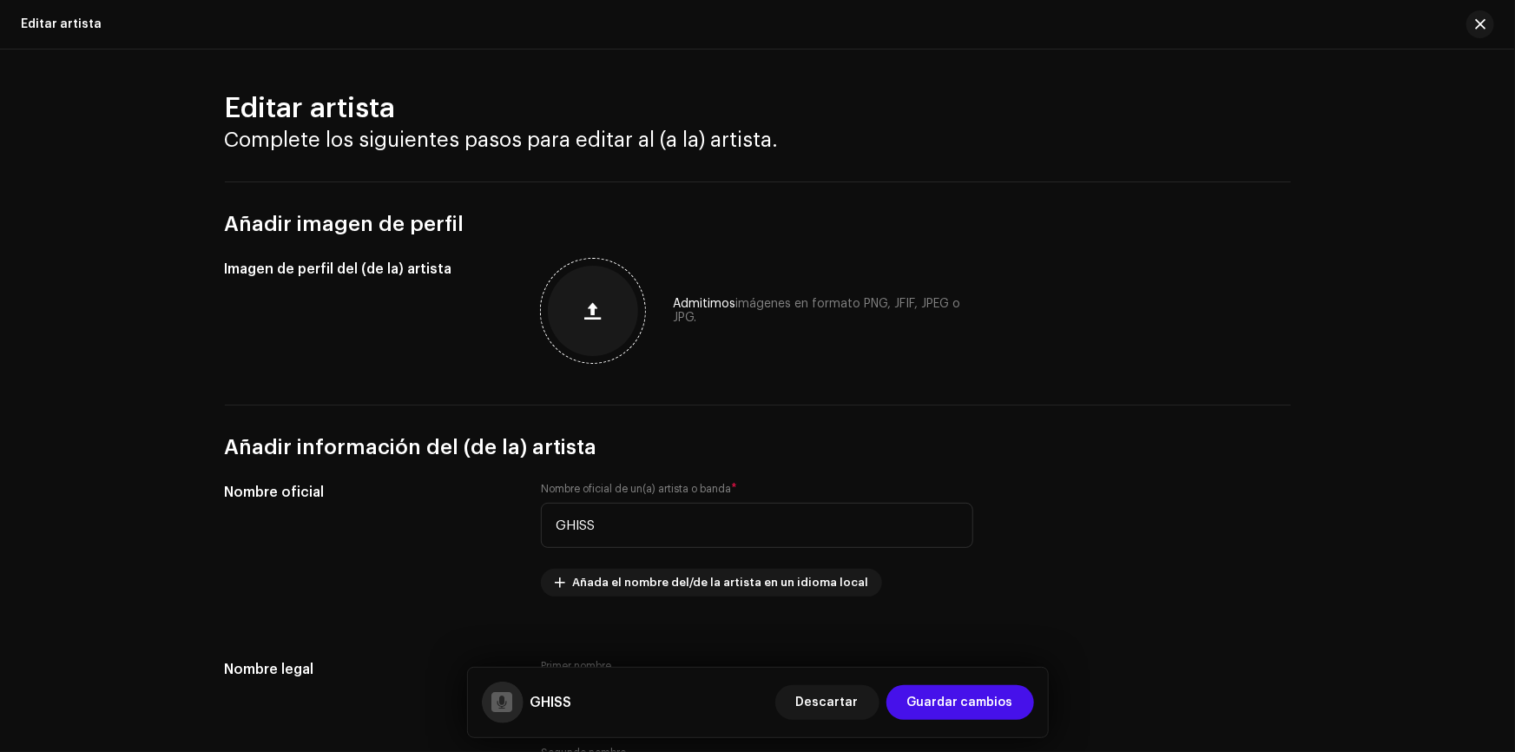
click at [582, 327] on button "button" at bounding box center [593, 311] width 42 height 42
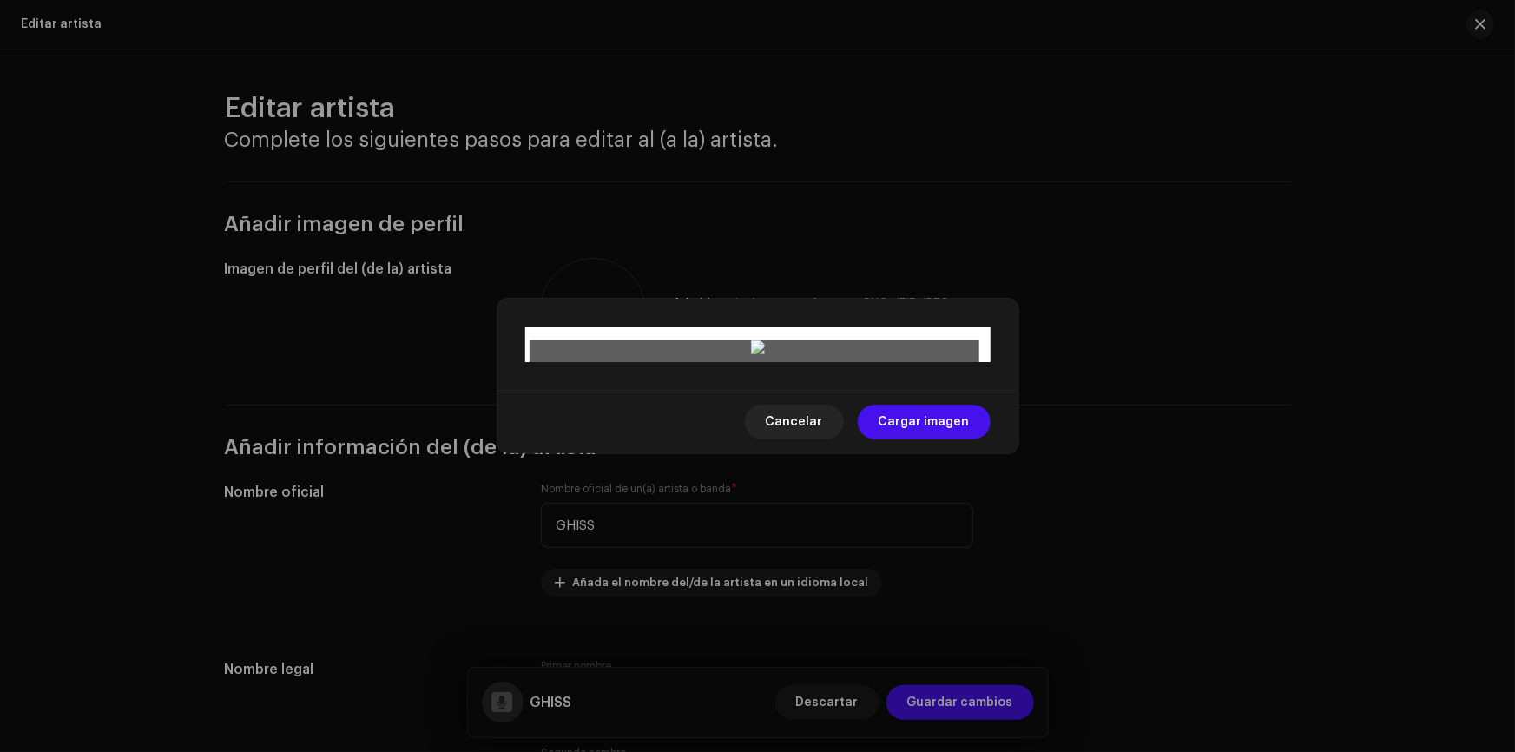
drag, startPoint x: 812, startPoint y: 463, endPoint x: 821, endPoint y: 485, distance: 23.4
click at [821, 485] on div at bounding box center [757, 660] width 450 height 450
click at [921, 439] on span "Cargar imagen" at bounding box center [923, 421] width 91 height 35
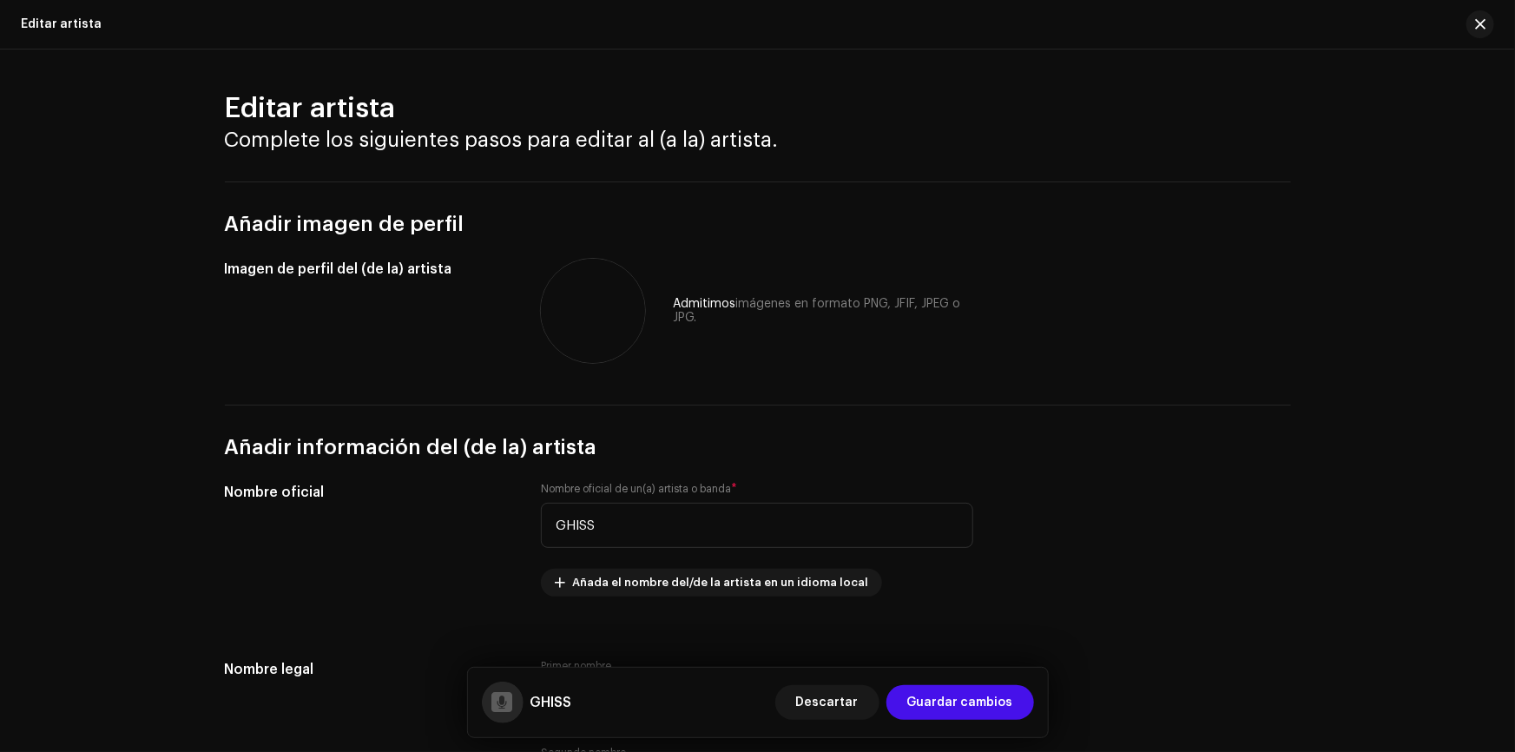
click at [920, 673] on div "GHISS Descartar Guardar cambios" at bounding box center [758, 701] width 580 height 69
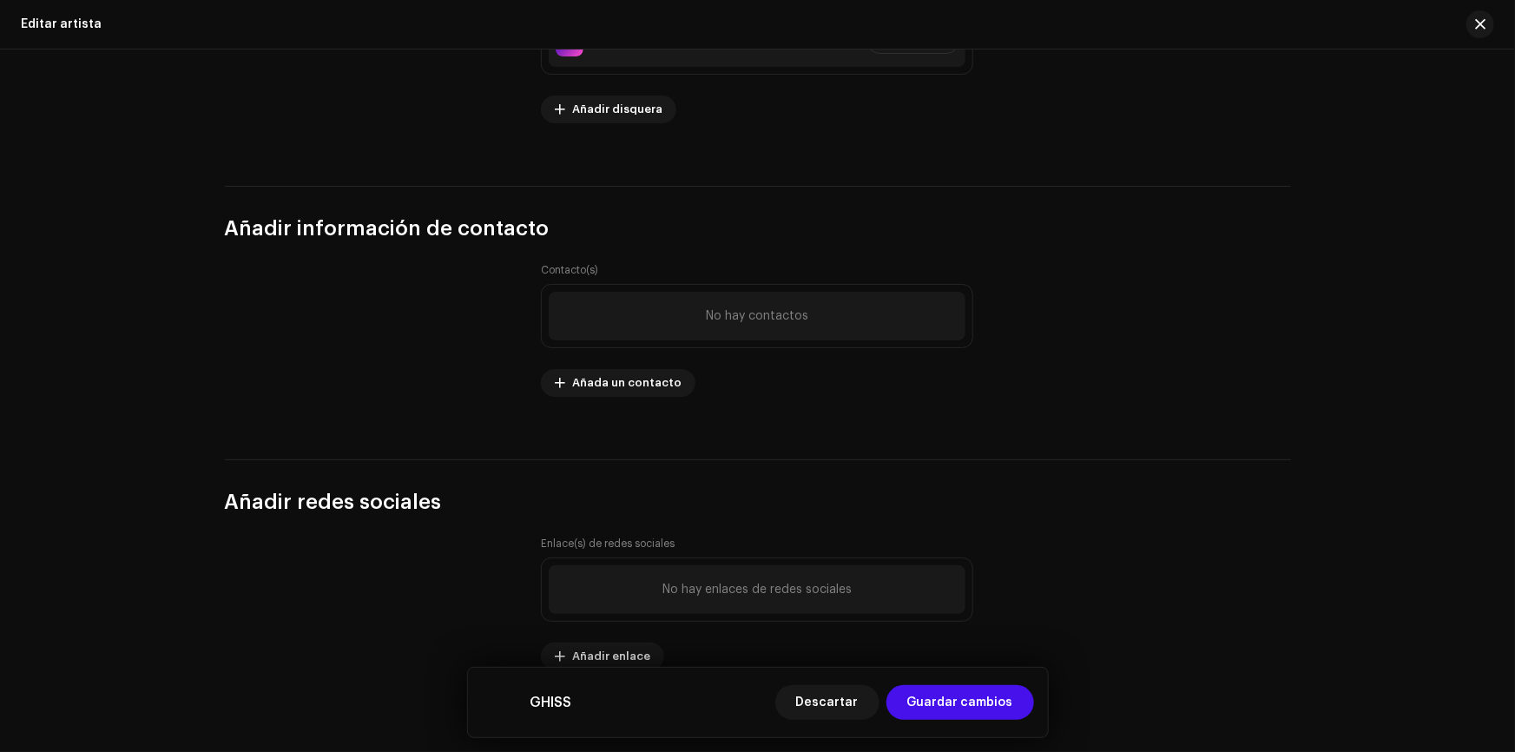
scroll to position [2194, 0]
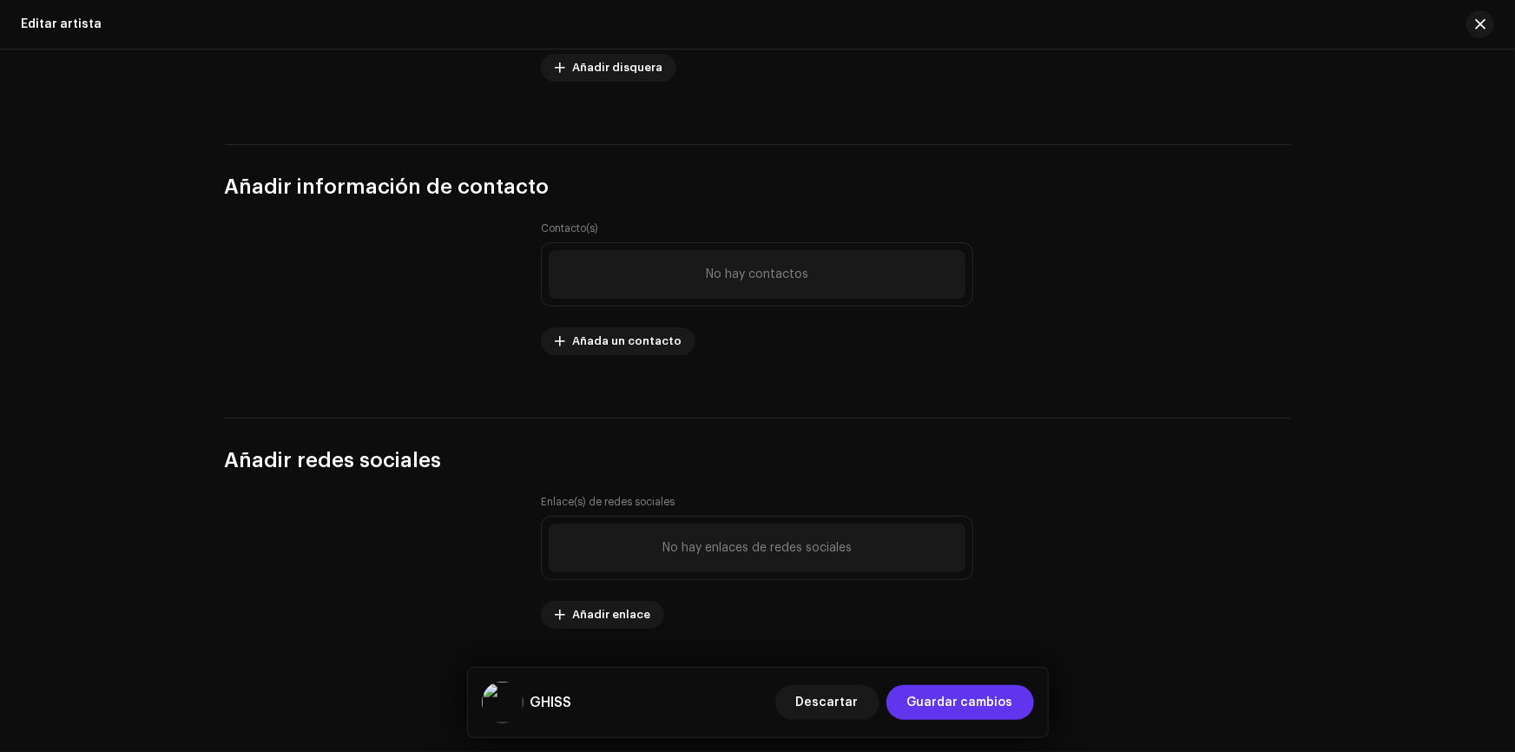
click at [968, 706] on font "Guardar cambios" at bounding box center [960, 702] width 106 height 12
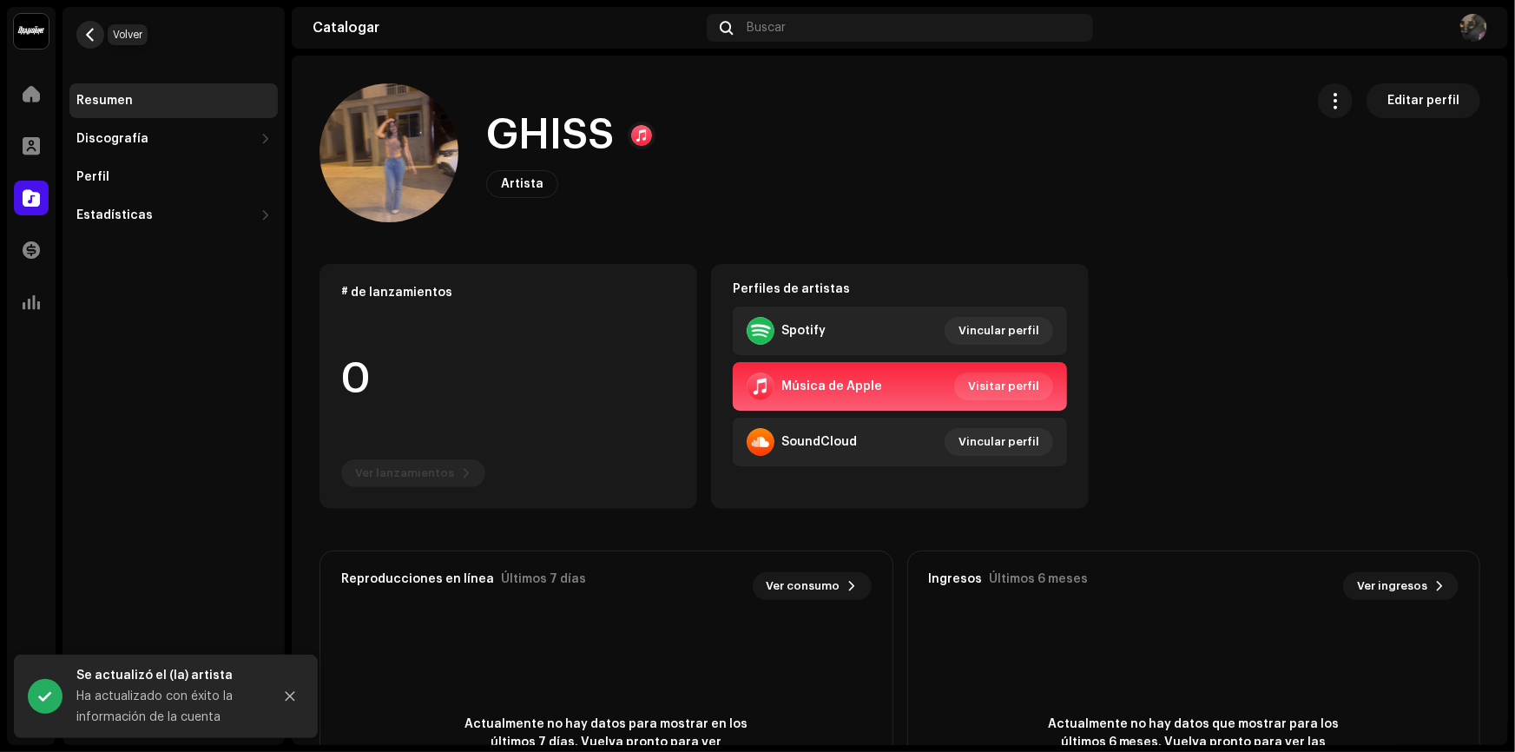
click at [97, 30] on button "button" at bounding box center [90, 35] width 28 height 28
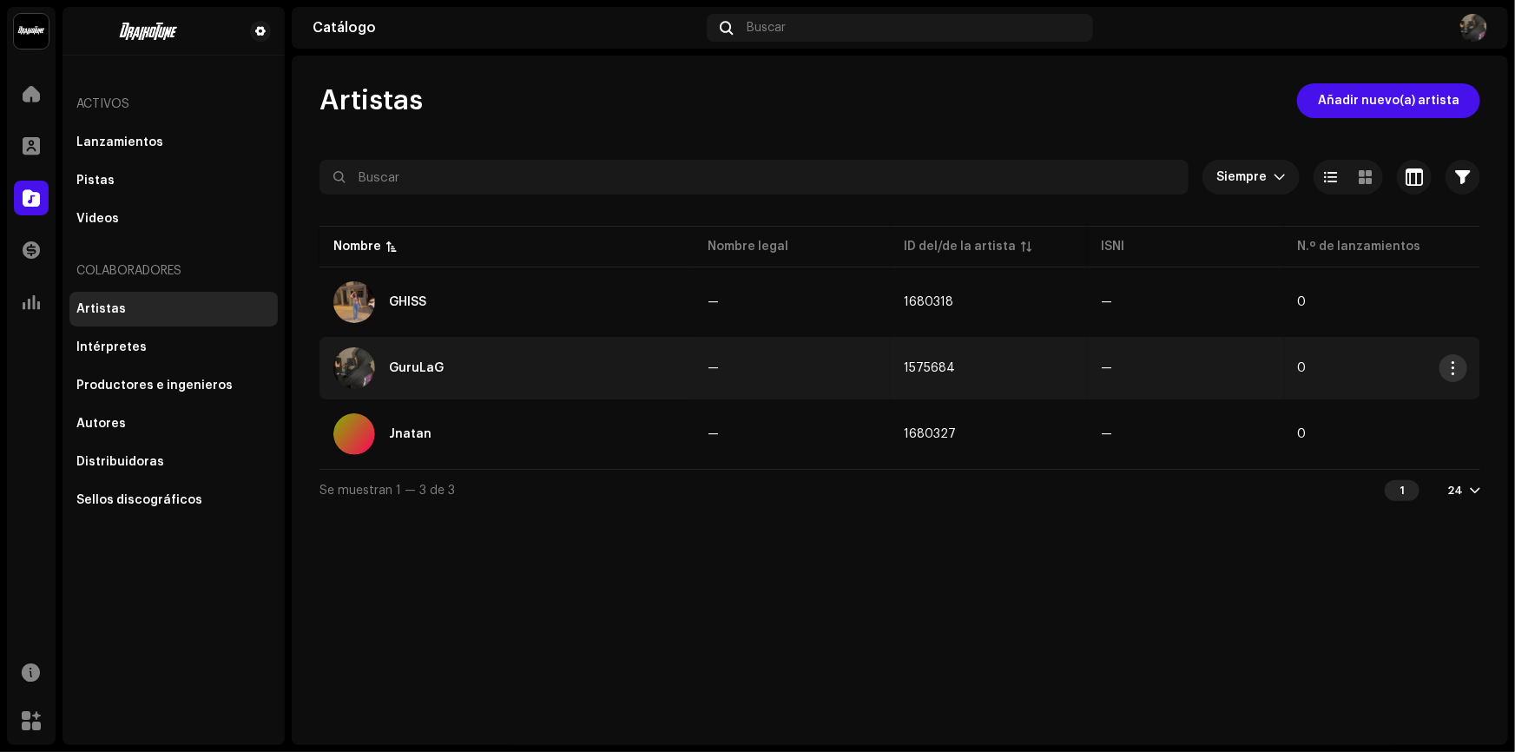
click at [1454, 367] on span "button" at bounding box center [1453, 368] width 13 height 14
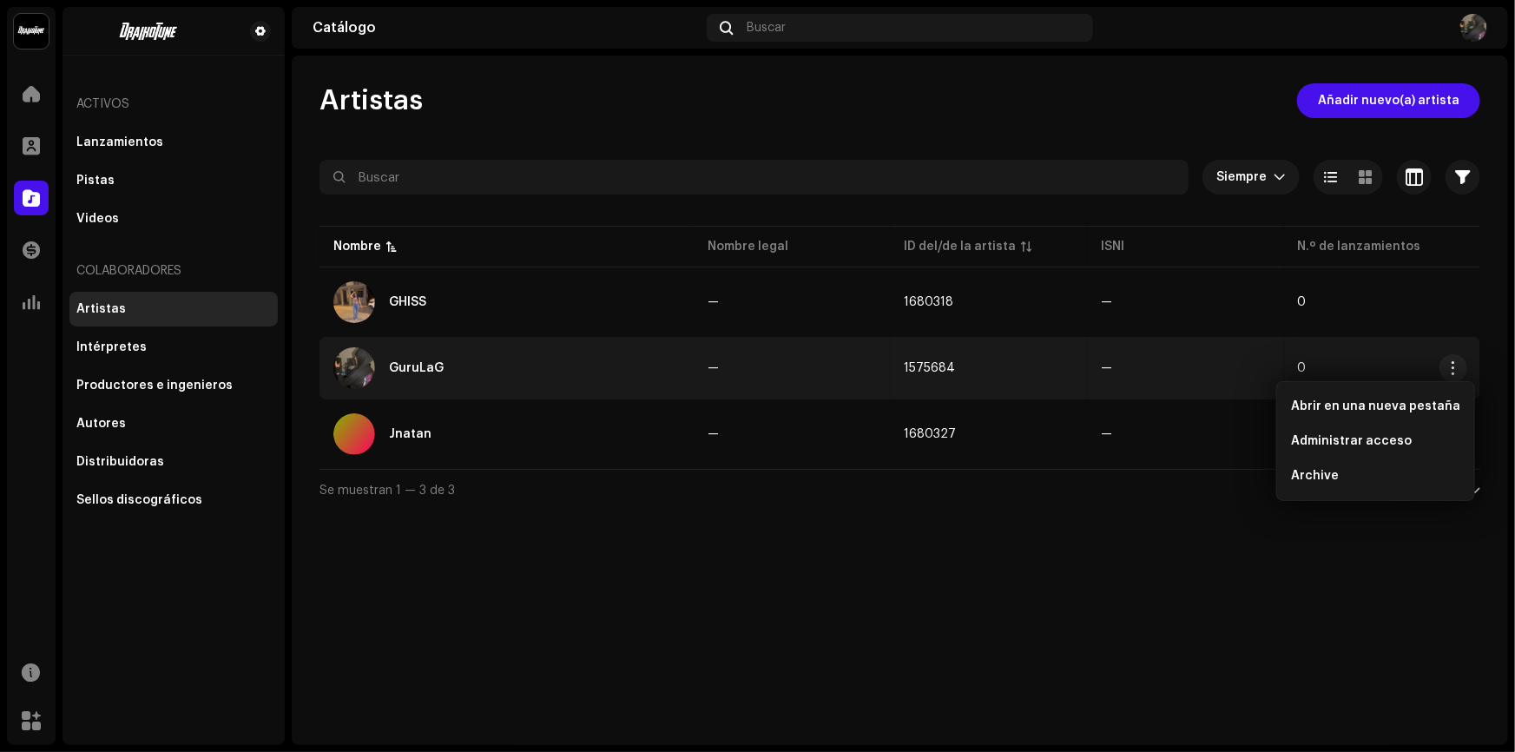
click at [1173, 372] on td "—" at bounding box center [1185, 368] width 196 height 62
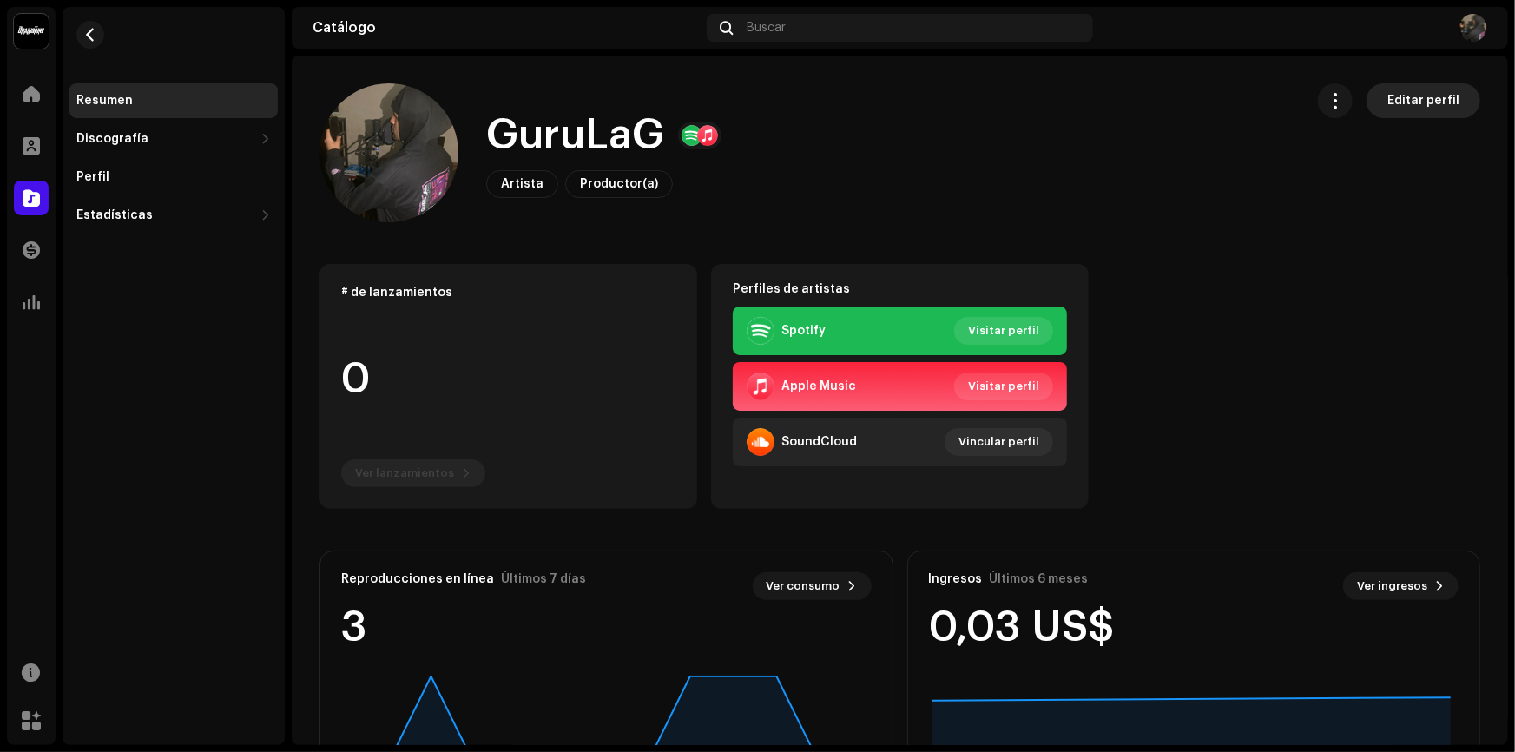
click at [1449, 95] on button "Editar perfil" at bounding box center [1423, 100] width 114 height 35
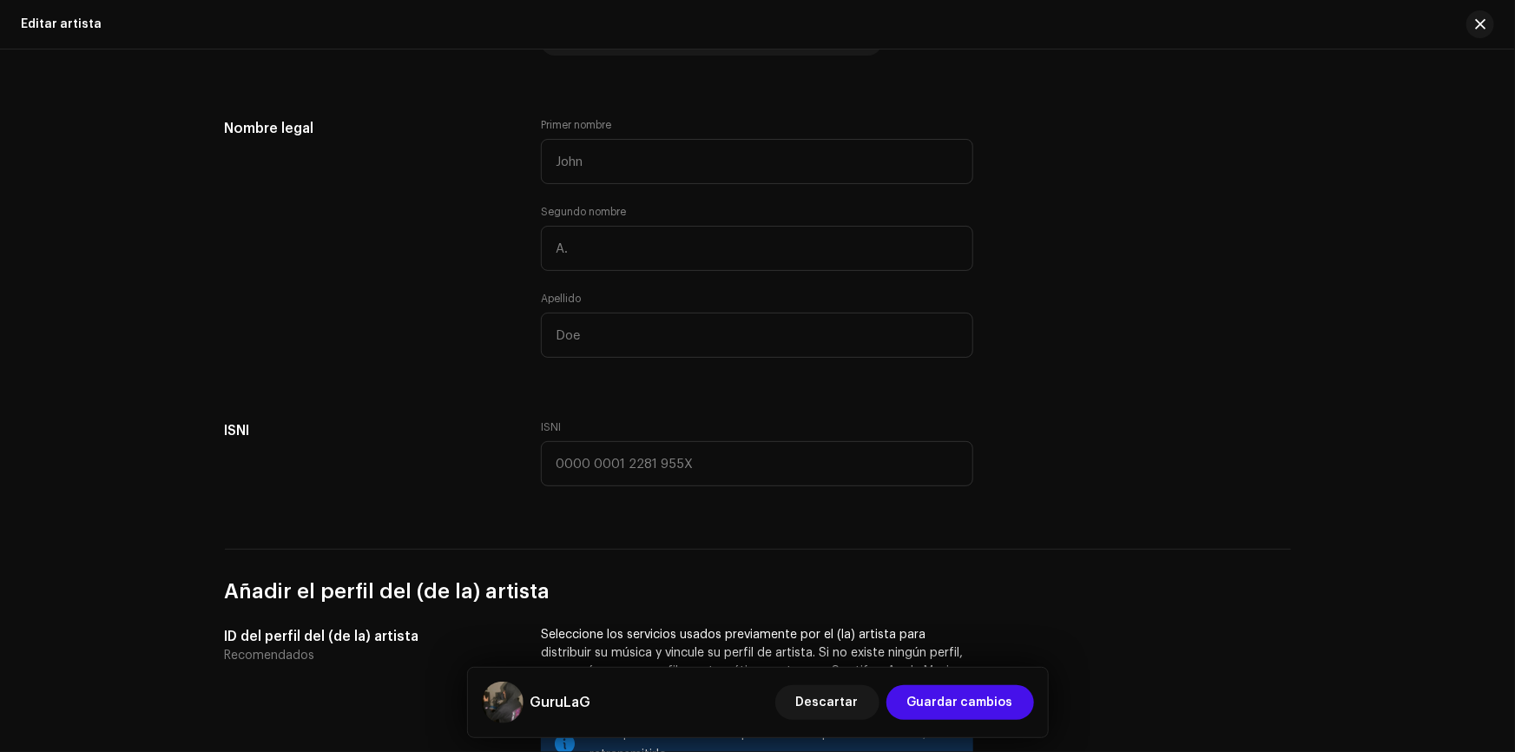
scroll to position [552, 0]
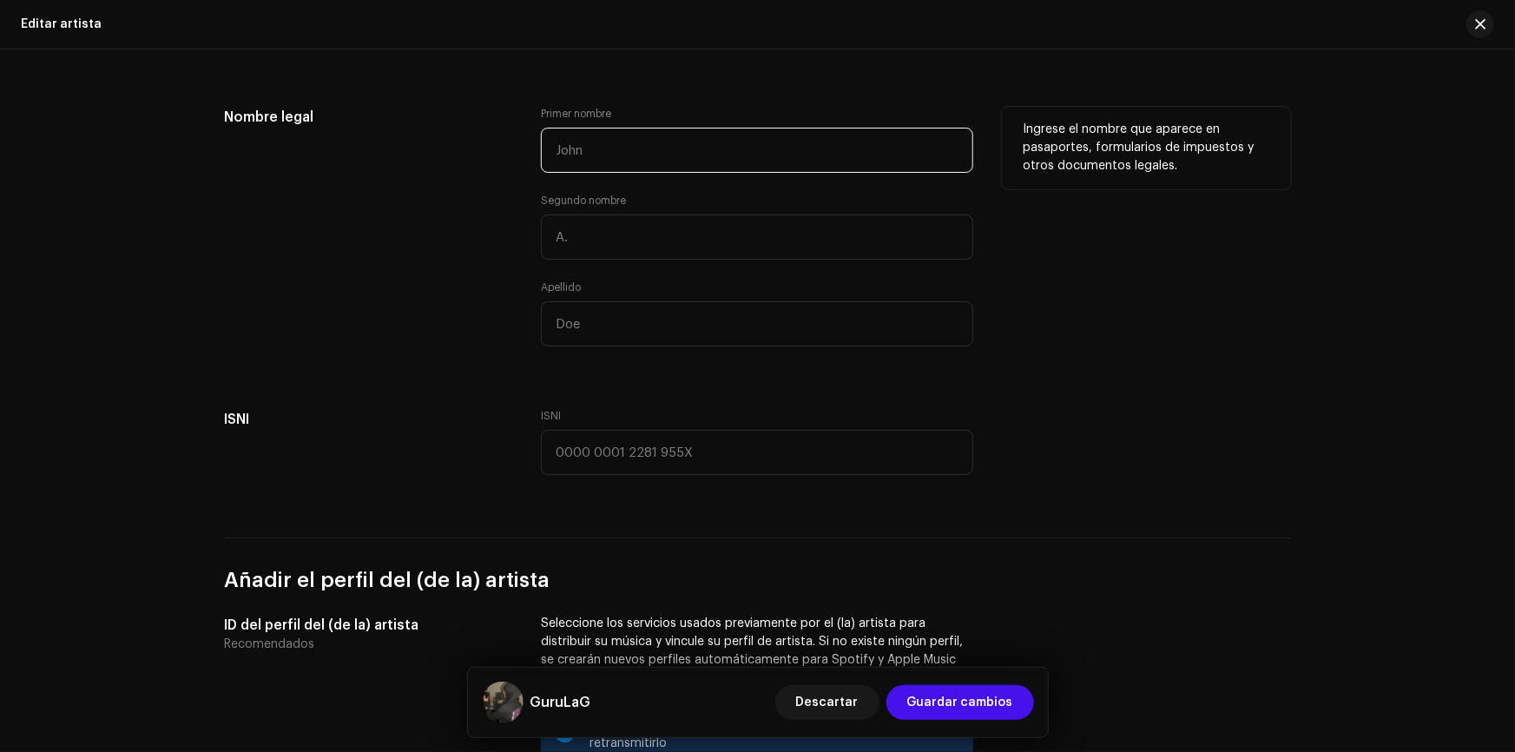
click at [688, 164] on input "text" at bounding box center [757, 150] width 432 height 45
type input "Freddy"
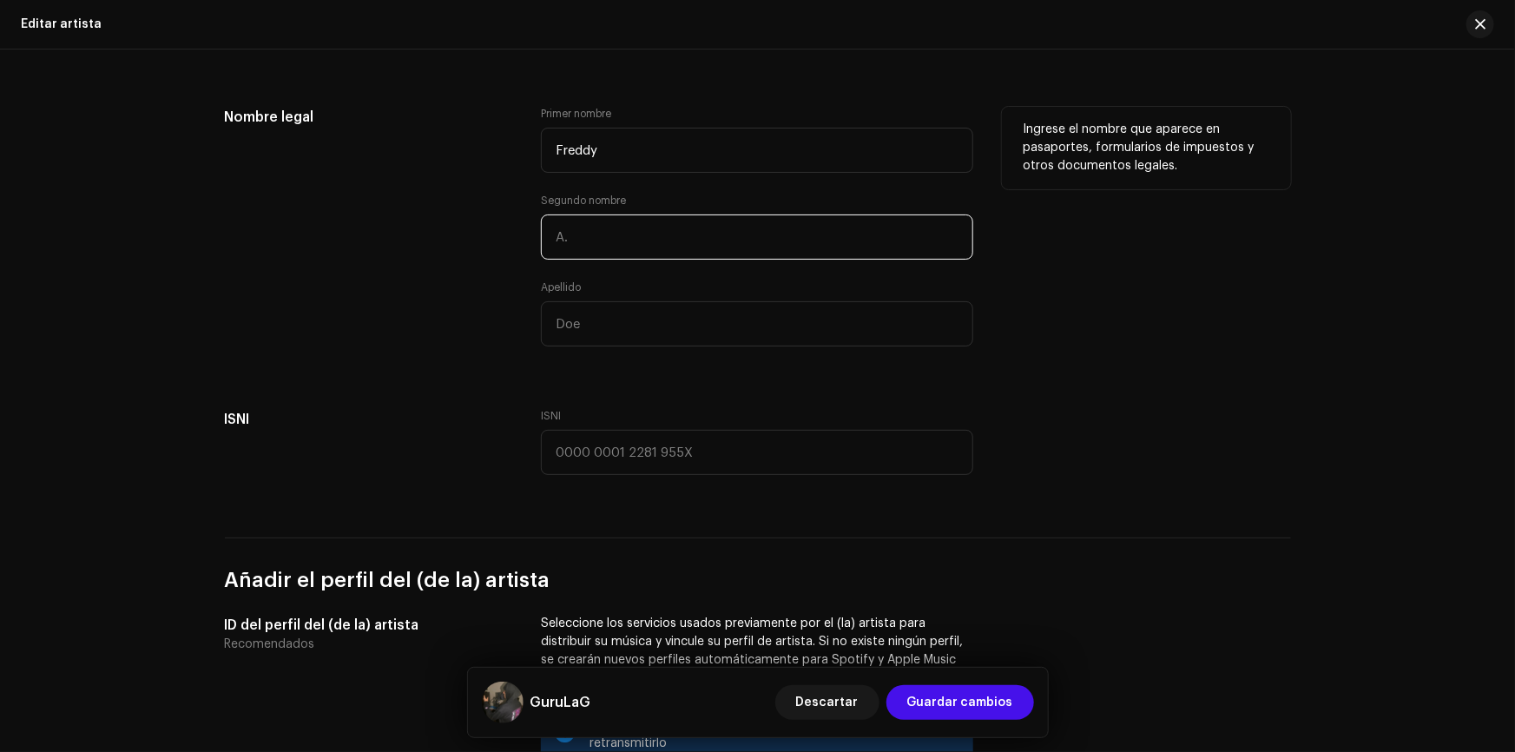
click at [687, 226] on input "text" at bounding box center [757, 236] width 432 height 45
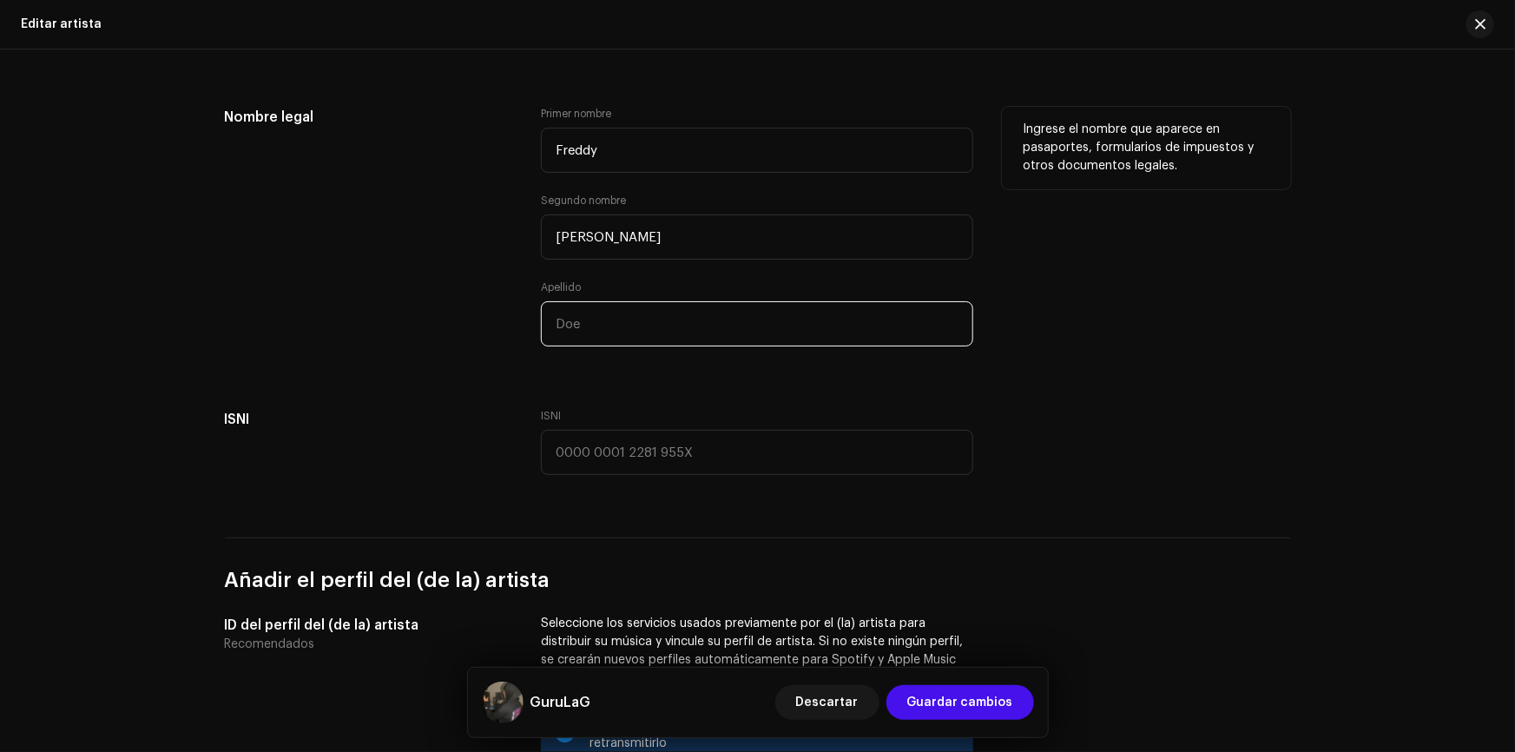
type input "[PERSON_NAME]"
click at [661, 317] on input "text" at bounding box center [757, 323] width 432 height 45
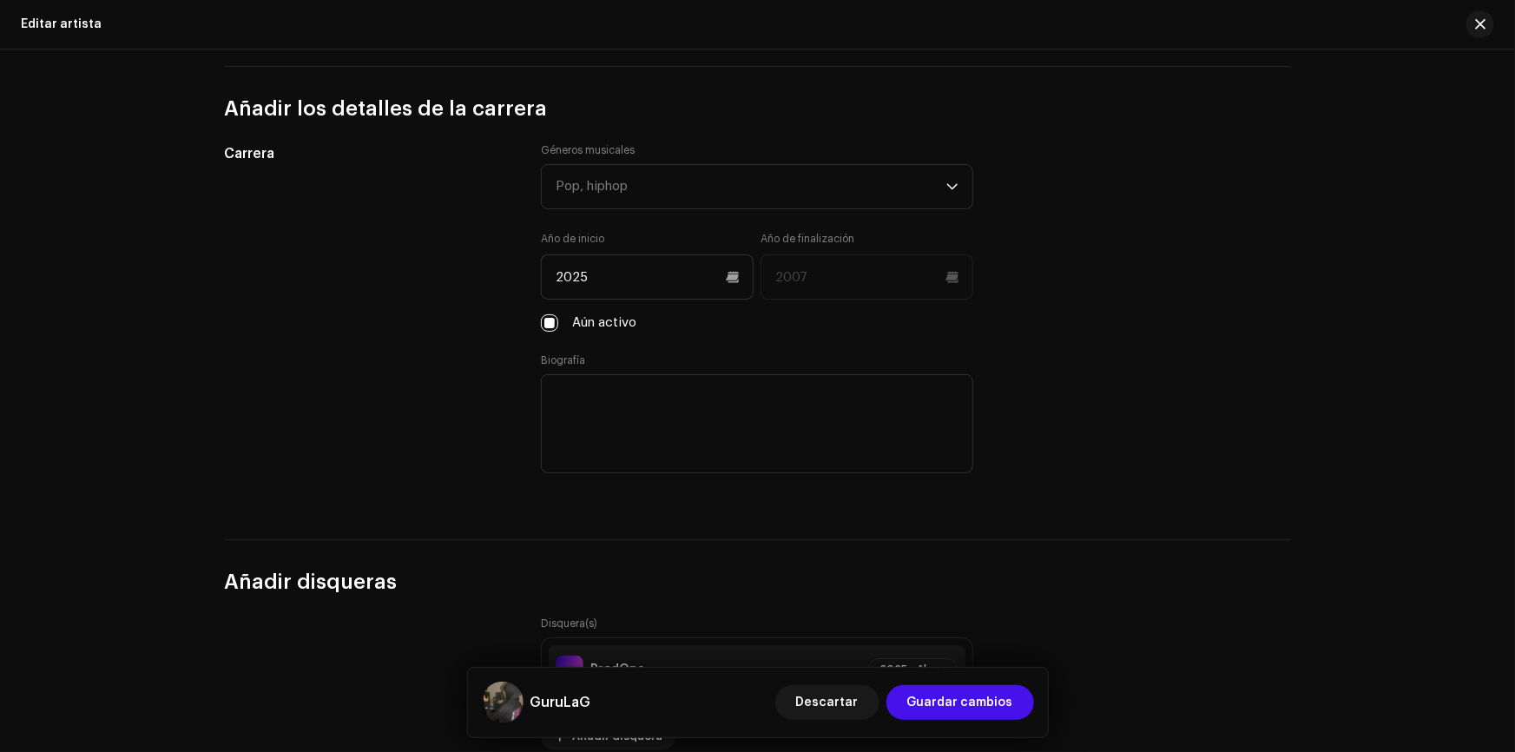
scroll to position [1516, 0]
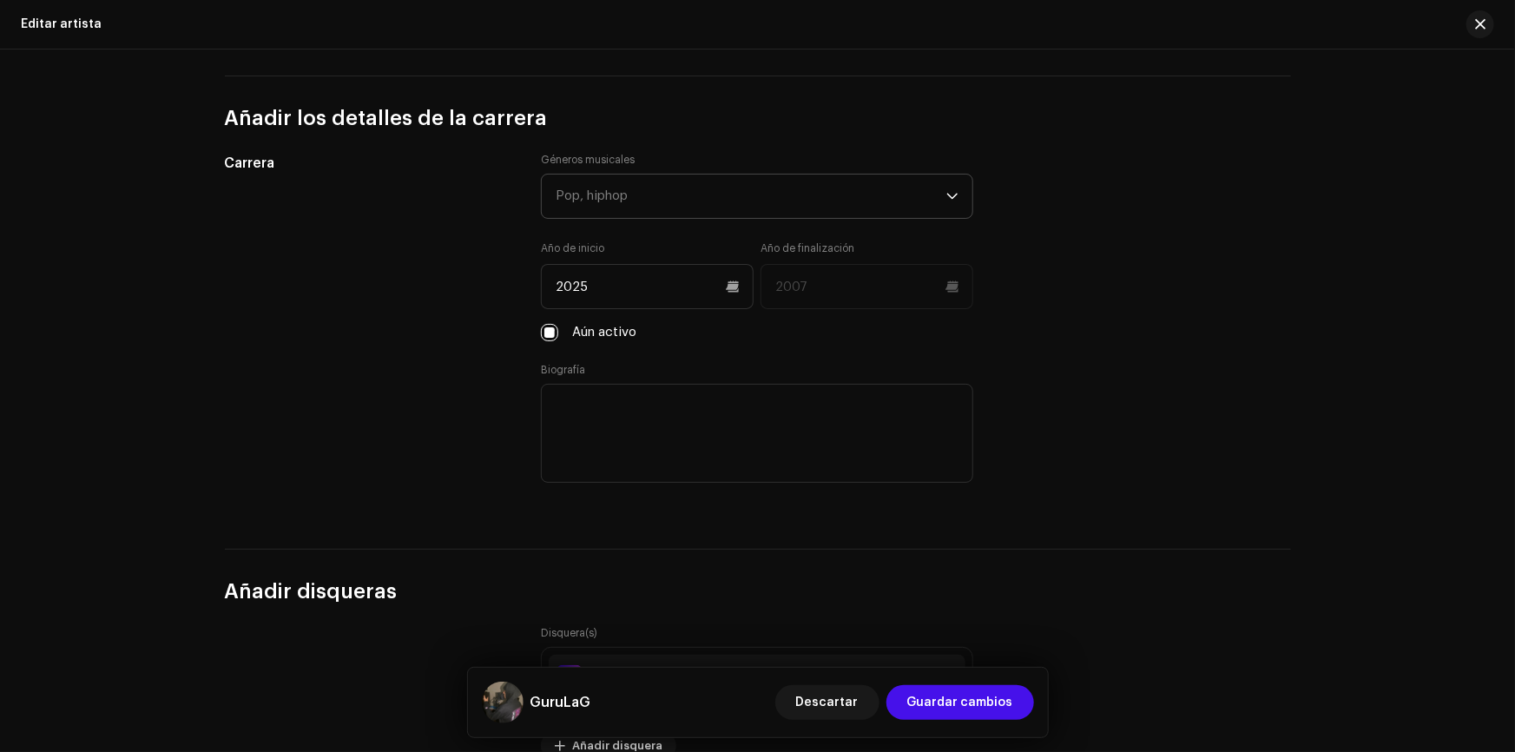
type input "Gurumendi"
click at [663, 187] on div "Pop, hiphop" at bounding box center [750, 195] width 391 height 43
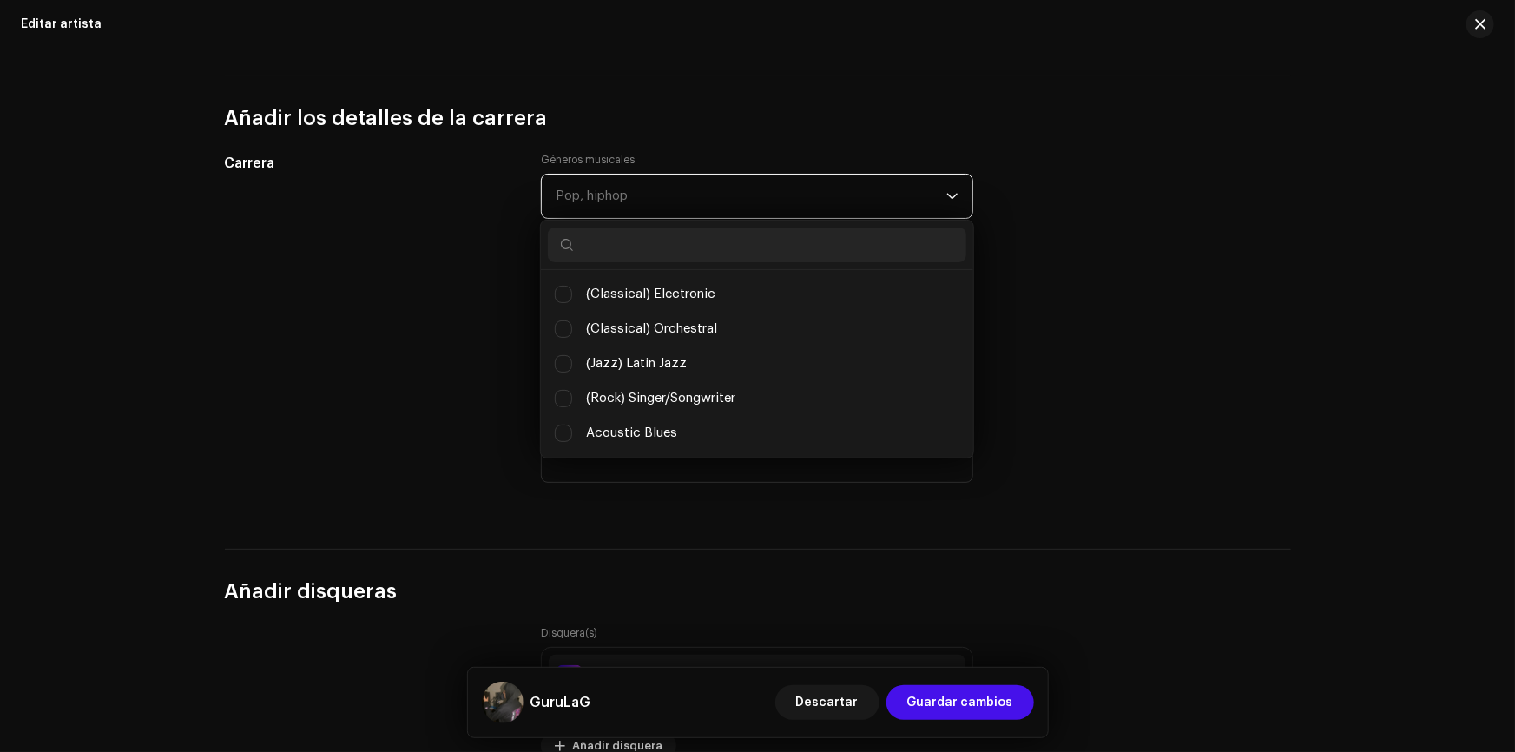
scroll to position [9, 74]
click at [675, 191] on div "Pop, hiphop" at bounding box center [750, 195] width 391 height 43
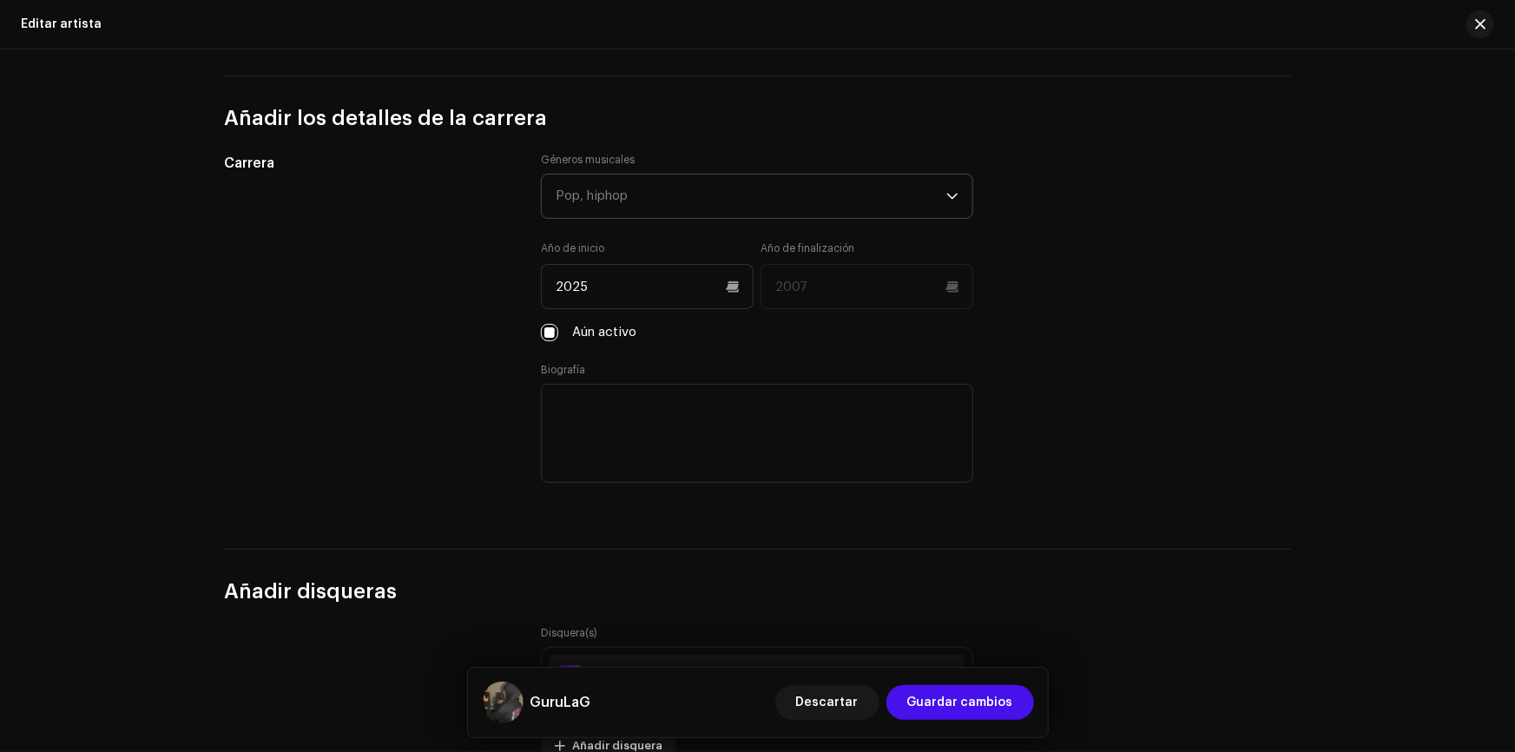
click at [675, 191] on div "Pop, hiphop" at bounding box center [750, 195] width 391 height 43
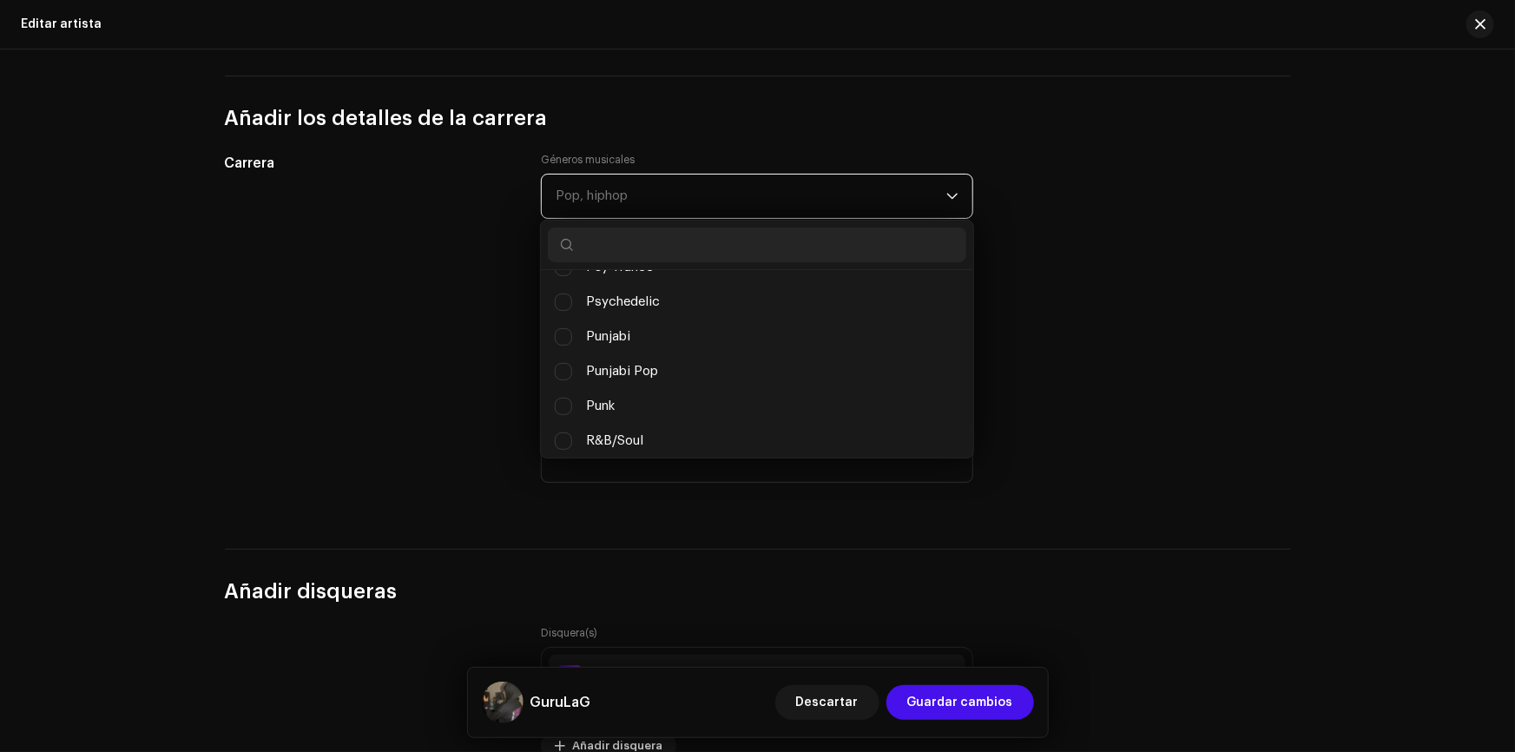
scroll to position [11344, 0]
click at [654, 238] on input "text" at bounding box center [757, 244] width 418 height 35
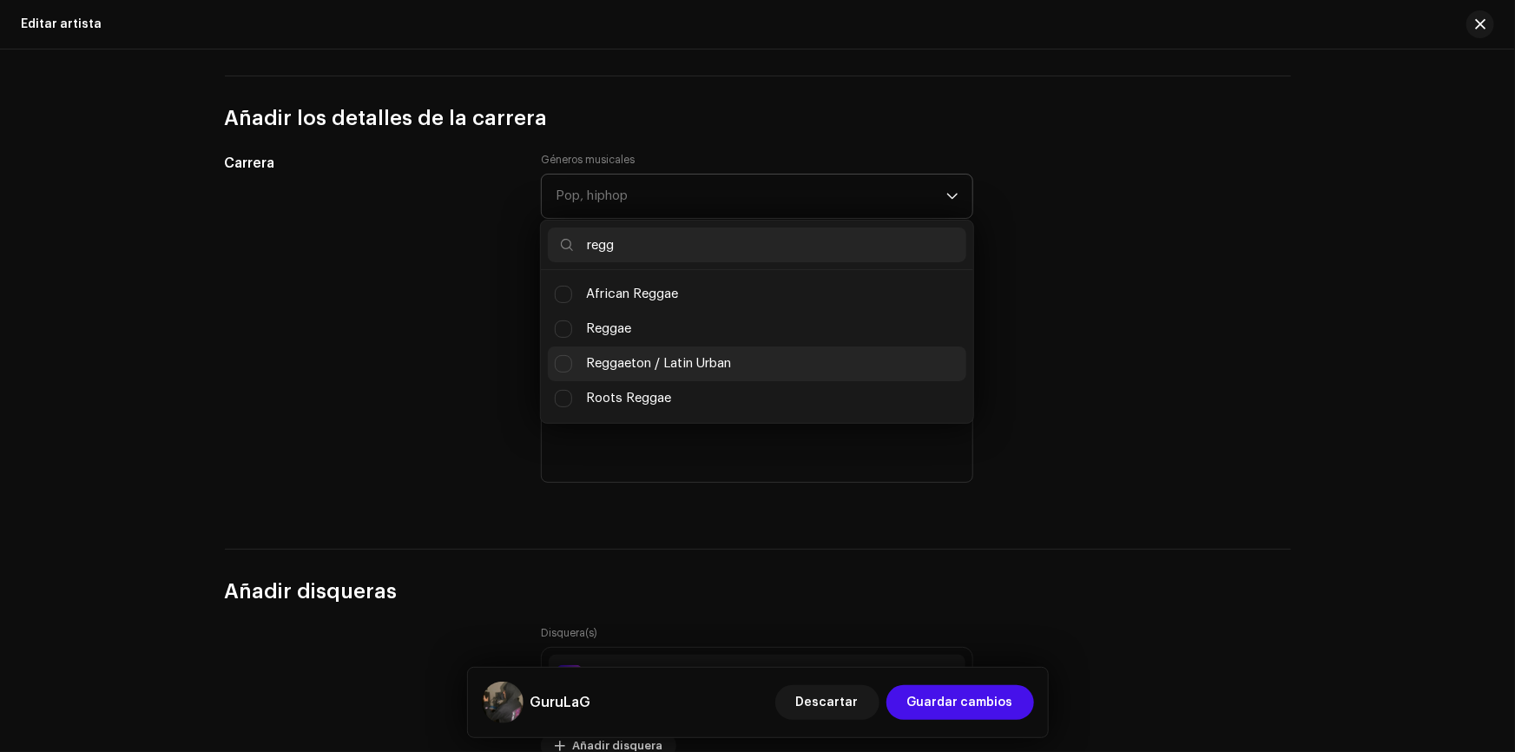
type input "regg"
click at [686, 357] on span "Reggaeton / Latin Urban" at bounding box center [658, 363] width 145 height 19
checkbox input "true"
click at [677, 240] on input "regg" at bounding box center [757, 244] width 418 height 35
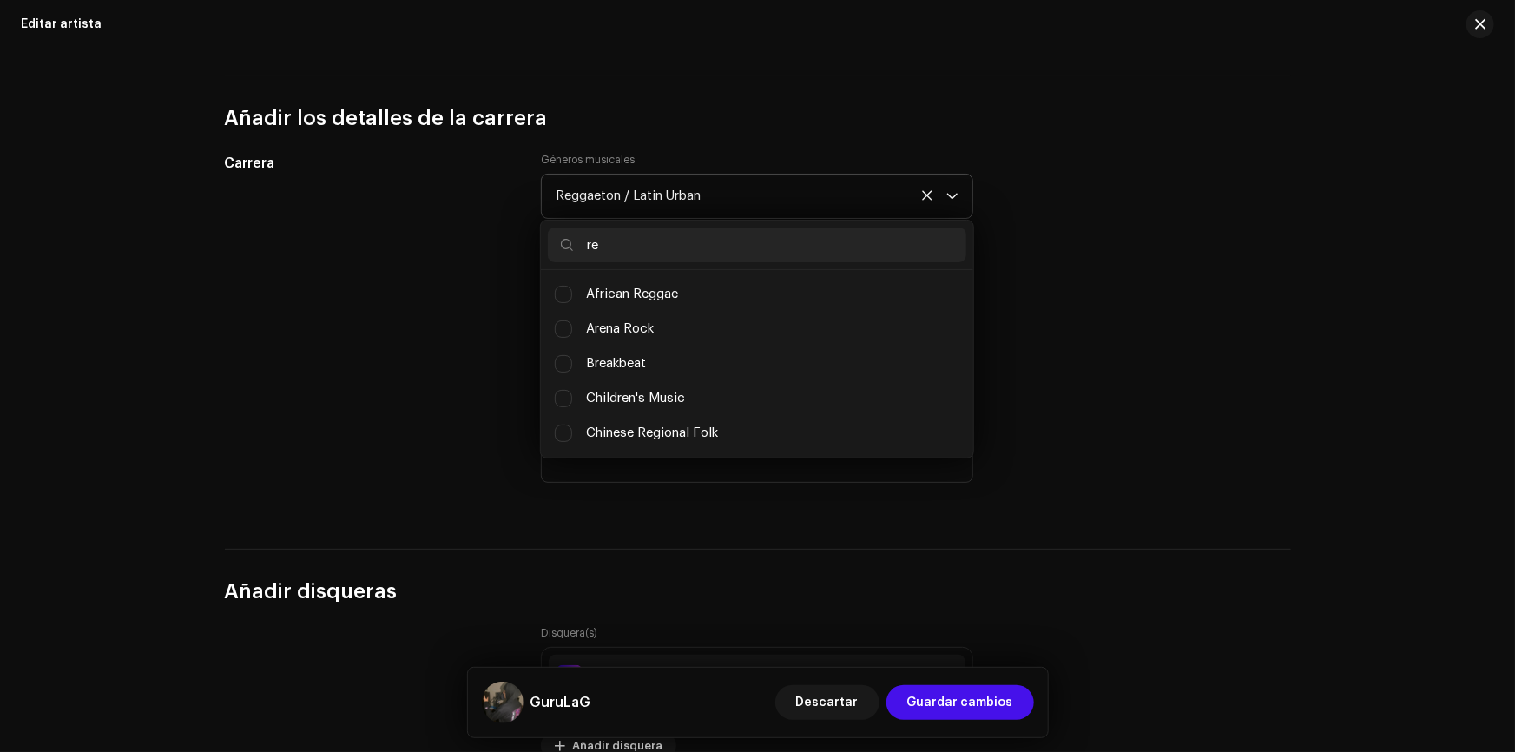
type input "r"
type input "hip"
click at [676, 356] on li "Hip Hop/Rap" at bounding box center [757, 363] width 418 height 35
checkbox input "true"
click at [726, 246] on input "hip" at bounding box center [757, 244] width 418 height 35
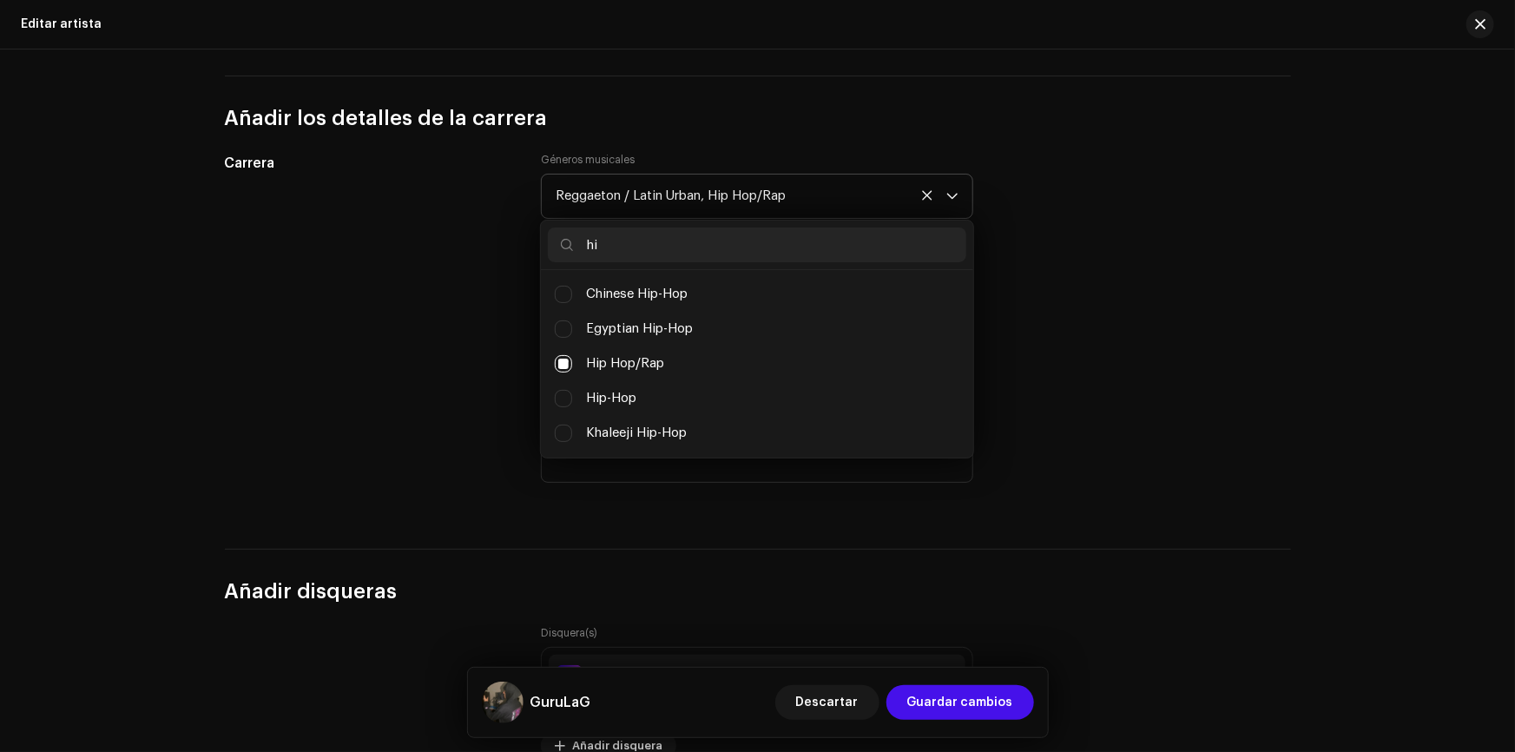
type input "h"
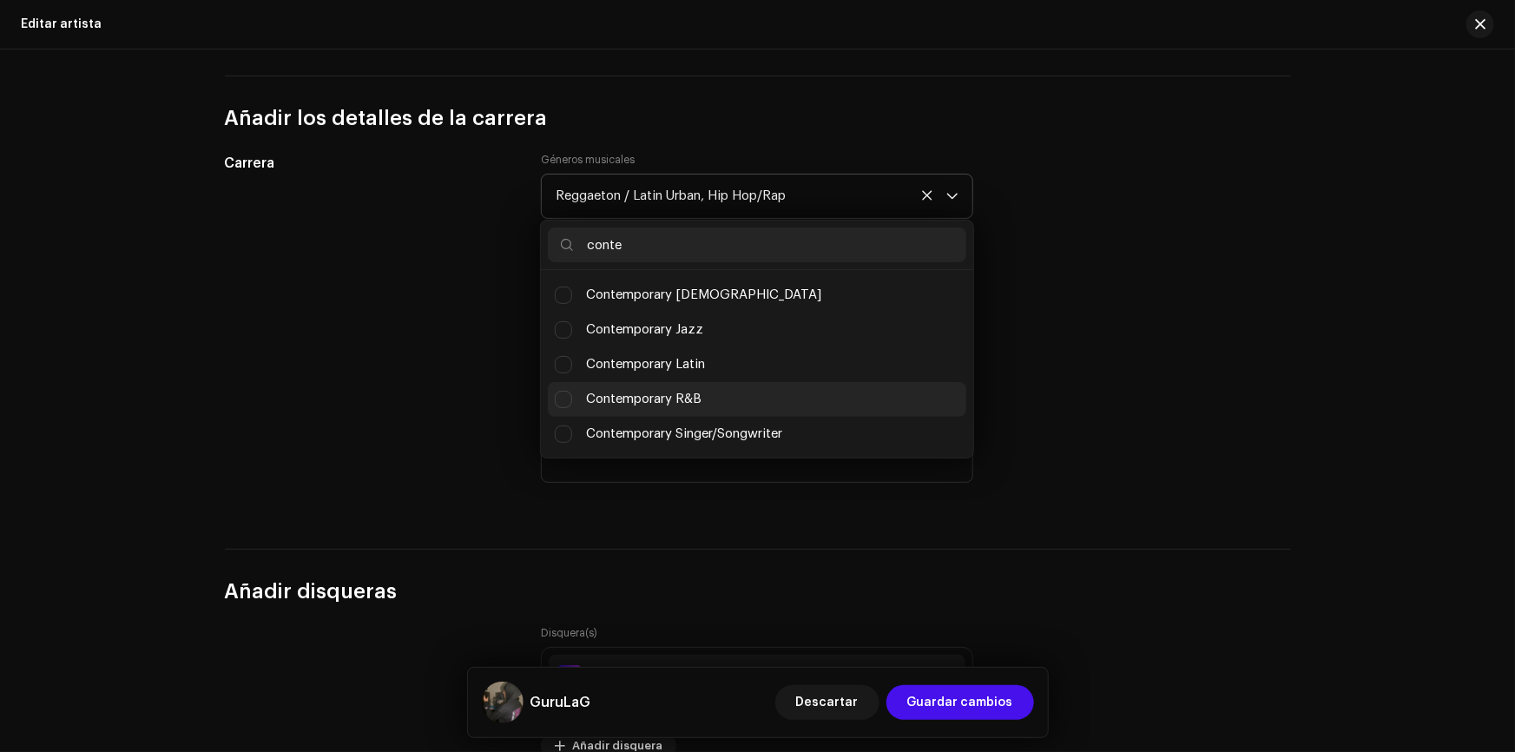
scroll to position [243, 0]
type input "conte"
click at [646, 404] on span "Contemporary R&B" at bounding box center [643, 398] width 115 height 19
checkbox input "true"
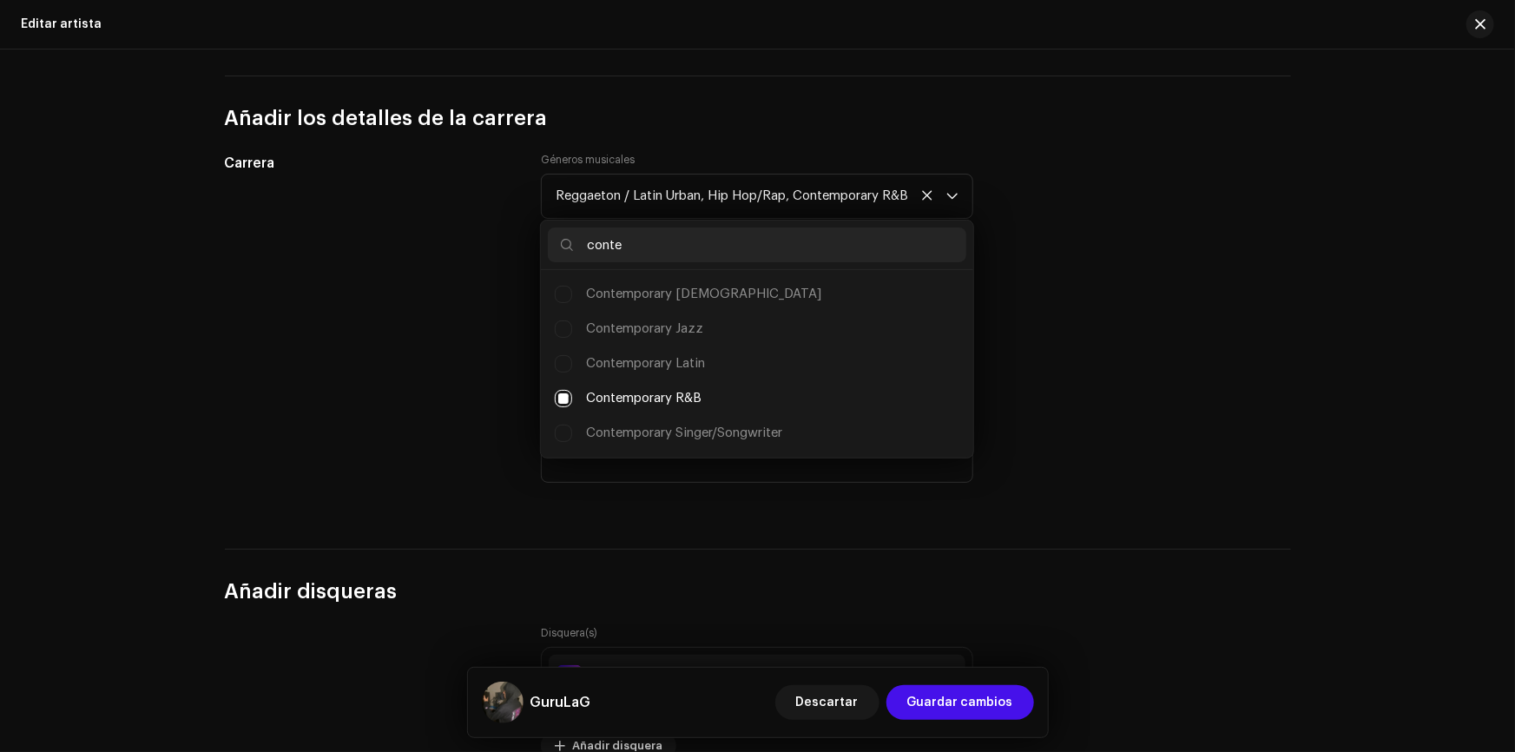
click at [1129, 293] on div "Carrera Géneros musicales Reggaeton / Latin Urban, Hip Hop/Rap, Contemporary R&…" at bounding box center [758, 330] width 1066 height 354
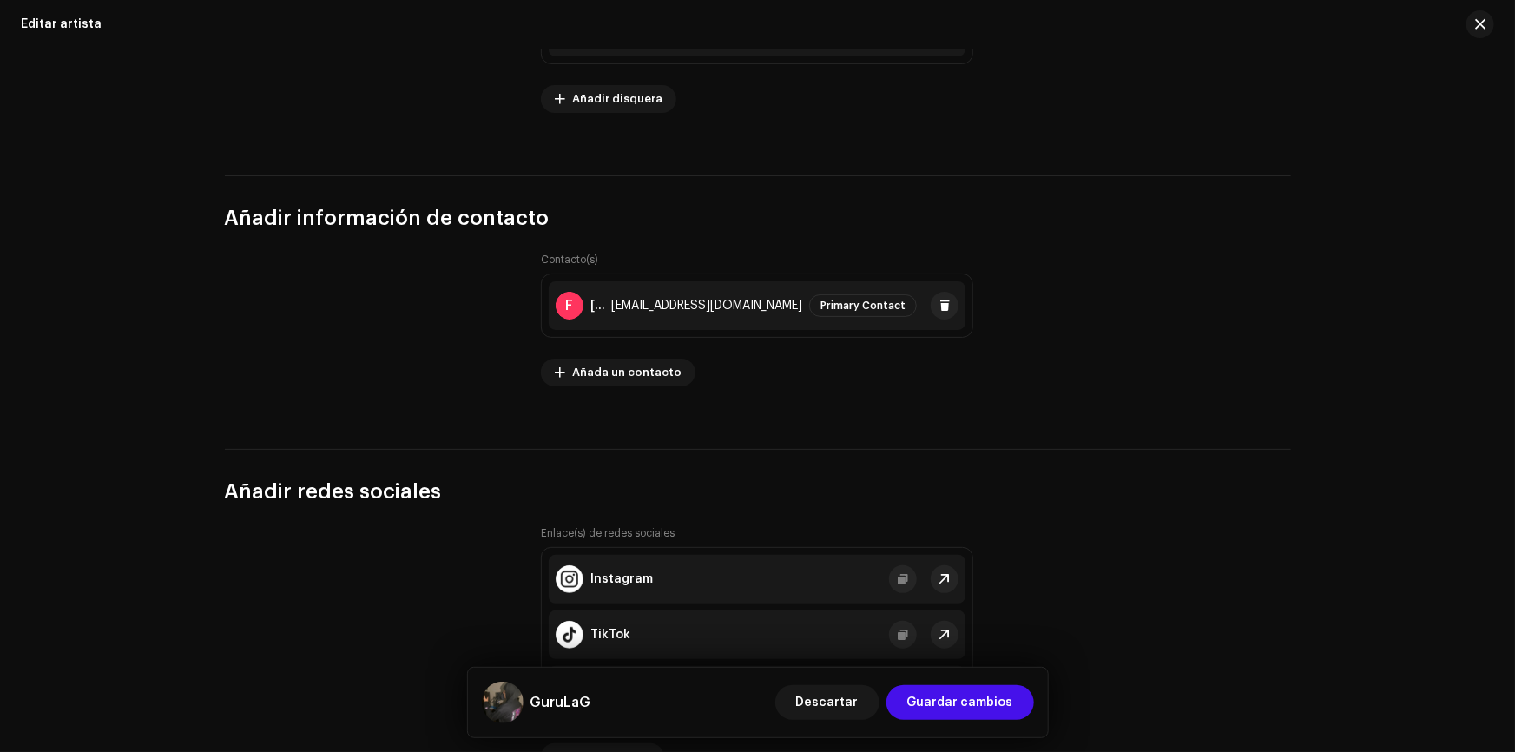
scroll to position [2305, 0]
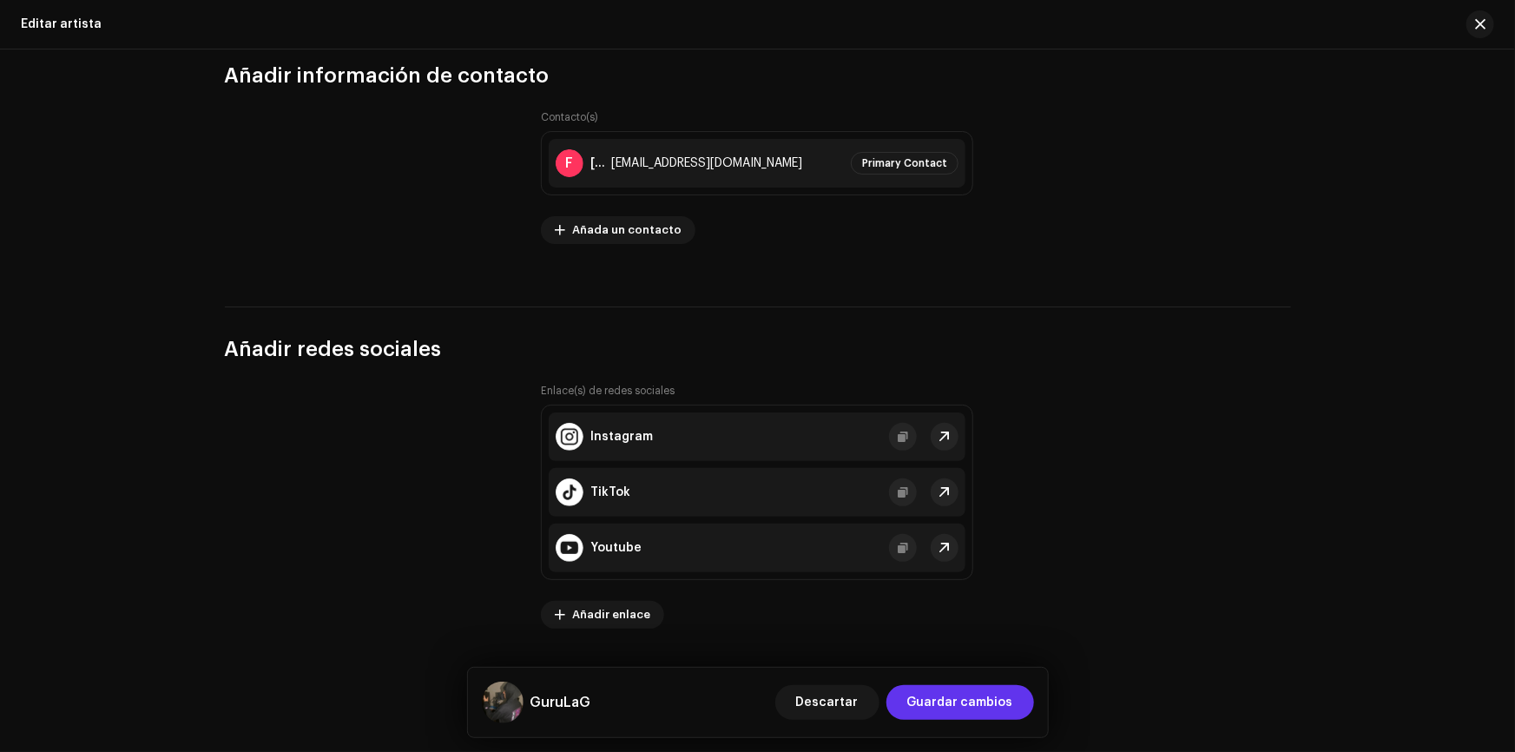
click at [1007, 713] on span "Guardar cambios" at bounding box center [960, 702] width 106 height 35
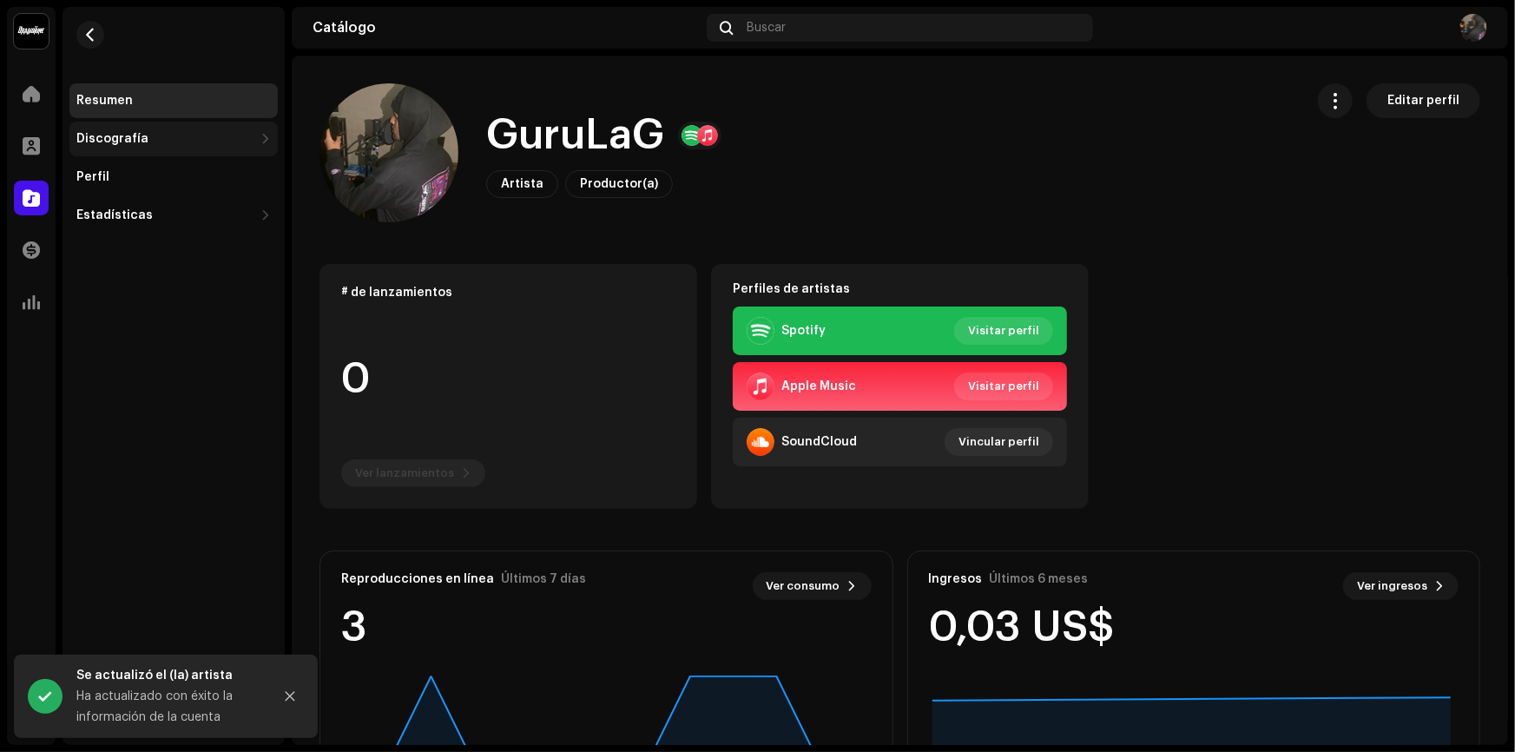
click at [207, 140] on div "Discografía" at bounding box center [164, 139] width 177 height 14
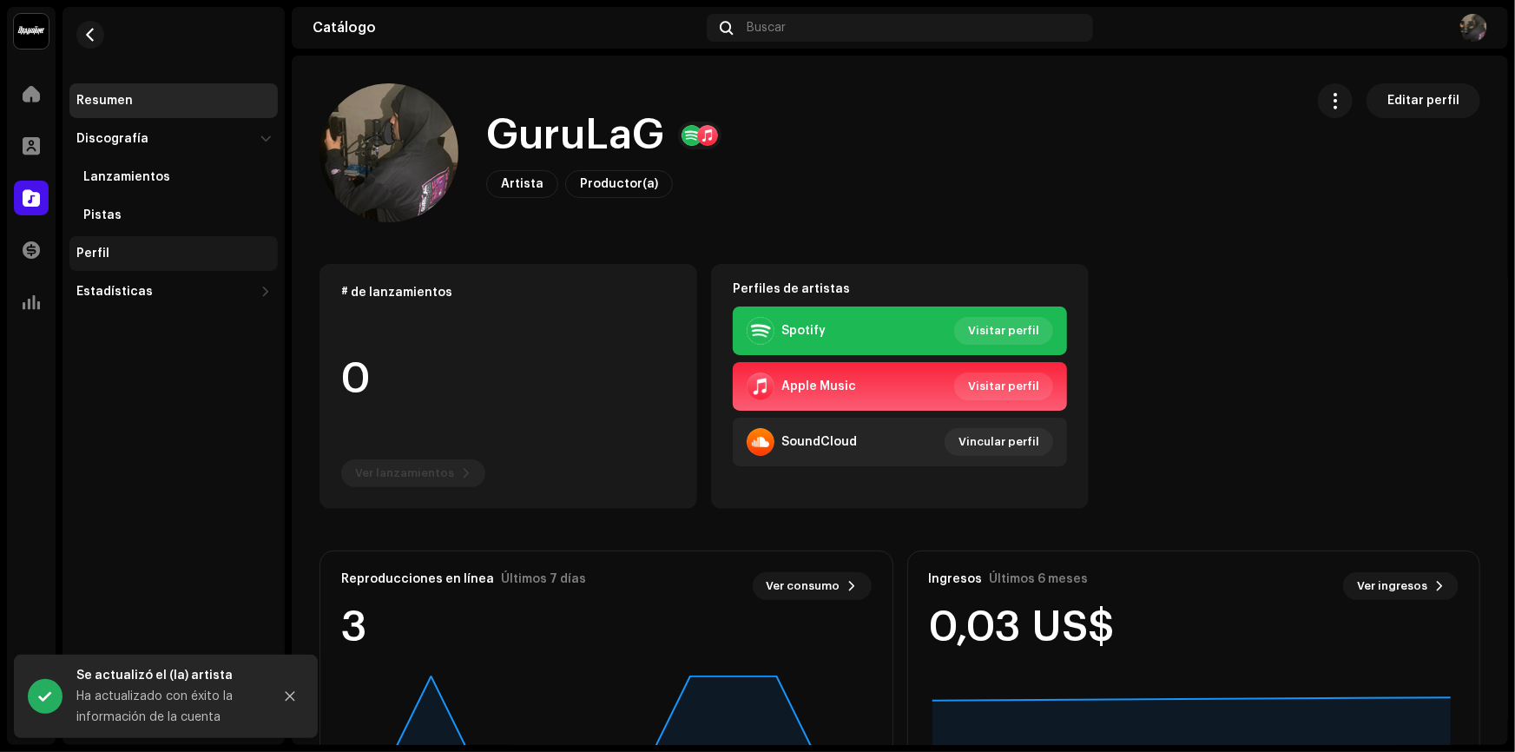
click at [115, 252] on div "Perfil" at bounding box center [173, 253] width 194 height 14
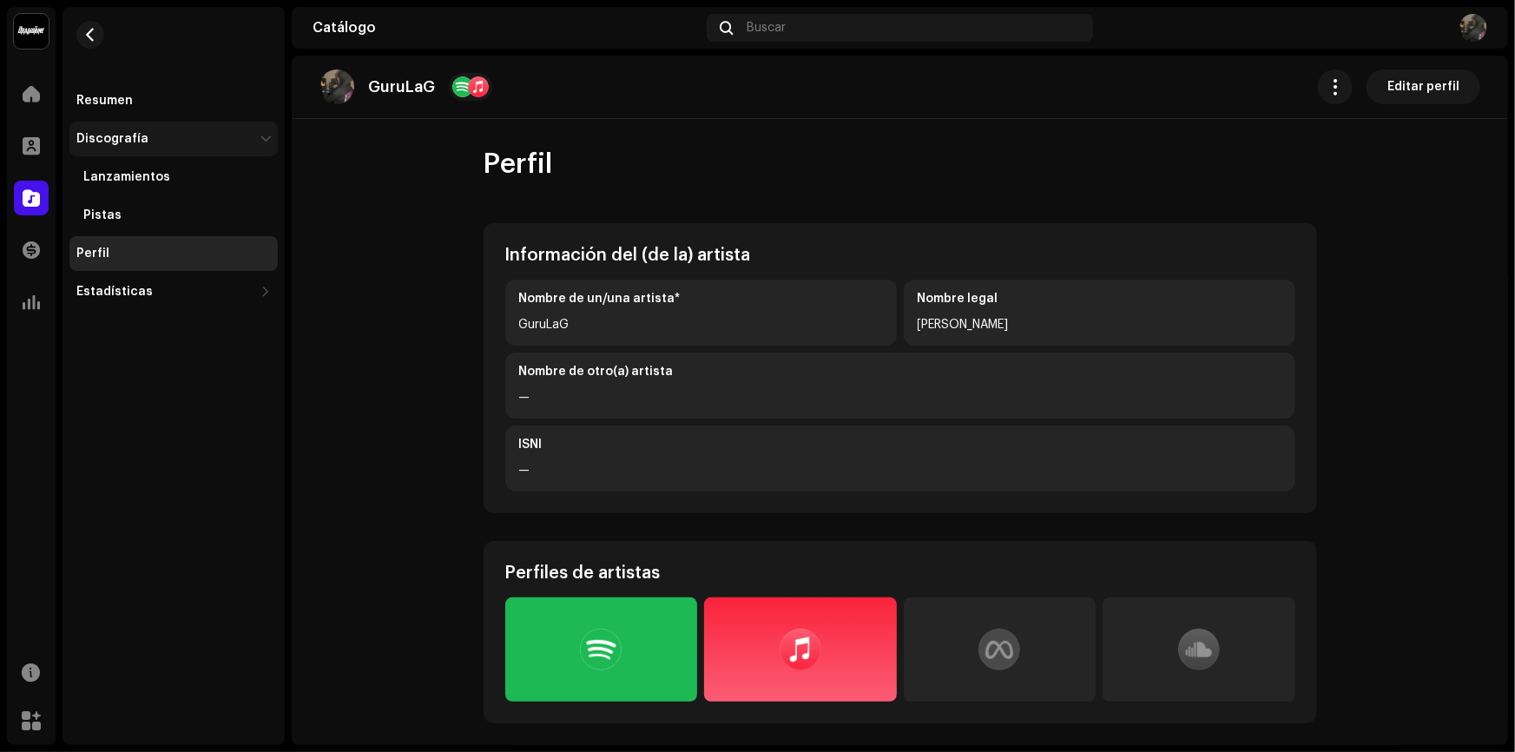
click at [120, 137] on div "Discografía" at bounding box center [112, 139] width 72 height 14
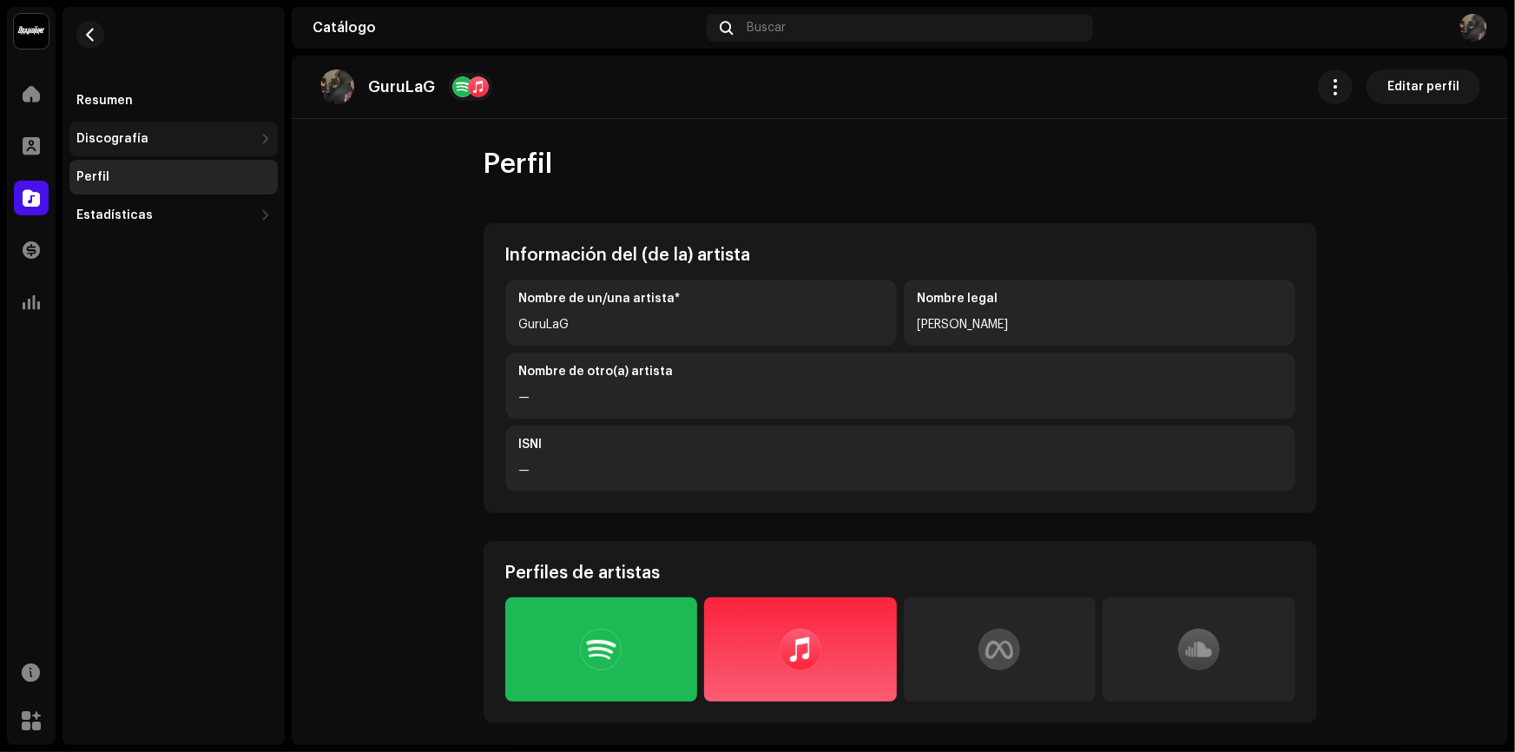
click at [135, 143] on div "Discografía" at bounding box center [112, 139] width 72 height 14
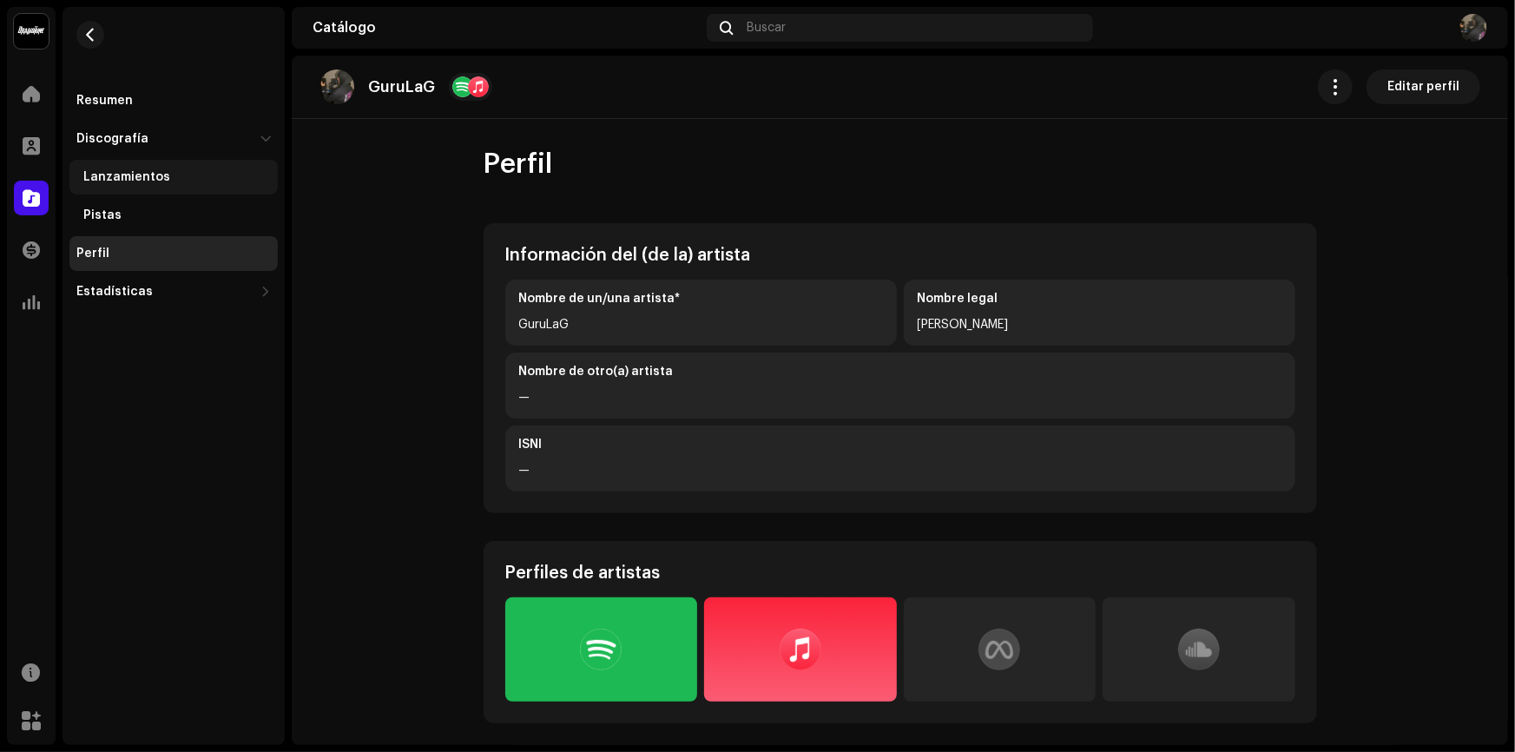
click at [130, 182] on div "Lanzamientos" at bounding box center [126, 177] width 87 height 14
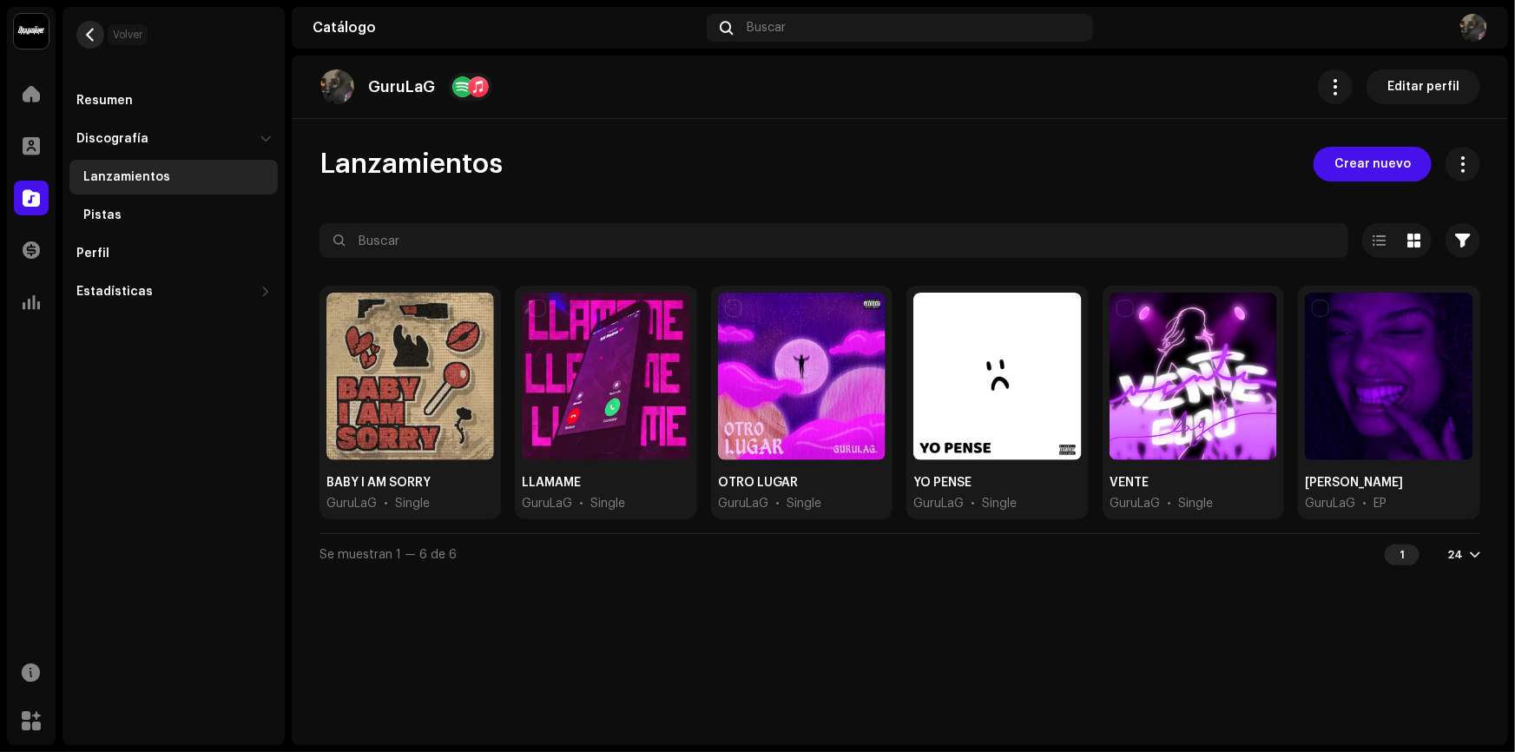
click at [99, 38] on button "button" at bounding box center [90, 35] width 28 height 28
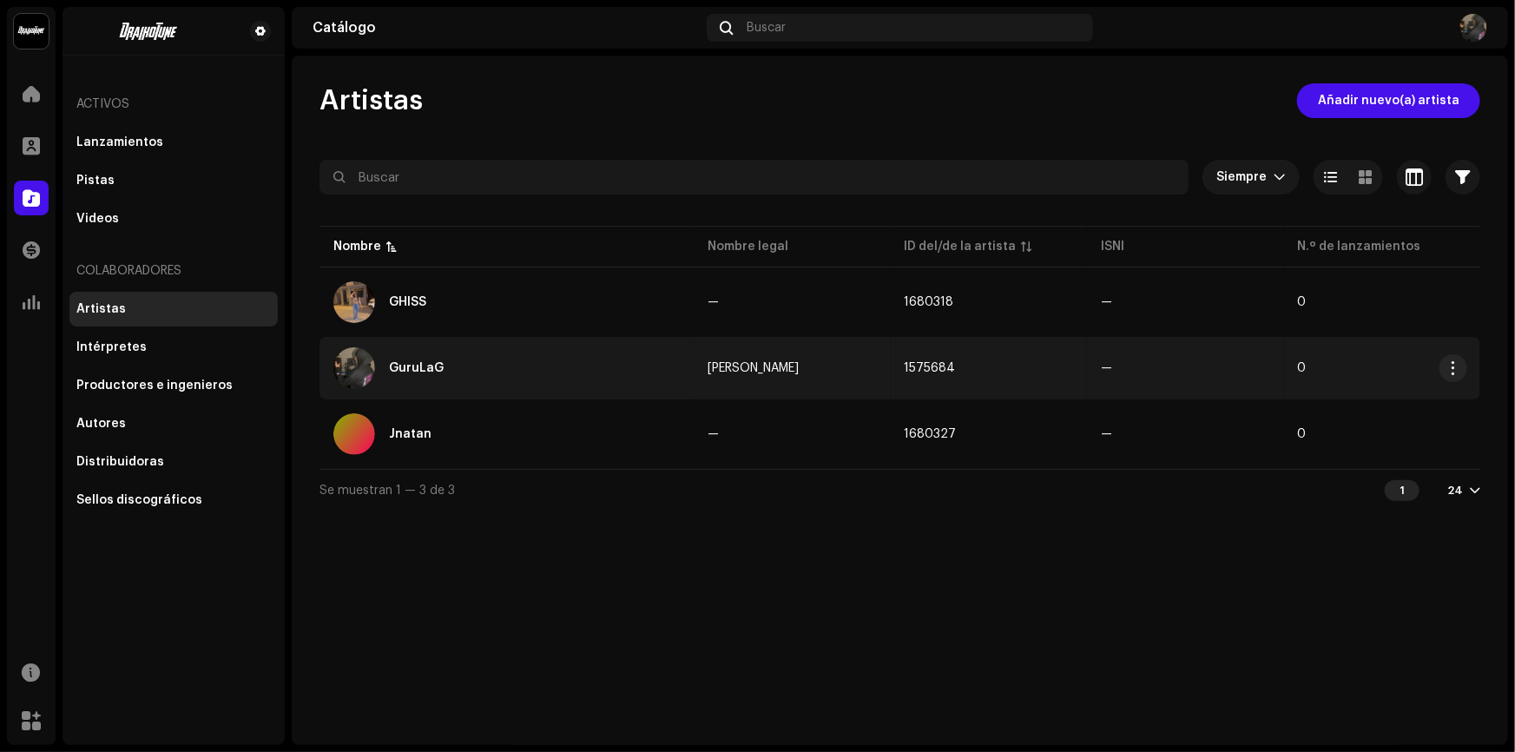
click at [798, 371] on span "[PERSON_NAME]" at bounding box center [752, 368] width 91 height 12
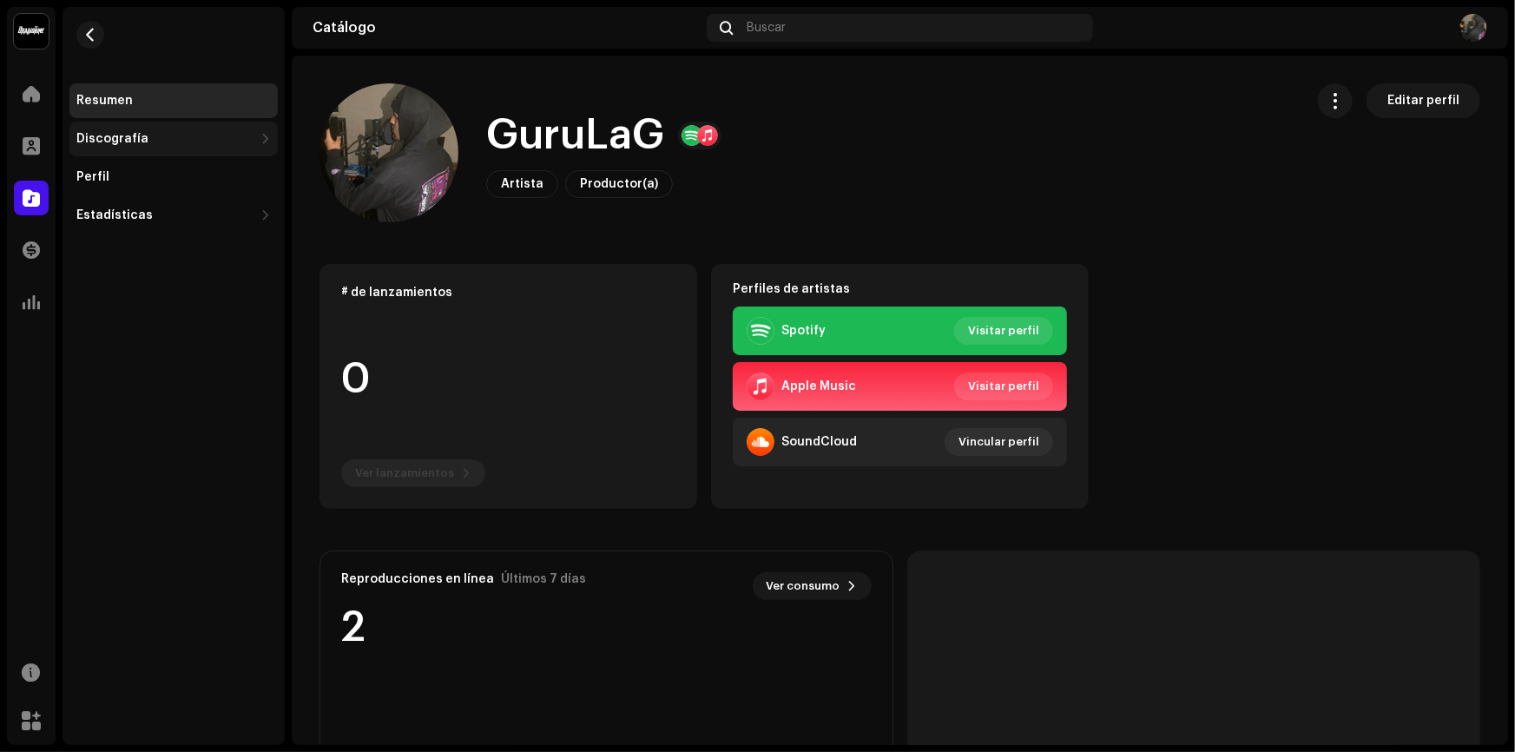
click at [167, 129] on div "Discografía" at bounding box center [173, 139] width 208 height 35
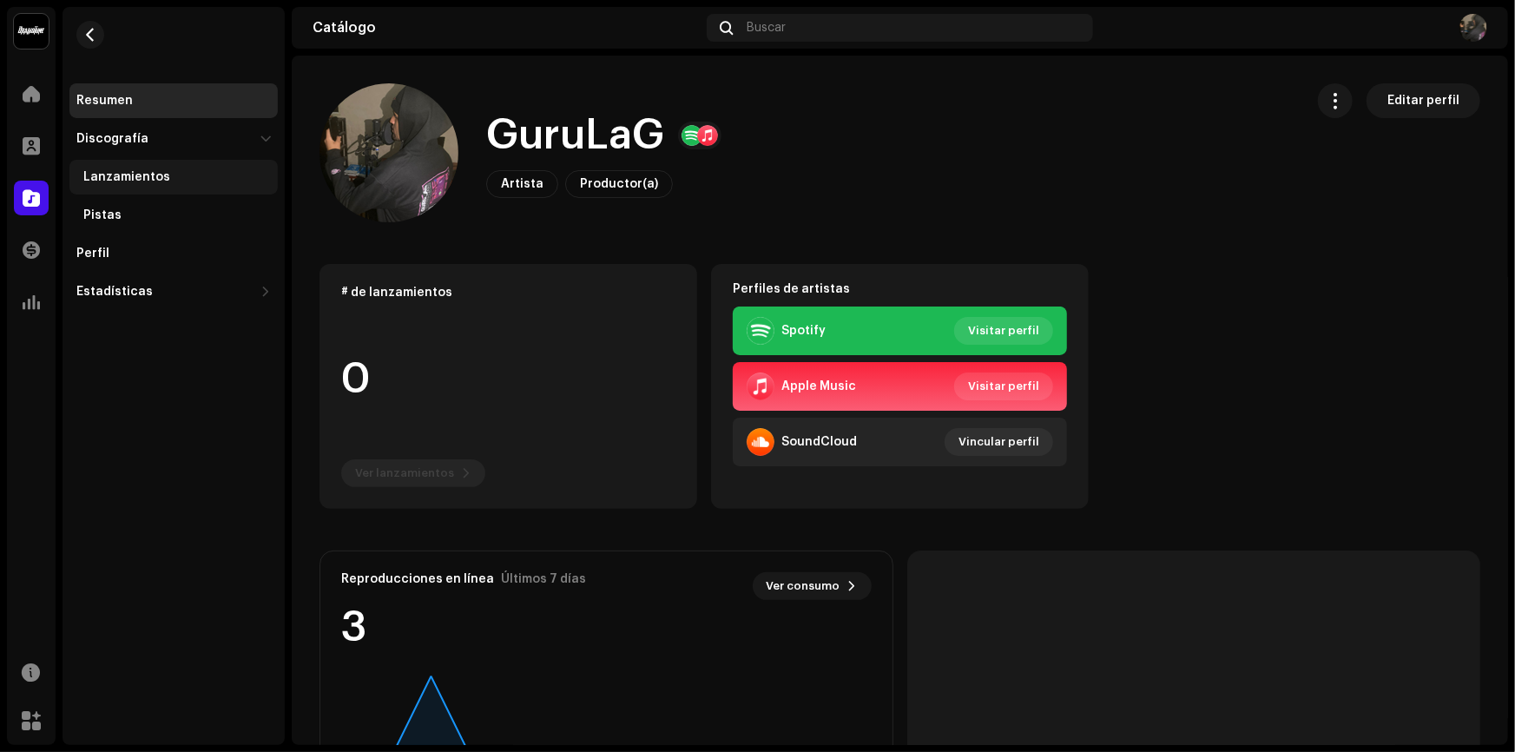
click at [113, 181] on div "Lanzamientos" at bounding box center [126, 177] width 87 height 14
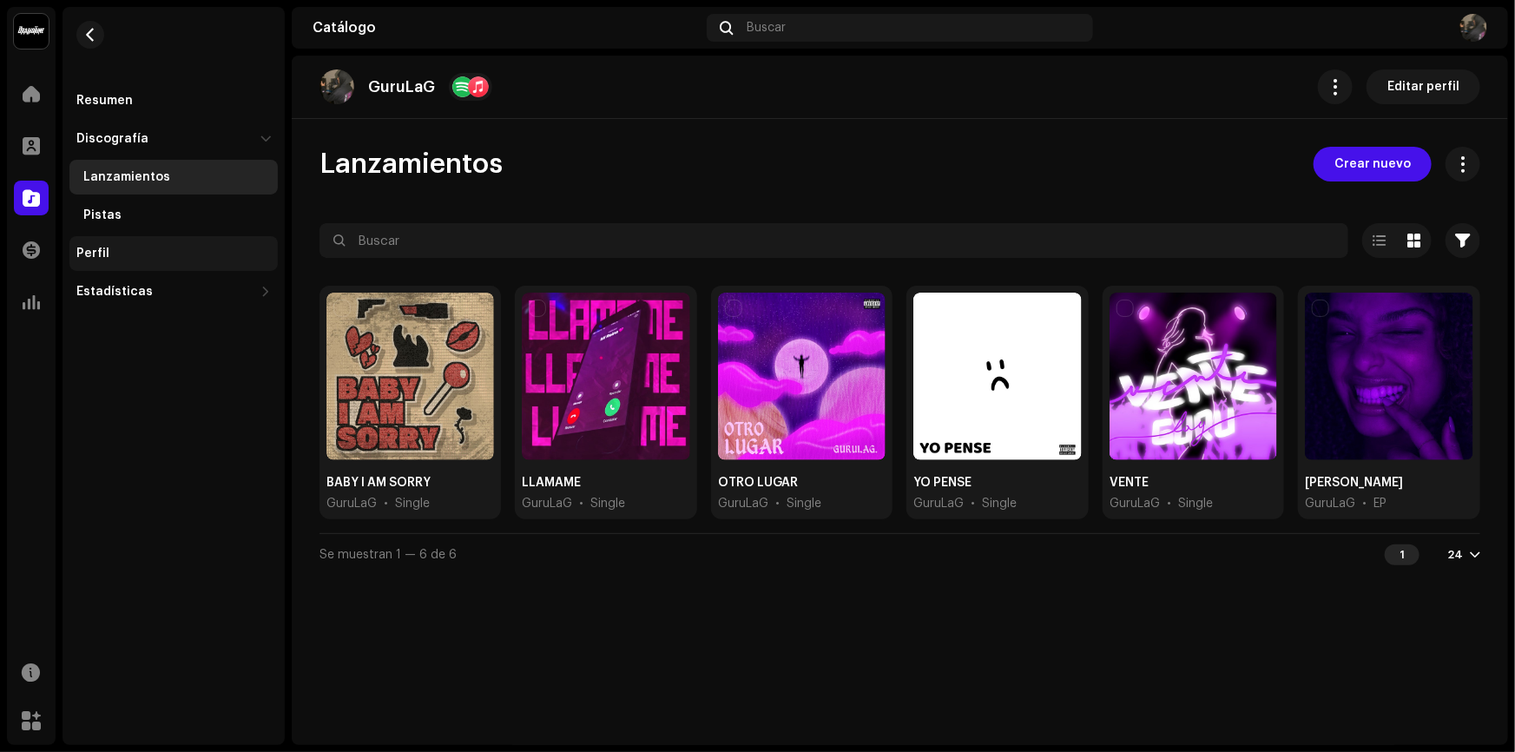
click at [128, 266] on div "Perfil" at bounding box center [173, 253] width 208 height 35
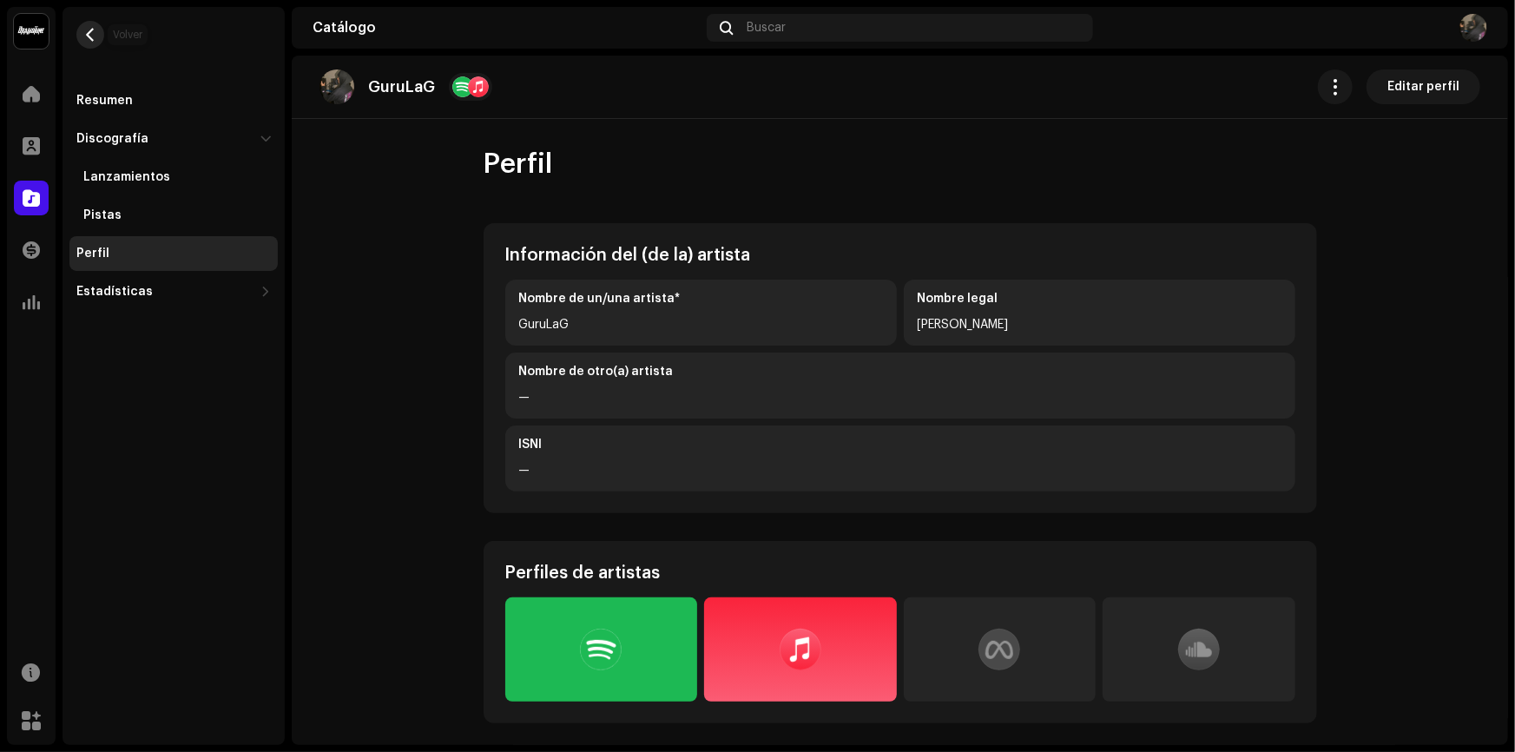
click at [96, 42] on button "button" at bounding box center [90, 35] width 28 height 28
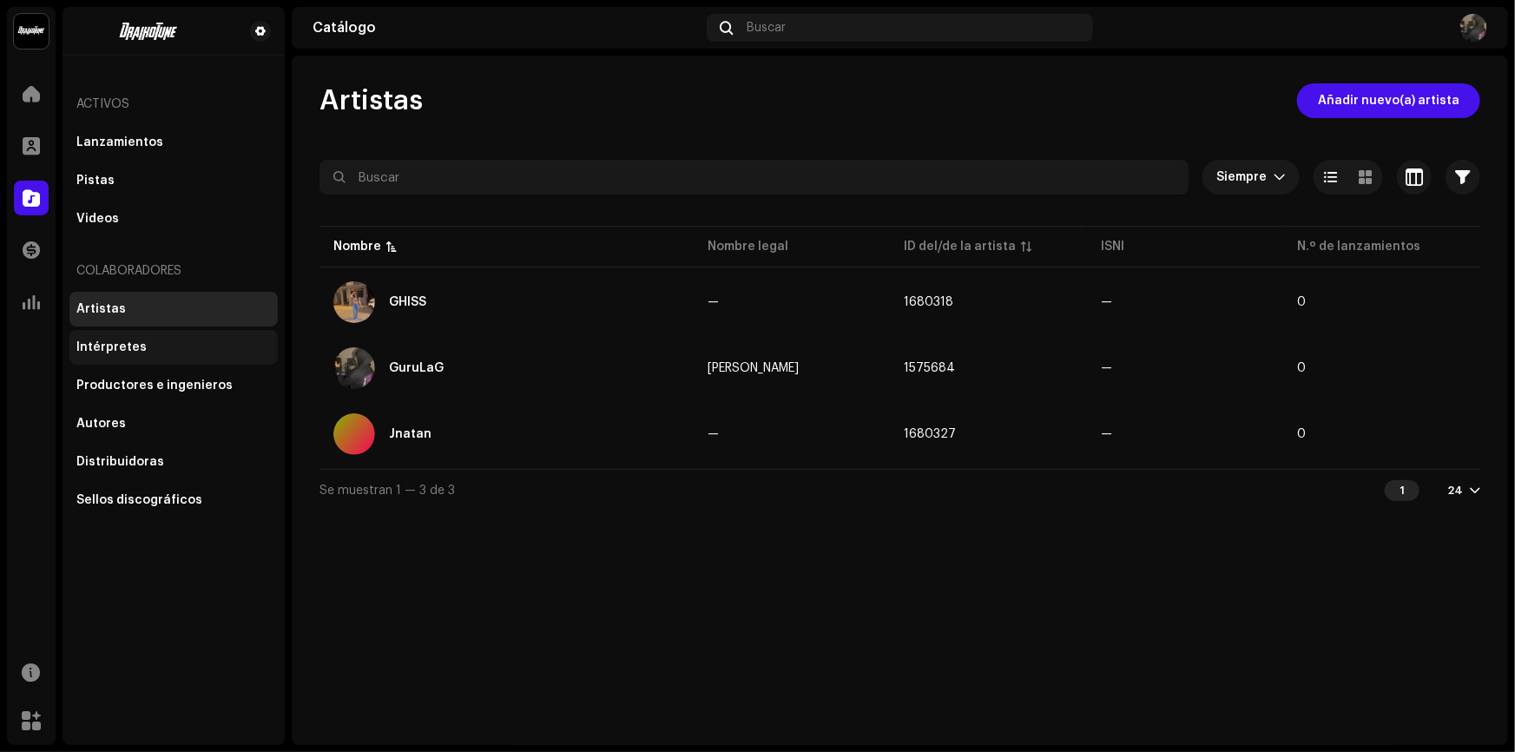
click at [162, 348] on div "Intérpretes" at bounding box center [173, 347] width 194 height 14
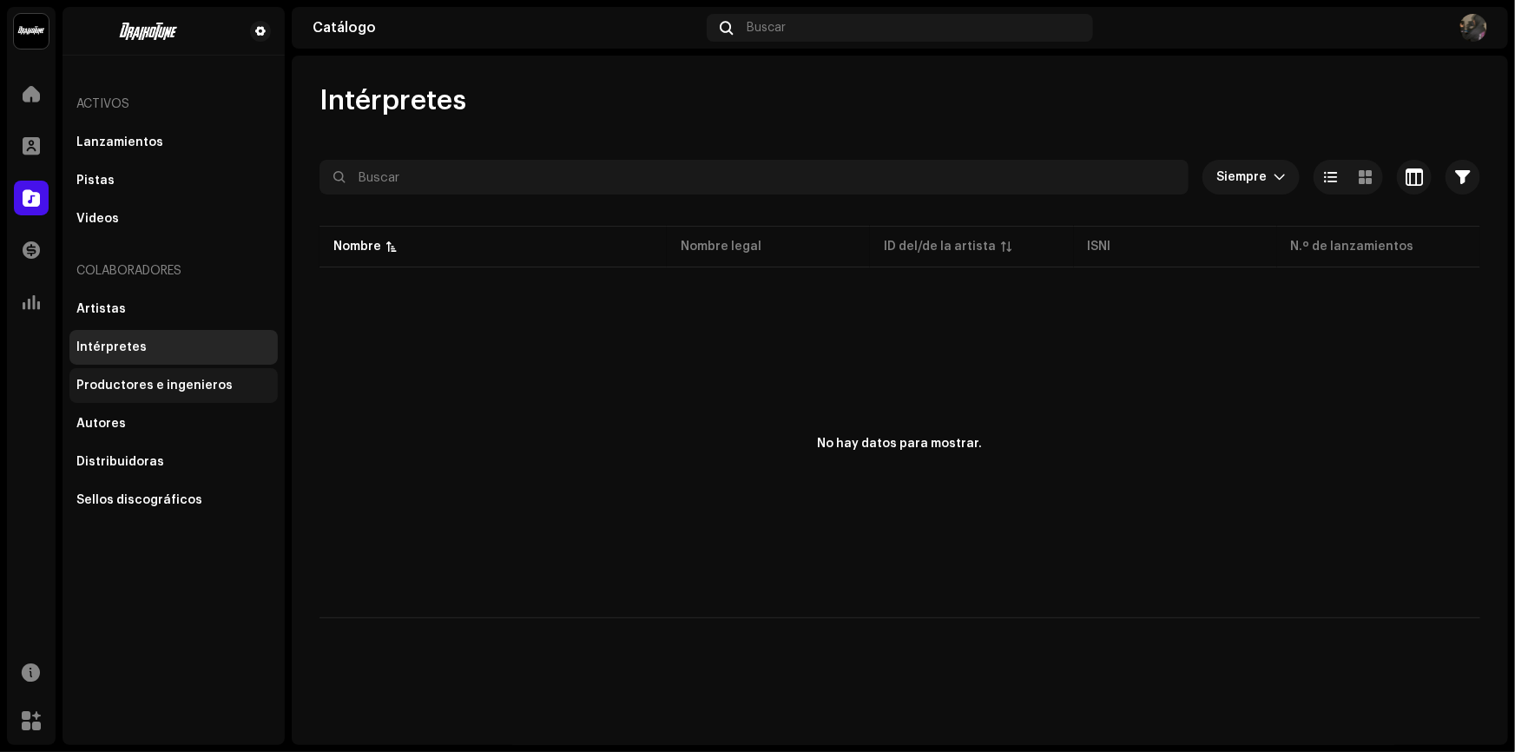
click at [156, 384] on div "Productores e ingenieros" at bounding box center [154, 385] width 156 height 14
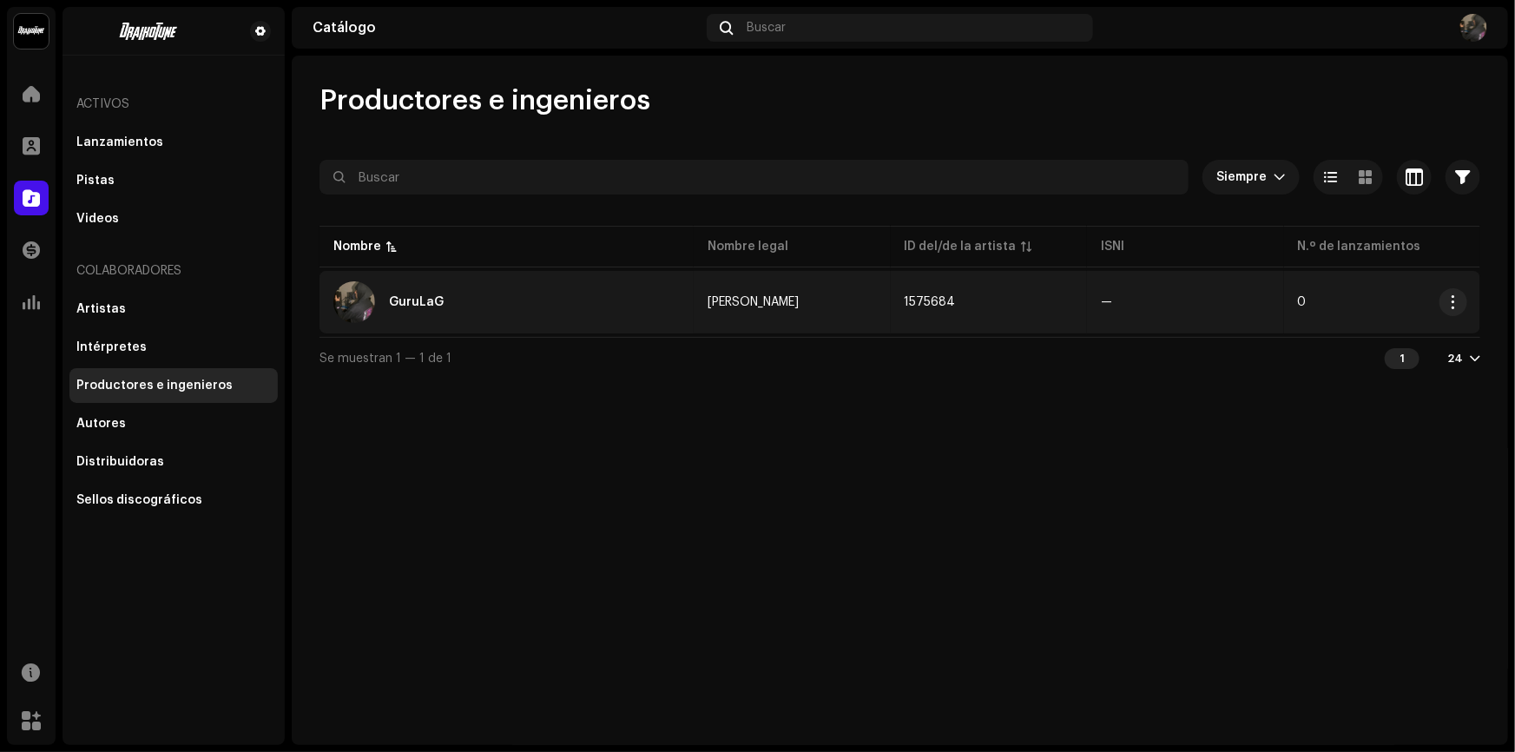
click at [1338, 312] on td "0" at bounding box center [1382, 302] width 196 height 62
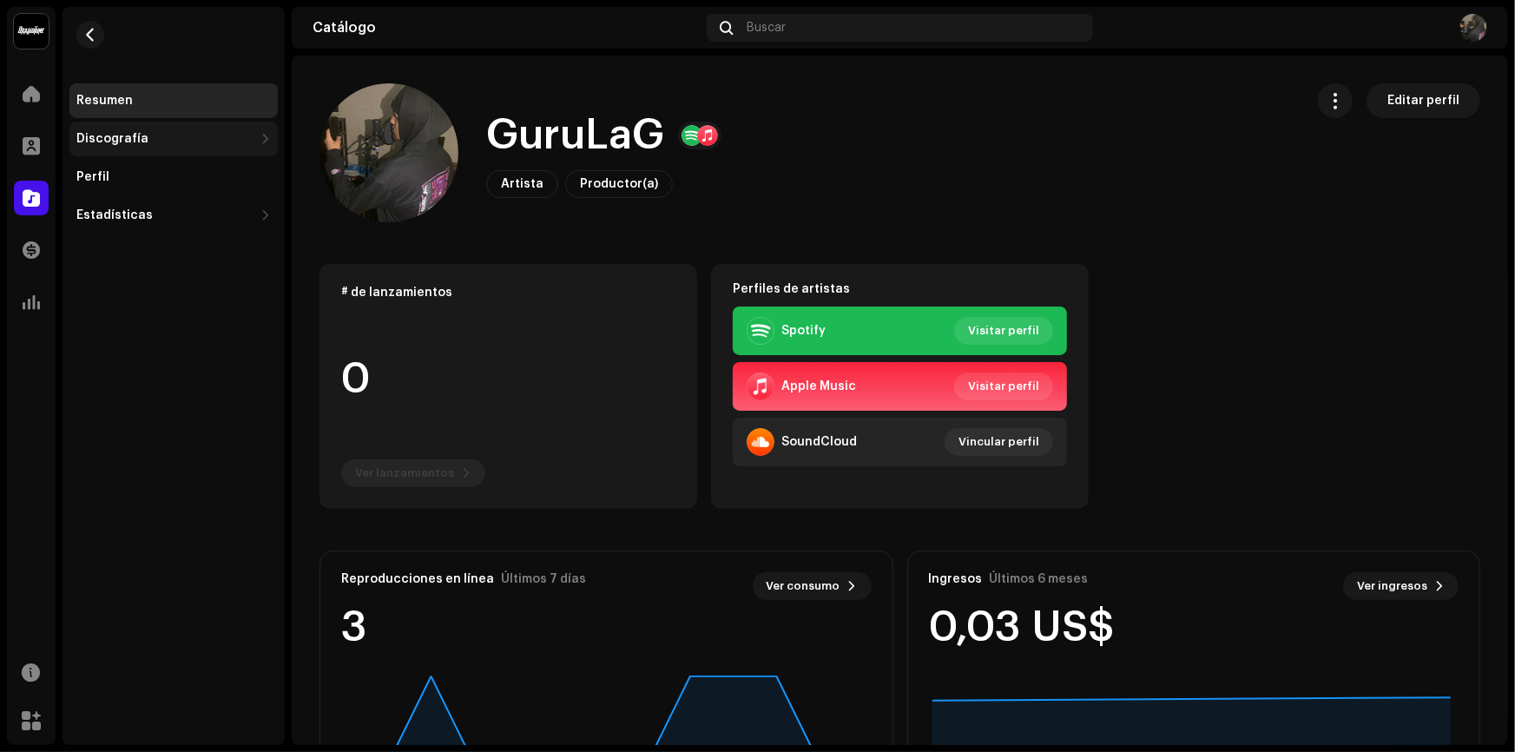
click at [182, 138] on div "Discografía" at bounding box center [164, 139] width 177 height 14
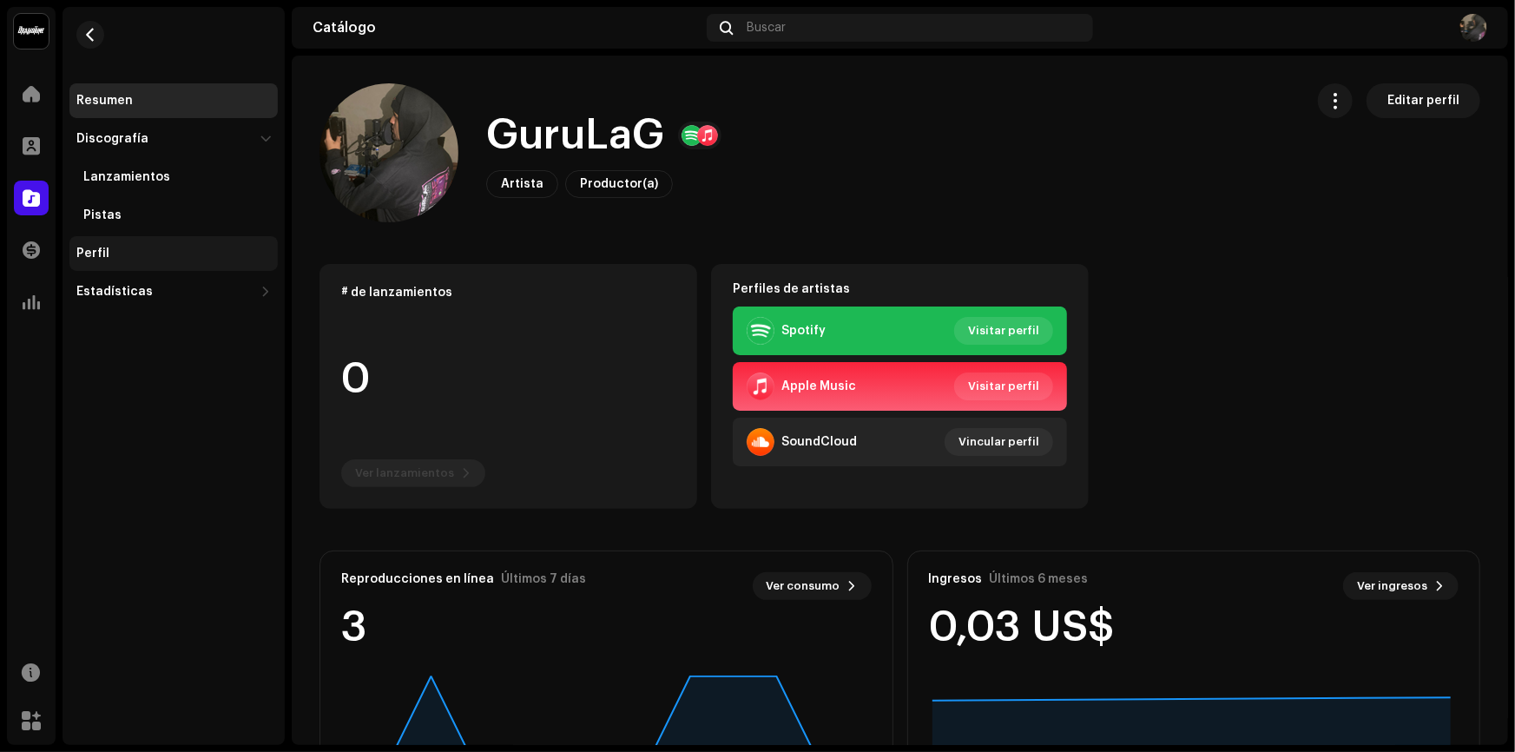
click at [119, 240] on div "Perfil" at bounding box center [173, 253] width 208 height 35
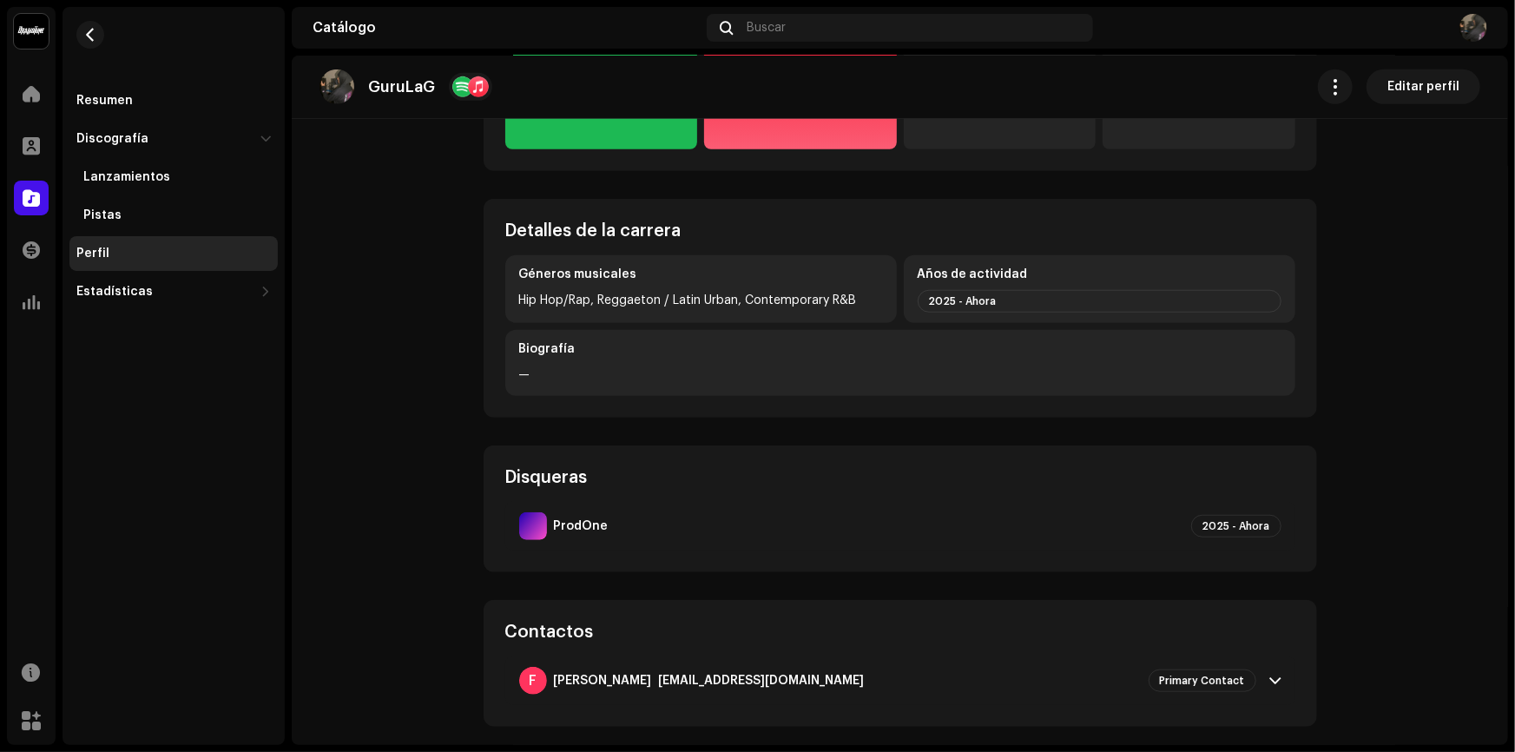
scroll to position [825, 0]
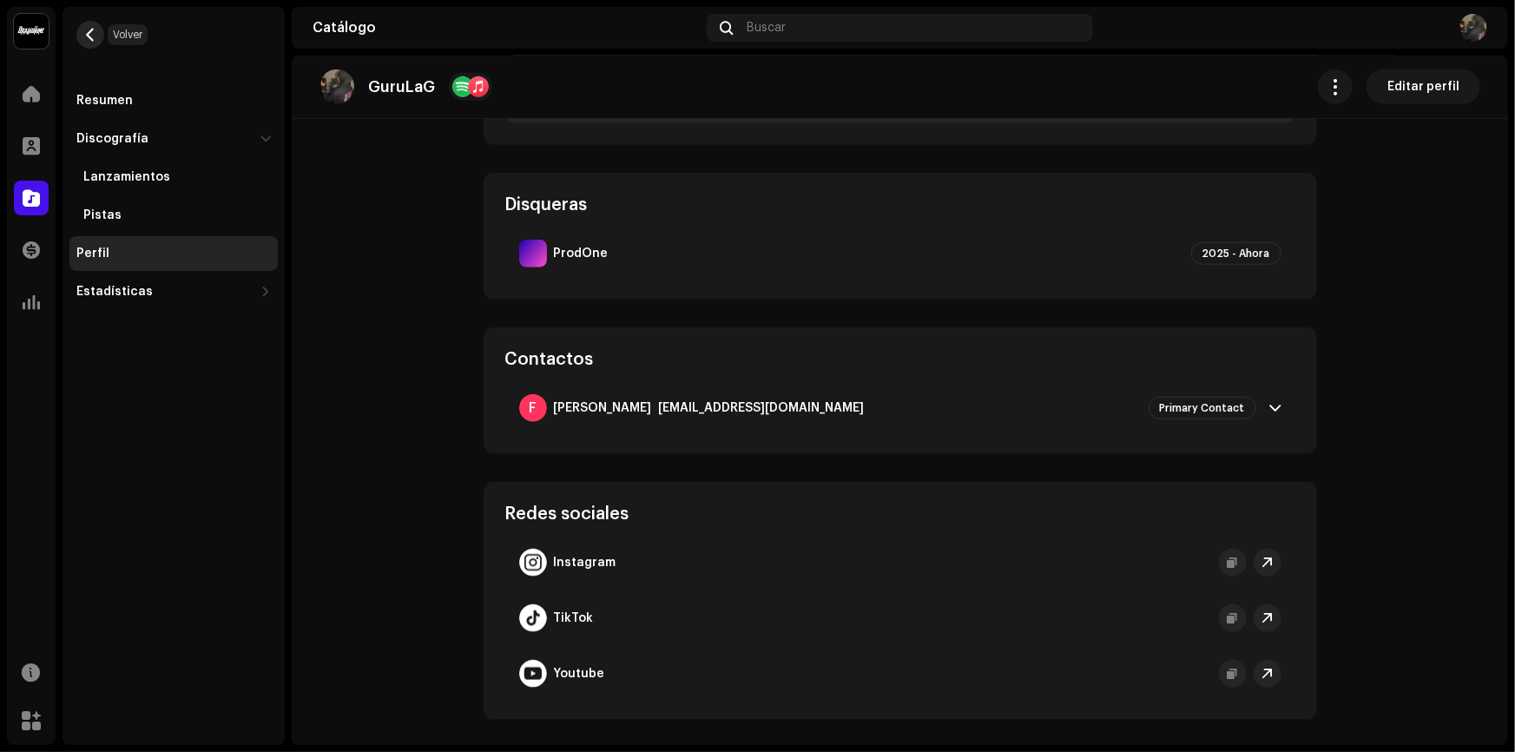
click at [81, 41] on button "button" at bounding box center [90, 35] width 28 height 28
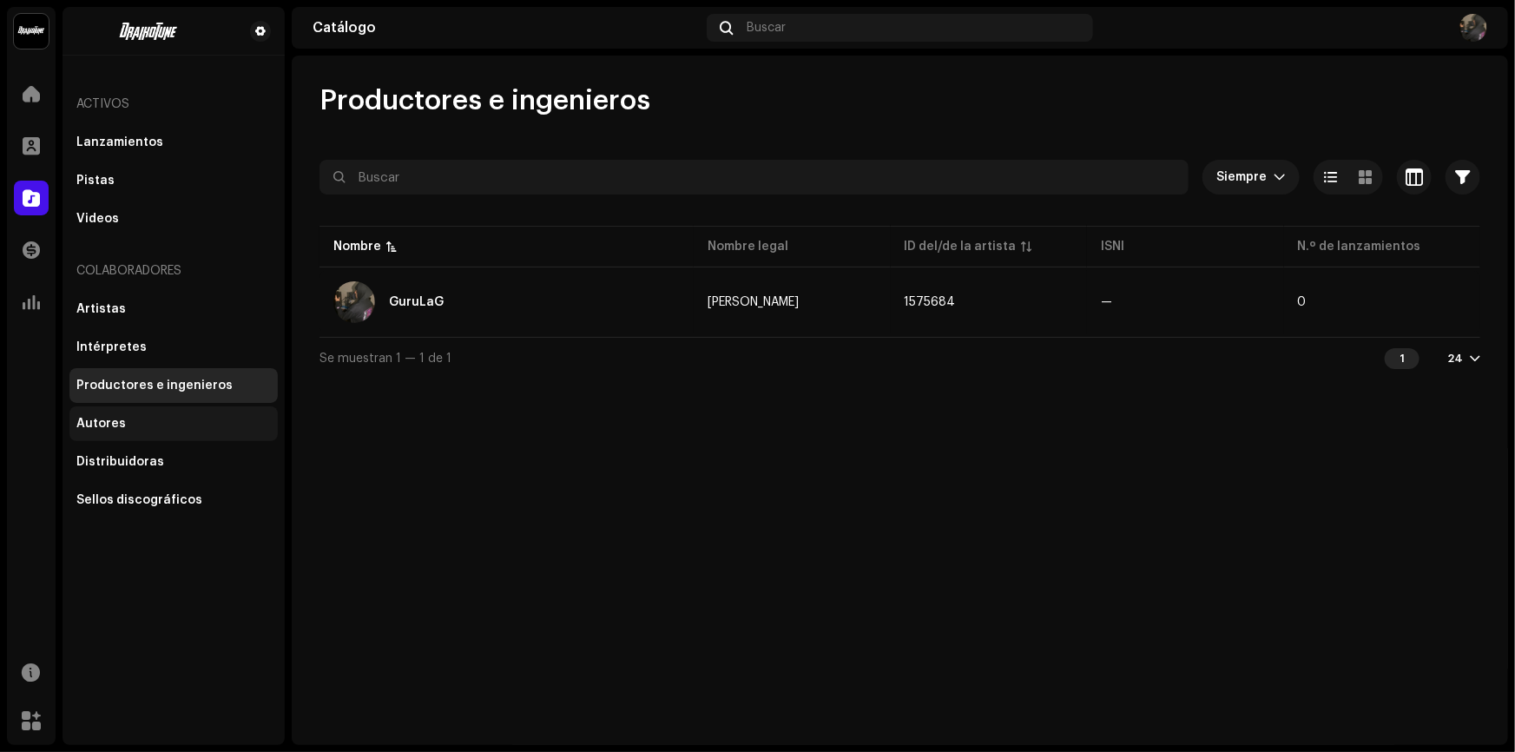
click at [103, 421] on div "Autores" at bounding box center [100, 424] width 49 height 14
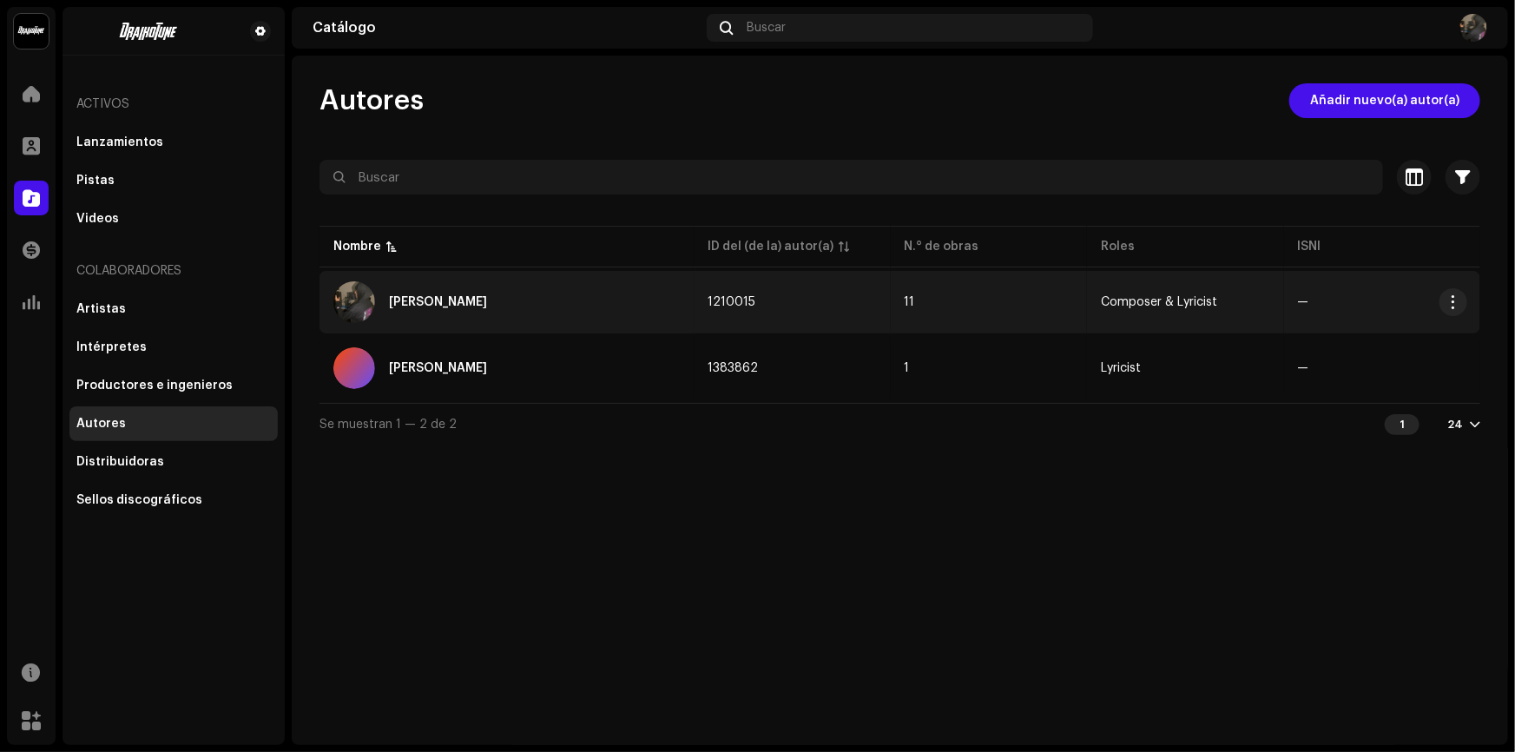
click at [818, 288] on td "1210015" at bounding box center [791, 302] width 196 height 62
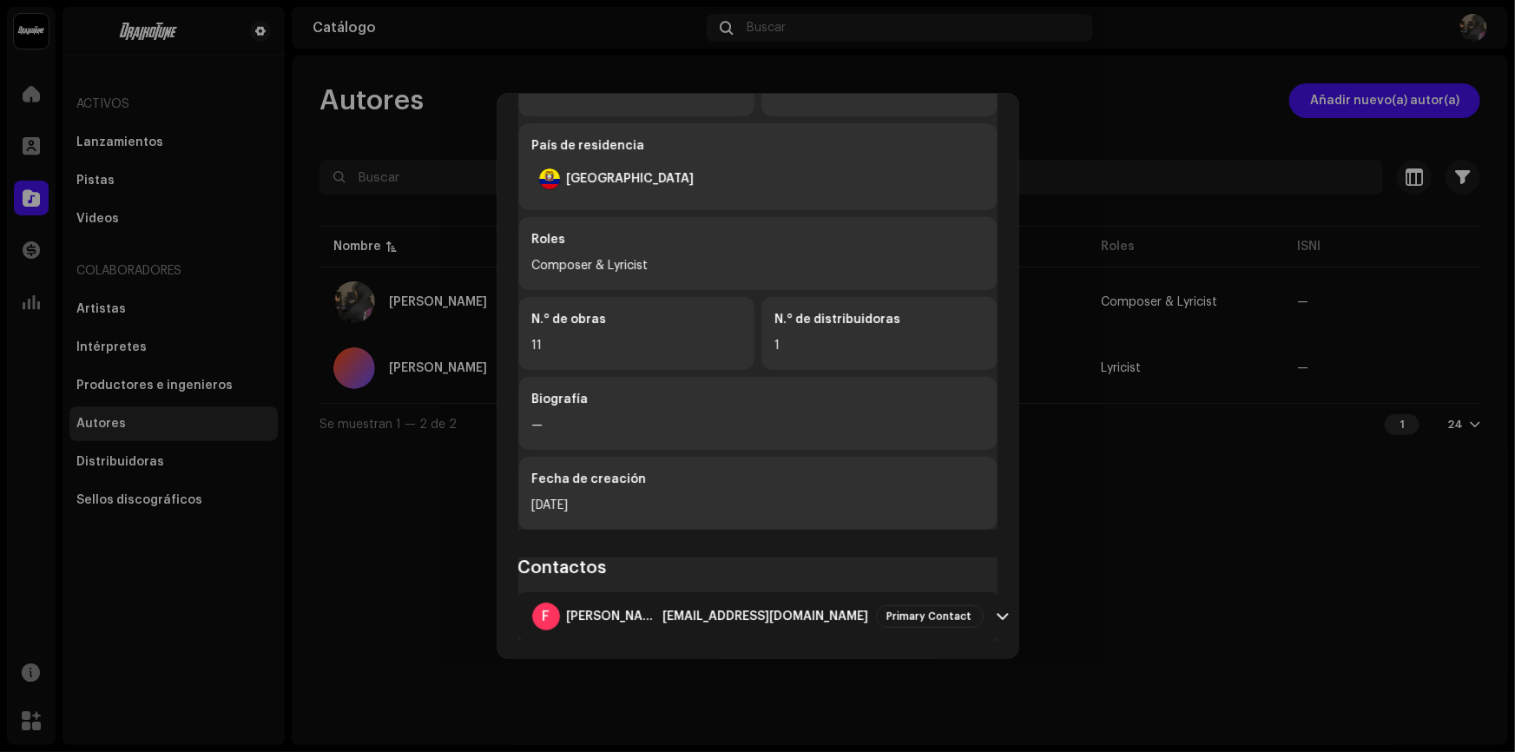
scroll to position [365, 0]
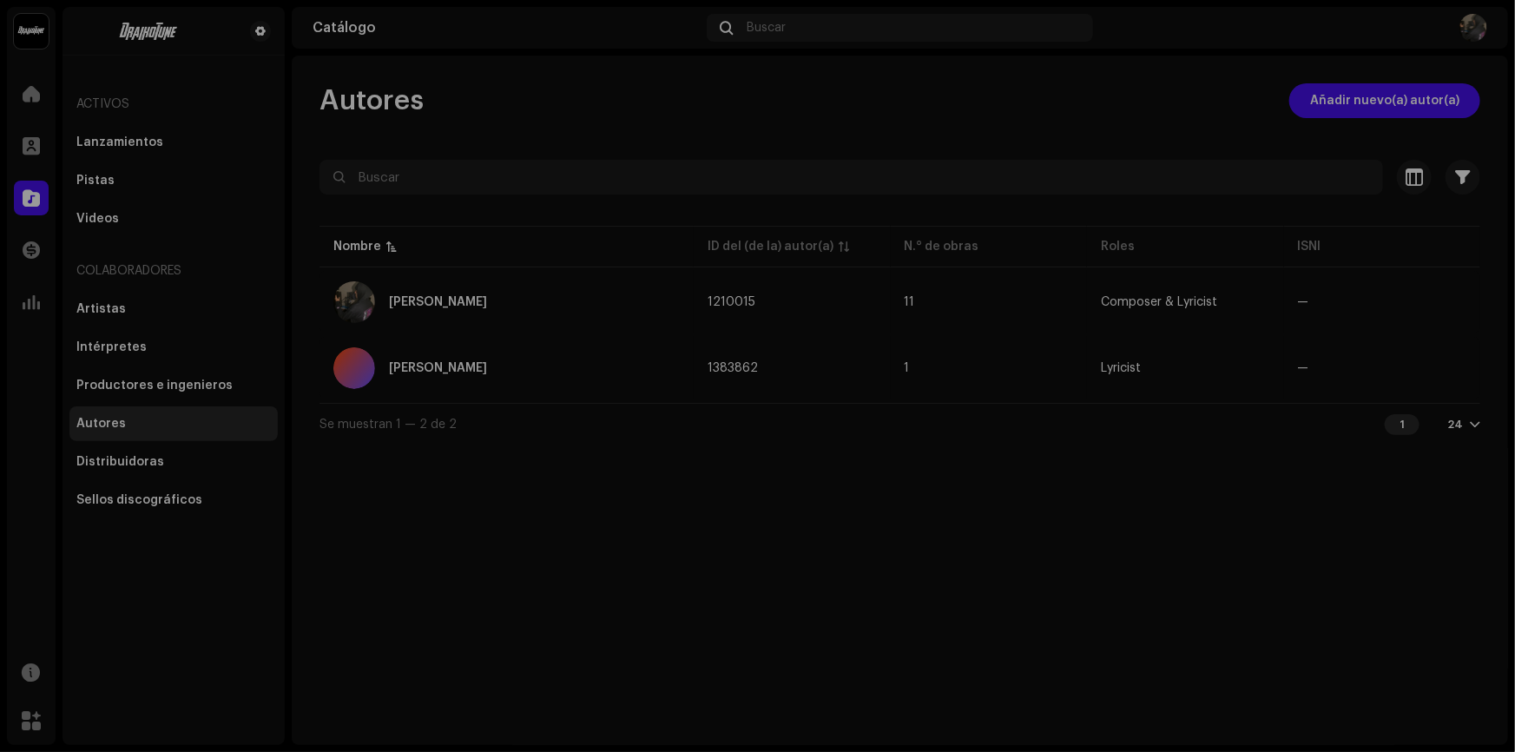
click at [1163, 603] on div "Freddy Alejandro Gurumendi Llanos 1210015 Información del (de la) autor(a) Nomb…" at bounding box center [757, 376] width 1515 height 752
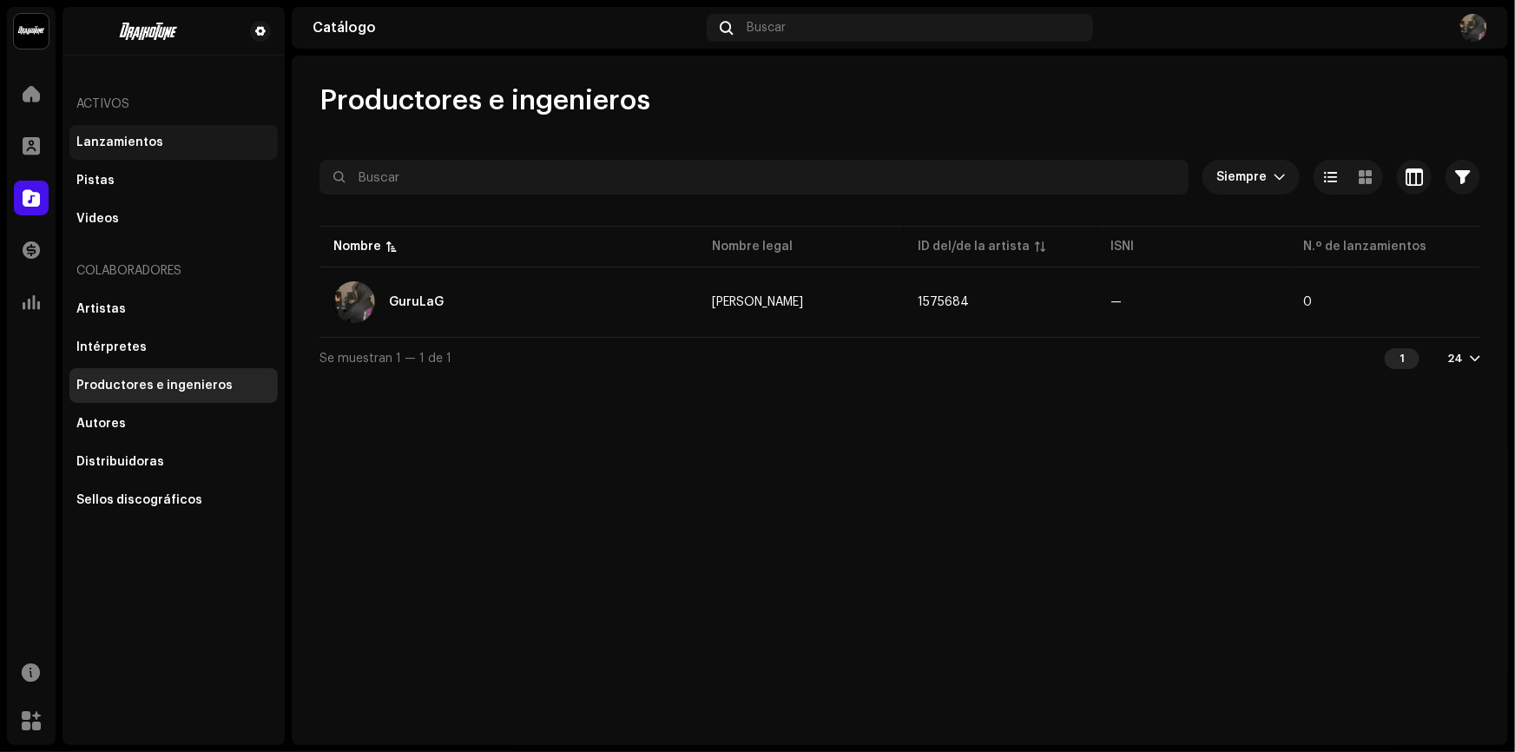
click at [103, 146] on div "Lanzamientos" at bounding box center [119, 142] width 87 height 14
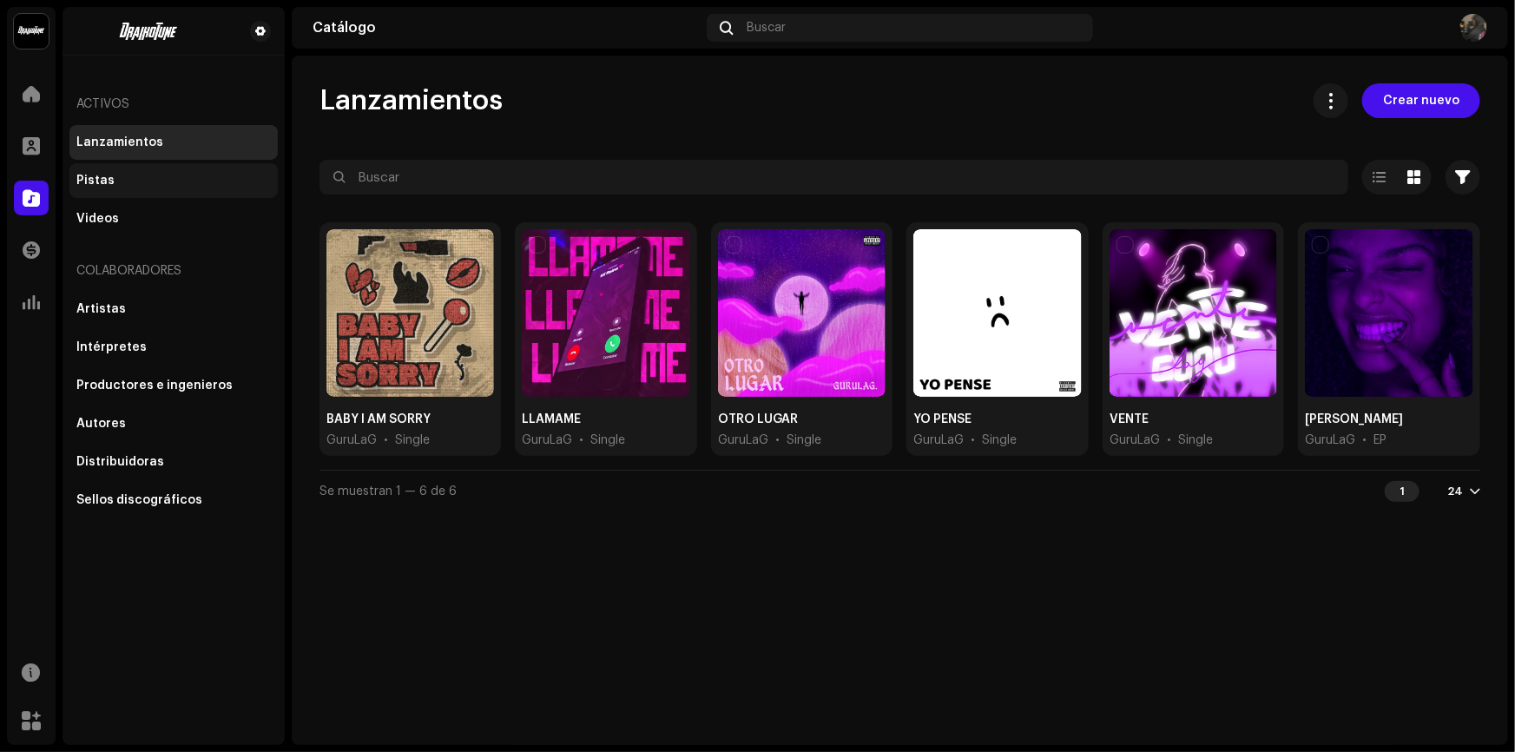
click at [135, 170] on div "Pistas" at bounding box center [173, 180] width 208 height 35
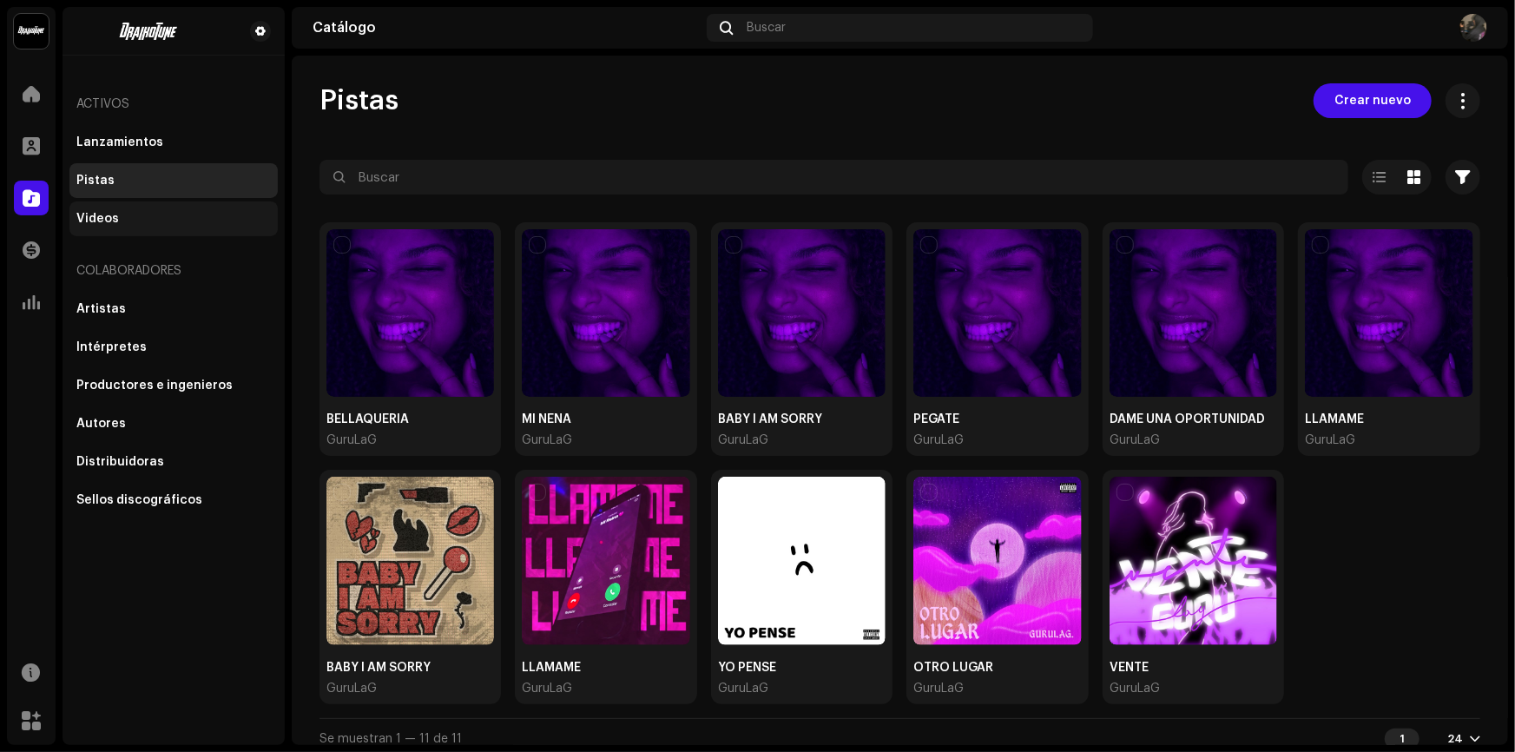
click at [181, 224] on div "Videos" at bounding box center [173, 219] width 194 height 14
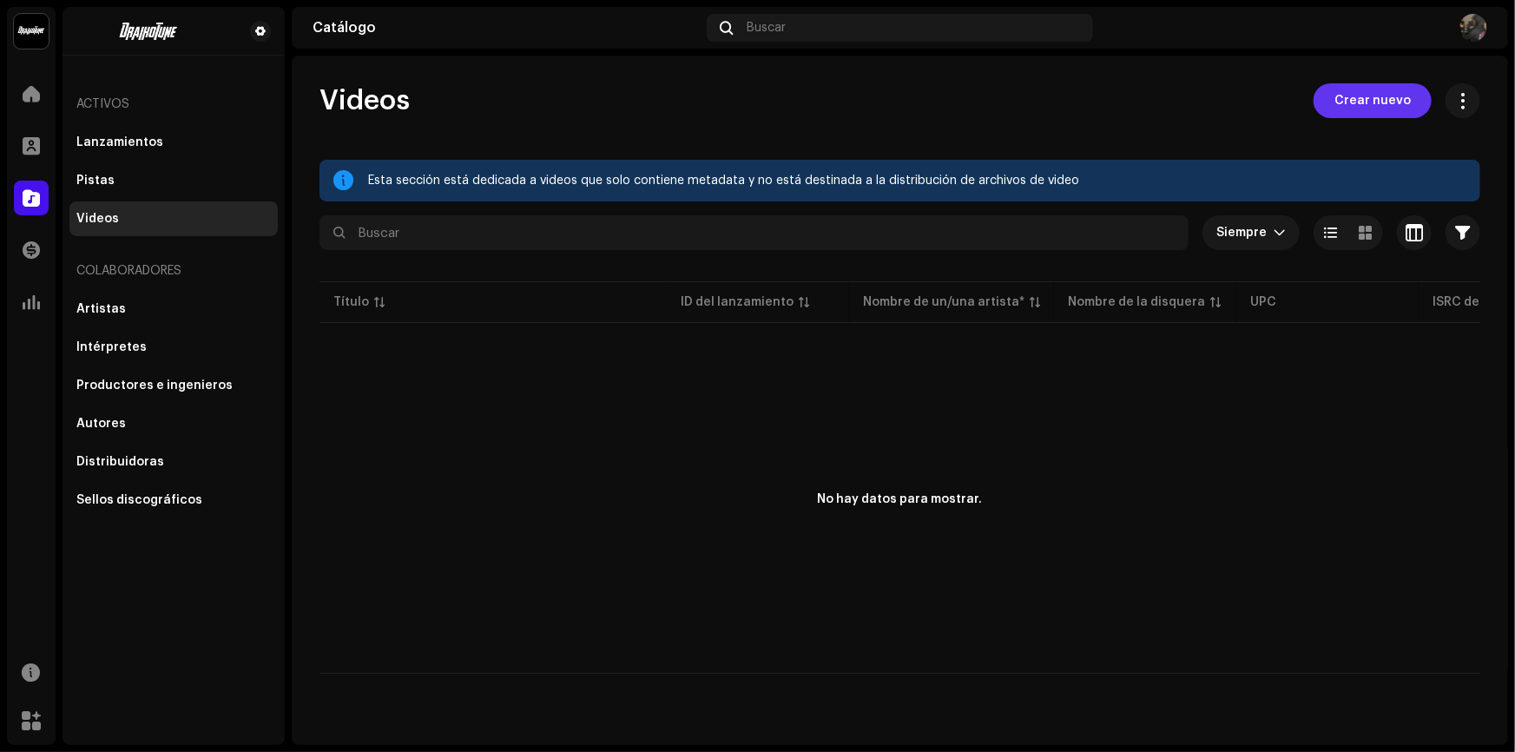
click at [1337, 113] on button "Crear nuevo" at bounding box center [1372, 100] width 118 height 35
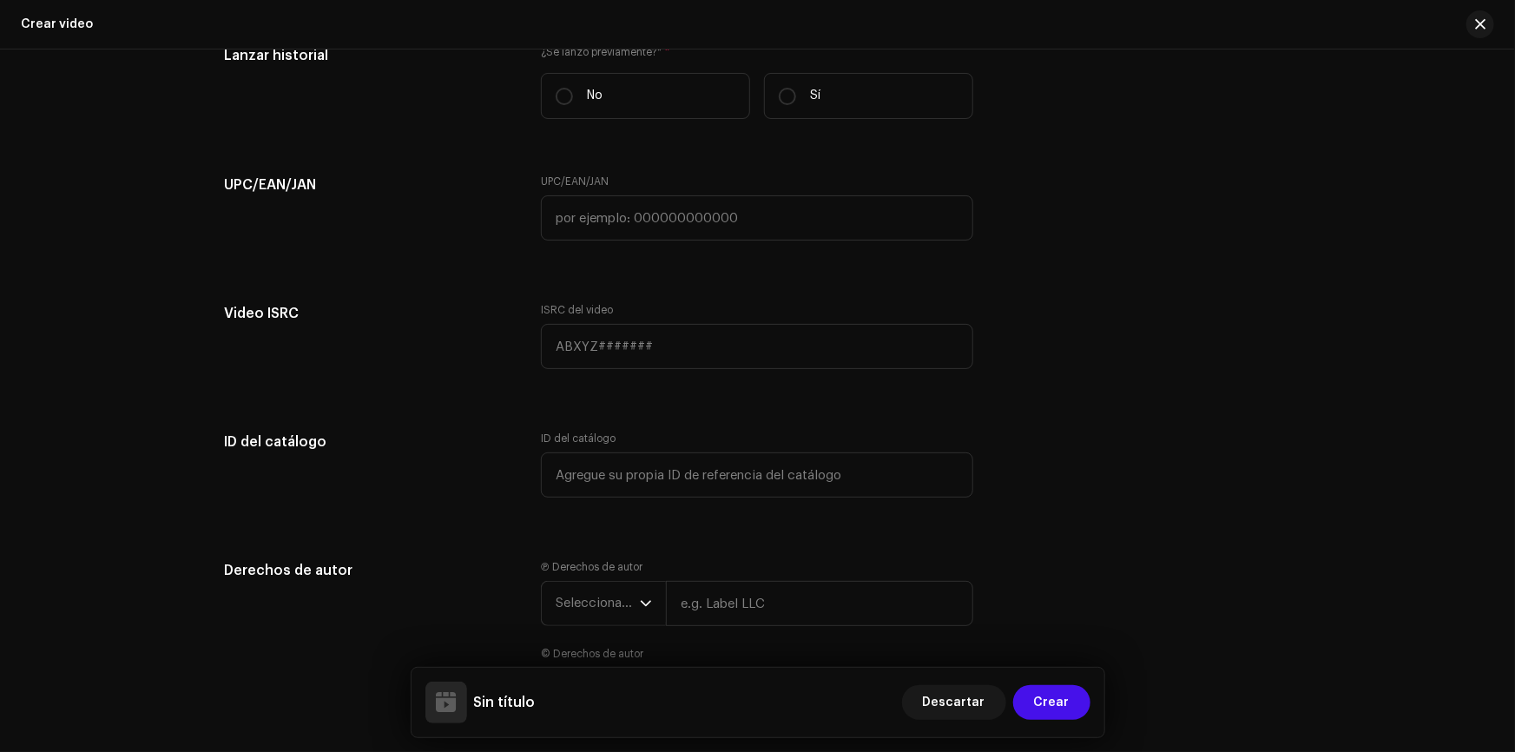
scroll to position [2268, 0]
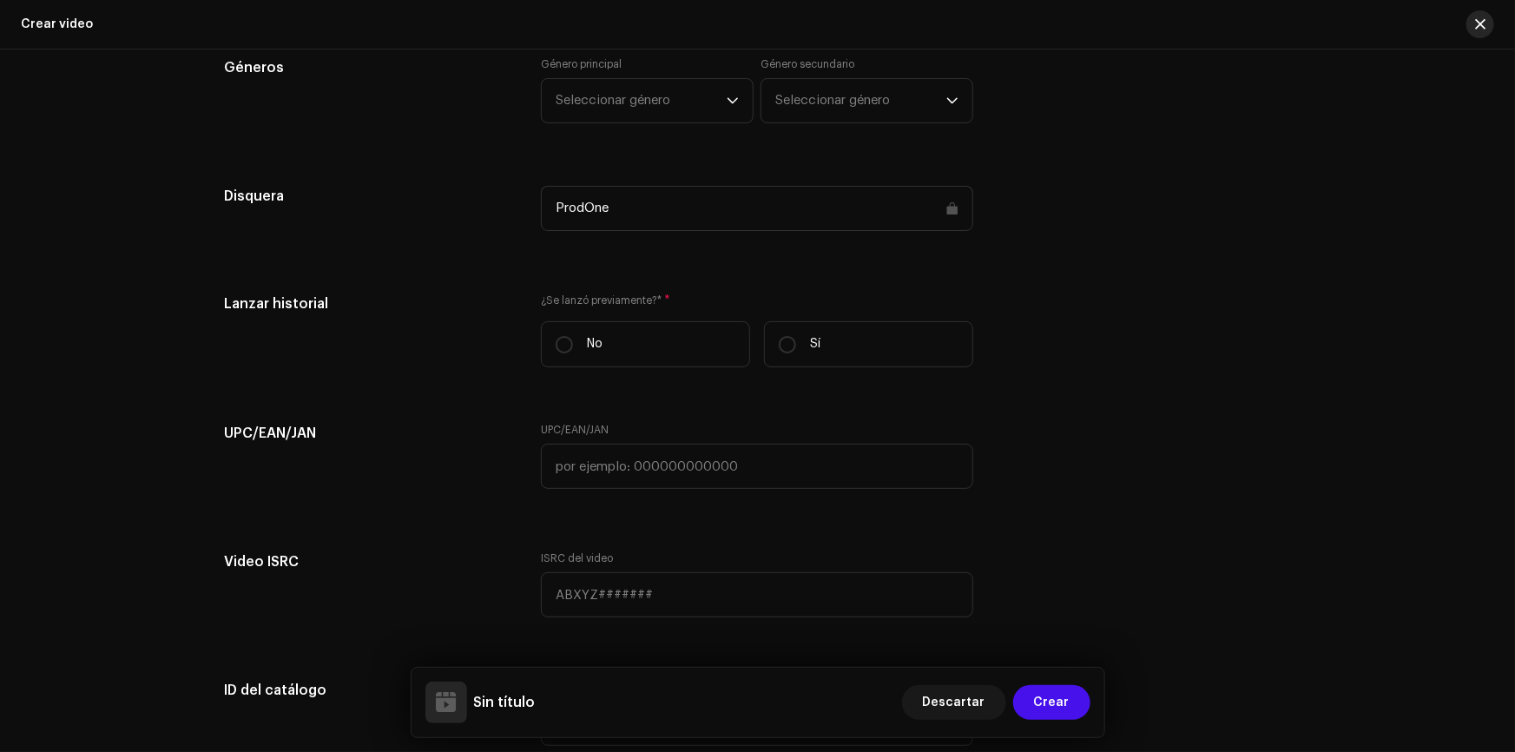
click at [1480, 29] on span "button" at bounding box center [1480, 24] width 10 height 14
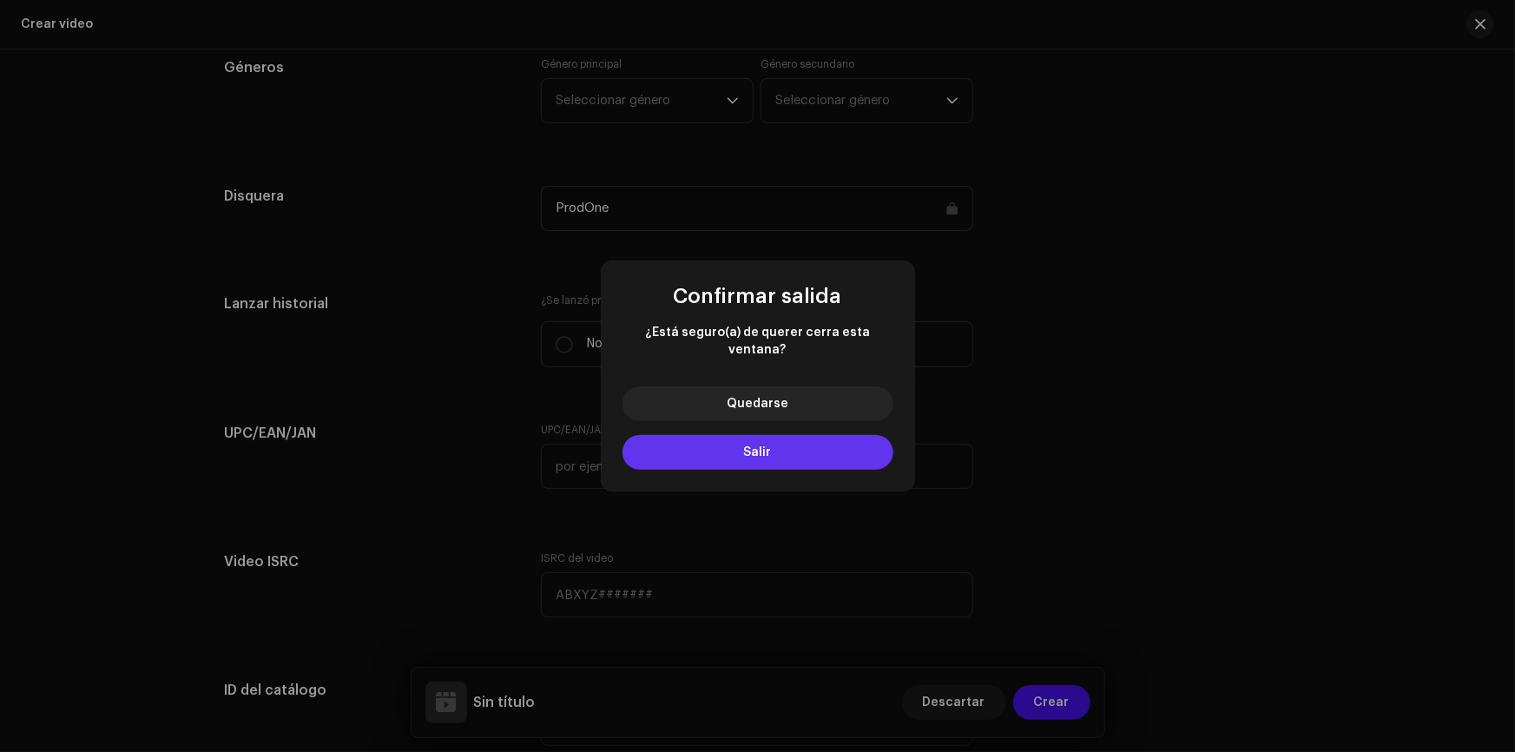
click at [812, 435] on button "Salir" at bounding box center [757, 452] width 271 height 35
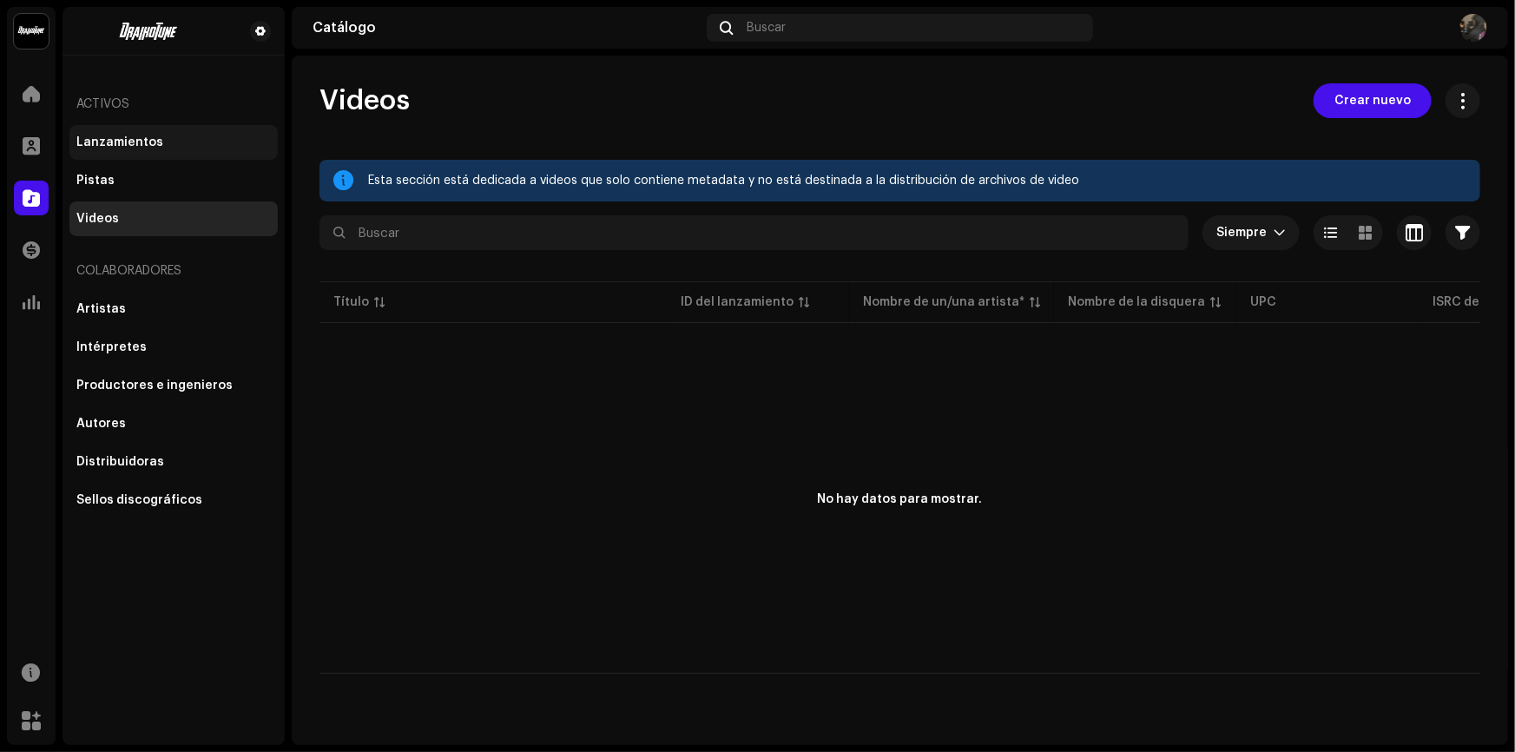
click at [128, 139] on div "Lanzamientos" at bounding box center [119, 142] width 87 height 14
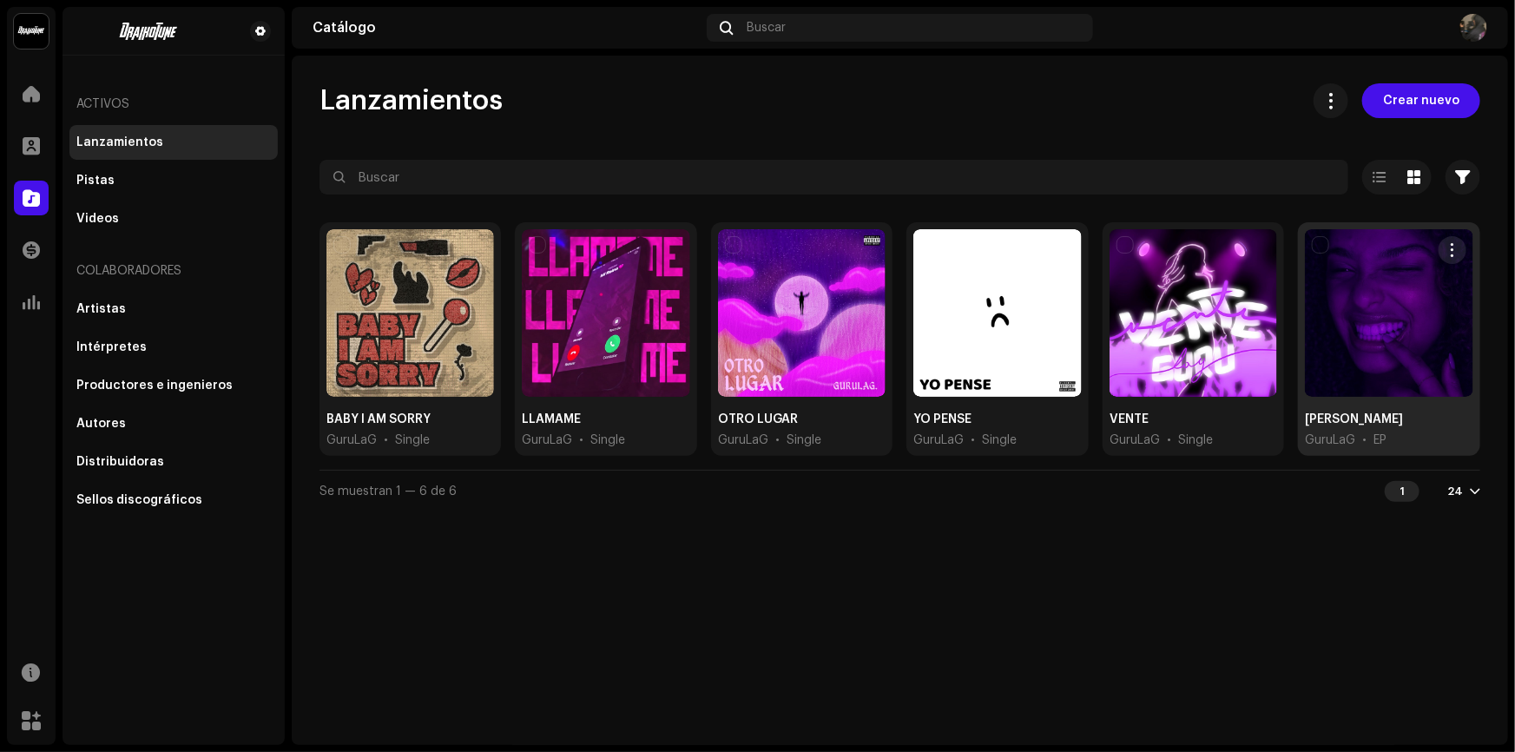
click at [1393, 302] on div at bounding box center [1388, 313] width 168 height 168
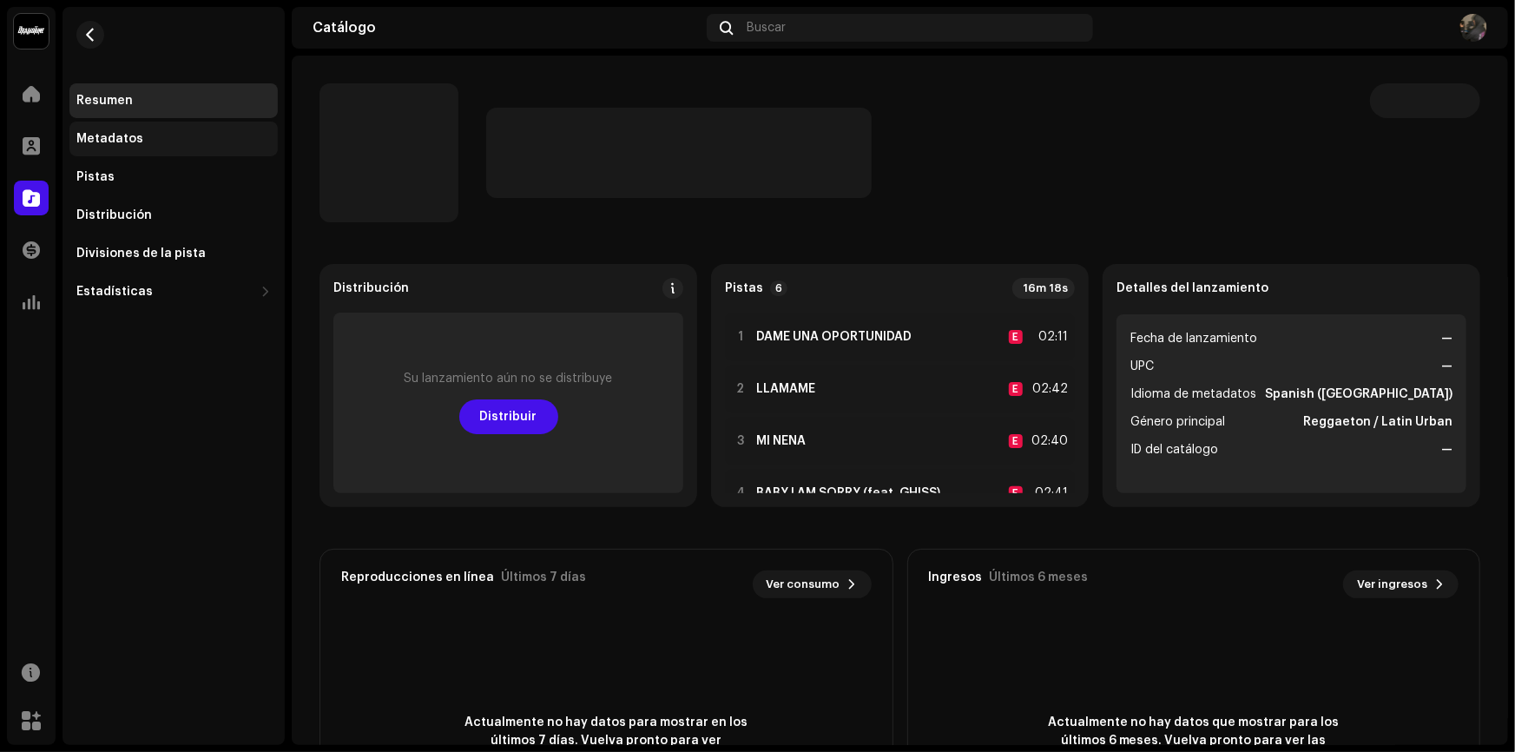
click at [195, 133] on div "Metadatos" at bounding box center [173, 139] width 194 height 14
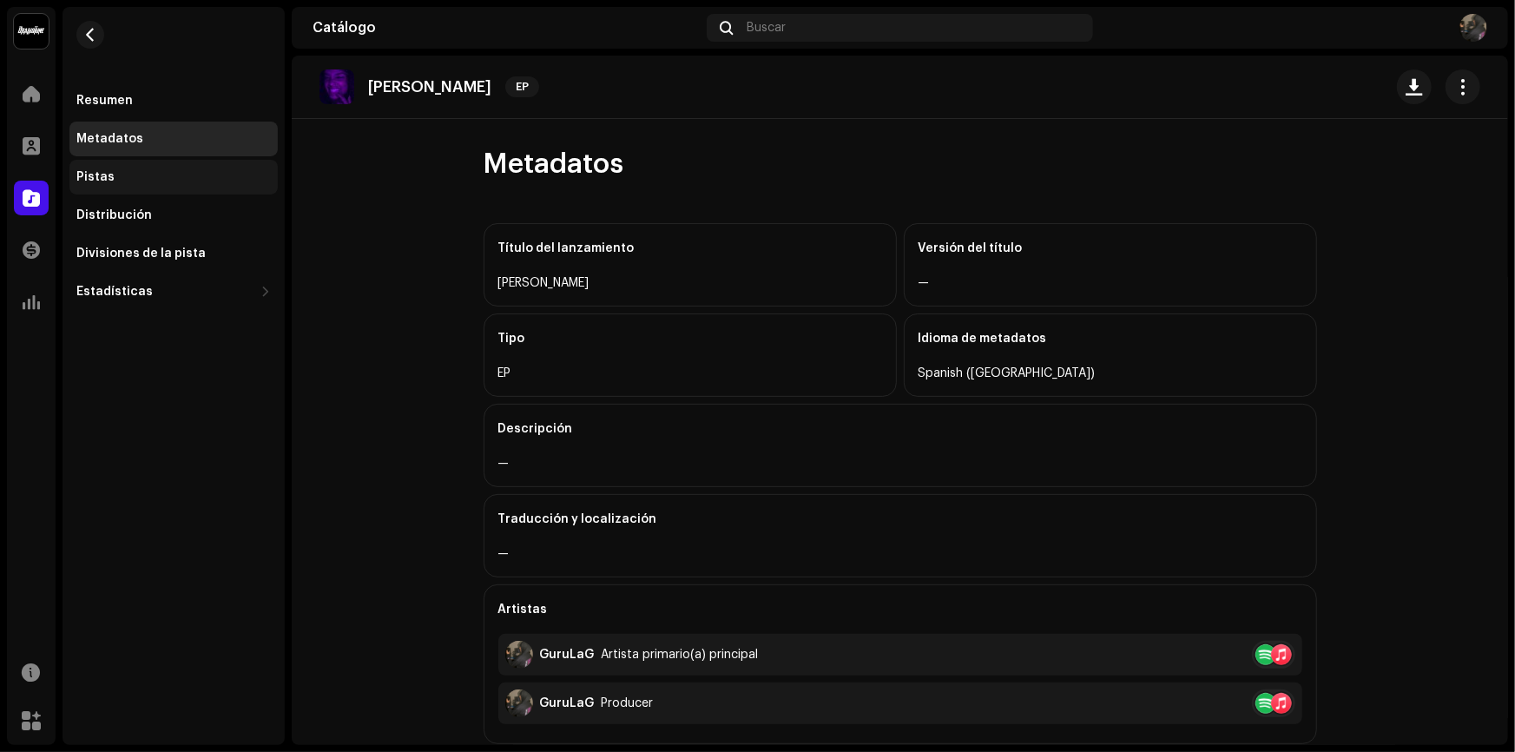
click at [124, 188] on div "Pistas" at bounding box center [173, 177] width 208 height 35
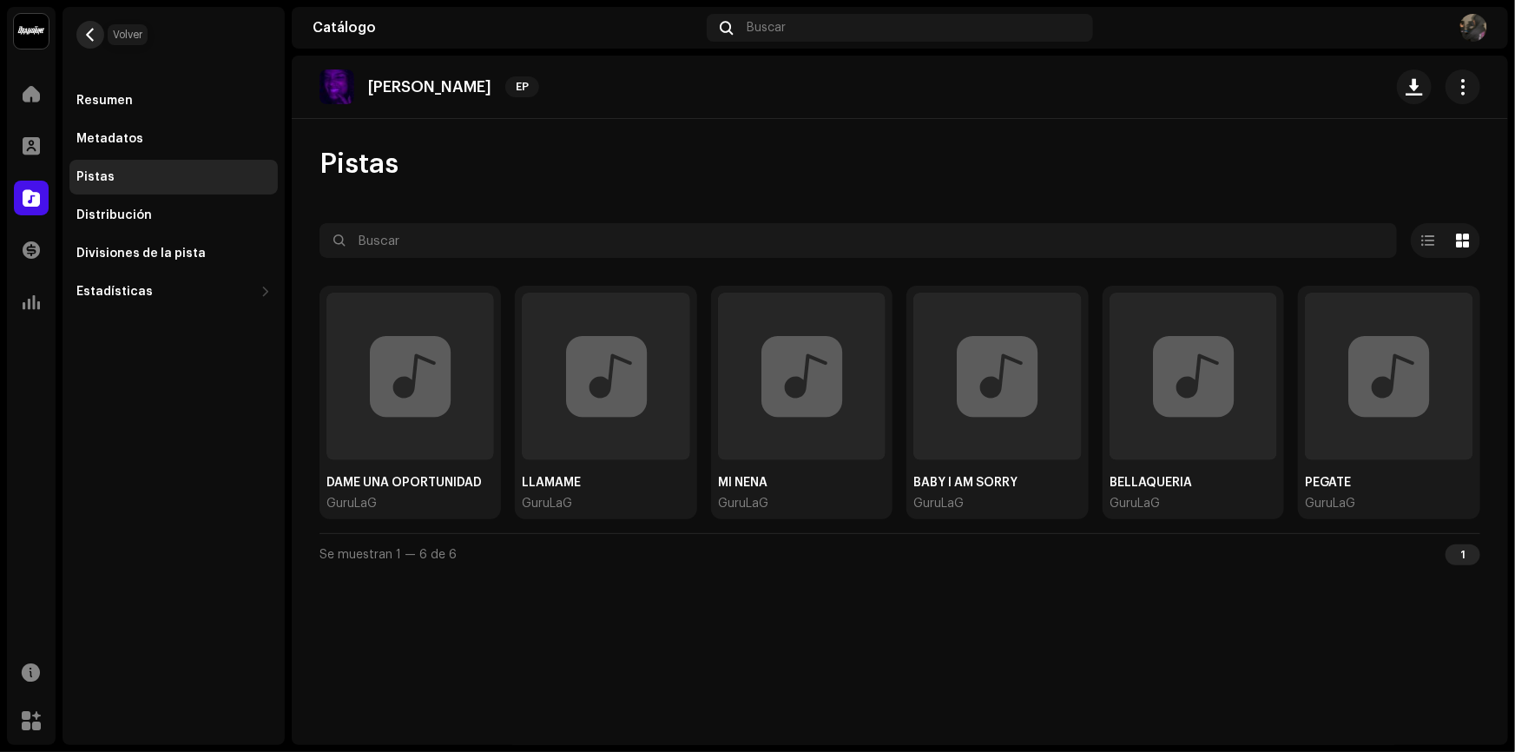
click at [101, 30] on button "button" at bounding box center [90, 35] width 28 height 28
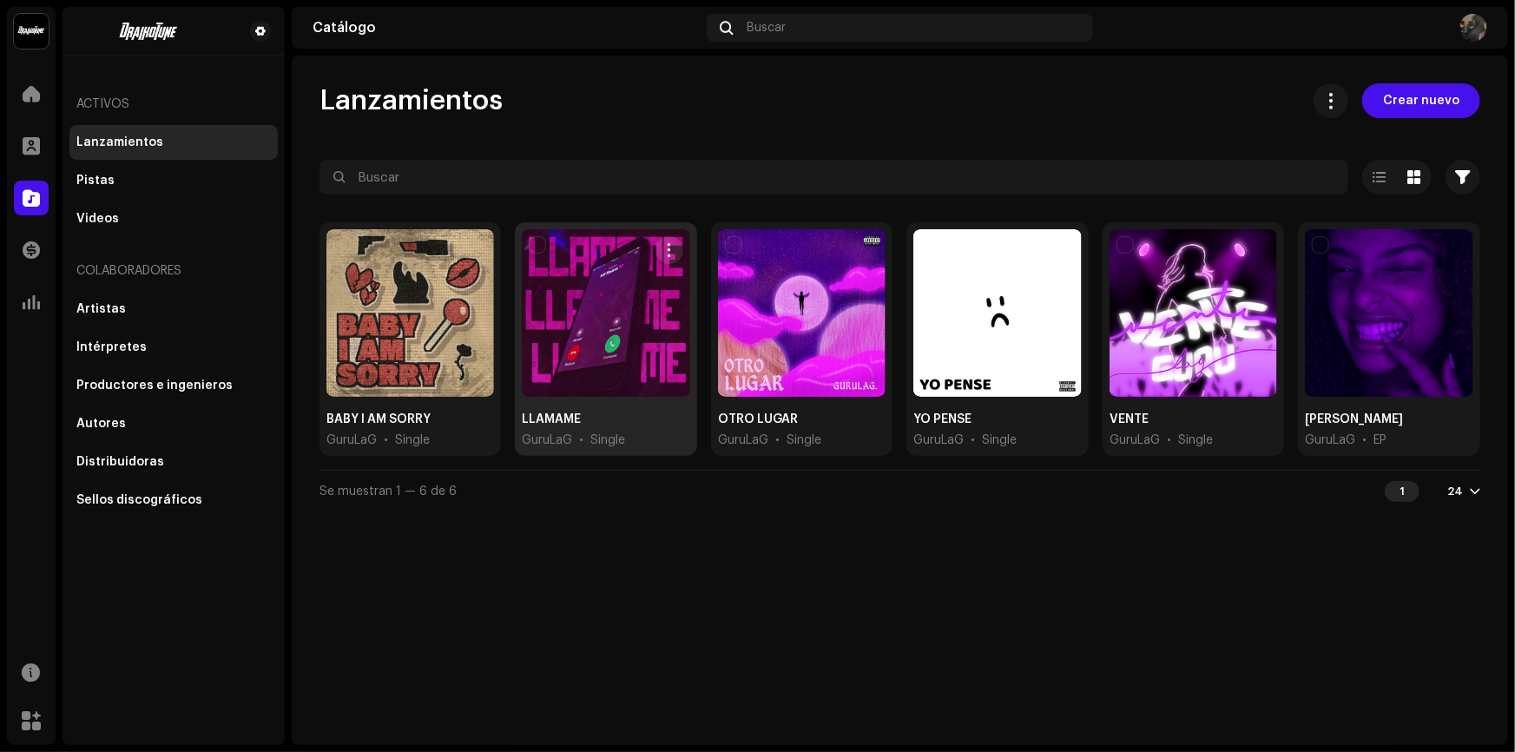
click at [562, 313] on div at bounding box center [606, 313] width 168 height 168
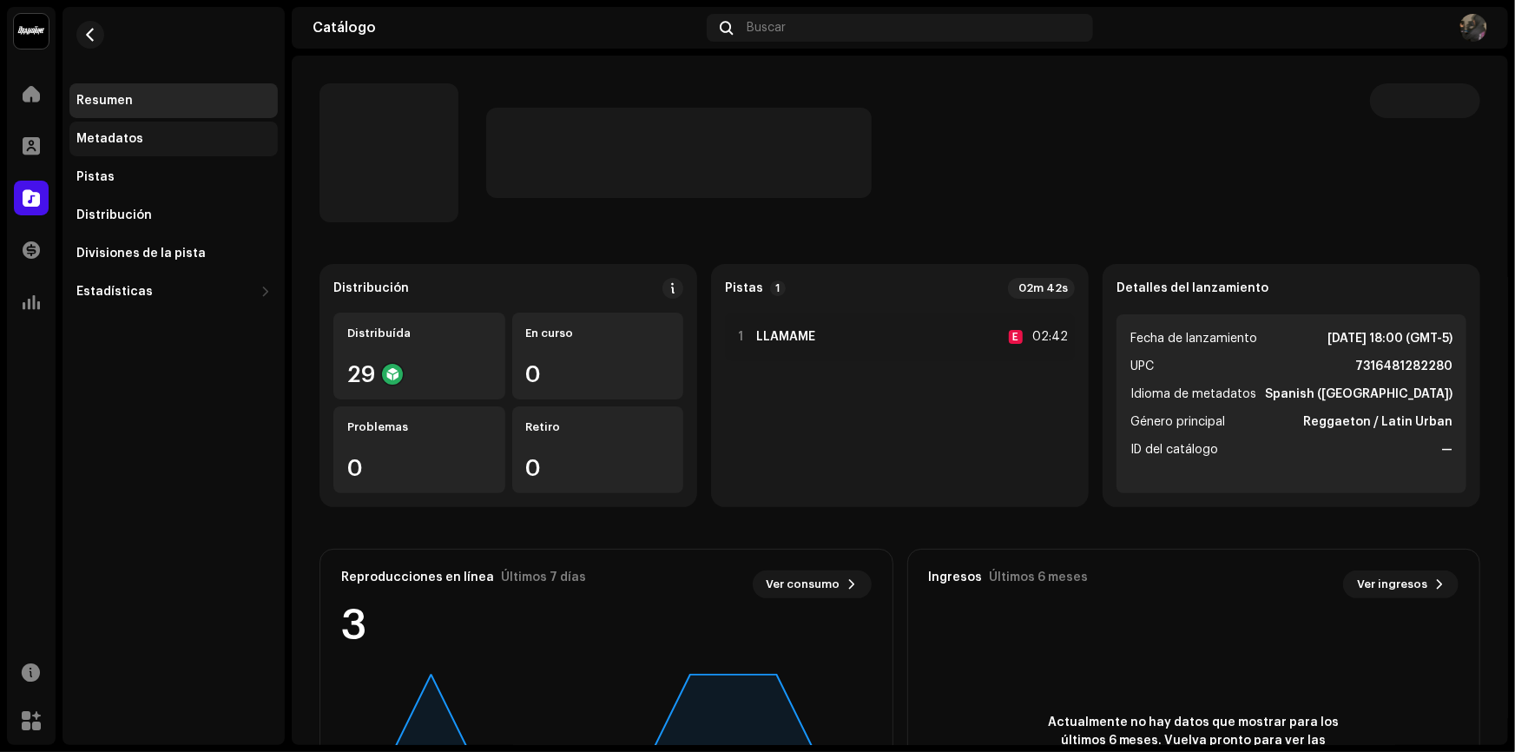
click at [208, 139] on div "Metadatos" at bounding box center [173, 139] width 194 height 14
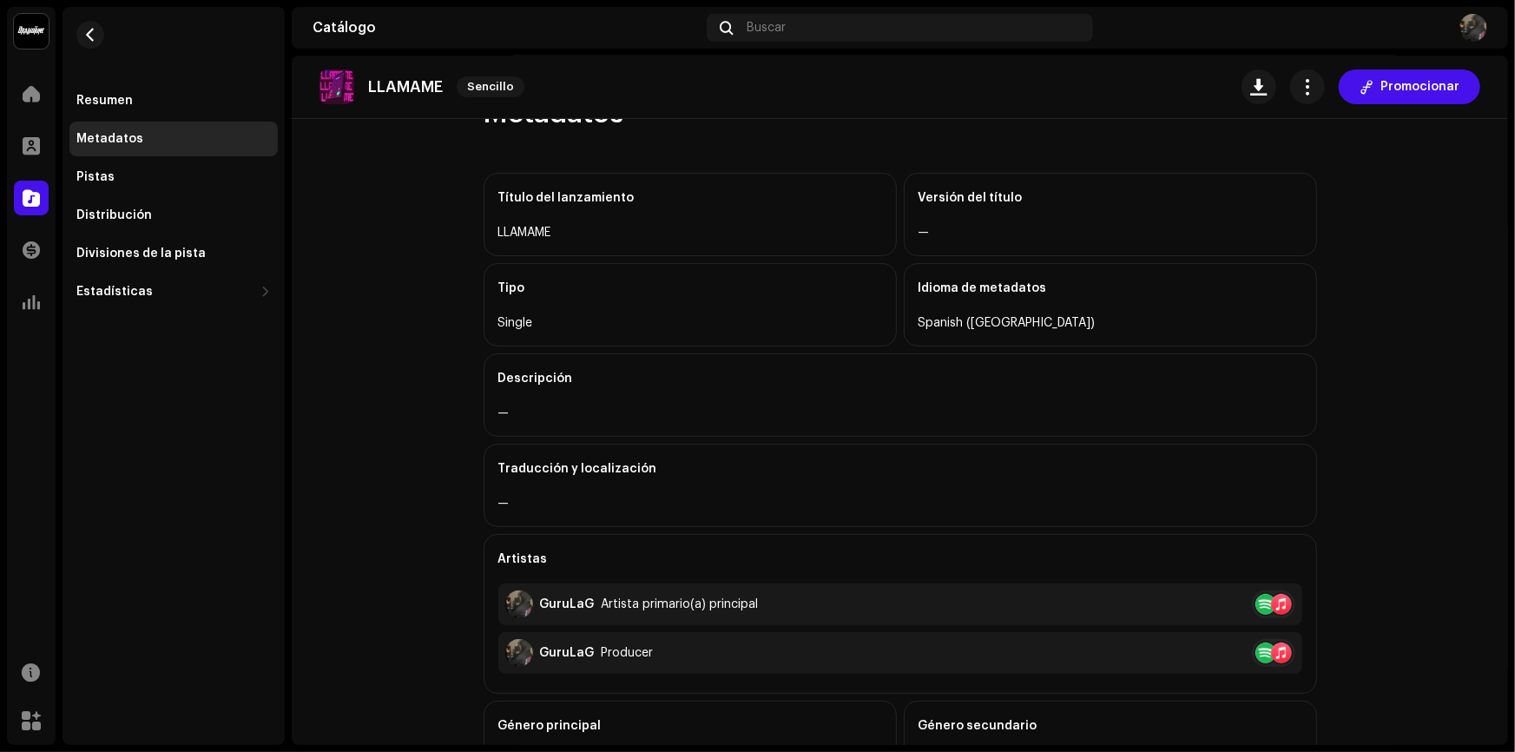
scroll to position [78, 0]
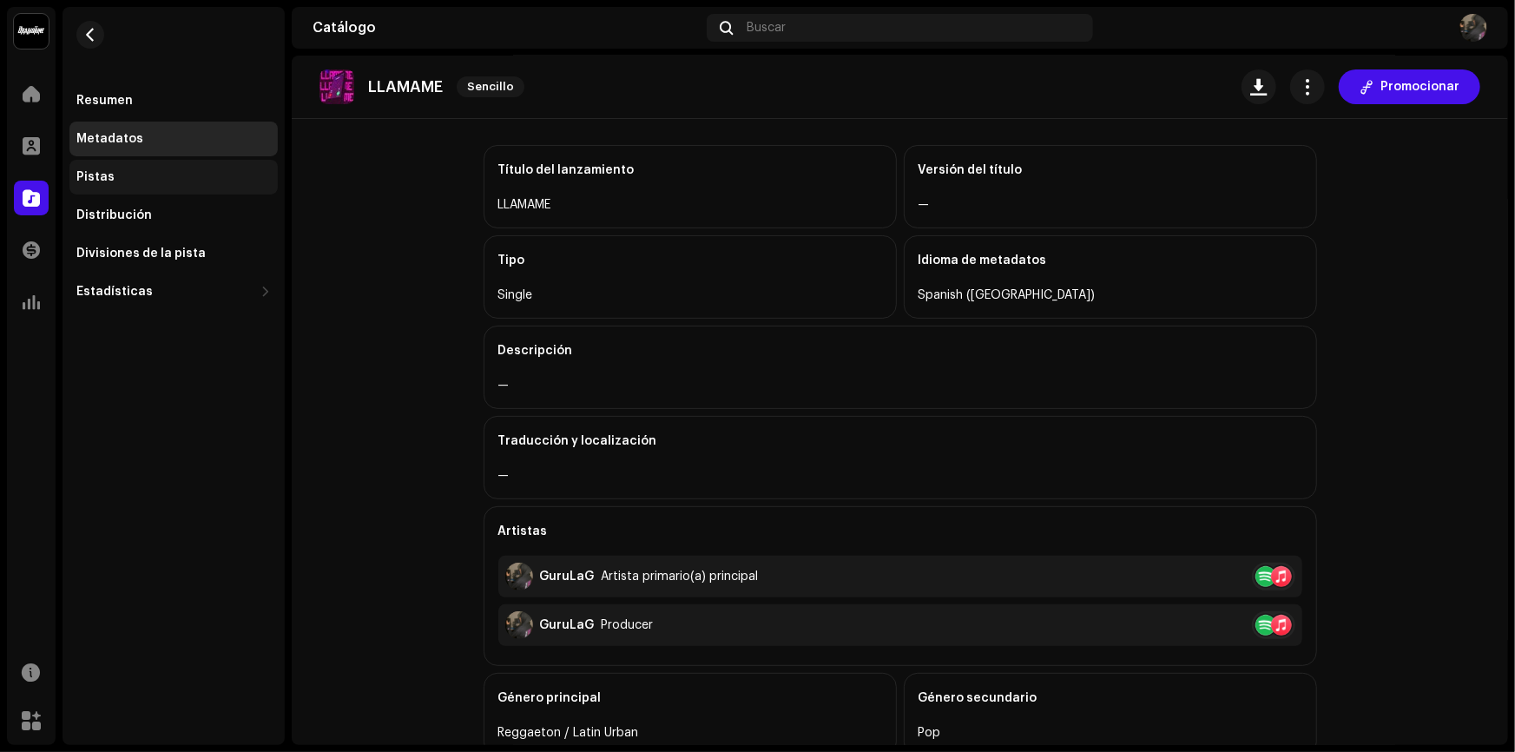
click at [138, 163] on div "Pistas" at bounding box center [173, 177] width 208 height 35
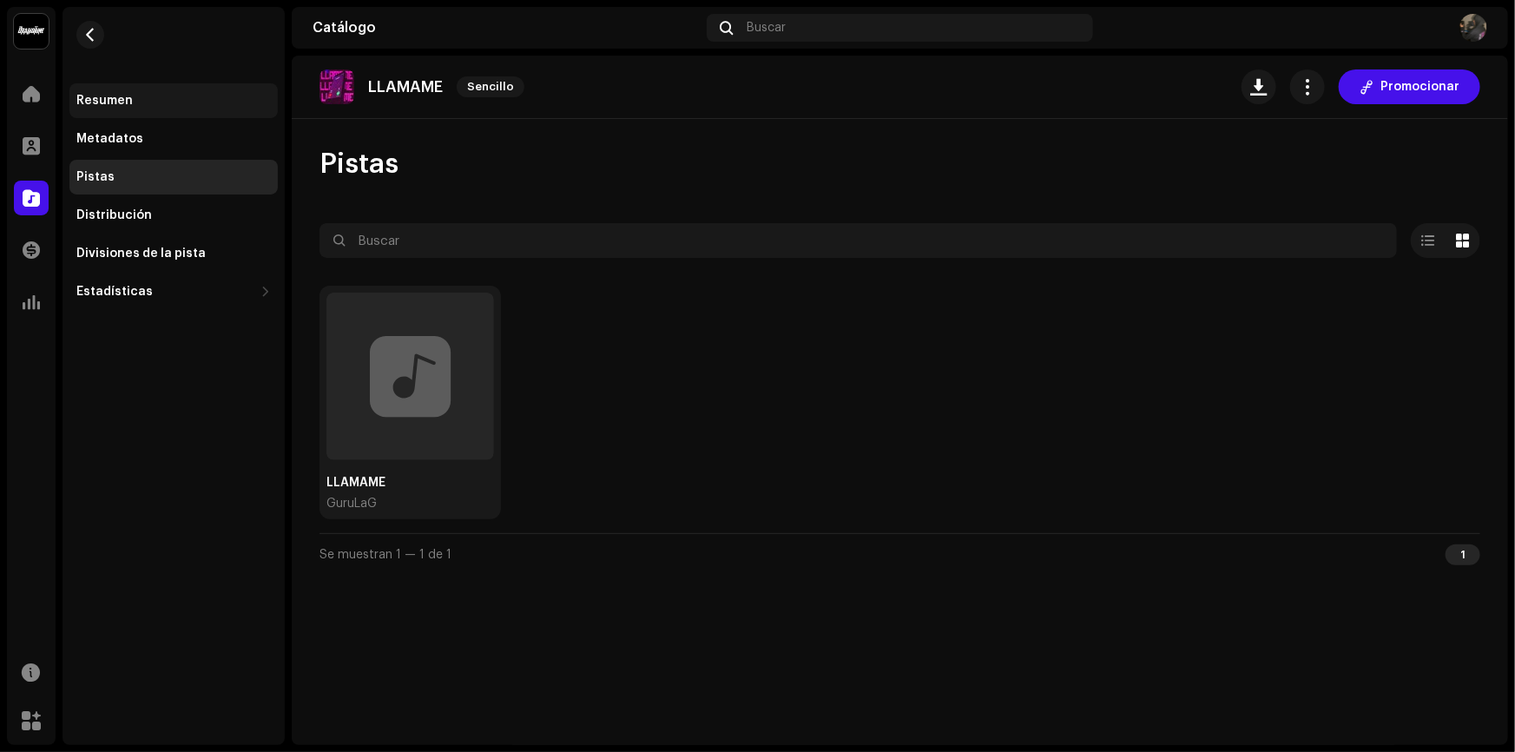
click at [189, 101] on div "Resumen" at bounding box center [173, 101] width 194 height 14
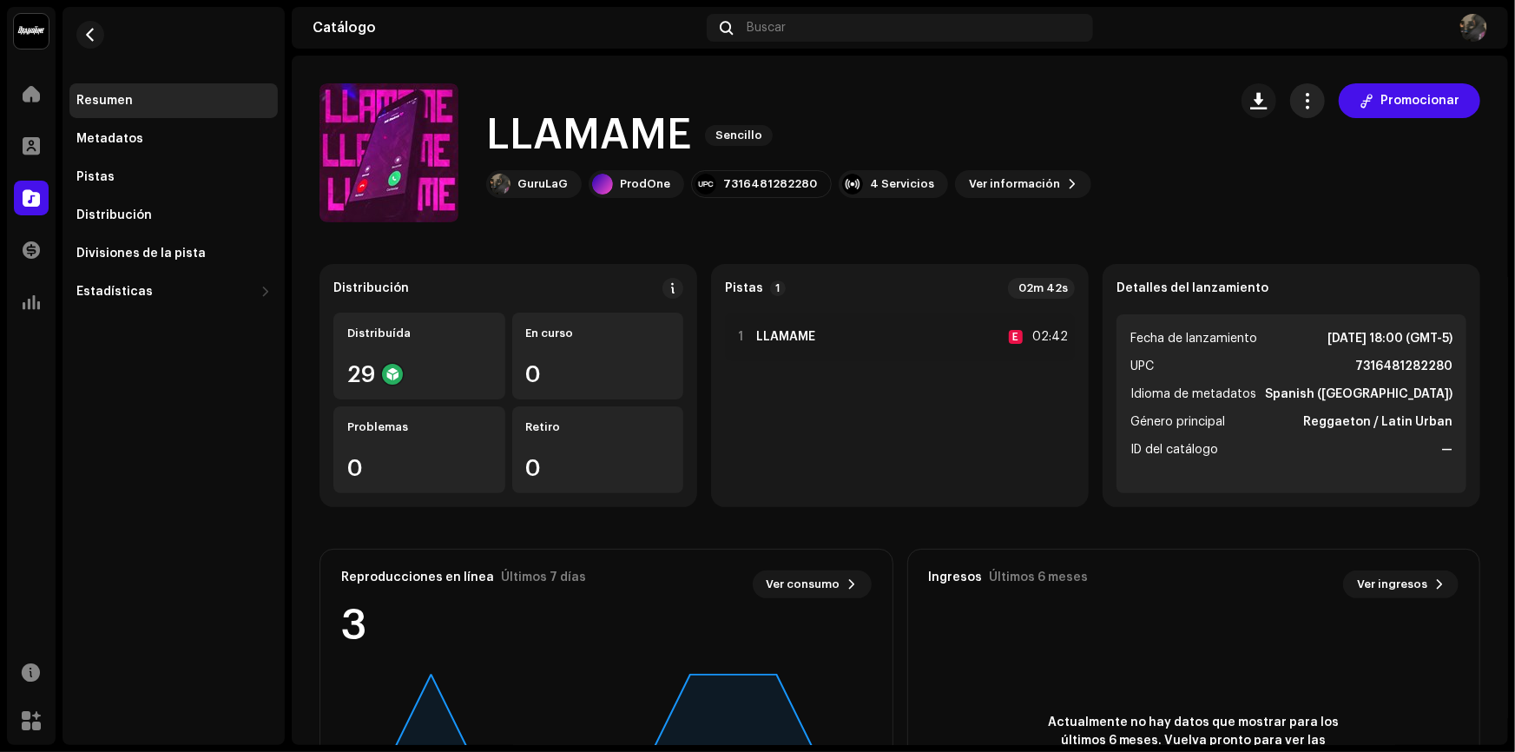
click at [1300, 108] on span "button" at bounding box center [1307, 101] width 16 height 14
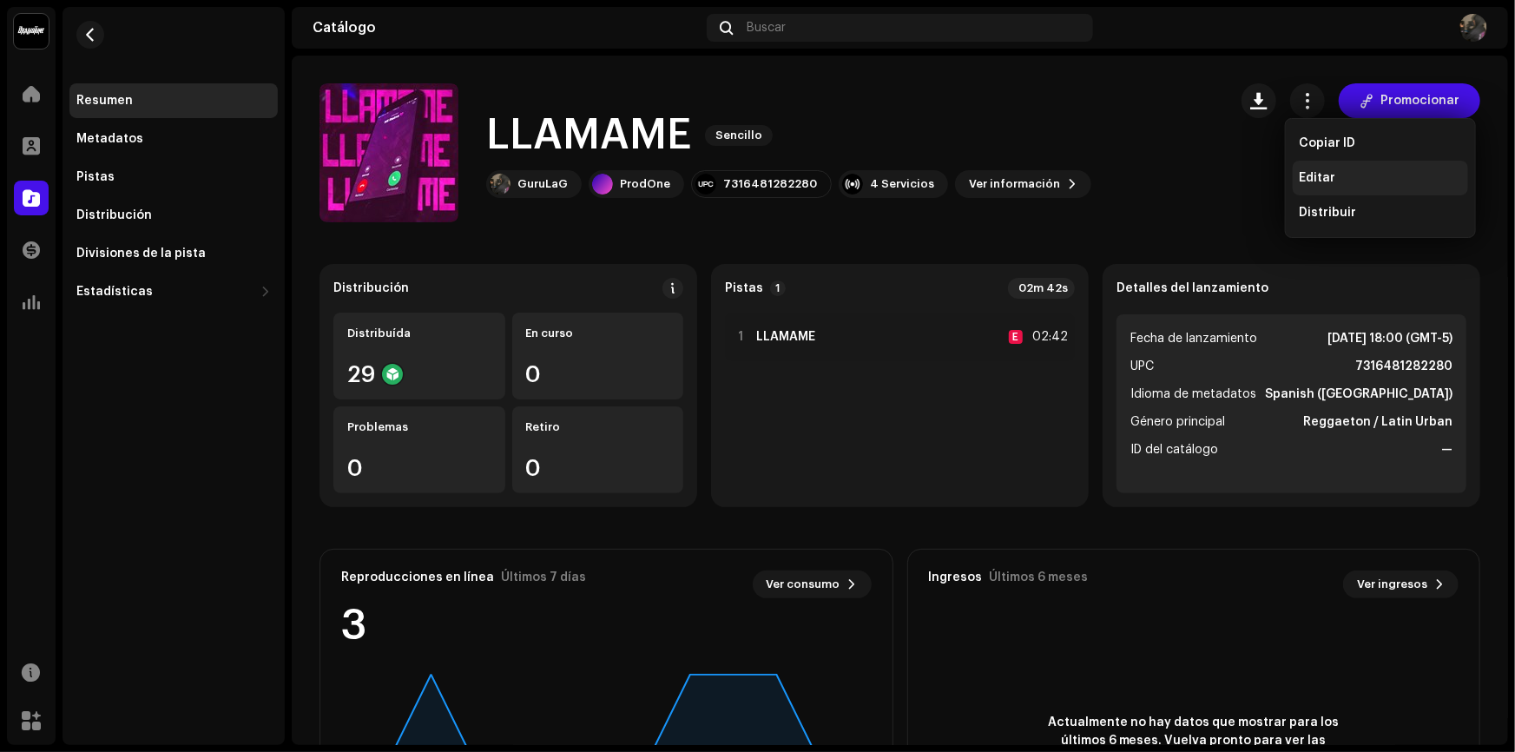
click at [1382, 182] on div "Editar" at bounding box center [1379, 178] width 161 height 14
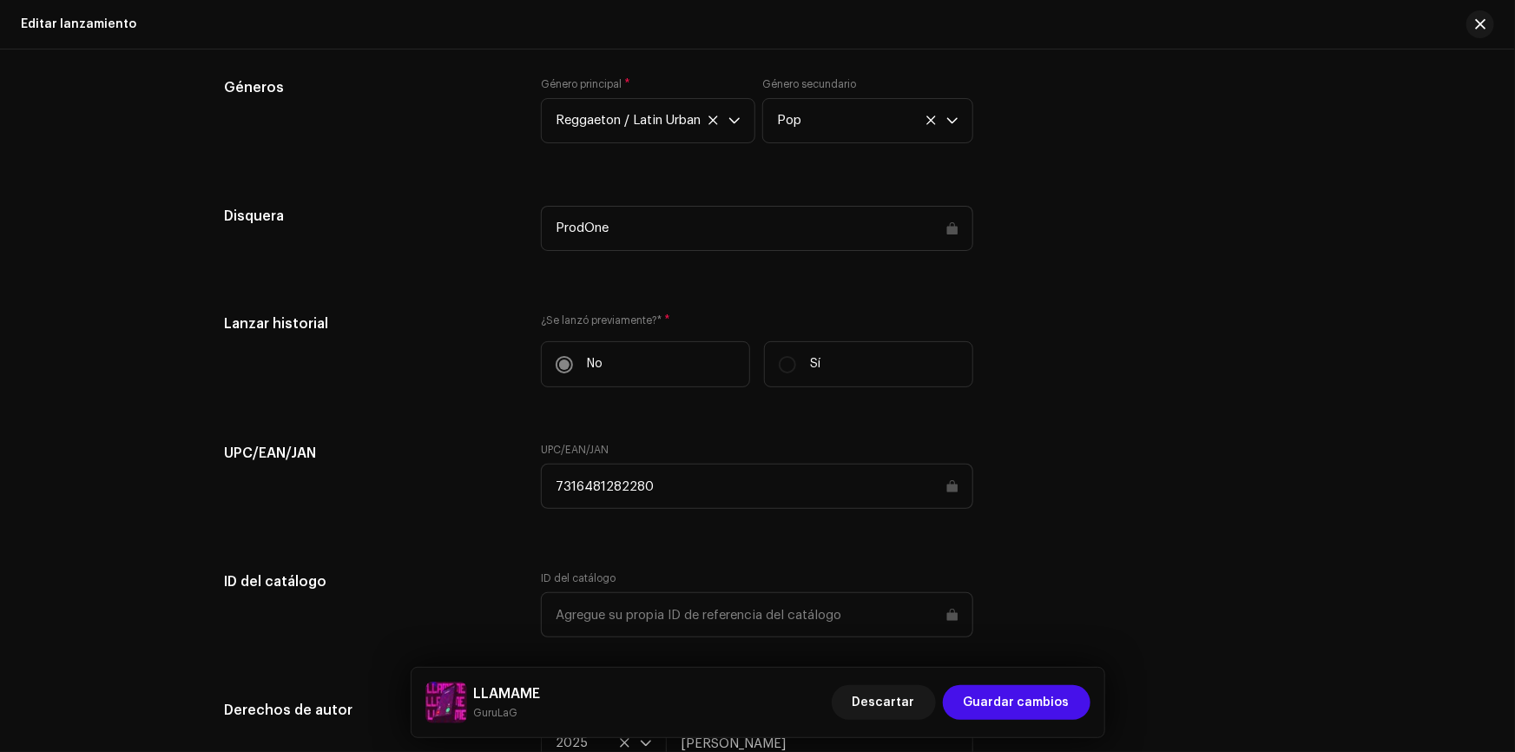
scroll to position [2336, 0]
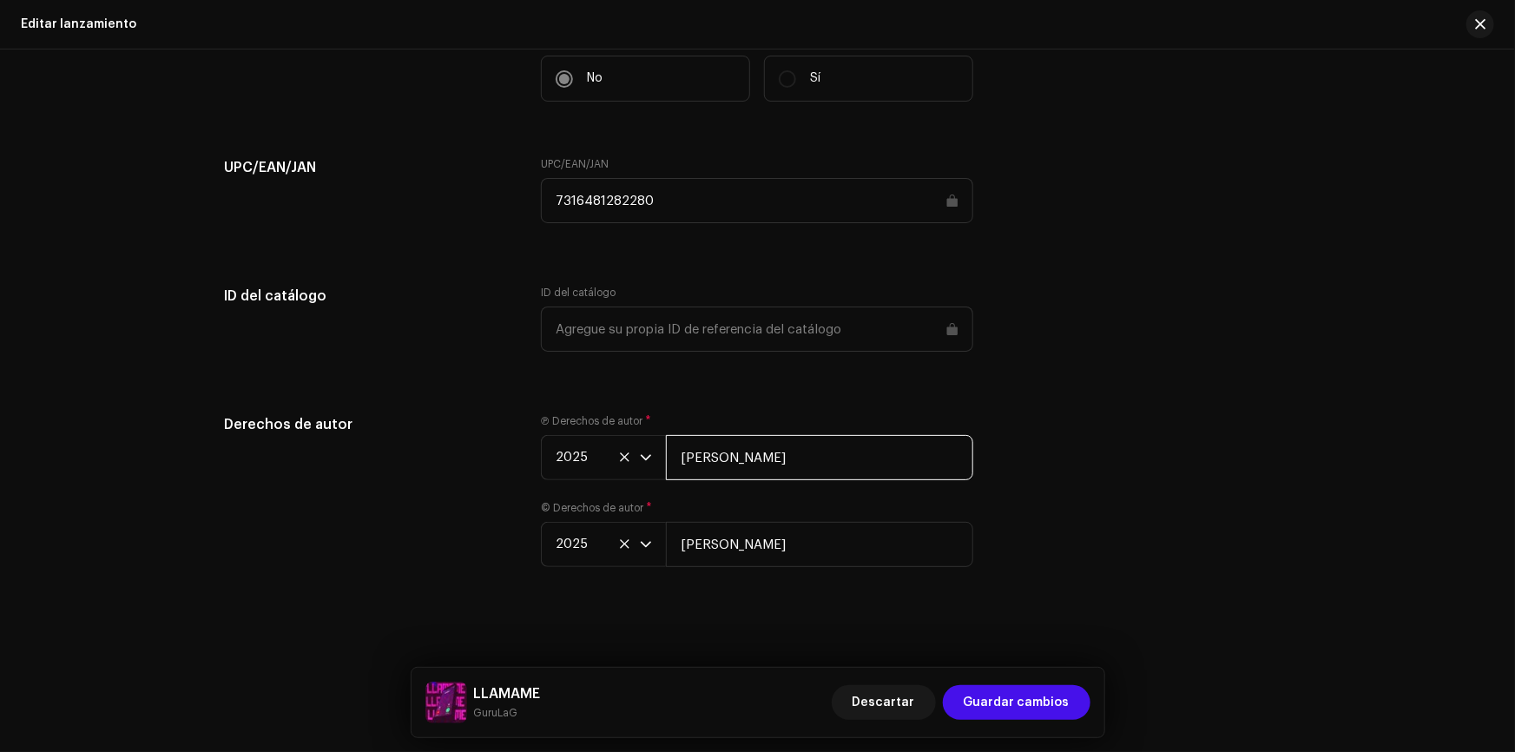
drag, startPoint x: 753, startPoint y: 450, endPoint x: 728, endPoint y: 450, distance: 25.2
click at [728, 450] on input "[PERSON_NAME]" at bounding box center [819, 457] width 307 height 45
type input "[PERSON_NAME]"
drag, startPoint x: 791, startPoint y: 536, endPoint x: 727, endPoint y: 544, distance: 63.9
click at [727, 544] on input "[PERSON_NAME]" at bounding box center [819, 544] width 307 height 45
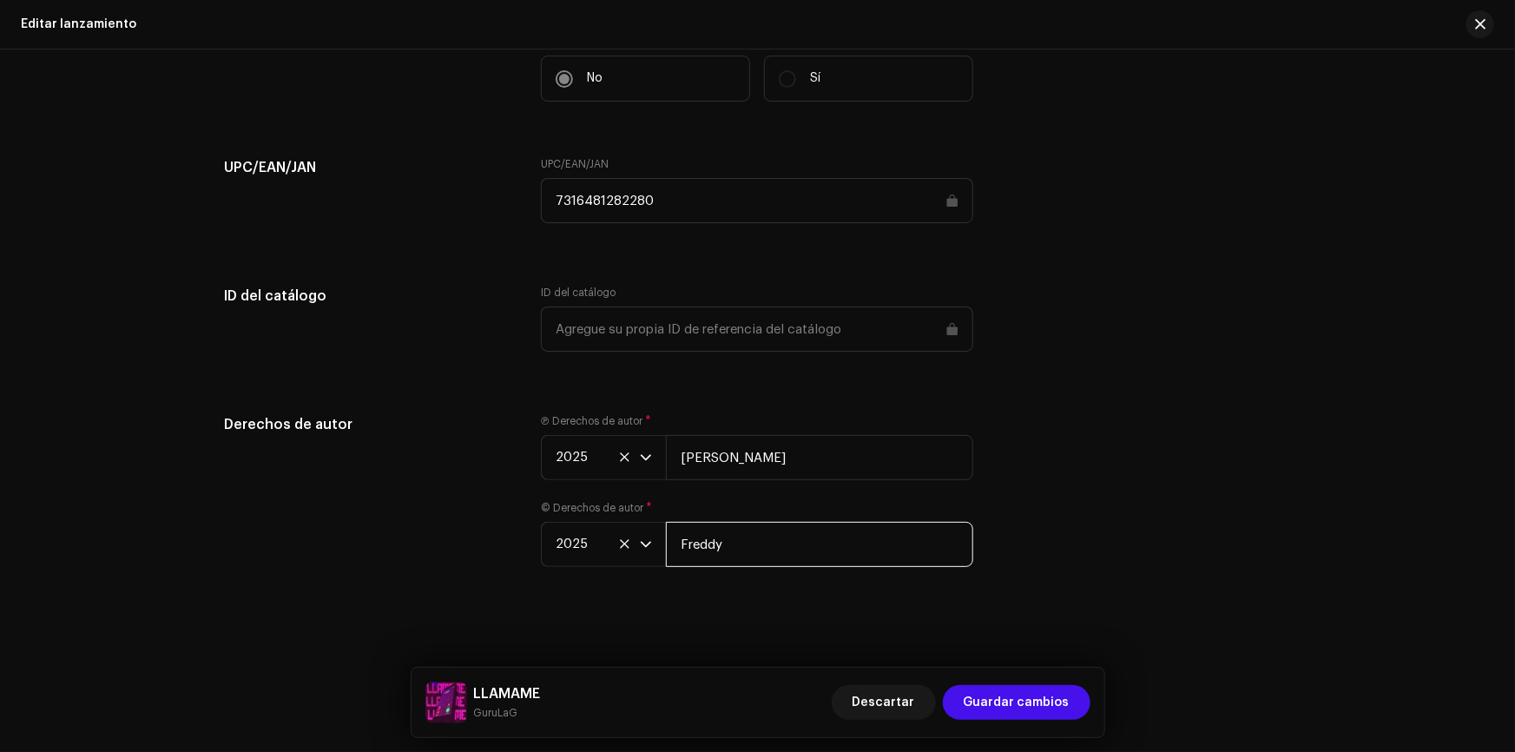
type input "[PERSON_NAME]"
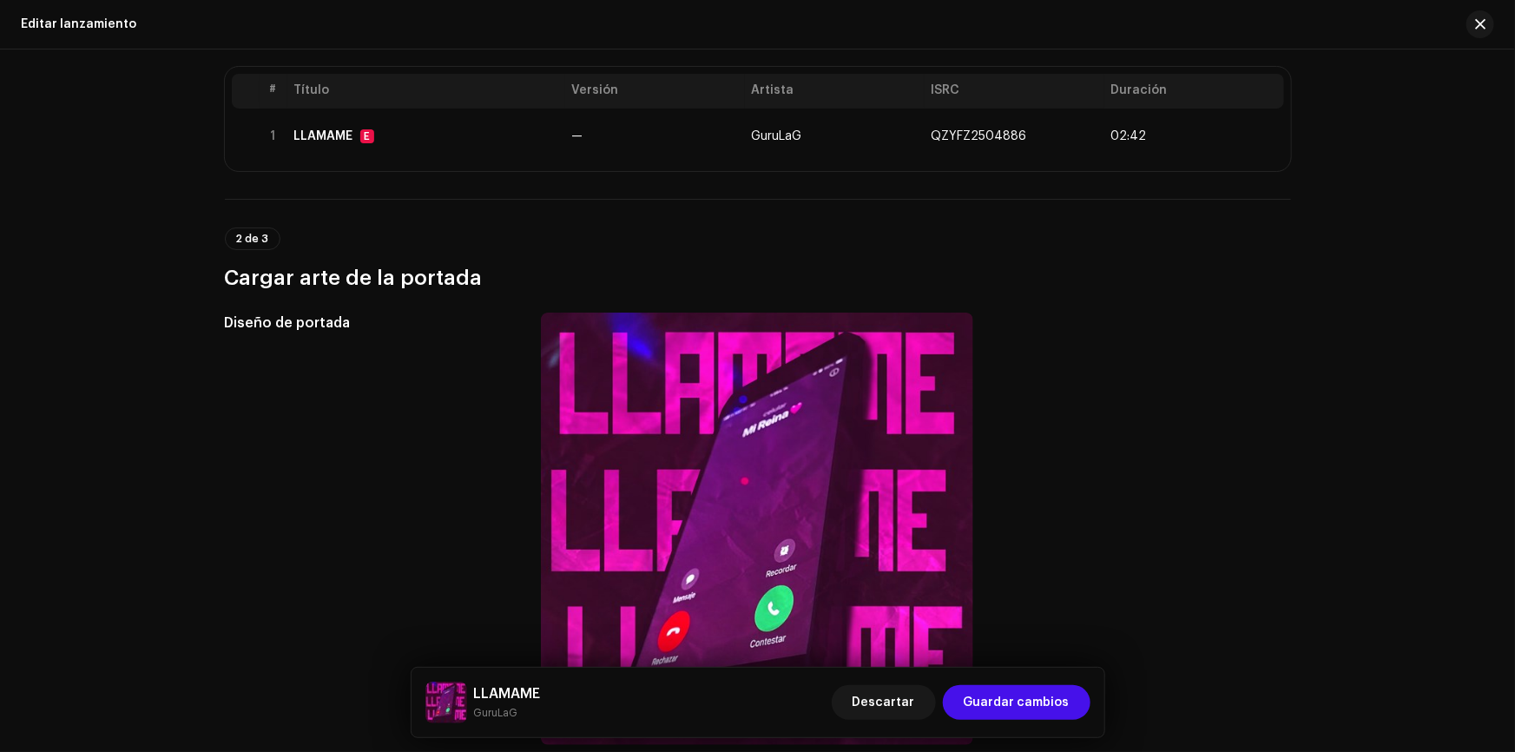
scroll to position [207, 0]
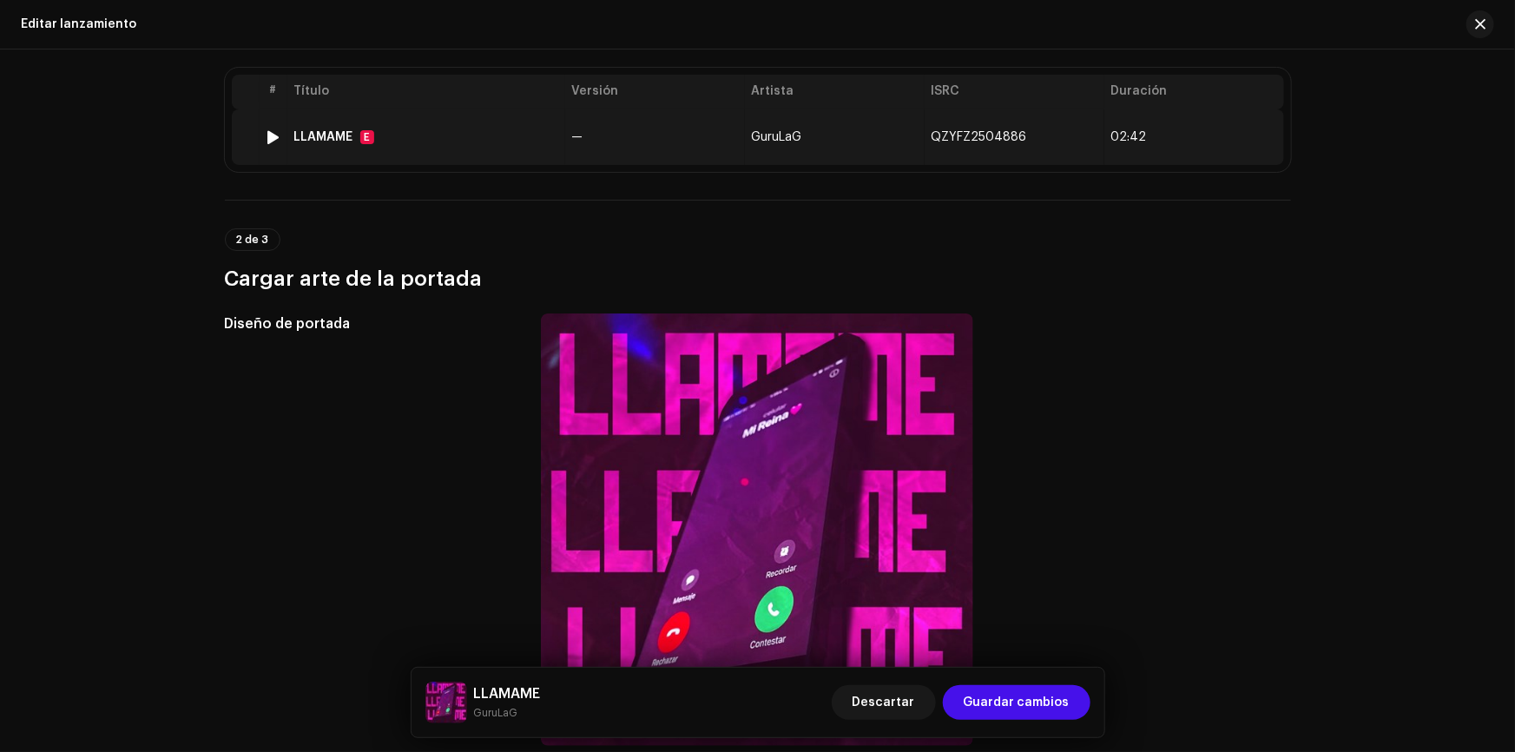
click at [1029, 149] on td "QZYFZ2504886" at bounding box center [1014, 137] width 180 height 56
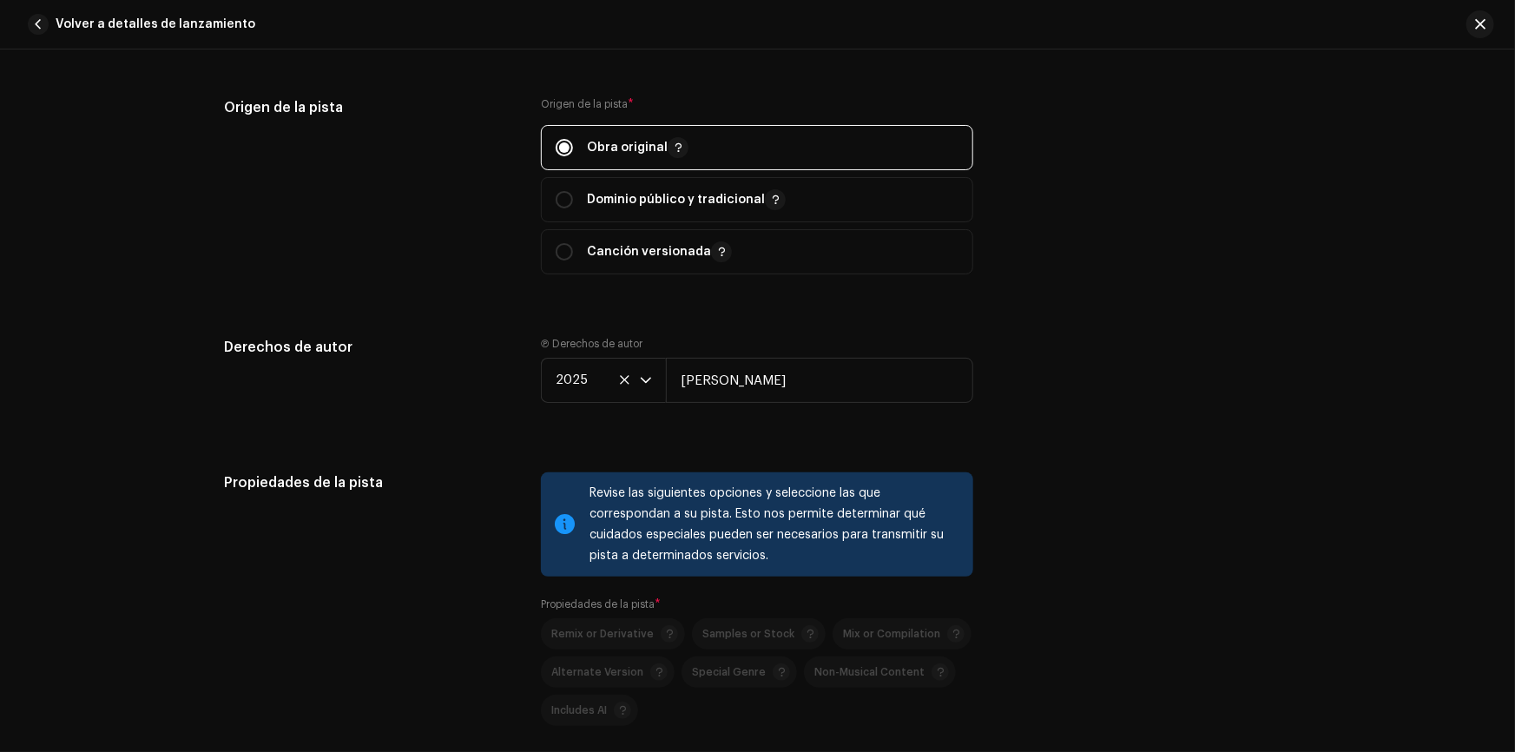
scroll to position [2051, 0]
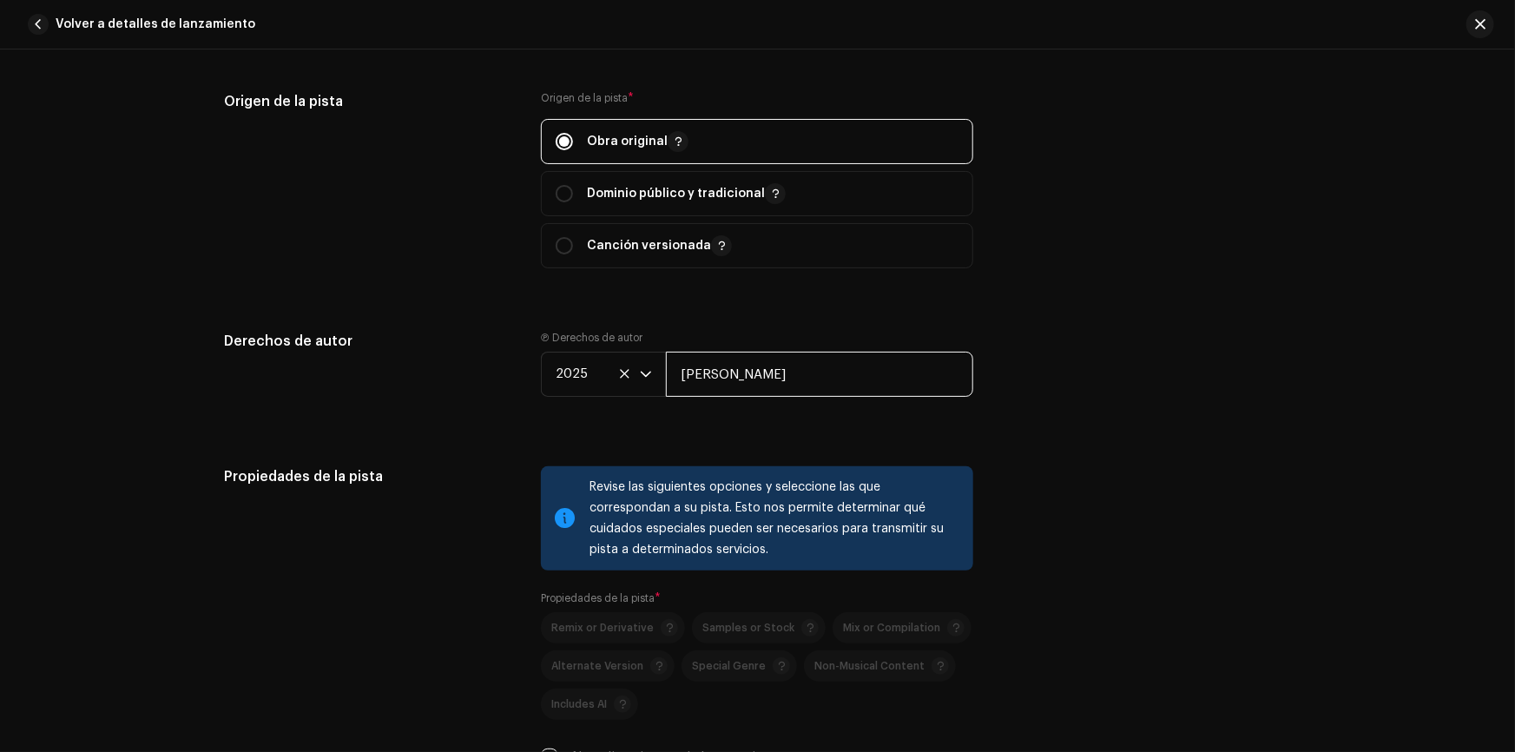
drag, startPoint x: 822, startPoint y: 363, endPoint x: 726, endPoint y: 376, distance: 97.2
click at [726, 376] on input "[PERSON_NAME]" at bounding box center [819, 374] width 307 height 45
type input "[PERSON_NAME]"
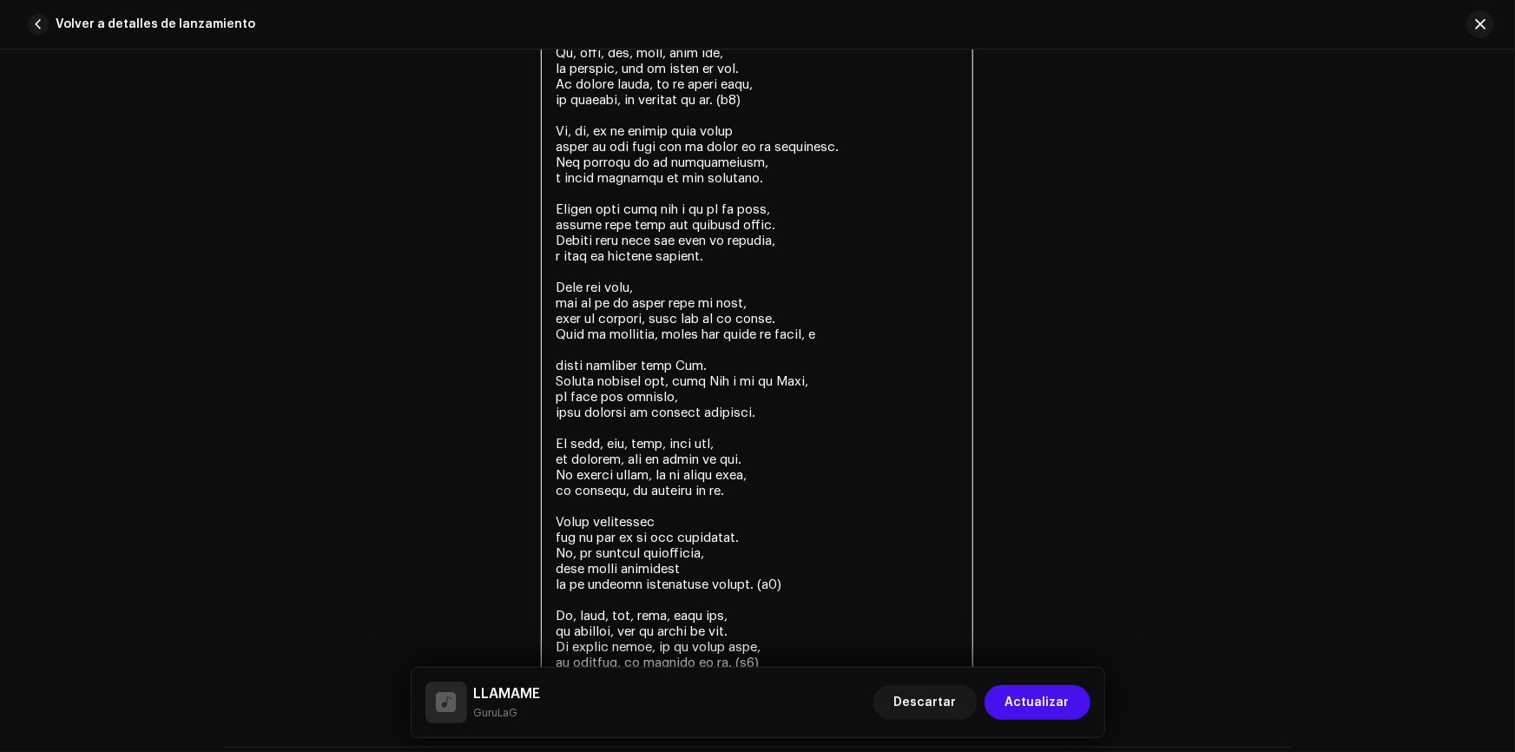
scroll to position [3558, 0]
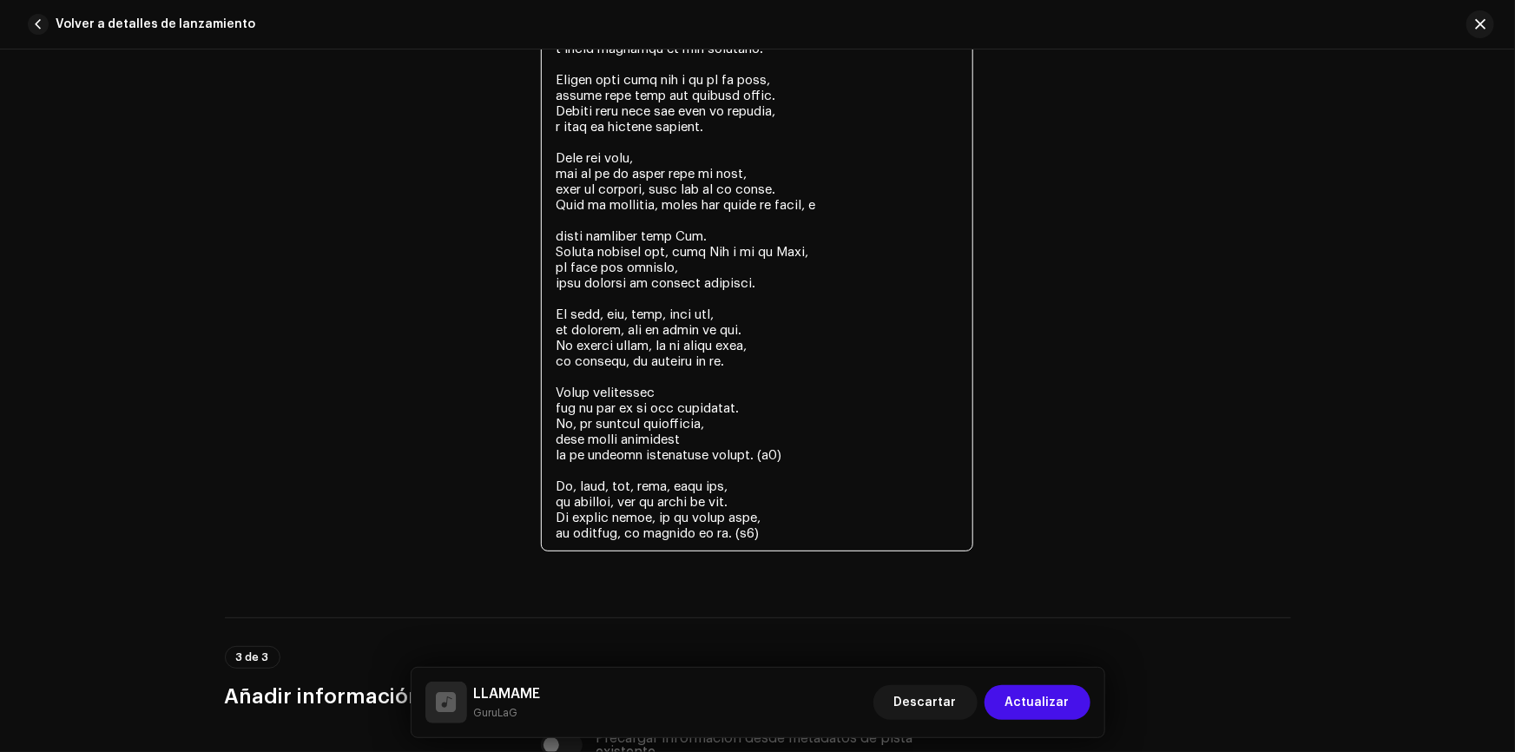
drag, startPoint x: 552, startPoint y: 274, endPoint x: 791, endPoint y: 539, distance: 356.4
click at [791, 539] on textarea at bounding box center [757, 165] width 432 height 771
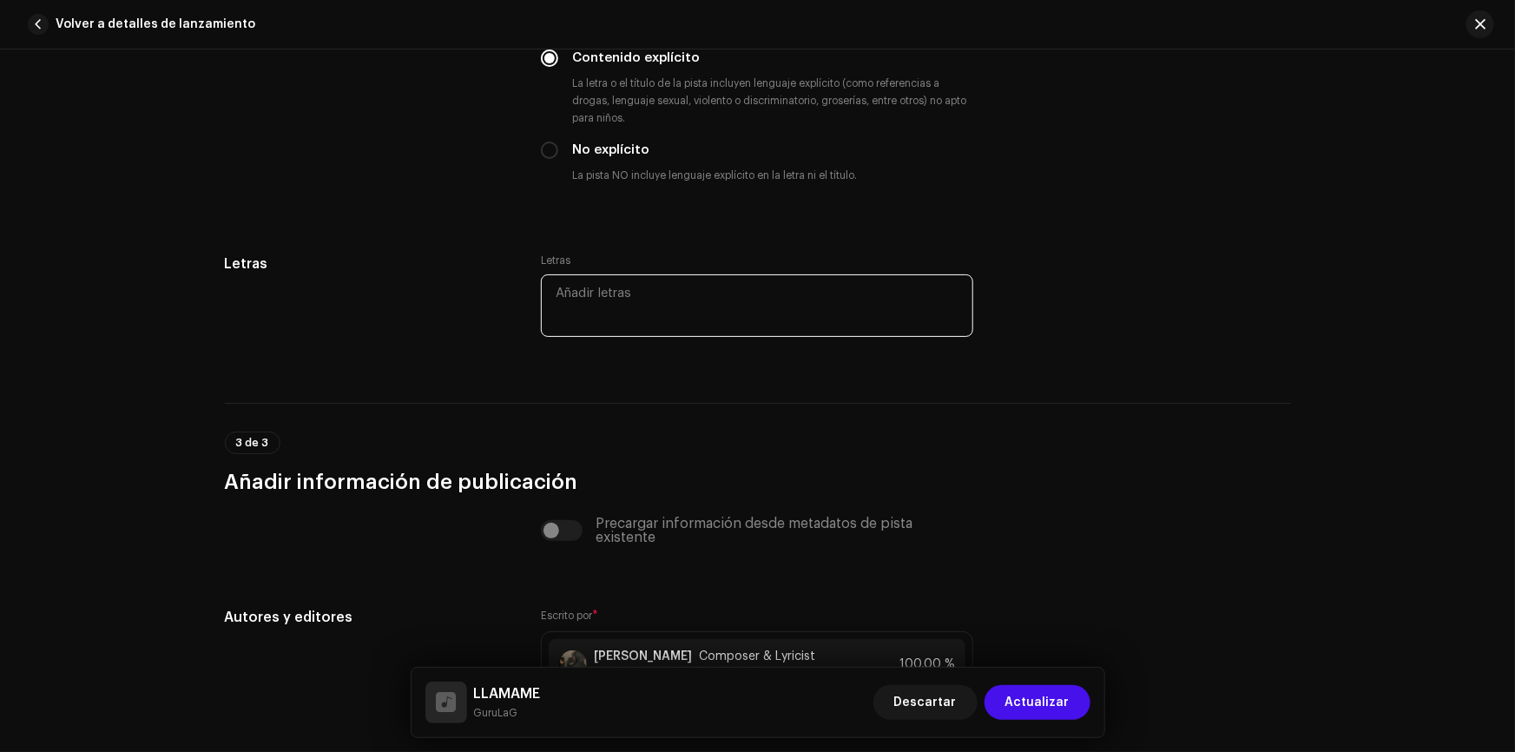
scroll to position [3062, 0]
paste textarea
paste textarea "Lo ip dol si am conse adipisc Elitse doeius t incidid Ut labor etd magnaa en ad…"
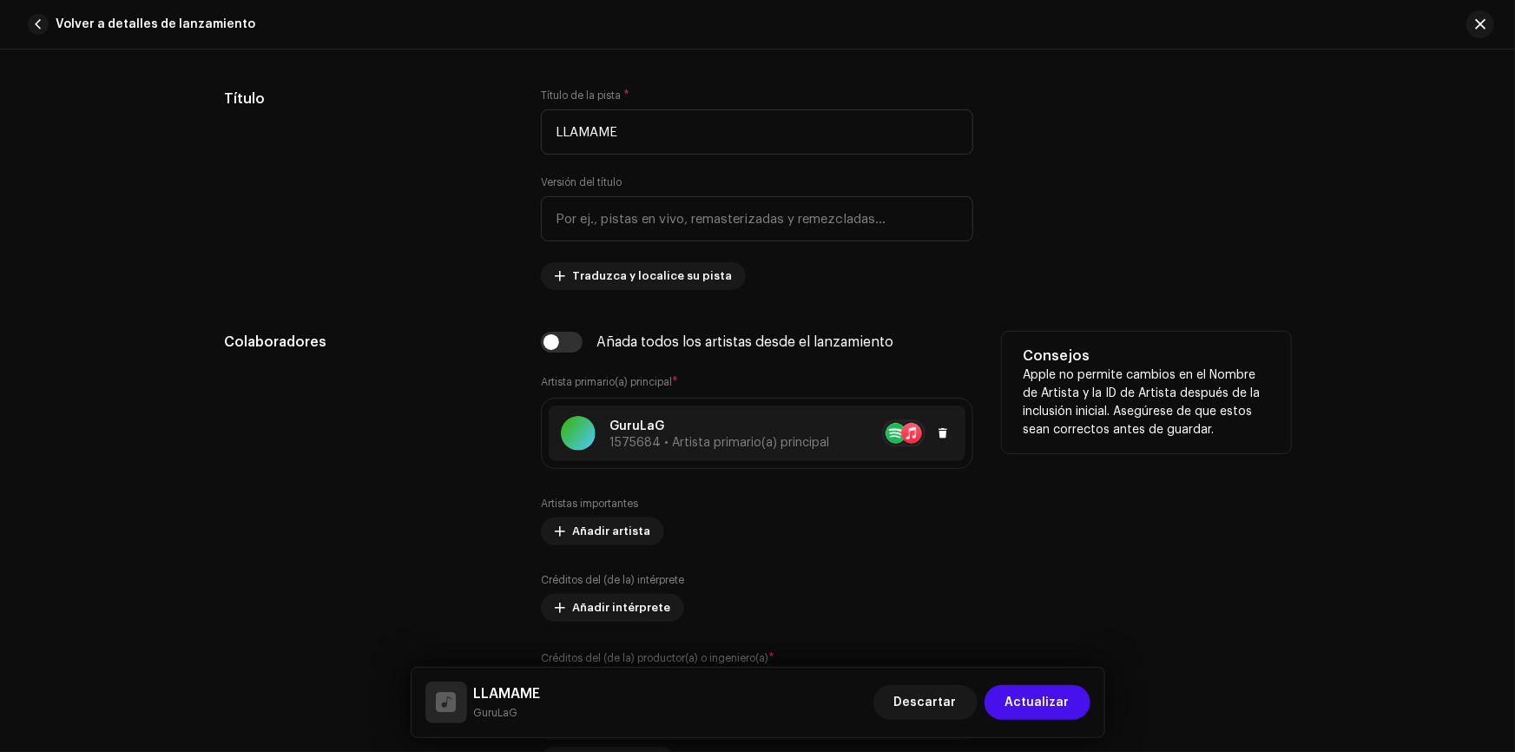
scroll to position [844, 0]
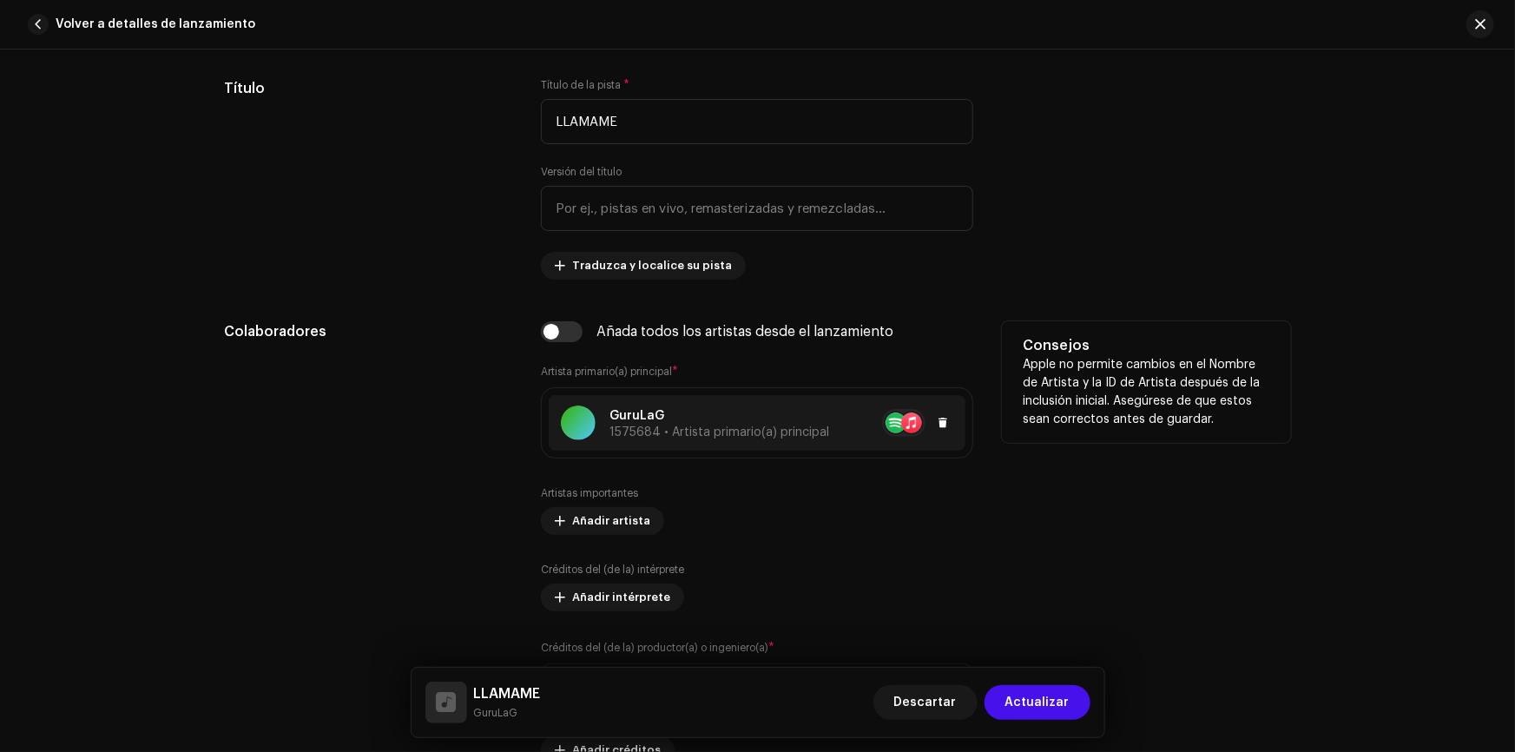
type textarea "Lo ip dol si am conse adipisc Elitse doeius t incidid Ut labor etd magnaa en ad…"
click at [862, 412] on div at bounding box center [891, 423] width 124 height 28
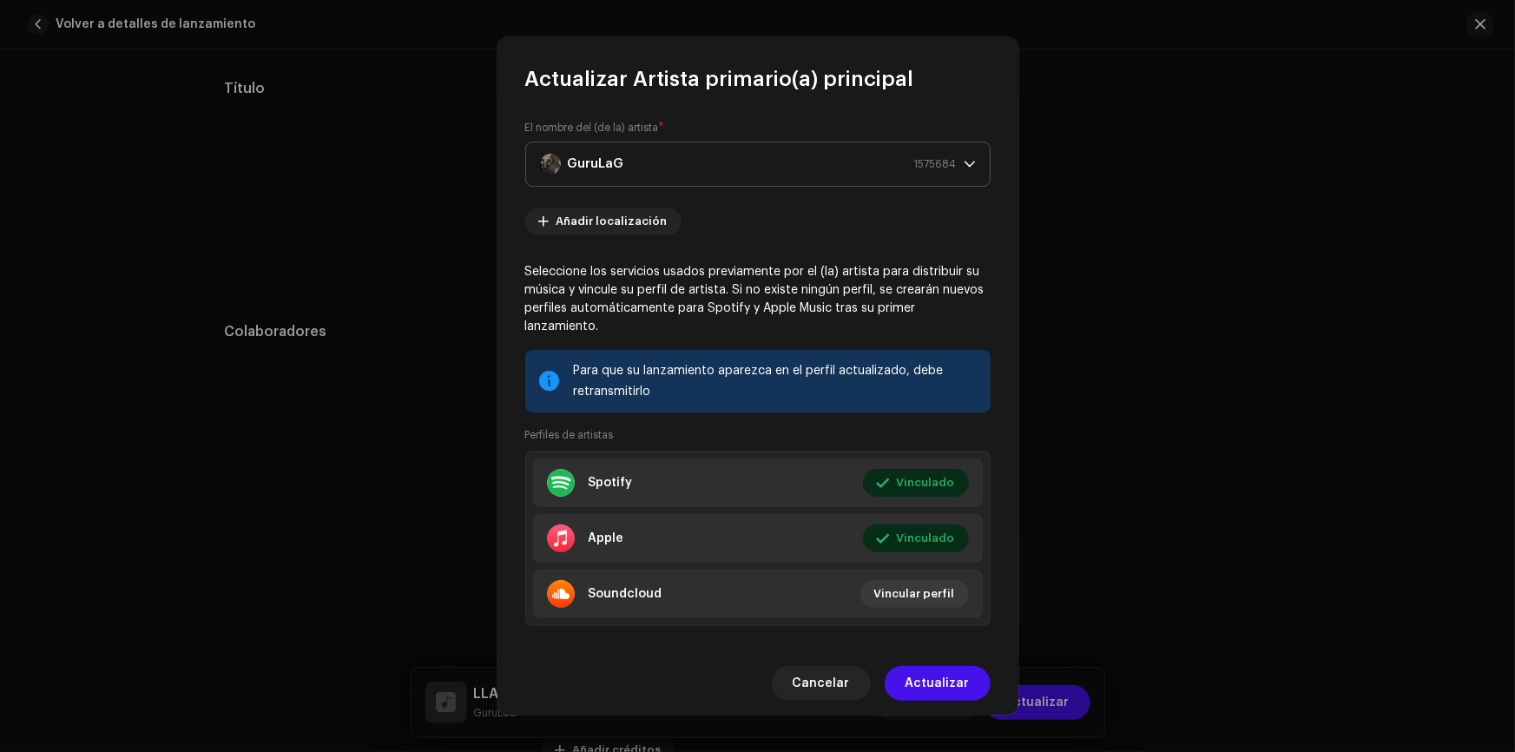
click at [798, 156] on div "GuruLaG 1575684" at bounding box center [748, 163] width 417 height 43
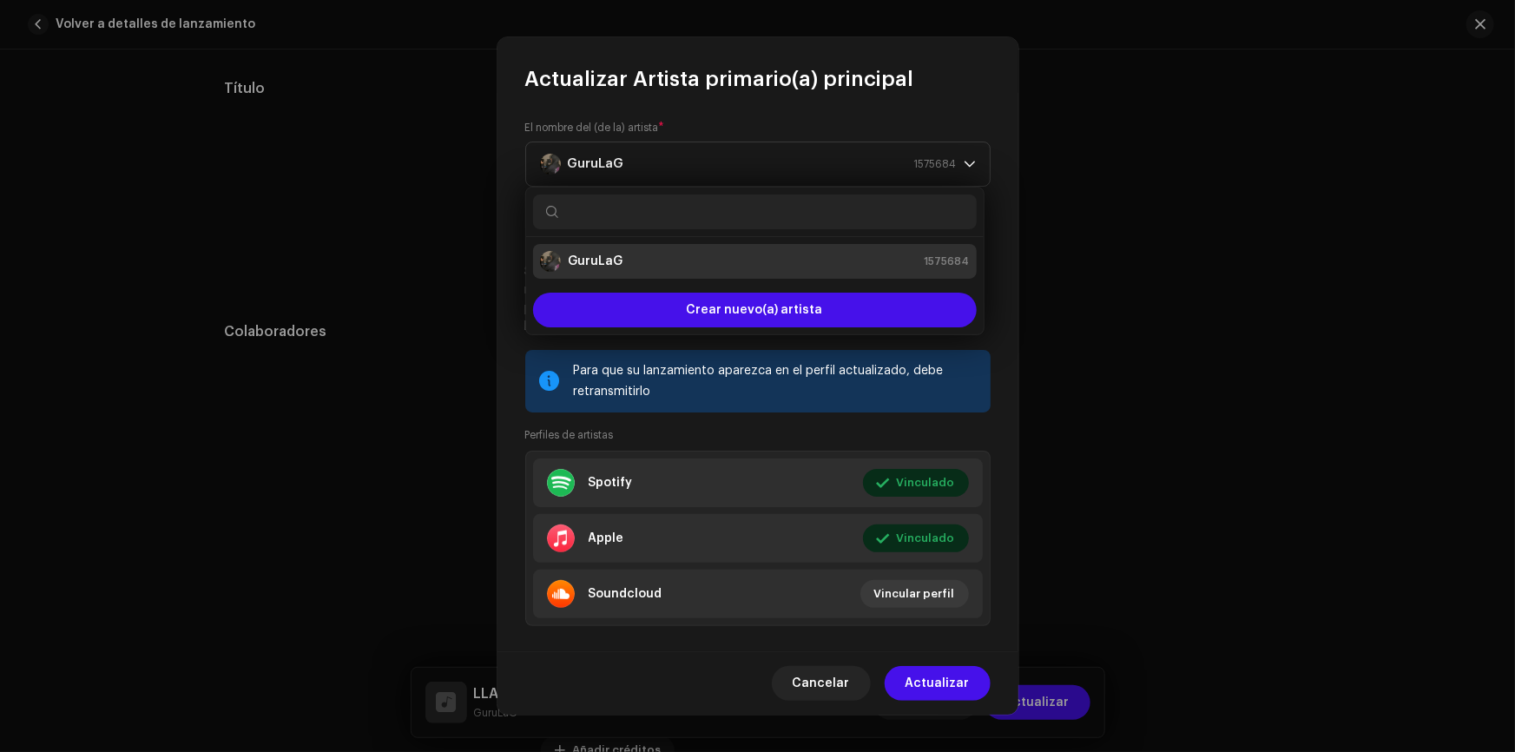
click at [751, 668] on div "Cancelar Actualizar" at bounding box center [757, 682] width 521 height 63
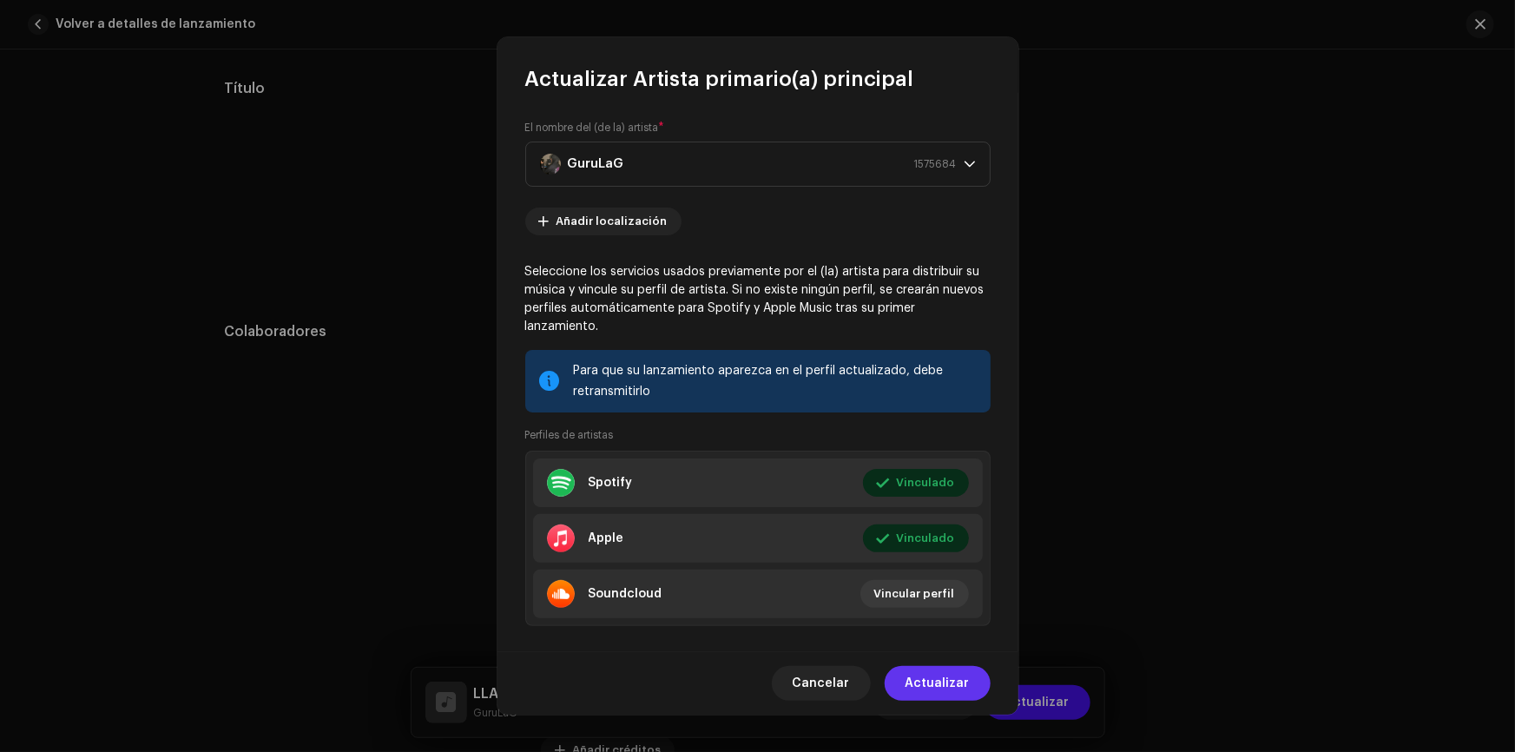
click at [937, 680] on span "Actualizar" at bounding box center [937, 683] width 64 height 35
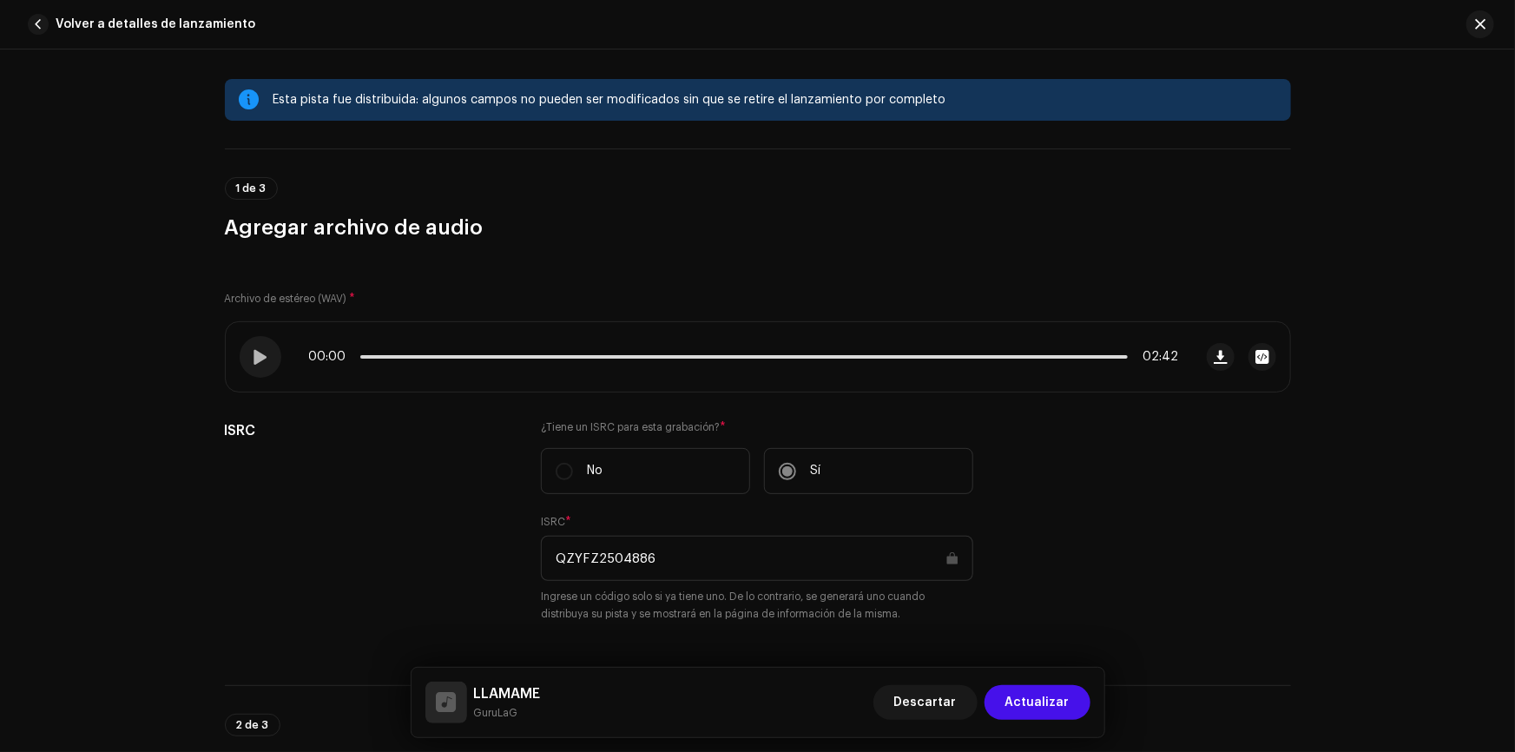
scroll to position [0, 0]
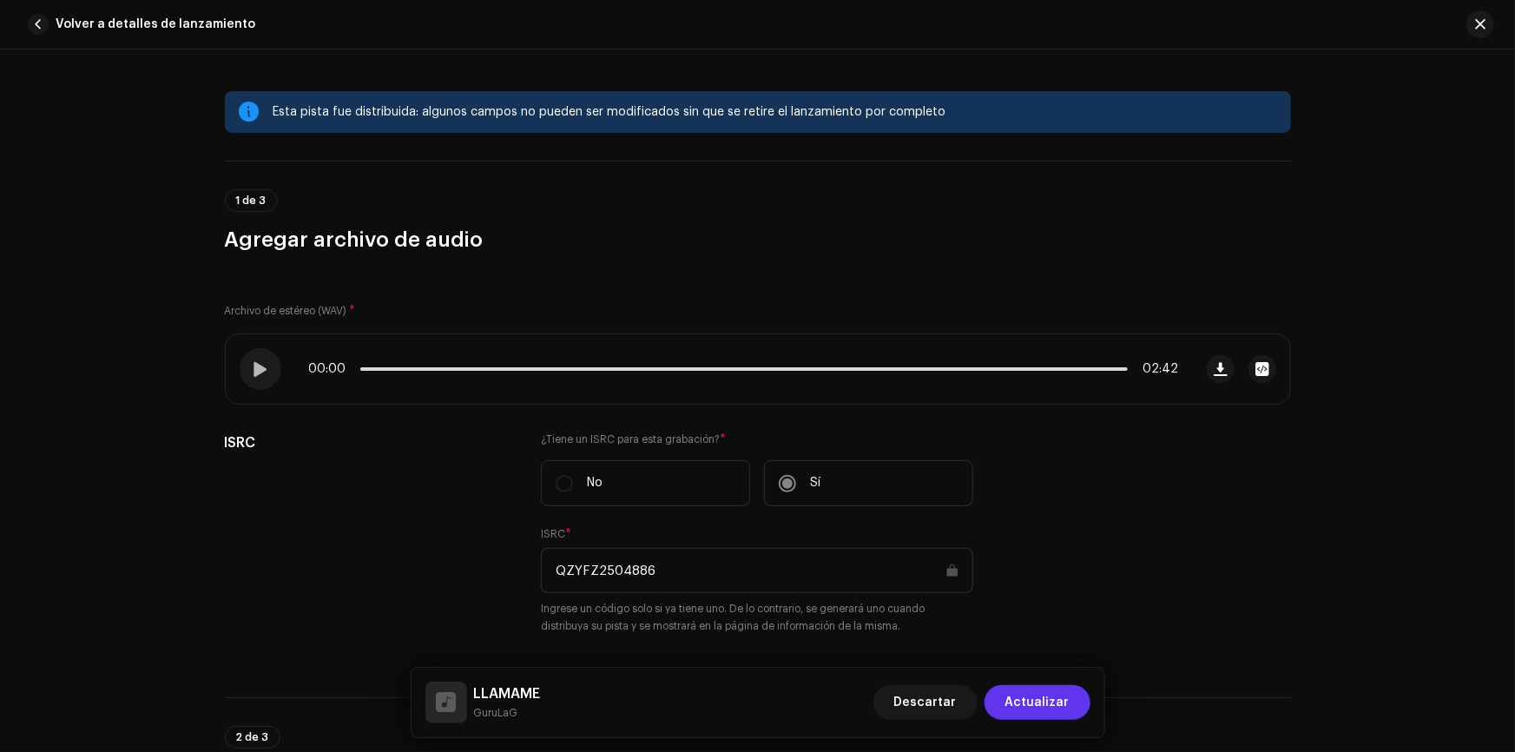
click at [1036, 704] on span "Actualizar" at bounding box center [1037, 702] width 64 height 35
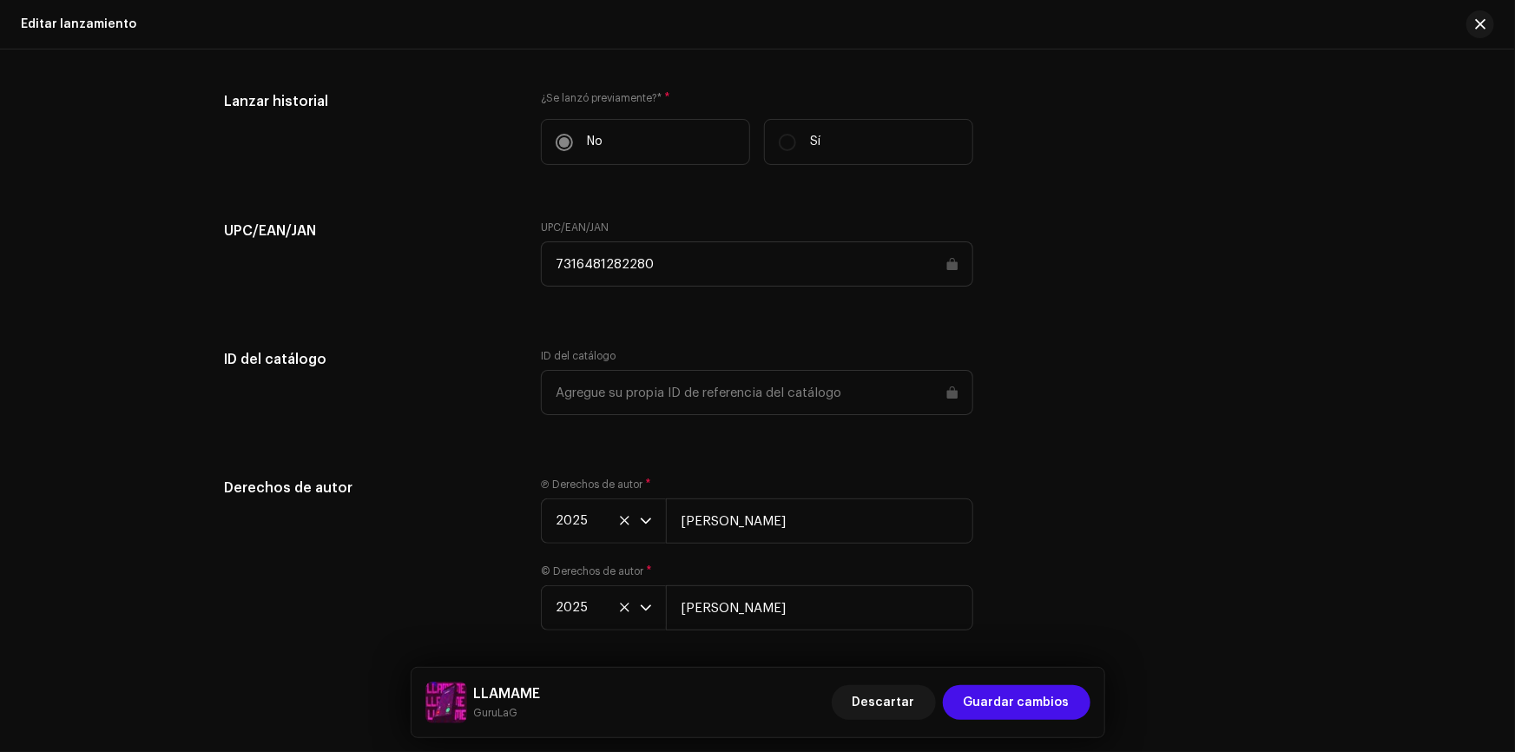
scroll to position [2336, 0]
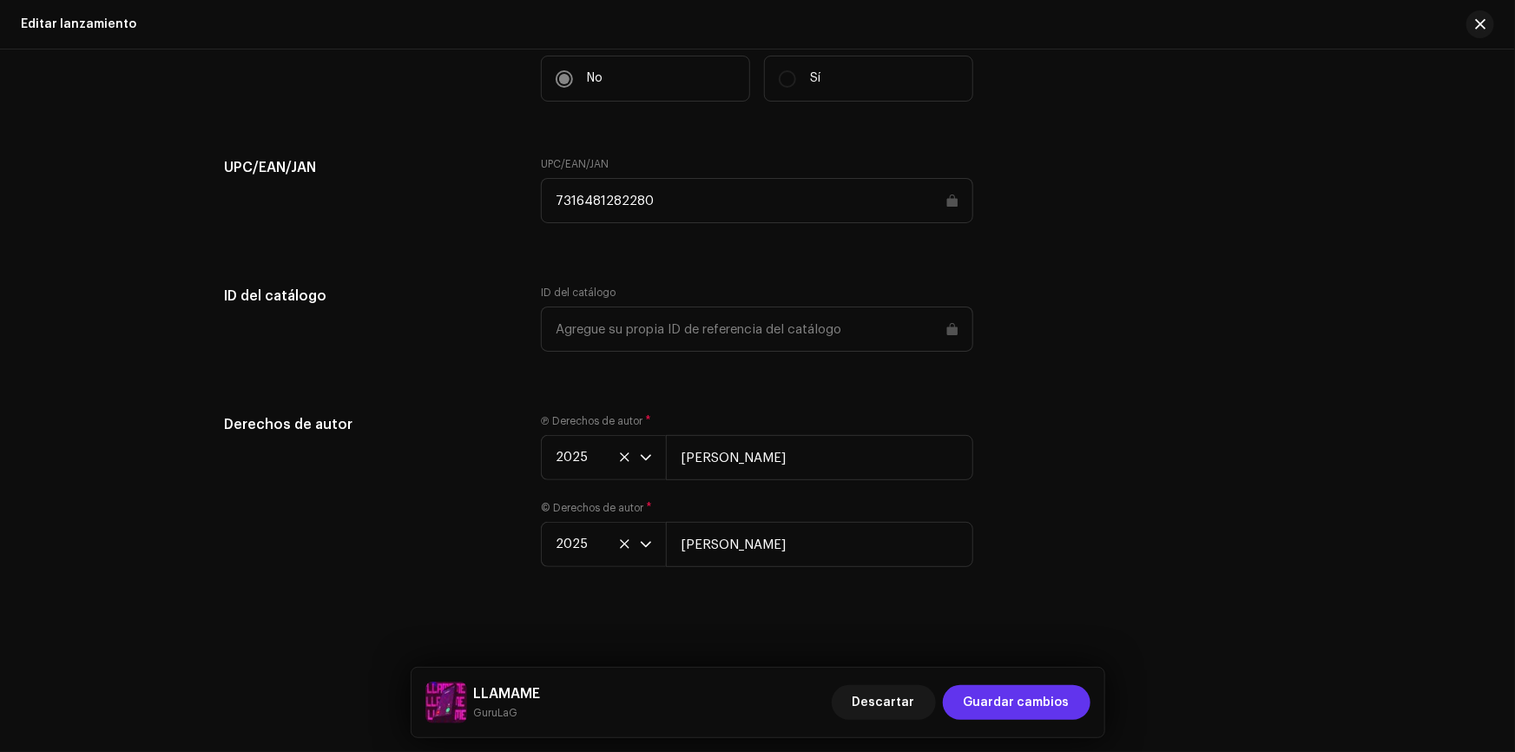
click at [1061, 703] on span "Guardar cambios" at bounding box center [1016, 702] width 106 height 35
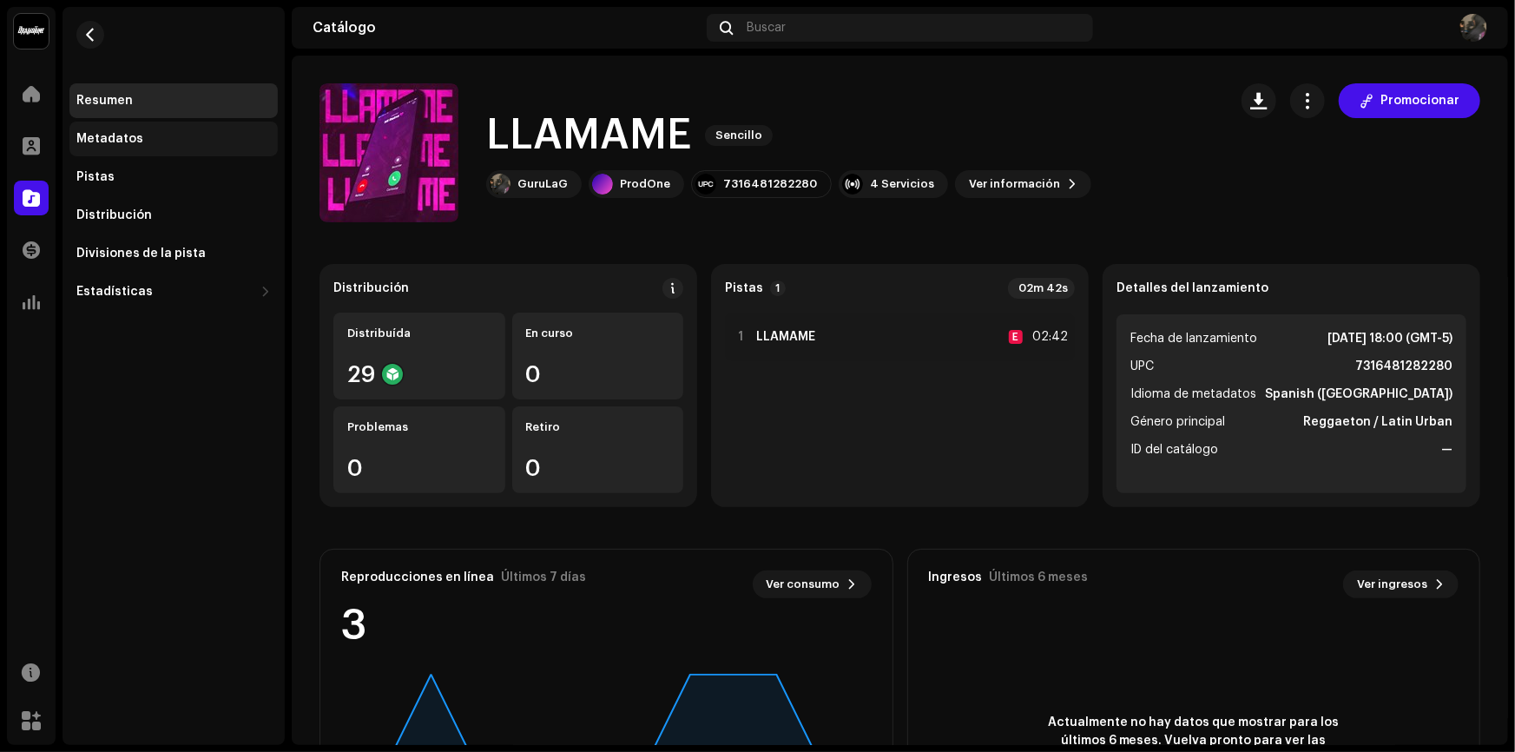
click at [208, 133] on div "Metadatos" at bounding box center [173, 139] width 194 height 14
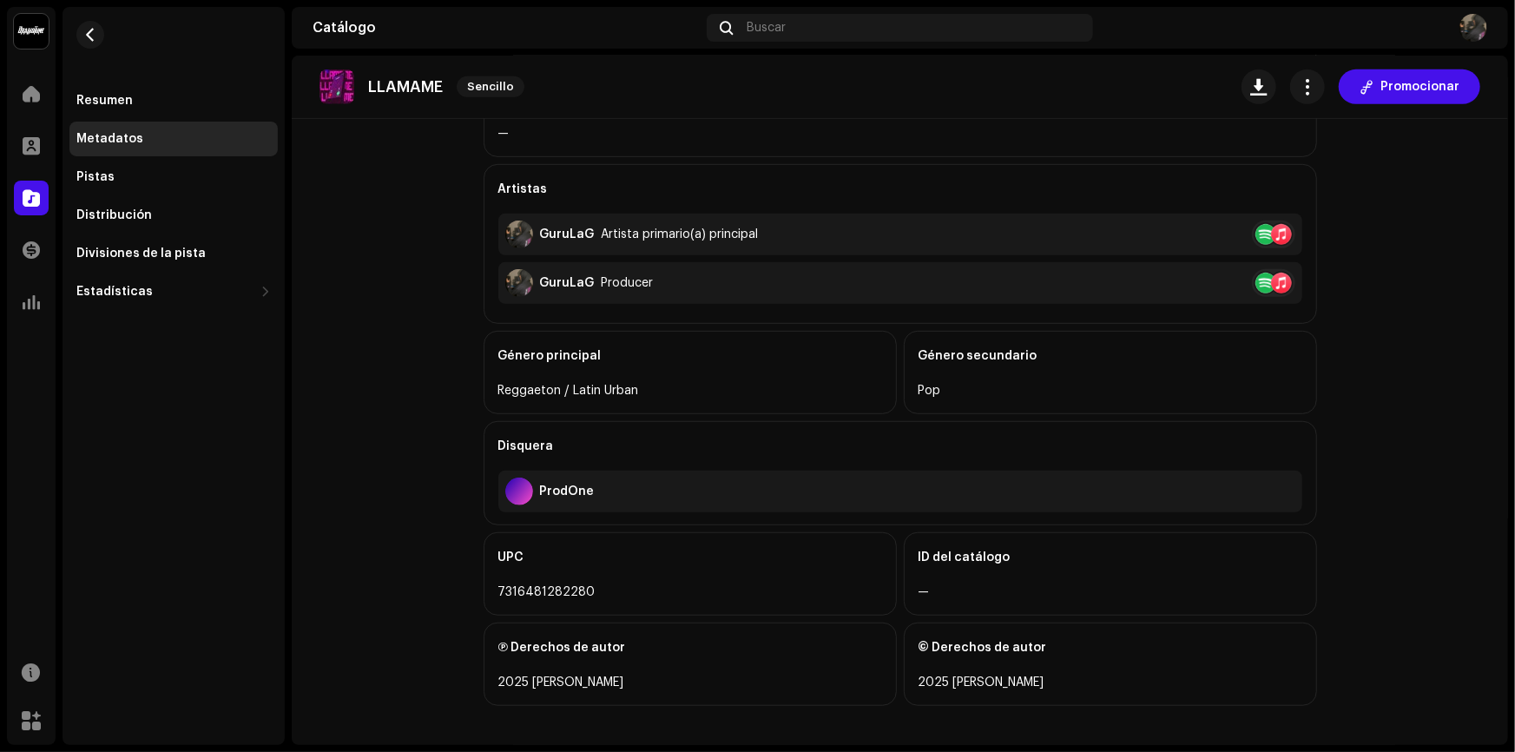
scroll to position [341, 0]
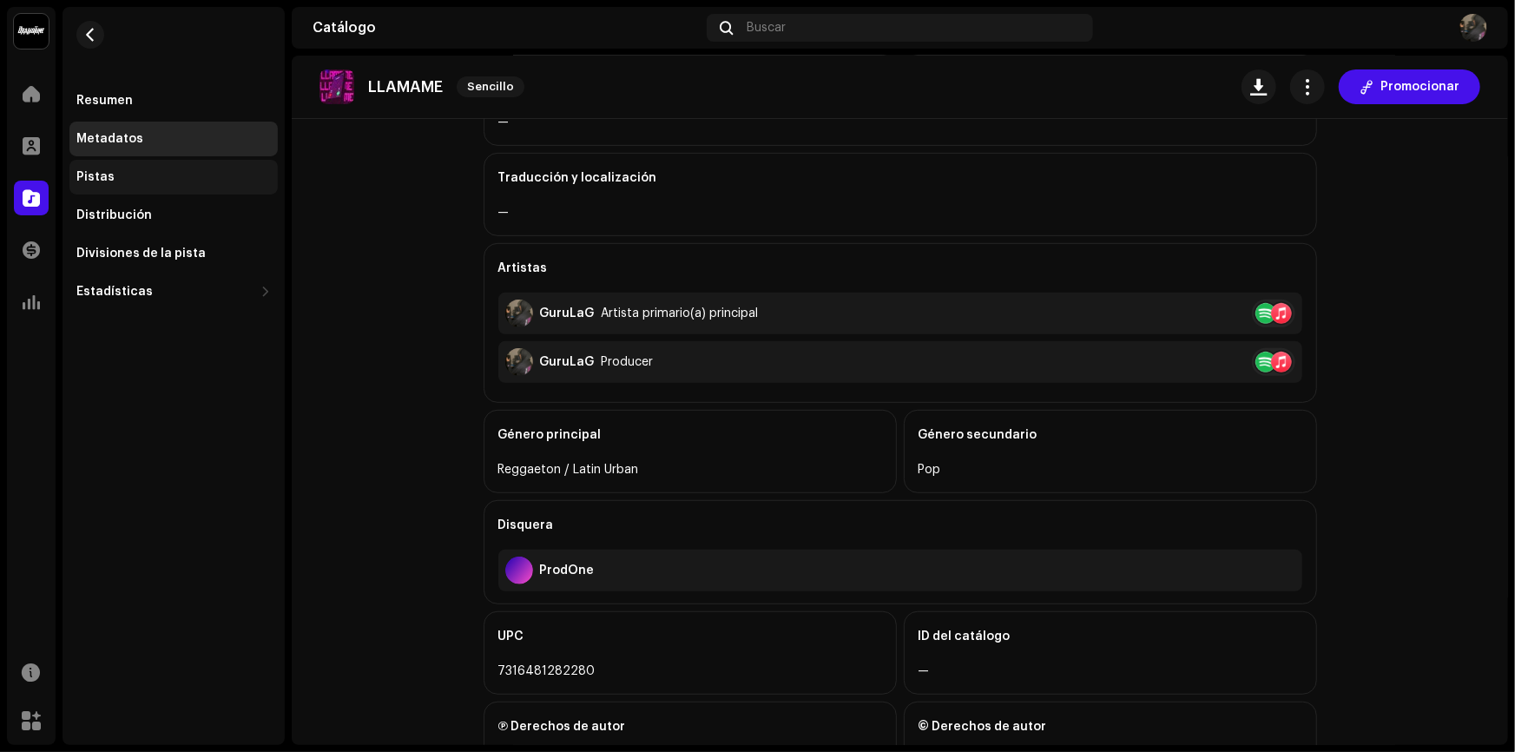
click at [141, 188] on div "Pistas" at bounding box center [173, 177] width 208 height 35
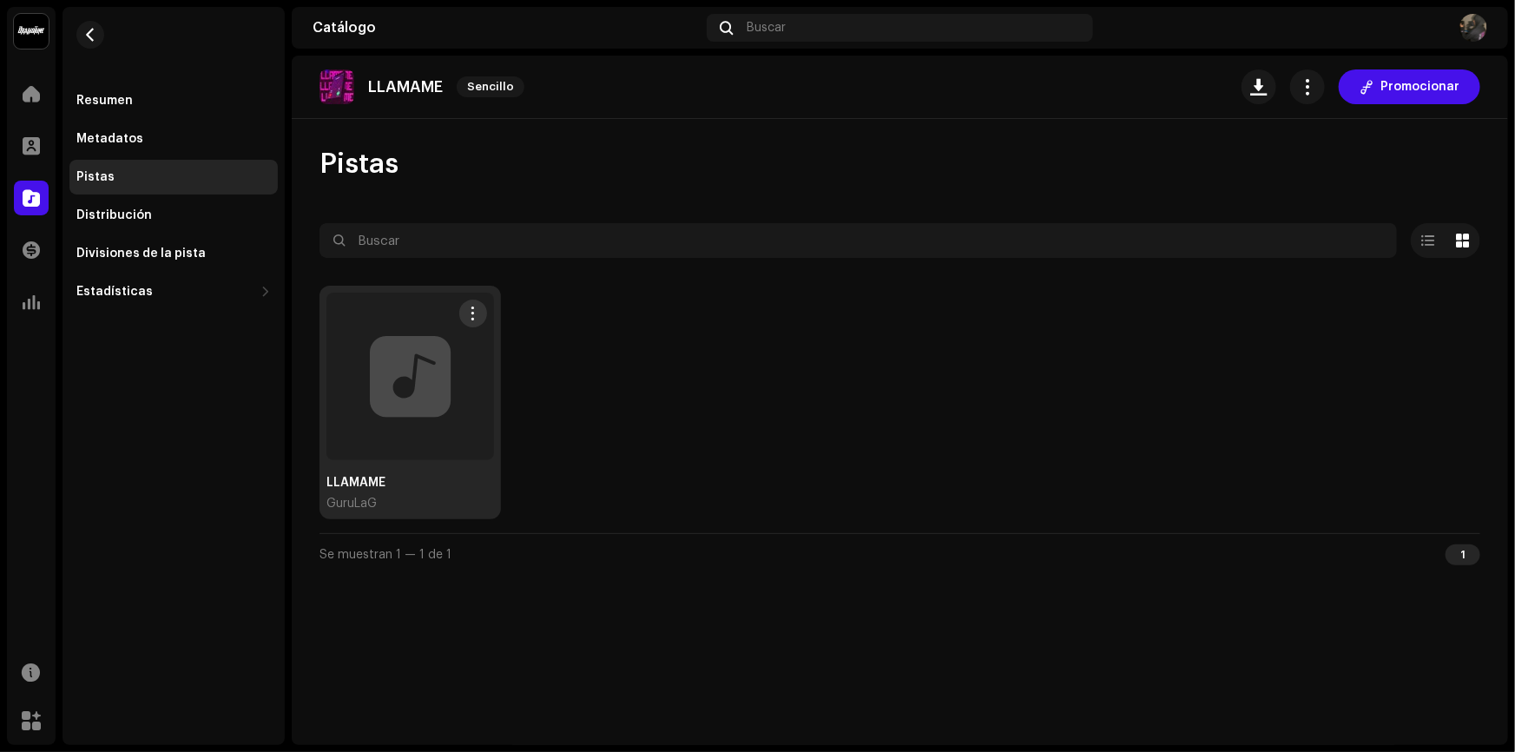
click at [438, 399] on div at bounding box center [410, 376] width 168 height 168
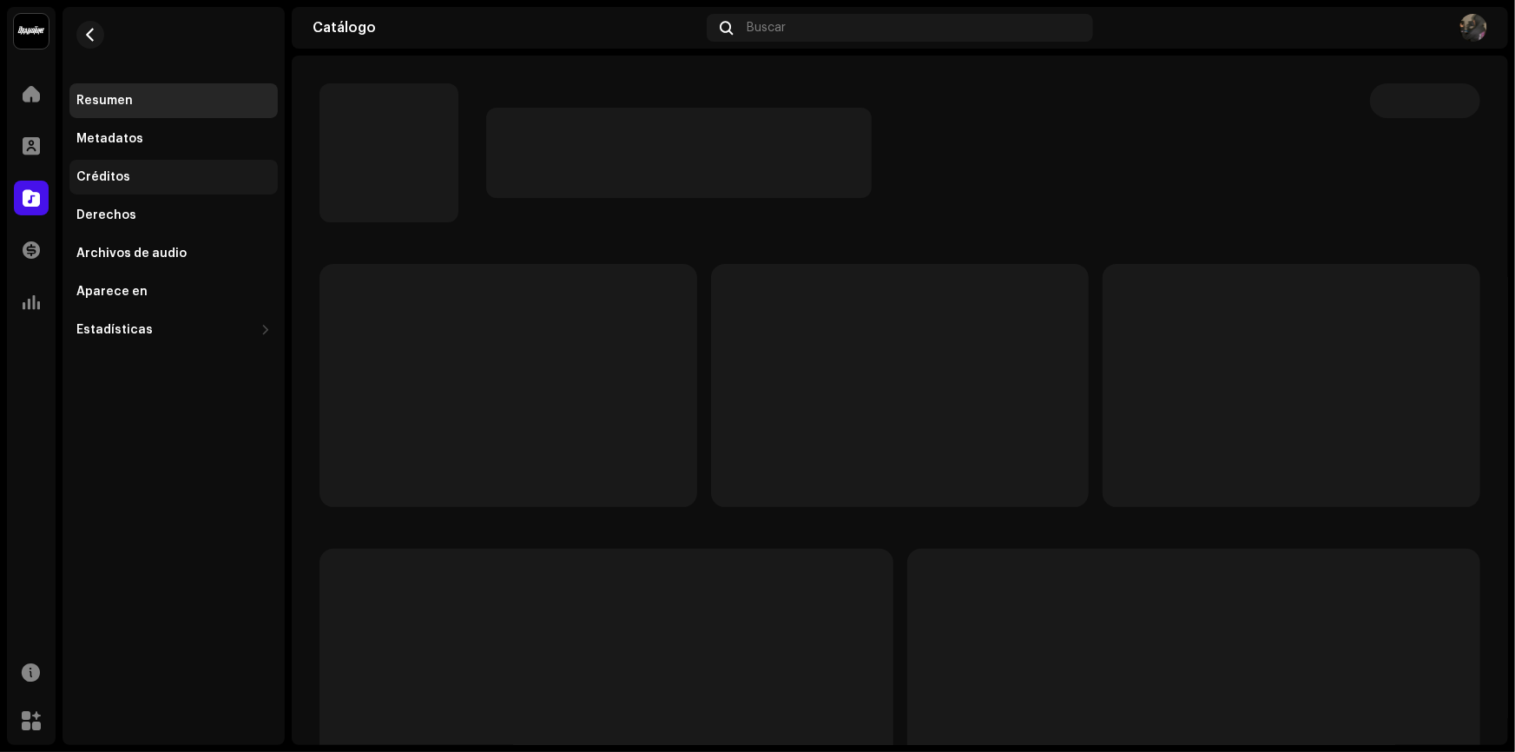
click at [148, 182] on div "Créditos" at bounding box center [173, 177] width 194 height 14
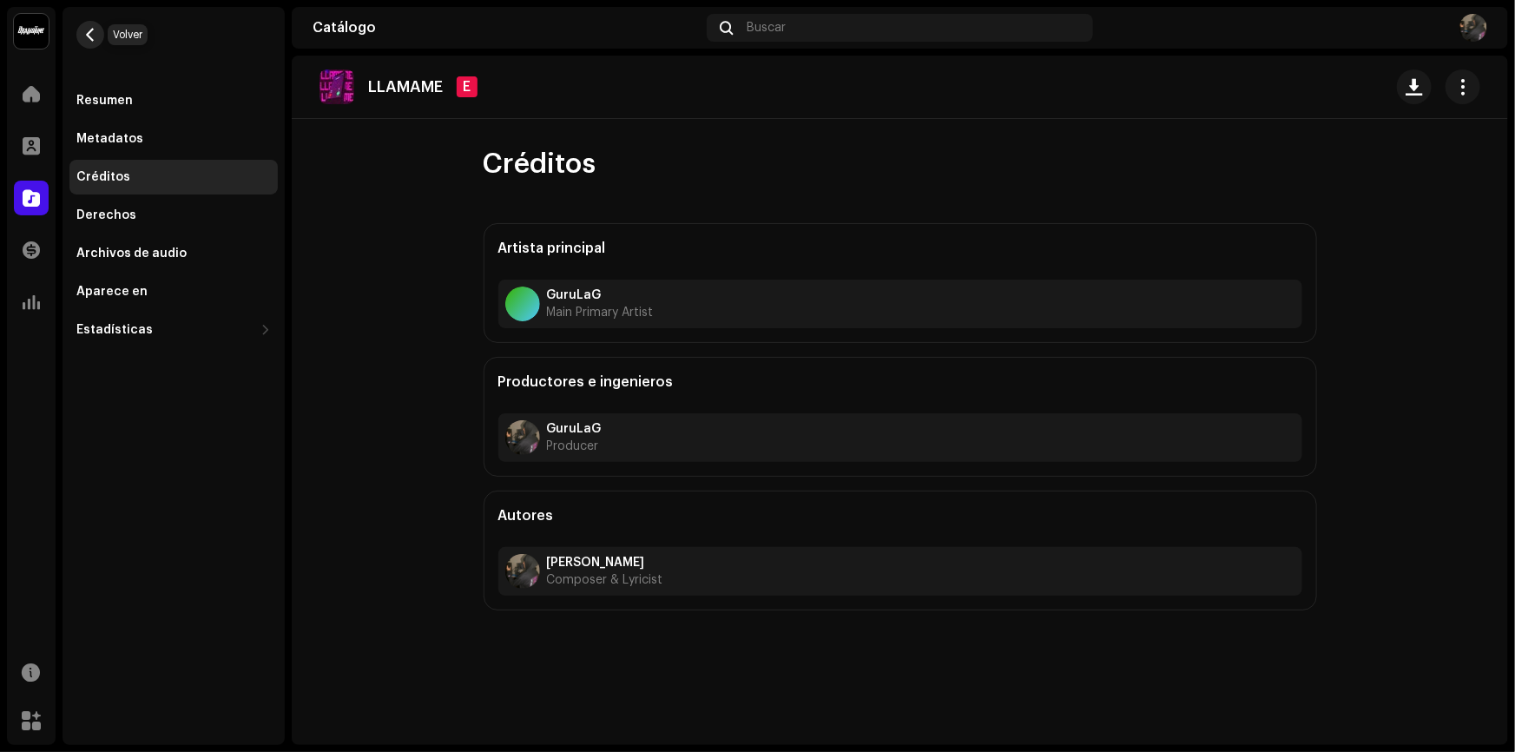
click at [89, 37] on span "button" at bounding box center [90, 35] width 13 height 14
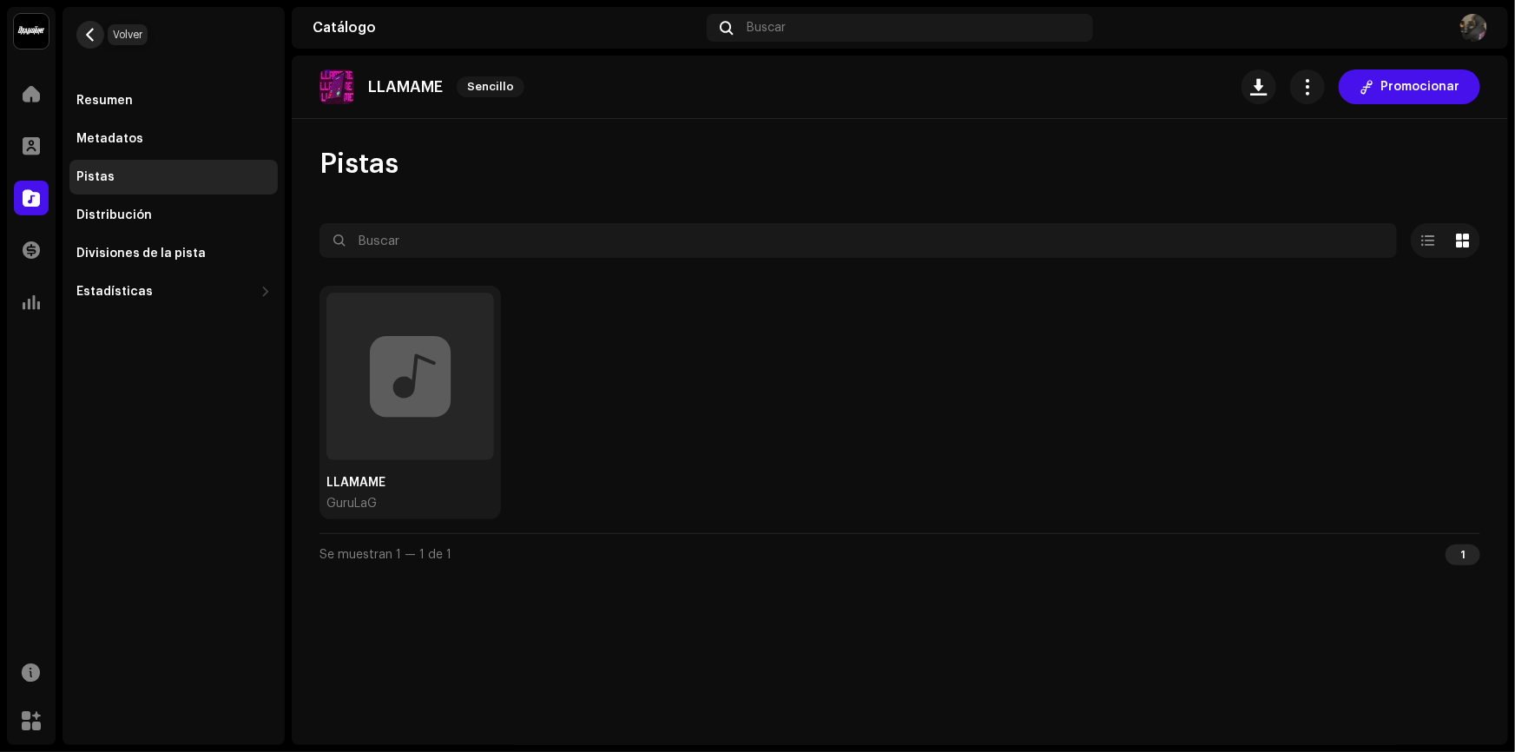
click at [86, 25] on button "button" at bounding box center [90, 35] width 28 height 28
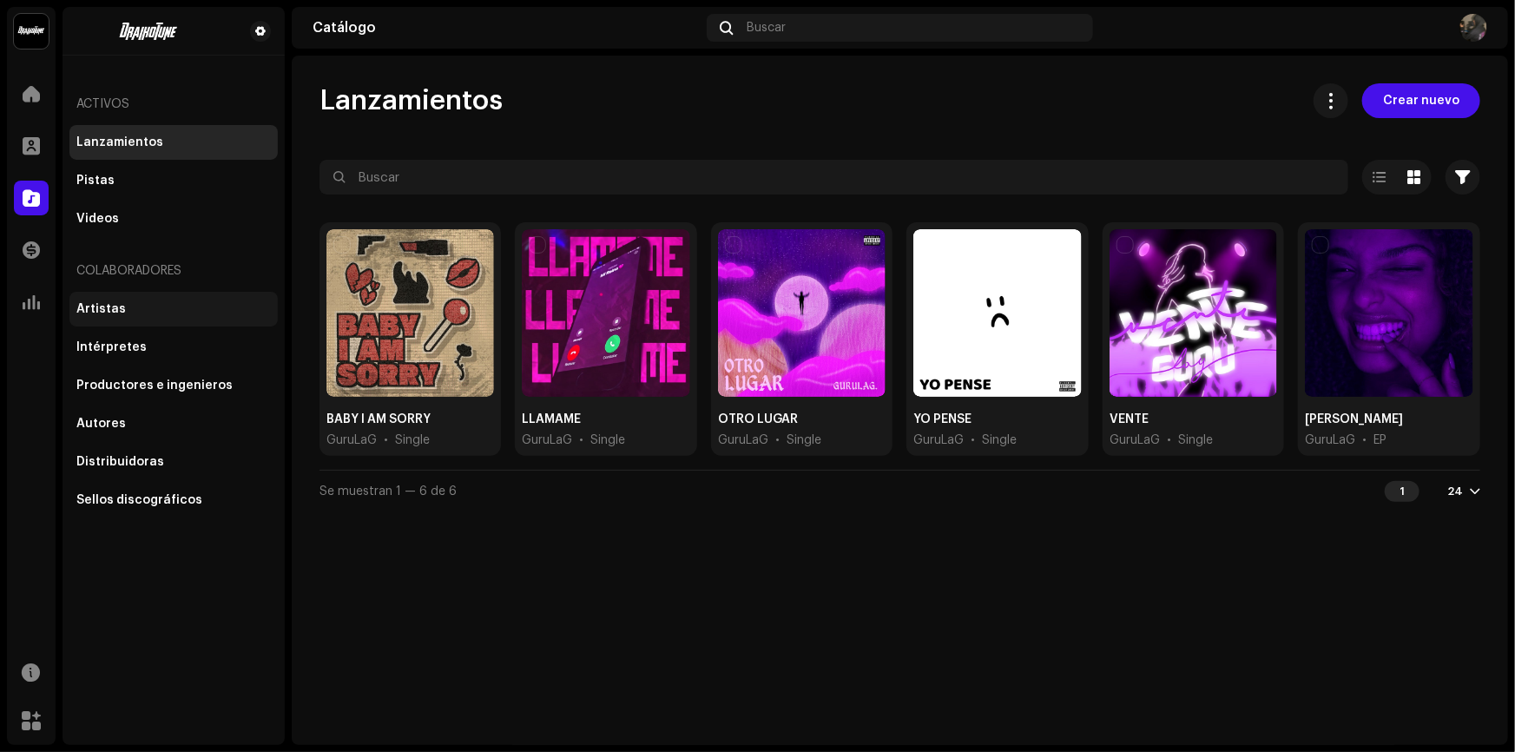
click at [122, 312] on div "Artistas" at bounding box center [173, 309] width 194 height 14
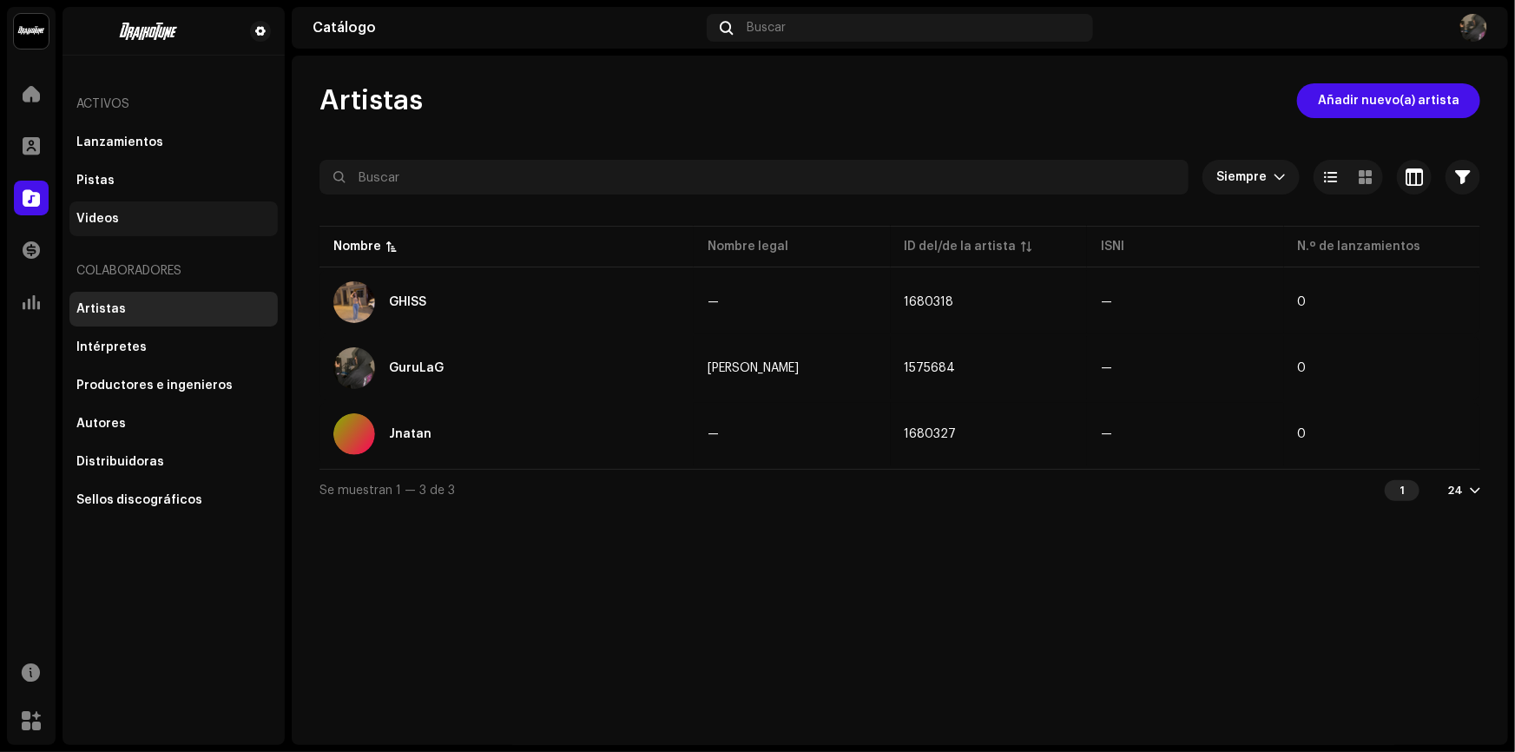
click at [161, 207] on div "Videos" at bounding box center [173, 218] width 208 height 35
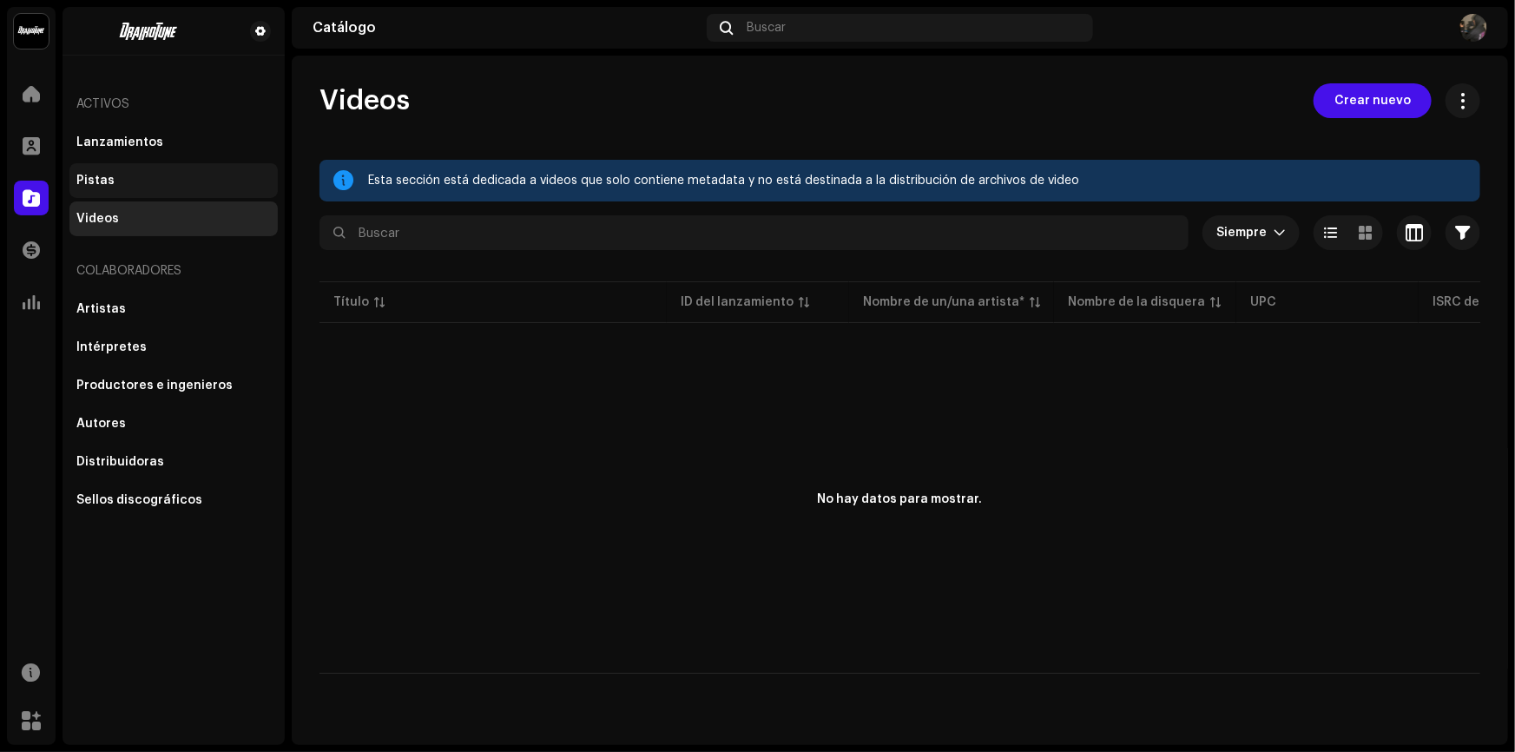
click at [180, 176] on div "Pistas" at bounding box center [173, 181] width 194 height 14
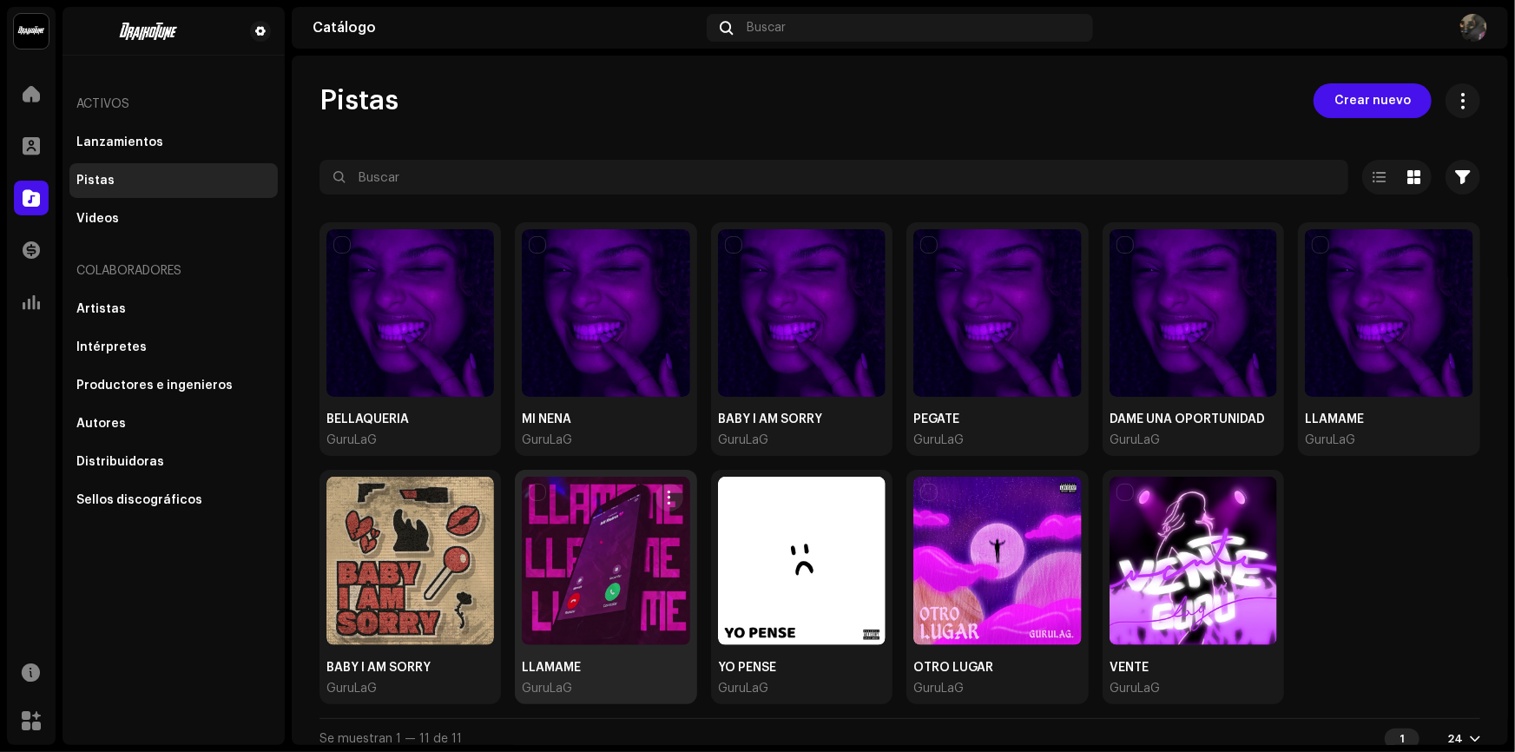
click at [643, 602] on div at bounding box center [606, 560] width 168 height 168
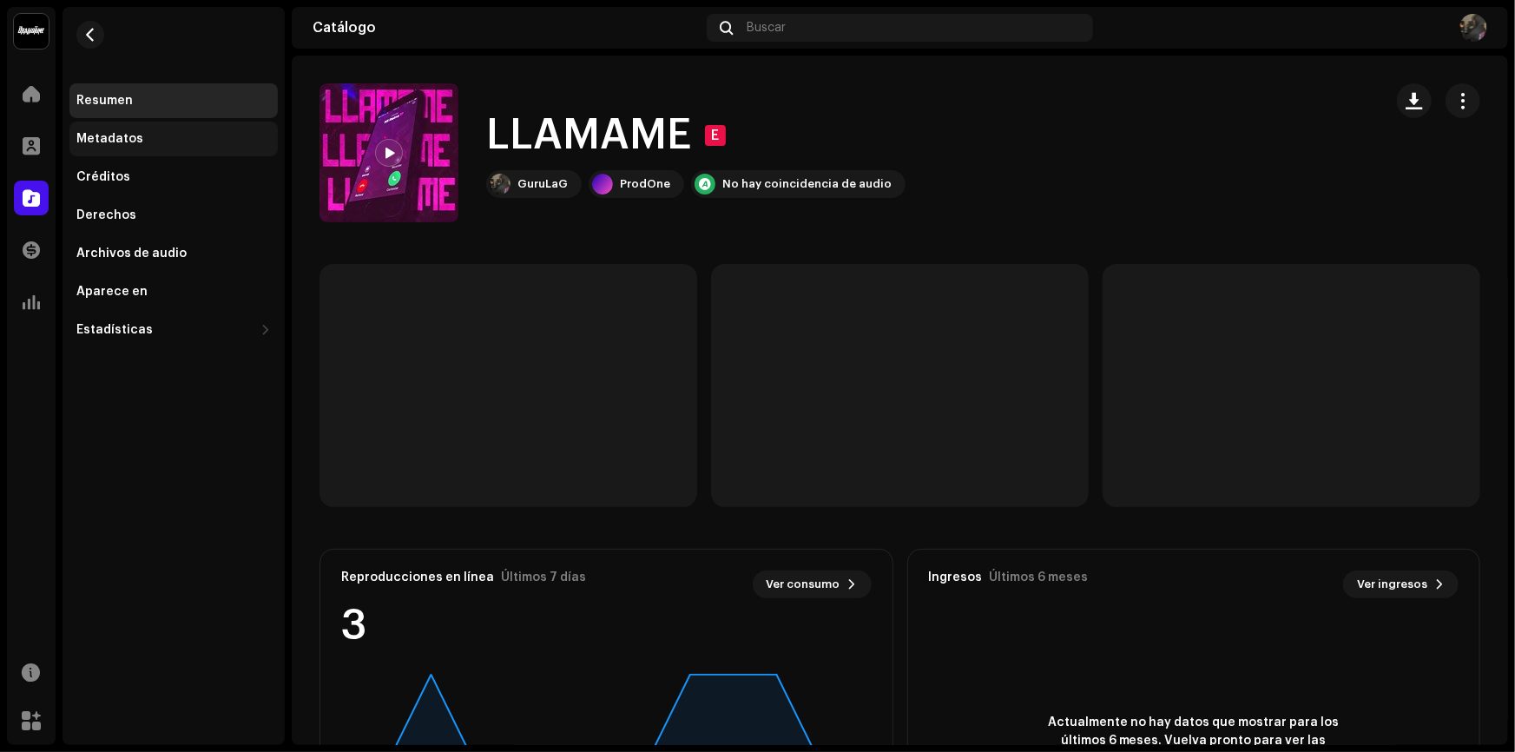
click at [162, 141] on div "Metadatos" at bounding box center [173, 139] width 194 height 14
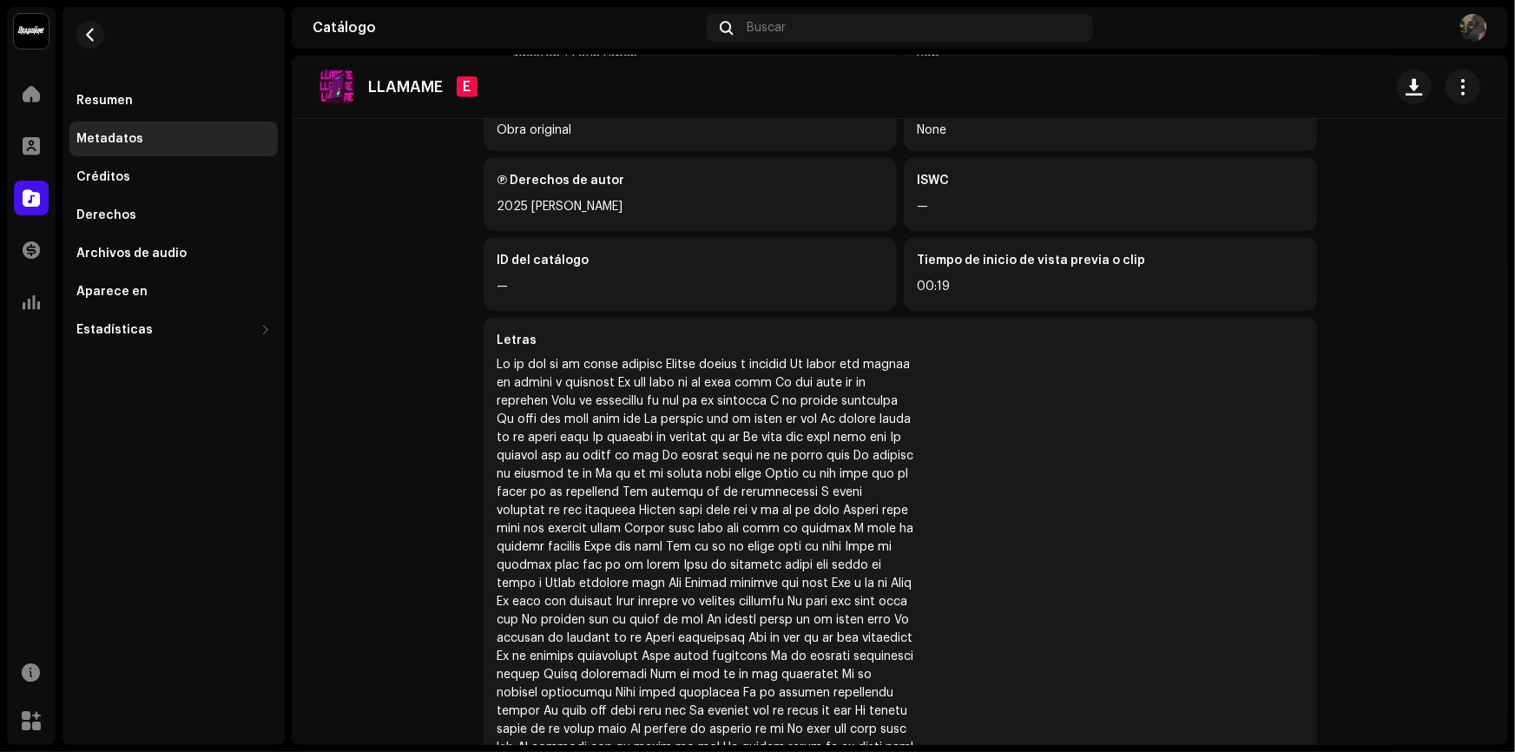
scroll to position [525, 0]
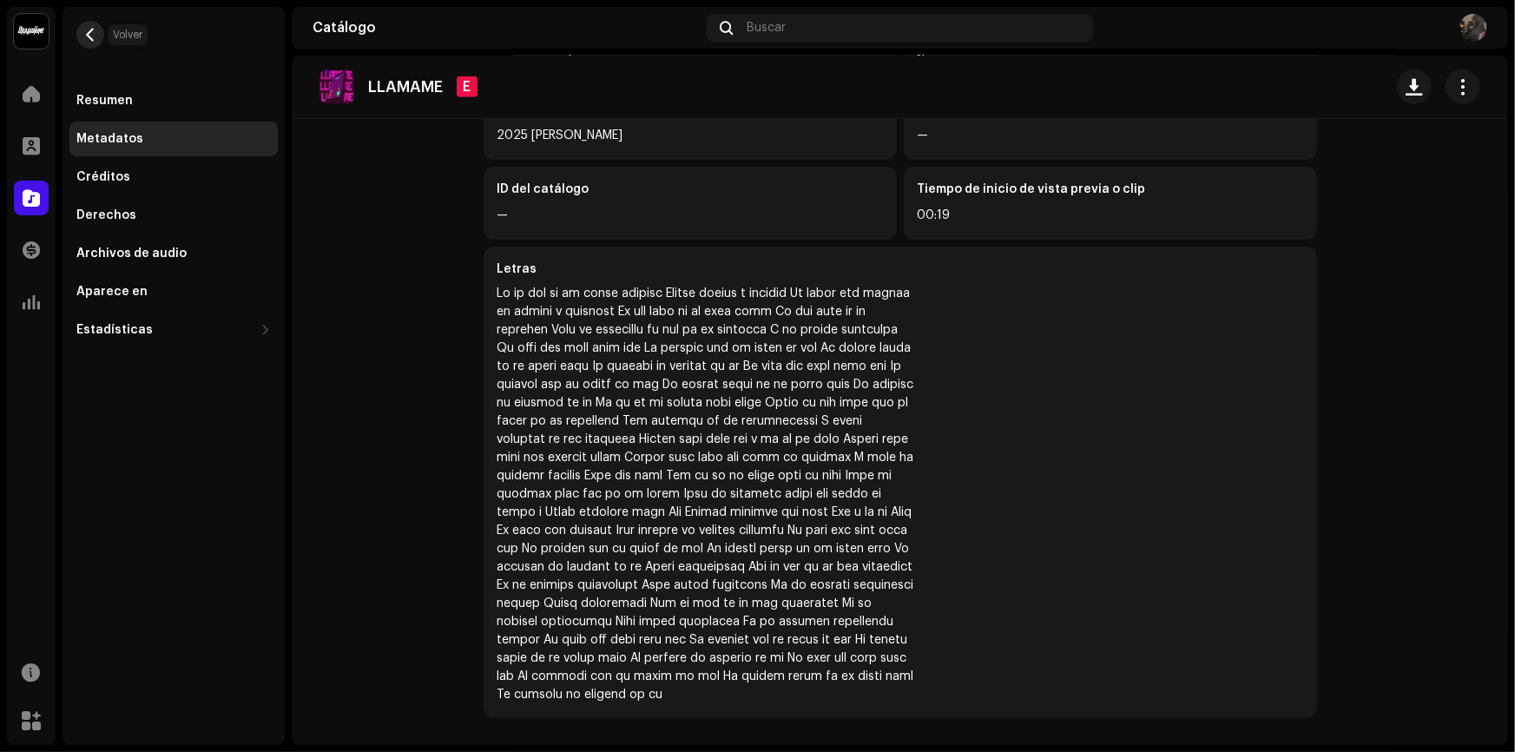
click at [84, 36] on span "button" at bounding box center [90, 35] width 13 height 14
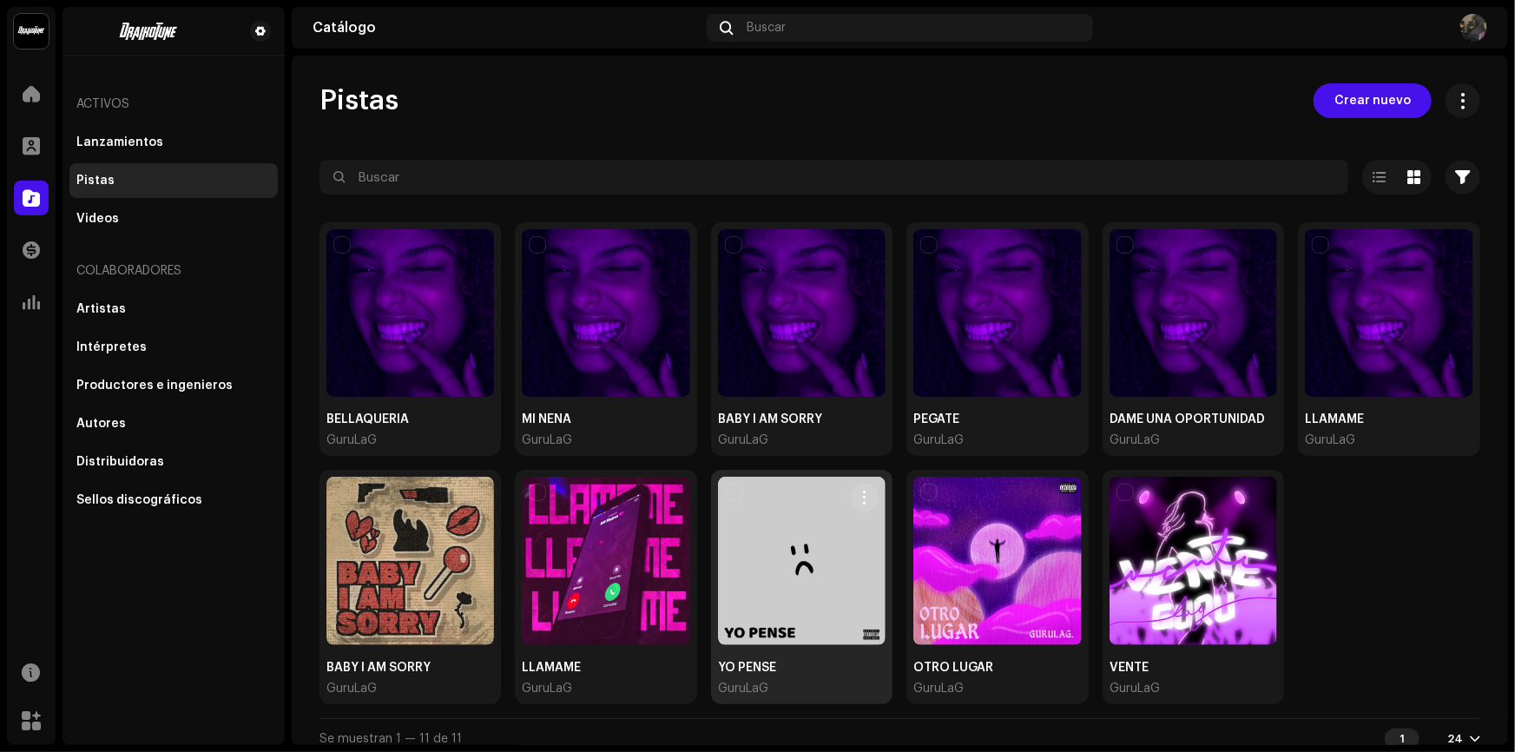
click at [788, 563] on div at bounding box center [802, 560] width 168 height 168
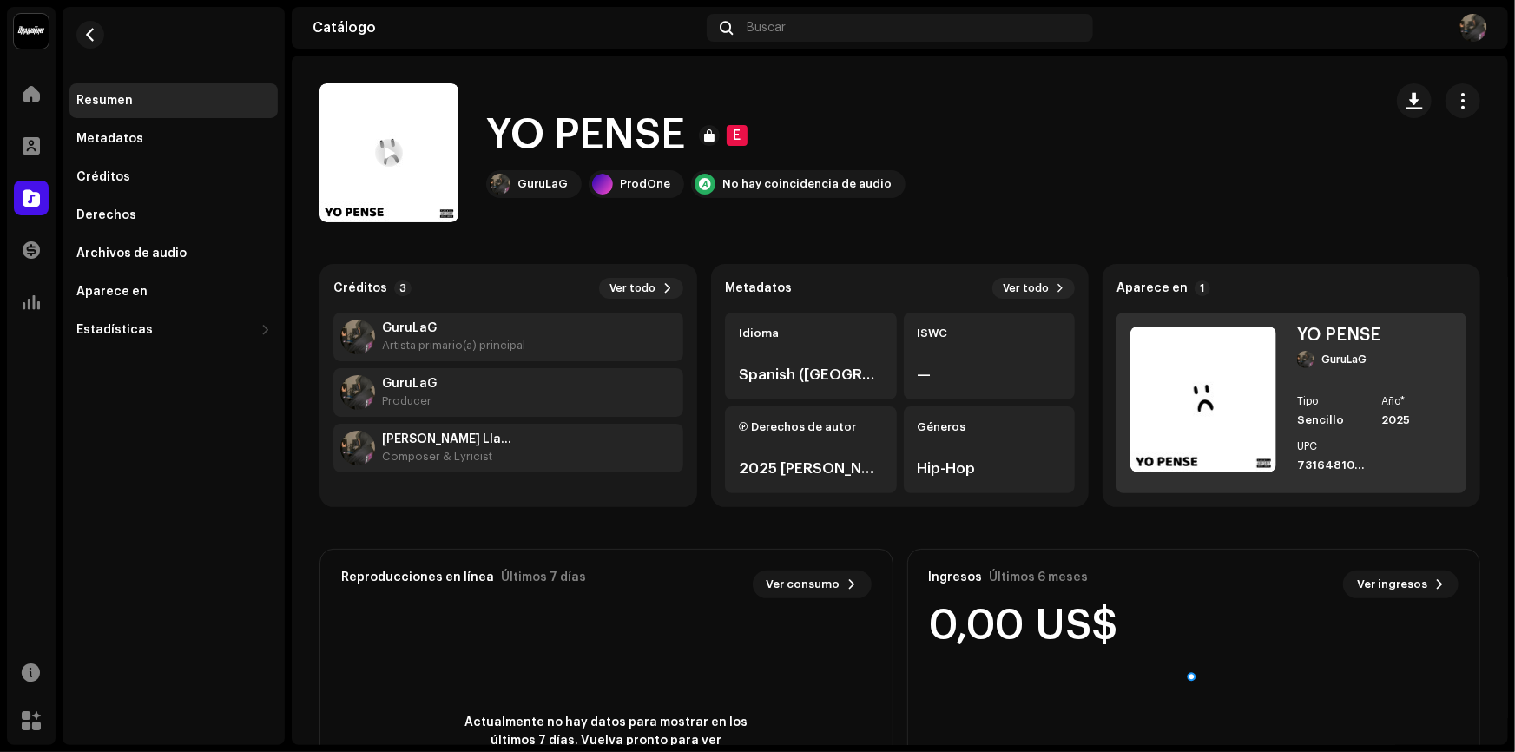
click at [1227, 389] on img at bounding box center [1203, 399] width 146 height 146
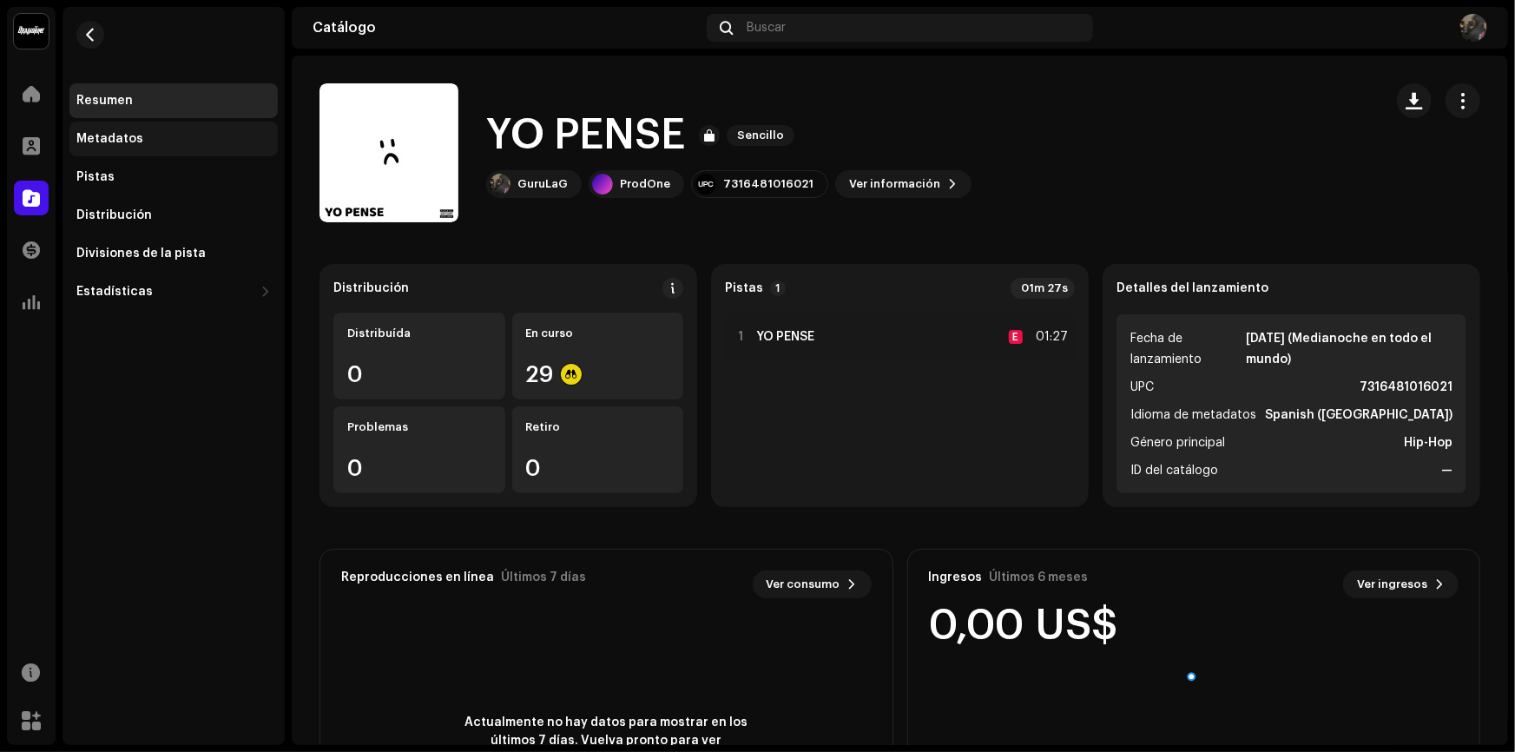
click at [185, 130] on div "Metadatos" at bounding box center [173, 139] width 208 height 35
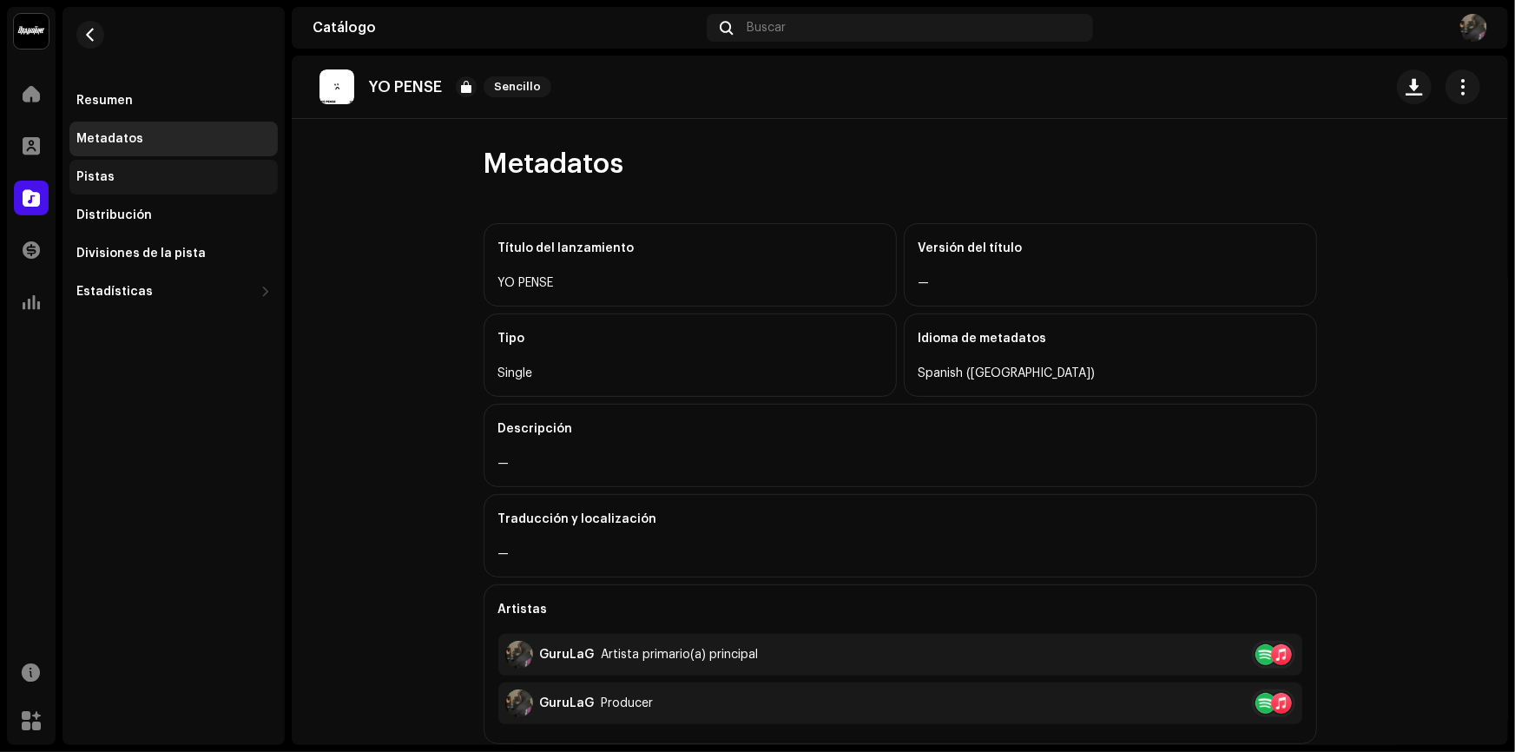
click at [155, 181] on div "Pistas" at bounding box center [173, 177] width 194 height 14
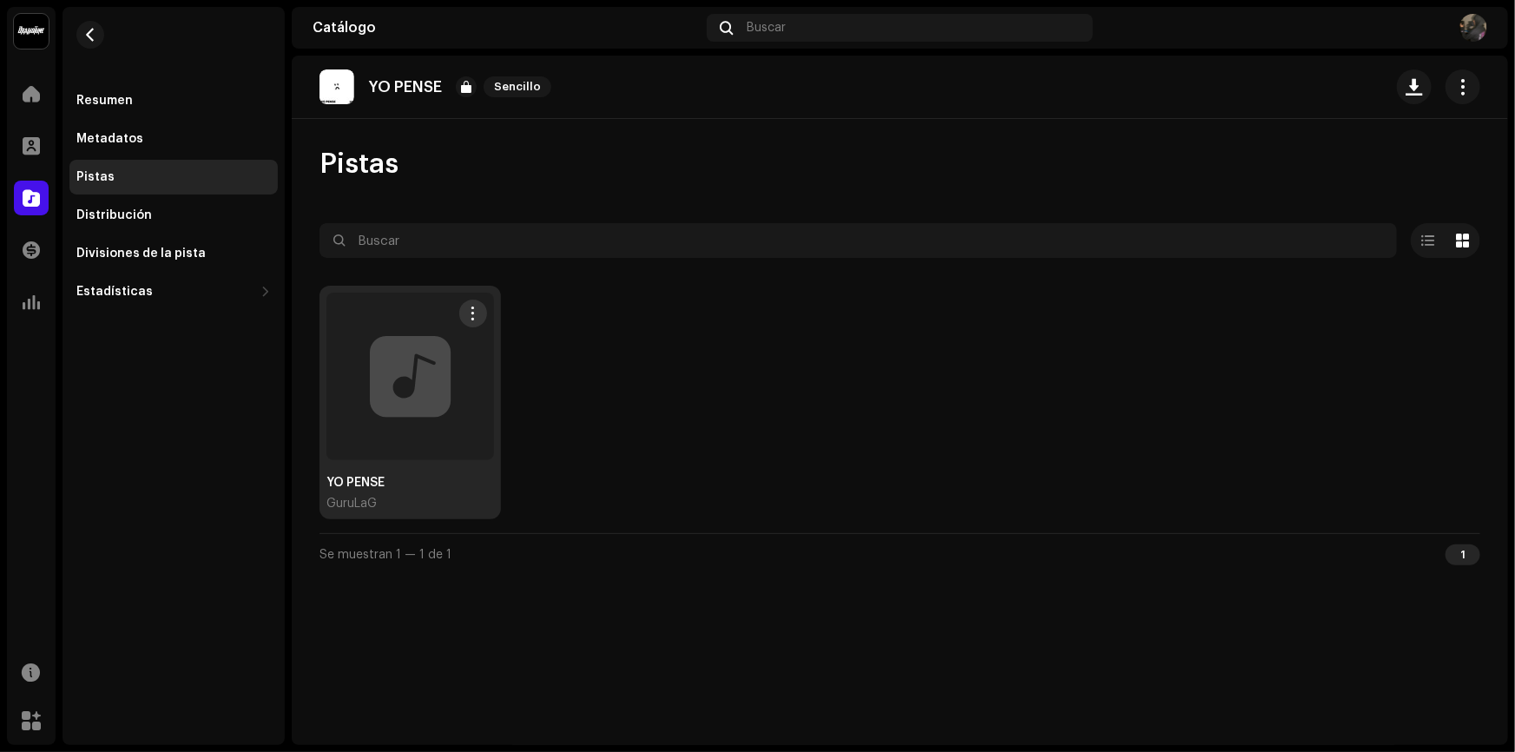
click at [492, 416] on div at bounding box center [410, 376] width 168 height 168
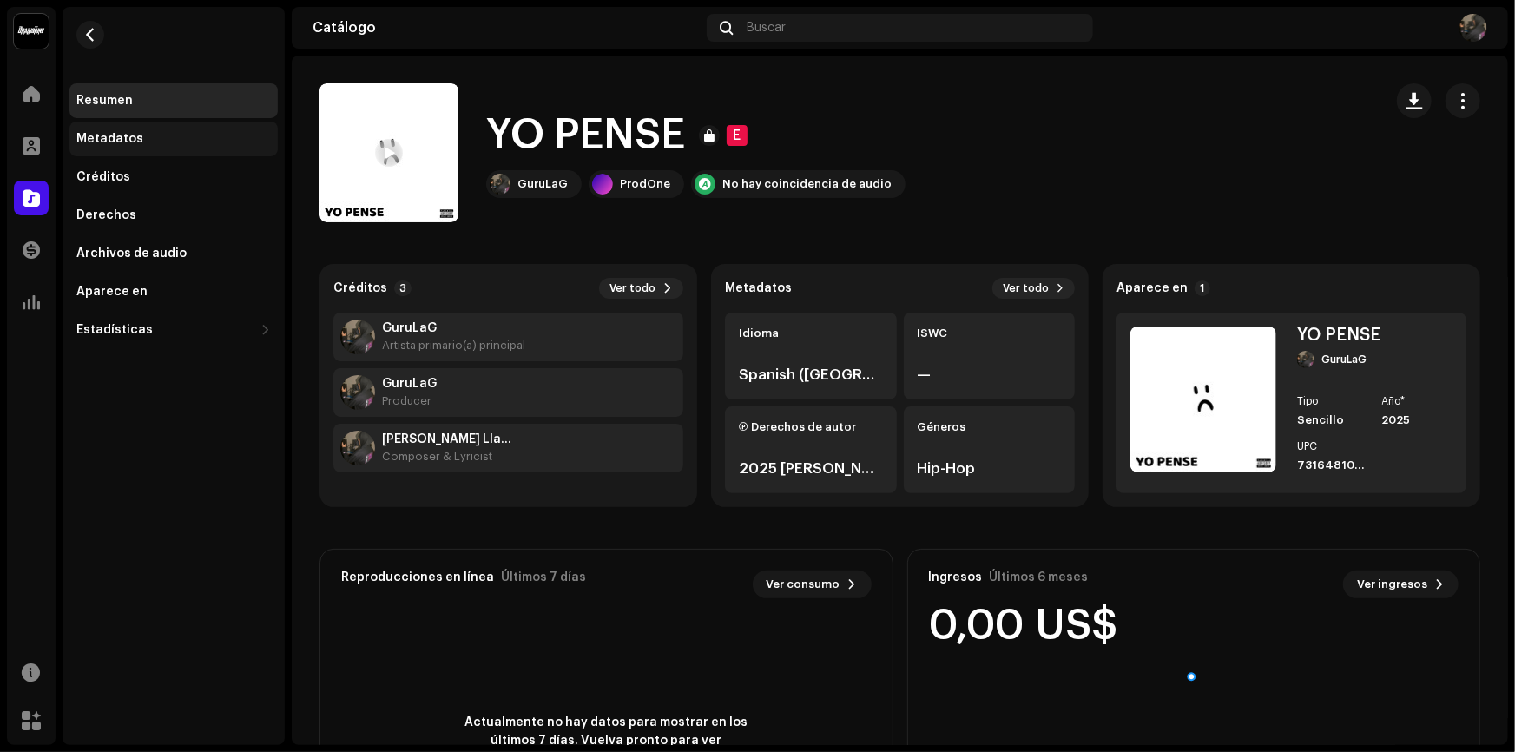
click at [161, 148] on div "Metadatos" at bounding box center [173, 139] width 208 height 35
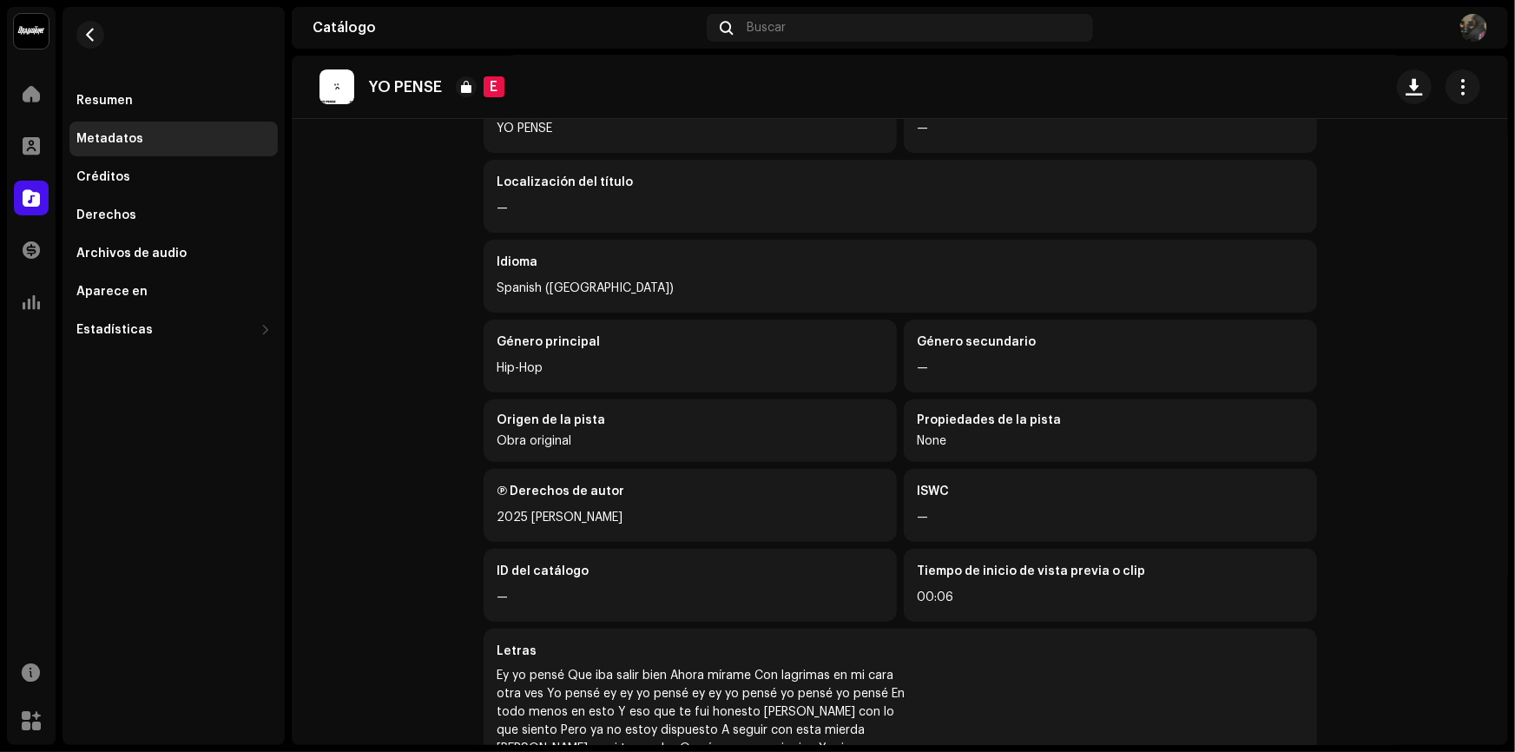
scroll to position [287, 0]
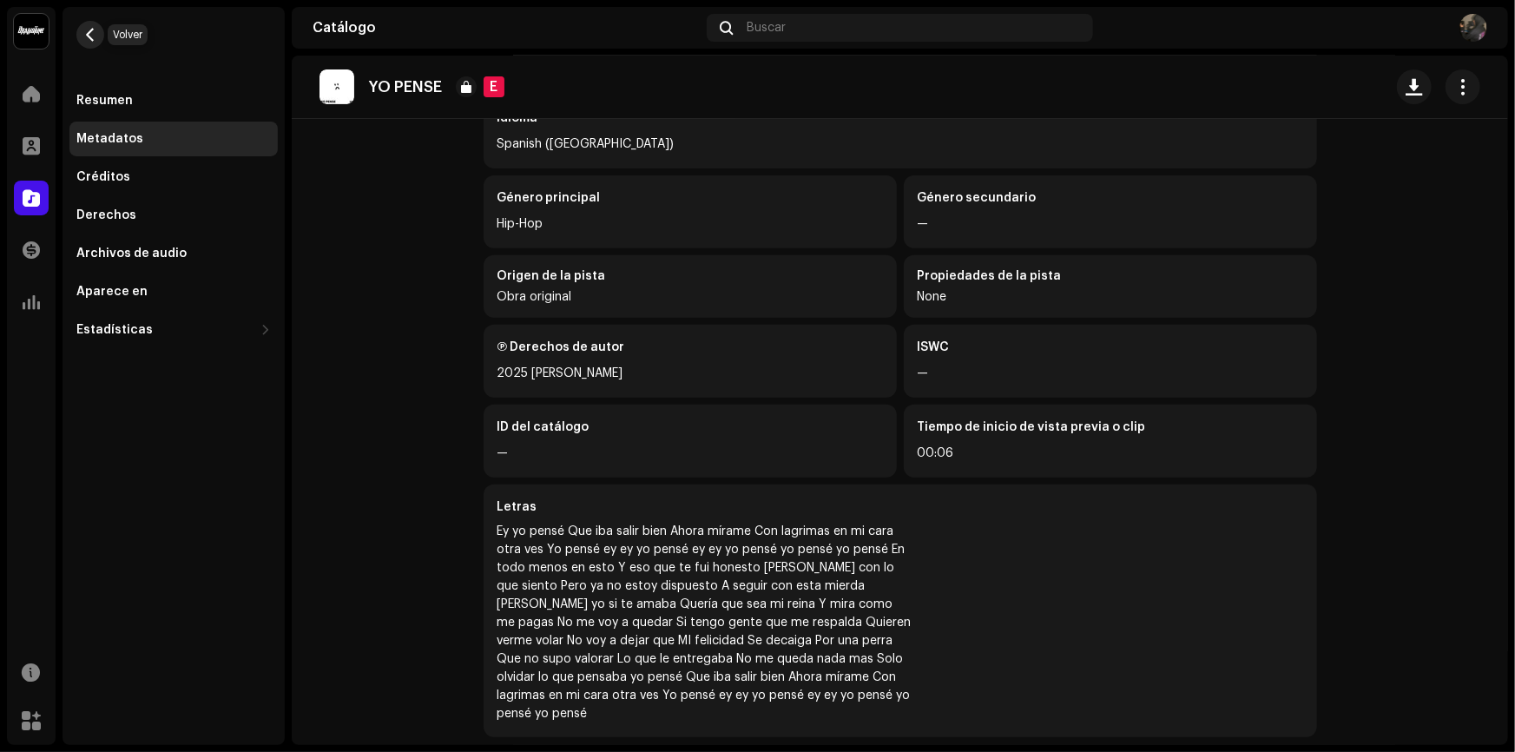
click at [89, 25] on button "button" at bounding box center [90, 35] width 28 height 28
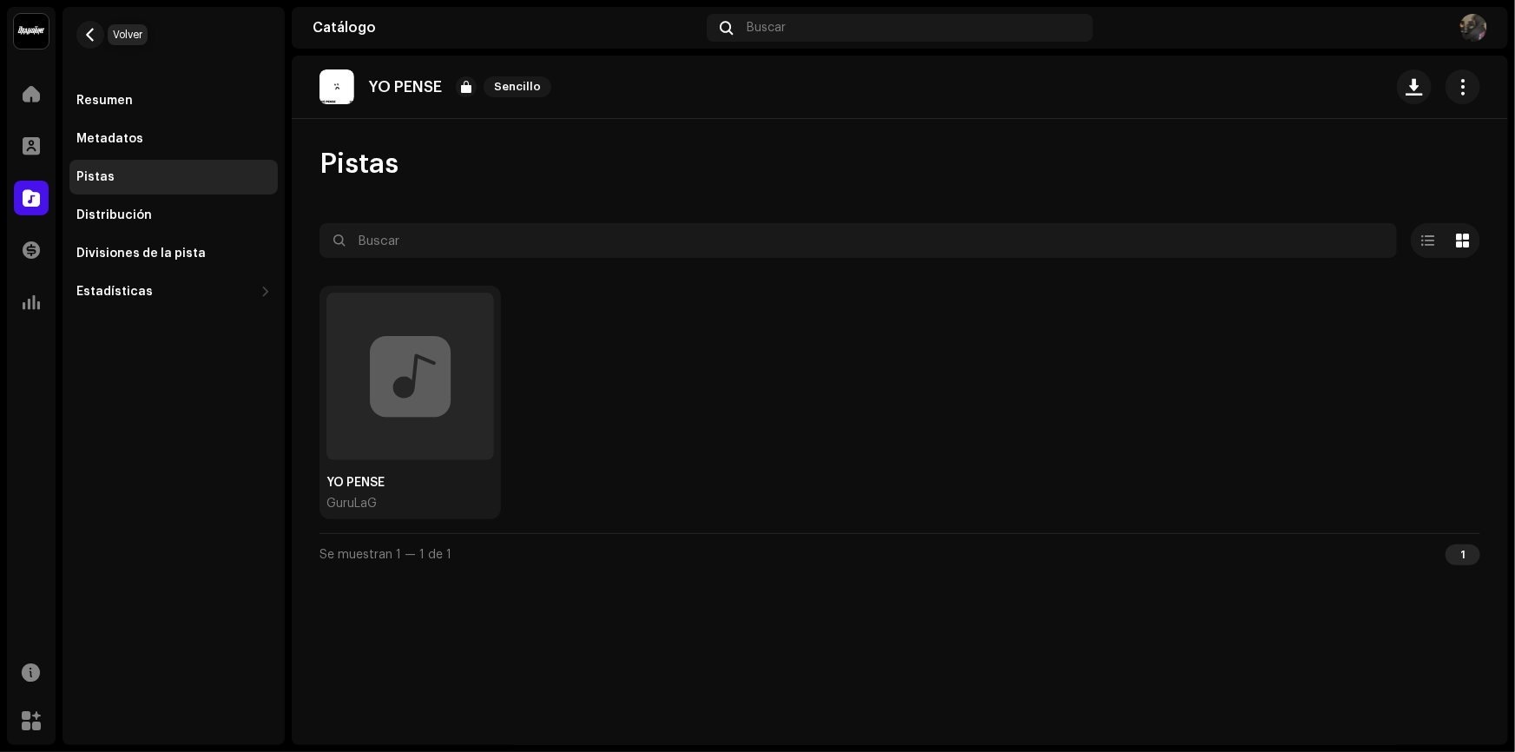
click at [89, 25] on button "button" at bounding box center [90, 35] width 28 height 28
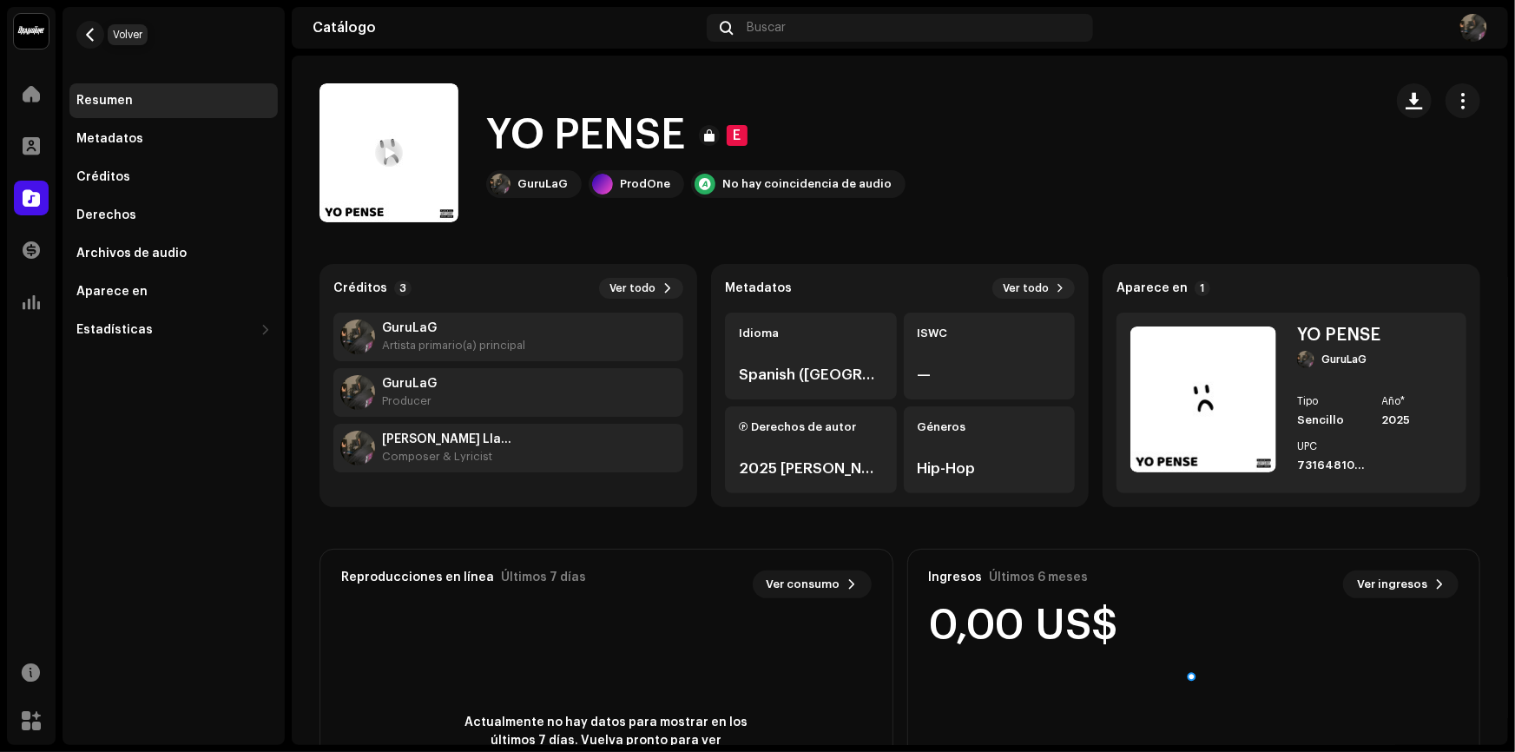
click at [89, 25] on button "button" at bounding box center [90, 35] width 28 height 28
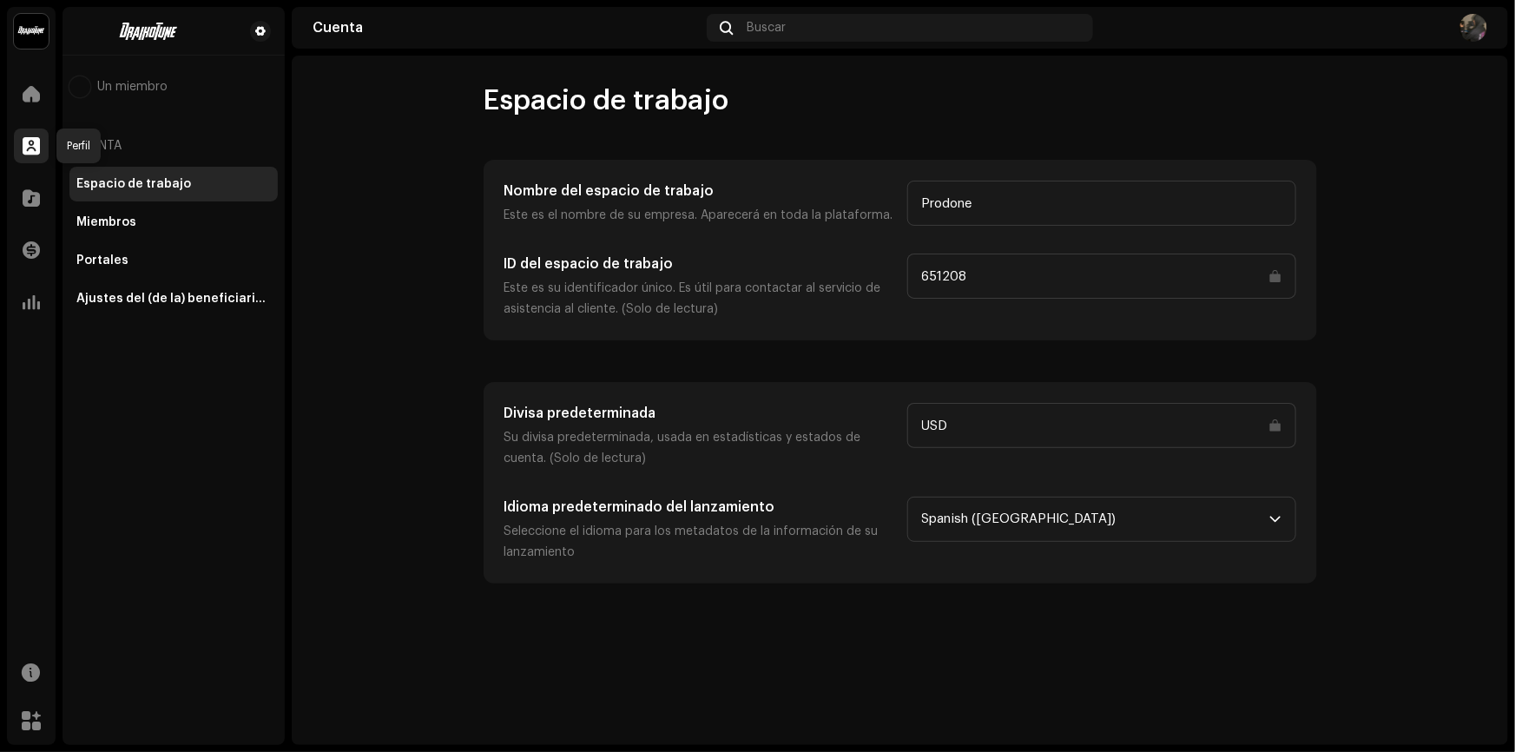
click at [19, 155] on div at bounding box center [31, 145] width 35 height 35
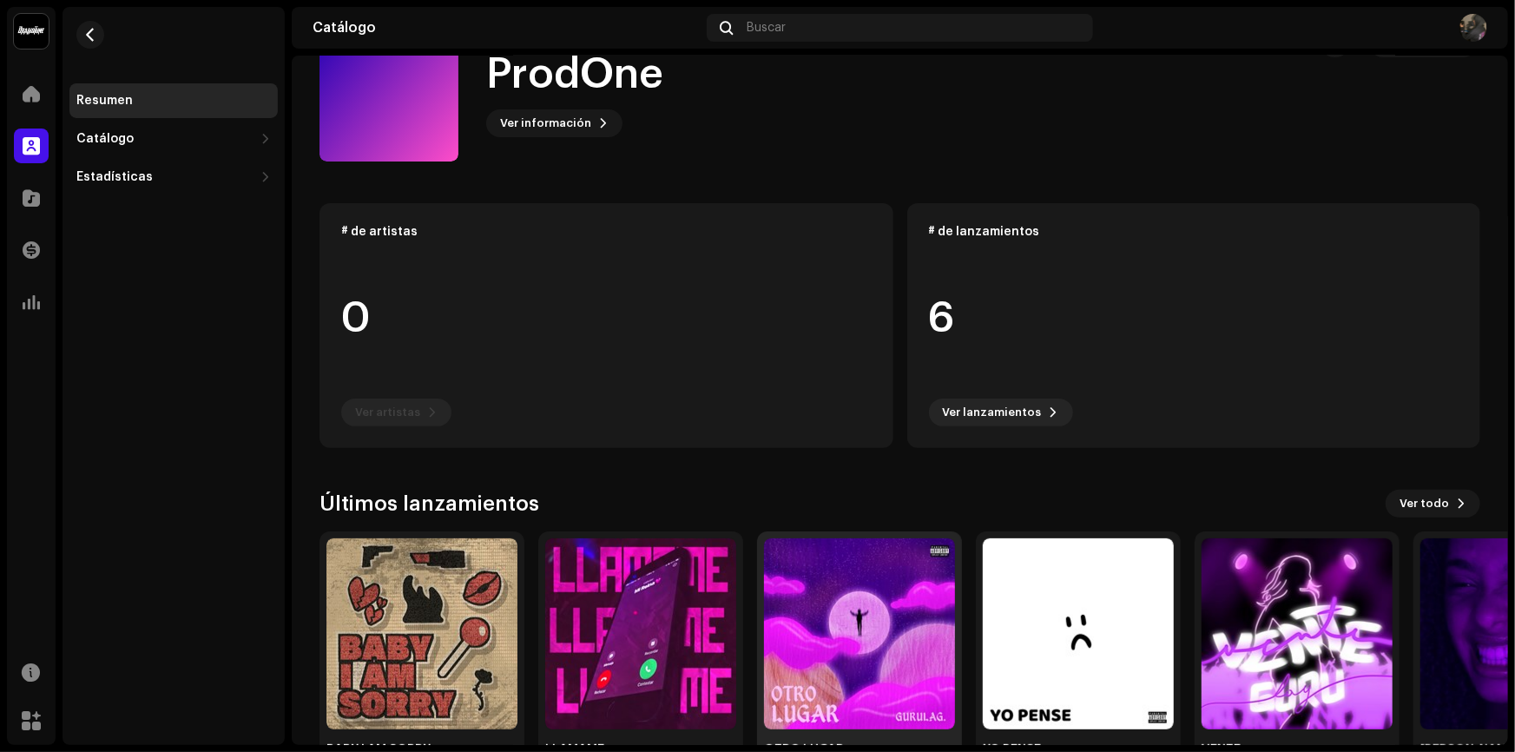
scroll to position [124, 0]
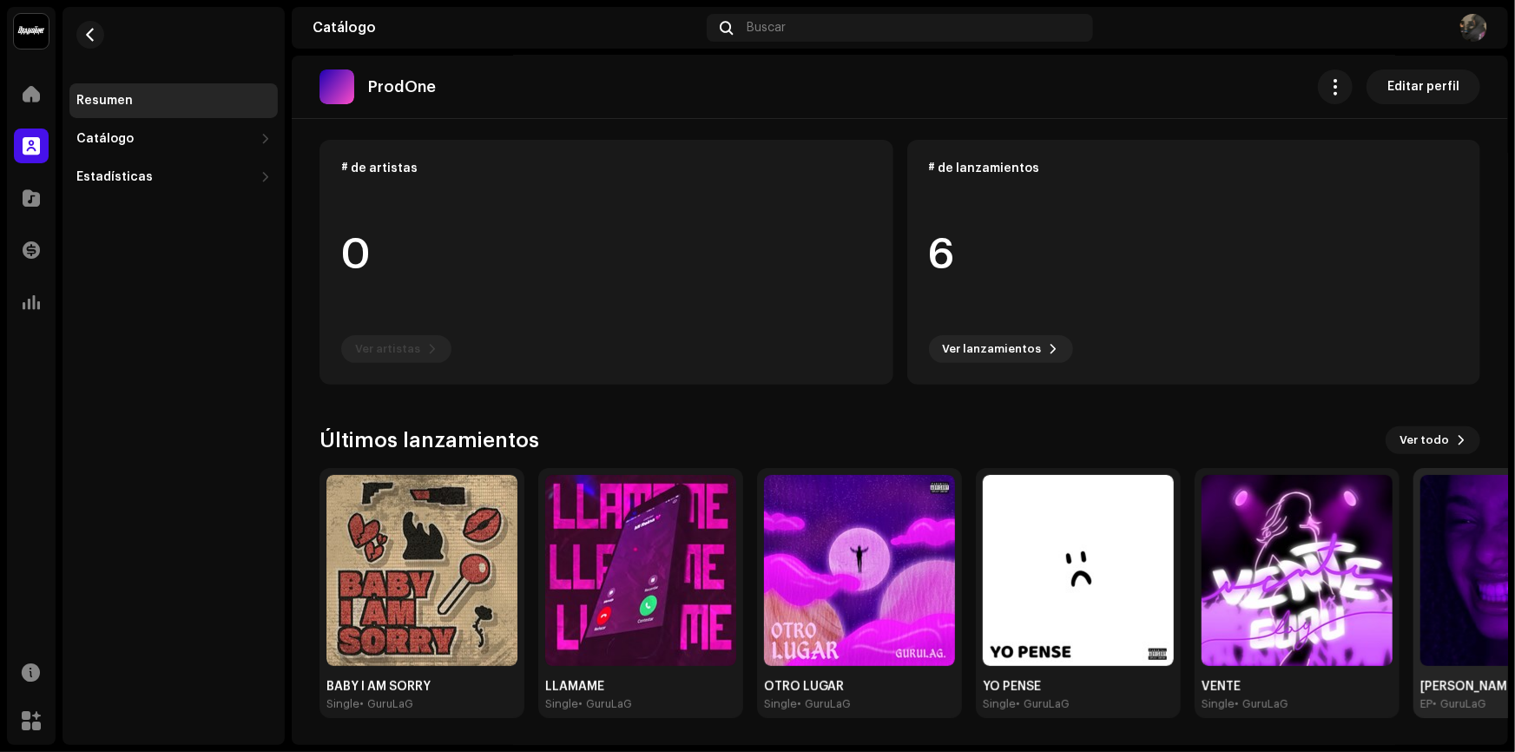
click at [1459, 621] on img at bounding box center [1515, 570] width 191 height 191
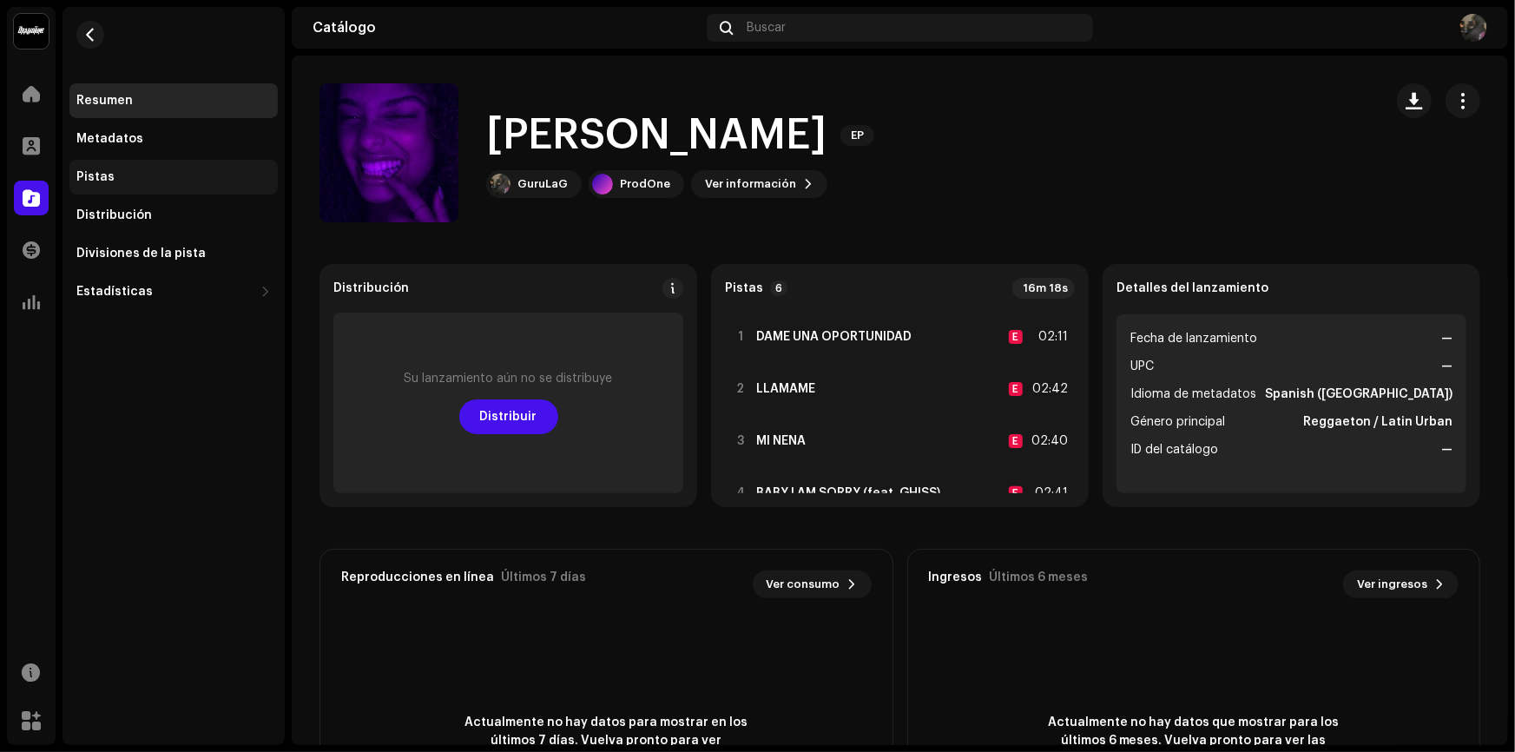
click at [129, 174] on div "Pistas" at bounding box center [173, 177] width 194 height 14
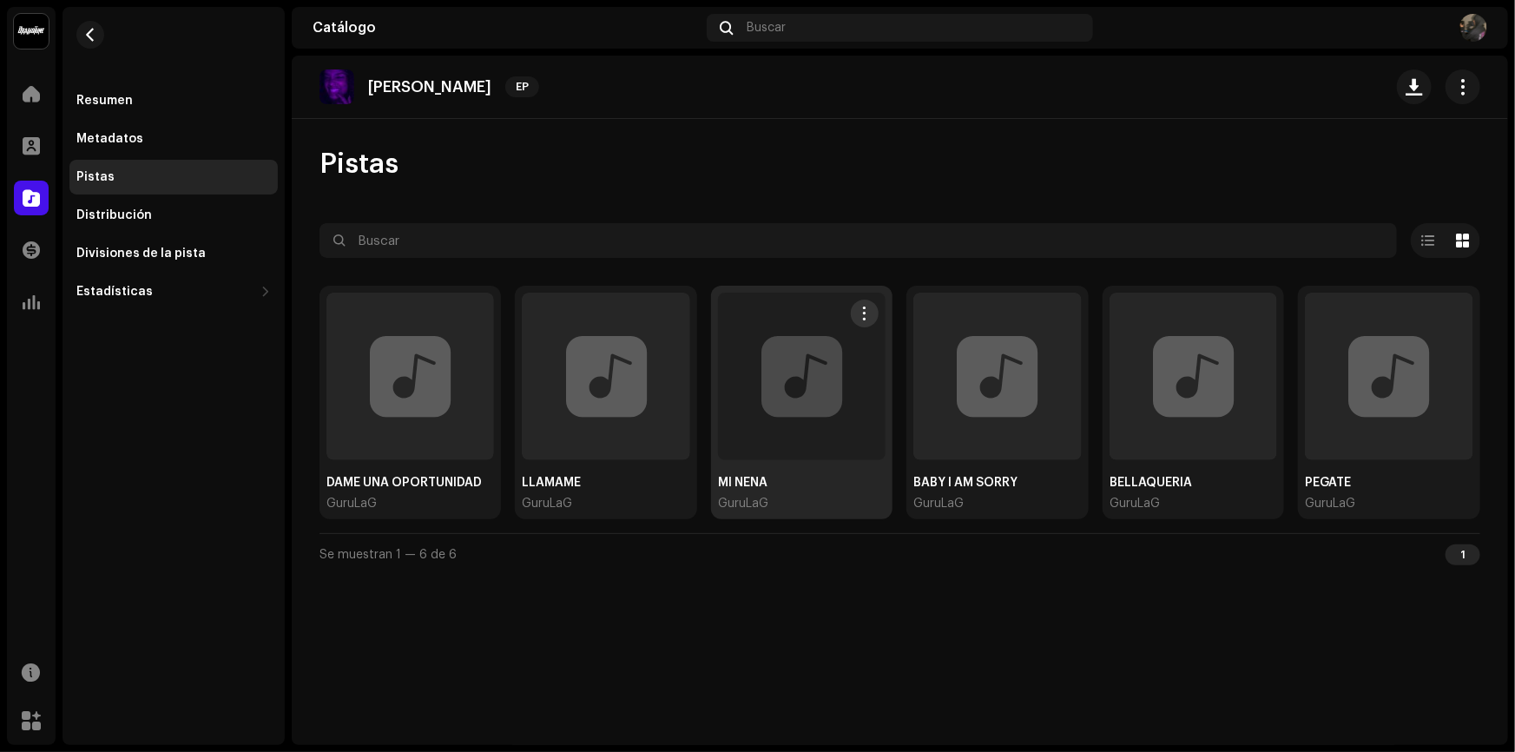
click at [818, 404] on div at bounding box center [802, 376] width 168 height 168
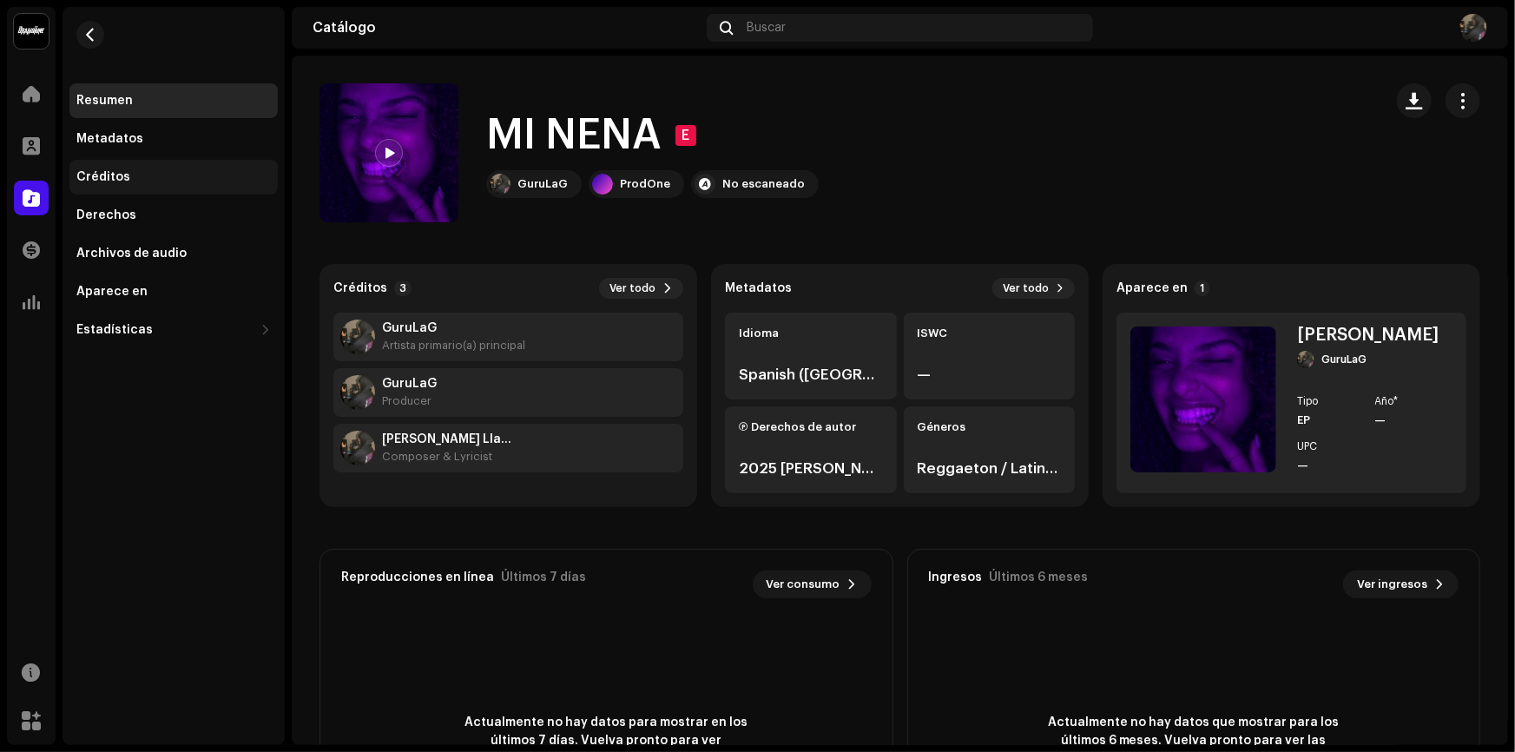
click at [174, 183] on div "Créditos" at bounding box center [173, 177] width 194 height 14
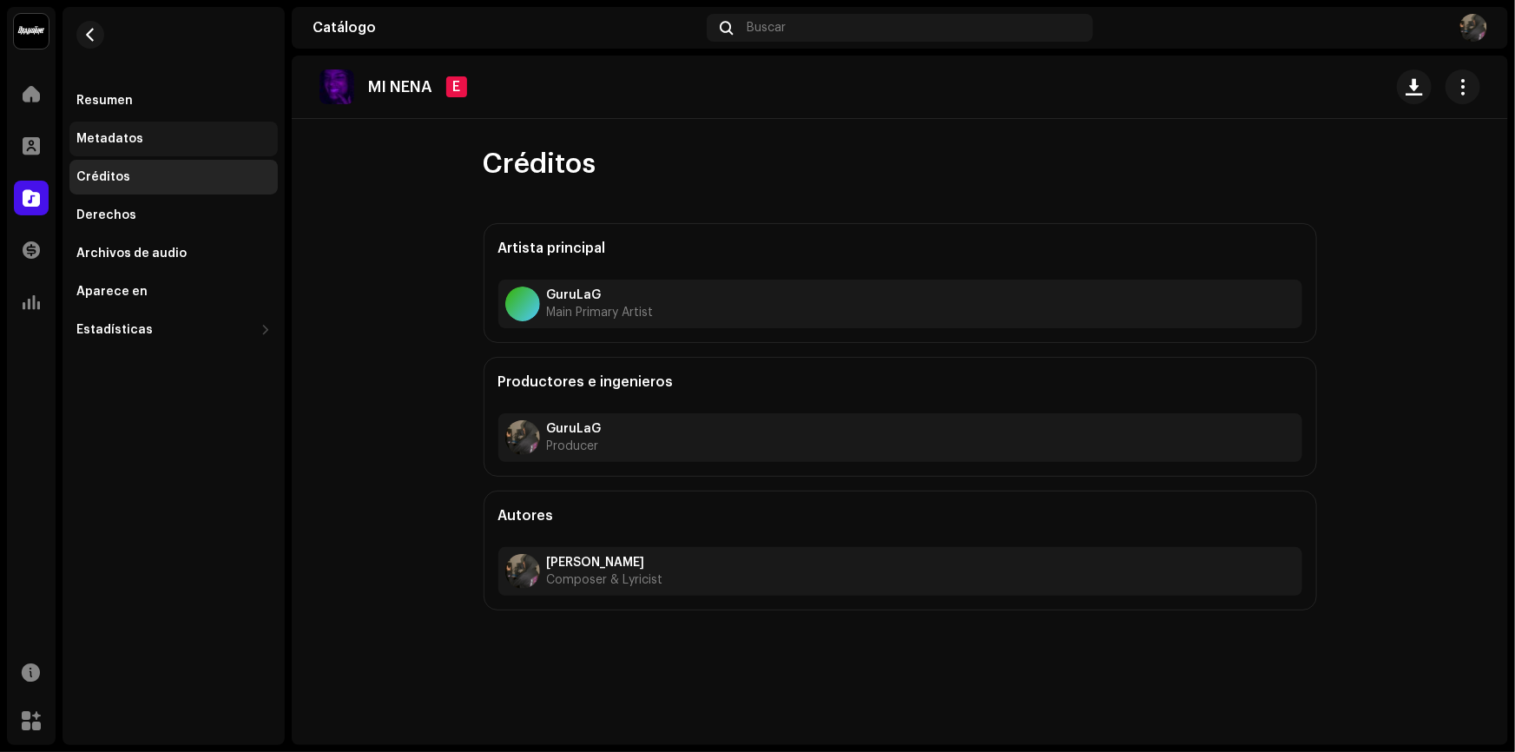
click at [196, 150] on div "Metadatos" at bounding box center [173, 139] width 208 height 35
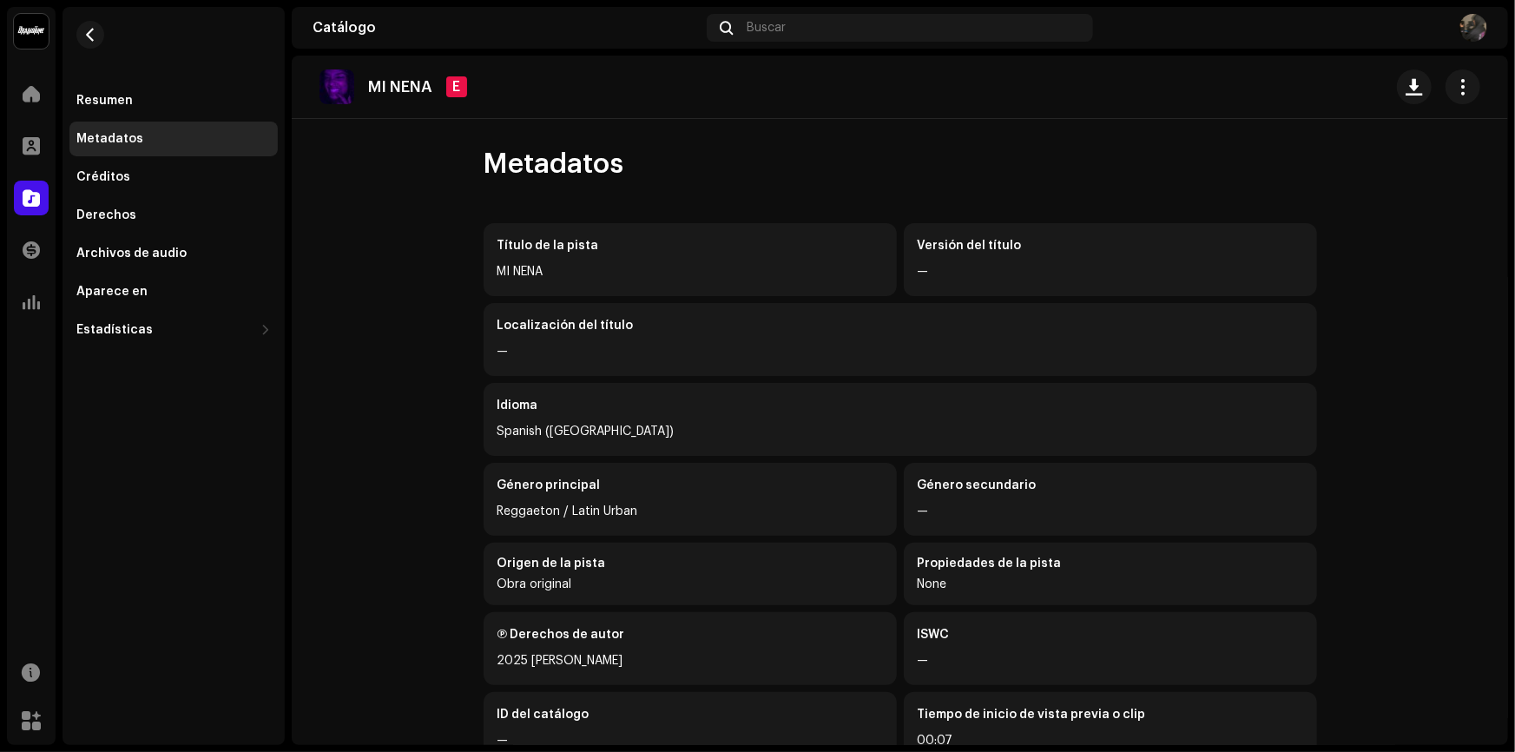
scroll to position [124, 0]
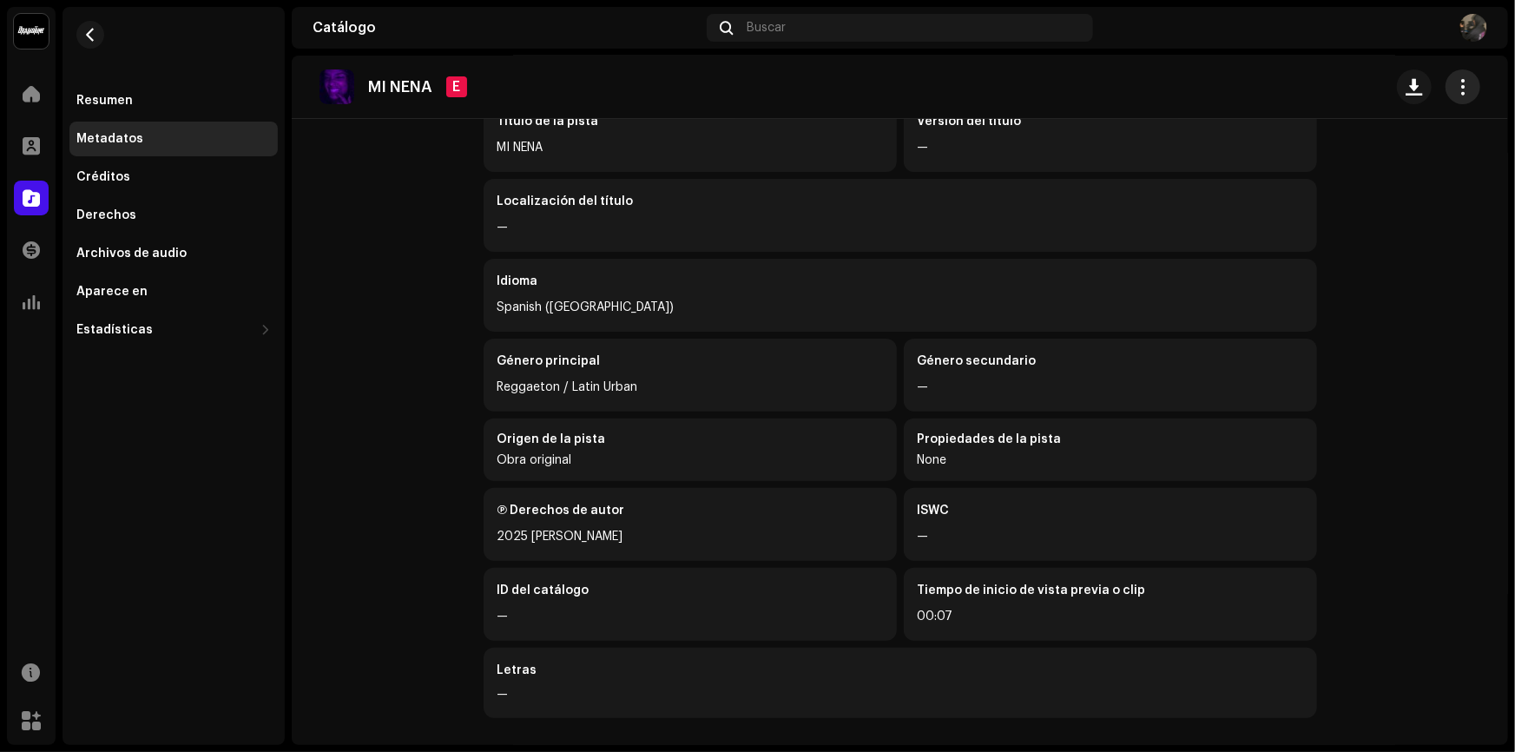
click at [1462, 97] on button "button" at bounding box center [1462, 86] width 35 height 35
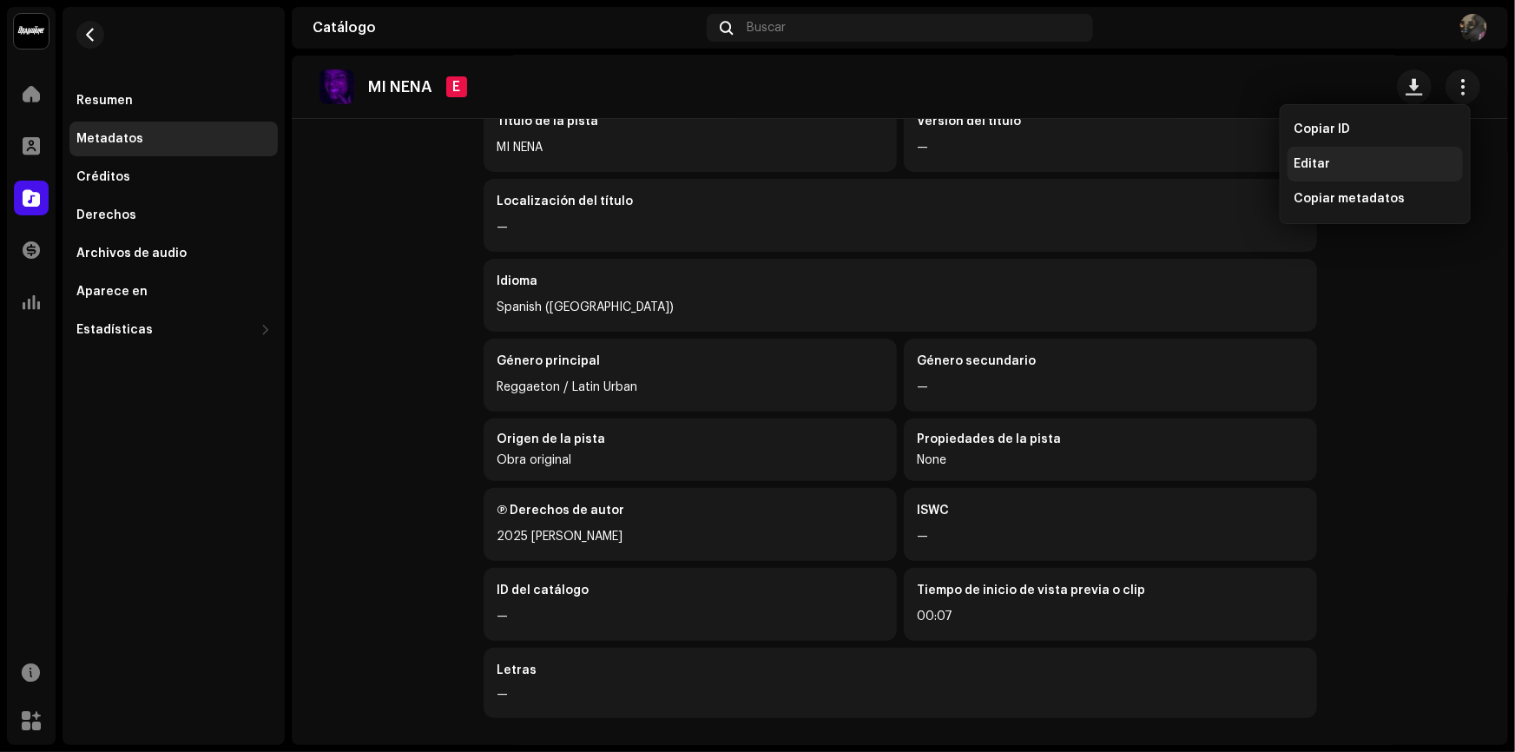
click at [1338, 159] on div "Editar" at bounding box center [1374, 164] width 161 height 14
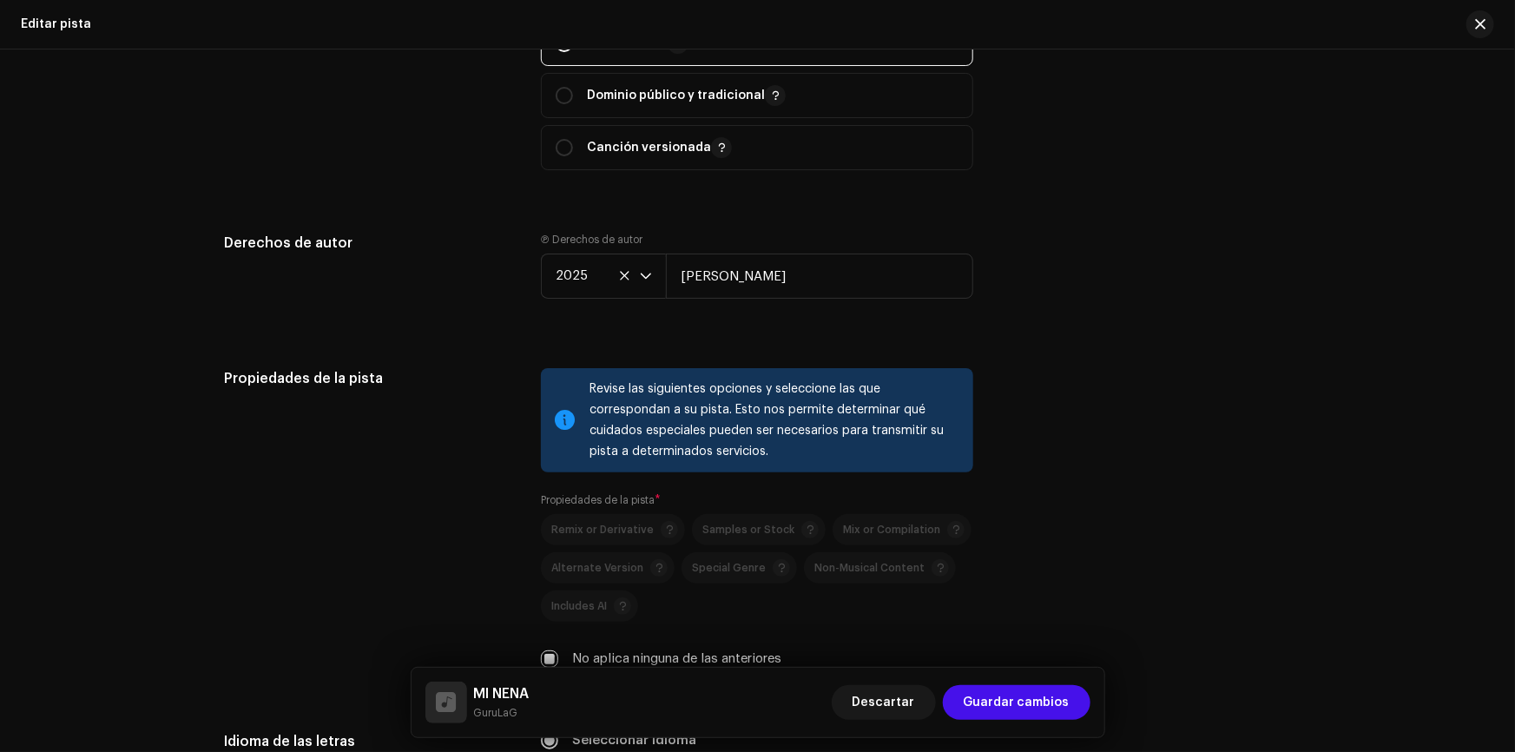
scroll to position [1935, 0]
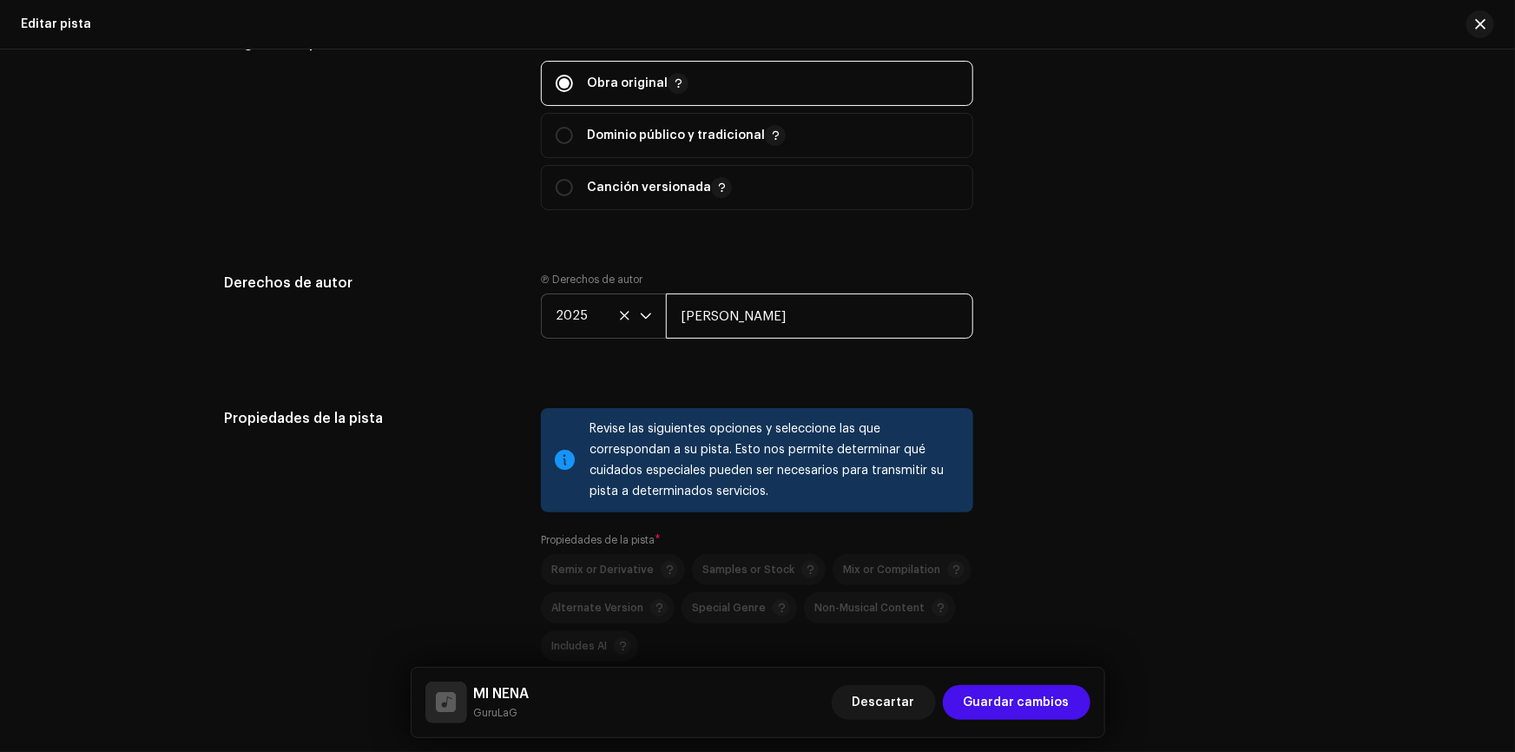
drag, startPoint x: 830, startPoint y: 319, endPoint x: 653, endPoint y: 322, distance: 177.1
click at [653, 322] on div "2025 [PERSON_NAME]" at bounding box center [757, 315] width 432 height 45
type input "[PERSON_NAME]"
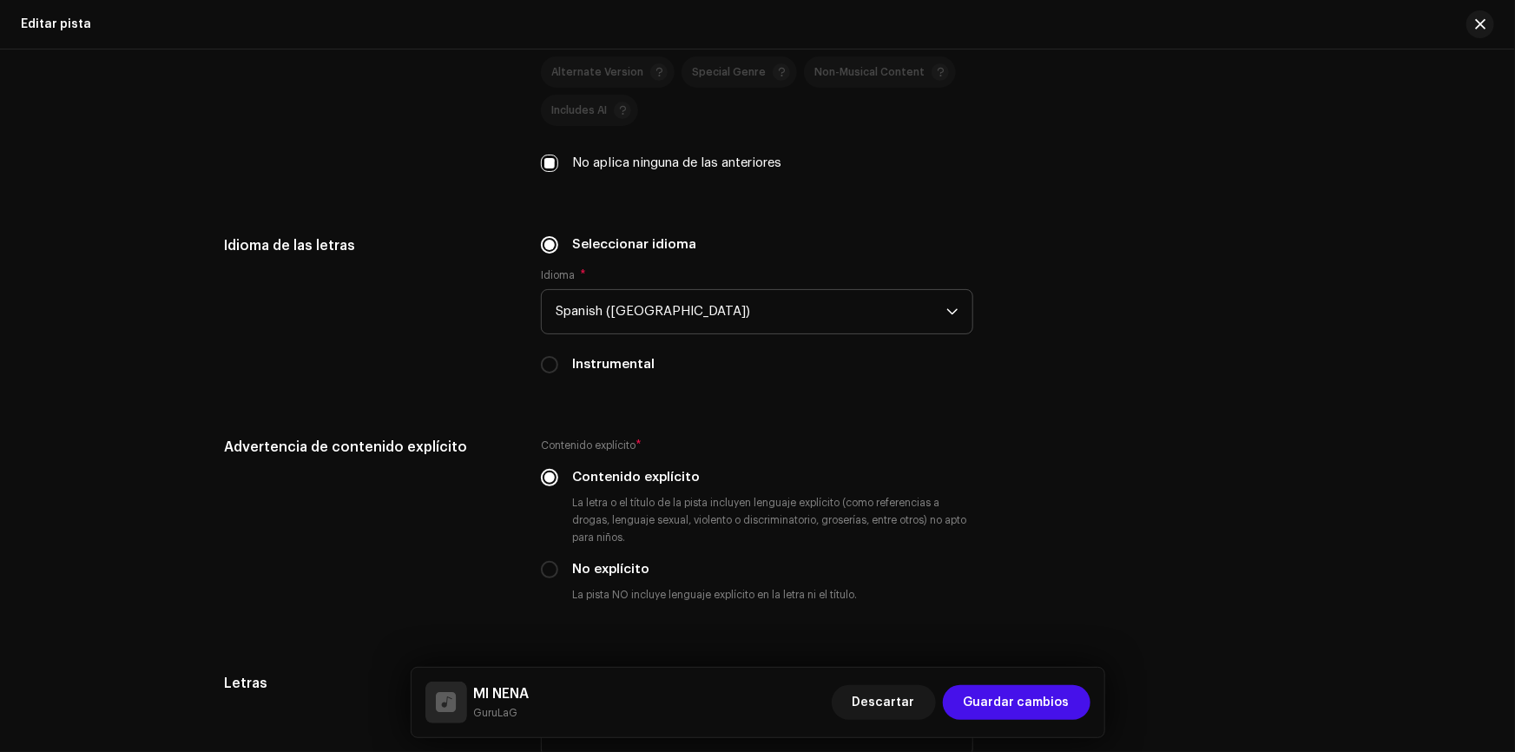
scroll to position [2725, 0]
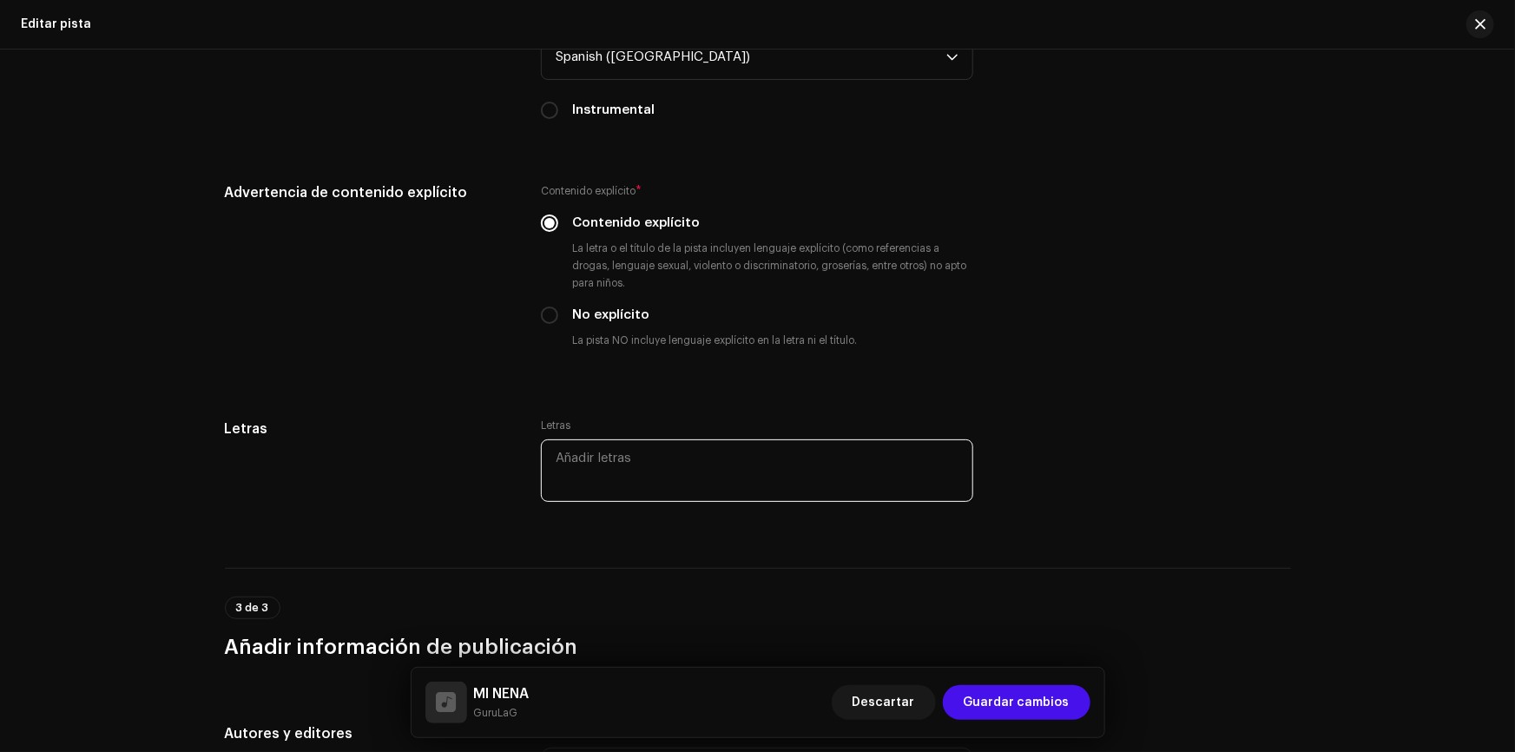
click at [676, 446] on textarea at bounding box center [757, 470] width 432 height 62
paste textarea "Esa tipa está buena, no me importa si estás con ellos soltera, no me digas na' …"
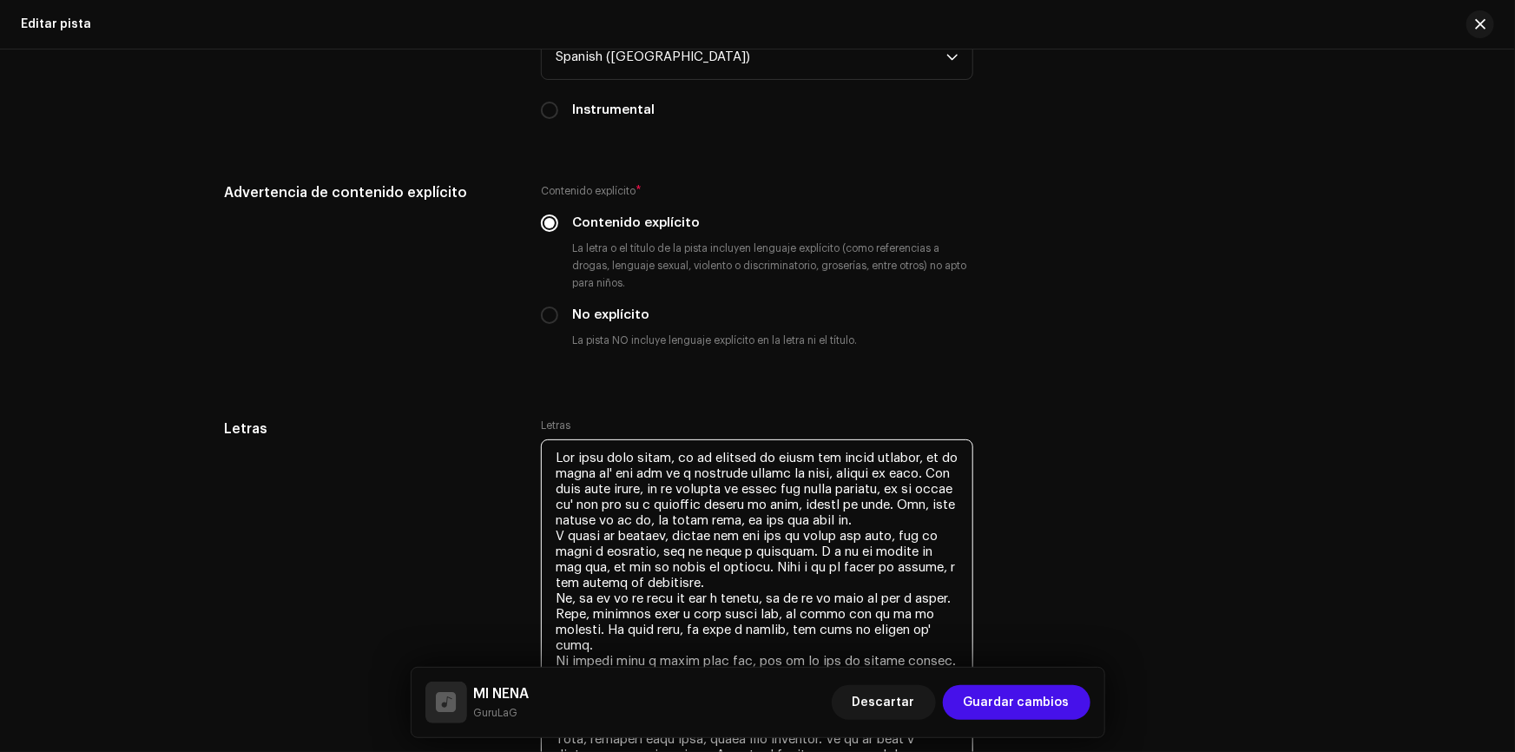
scroll to position [2920, 0]
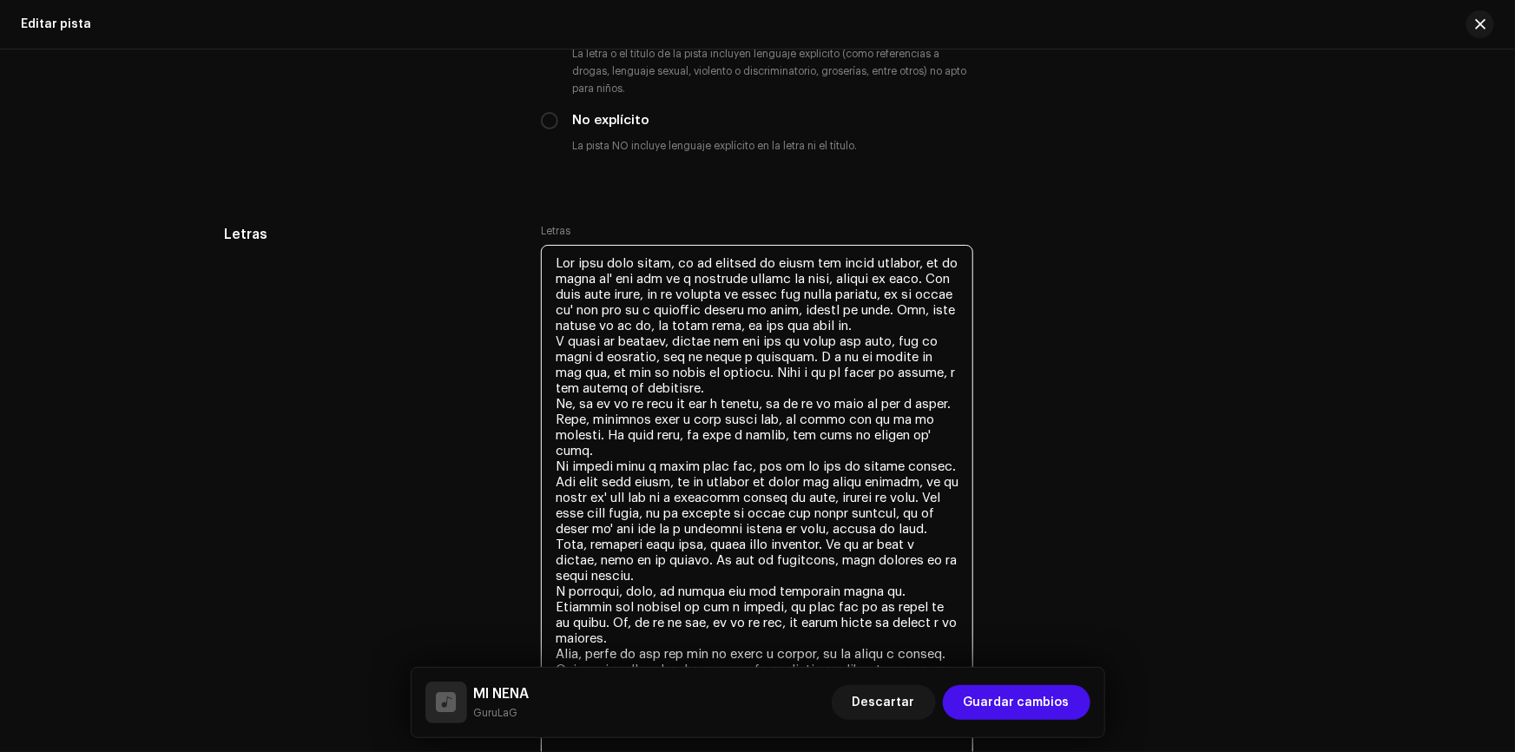
click at [679, 253] on textarea at bounding box center [757, 505] width 432 height 521
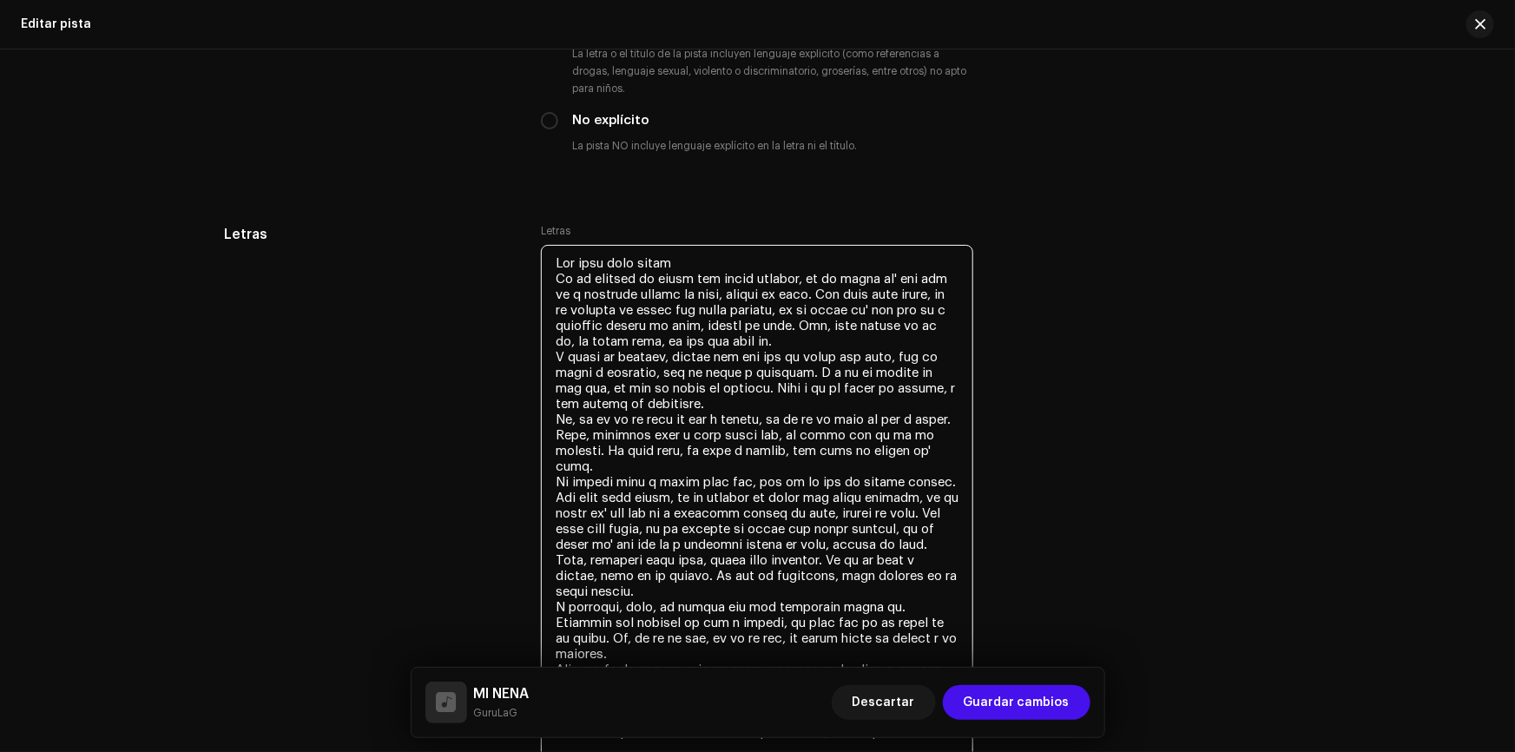
click at [550, 260] on textarea at bounding box center [757, 505] width 432 height 521
click at [748, 279] on textarea at bounding box center [757, 505] width 432 height 521
click at [827, 278] on textarea at bounding box center [757, 505] width 432 height 521
click at [649, 294] on textarea at bounding box center [757, 513] width 432 height 536
click at [694, 292] on textarea at bounding box center [757, 513] width 432 height 536
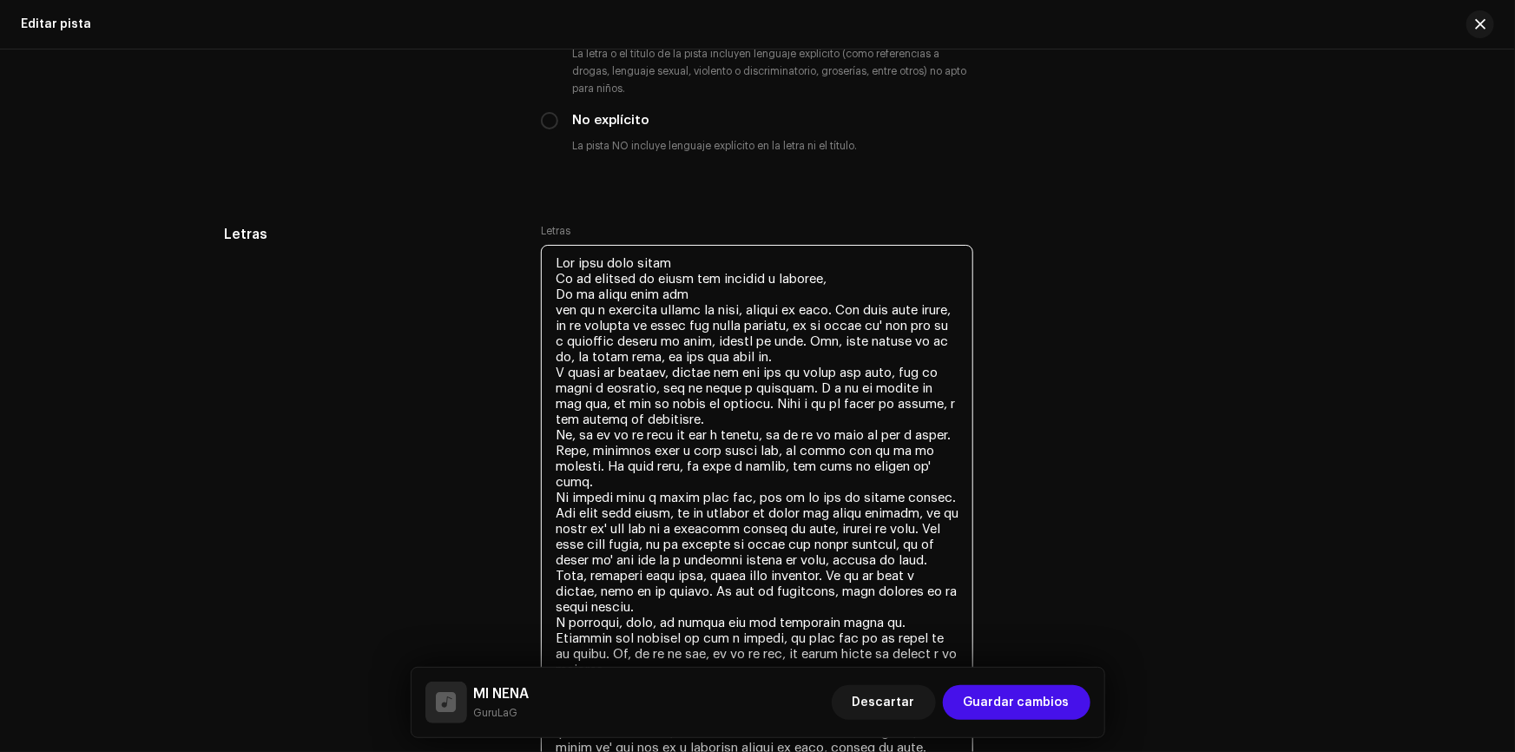
click at [662, 304] on textarea at bounding box center [757, 513] width 432 height 536
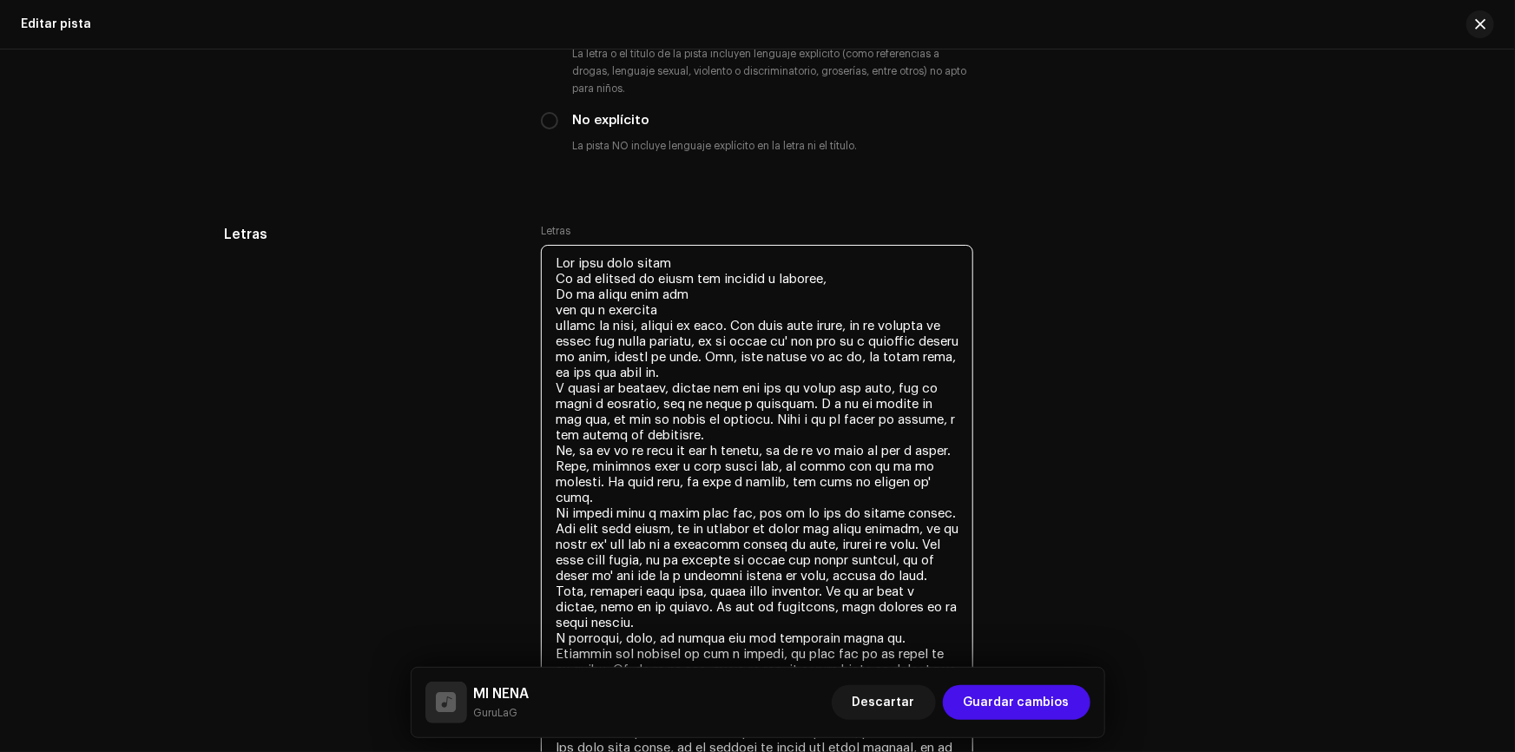
click at [651, 326] on textarea at bounding box center [757, 521] width 432 height 552
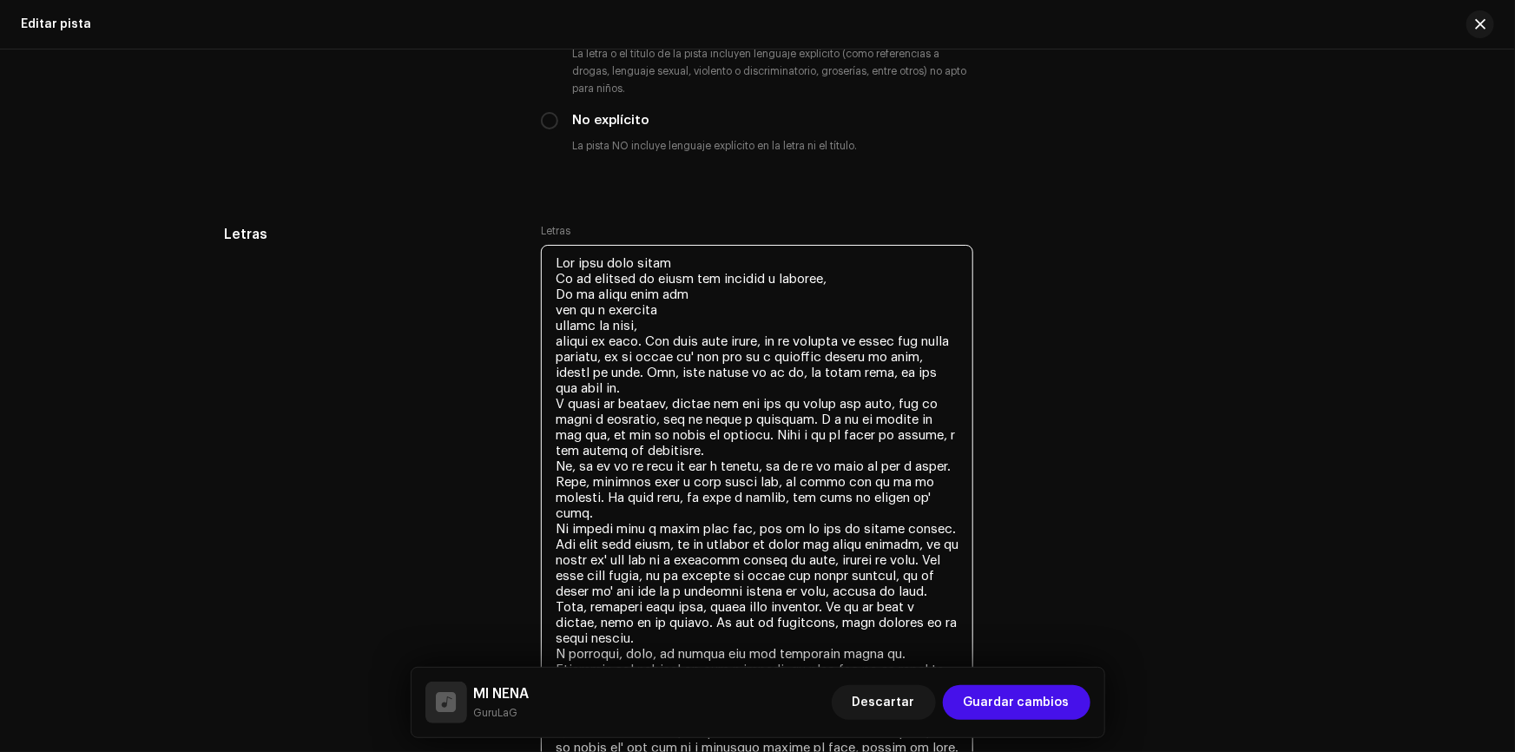
click at [562, 311] on textarea at bounding box center [757, 529] width 432 height 568
click at [689, 278] on textarea at bounding box center [757, 529] width 432 height 568
click at [706, 332] on textarea at bounding box center [757, 529] width 432 height 568
click at [823, 277] on textarea at bounding box center [757, 529] width 432 height 568
drag, startPoint x: 687, startPoint y: 369, endPoint x: 654, endPoint y: 333, distance: 48.5
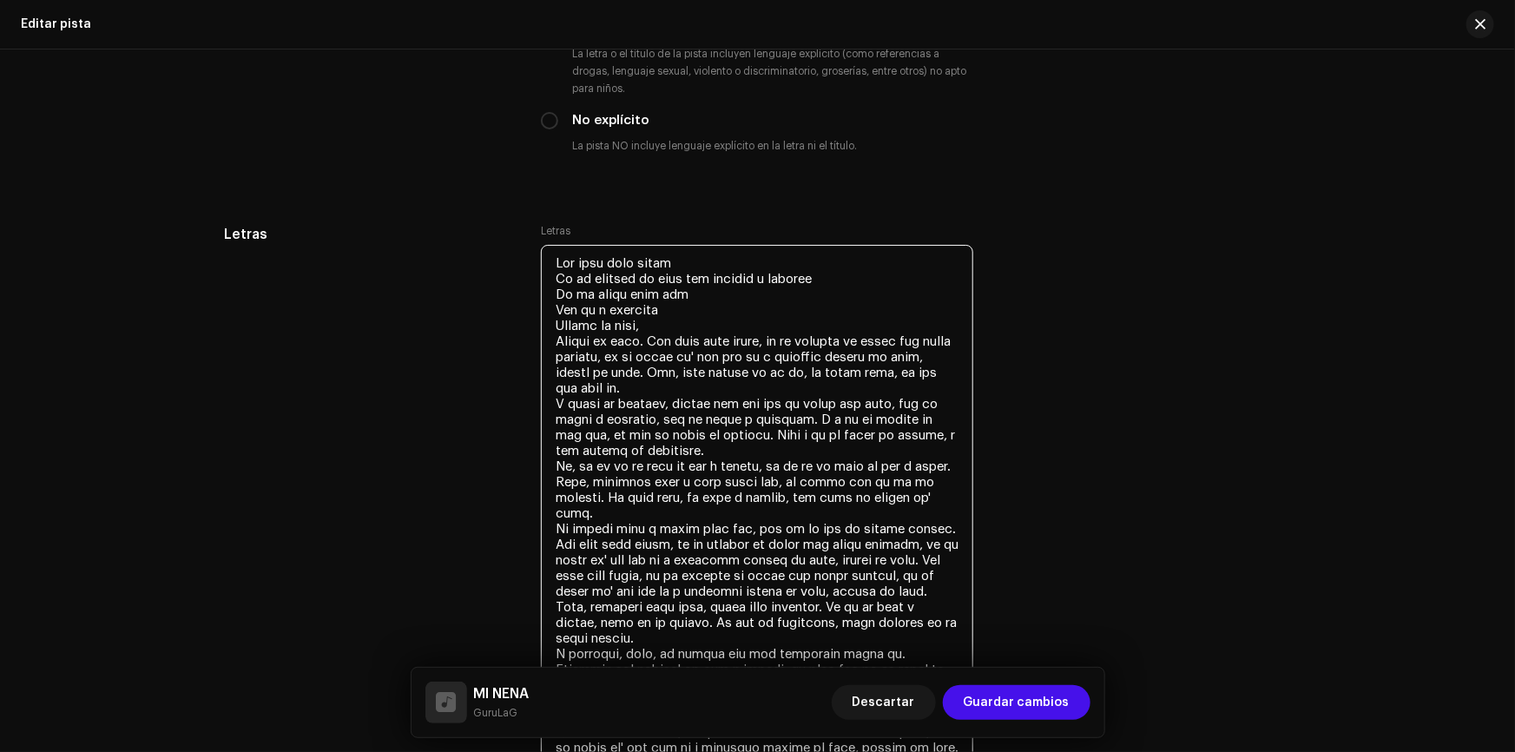
click at [654, 333] on textarea at bounding box center [757, 529] width 432 height 568
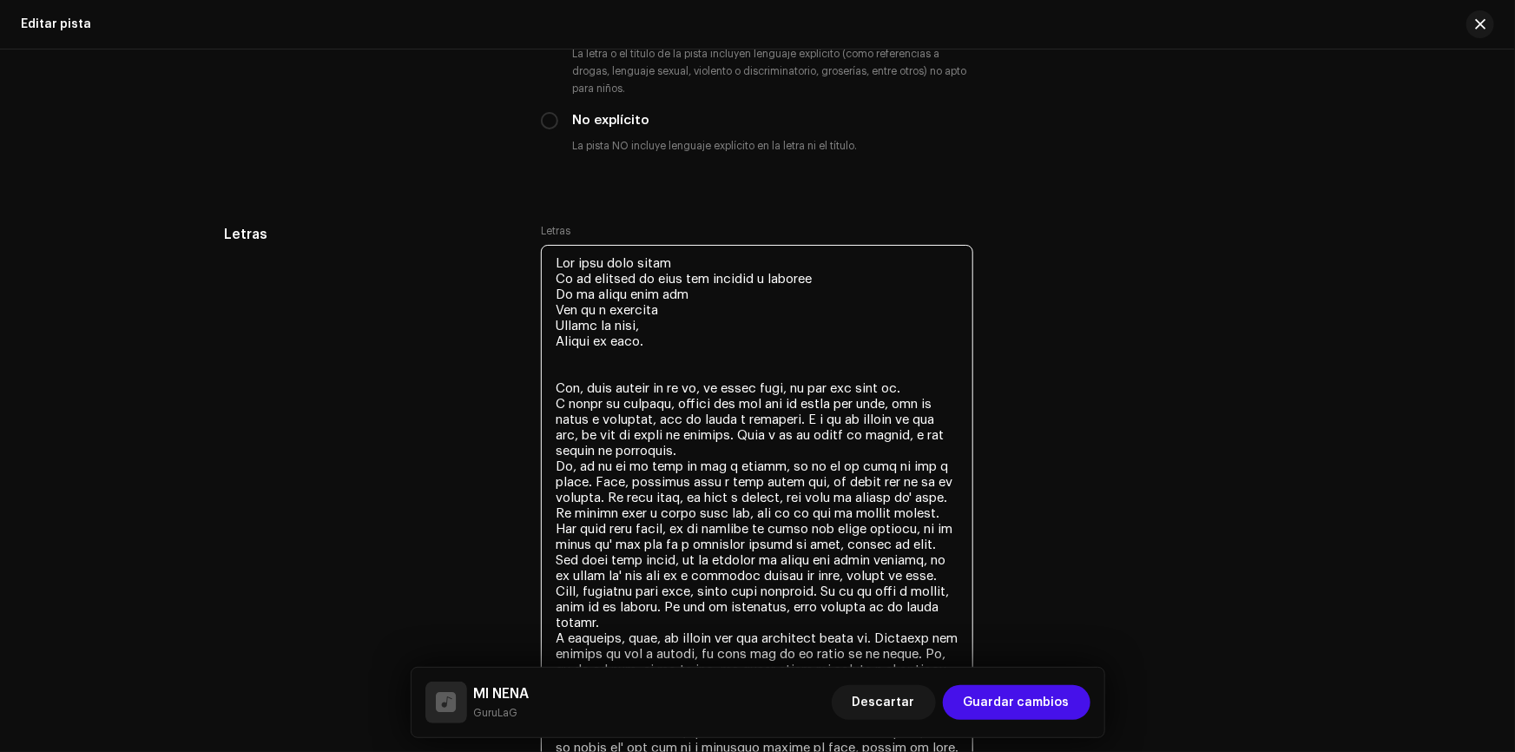
drag, startPoint x: 668, startPoint y: 347, endPoint x: 536, endPoint y: 252, distance: 163.5
click at [536, 252] on div "Letras Letras" at bounding box center [758, 530] width 1066 height 613
click at [659, 354] on textarea at bounding box center [757, 529] width 432 height 568
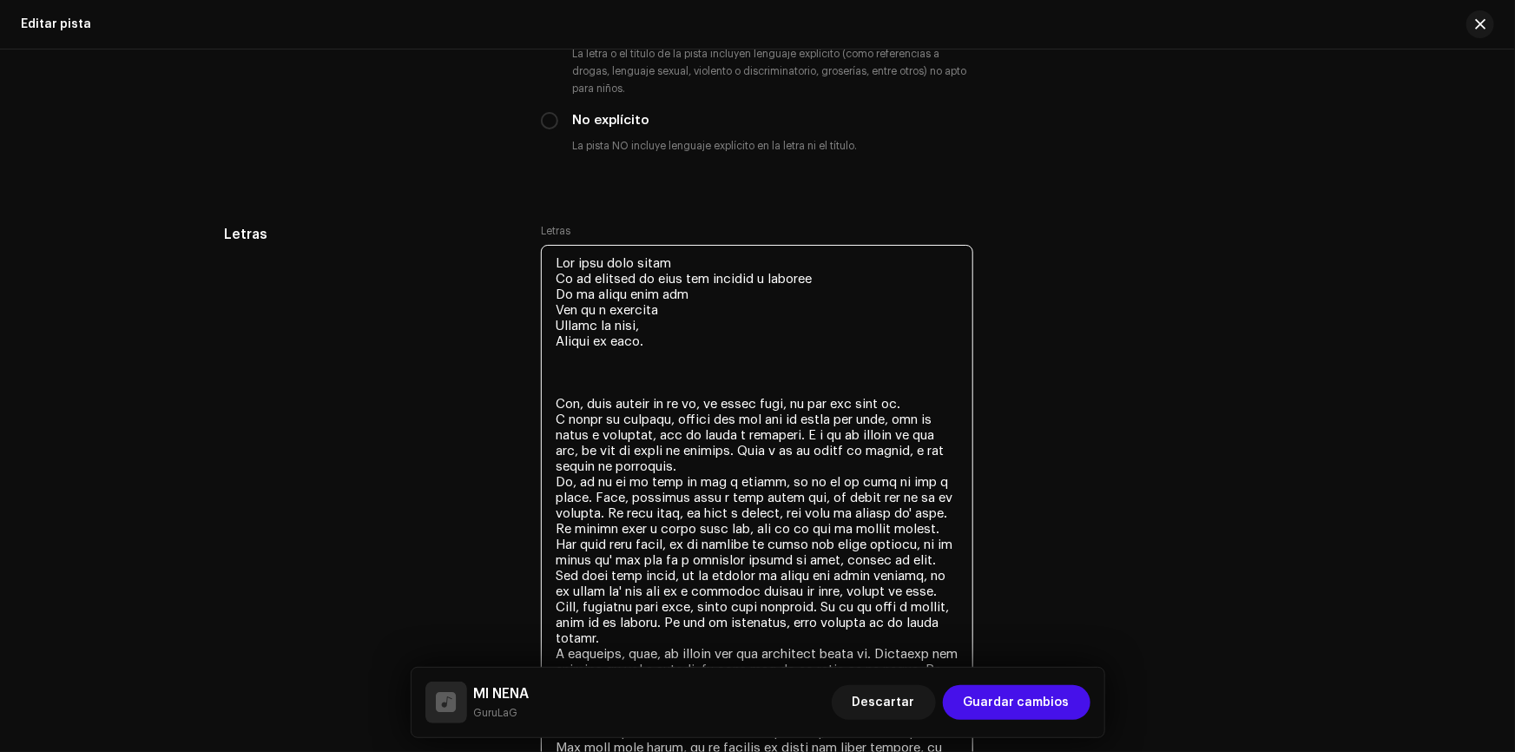
paste textarea "Esa tipa está buena No me importa si esta con alguien o soltera No me digas nad…"
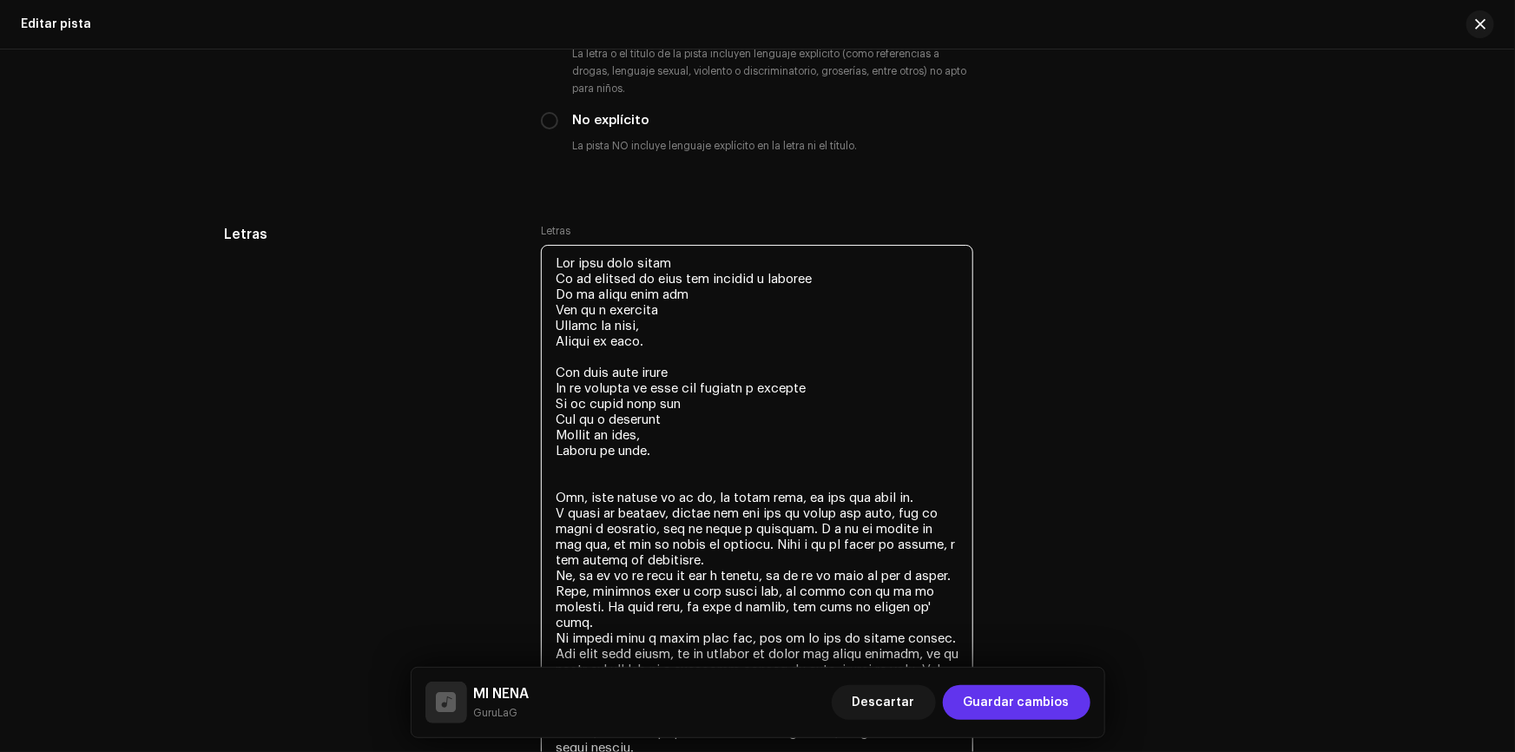
type textarea "Esa tipa está buena No me importa si esta con alguien o soltera No me digas nad…"
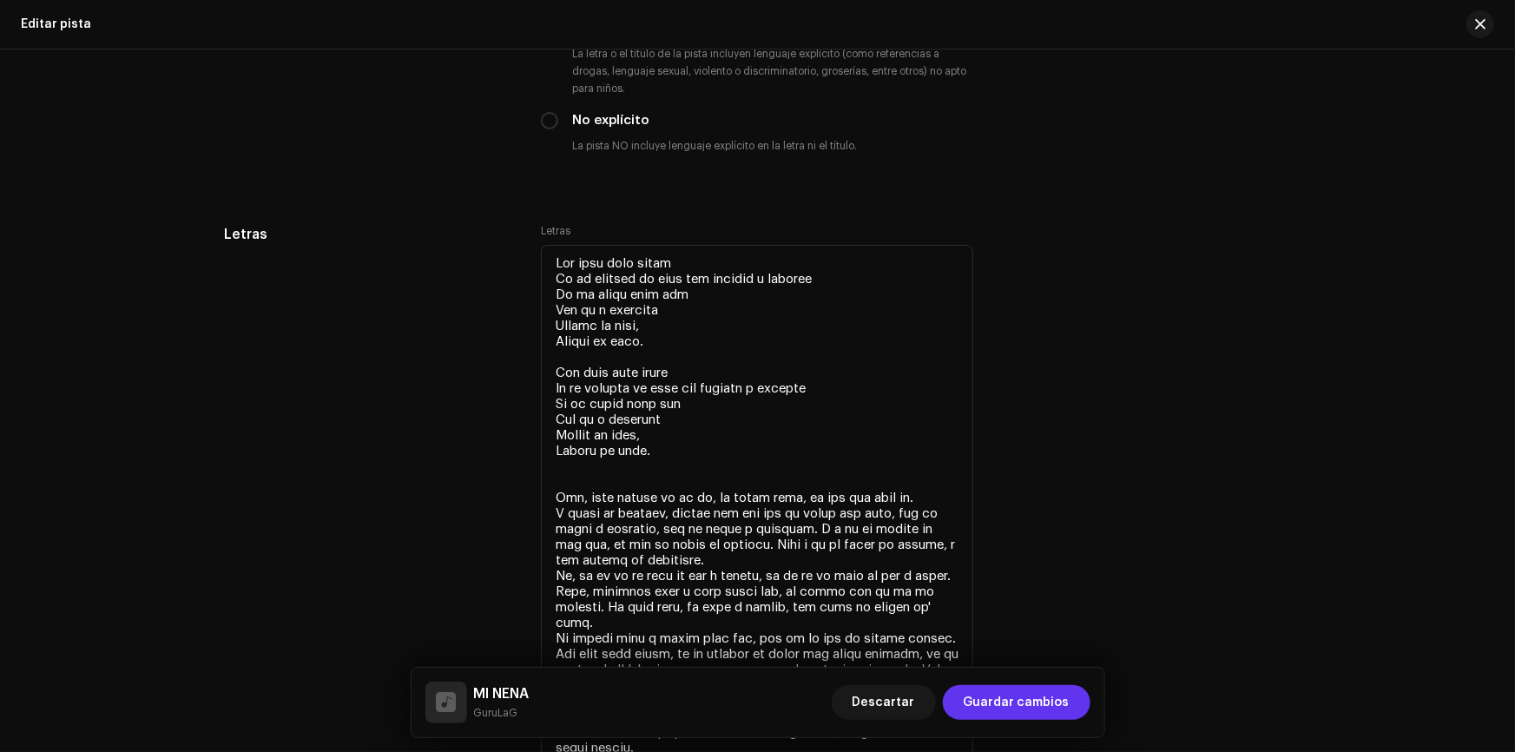
click at [1039, 697] on span "Guardar cambios" at bounding box center [1016, 702] width 106 height 35
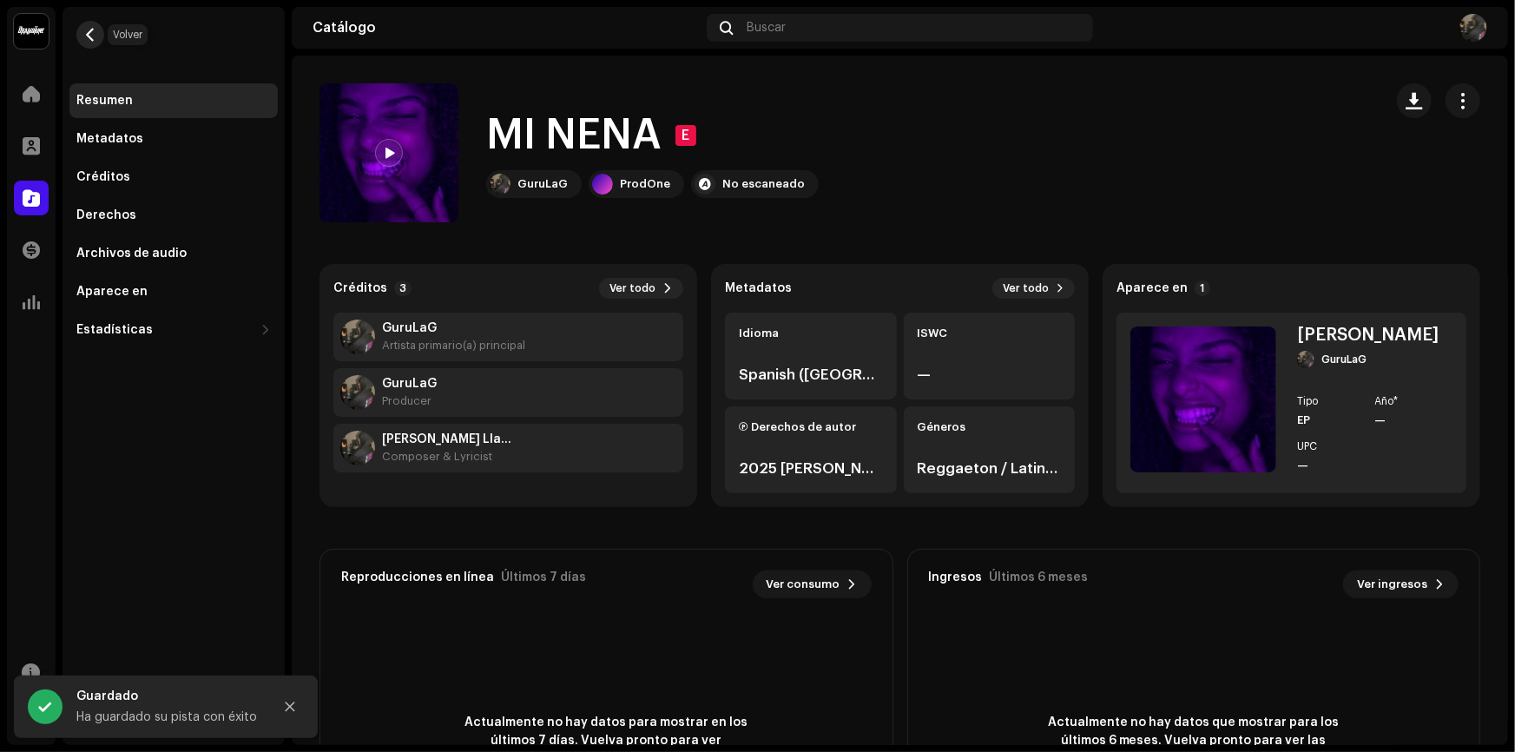
click at [99, 36] on button "button" at bounding box center [90, 35] width 28 height 28
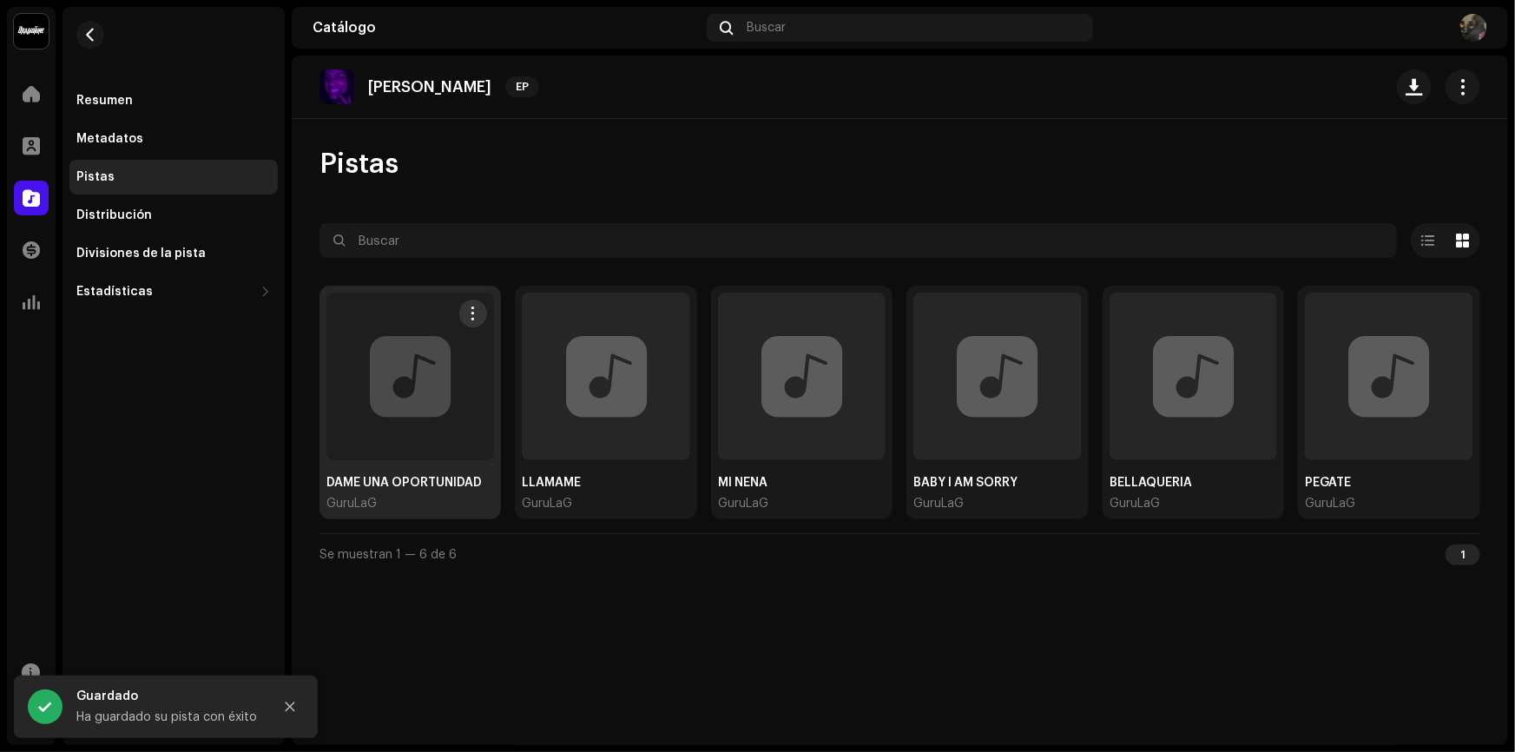
click at [449, 376] on div at bounding box center [410, 376] width 168 height 168
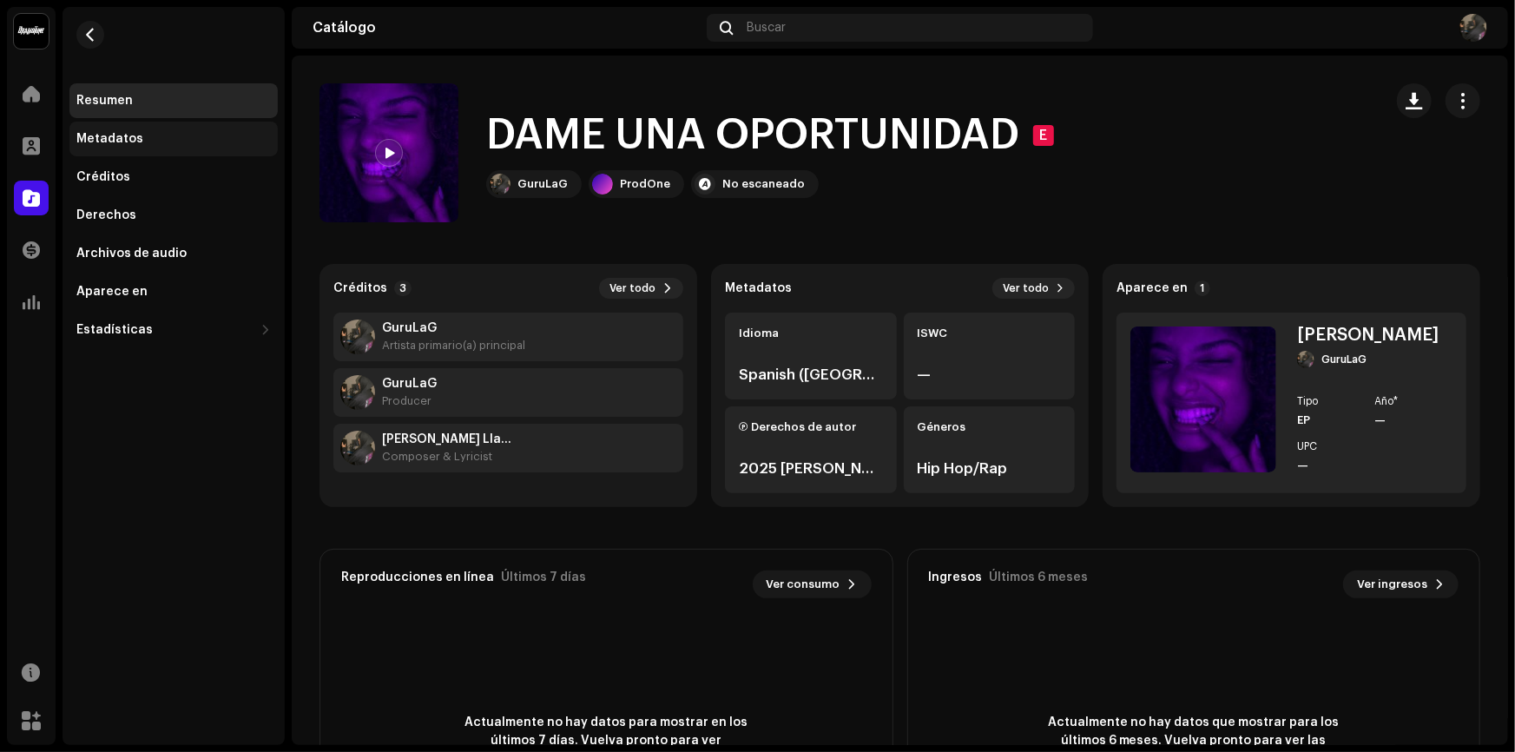
click at [150, 139] on div "Metadatos" at bounding box center [173, 139] width 194 height 14
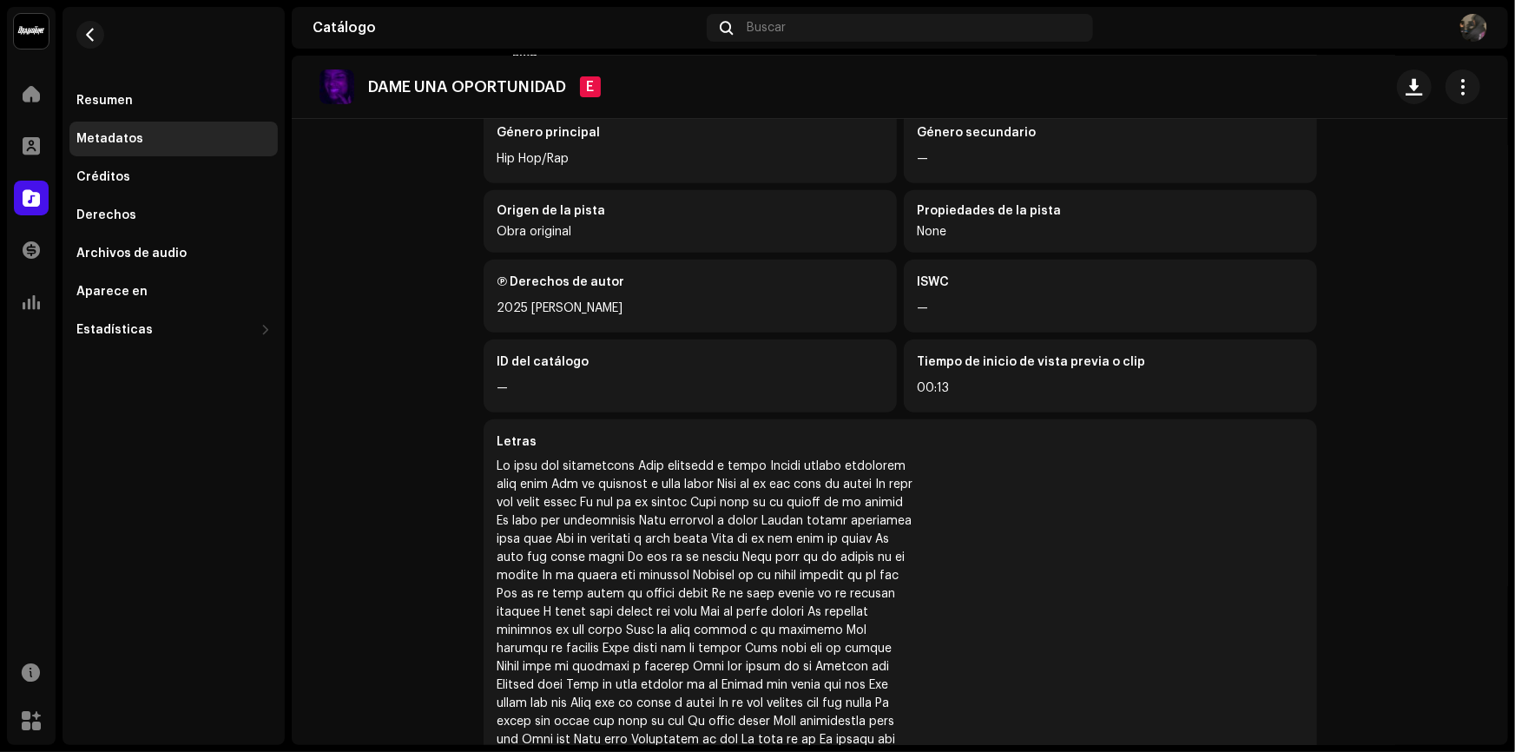
scroll to position [473, 0]
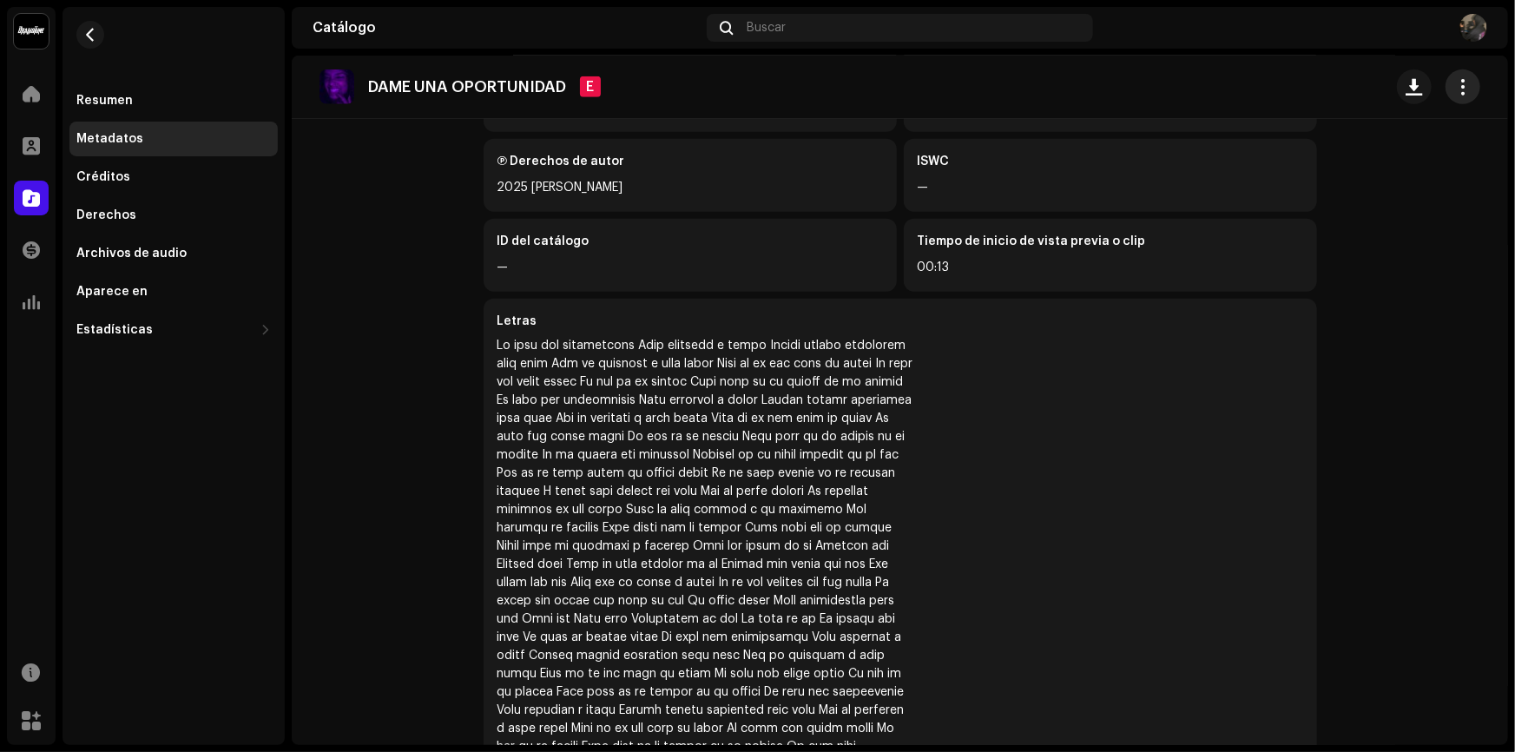
click at [1445, 85] on button "button" at bounding box center [1462, 86] width 35 height 35
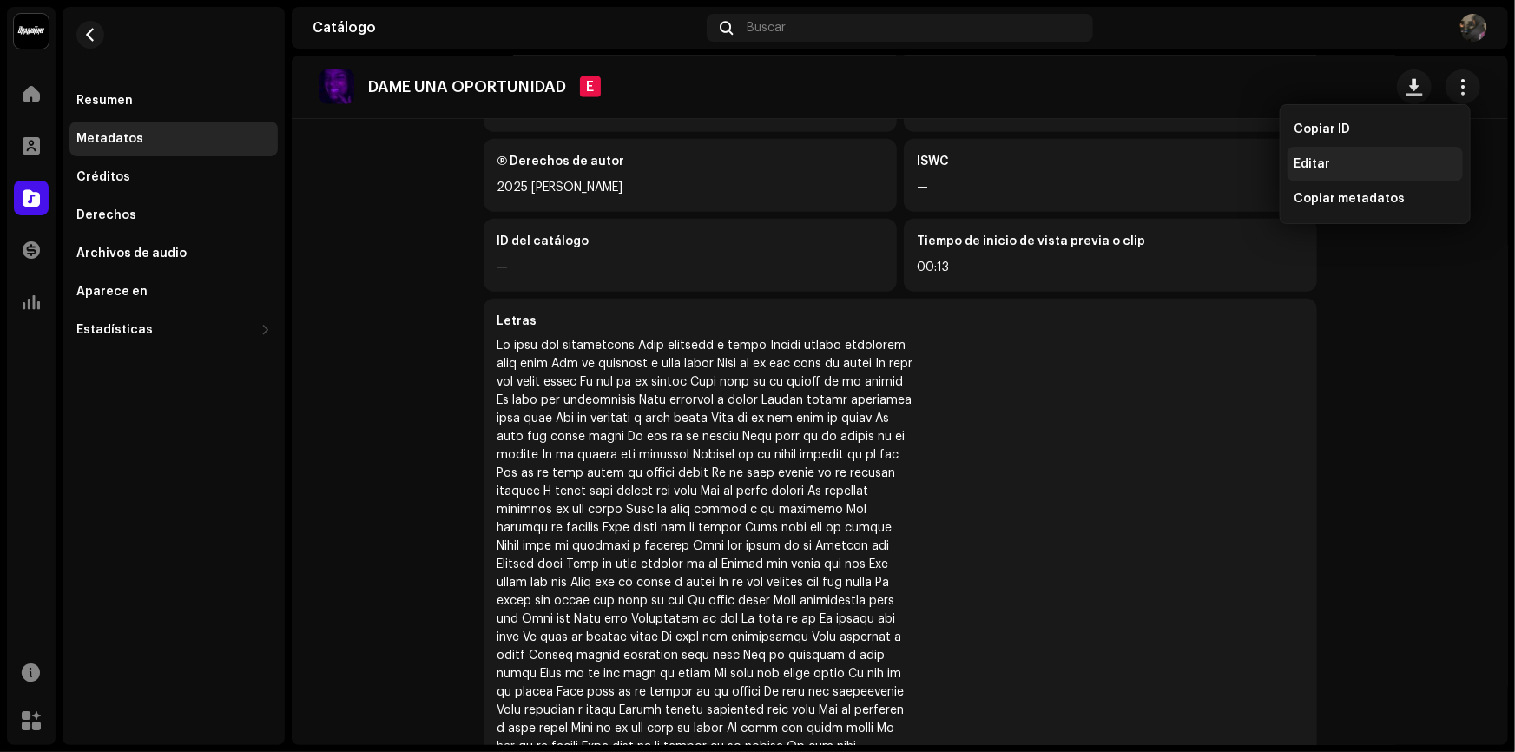
click at [1368, 157] on div "Editar" at bounding box center [1374, 164] width 161 height 14
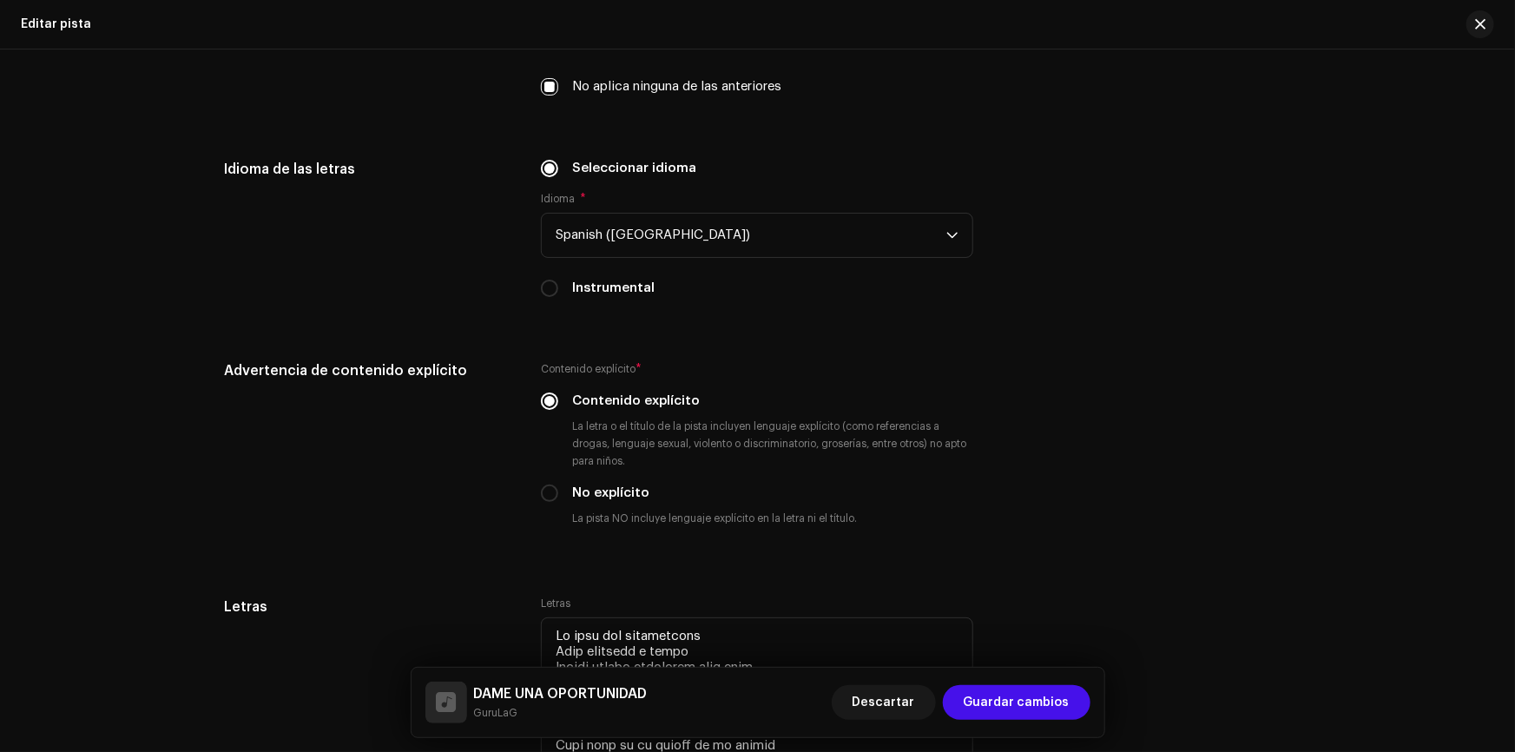
scroll to position [2525, 0]
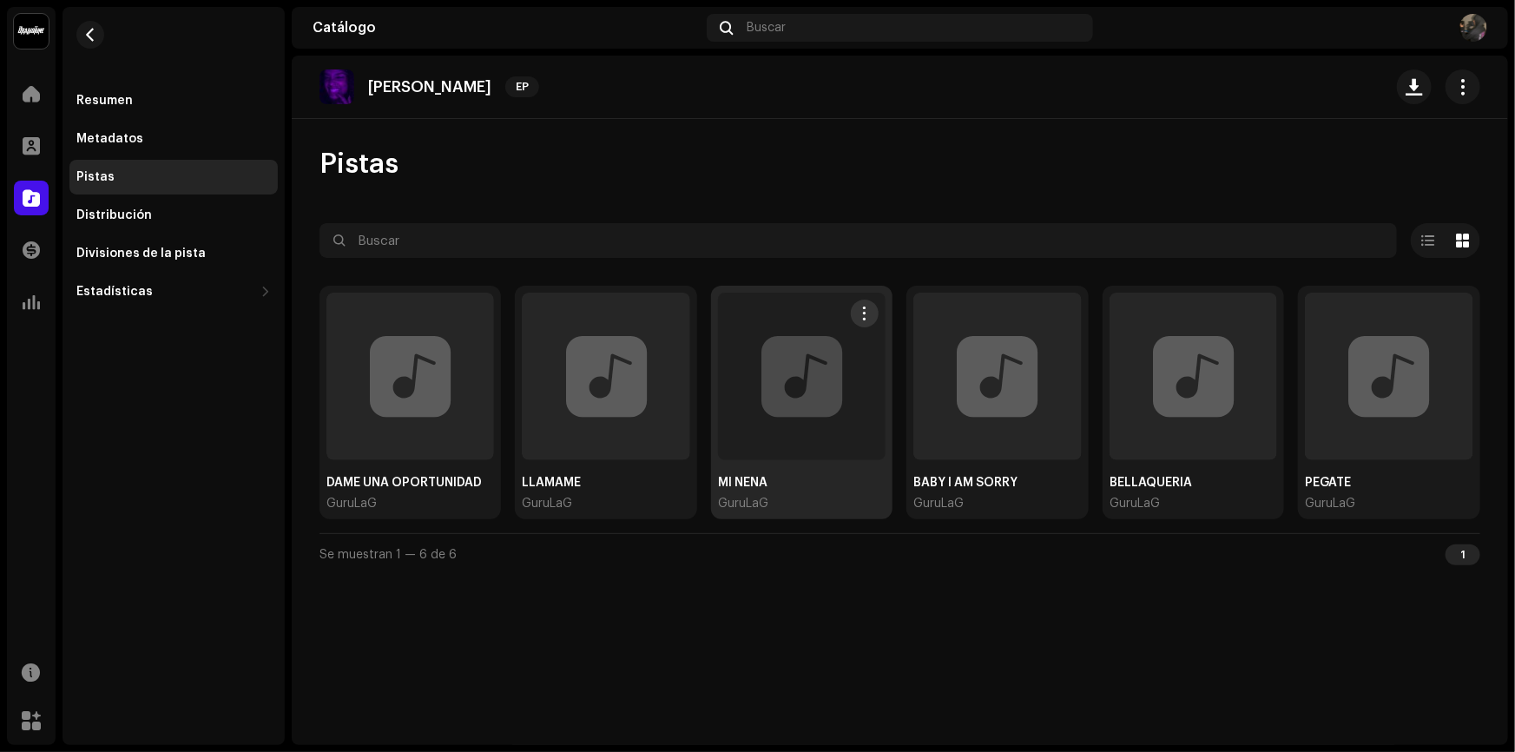
click at [779, 380] on div at bounding box center [802, 376] width 168 height 168
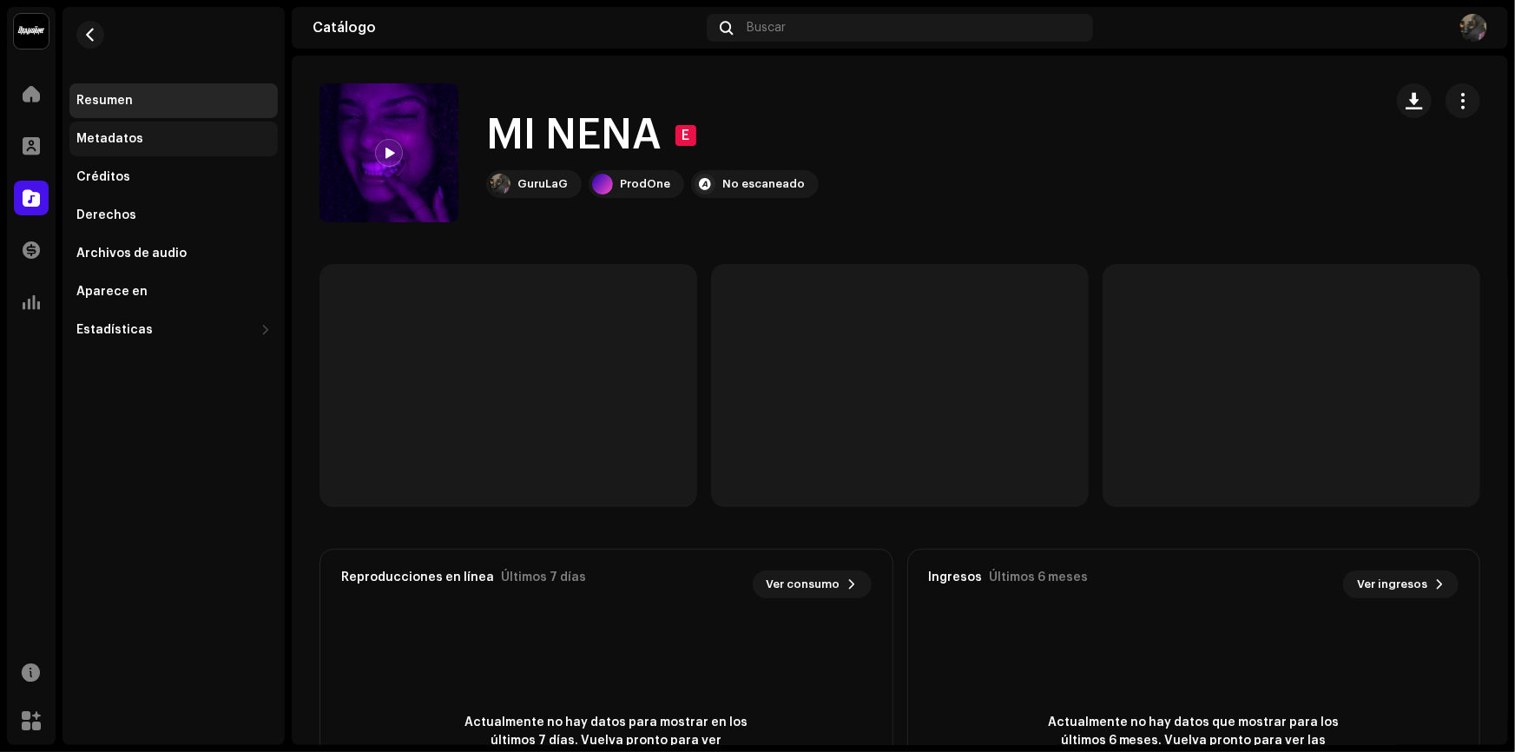
click at [174, 141] on div "Metadatos" at bounding box center [173, 139] width 194 height 14
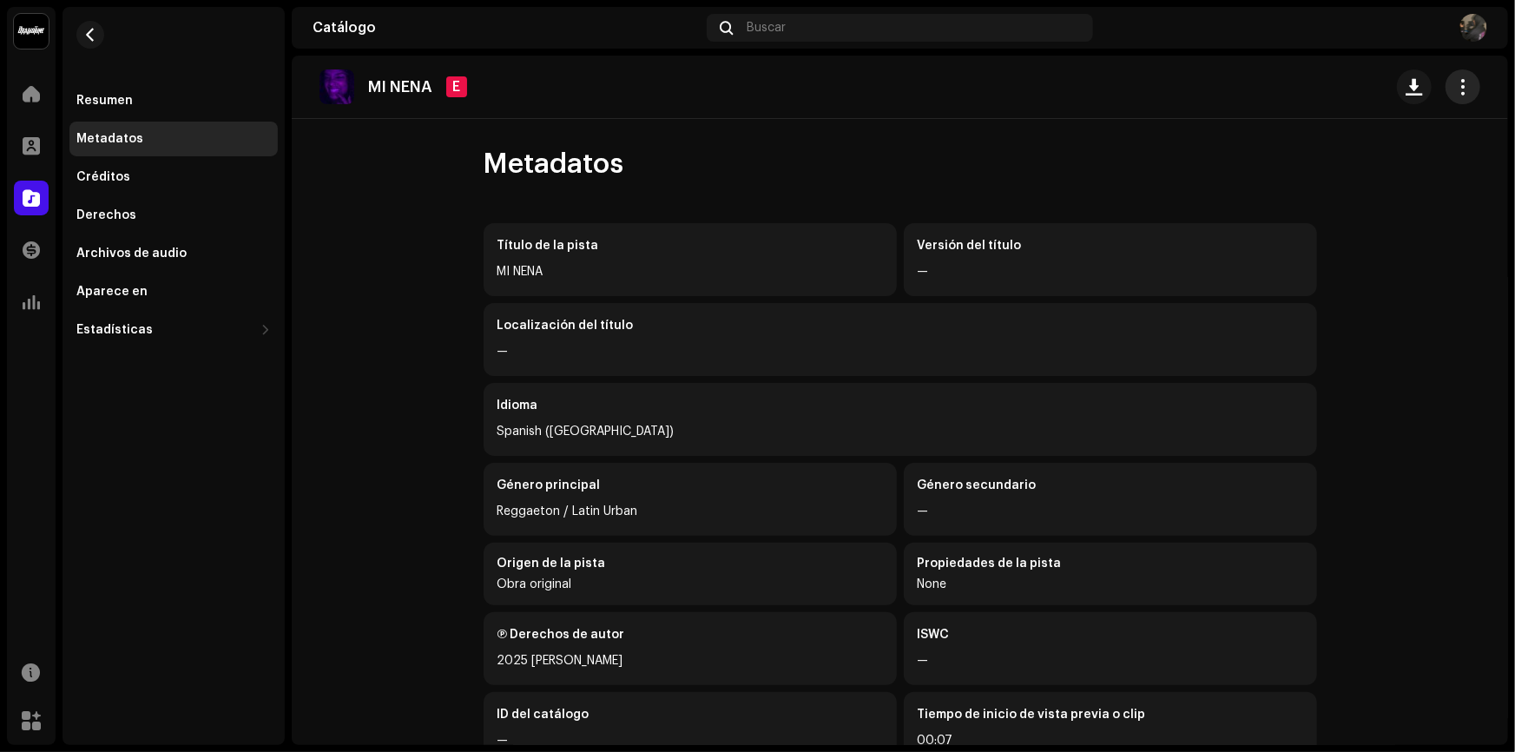
click at [1445, 87] on button "button" at bounding box center [1462, 86] width 35 height 35
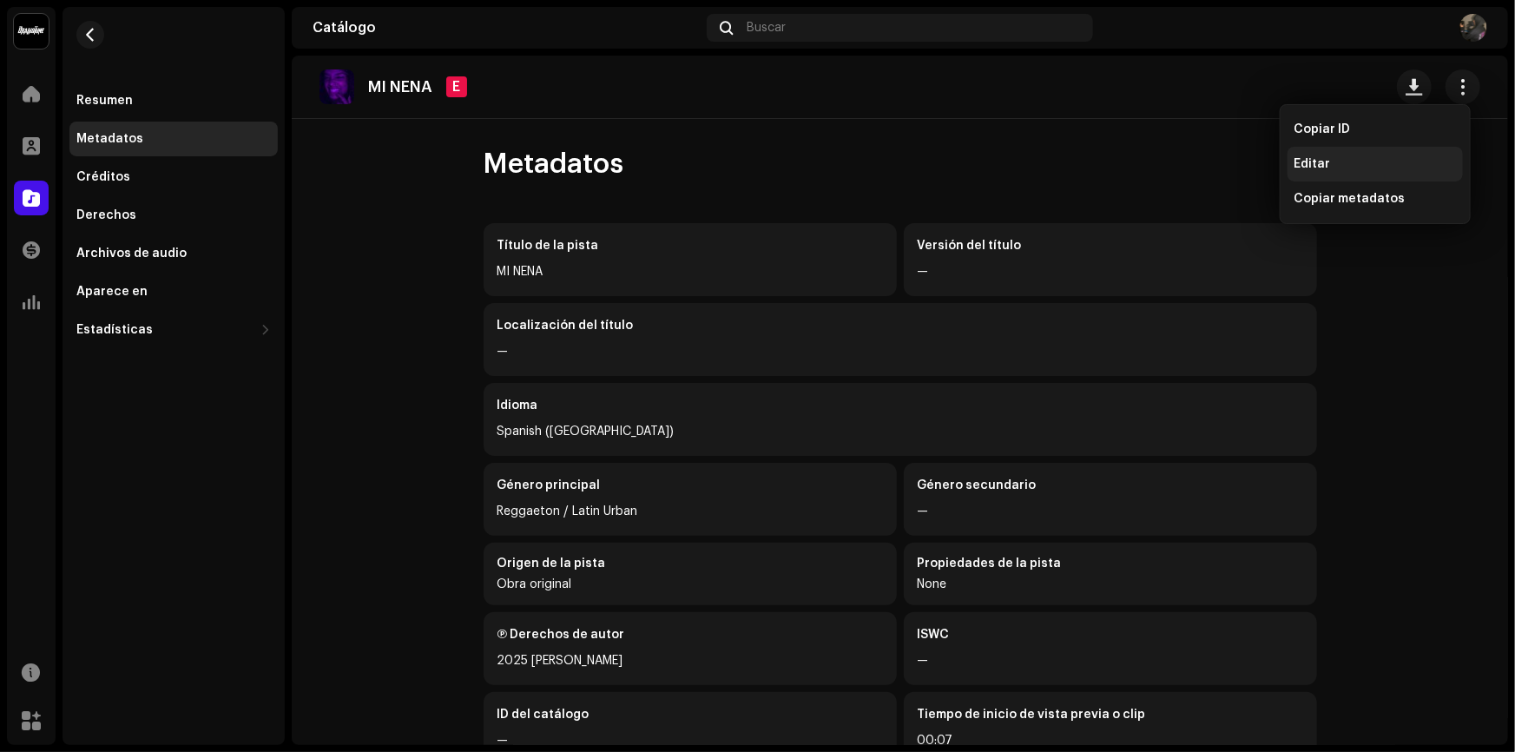
click at [1350, 161] on div "Editar" at bounding box center [1374, 164] width 161 height 14
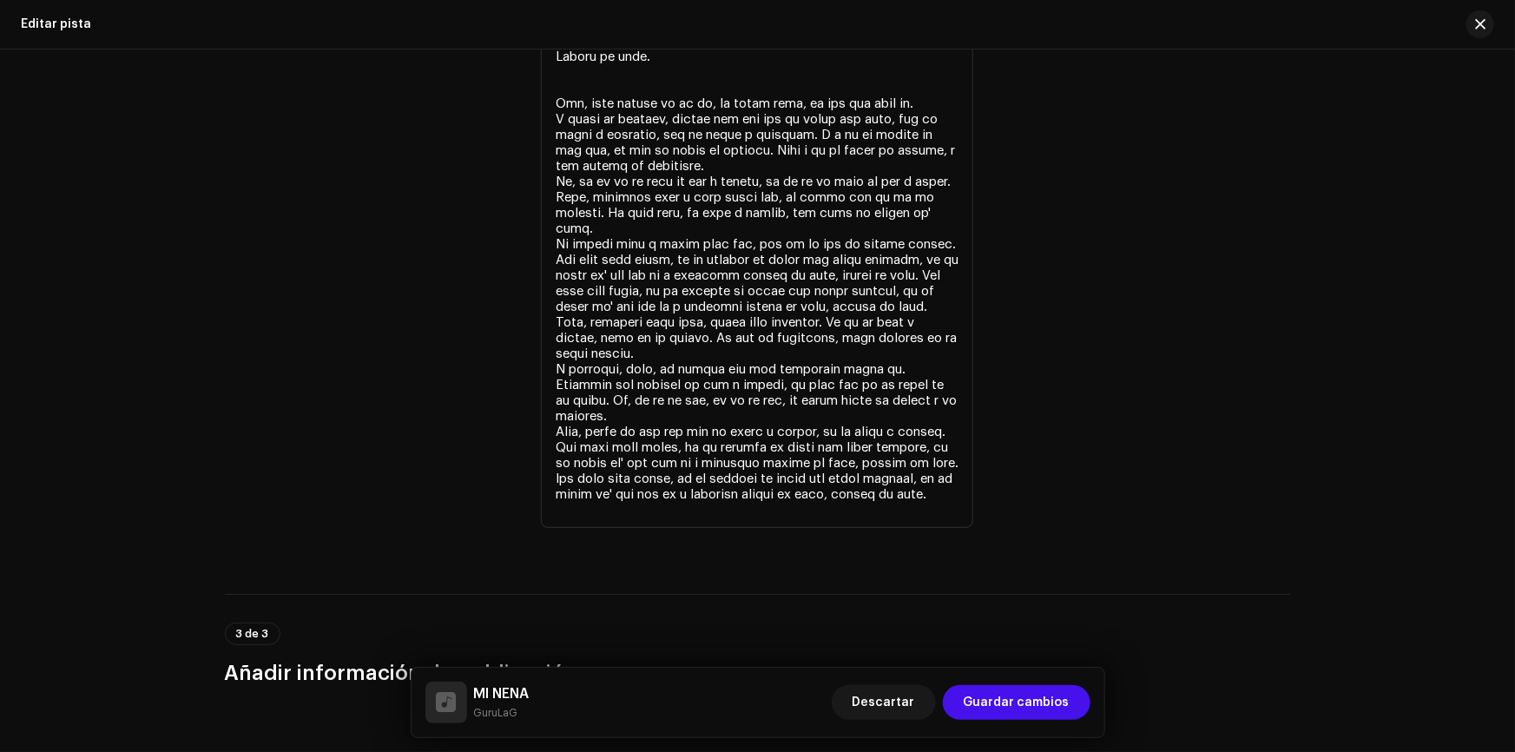
scroll to position [3077, 0]
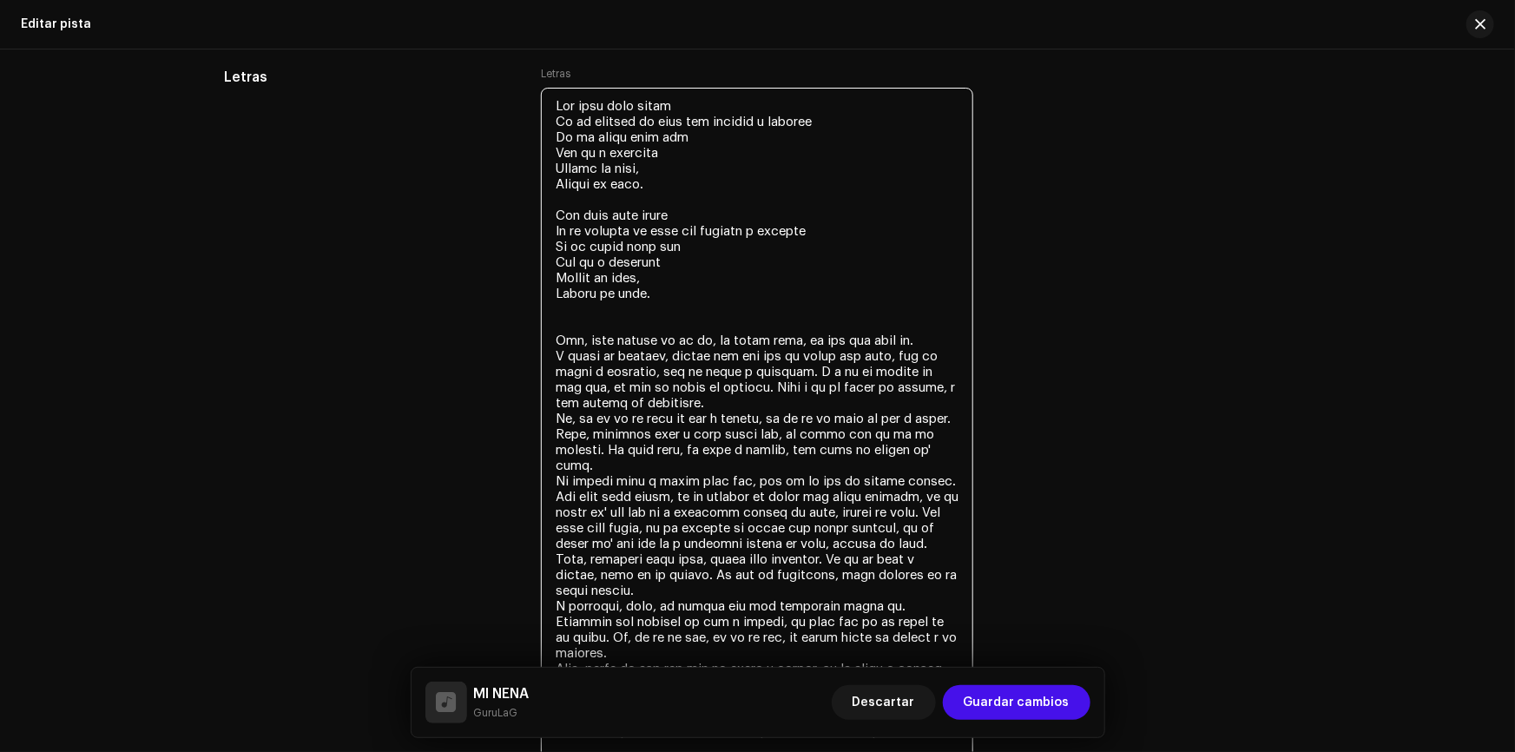
click at [654, 312] on textarea at bounding box center [757, 426] width 432 height 677
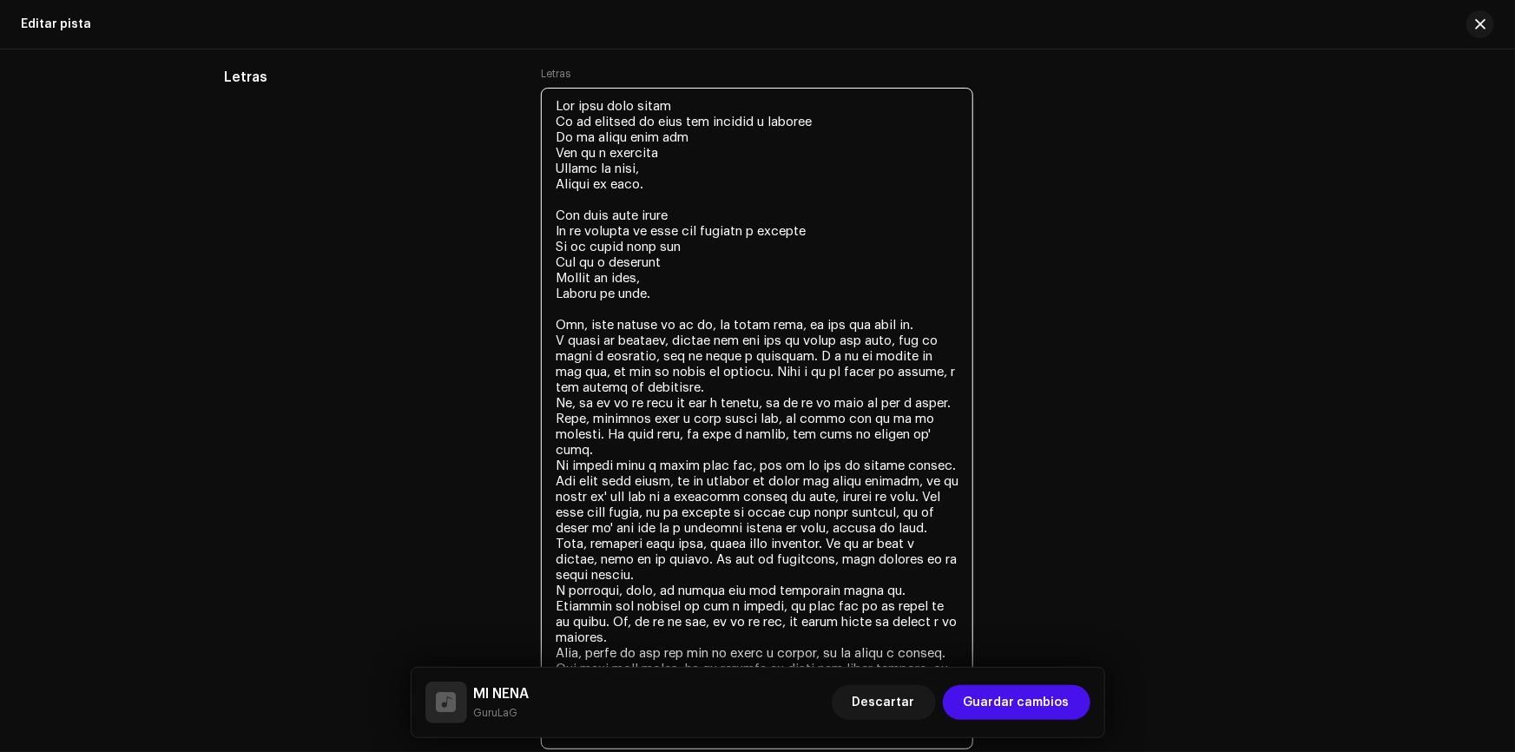
click at [707, 321] on textarea at bounding box center [757, 418] width 432 height 661
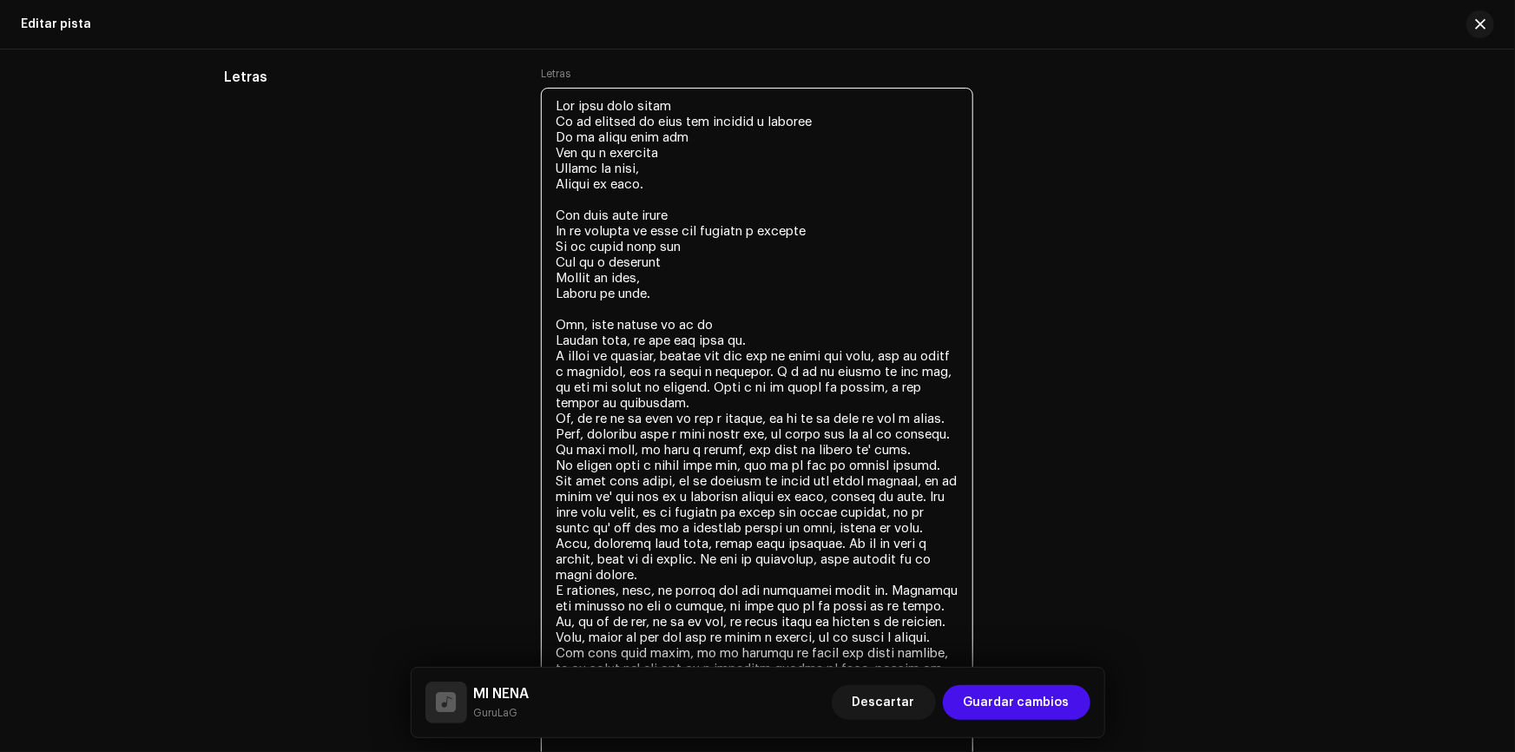
click at [599, 353] on textarea at bounding box center [757, 426] width 432 height 677
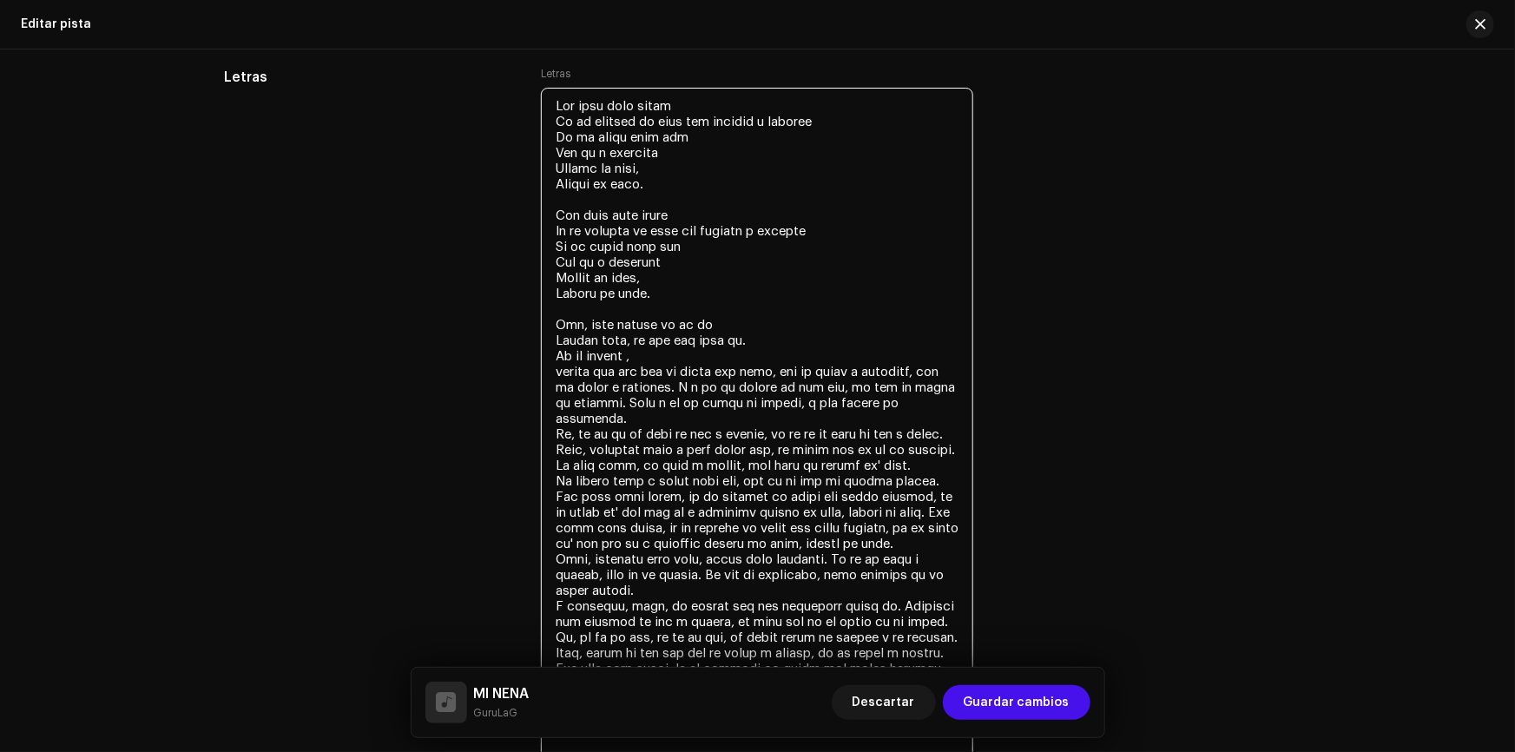
click at [666, 349] on textarea at bounding box center [757, 426] width 432 height 677
click at [595, 369] on textarea at bounding box center [757, 426] width 432 height 677
click at [680, 372] on textarea at bounding box center [757, 426] width 432 height 677
click at [601, 365] on textarea at bounding box center [757, 426] width 432 height 677
click at [783, 365] on textarea at bounding box center [757, 426] width 432 height 677
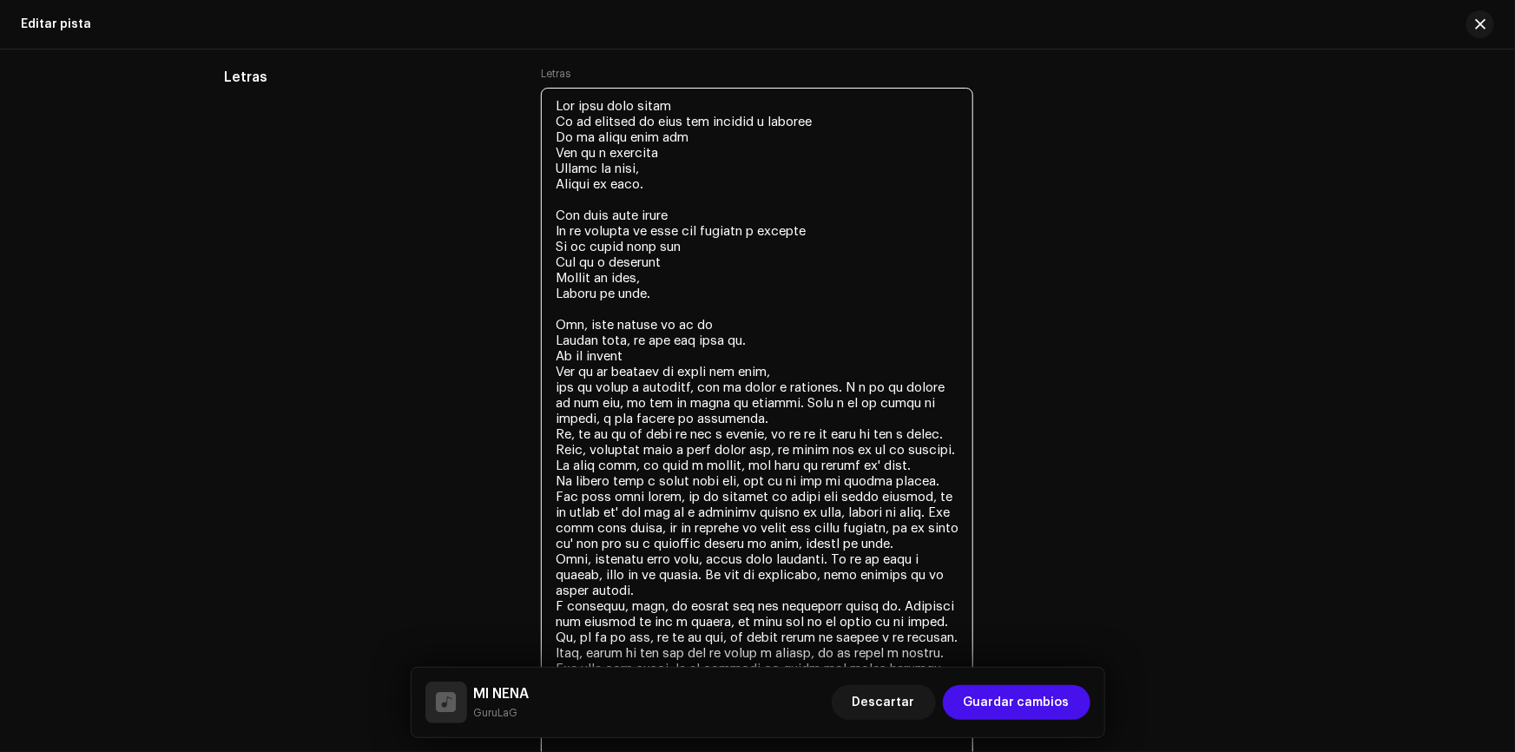
click at [700, 384] on textarea at bounding box center [757, 434] width 432 height 693
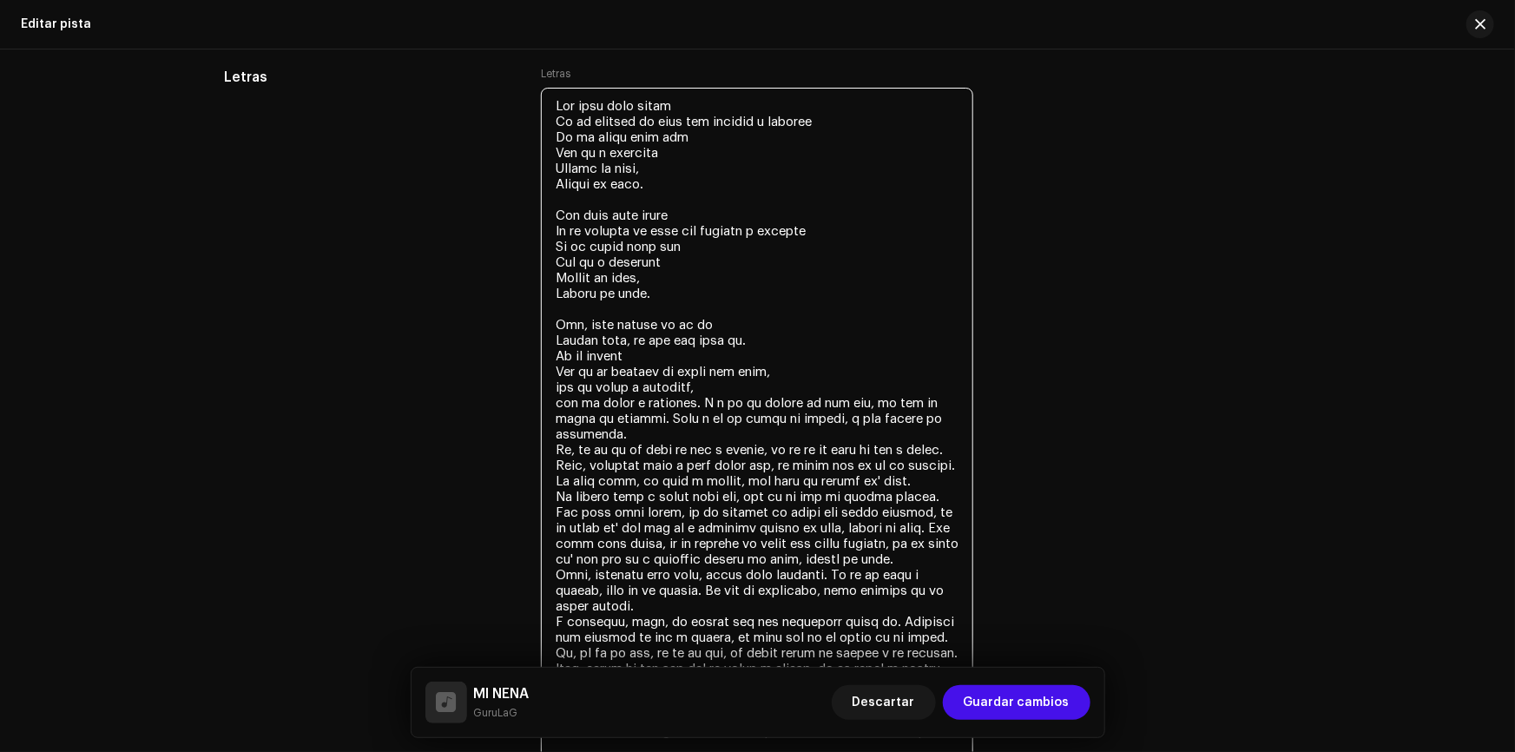
click at [555, 354] on textarea at bounding box center [757, 442] width 432 height 708
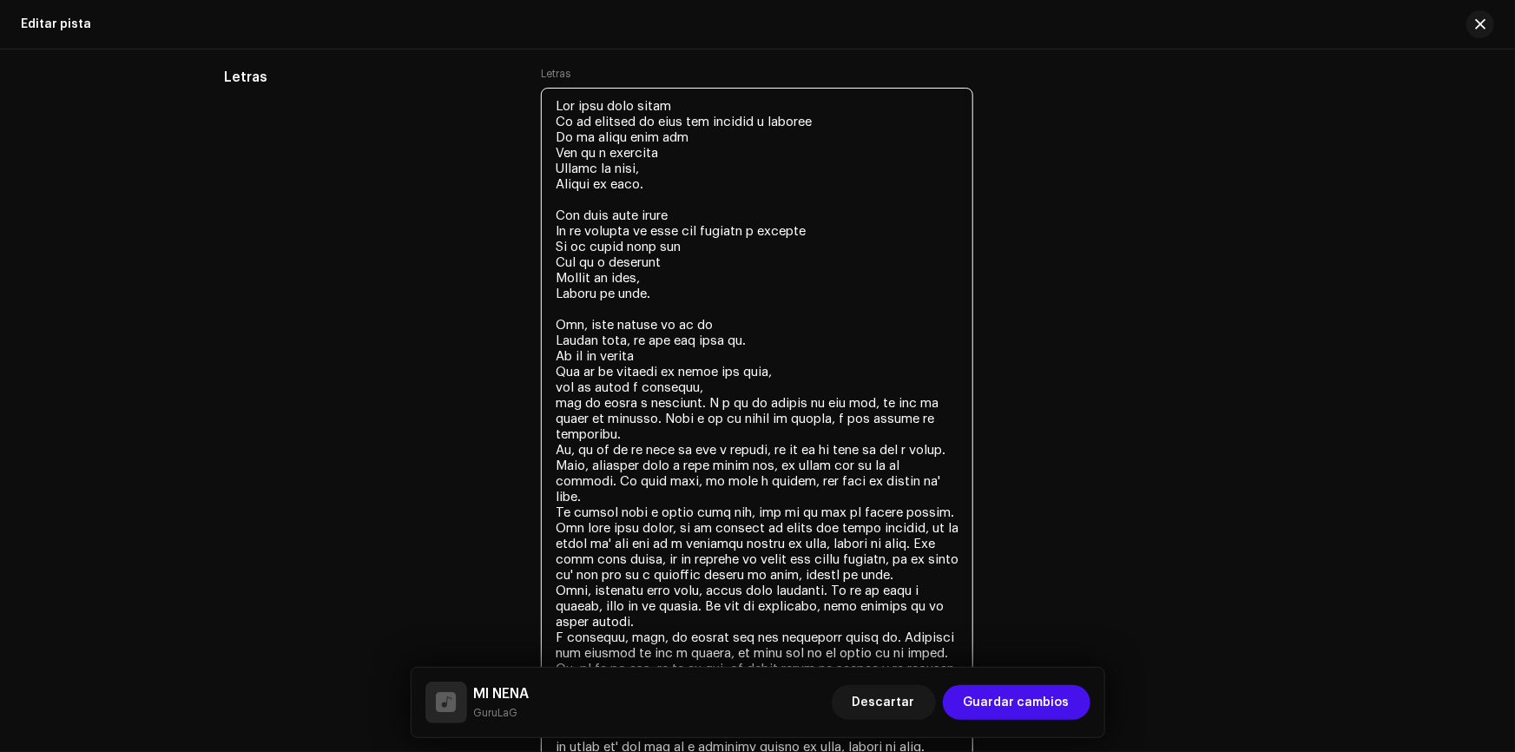
click at [699, 401] on textarea at bounding box center [757, 442] width 432 height 708
click at [718, 416] on textarea at bounding box center [757, 442] width 432 height 708
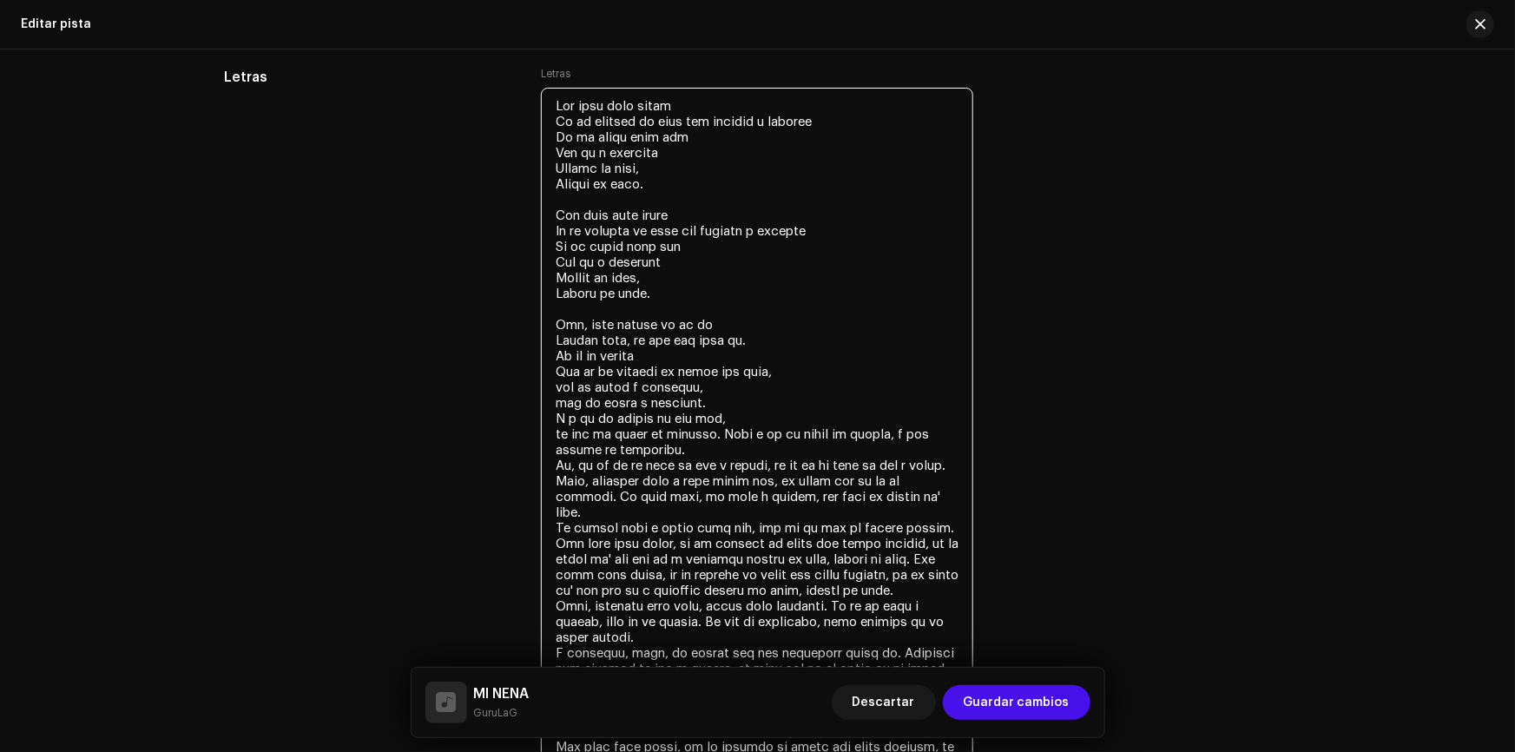
click at [706, 424] on textarea at bounding box center [757, 450] width 432 height 724
click at [707, 431] on textarea at bounding box center [757, 450] width 432 height 724
click at [703, 400] on textarea at bounding box center [757, 450] width 432 height 724
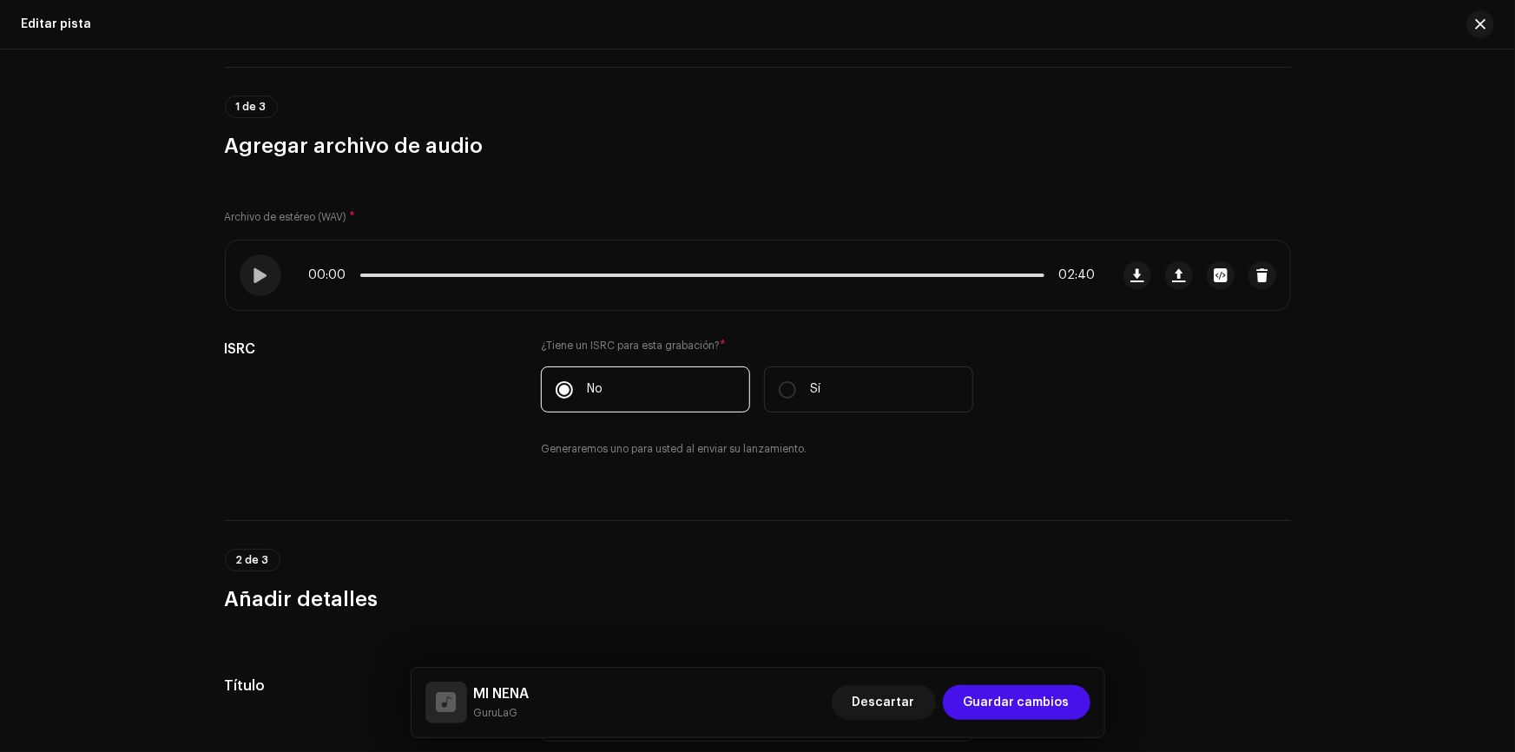
scroll to position [0, 0]
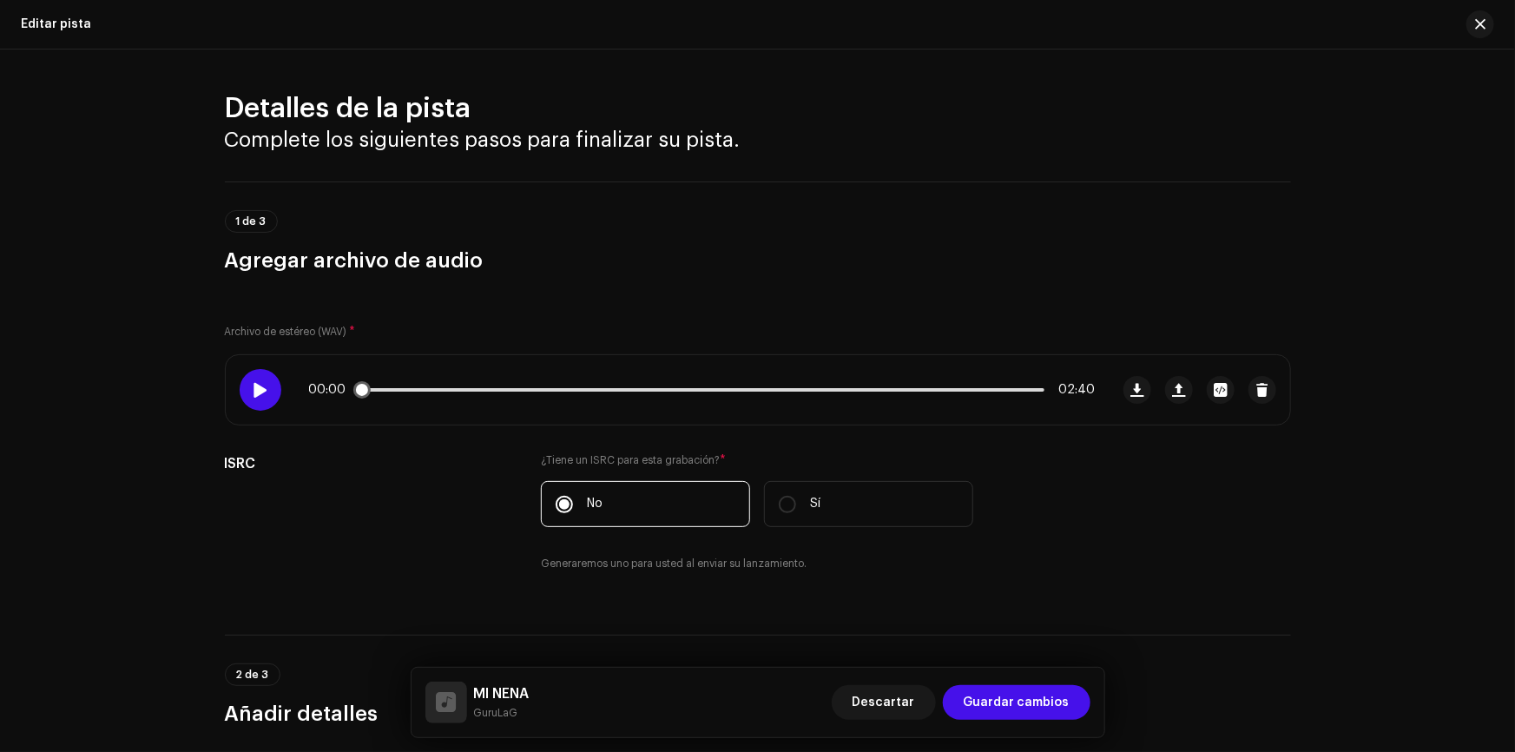
click at [253, 394] on span at bounding box center [260, 390] width 15 height 14
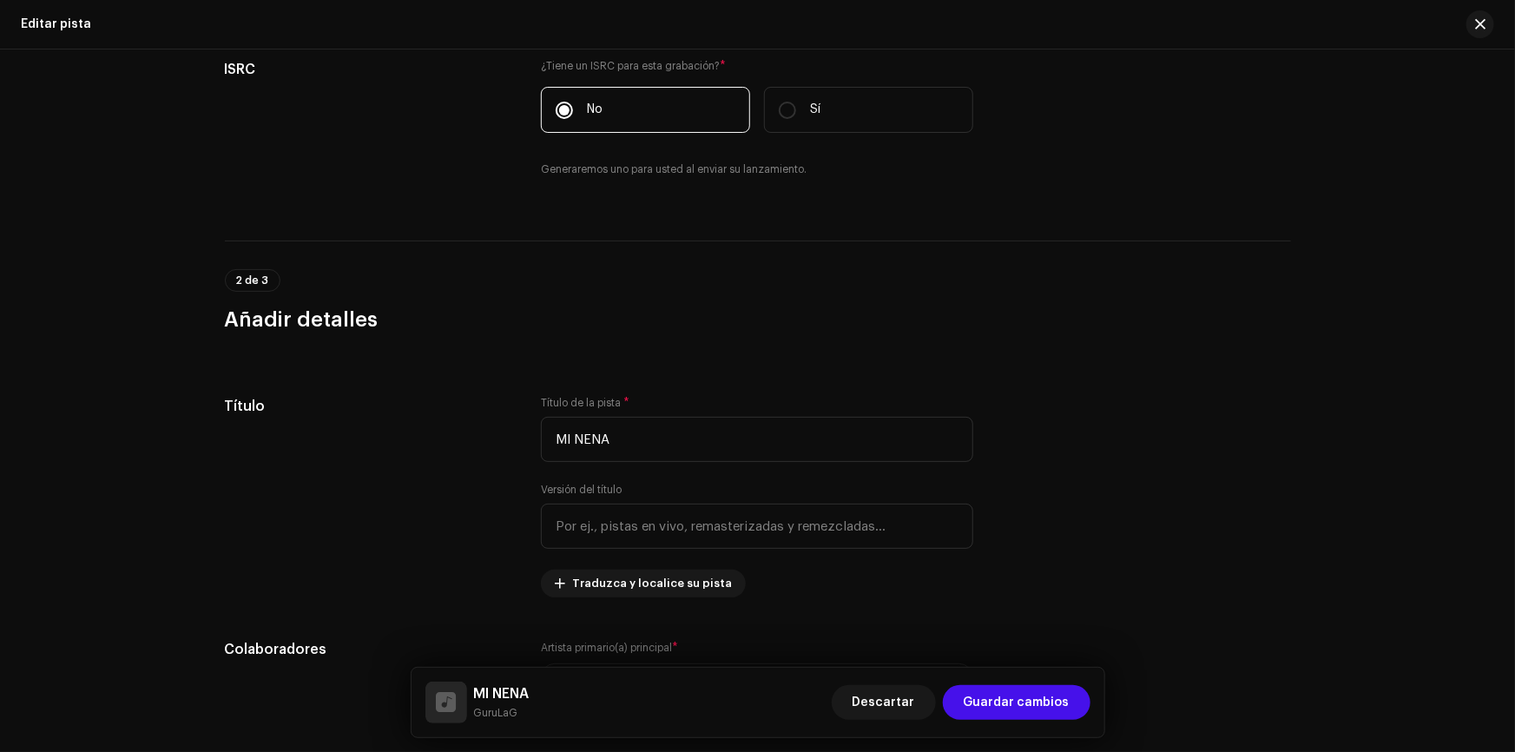
scroll to position [78, 0]
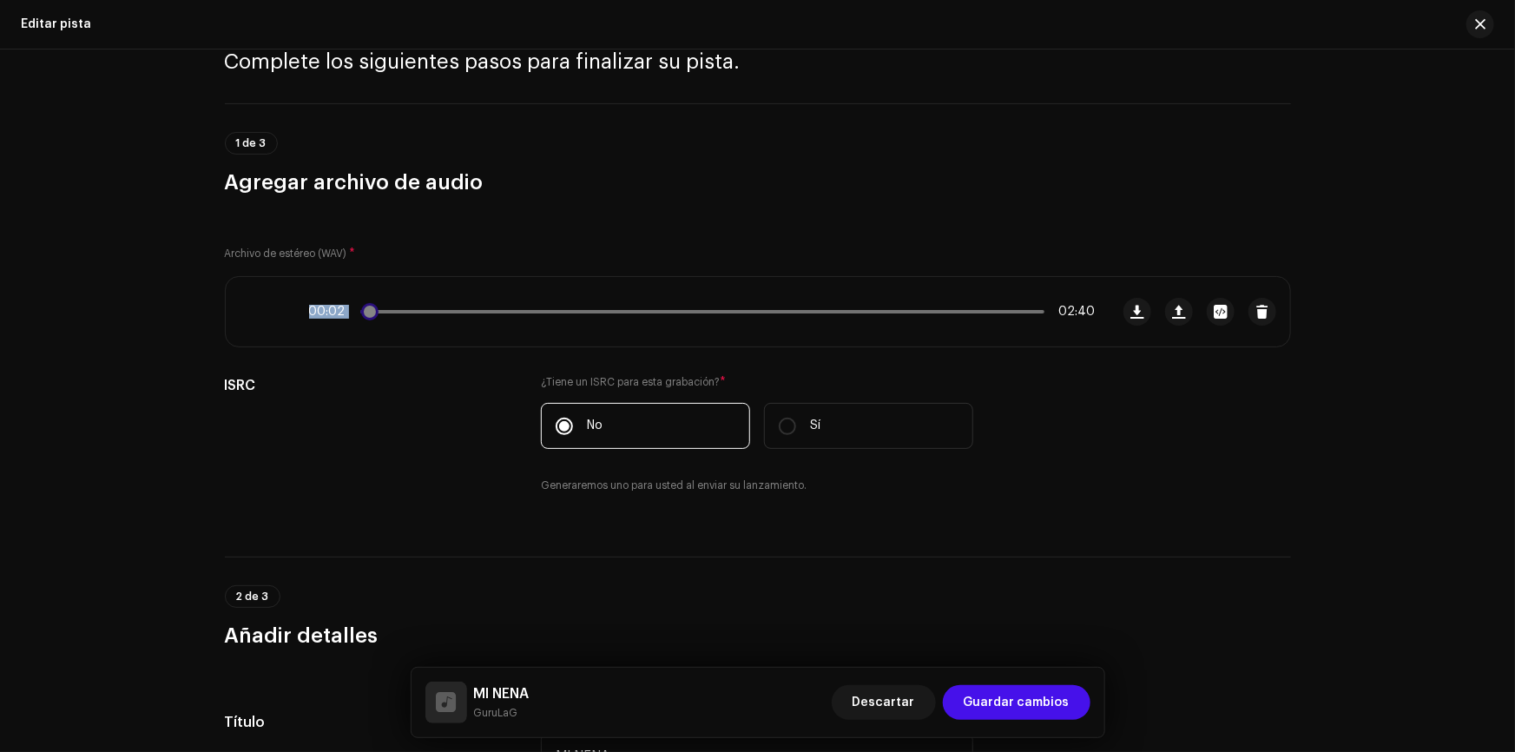
drag, startPoint x: 365, startPoint y: 312, endPoint x: 299, endPoint y: 319, distance: 65.5
click at [299, 319] on div "00:02 02:40" at bounding box center [668, 311] width 884 height 69
click at [384, 259] on div "Archivo de estéreo (WAV) * 00:02 02:40 ISRC ¿Tiene un ISRC para esta grabación?…" at bounding box center [758, 366] width 1066 height 298
click at [254, 306] on icon at bounding box center [260, 311] width 38 height 38
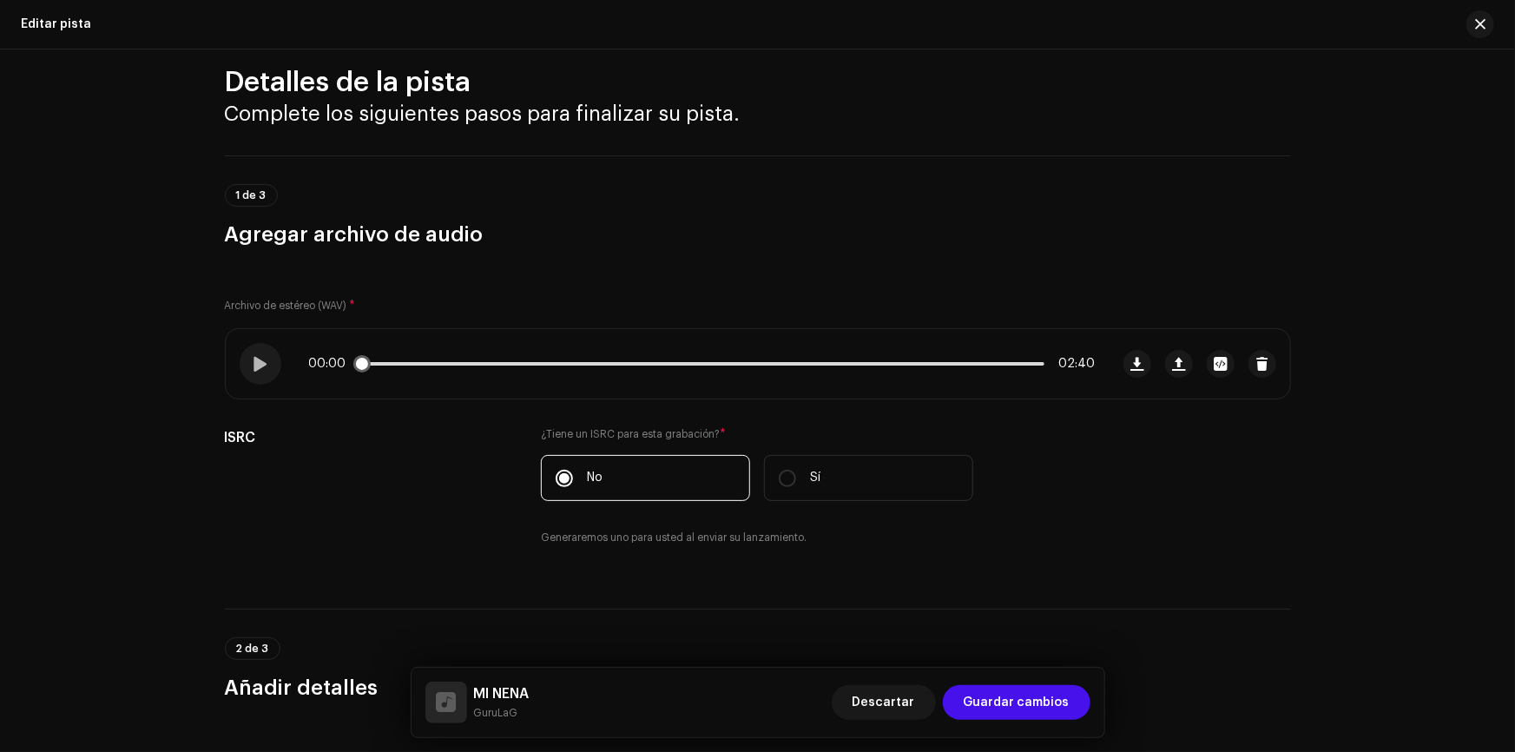
scroll to position [0, 0]
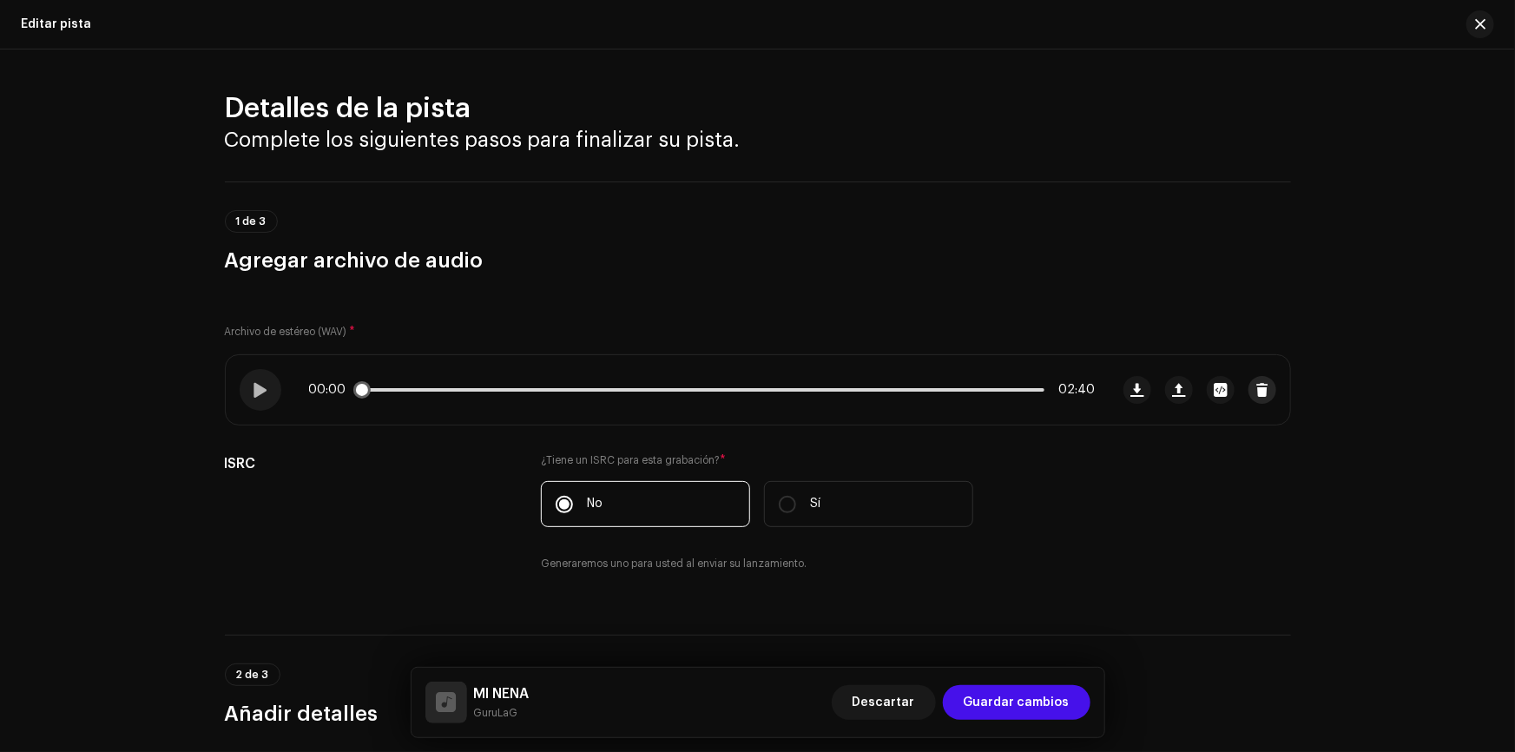
click at [1255, 390] on span "button" at bounding box center [1261, 390] width 13 height 14
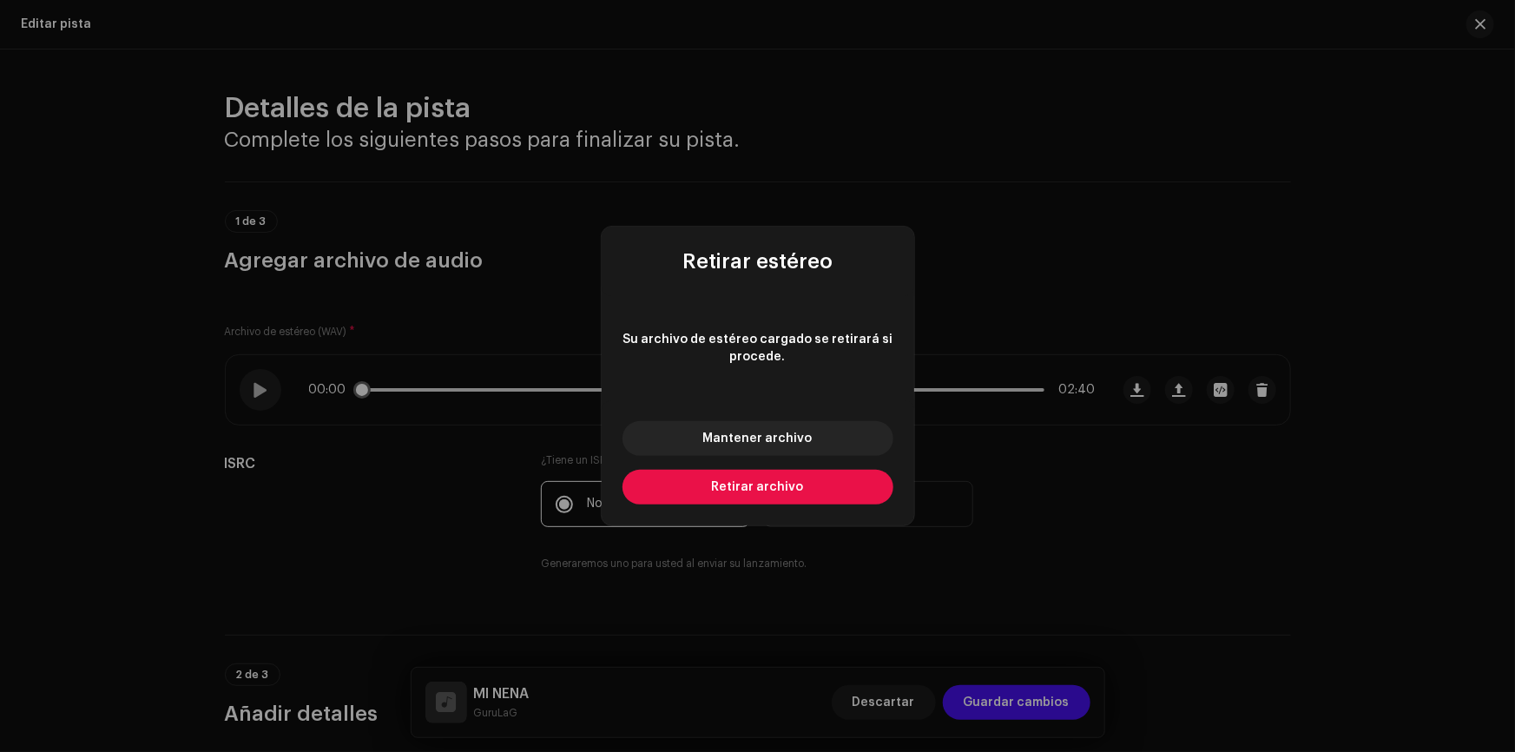
click at [780, 495] on button "Retirar archivo" at bounding box center [757, 487] width 271 height 35
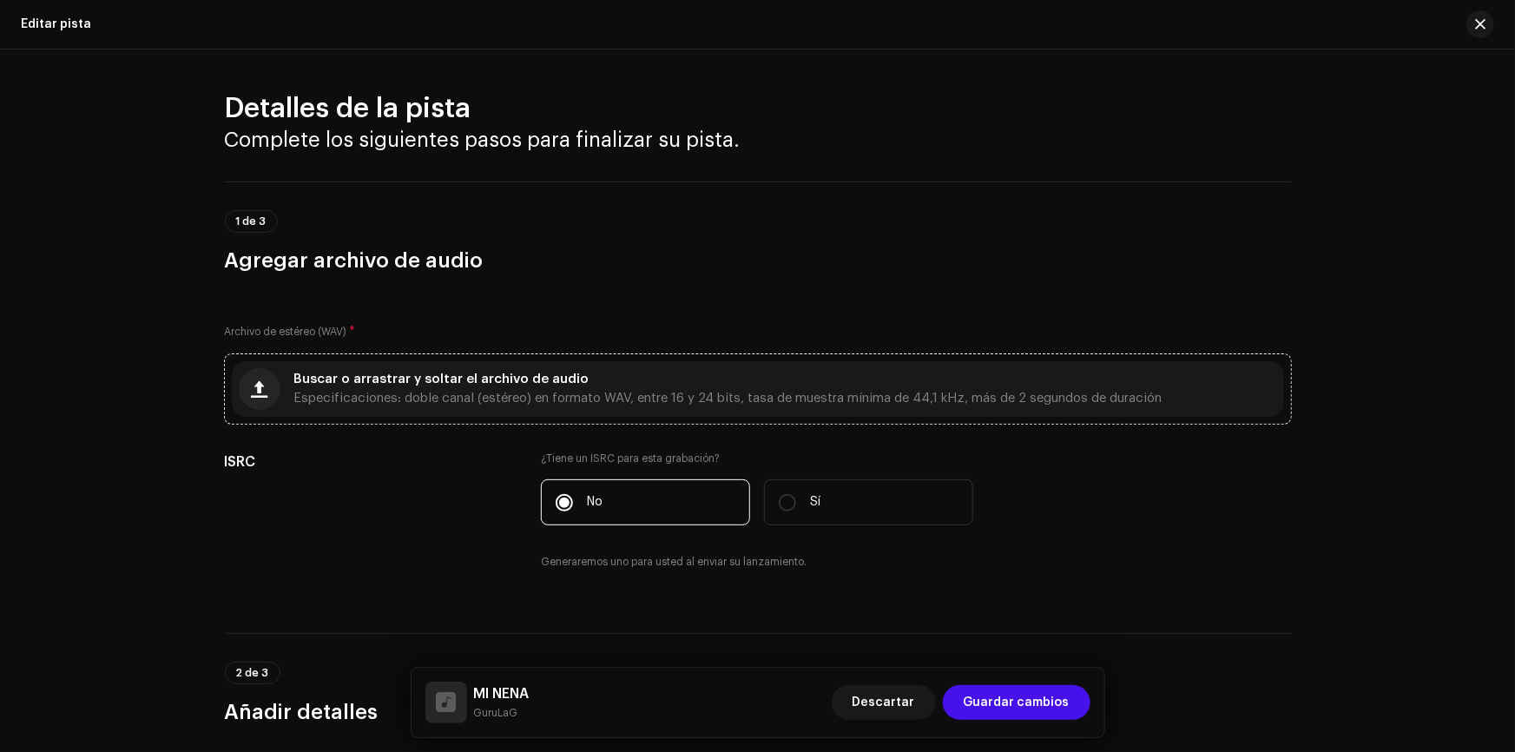
click at [337, 392] on span "Especificaciones: doble canal (estéreo) en formato WAV, entre 16 y 24 bits, tas…" at bounding box center [728, 398] width 868 height 12
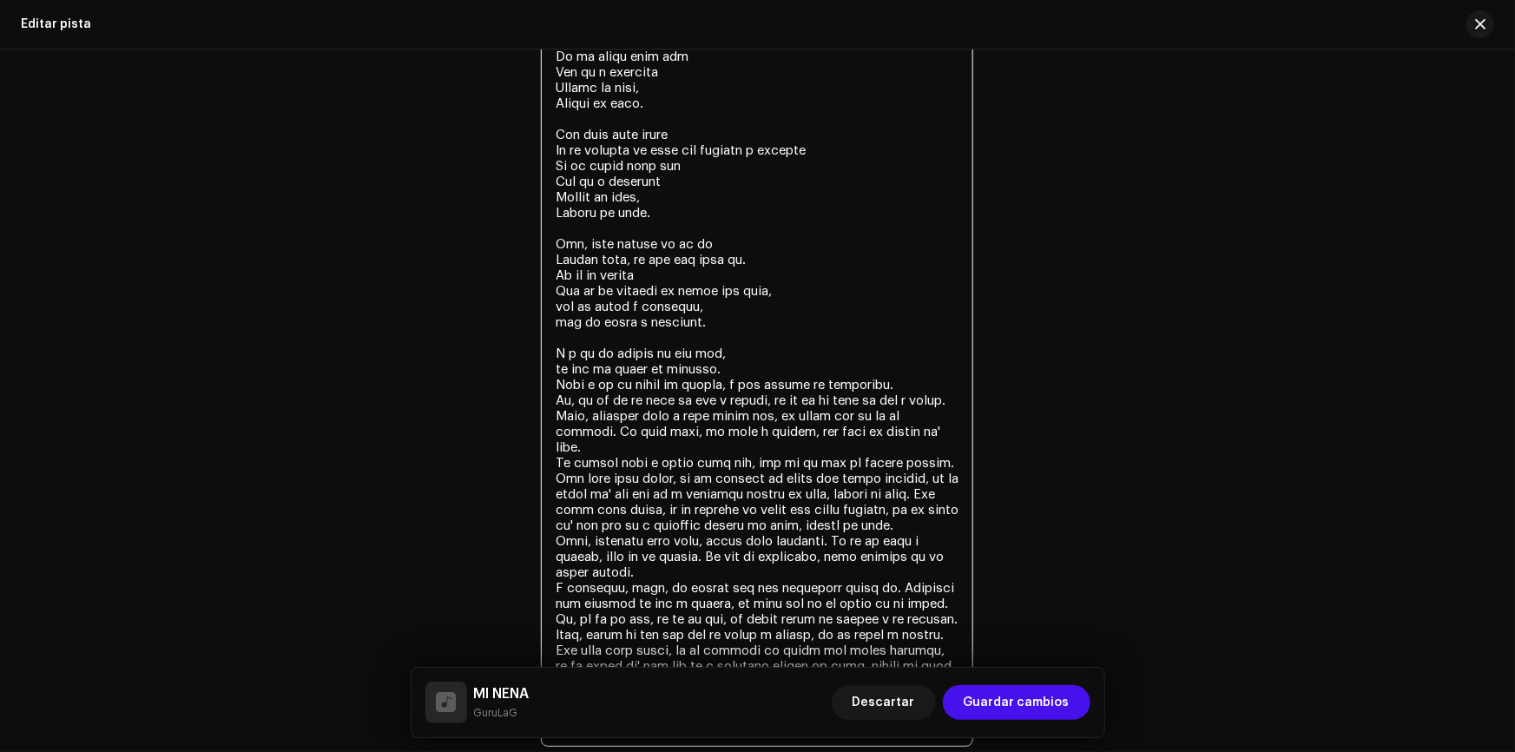
scroll to position [3157, 0]
click at [727, 379] on textarea at bounding box center [757, 377] width 432 height 739
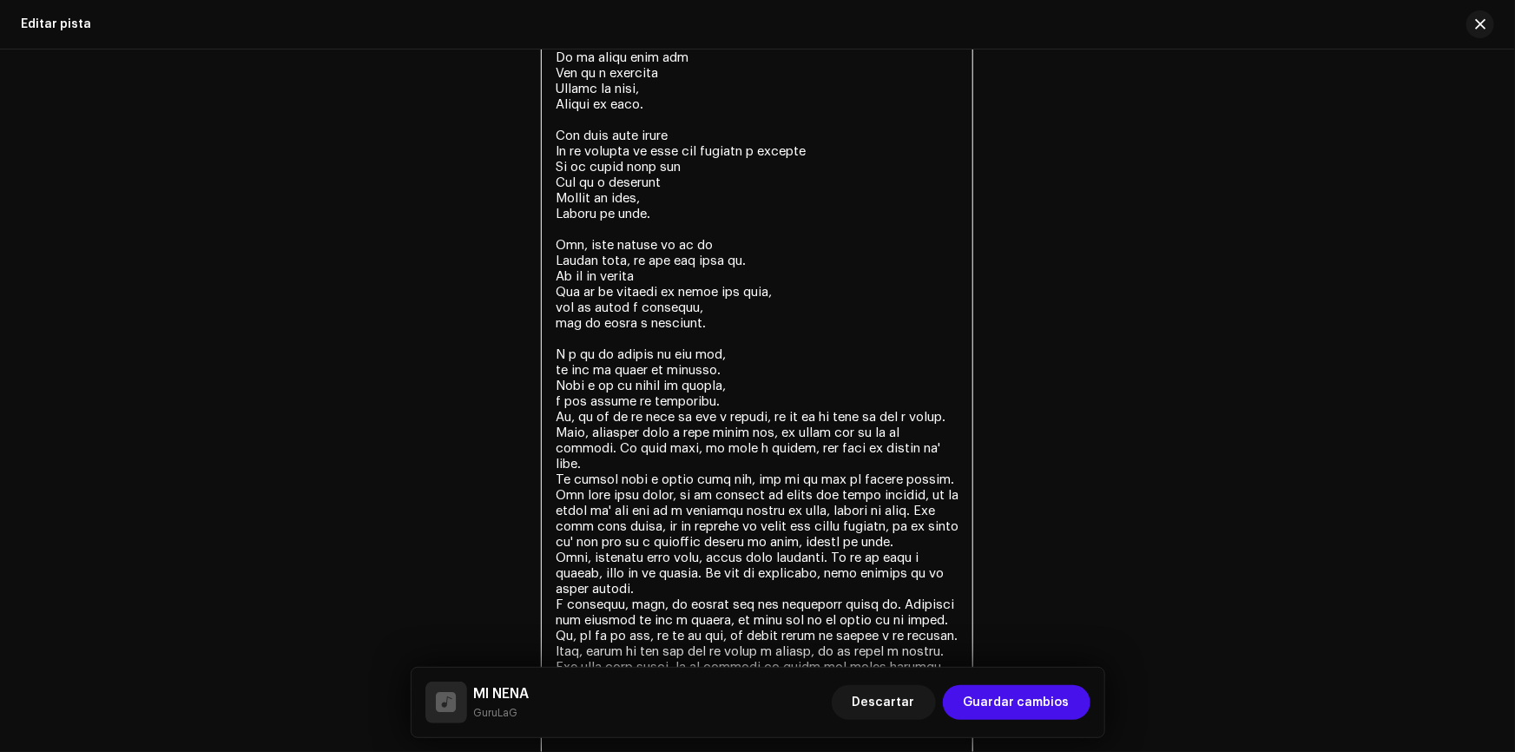
click at [554, 414] on textarea at bounding box center [757, 385] width 432 height 755
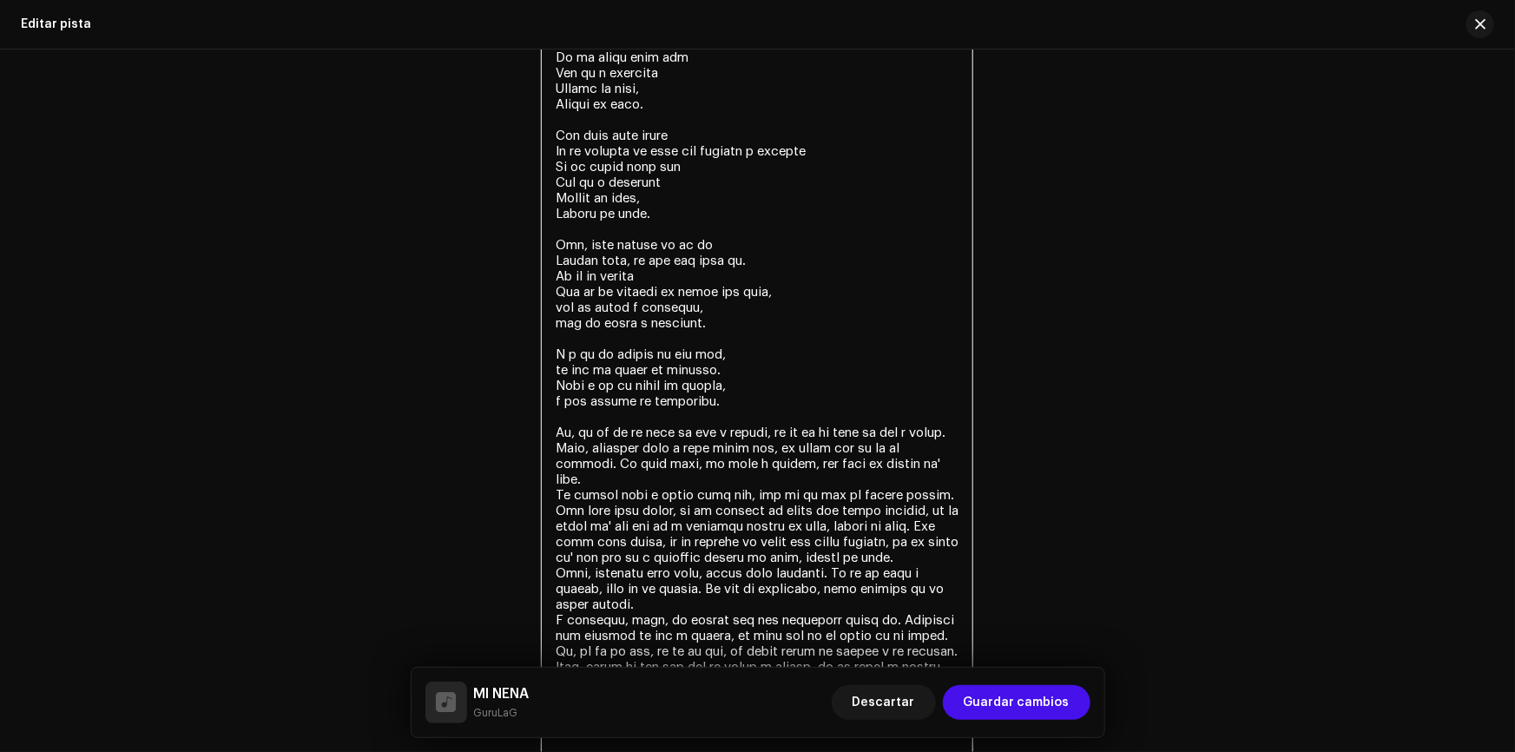
click at [753, 426] on textarea at bounding box center [757, 393] width 432 height 771
click at [733, 444] on textarea at bounding box center [757, 393] width 432 height 771
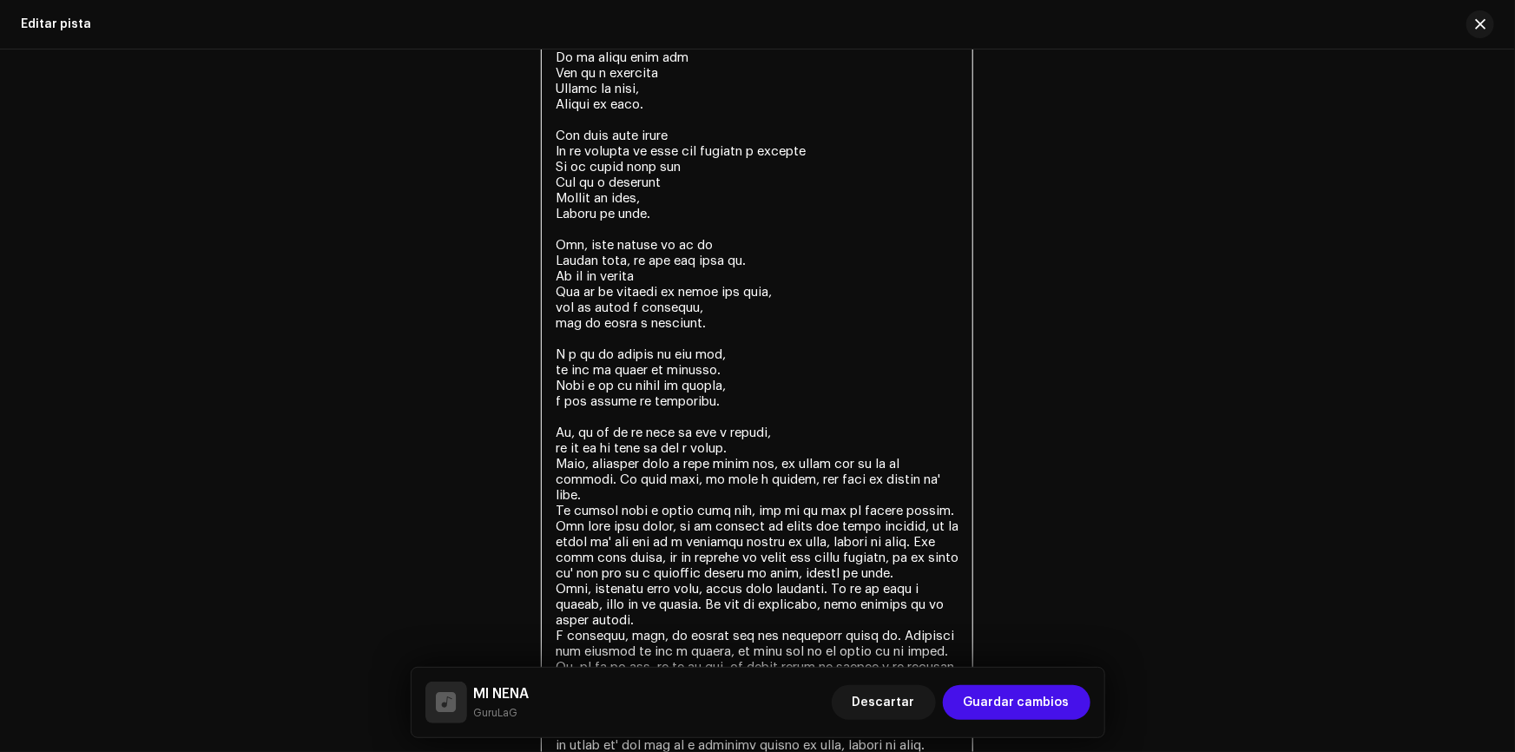
click at [798, 460] on textarea at bounding box center [757, 401] width 432 height 786
click at [733, 478] on textarea at bounding box center [757, 401] width 432 height 786
click at [745, 493] on textarea at bounding box center [757, 401] width 432 height 786
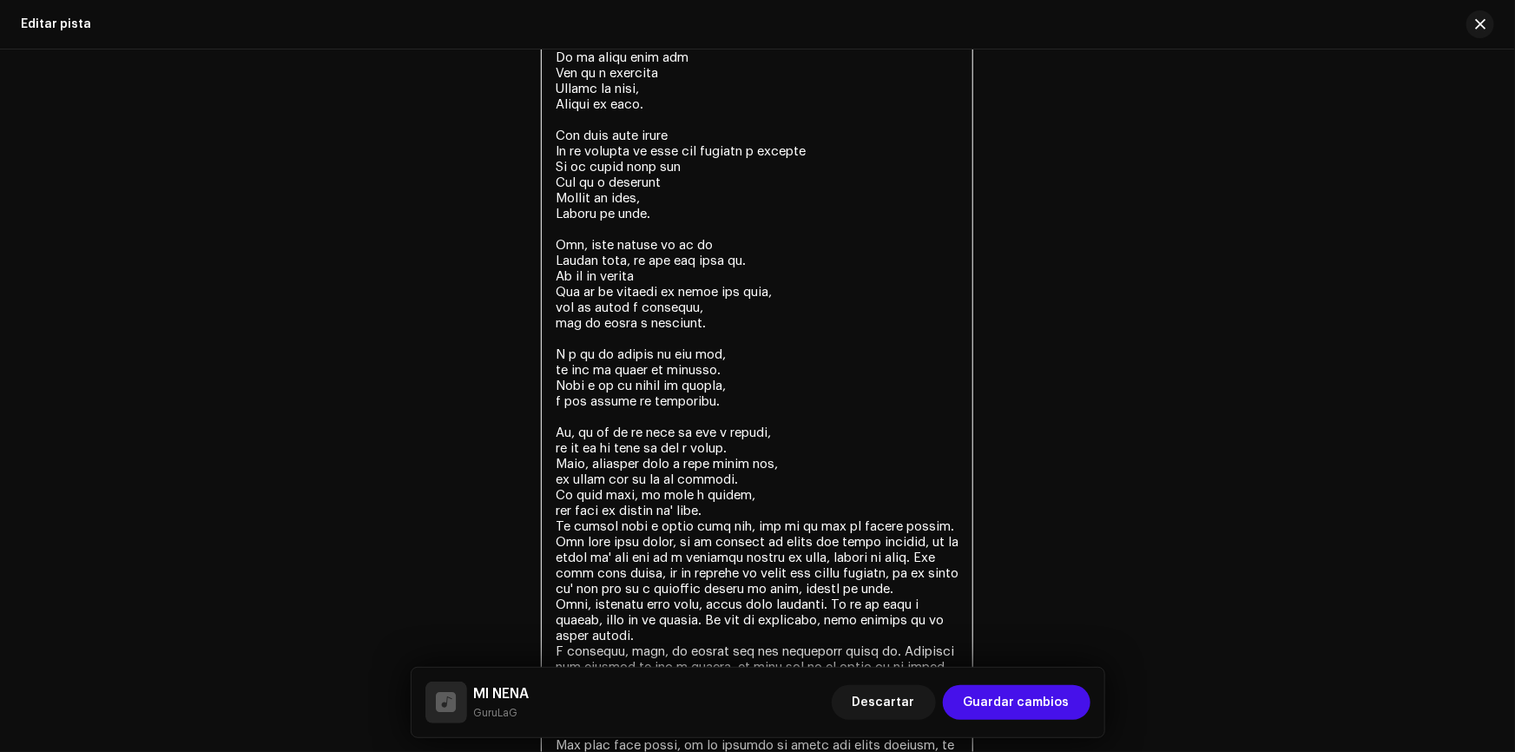
click at [615, 513] on textarea at bounding box center [757, 409] width 432 height 802
click at [757, 522] on textarea at bounding box center [757, 409] width 432 height 802
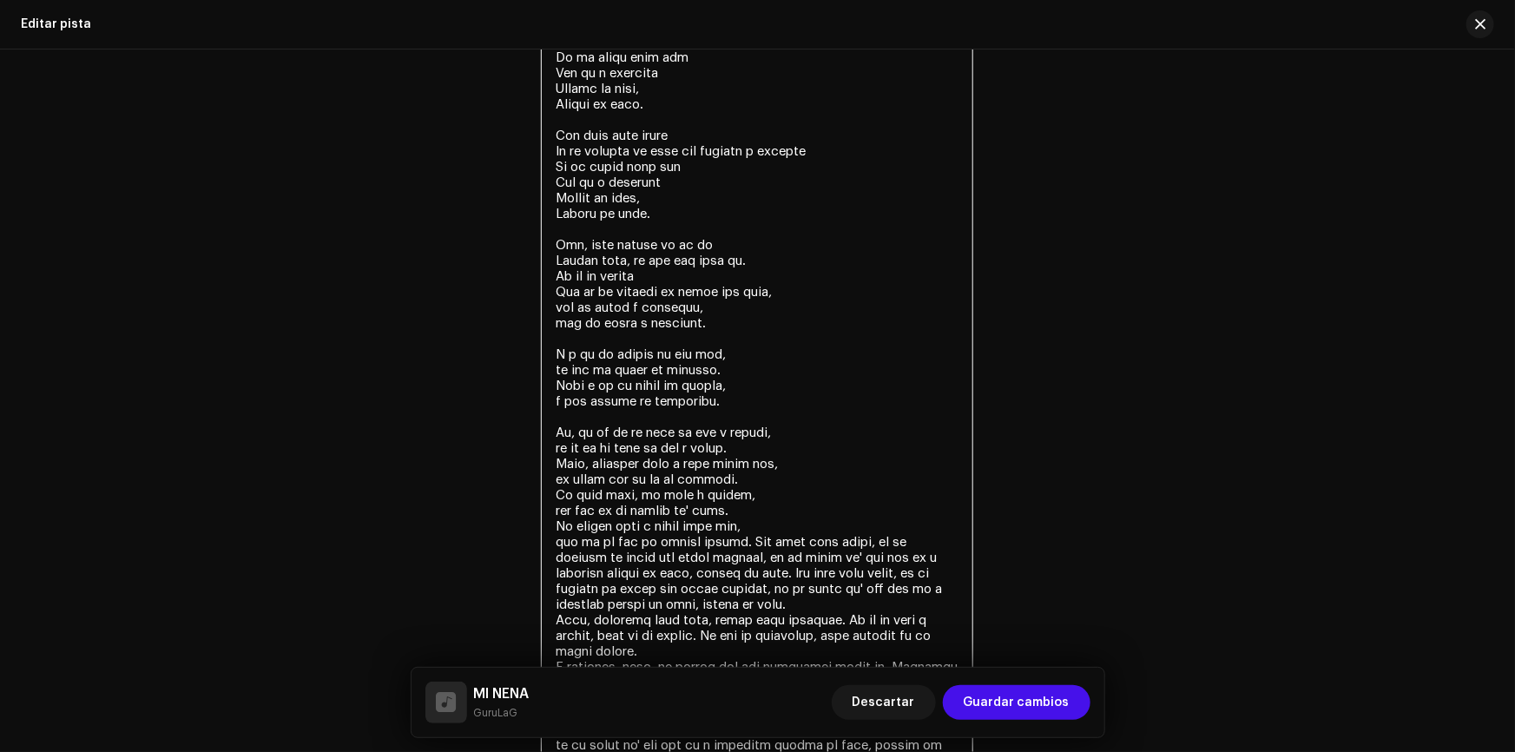
click at [712, 539] on textarea at bounding box center [757, 409] width 432 height 802
drag, startPoint x: 749, startPoint y: 542, endPoint x: 816, endPoint y: 601, distance: 89.2
click at [816, 601] on textarea at bounding box center [757, 409] width 432 height 802
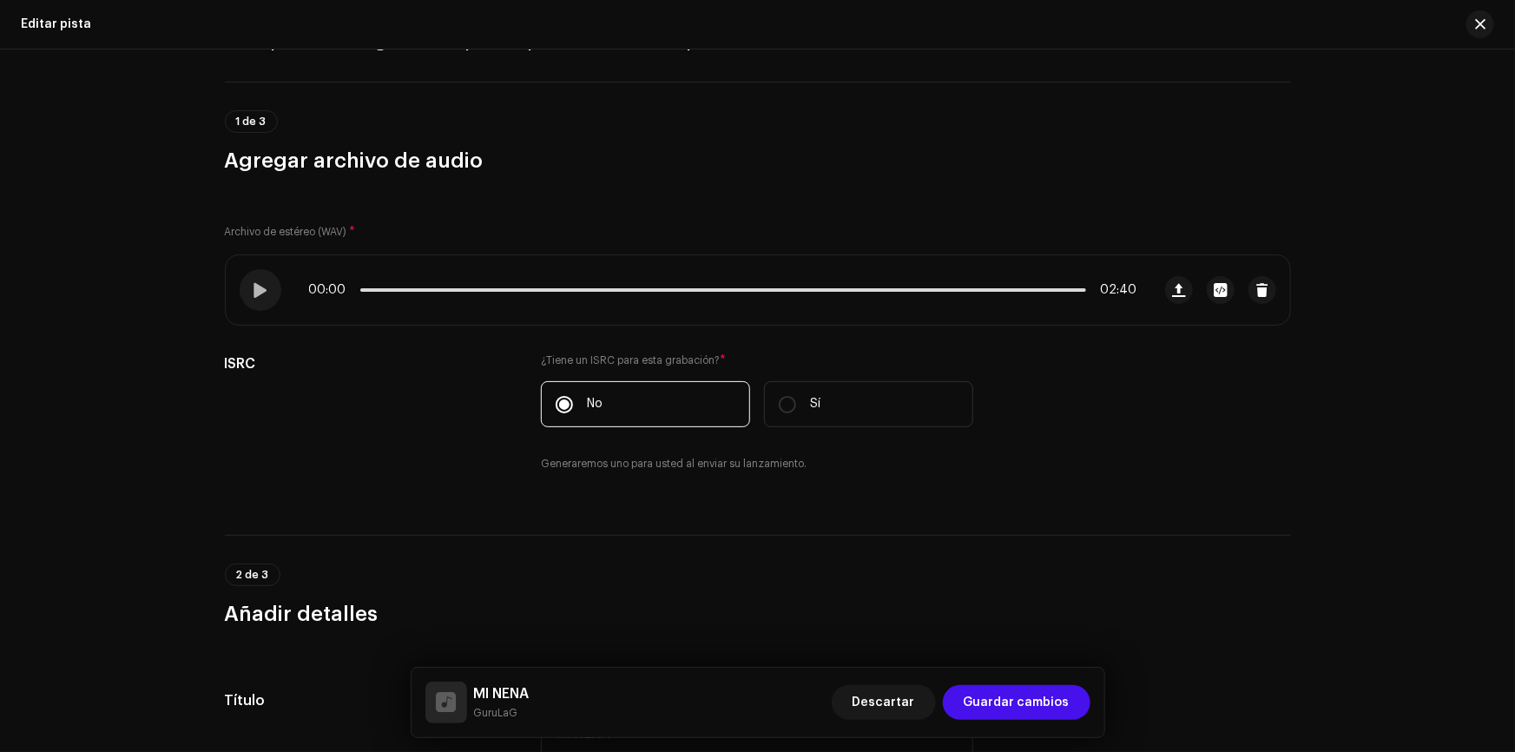
scroll to position [0, 0]
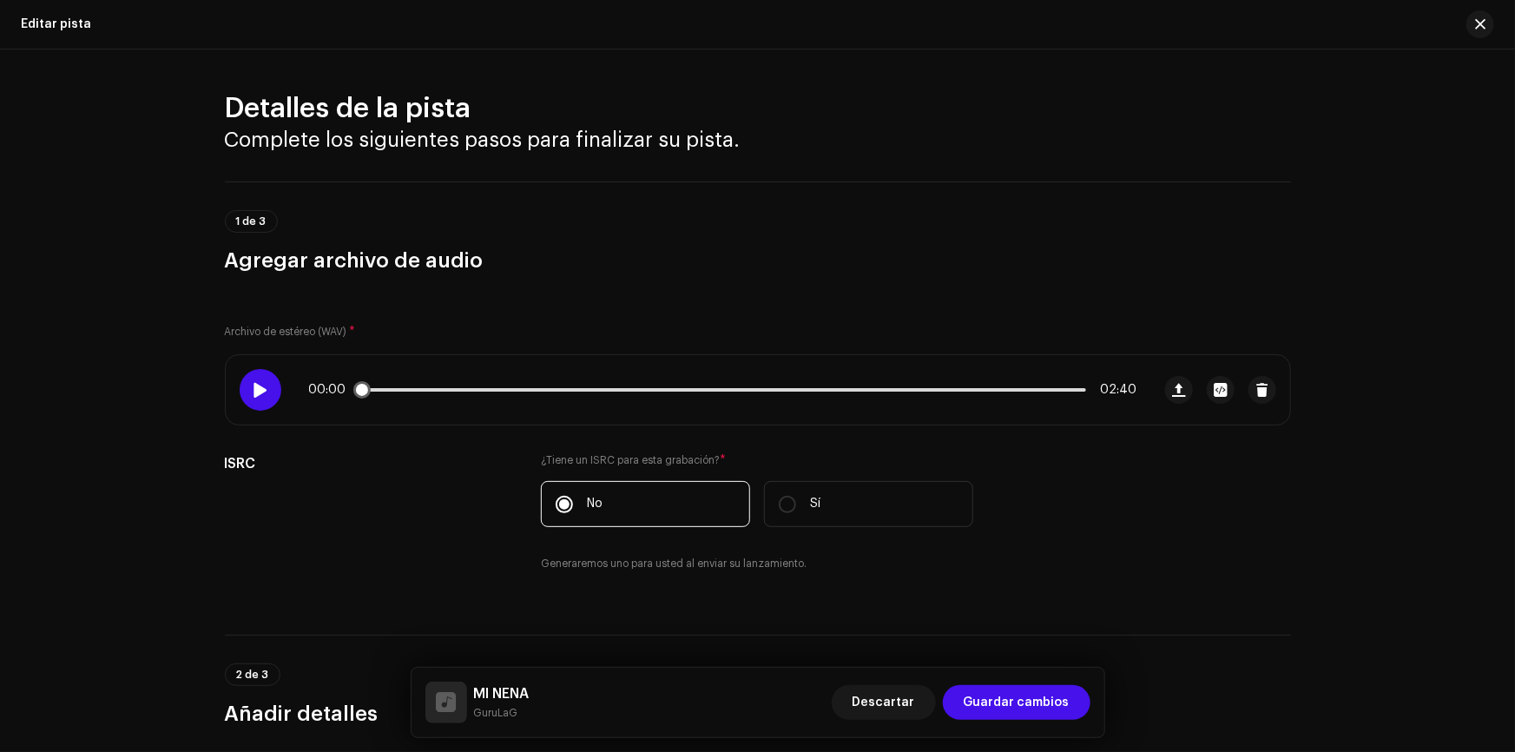
click at [258, 390] on span at bounding box center [260, 390] width 15 height 14
click at [541, 389] on p-slider at bounding box center [723, 389] width 726 height 3
click at [671, 389] on p-slider at bounding box center [723, 389] width 726 height 3
click at [256, 402] on div at bounding box center [261, 390] width 42 height 42
click at [263, 385] on span at bounding box center [260, 390] width 15 height 14
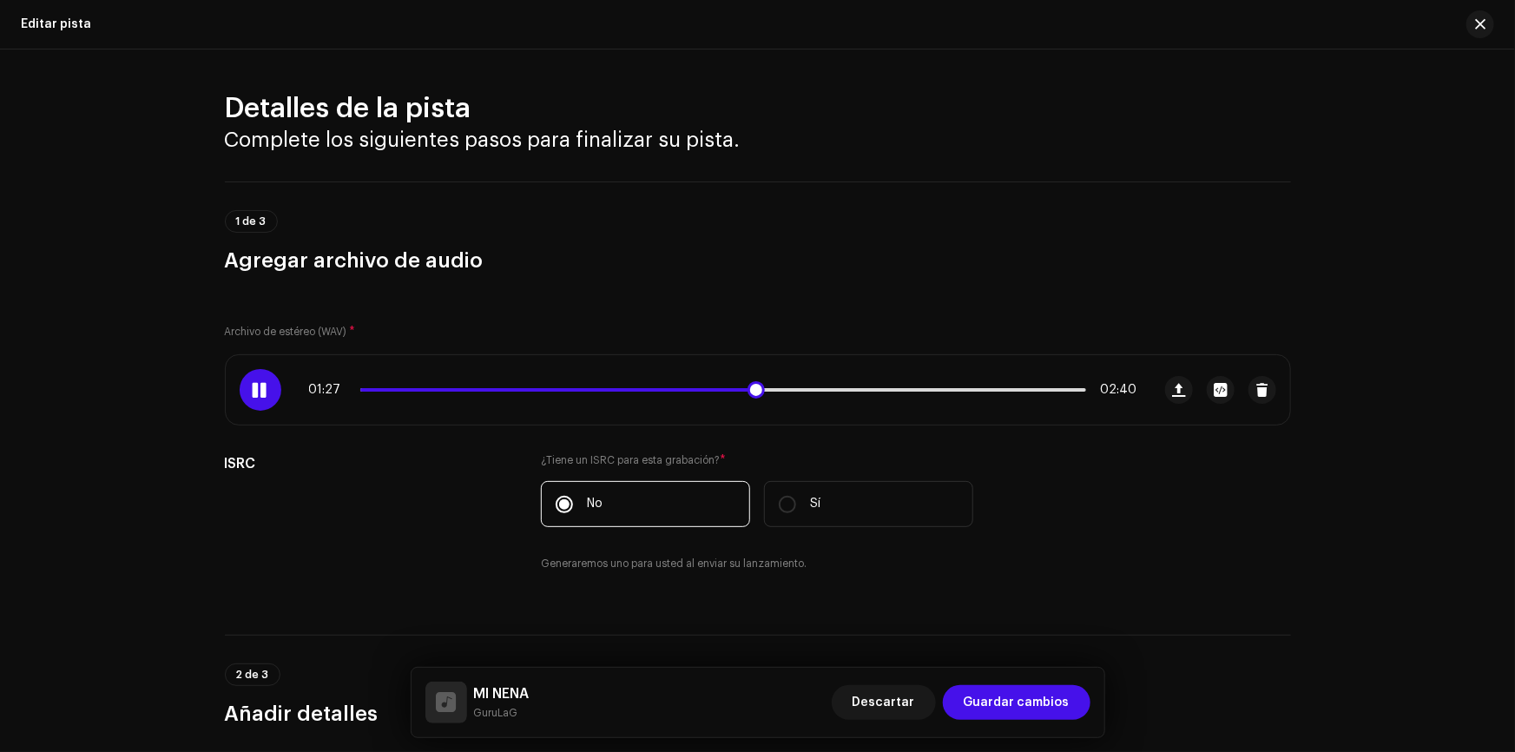
click at [705, 390] on span at bounding box center [557, 389] width 395 height 3
click at [659, 390] on span at bounding box center [534, 389] width 349 height 3
click at [627, 395] on div "01:07 02:40" at bounding box center [723, 390] width 828 height 14
click at [640, 385] on div "01:08 02:40" at bounding box center [723, 390] width 828 height 14
click at [629, 388] on span at bounding box center [516, 389] width 313 height 3
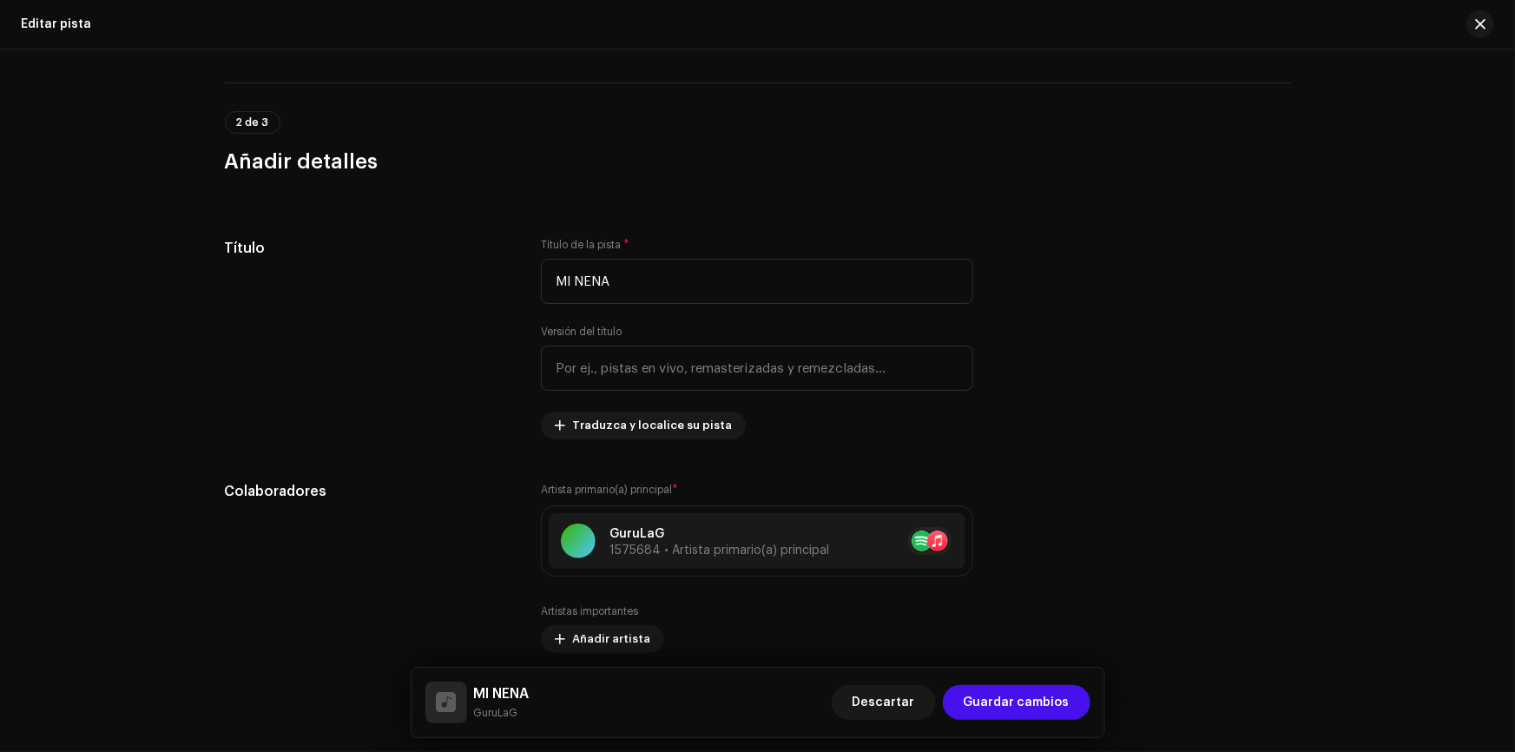
scroll to position [157, 0]
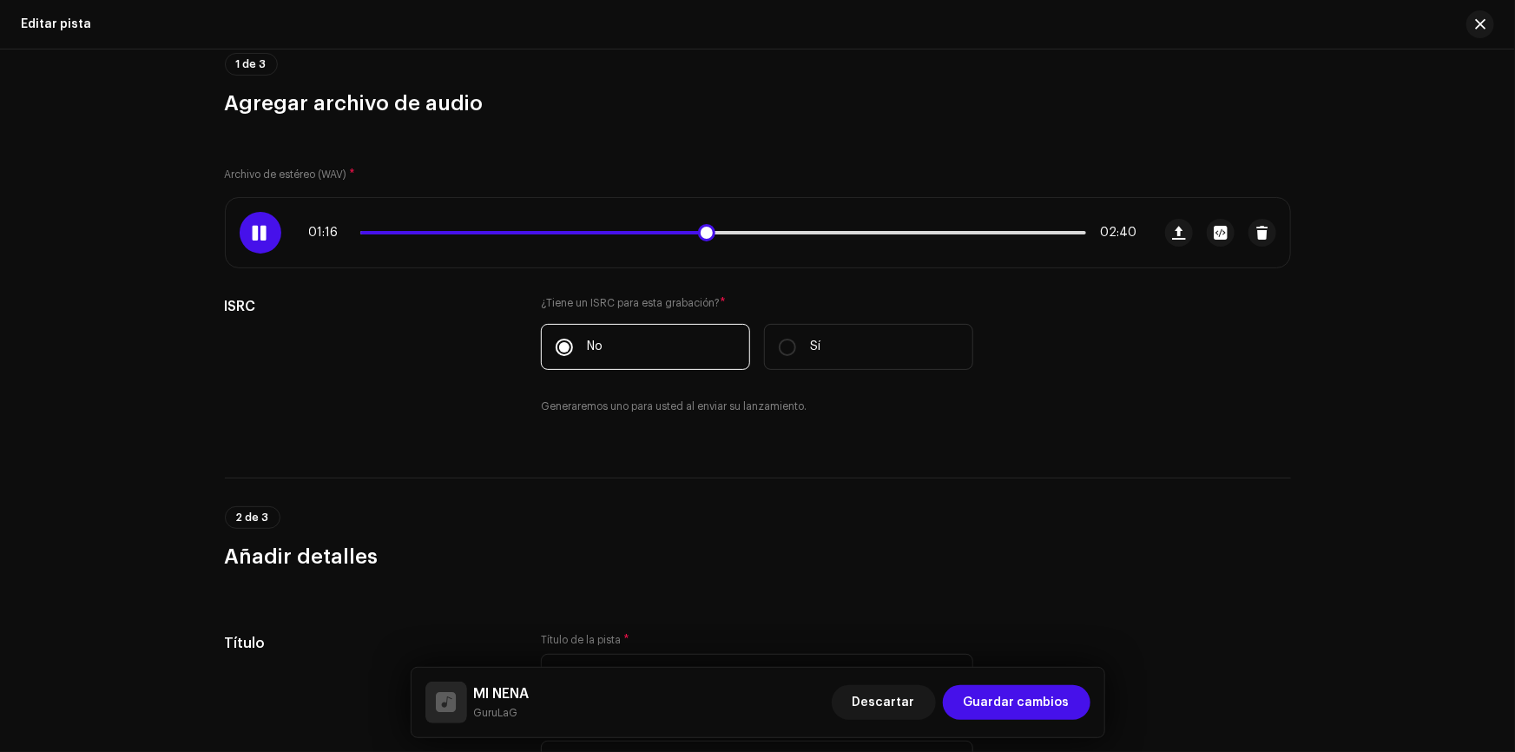
click at [253, 227] on span at bounding box center [260, 233] width 15 height 14
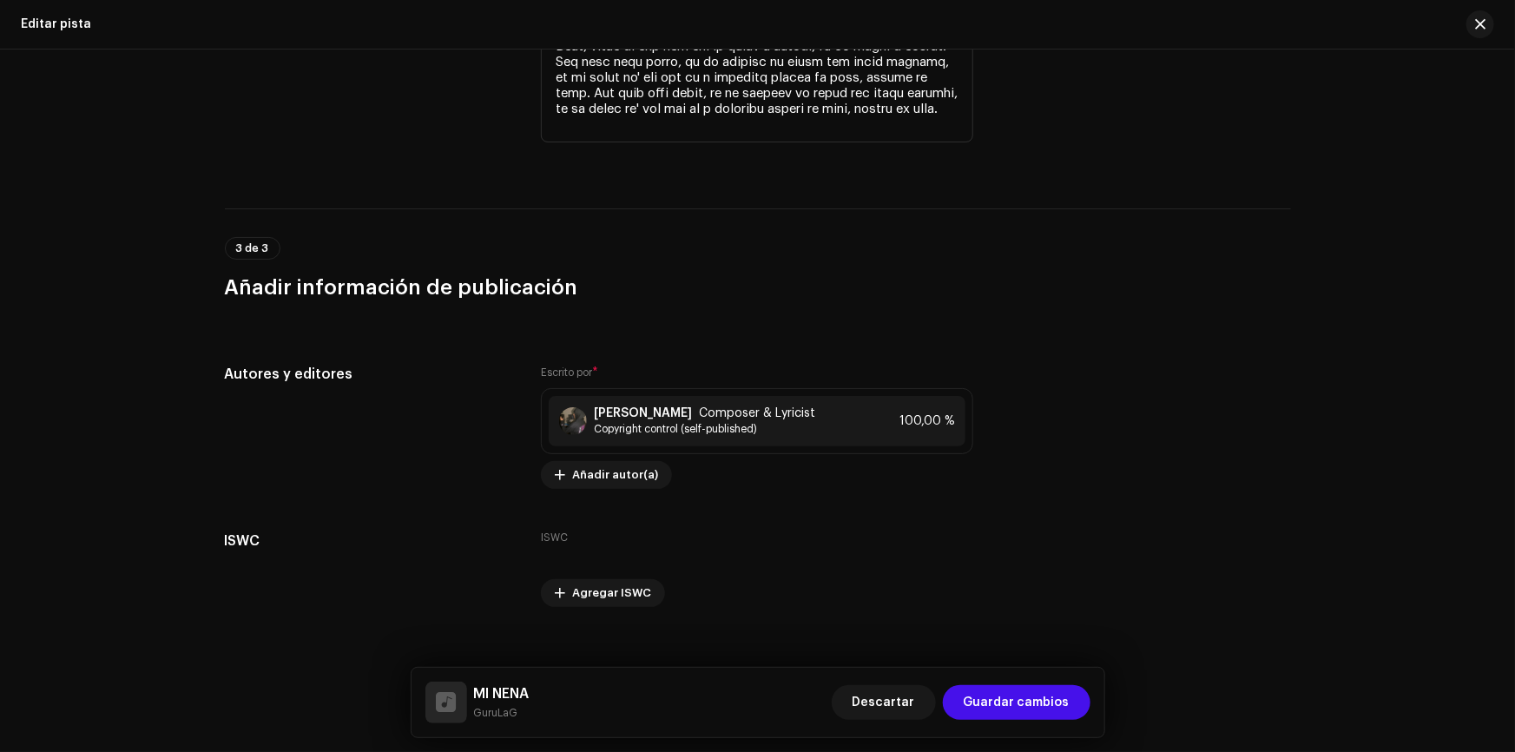
scroll to position [3275, 0]
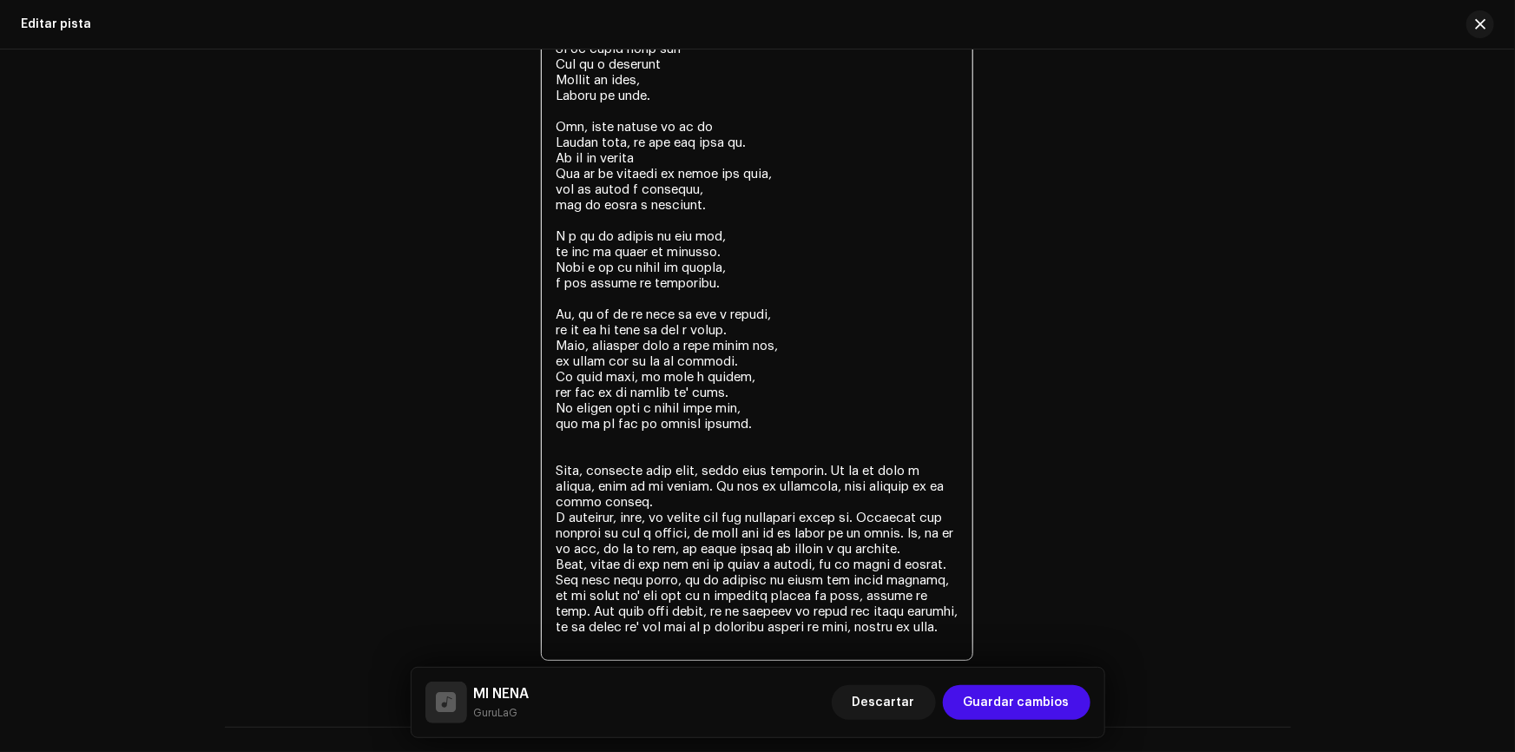
click at [617, 410] on textarea at bounding box center [757, 275] width 432 height 771
click at [608, 425] on textarea at bounding box center [757, 275] width 432 height 771
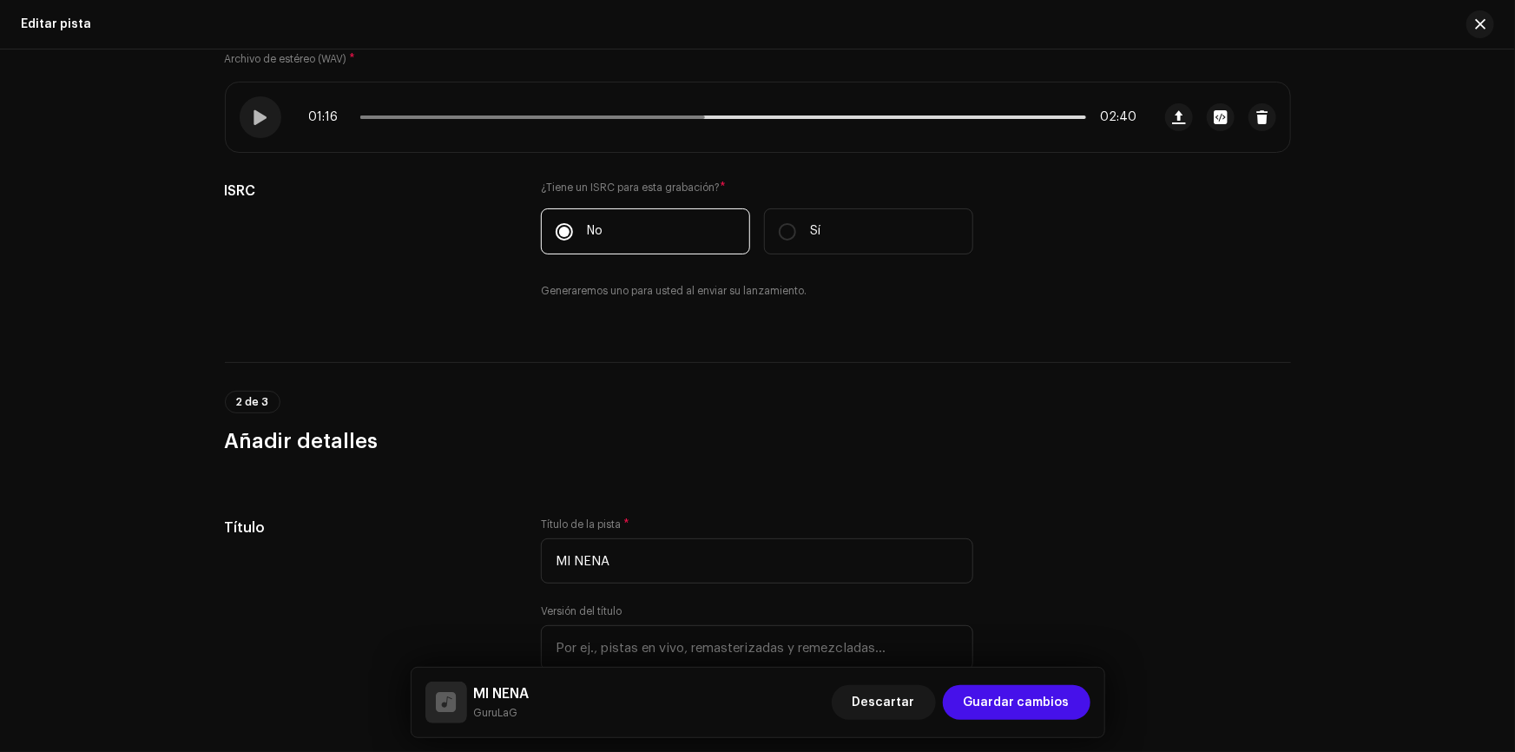
scroll to position [0, 0]
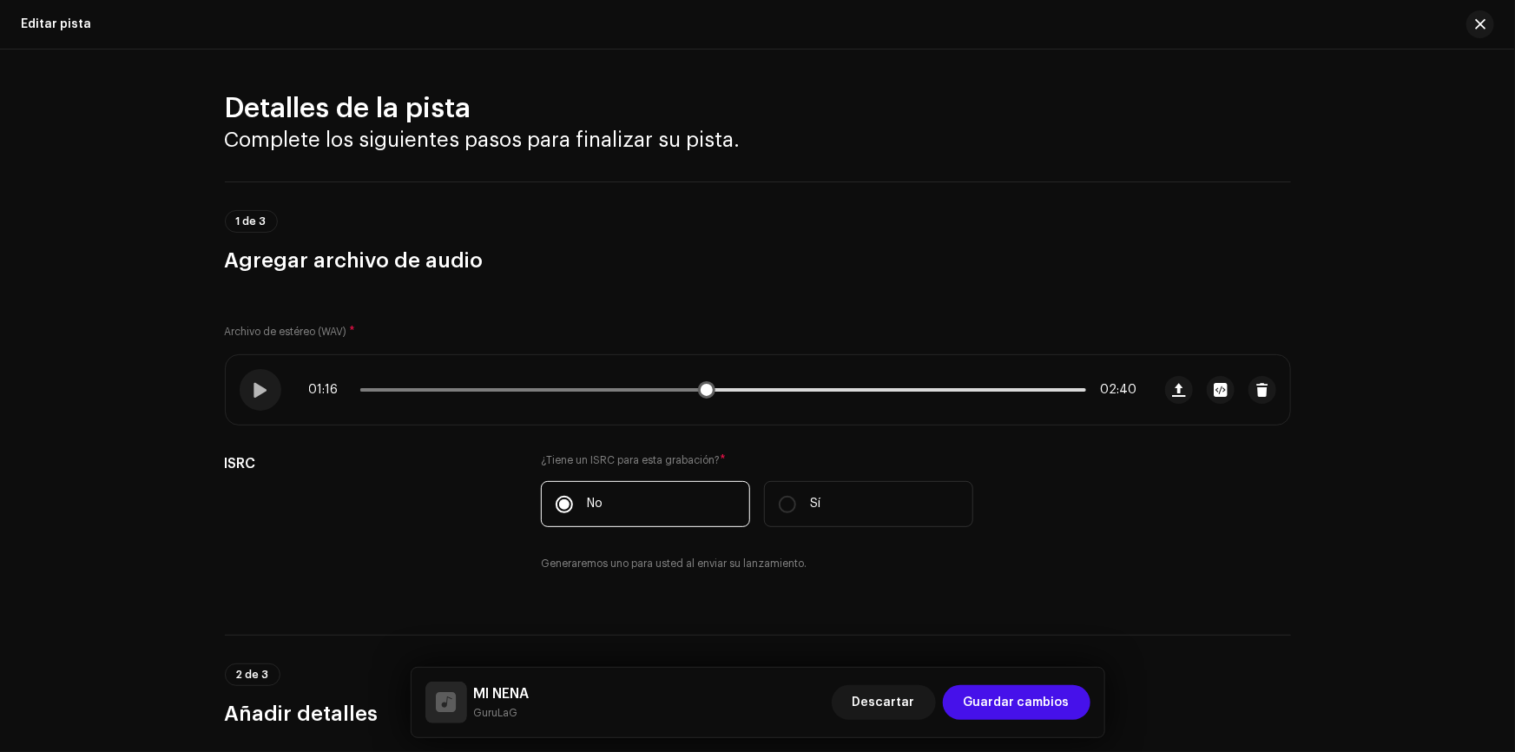
click at [674, 389] on span at bounding box center [532, 389] width 345 height 3
click at [642, 390] on span at bounding box center [523, 389] width 326 height 3
click at [260, 385] on span at bounding box center [260, 390] width 15 height 14
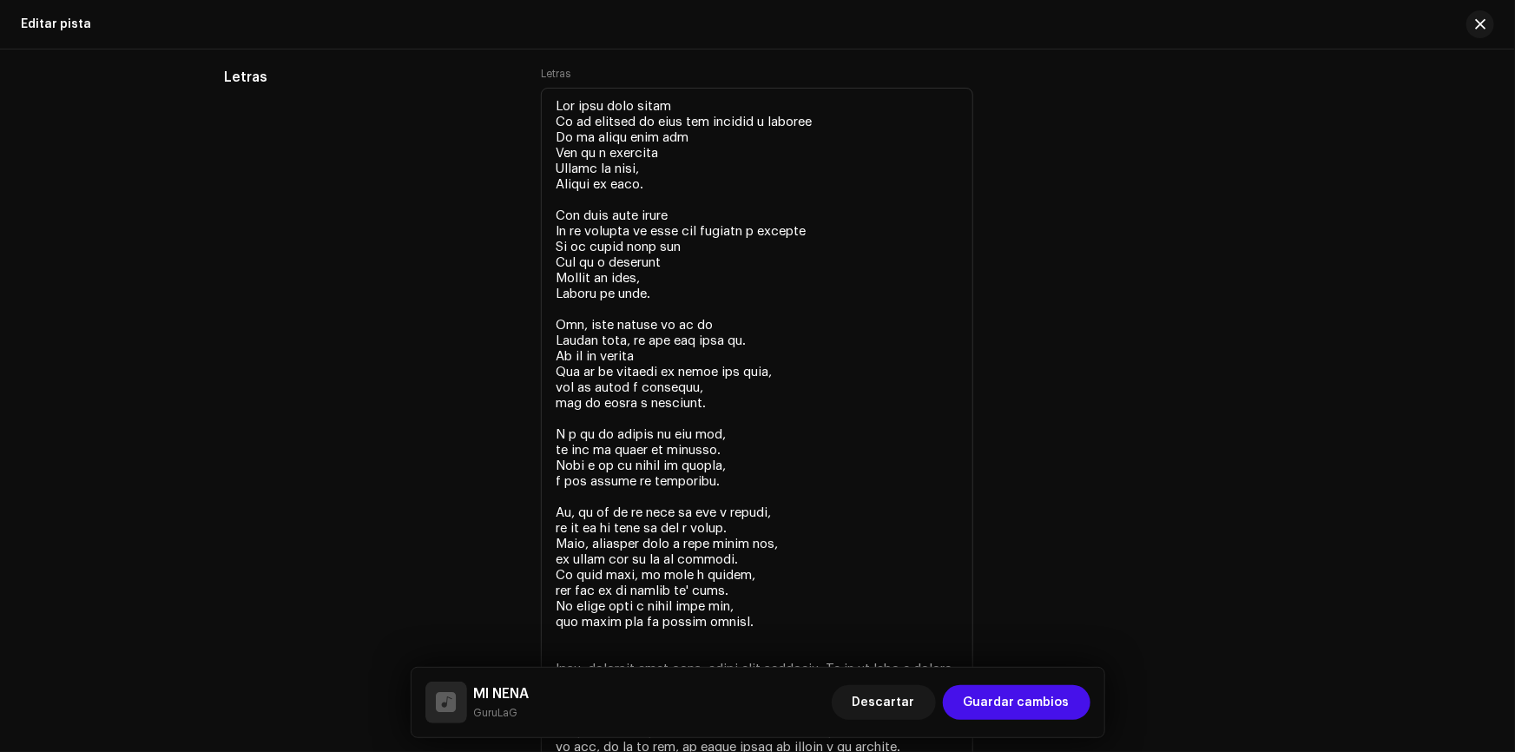
scroll to position [3393, 0]
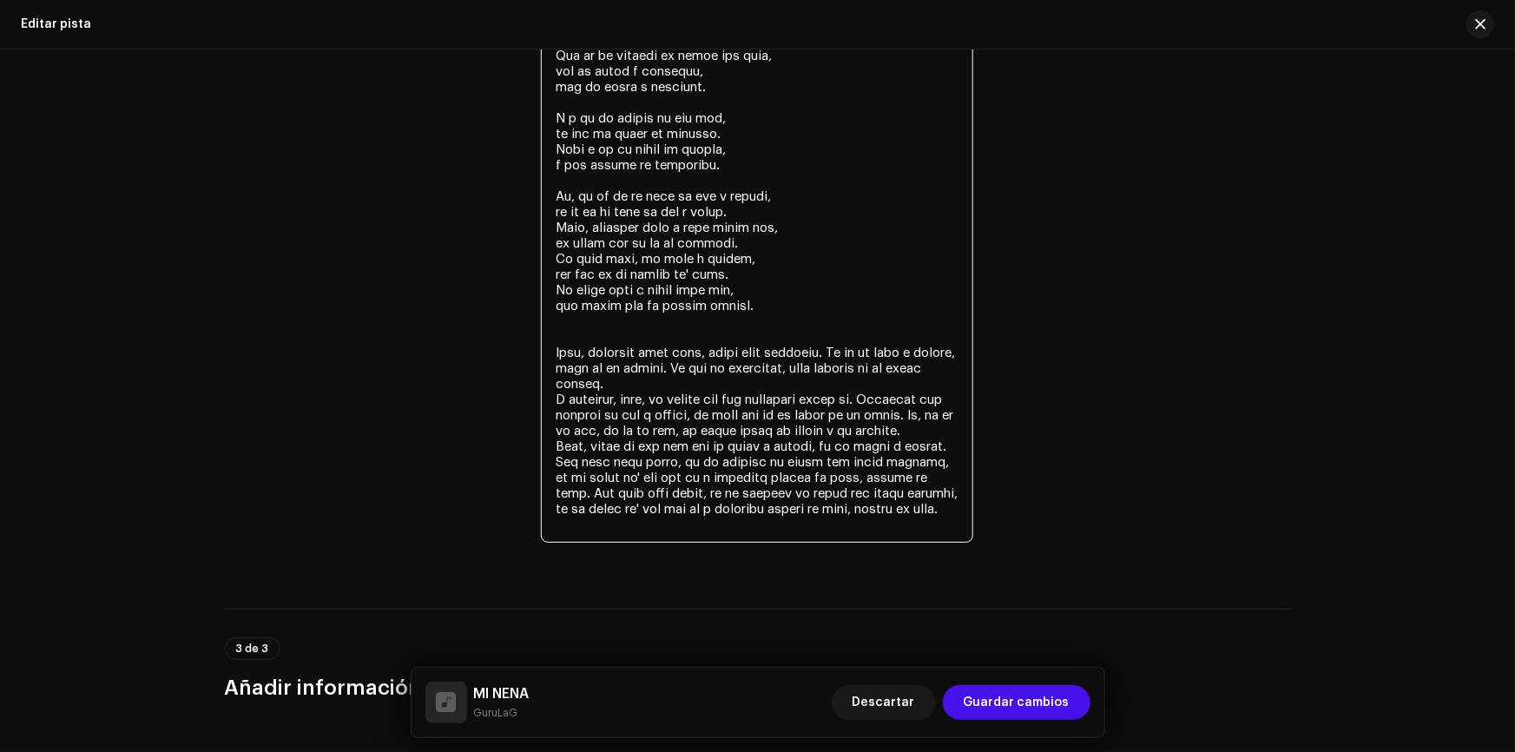
click at [614, 305] on textarea at bounding box center [757, 157] width 432 height 771
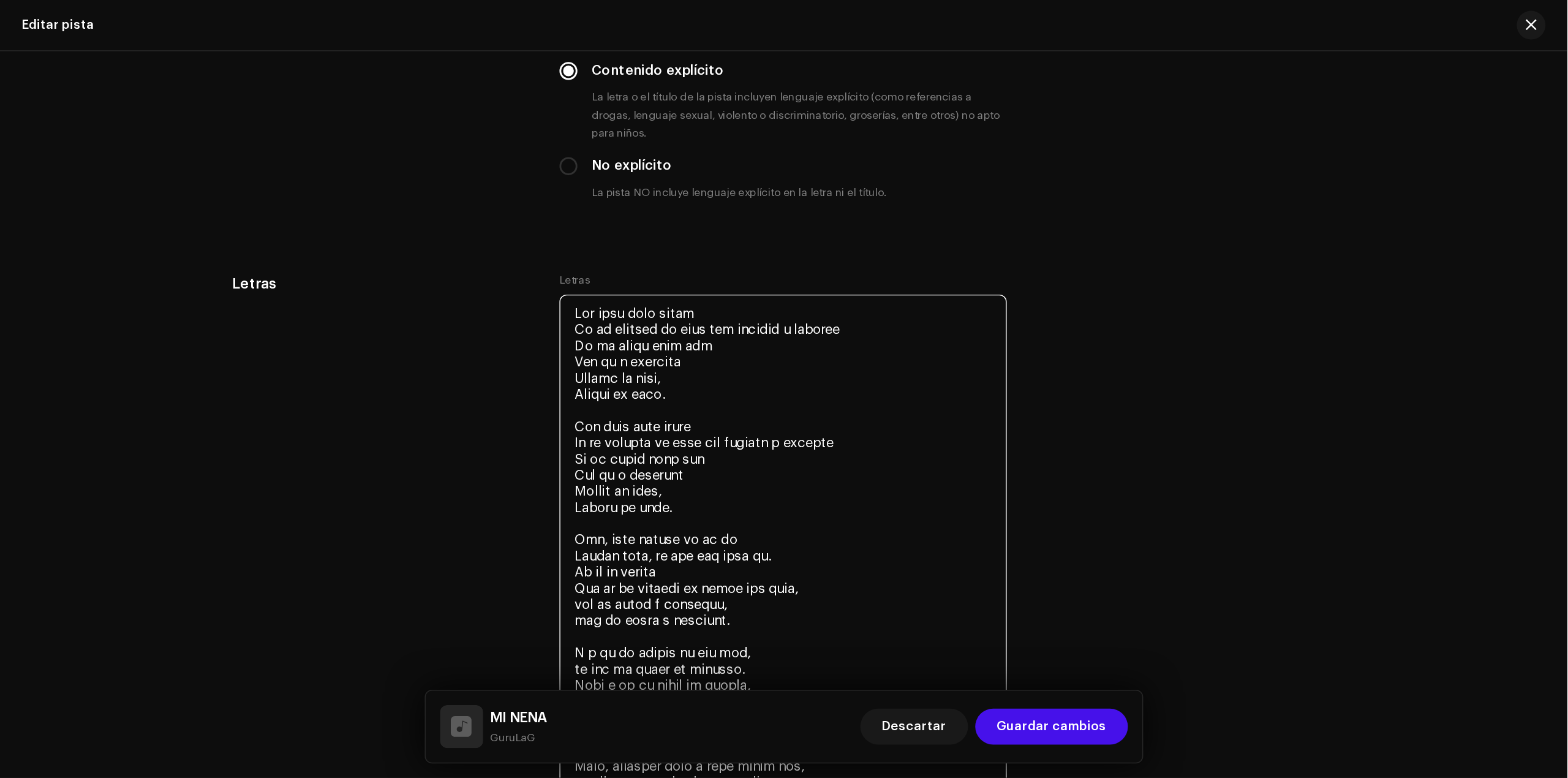
scroll to position [2172, 0]
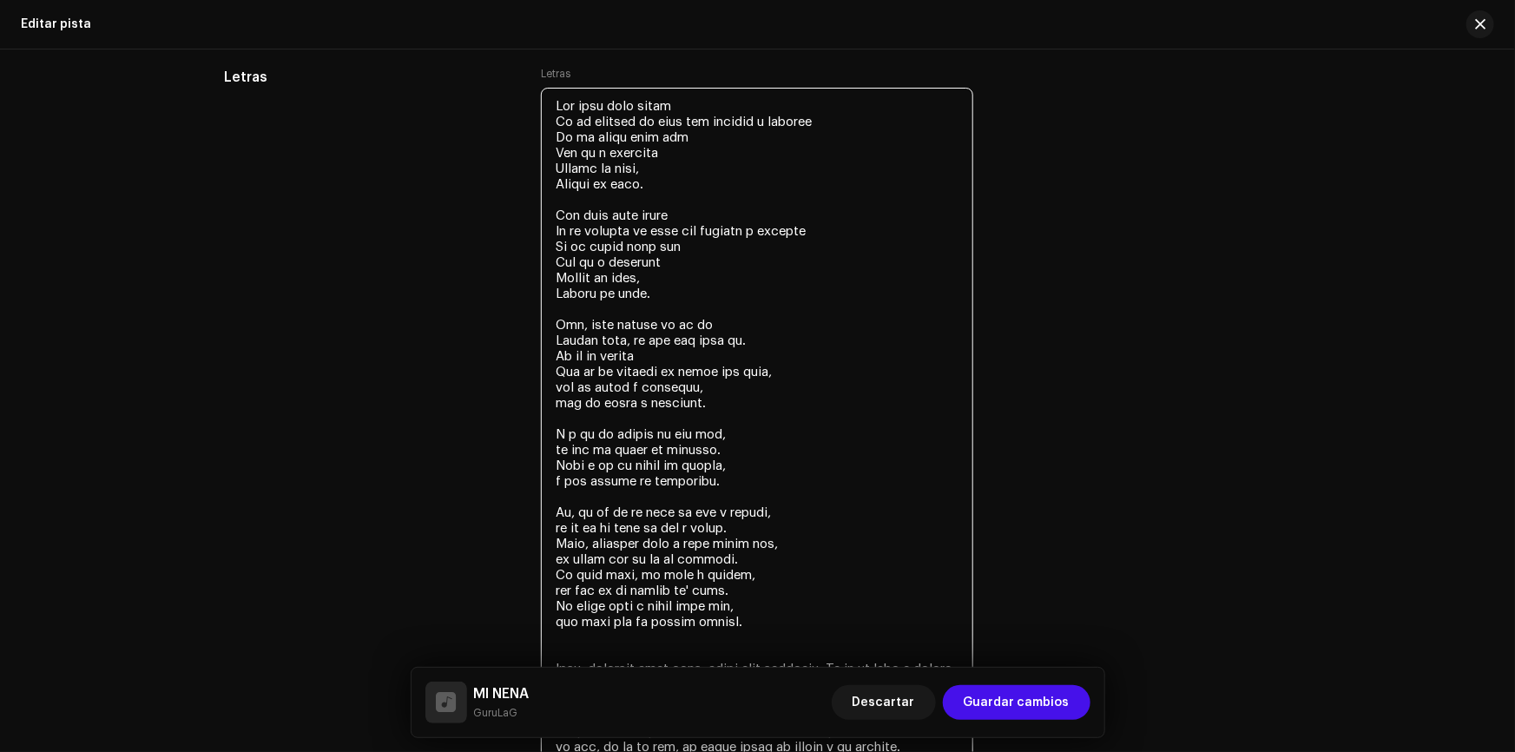
drag, startPoint x: 663, startPoint y: 287, endPoint x: 539, endPoint y: 77, distance: 244.0
click at [541, 77] on div "Letras" at bounding box center [757, 464] width 432 height 795
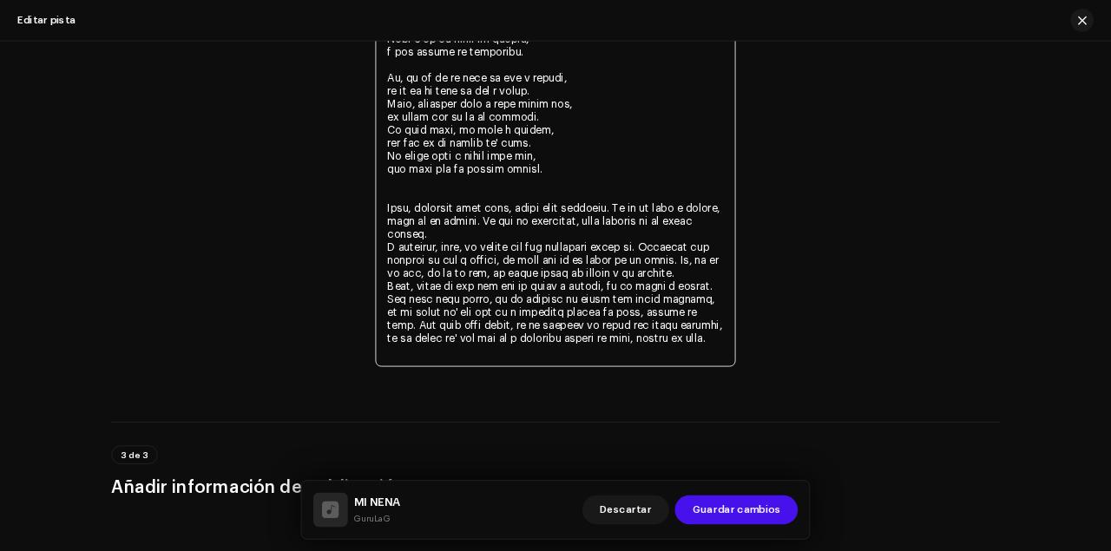
scroll to position [3495, 0]
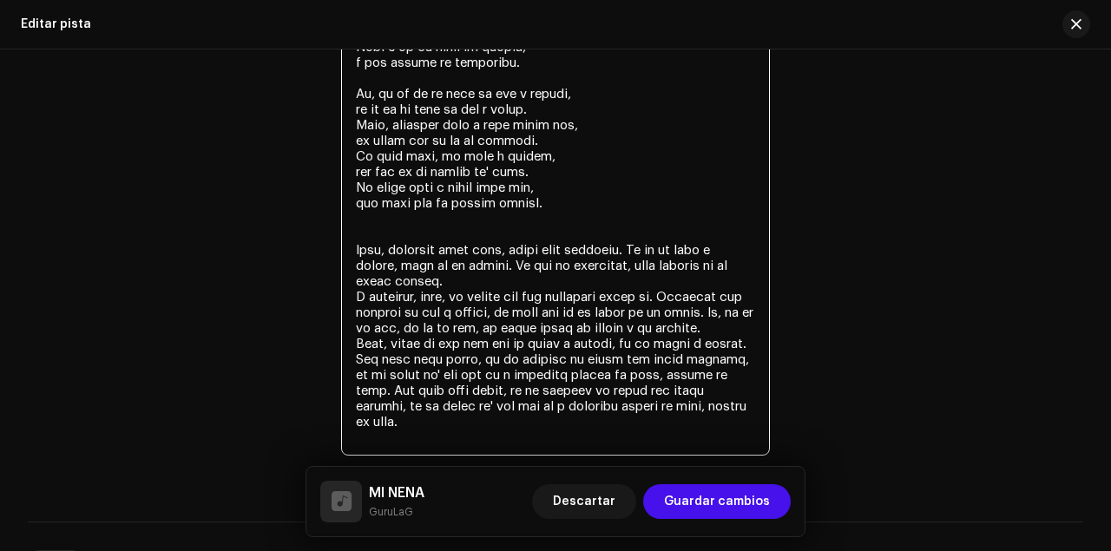
click at [552, 201] on textarea at bounding box center [555, 62] width 429 height 786
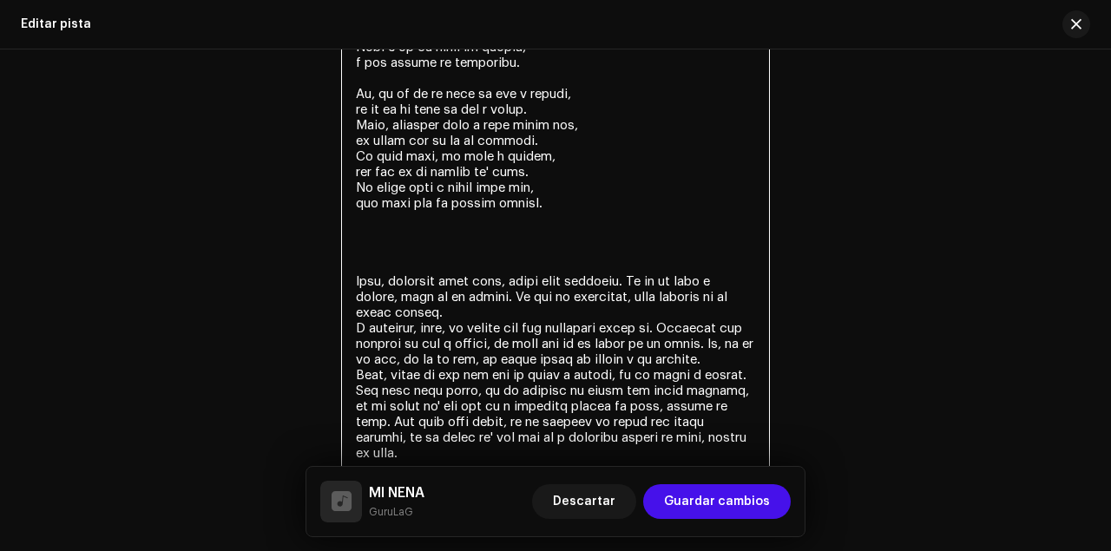
paste textarea "Esa tipa está buena No me importa si esta con alguien o soltera No me digas nad…"
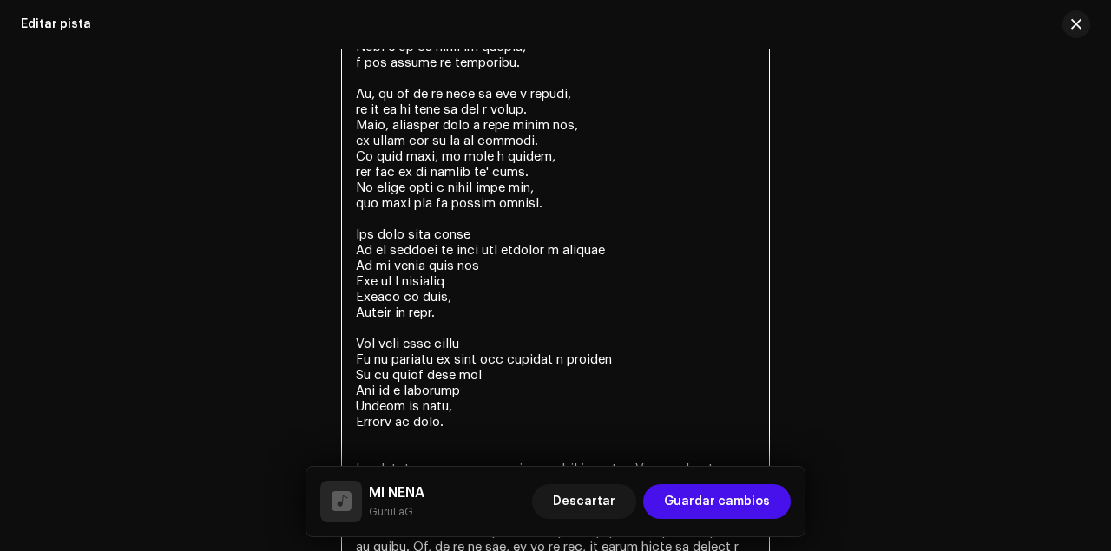
scroll to position [3727, 0]
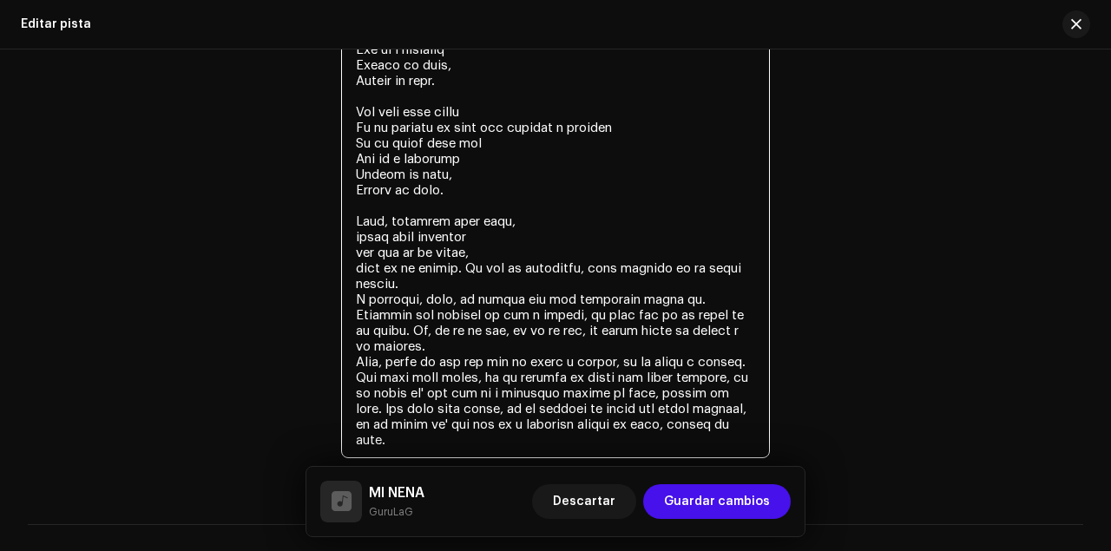
drag, startPoint x: 457, startPoint y: 233, endPoint x: 538, endPoint y: 189, distance: 92.4
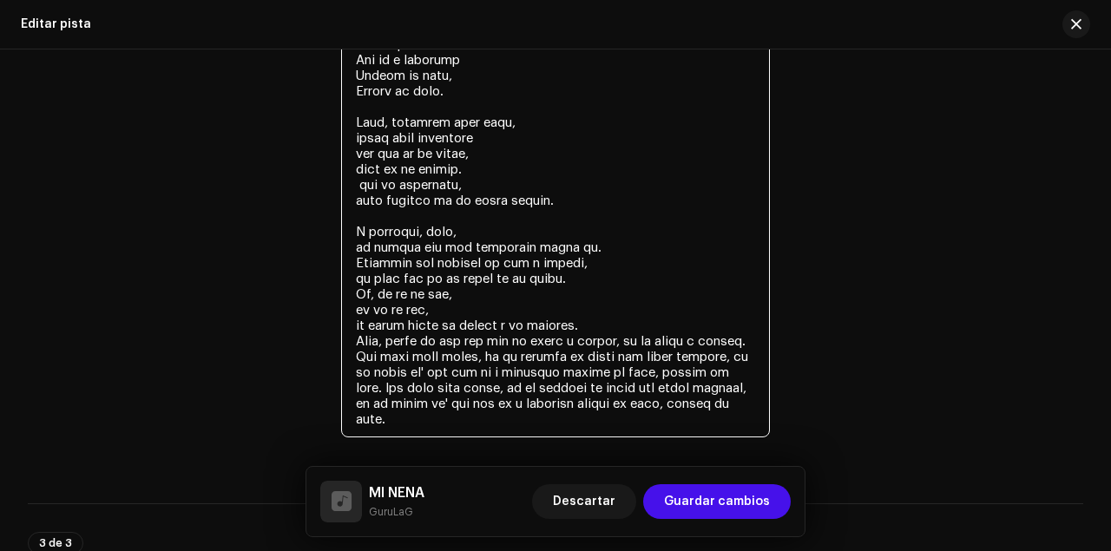
scroll to position [3842, 0]
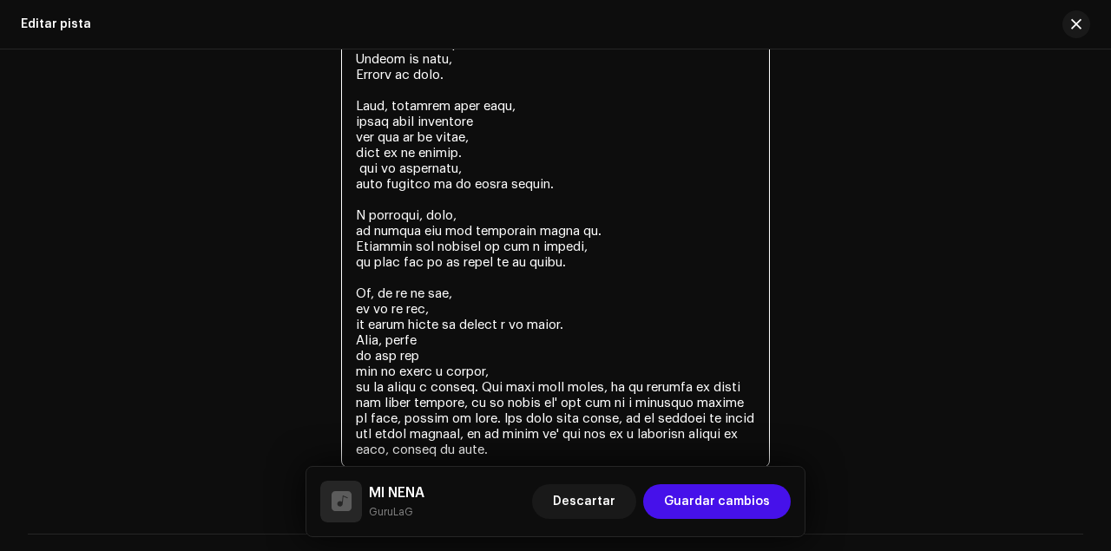
drag, startPoint x: 501, startPoint y: 384, endPoint x: 642, endPoint y: 467, distance: 164.2
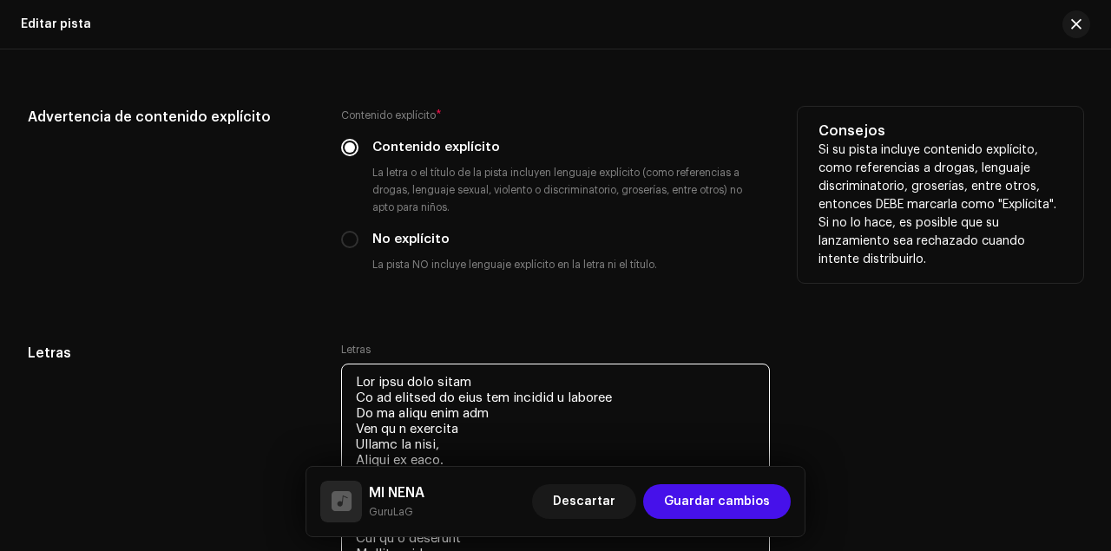
scroll to position [3032, 0]
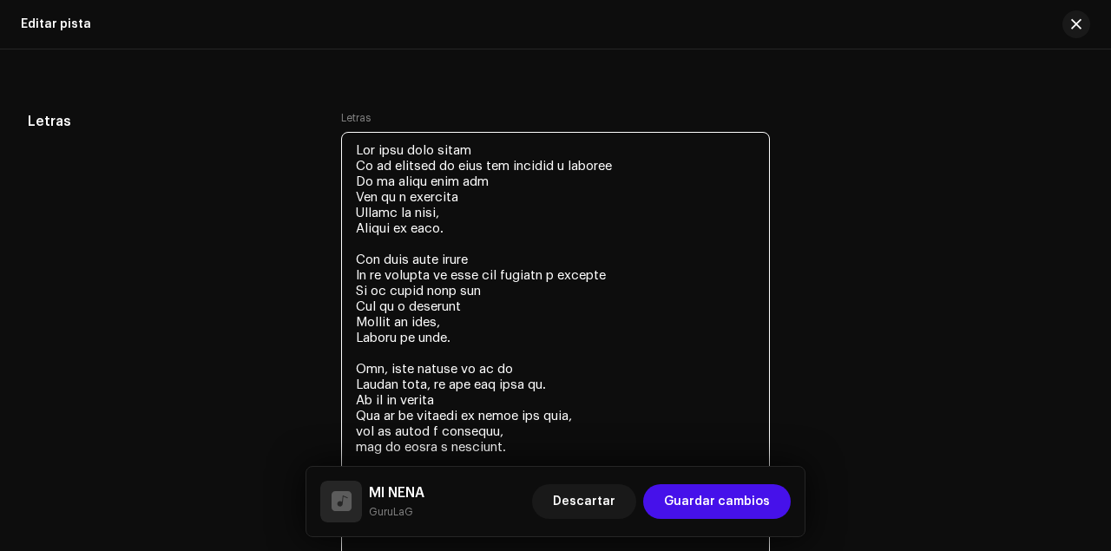
drag, startPoint x: 453, startPoint y: 335, endPoint x: 325, endPoint y: 145, distance: 229.4
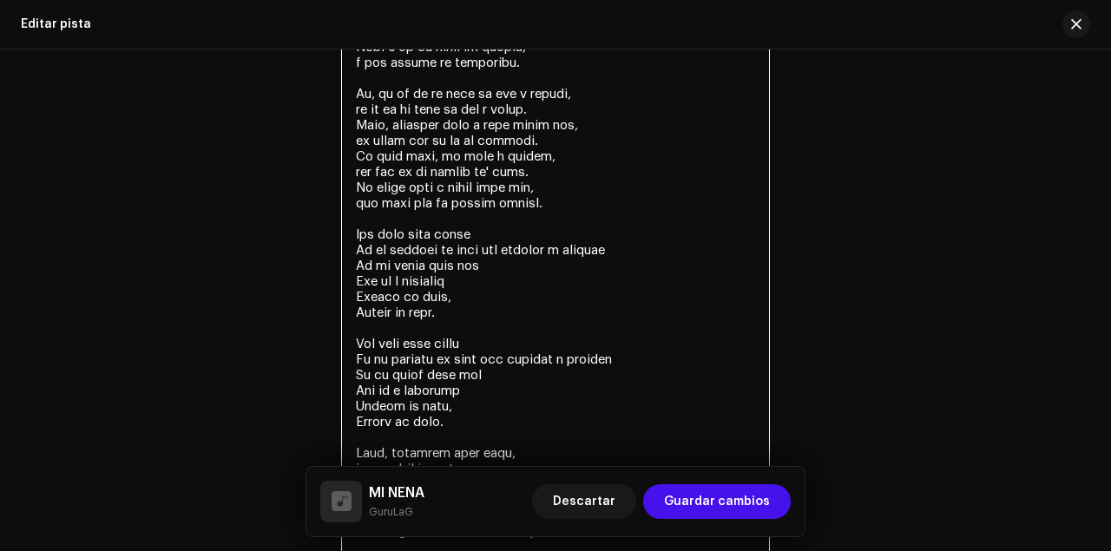
scroll to position [3842, 0]
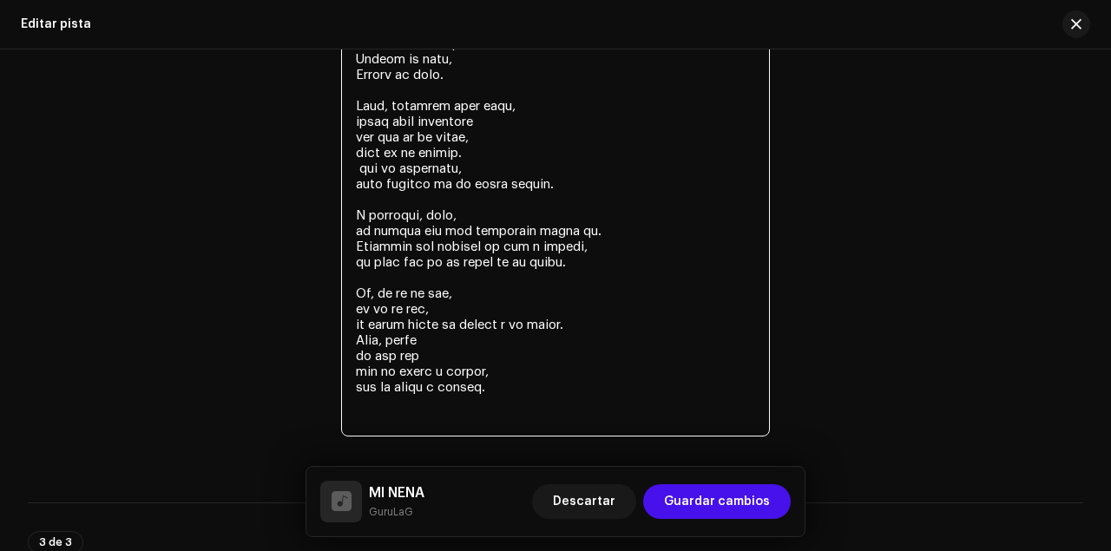
paste textarea "Esa tipa está buena No me importa si esta con alguien o soltera No me digas nad…"
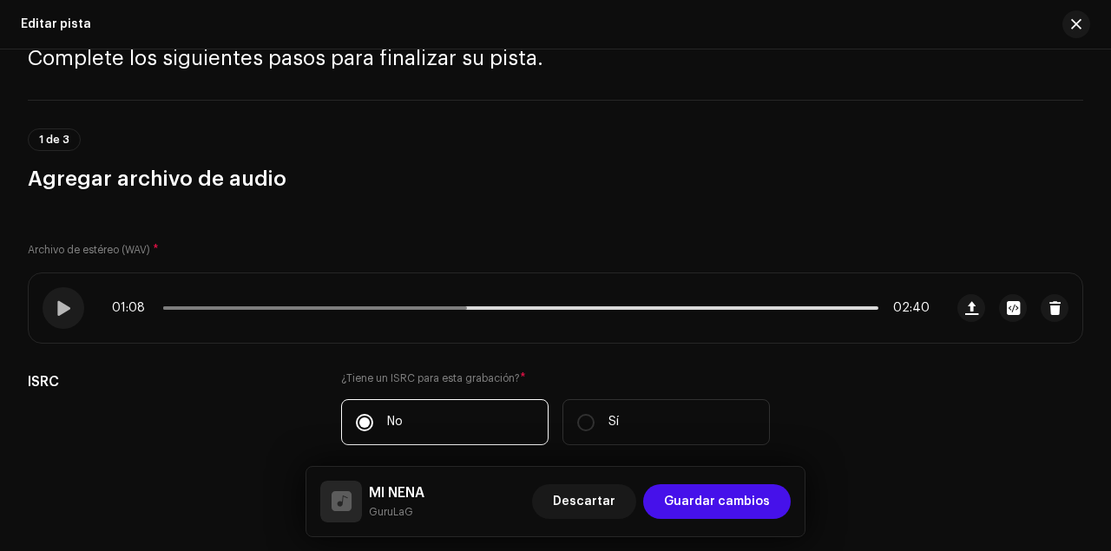
scroll to position [81, 0]
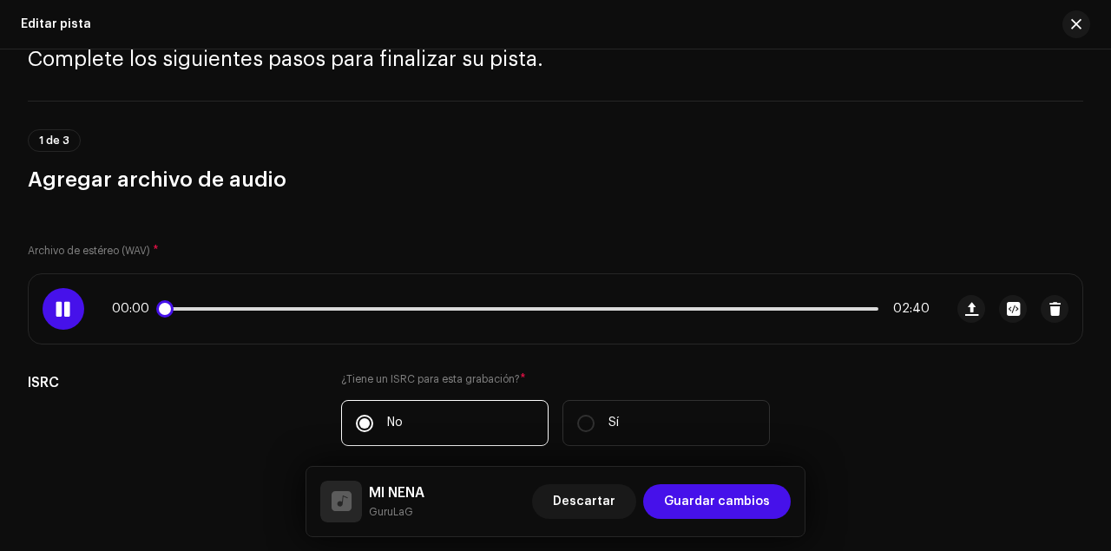
drag, startPoint x: 469, startPoint y: 315, endPoint x: 94, endPoint y: 308, distance: 375.0
click at [59, 316] on div "00:00 02:40" at bounding box center [486, 308] width 915 height 69
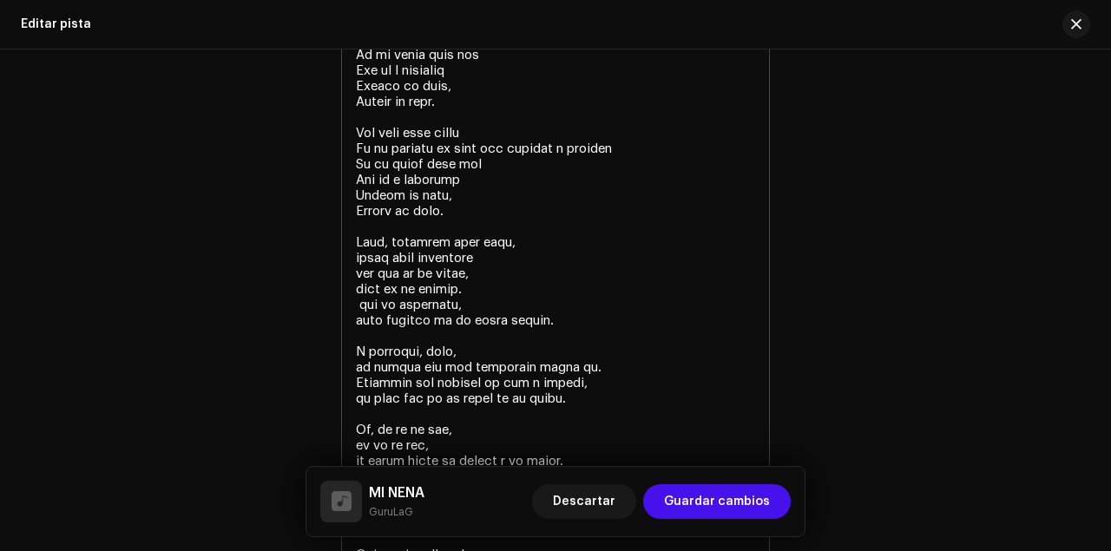
scroll to position [3726, 0]
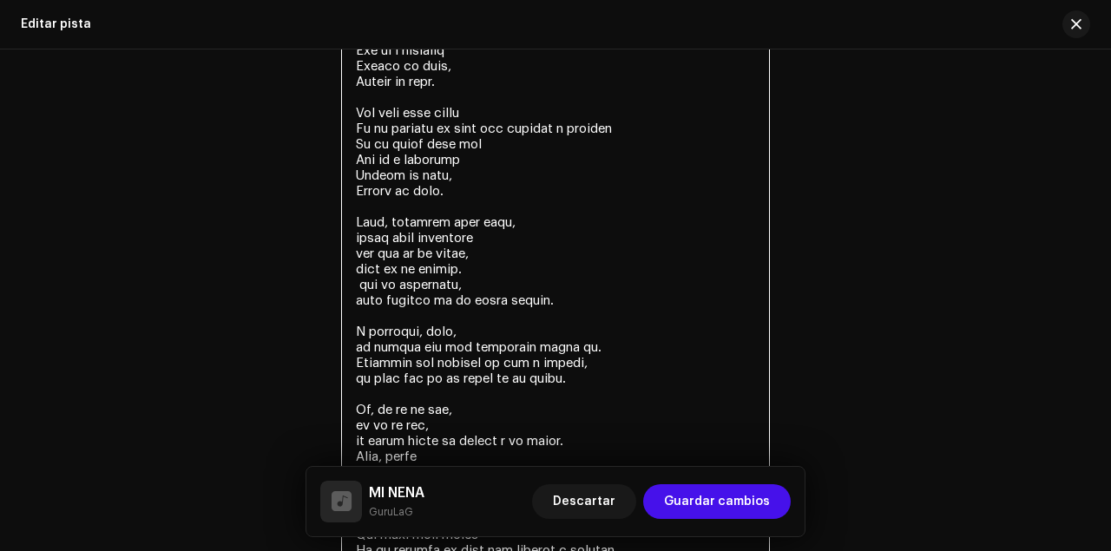
click at [501, 361] on textarea at bounding box center [555, 104] width 429 height 1333
click at [542, 363] on textarea at bounding box center [555, 104] width 429 height 1333
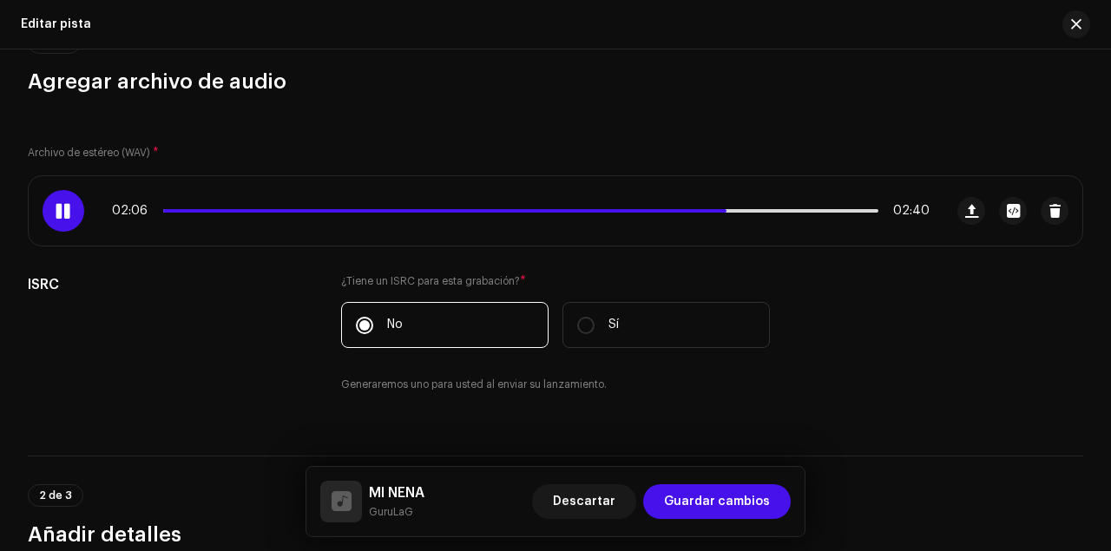
scroll to position [0, 0]
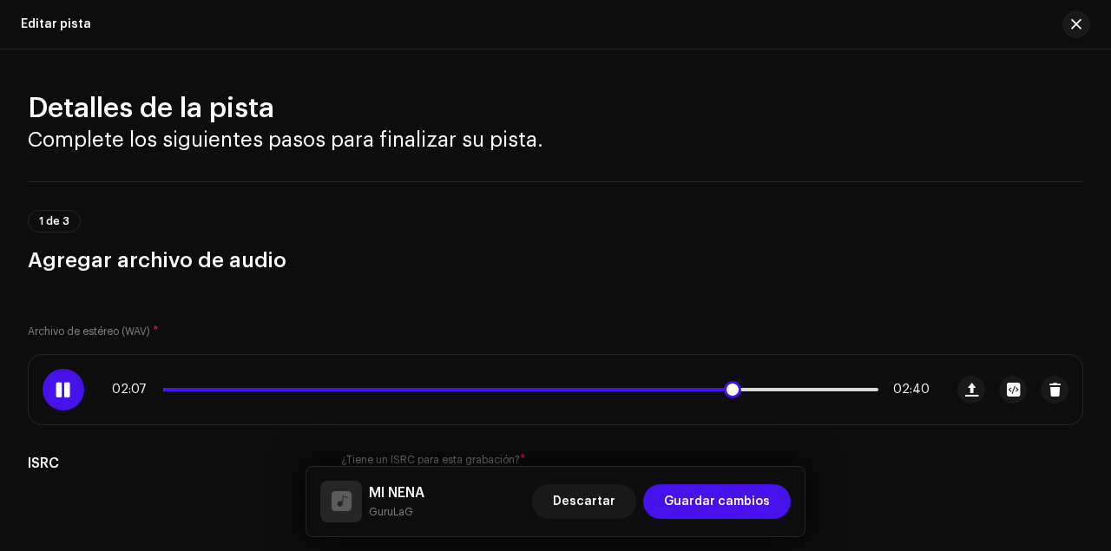
click at [643, 384] on div "02:07 02:40" at bounding box center [521, 390] width 818 height 14
click at [641, 391] on div "02:07 02:40" at bounding box center [521, 390] width 818 height 14
click at [641, 384] on div "02:08 02:40" at bounding box center [521, 390] width 818 height 14
click at [641, 390] on span at bounding box center [449, 389] width 572 height 3
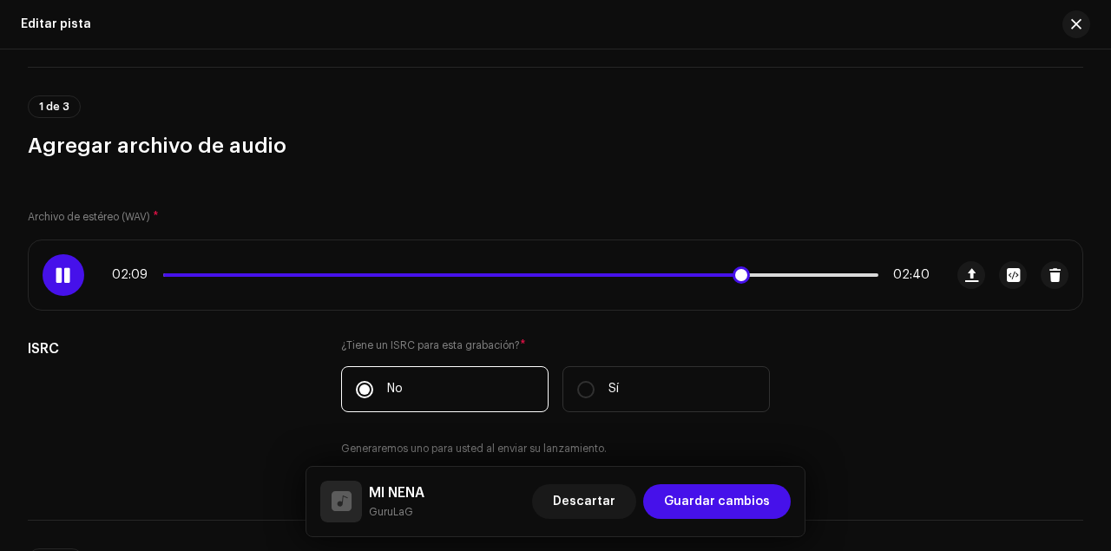
scroll to position [115, 0]
click at [658, 274] on span at bounding box center [454, 274] width 582 height 3
click at [649, 275] on div "01:52 02:40" at bounding box center [521, 274] width 818 height 14
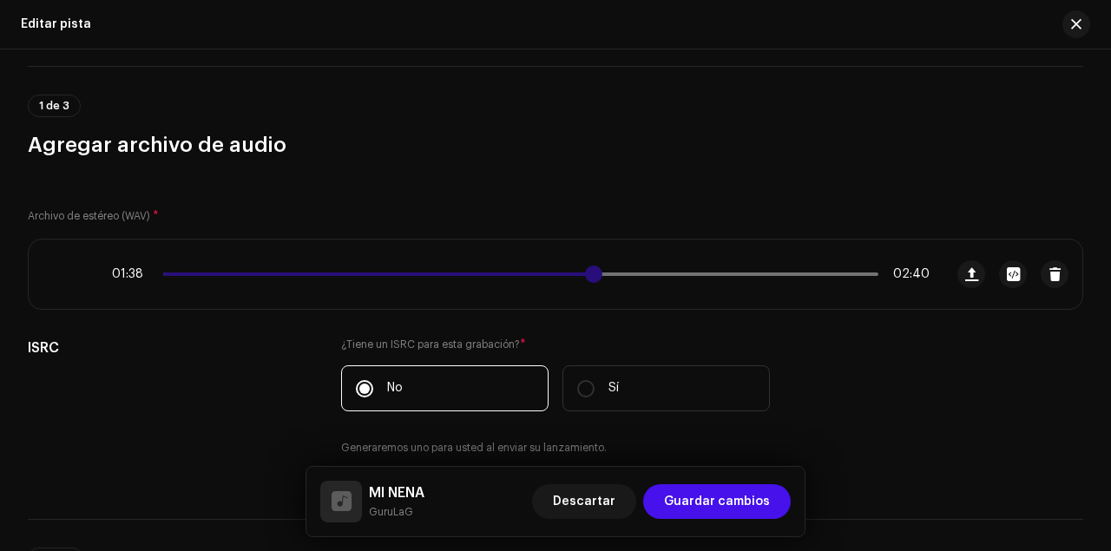
drag, startPoint x: 658, startPoint y: 274, endPoint x: 585, endPoint y: 268, distance: 73.2
click at [585, 268] on span at bounding box center [593, 274] width 17 height 17
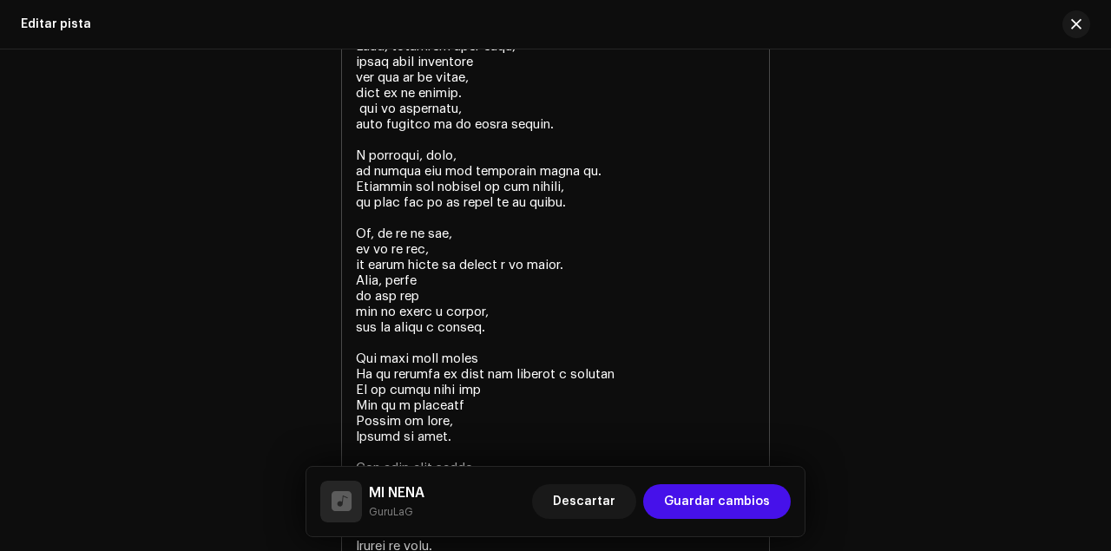
scroll to position [3876, 0]
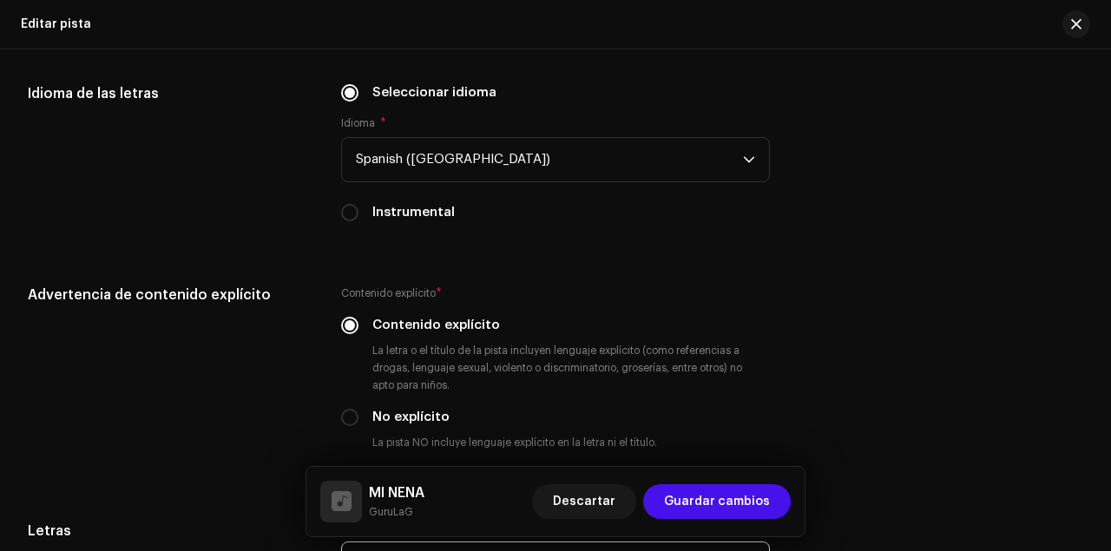
scroll to position [2861, 0]
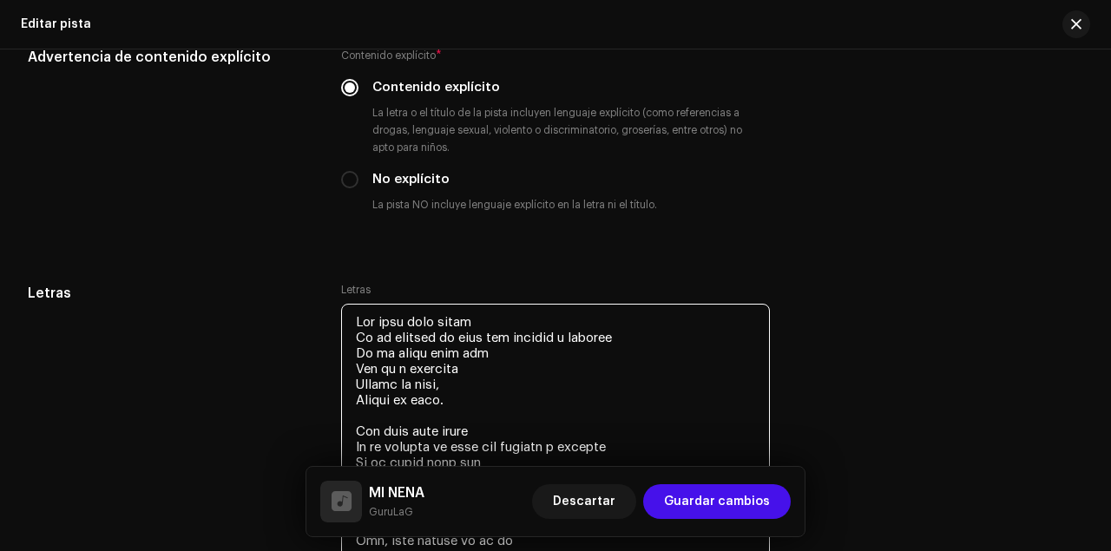
drag, startPoint x: 438, startPoint y: 255, endPoint x: 344, endPoint y: 314, distance: 111.5
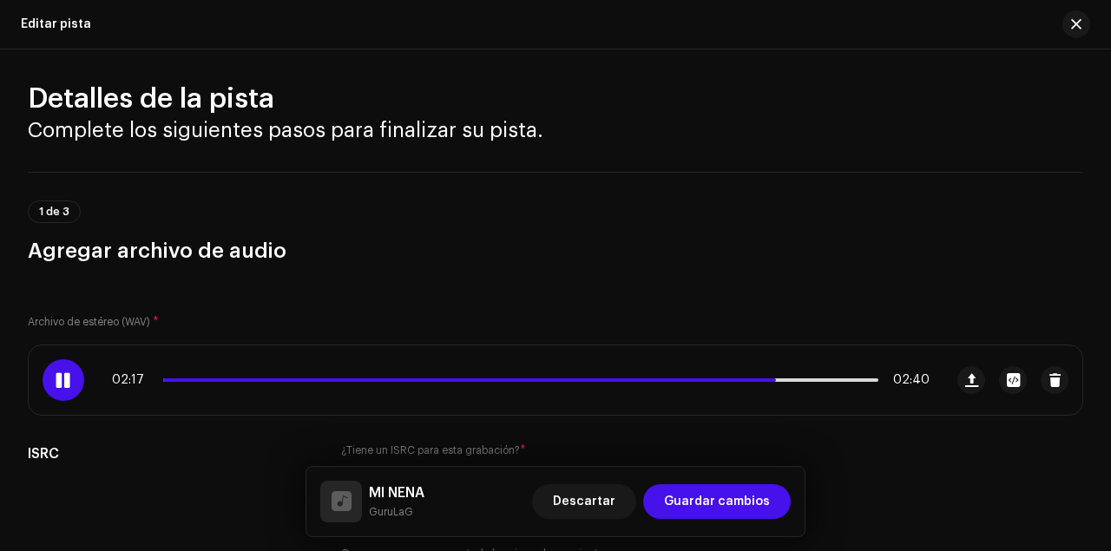
scroll to position [0, 0]
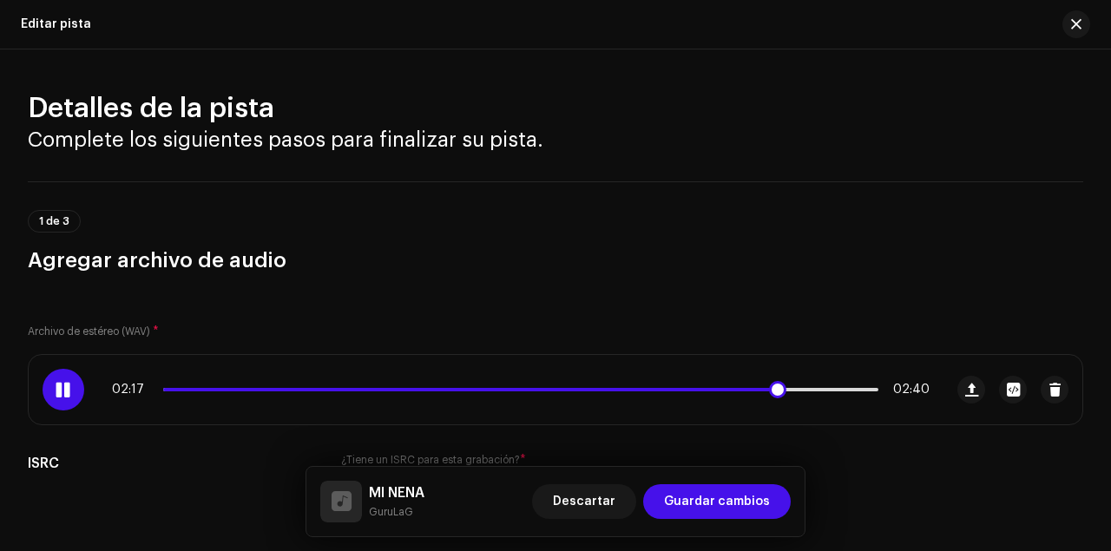
type textarea "Esa tipa está buena No me importa si esta con alguien o soltera No me digas nad…"
click at [69, 403] on div at bounding box center [64, 390] width 42 height 42
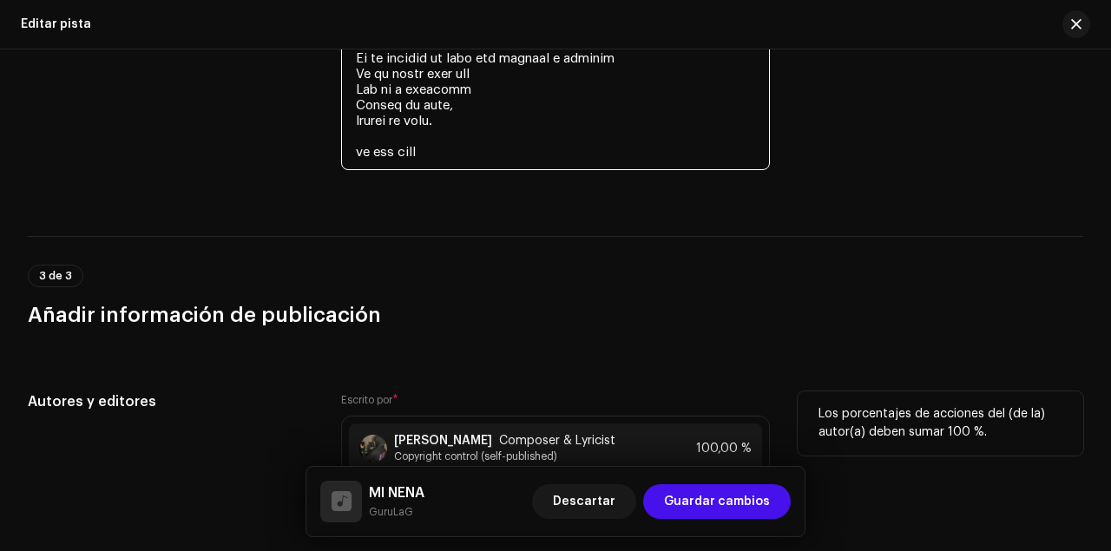
scroll to position [4361, 0]
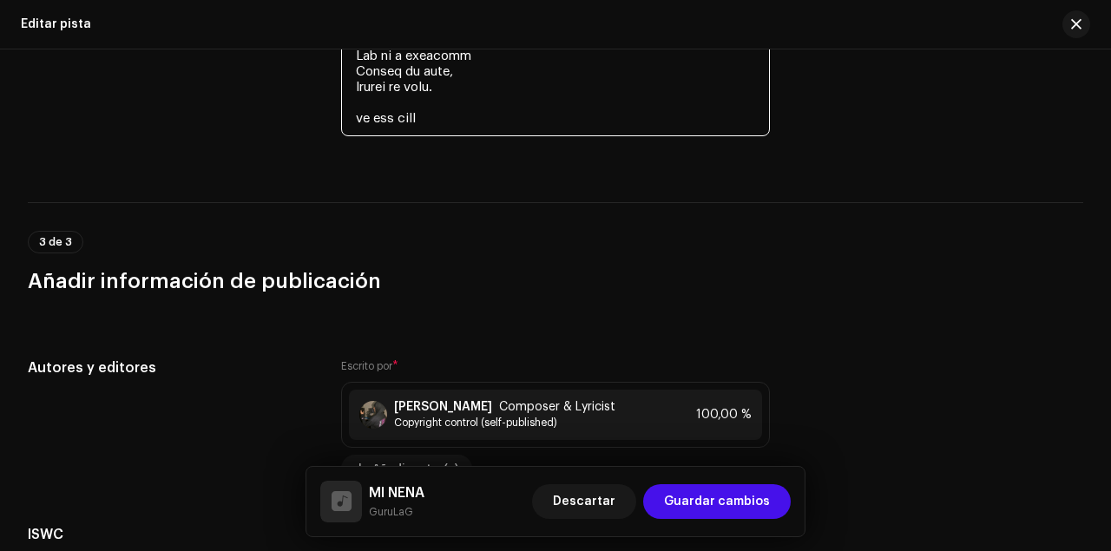
drag, startPoint x: 350, startPoint y: 226, endPoint x: 441, endPoint y: 118, distance: 141.0
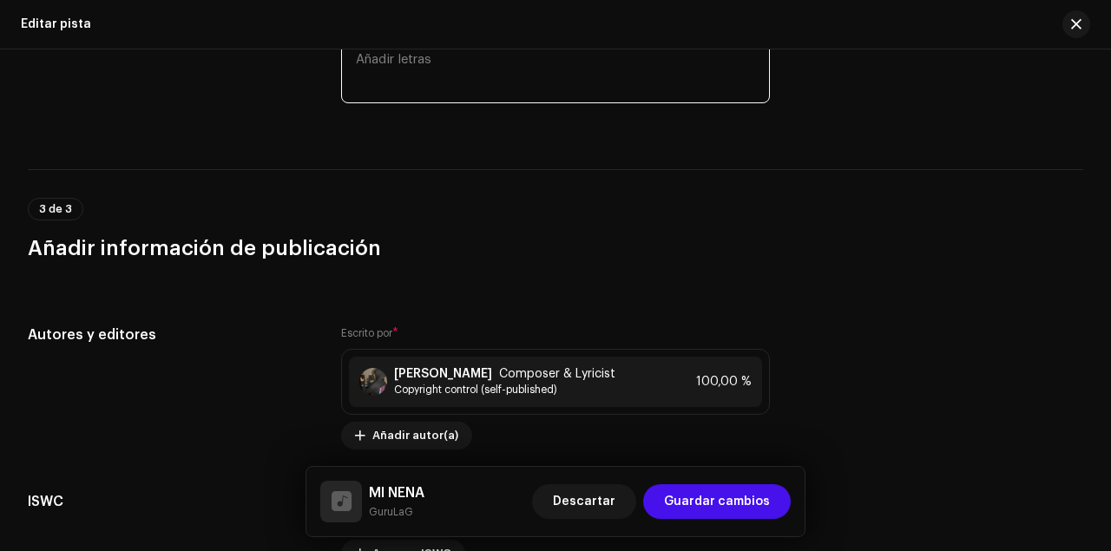
paste textarea "Esa tipa está buena No me importa si está con alguien o soltera No me digas nad…"
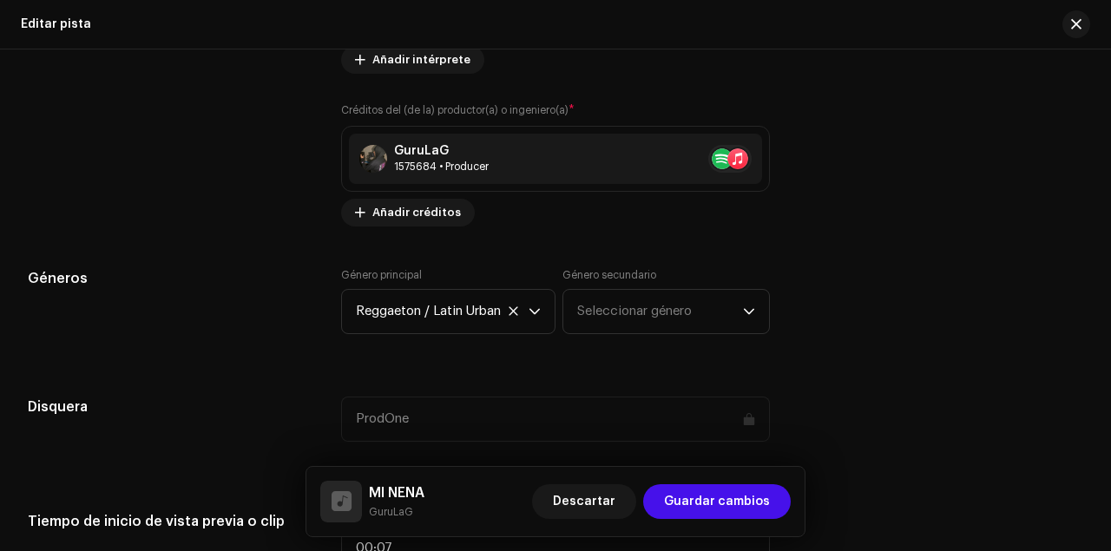
scroll to position [1232, 0]
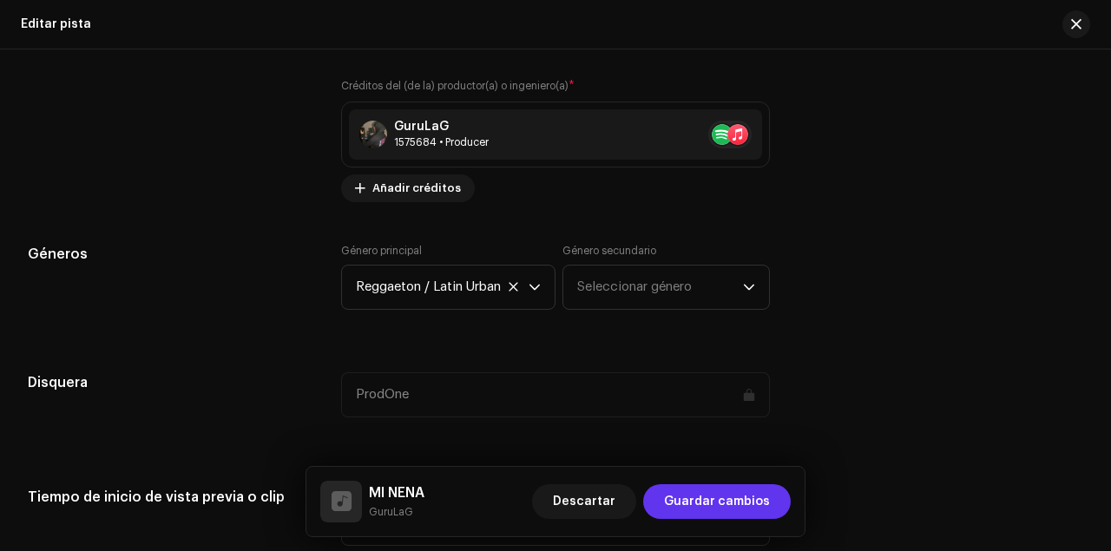
type textarea "Esa tipa está buena No me importa si está con alguien o soltera No me digas nad…"
click at [733, 500] on span "Guardar cambios" at bounding box center [717, 501] width 106 height 35
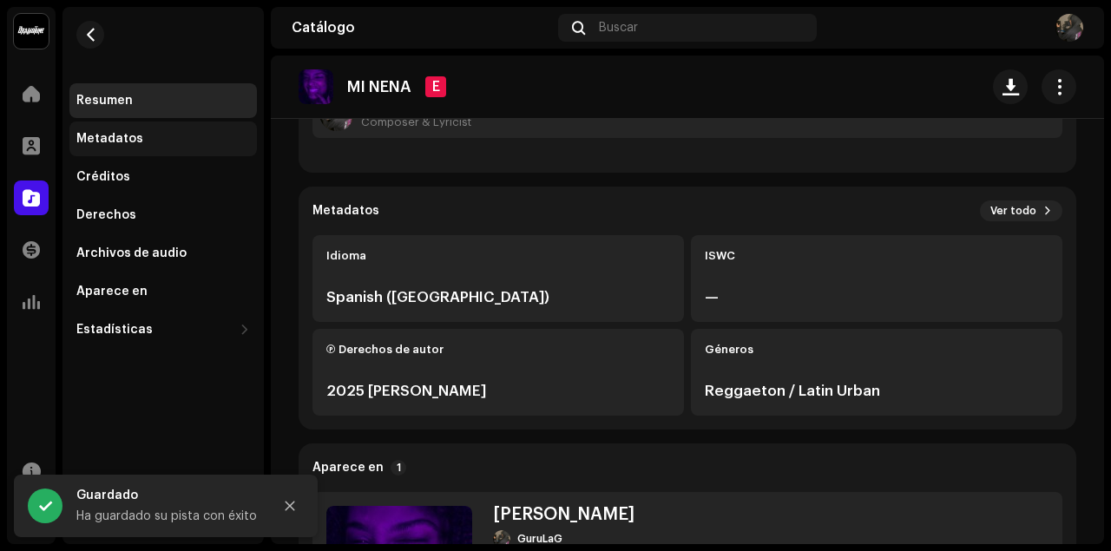
scroll to position [231, 0]
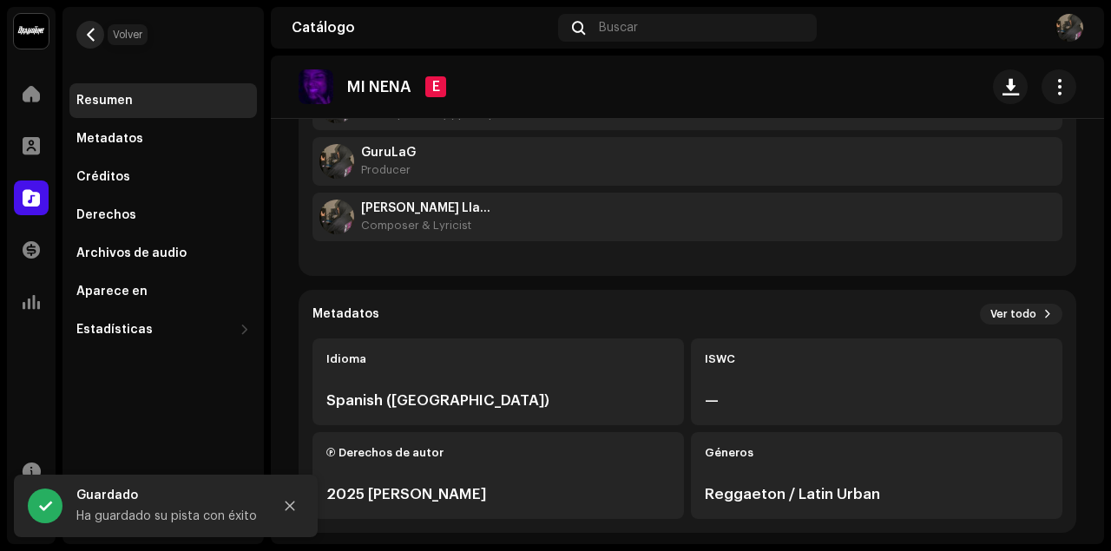
click at [92, 41] on span "button" at bounding box center [90, 35] width 13 height 14
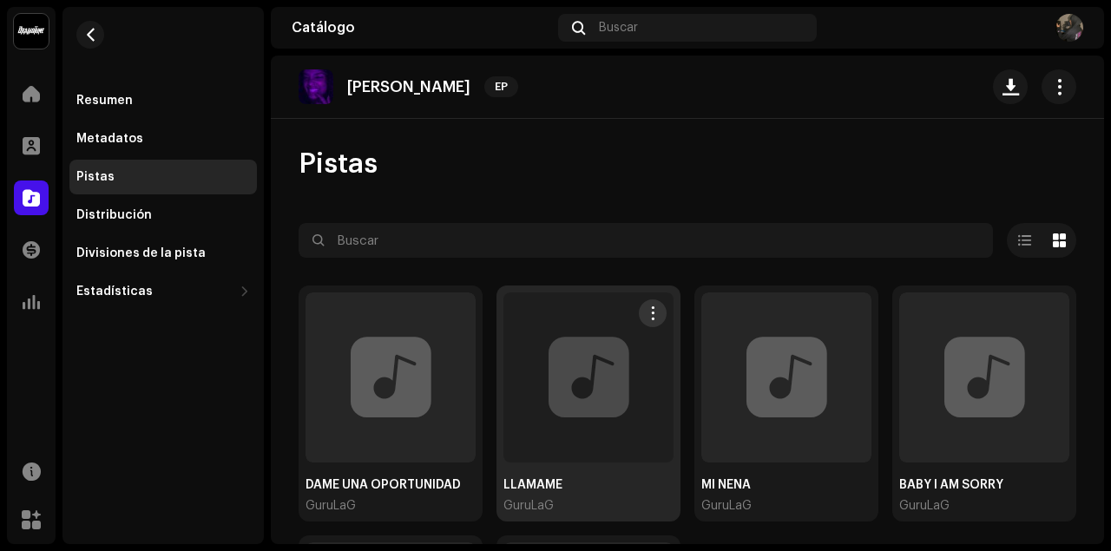
scroll to position [115, 0]
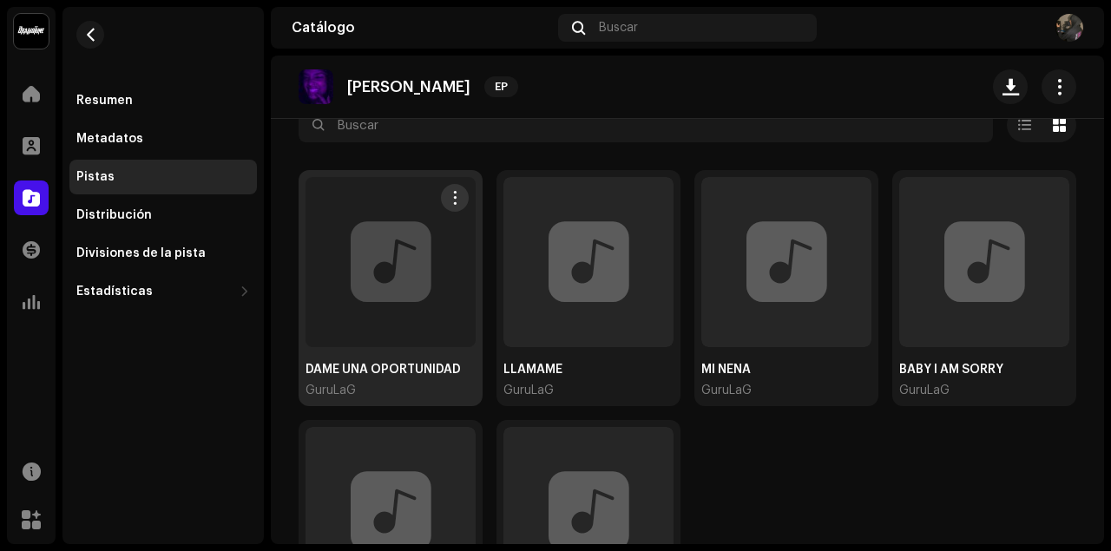
click at [359, 271] on div at bounding box center [391, 262] width 170 height 170
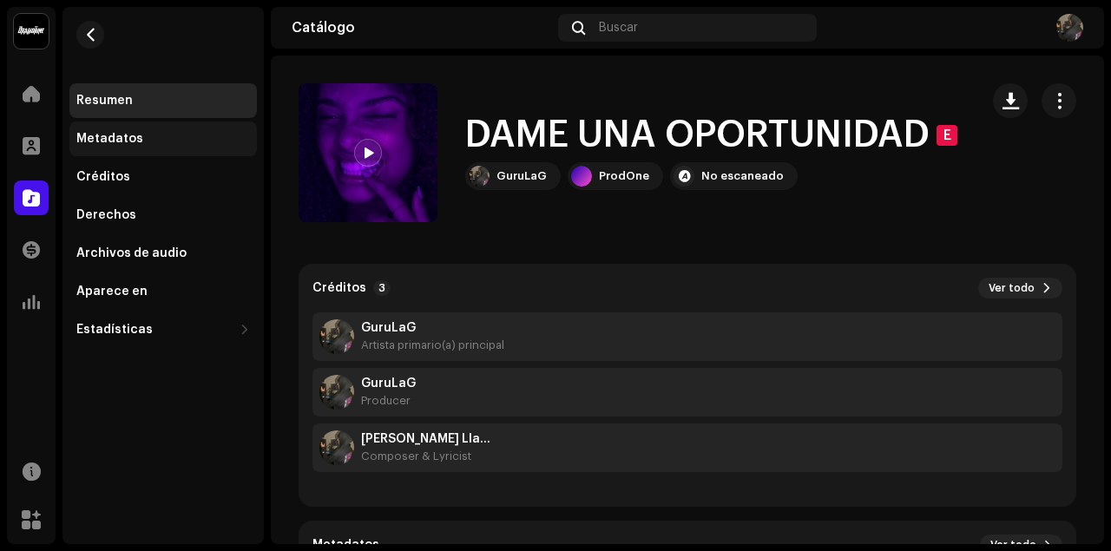
click at [147, 142] on div "Metadatos" at bounding box center [163, 139] width 174 height 14
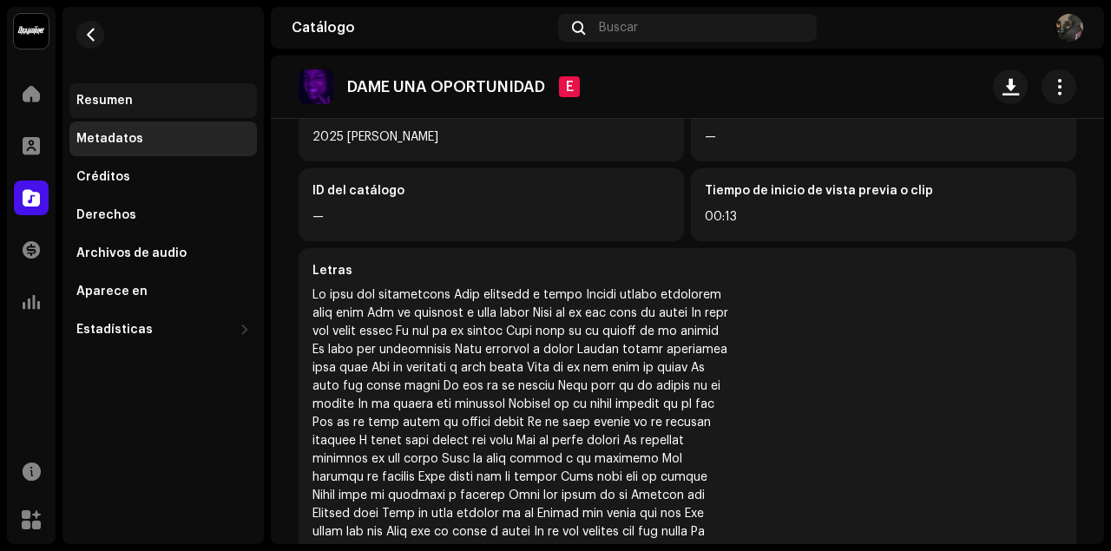
scroll to position [437, 0]
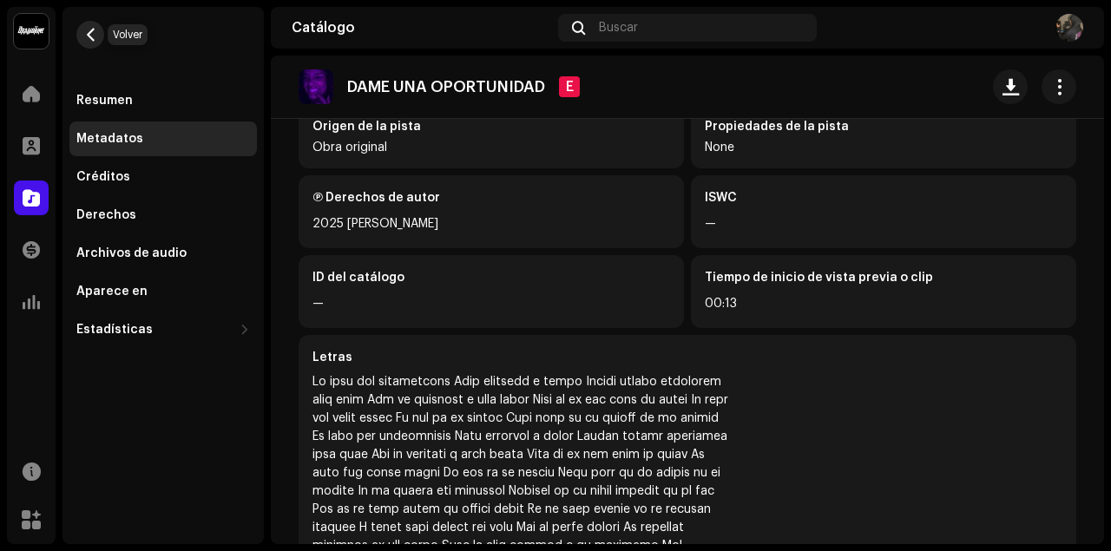
click at [84, 33] on span "button" at bounding box center [90, 35] width 13 height 14
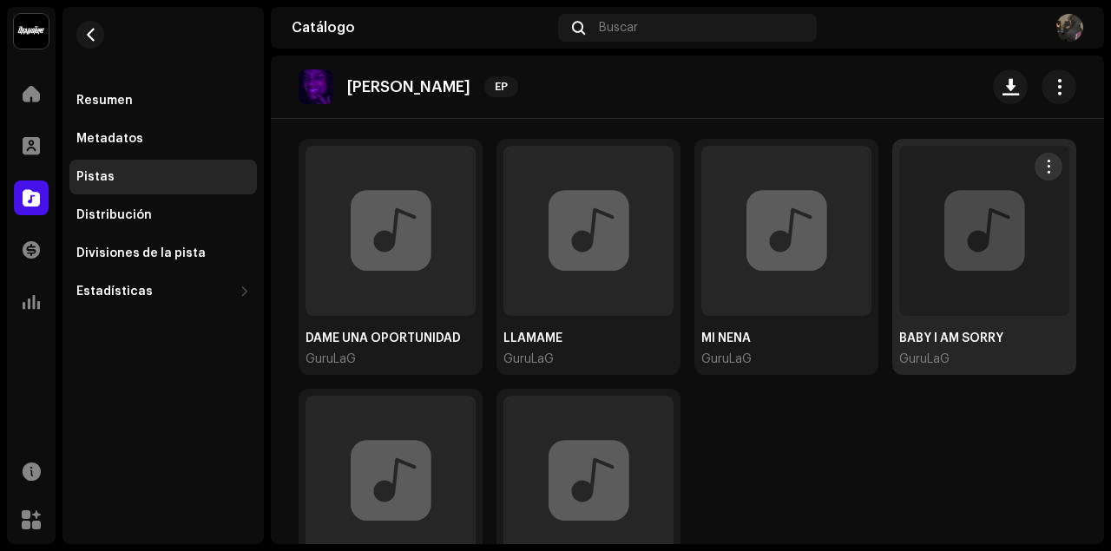
scroll to position [103, 0]
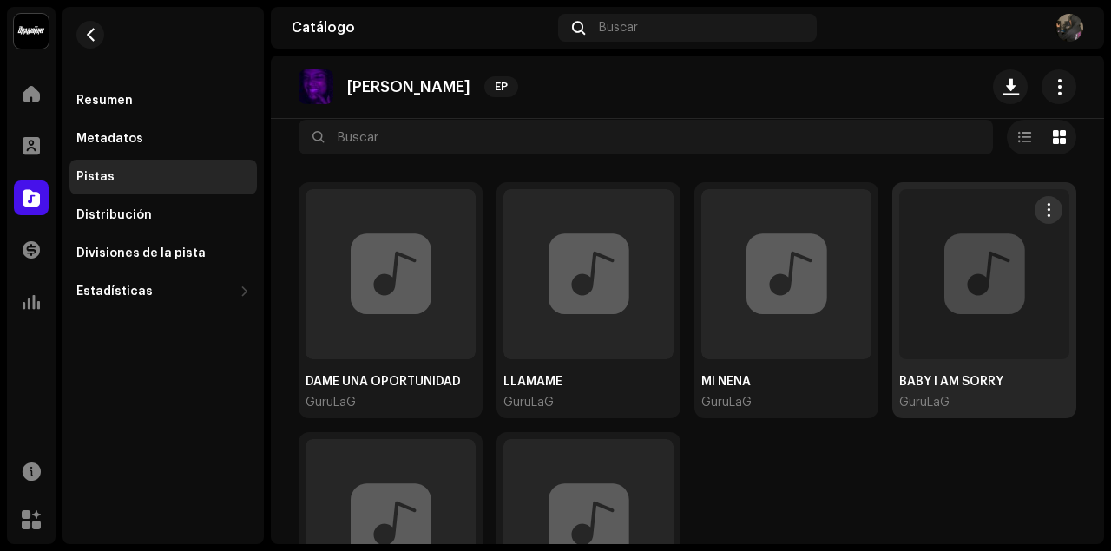
click at [972, 306] on div at bounding box center [984, 274] width 170 height 170
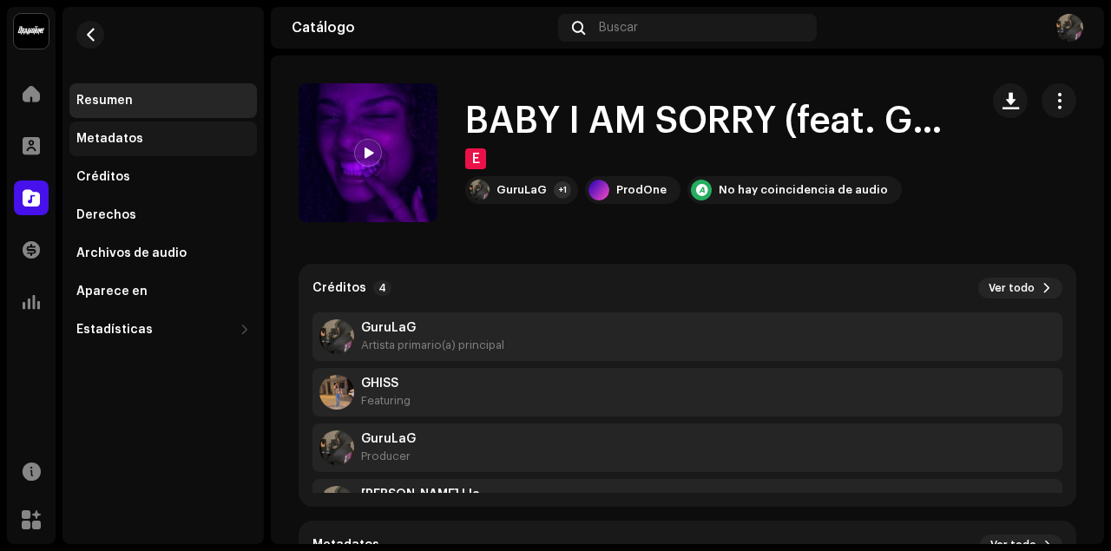
click at [130, 141] on div "Metadatos" at bounding box center [109, 139] width 67 height 14
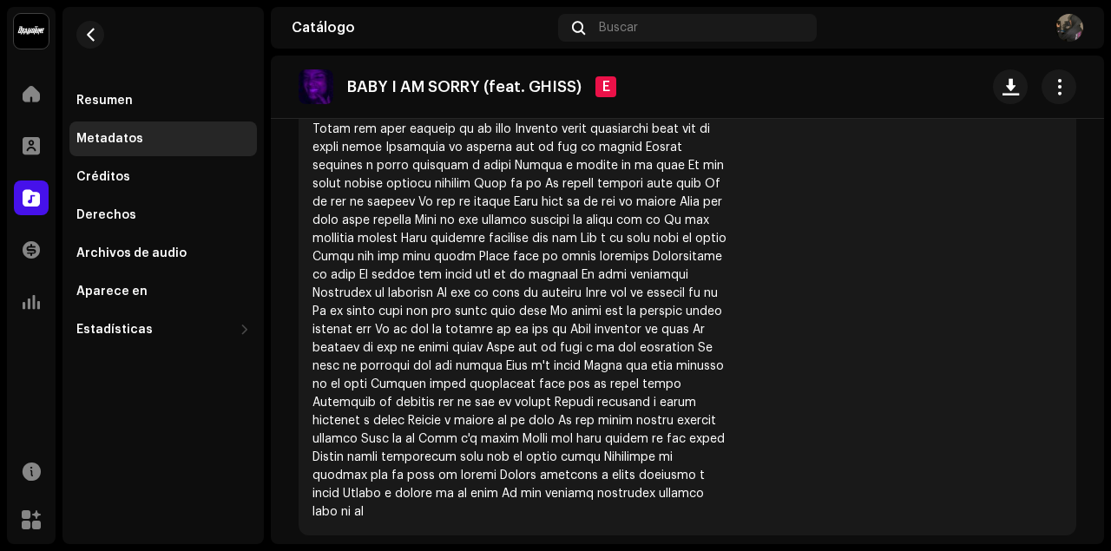
scroll to position [762, 0]
click at [1051, 87] on span "button" at bounding box center [1059, 87] width 16 height 14
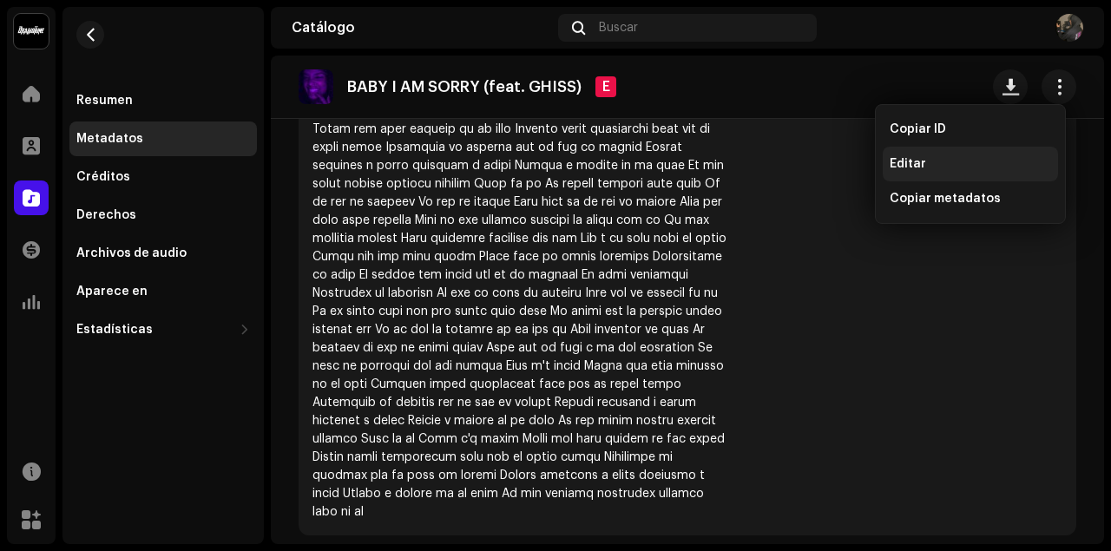
click at [927, 154] on div "Editar" at bounding box center [970, 164] width 175 height 35
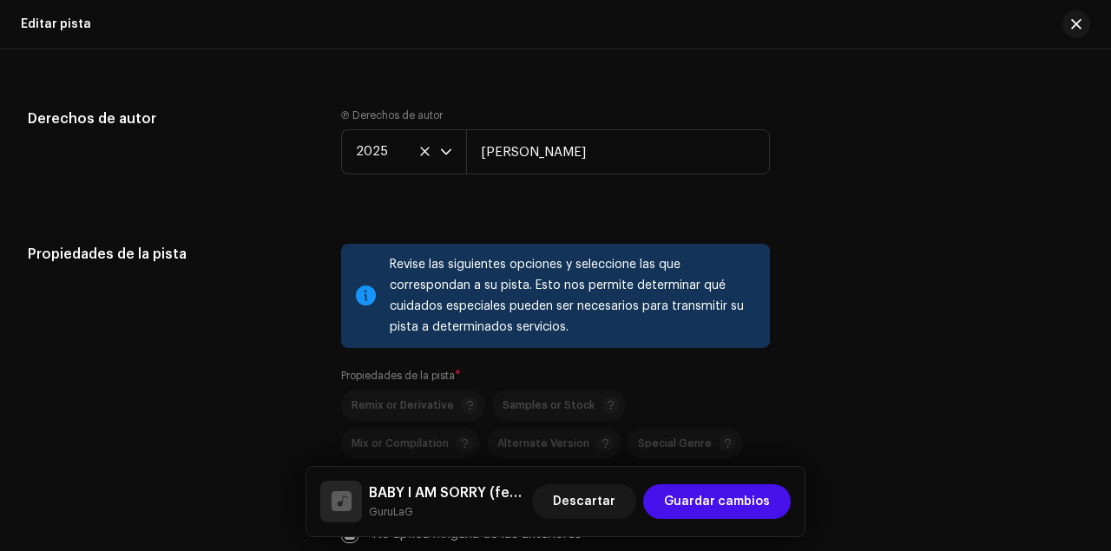
scroll to position [2257, 0]
drag, startPoint x: 588, startPoint y: 147, endPoint x: 524, endPoint y: 157, distance: 65.1
click at [524, 157] on input "[PERSON_NAME]" at bounding box center [618, 150] width 304 height 45
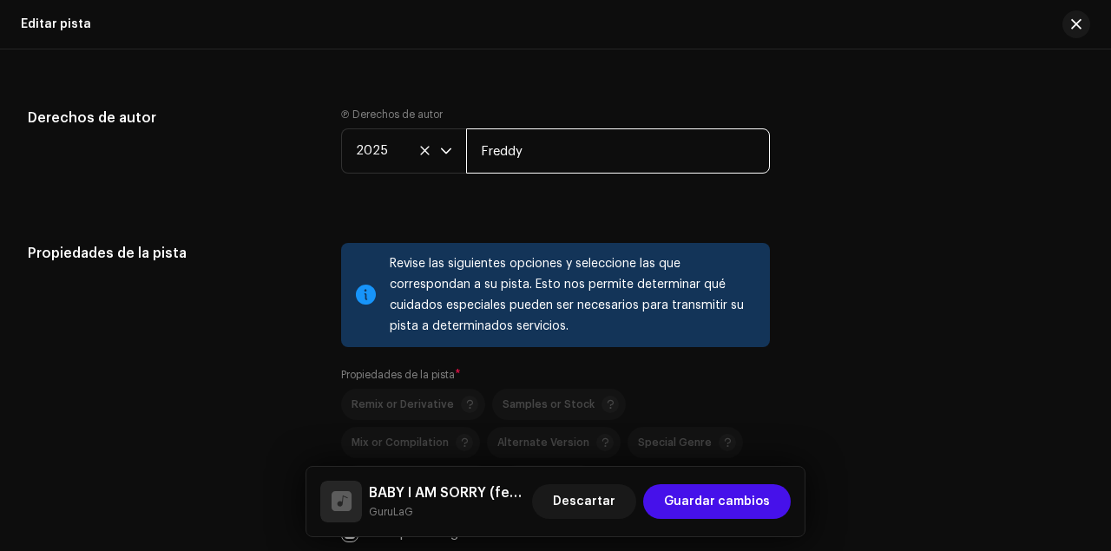
type input "[PERSON_NAME]"
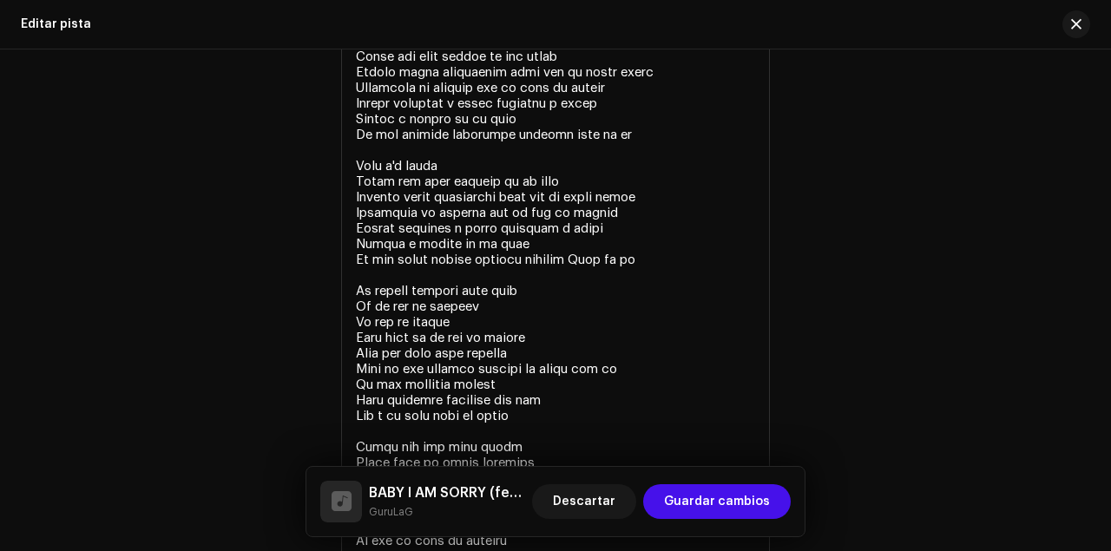
scroll to position [3182, 0]
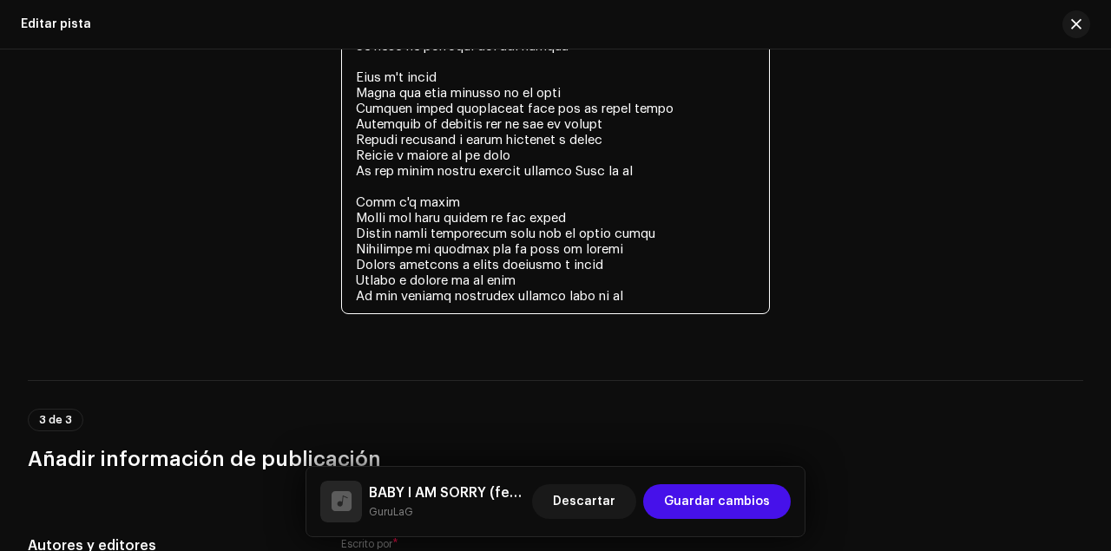
scroll to position [3761, 0]
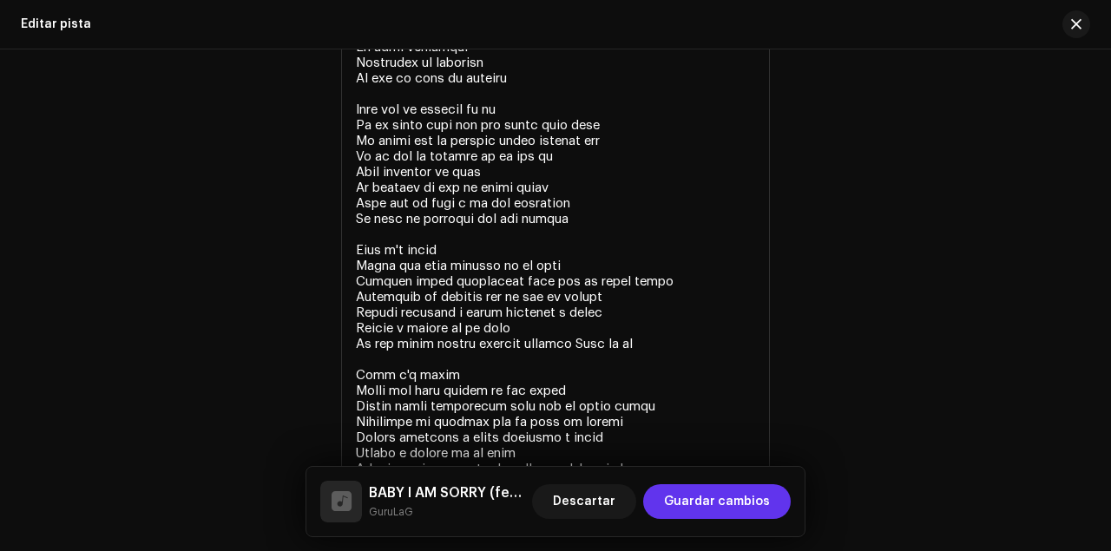
click at [706, 499] on span "Guardar cambios" at bounding box center [717, 501] width 106 height 35
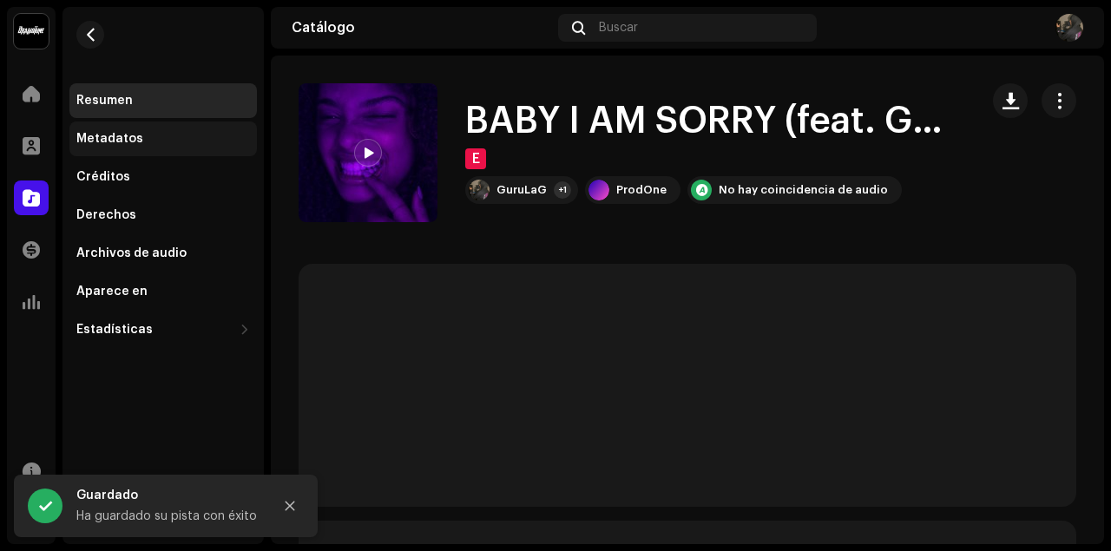
click at [132, 135] on div "Metadatos" at bounding box center [109, 139] width 67 height 14
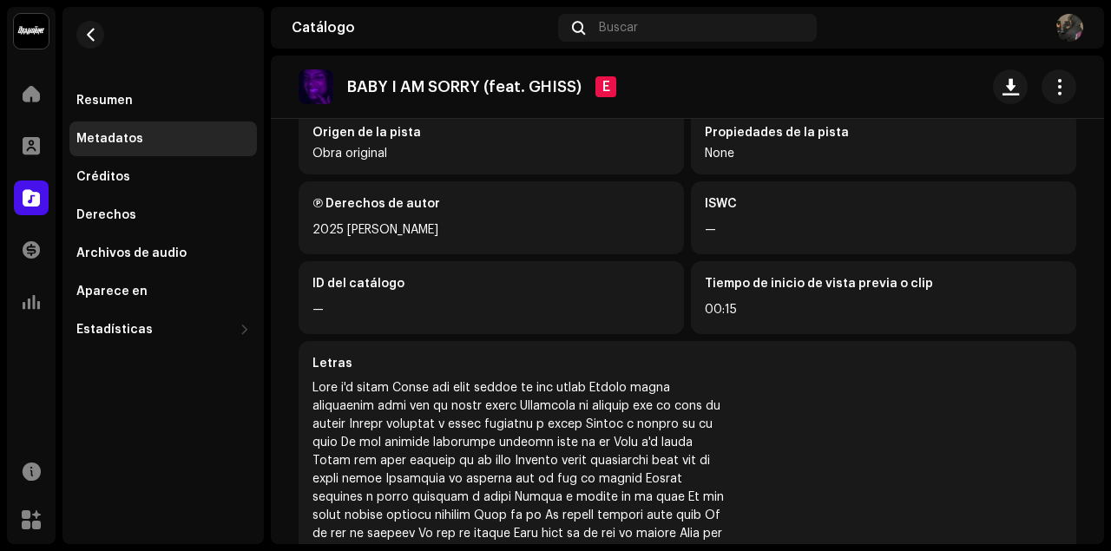
scroll to position [578, 0]
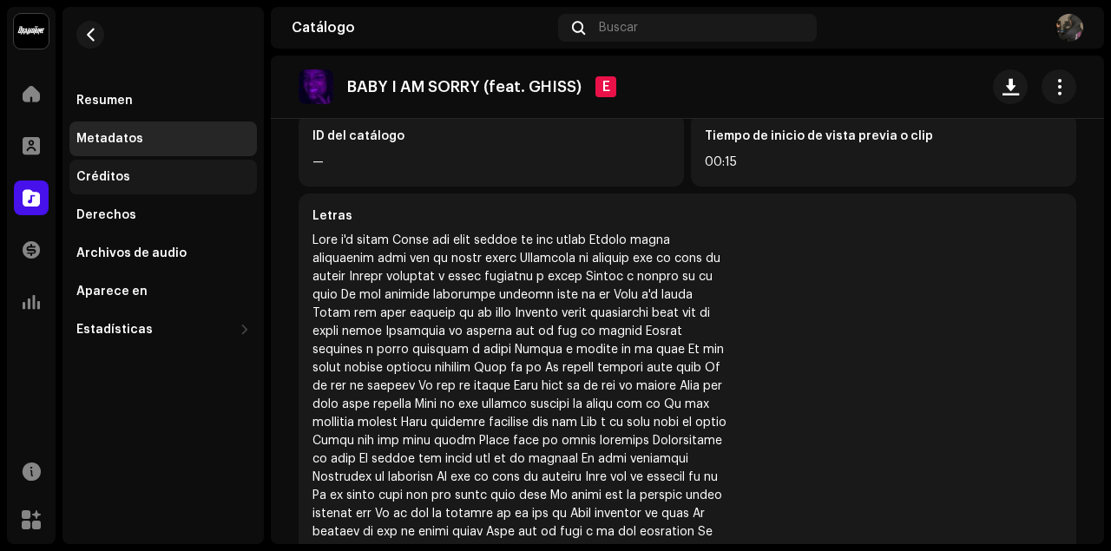
click at [122, 175] on div "Créditos" at bounding box center [103, 177] width 54 height 14
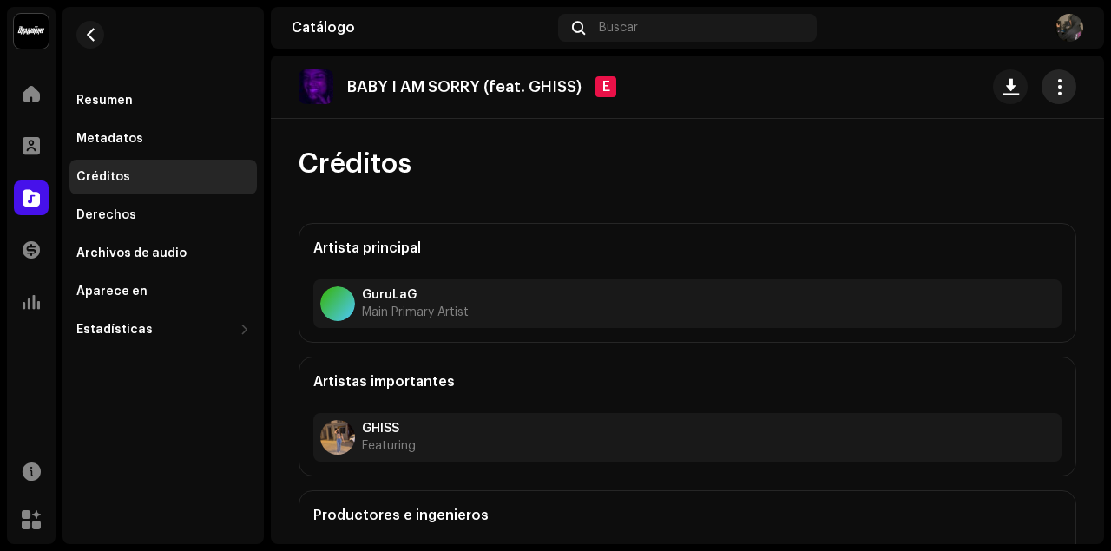
click at [1051, 80] on span "button" at bounding box center [1059, 87] width 16 height 14
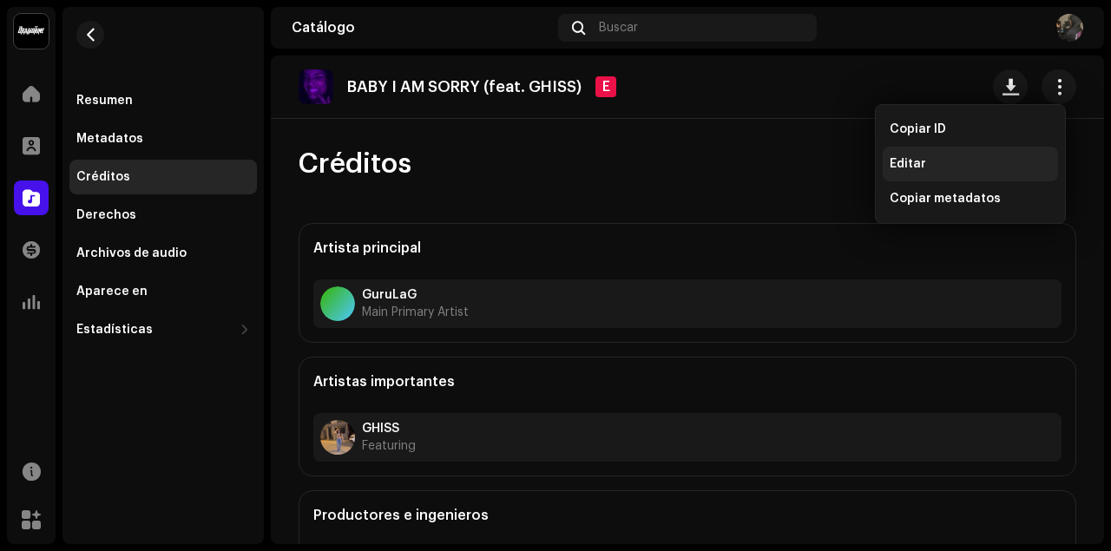
click at [969, 168] on div "Editar" at bounding box center [970, 164] width 161 height 14
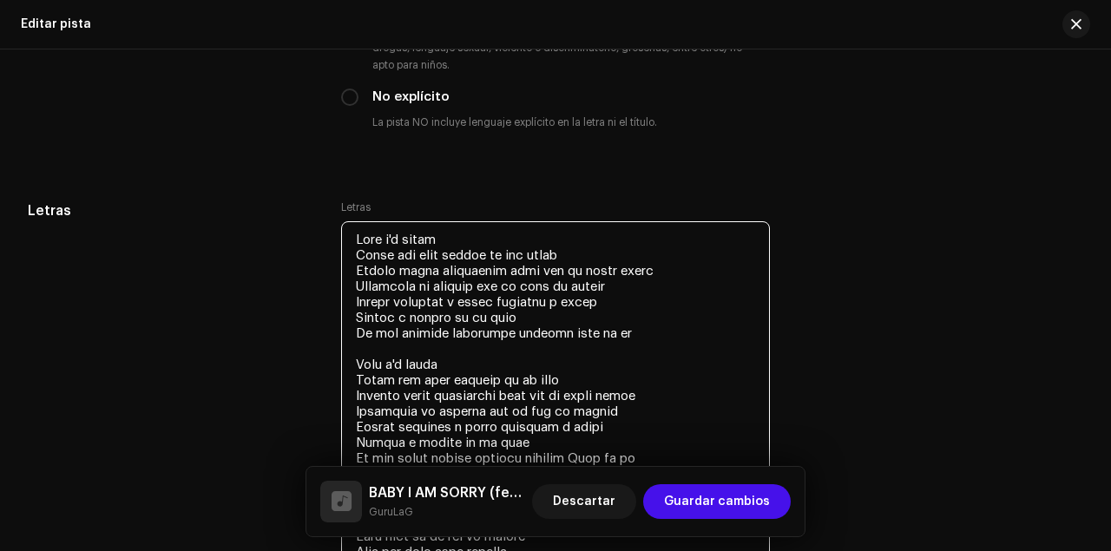
scroll to position [2988, 0]
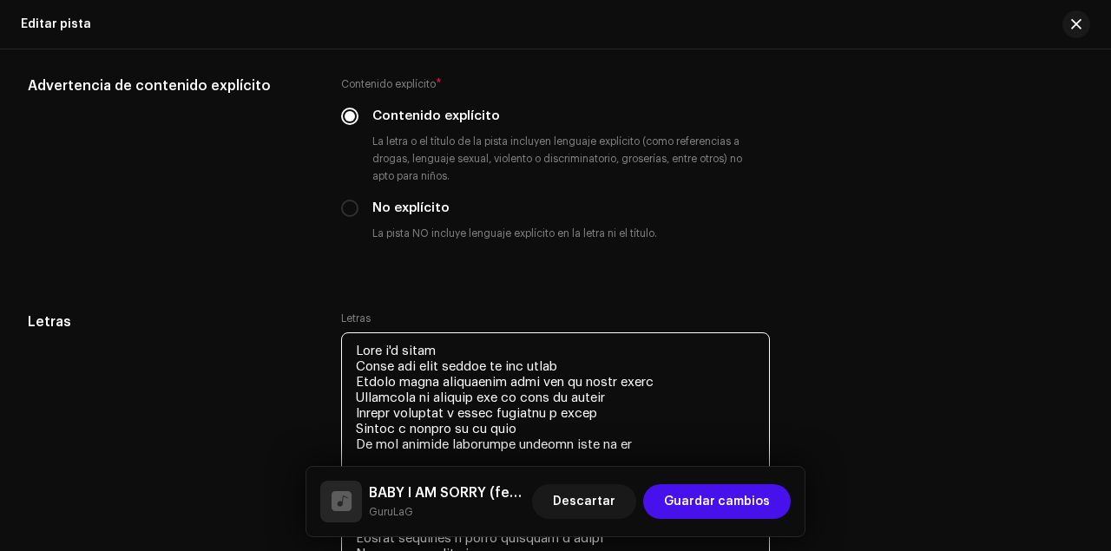
drag, startPoint x: 648, startPoint y: 177, endPoint x: 338, endPoint y: 338, distance: 349.4
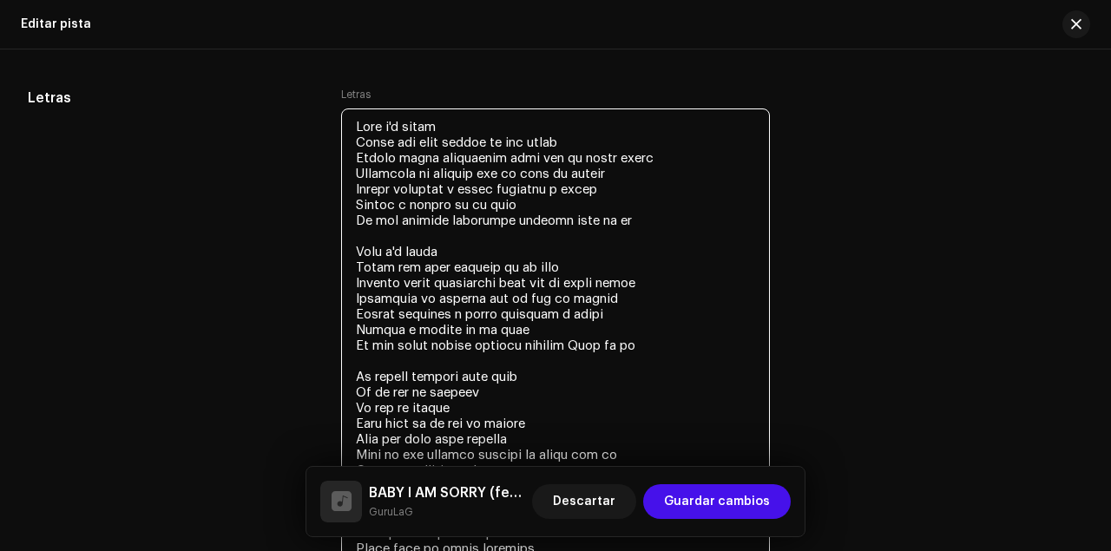
scroll to position [3220, 0]
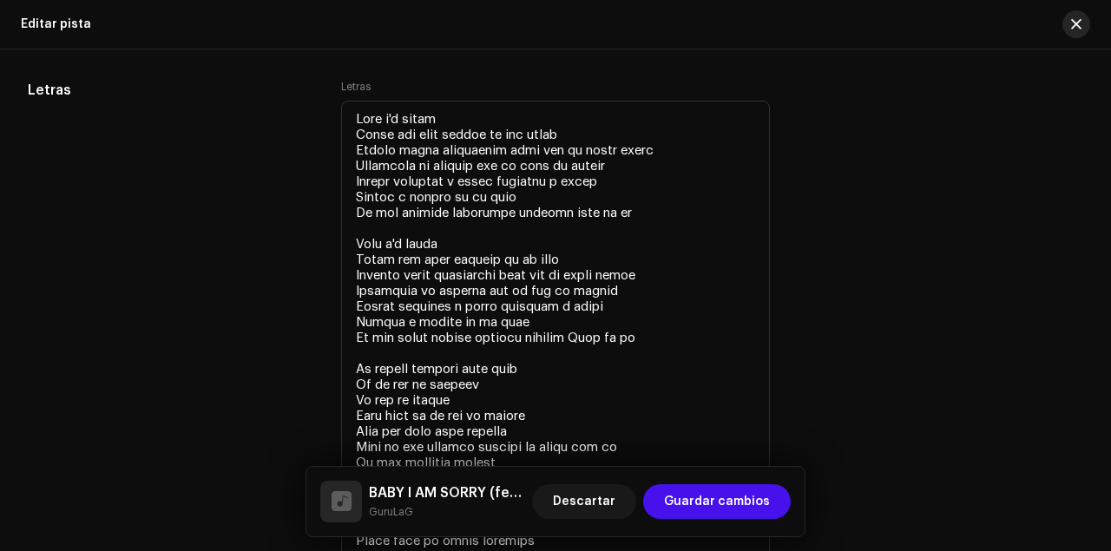
click at [1083, 33] on button "button" at bounding box center [1076, 24] width 28 height 28
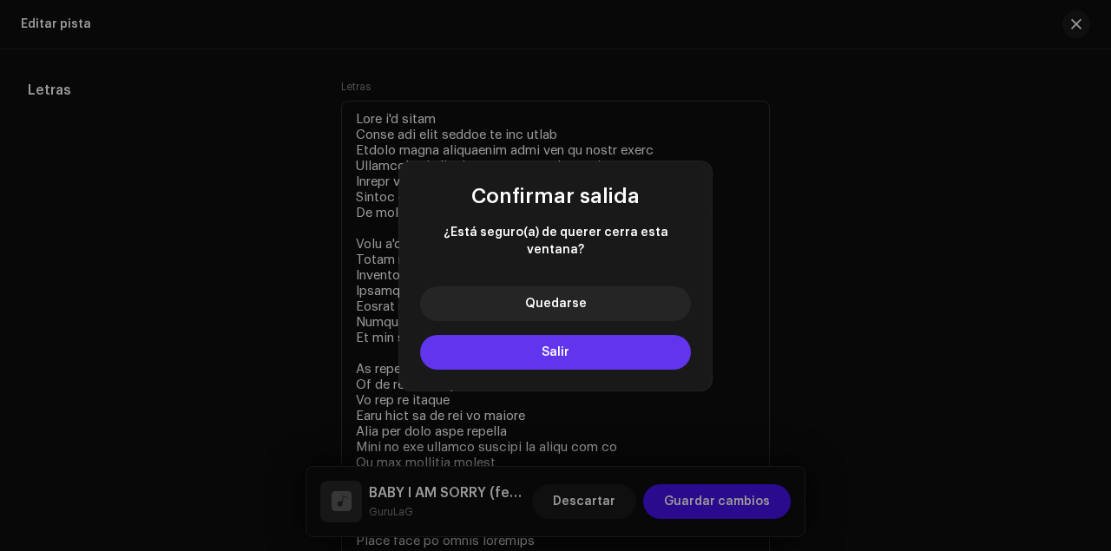
click at [629, 335] on button "Salir" at bounding box center [555, 352] width 271 height 35
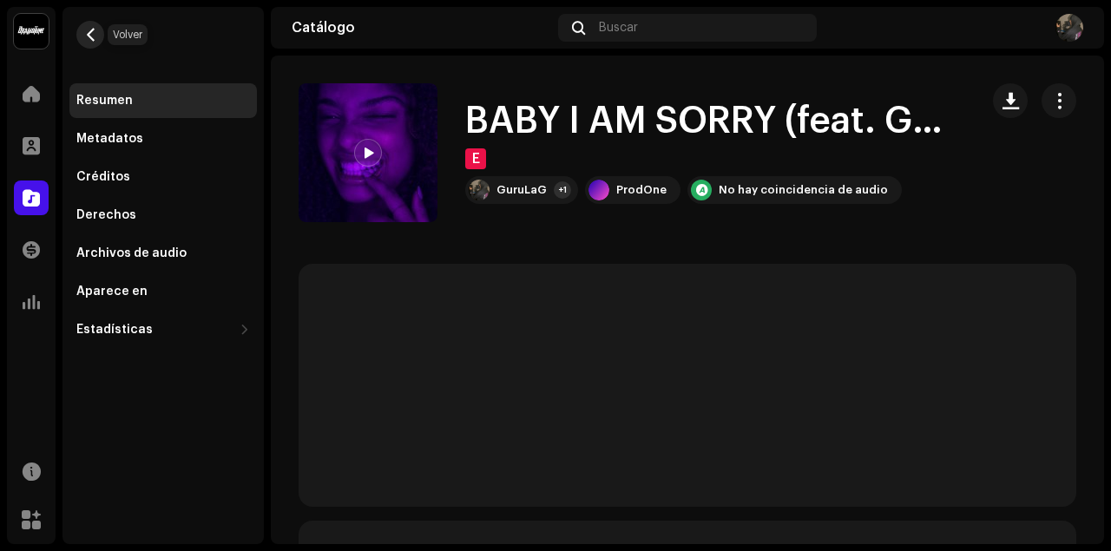
click at [84, 28] on span "button" at bounding box center [90, 35] width 13 height 14
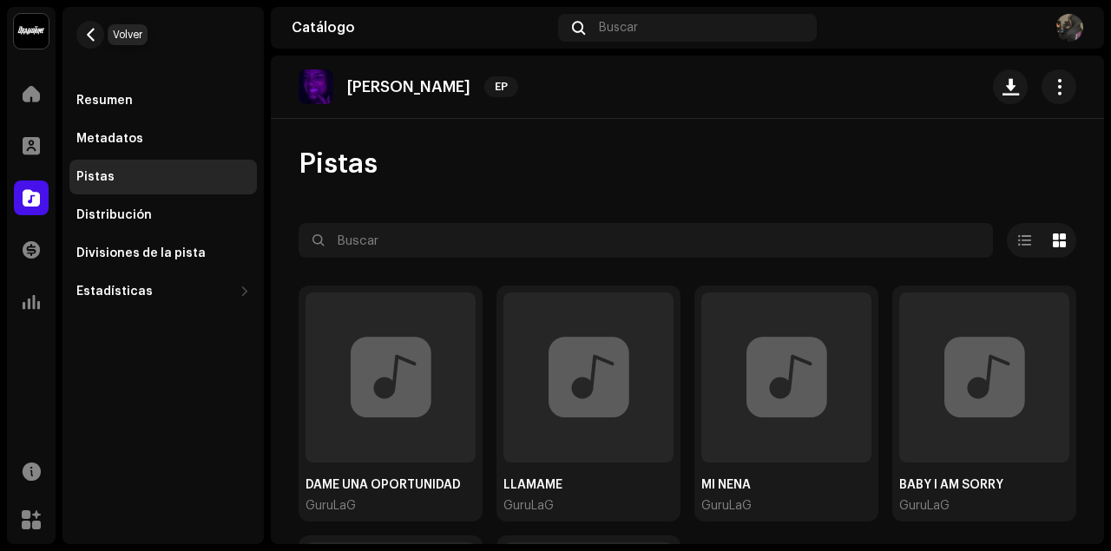
click at [84, 28] on span "button" at bounding box center [90, 35] width 13 height 14
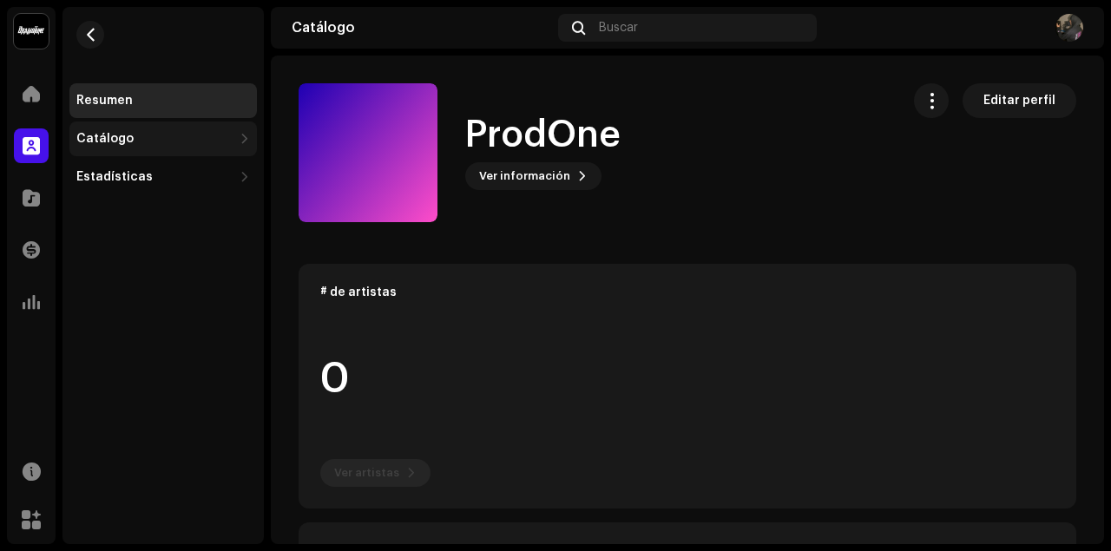
click at [141, 137] on div "Catálogo" at bounding box center [154, 139] width 156 height 14
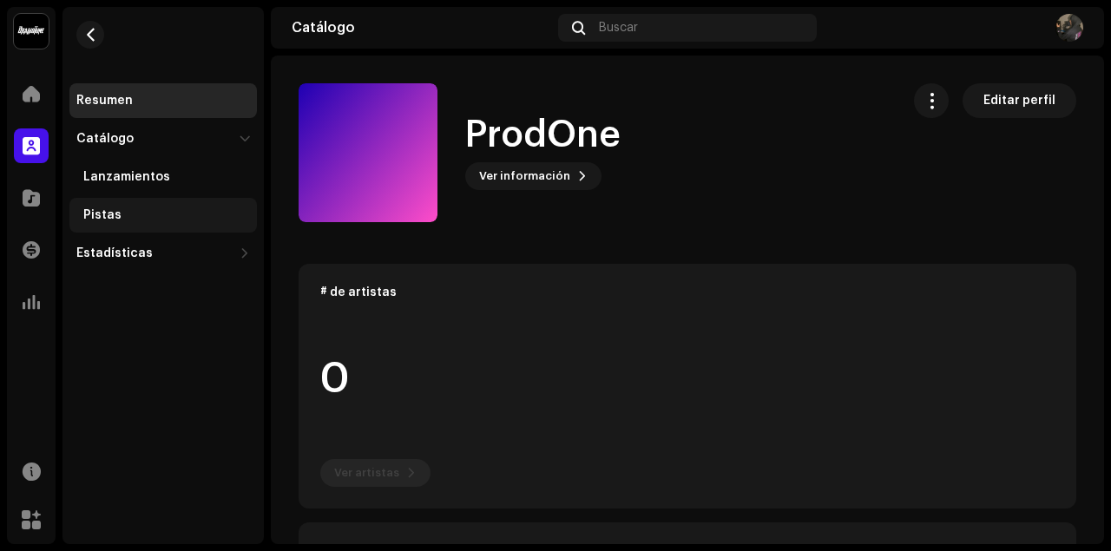
click at [154, 219] on div "Pistas" at bounding box center [166, 215] width 167 height 14
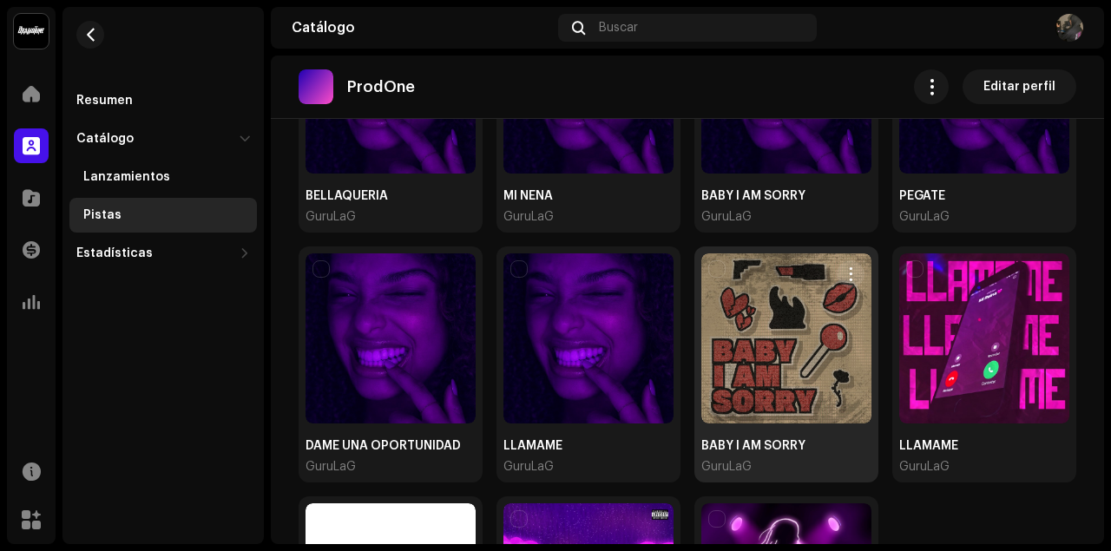
click at [812, 312] on div at bounding box center [786, 338] width 170 height 170
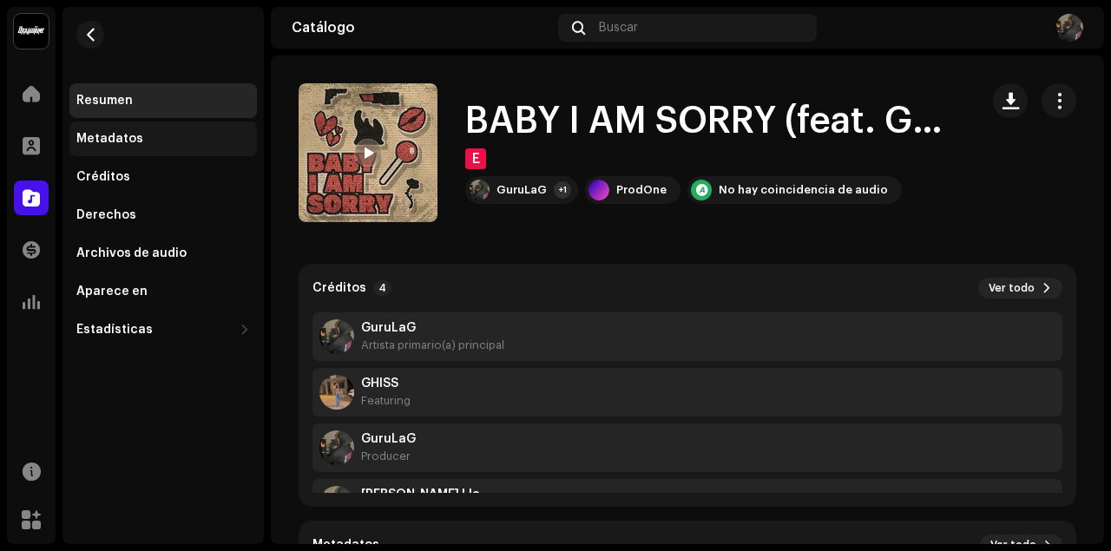
click at [154, 130] on div "Metadatos" at bounding box center [162, 139] width 187 height 35
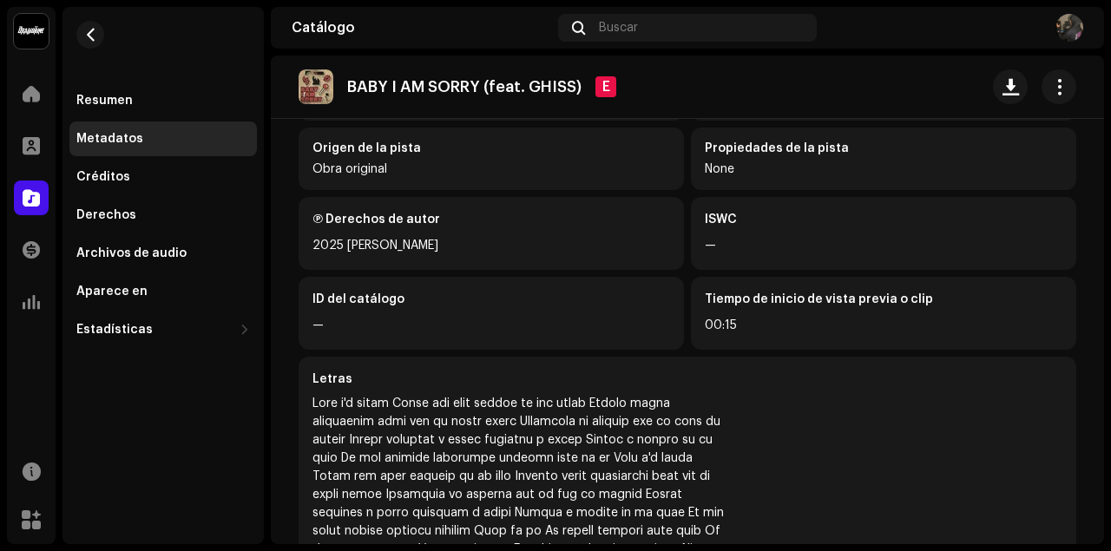
scroll to position [358, 0]
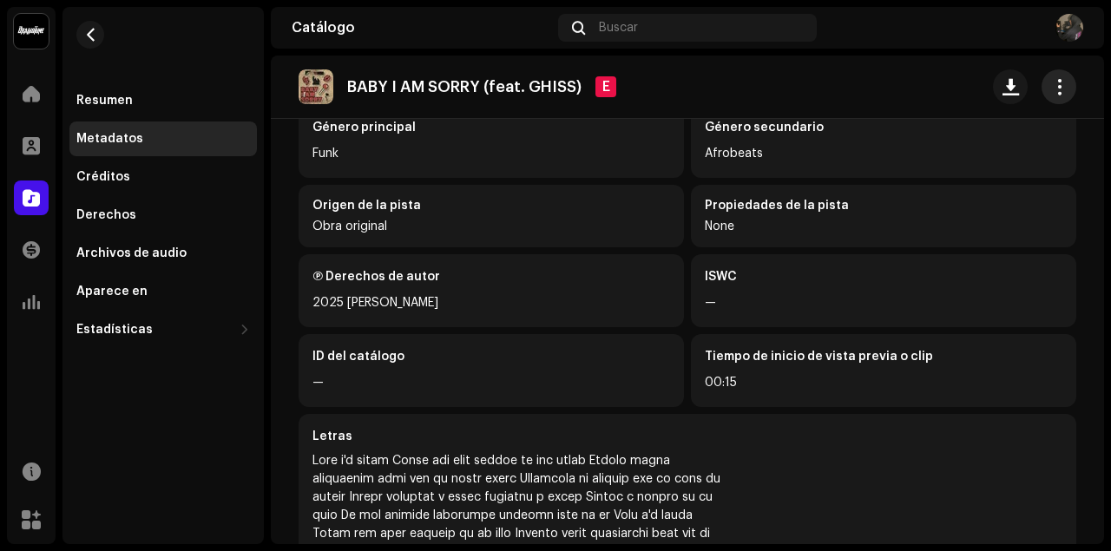
click at [1062, 93] on button "button" at bounding box center [1058, 86] width 35 height 35
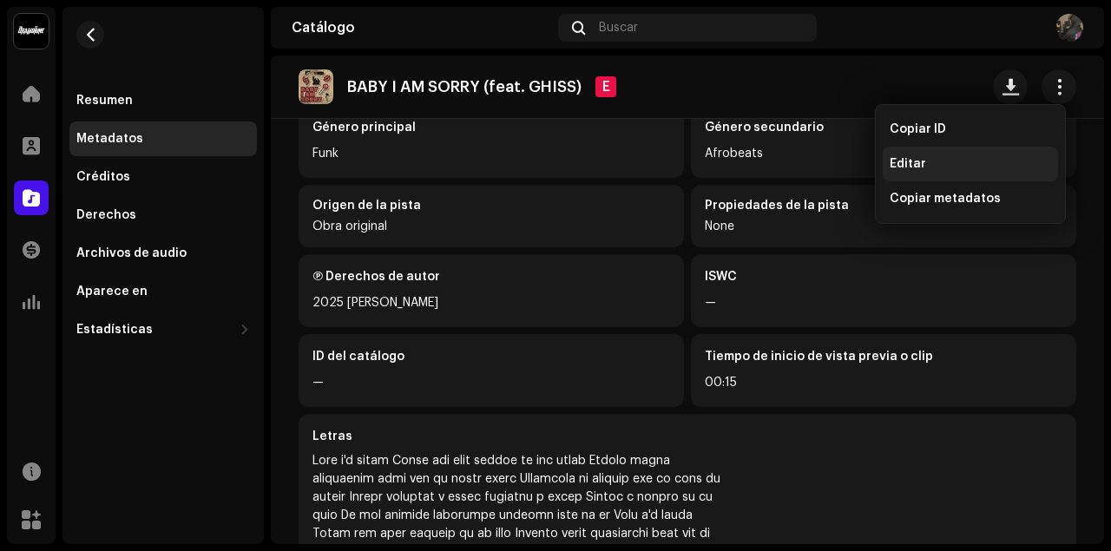
click at [943, 170] on div "Editar" at bounding box center [970, 164] width 161 height 14
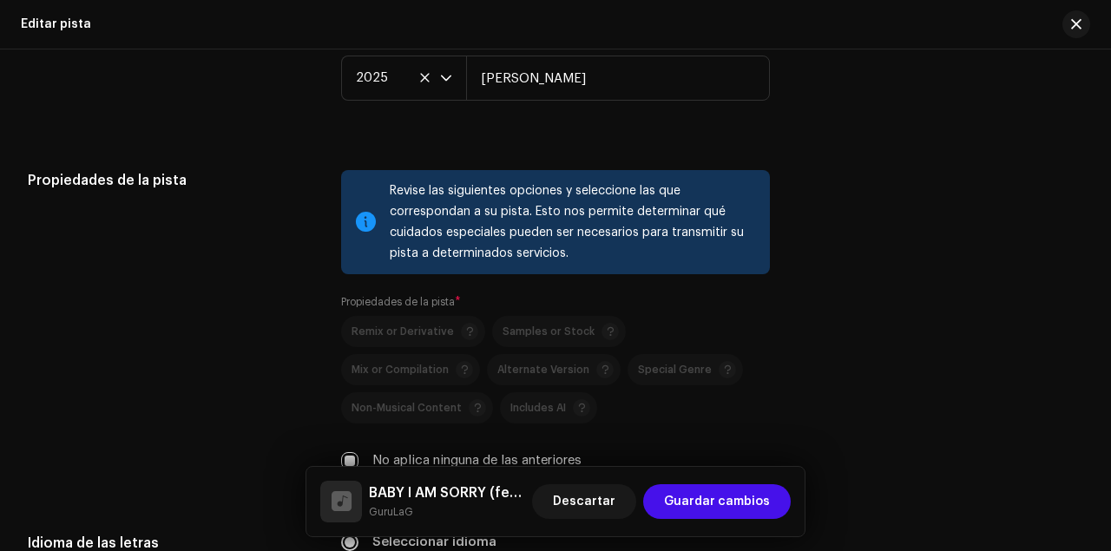
scroll to position [2314, 0]
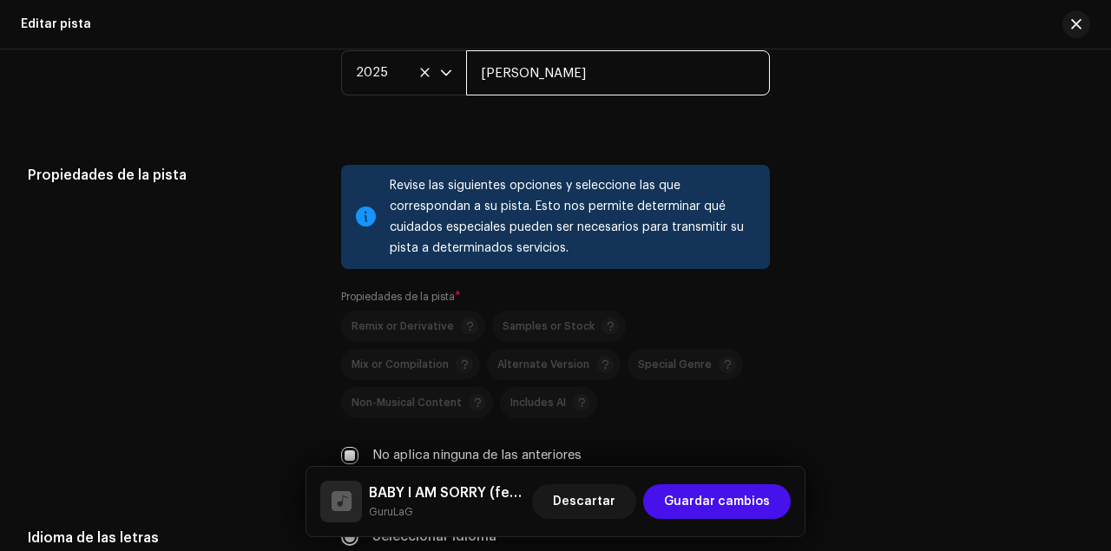
click at [526, 64] on input "[PERSON_NAME]" at bounding box center [618, 72] width 304 height 45
drag, startPoint x: 614, startPoint y: 81, endPoint x: 523, endPoint y: 68, distance: 92.1
click at [523, 68] on input "[PERSON_NAME]" at bounding box center [618, 72] width 304 height 45
type input "[PERSON_NAME]"
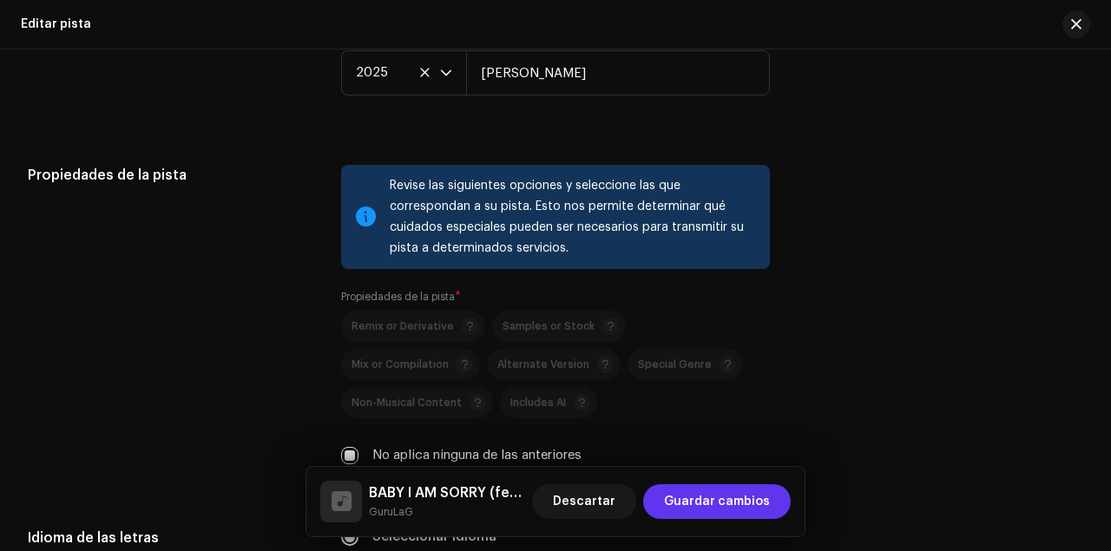
click at [742, 486] on span "Guardar cambios" at bounding box center [717, 501] width 106 height 35
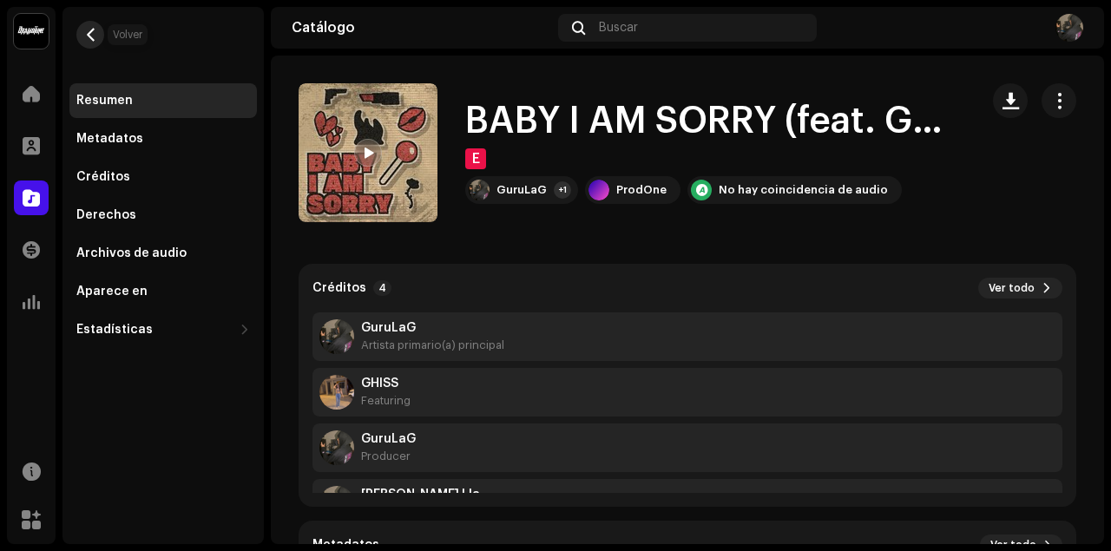
click at [97, 31] on button "button" at bounding box center [90, 35] width 28 height 28
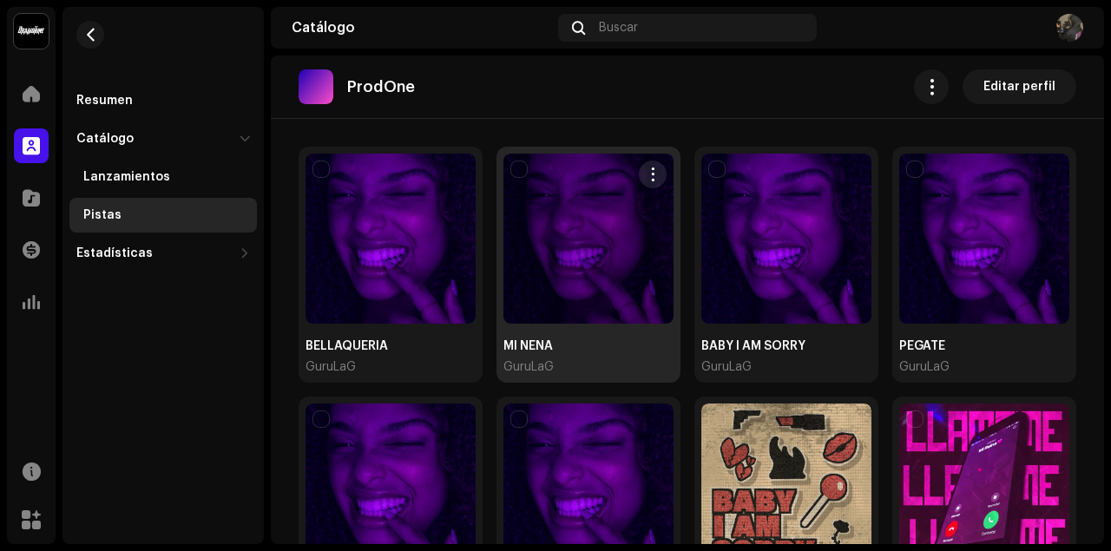
scroll to position [174, 0]
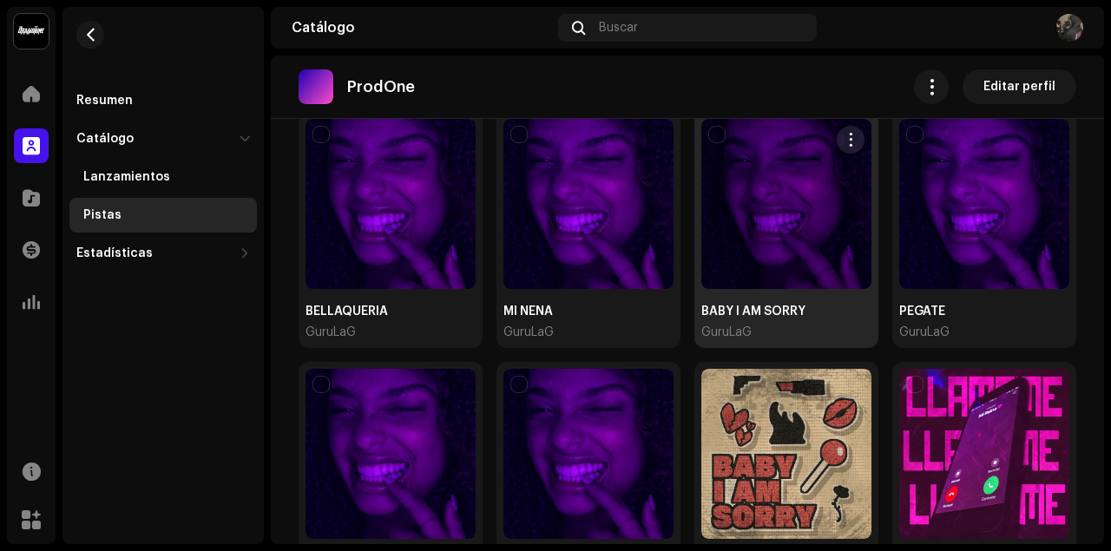
click at [828, 187] on div at bounding box center [786, 204] width 170 height 170
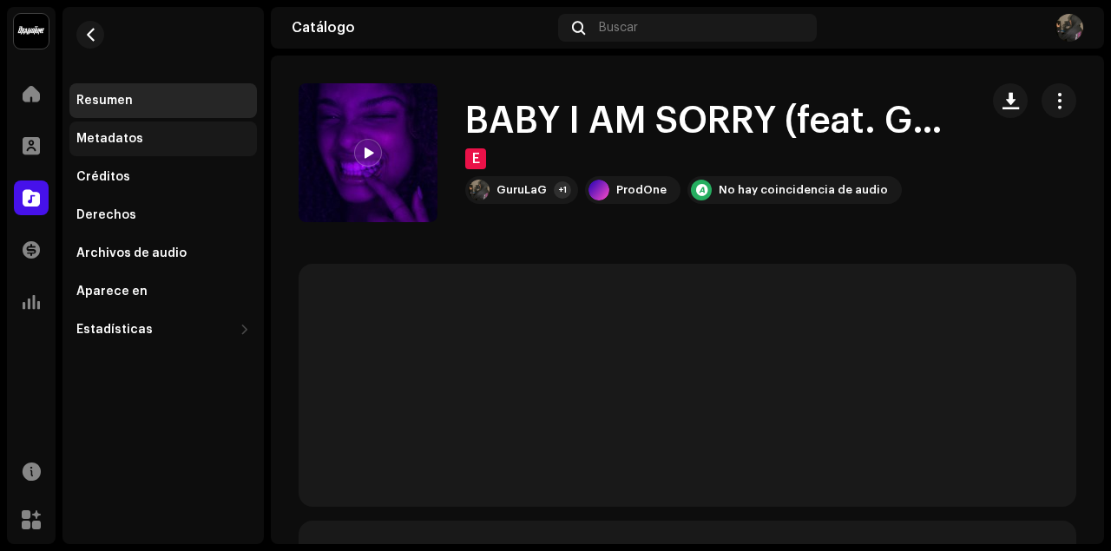
click at [108, 135] on div "Metadatos" at bounding box center [109, 139] width 67 height 14
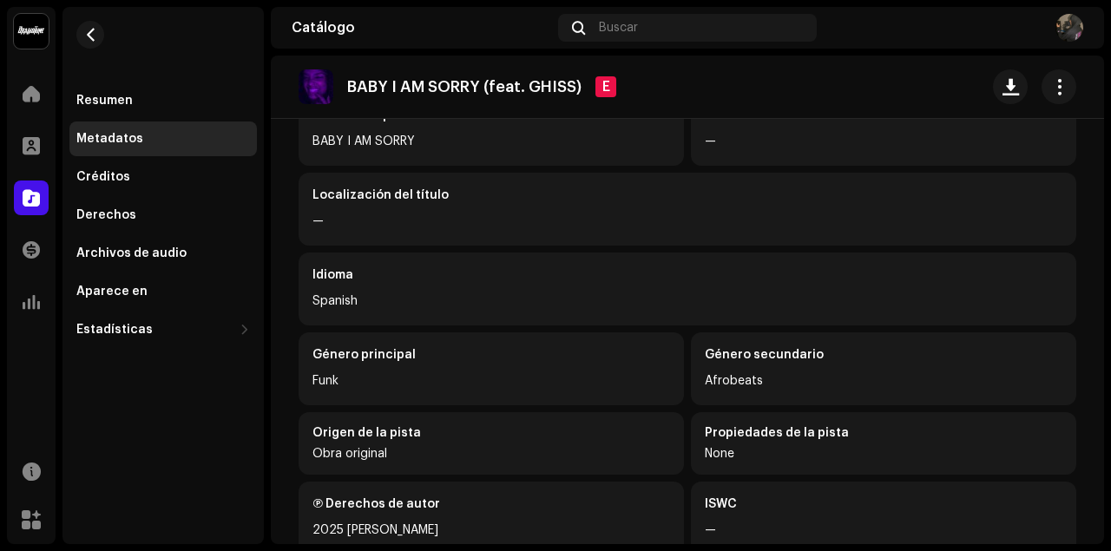
scroll to position [289, 0]
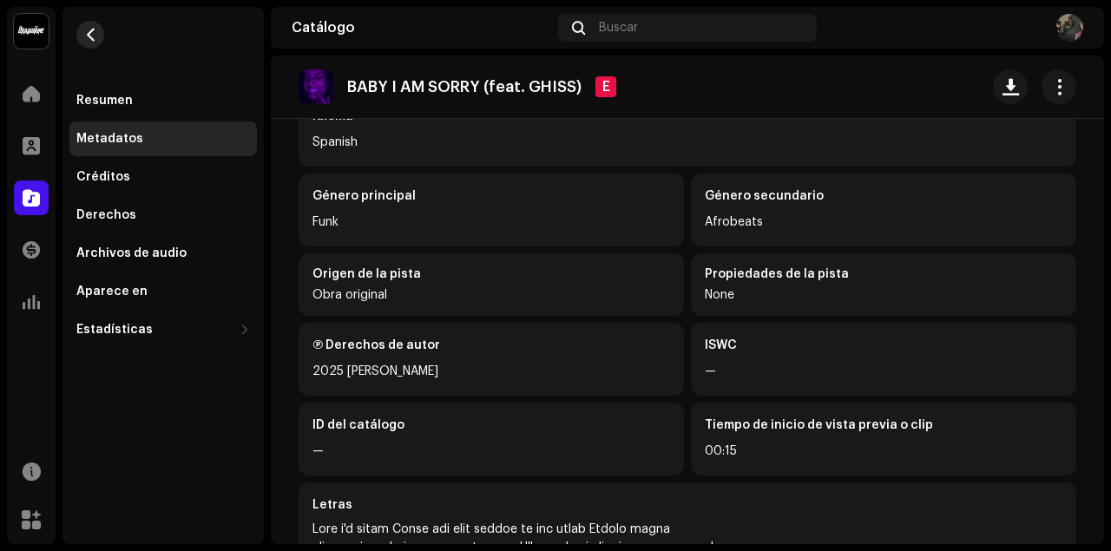
click at [94, 40] on span "button" at bounding box center [90, 35] width 13 height 14
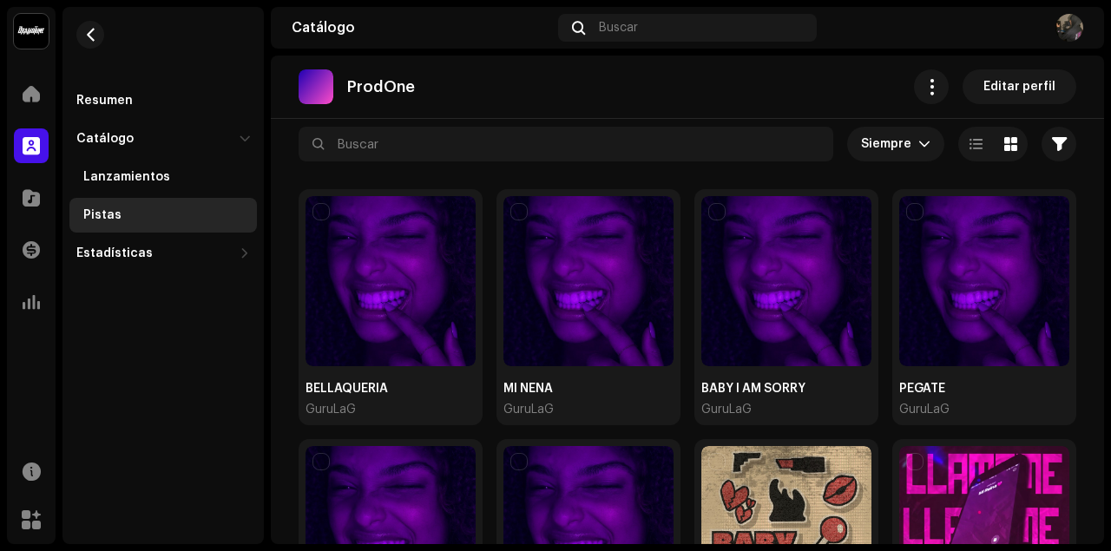
scroll to position [57, 0]
